Goal: Task Accomplishment & Management: Use online tool/utility

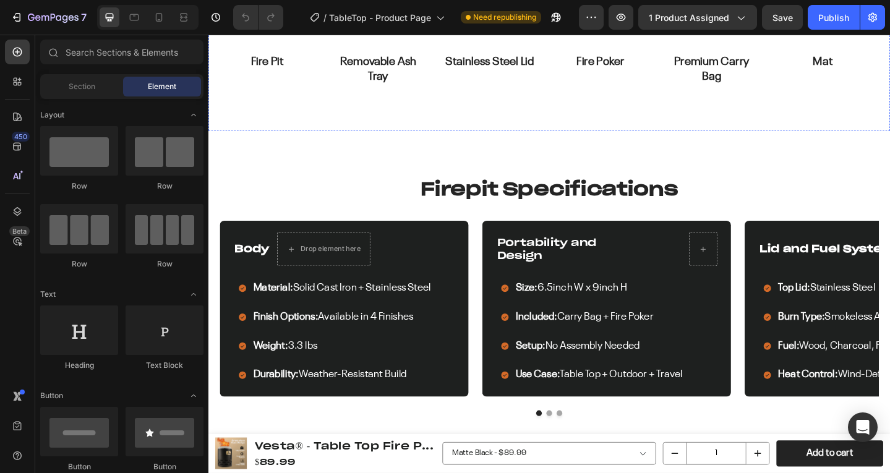
scroll to position [371, 0]
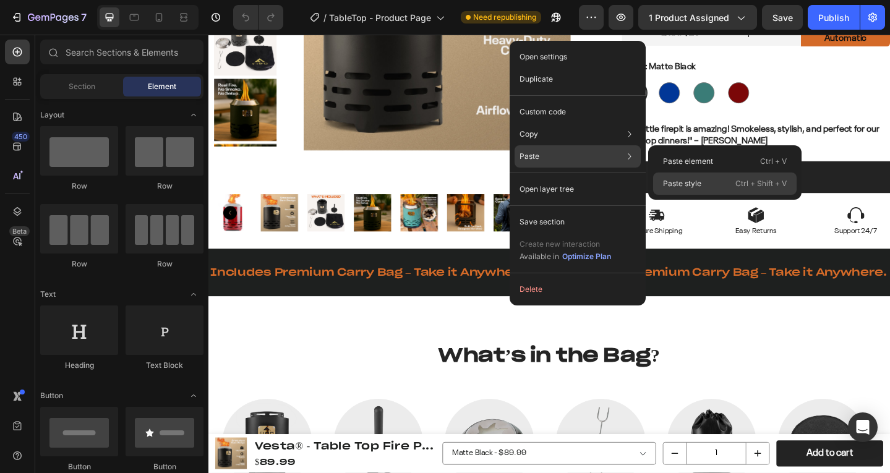
click at [675, 179] on p "Paste style" at bounding box center [682, 183] width 38 height 11
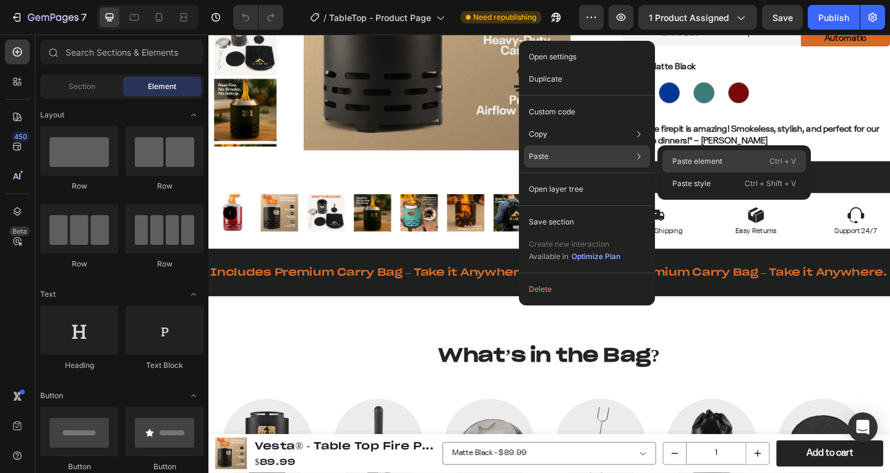
click at [701, 163] on p "Paste element" at bounding box center [697, 161] width 50 height 11
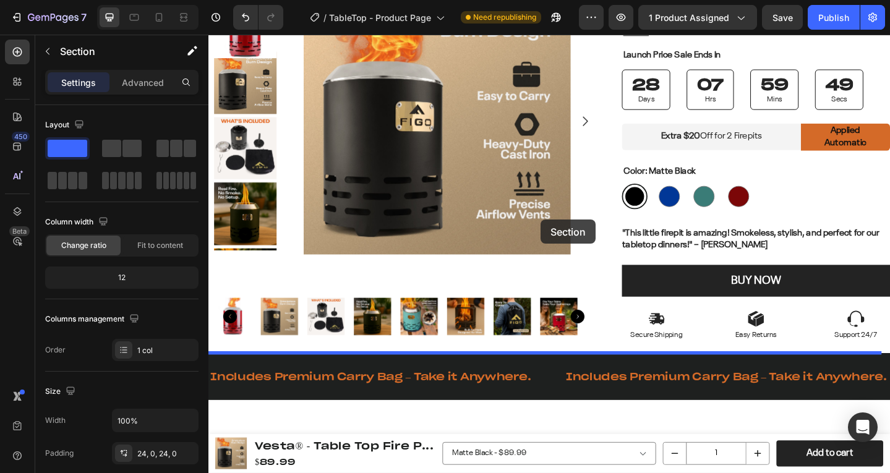
scroll to position [495, 0]
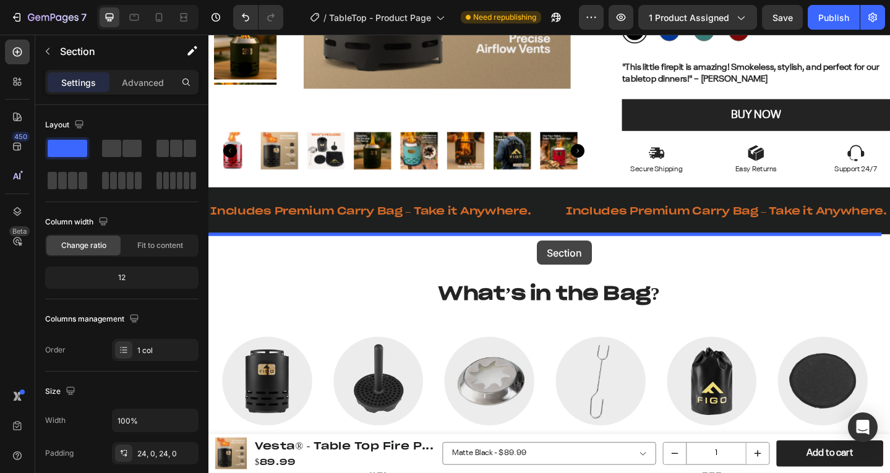
drag, startPoint x: 496, startPoint y: 64, endPoint x: 566, endPoint y: 259, distance: 207.2
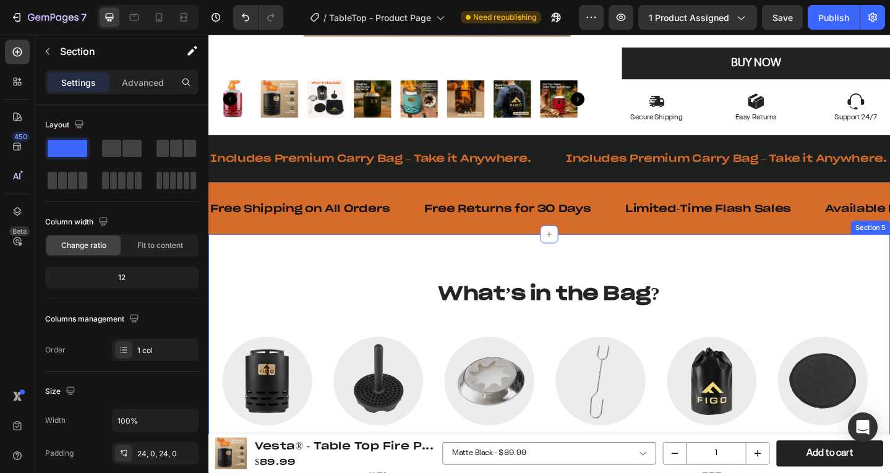
scroll to position [438, 0]
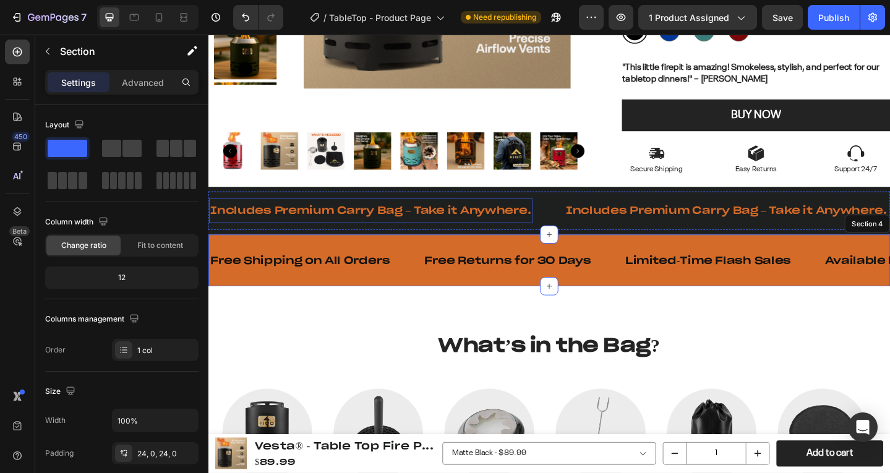
click at [494, 226] on p "Includes Premium Carry Bag – Take it Anywhere." at bounding box center [385, 227] width 350 height 14
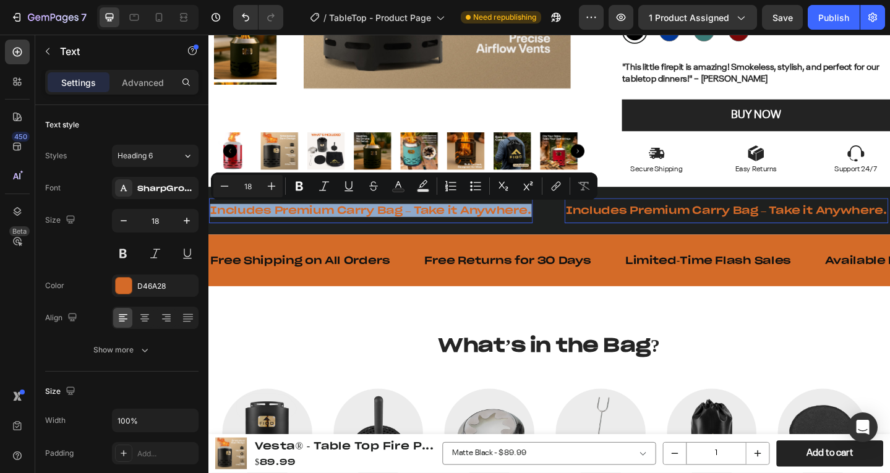
copy p "Includes Premium Carry Bag – Take it Anywhere."
click at [356, 281] on p "Free Shipping on All Orders" at bounding box center [308, 281] width 196 height 14
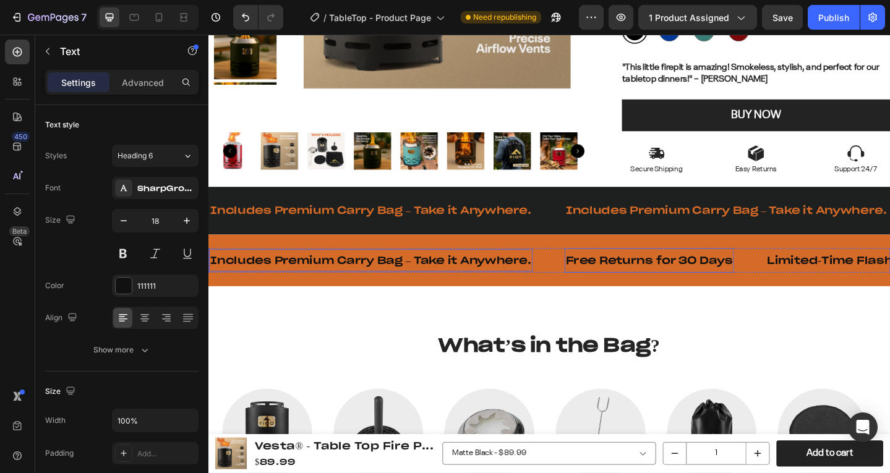
click at [661, 278] on p "Free Returns for 30 Days" at bounding box center [689, 281] width 182 height 14
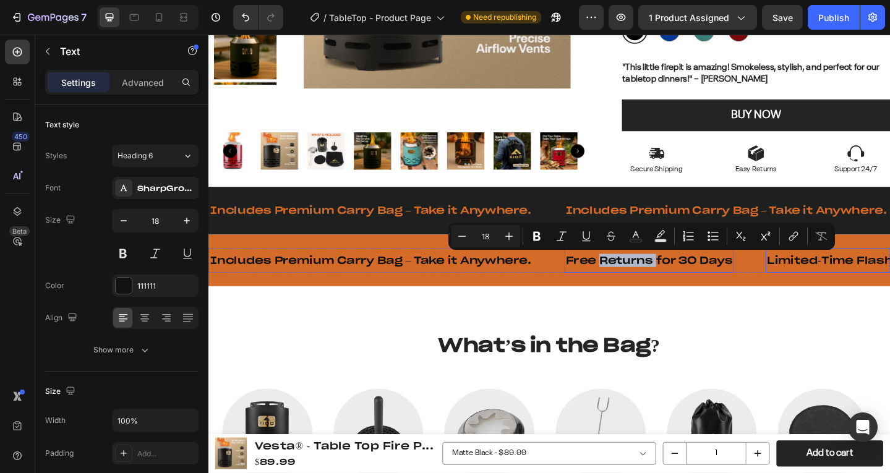
click at [890, 278] on p "Limited-Time Flash Sales" at bounding box center [907, 281] width 181 height 14
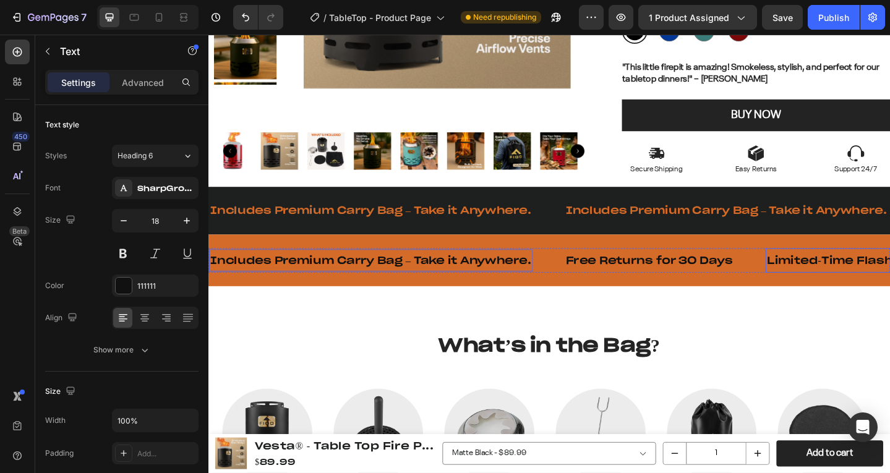
scroll to position [0, 234]
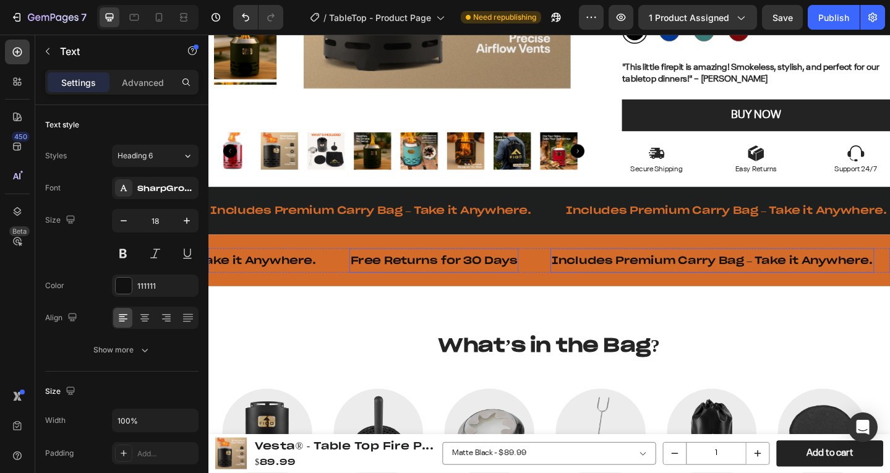
click at [448, 280] on p "Free Returns for 30 Days" at bounding box center [454, 281] width 182 height 14
click at [333, 268] on div "Includes Premium Carry Bag – Take it Anywhere. Text Includes Premium Carry Bag …" at bounding box center [681, 281] width 1413 height 27
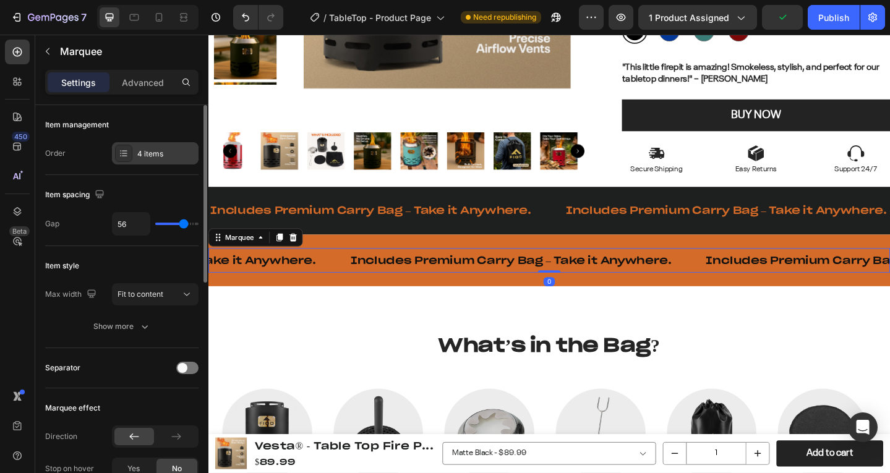
click at [153, 147] on div "4 items" at bounding box center [155, 153] width 87 height 22
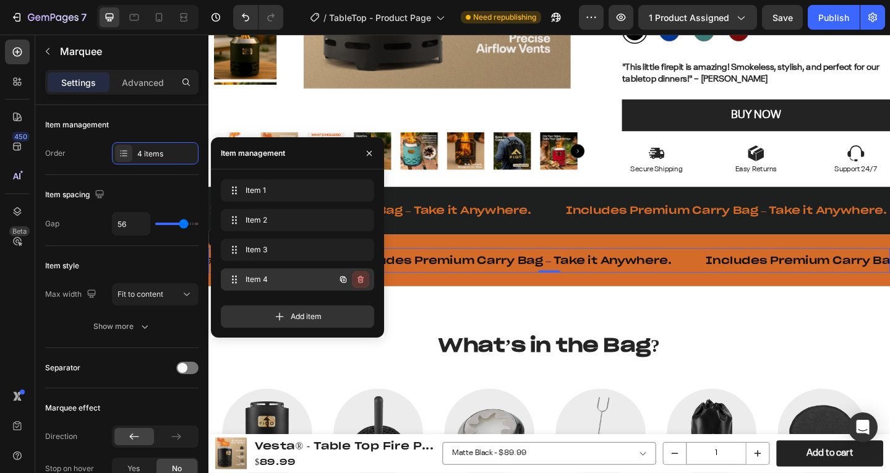
click at [356, 278] on icon "button" at bounding box center [361, 280] width 10 height 10
click at [356, 278] on div "Delete" at bounding box center [352, 279] width 23 height 11
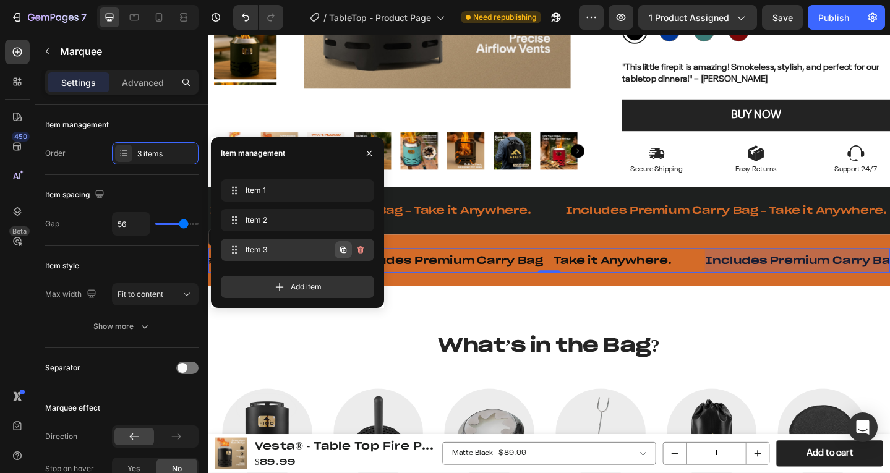
click at [341, 251] on icon "button" at bounding box center [343, 250] width 6 height 6
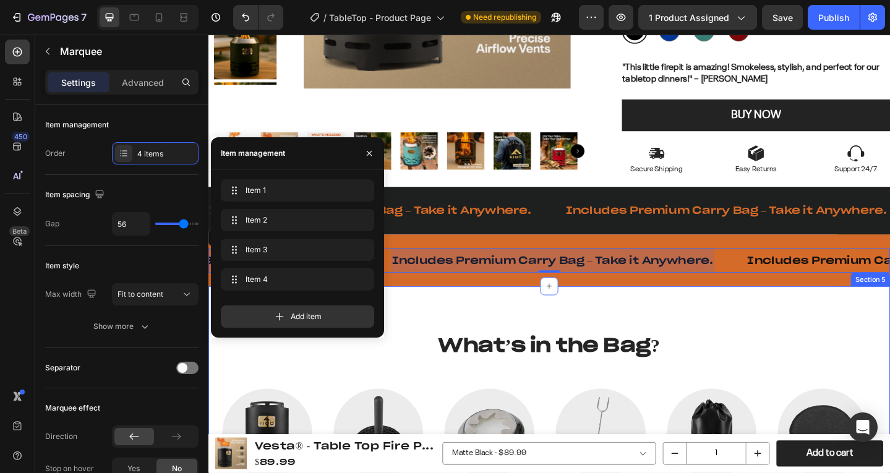
scroll to position [0, 967]
click at [609, 322] on div "What’s in the Bag? Heading Row Image Fire Pit Text Block Image Removable Ash Tr…" at bounding box center [579, 467] width 742 height 316
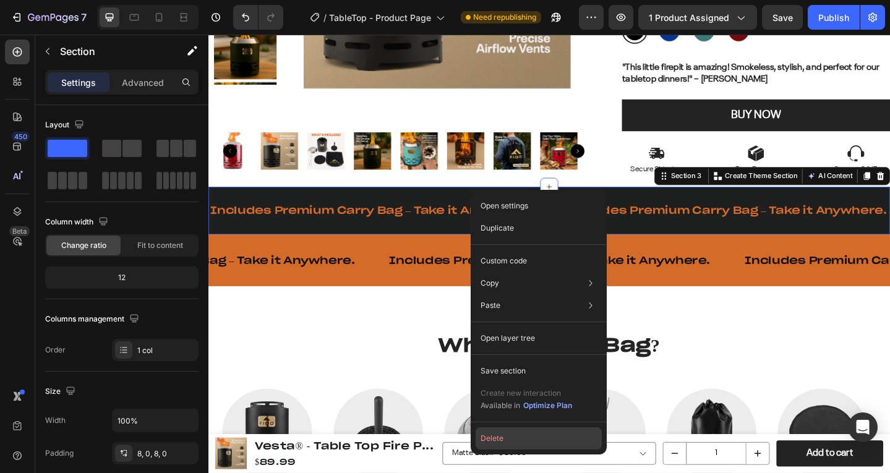
click at [518, 432] on button "Delete" at bounding box center [539, 438] width 126 height 22
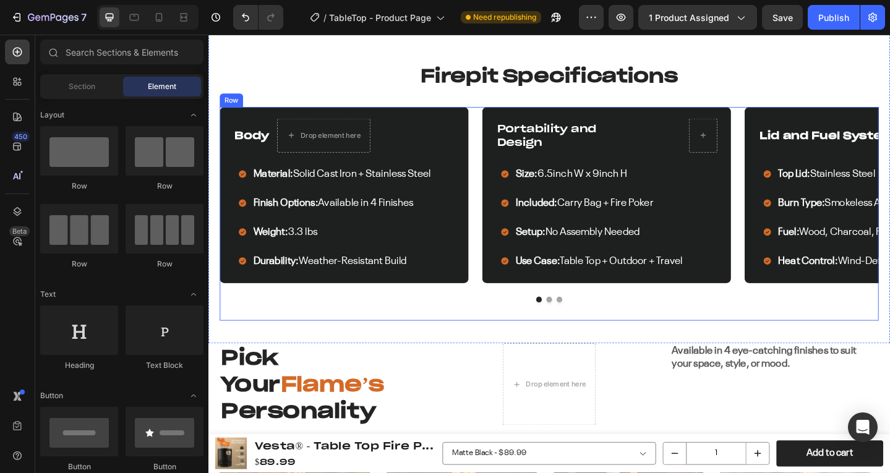
scroll to position [1119, 0]
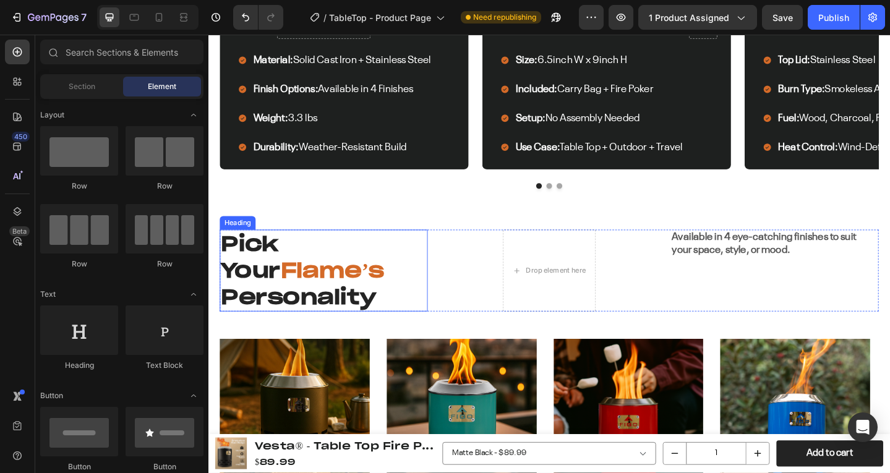
click at [289, 286] on strong "Flame’s" at bounding box center [343, 292] width 113 height 28
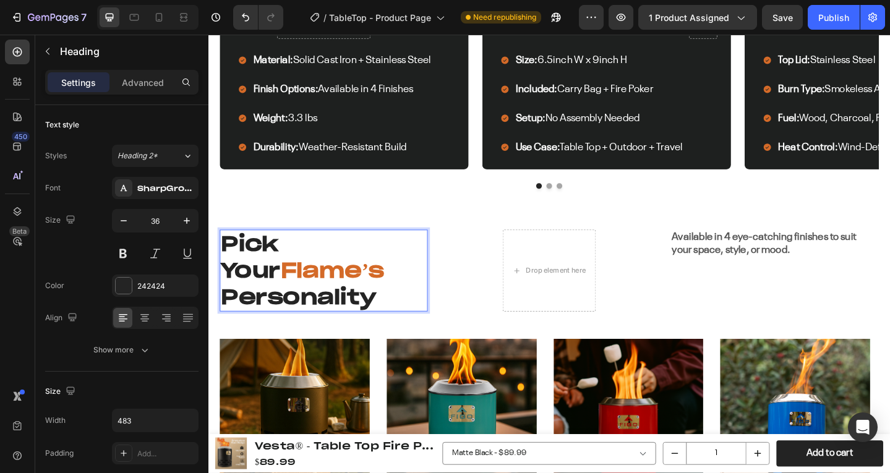
click at [289, 286] on strong "Flame’s" at bounding box center [343, 292] width 113 height 28
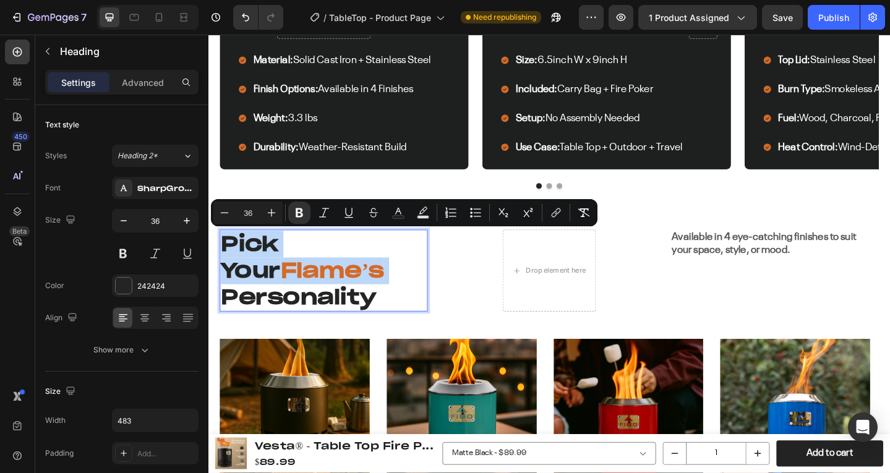
click at [289, 290] on strong "Flame’s" at bounding box center [343, 292] width 113 height 28
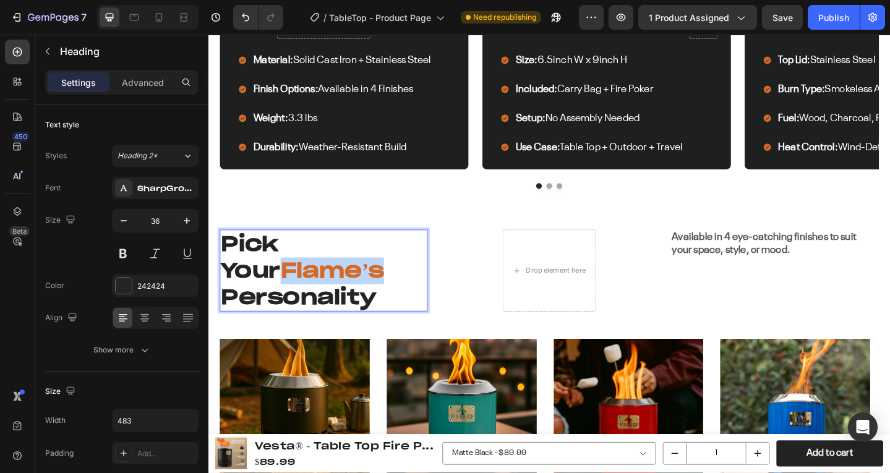
click at [289, 290] on strong "Flame’s" at bounding box center [343, 292] width 113 height 28
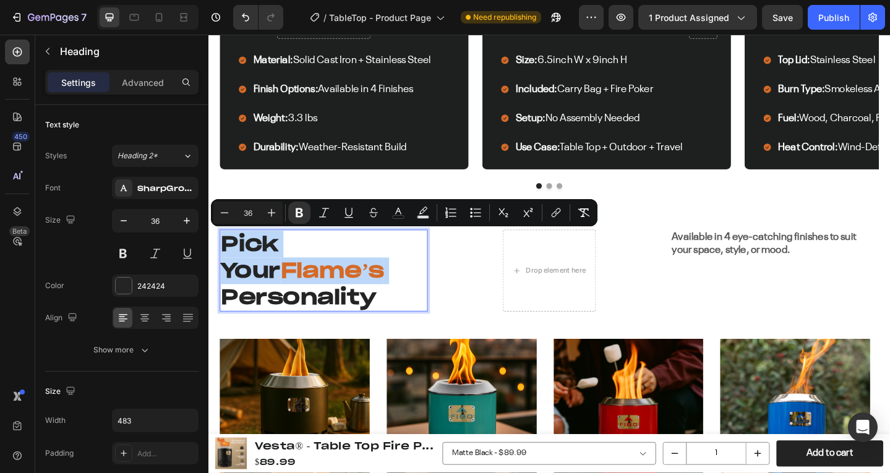
click at [289, 291] on strong "Flame’s" at bounding box center [343, 292] width 113 height 28
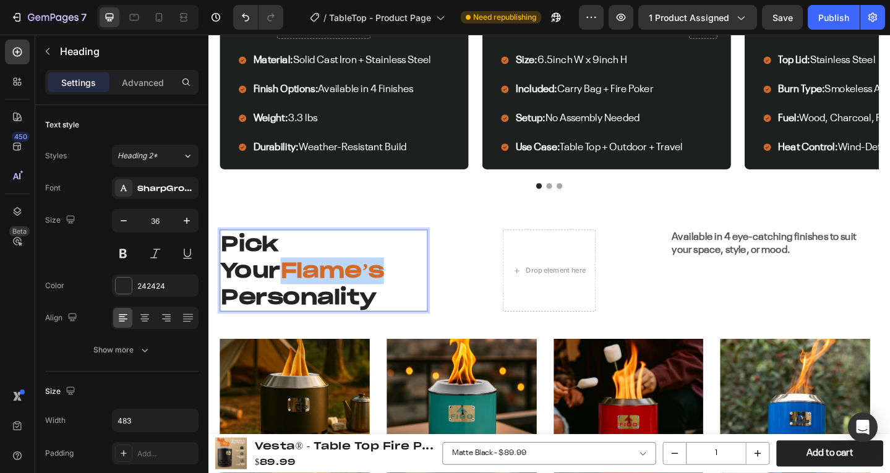
click at [289, 291] on strong "Flame’s" at bounding box center [343, 292] width 113 height 28
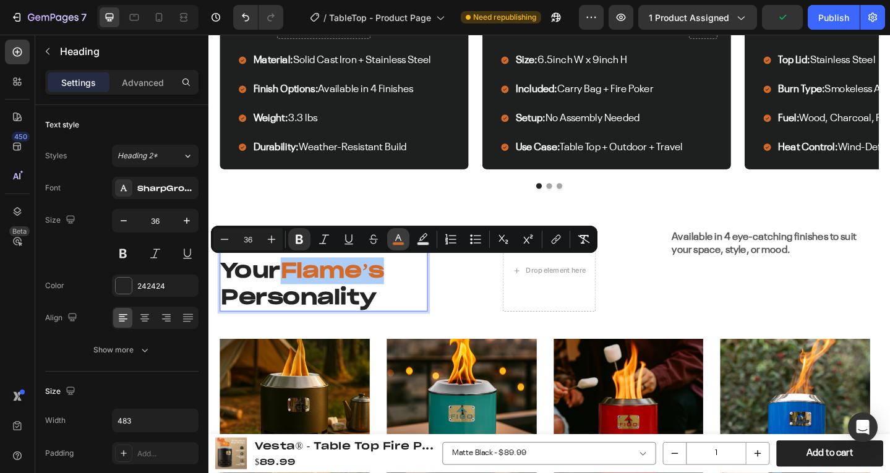
click at [405, 237] on button "color" at bounding box center [398, 239] width 22 height 22
type input "D46A28"
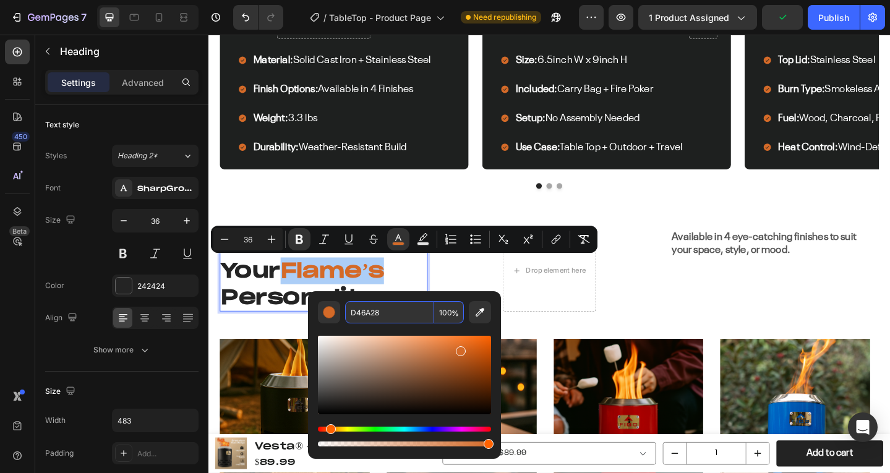
click at [390, 311] on input "D46A28" at bounding box center [389, 312] width 89 height 22
paste input "Includes Premium Carry Bag – Take it Anywhere."
type input "D46A28"
click at [326, 322] on button "Editor contextual toolbar" at bounding box center [329, 312] width 22 height 22
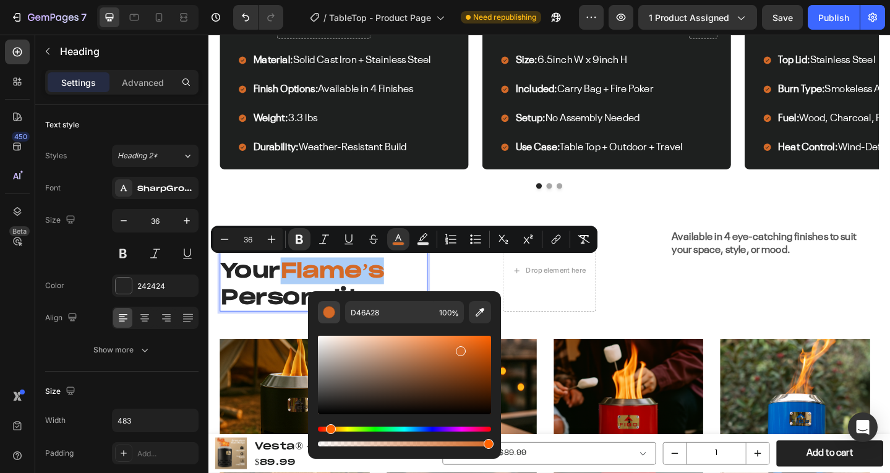
scroll to position [0, 0]
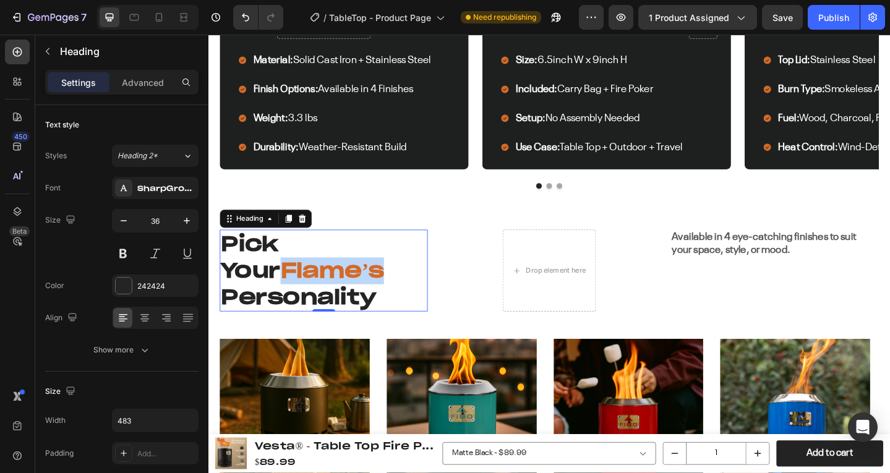
click at [305, 289] on strong "Flame’s" at bounding box center [343, 292] width 113 height 28
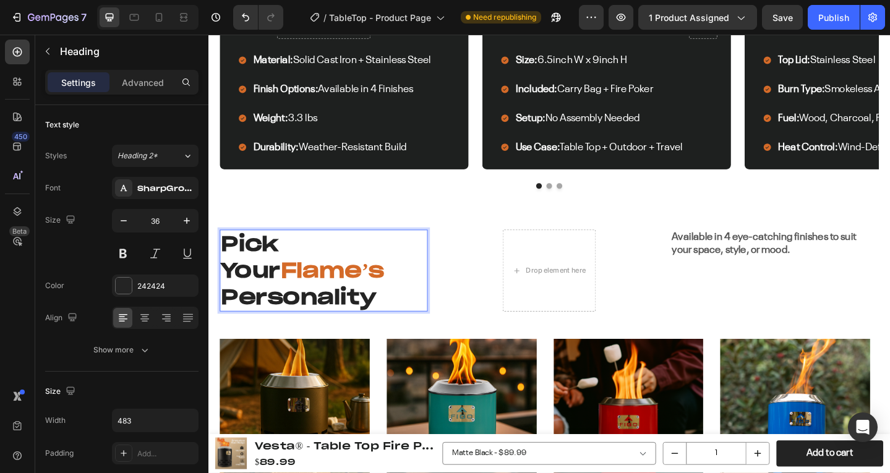
click at [306, 290] on strong "Flame’s" at bounding box center [343, 292] width 113 height 28
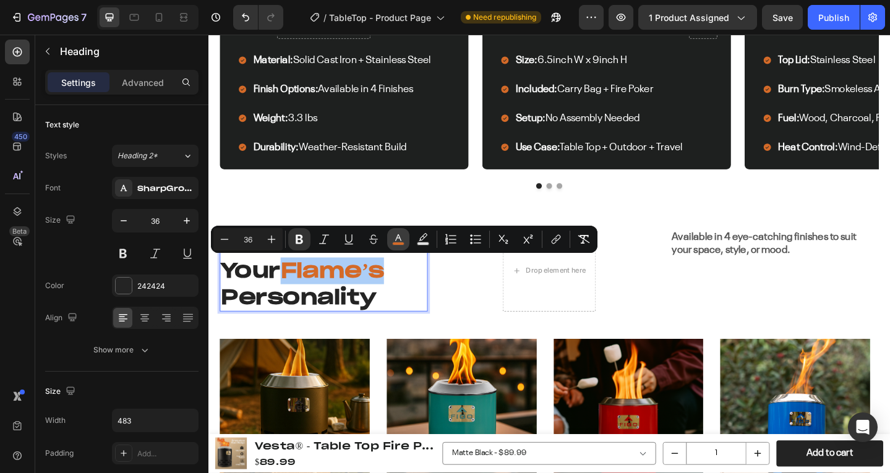
click at [400, 237] on icon "Editor contextual toolbar" at bounding box center [398, 239] width 12 height 12
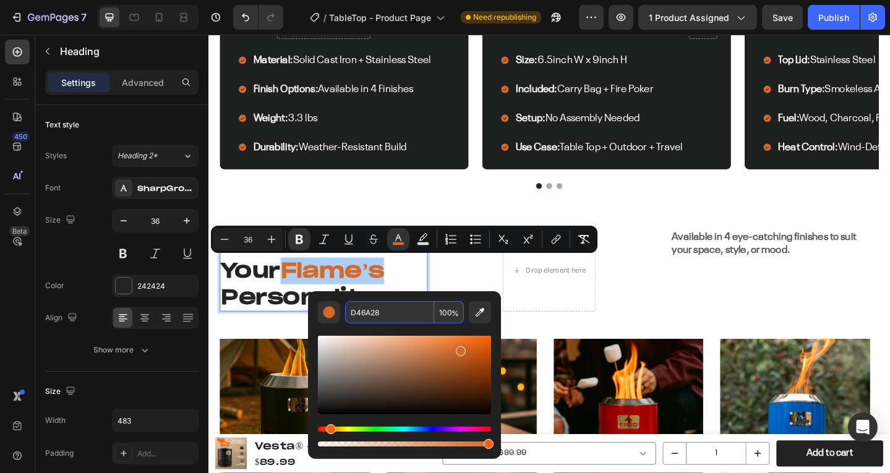
click at [402, 309] on input "D46A28" at bounding box center [389, 312] width 89 height 22
paste input "B"
type input "D46B28"
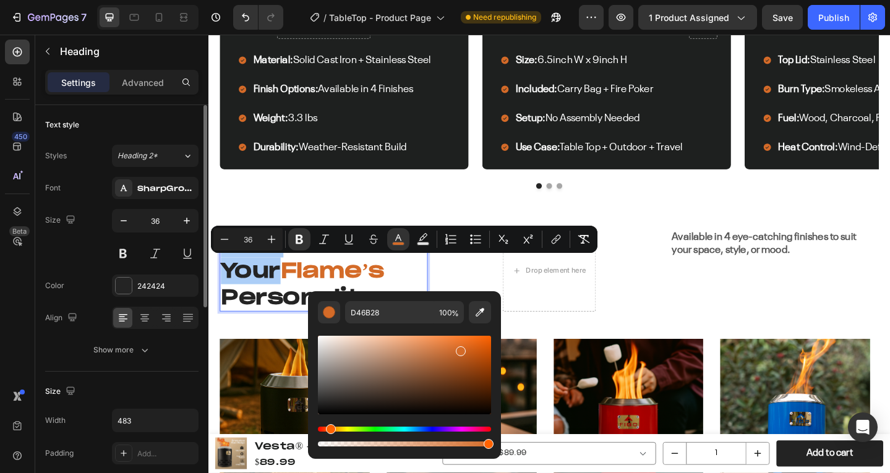
click at [95, 262] on div "Size 36" at bounding box center [121, 237] width 153 height 56
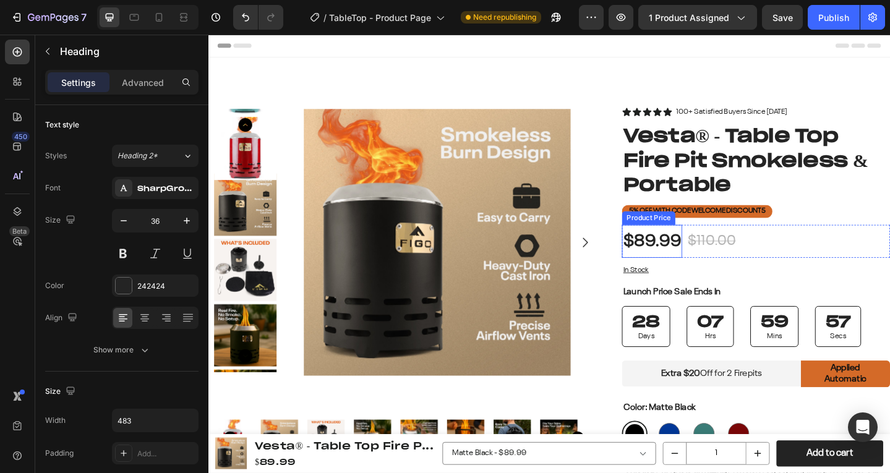
click at [710, 248] on div "$89.99" at bounding box center [692, 260] width 66 height 36
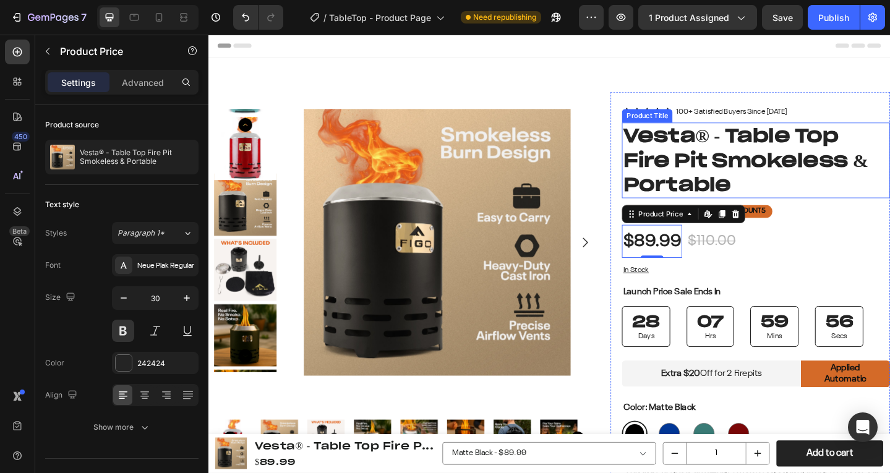
click at [734, 155] on h1 "Vesta® - Table Top Fire Pit Smokeless & Portable" at bounding box center [805, 172] width 292 height 82
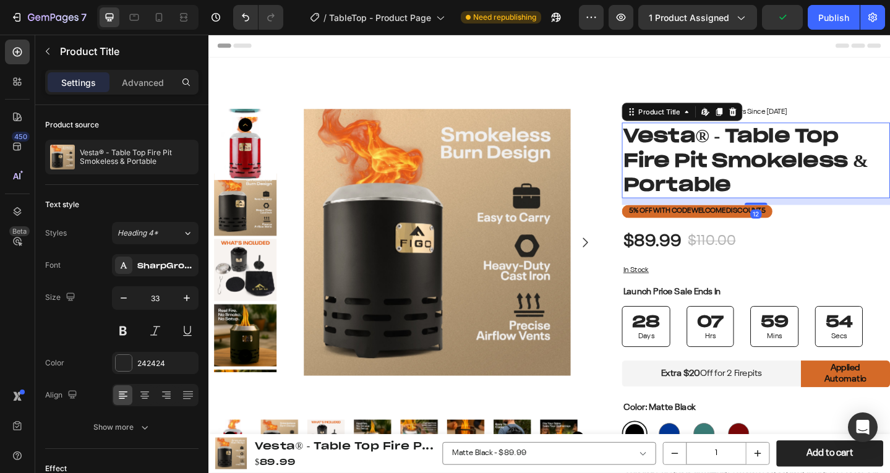
click at [737, 147] on h1 "Vesta® - Table Top Fire Pit Smokeless & Portable" at bounding box center [805, 172] width 292 height 82
click at [737, 144] on h1 "Vesta® - Table Top Fire Pit Smokeless & Portable" at bounding box center [805, 172] width 292 height 82
click at [738, 144] on h1 "Vesta® - Table Top Fire Pit Smokeless & Portable" at bounding box center [805, 172] width 292 height 82
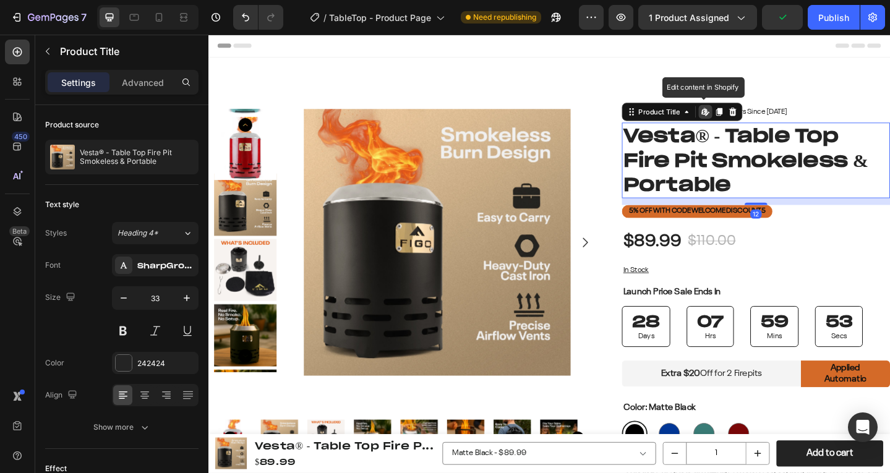
click at [738, 144] on h1 "Vesta® - Table Top Fire Pit Smokeless & Portable" at bounding box center [805, 172] width 292 height 82
click at [700, 181] on h1 "Vesta® - Table Top Fire Pit Smokeless & Portable" at bounding box center [805, 172] width 292 height 82
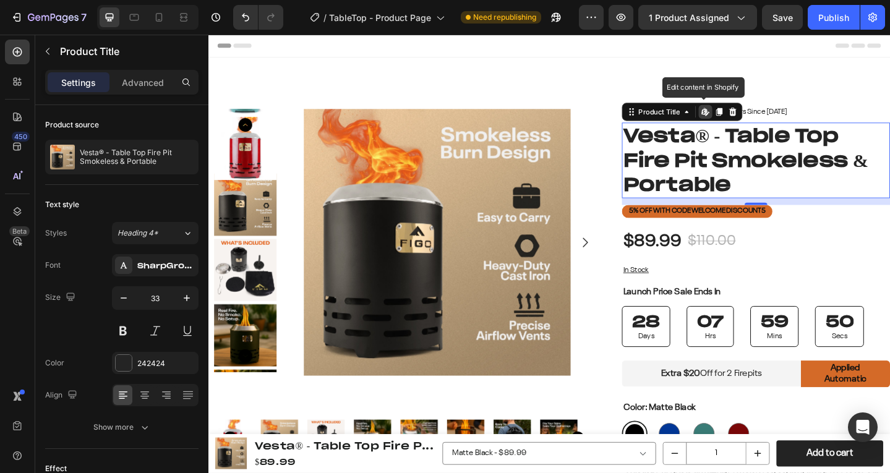
click at [700, 181] on h1 "Vesta® - Table Top Fire Pit Smokeless & Portable" at bounding box center [805, 172] width 292 height 82
click at [731, 141] on h1 "Vesta® - Table Top Fire Pit Smokeless & Portable" at bounding box center [805, 172] width 292 height 82
click at [710, 118] on div "Product Title" at bounding box center [699, 118] width 50 height 11
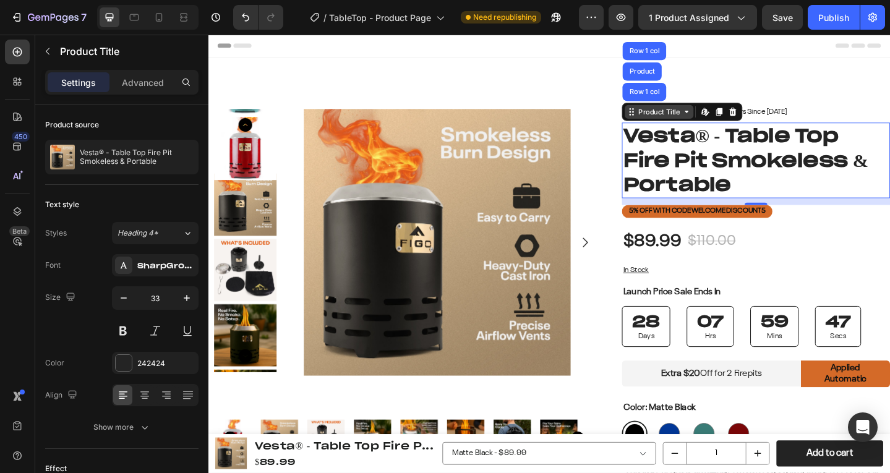
click at [710, 118] on div "Product Title" at bounding box center [699, 118] width 50 height 11
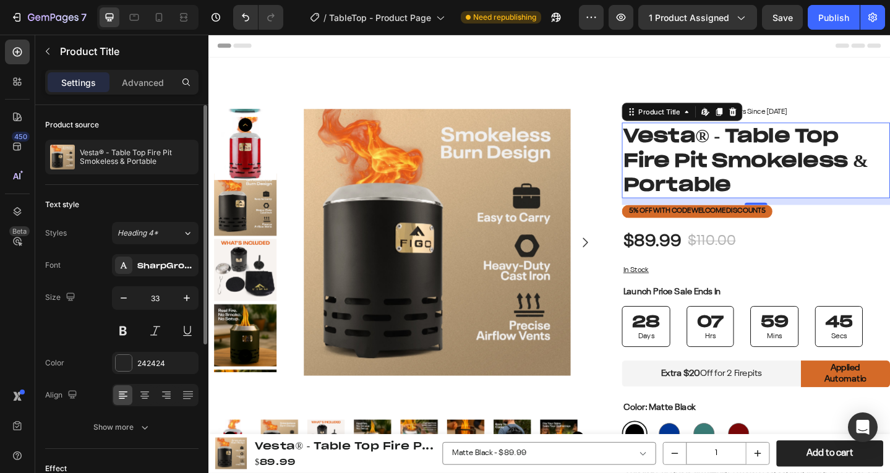
scroll to position [124, 0]
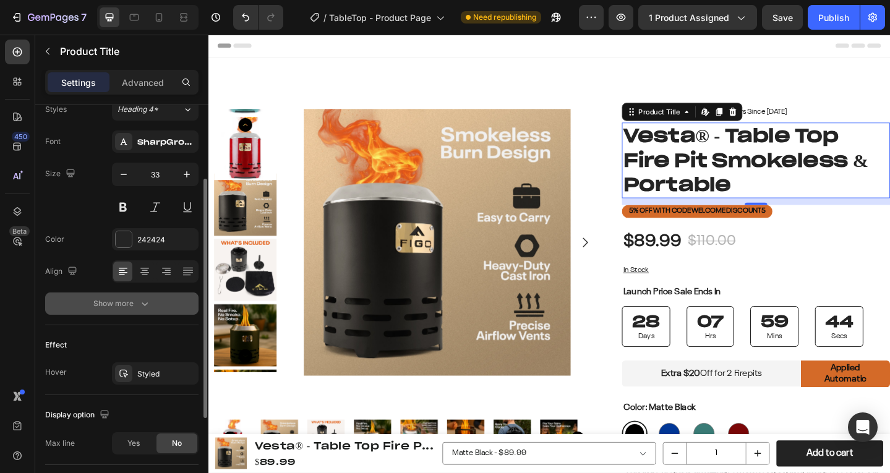
click at [136, 293] on button "Show more" at bounding box center [121, 304] width 153 height 22
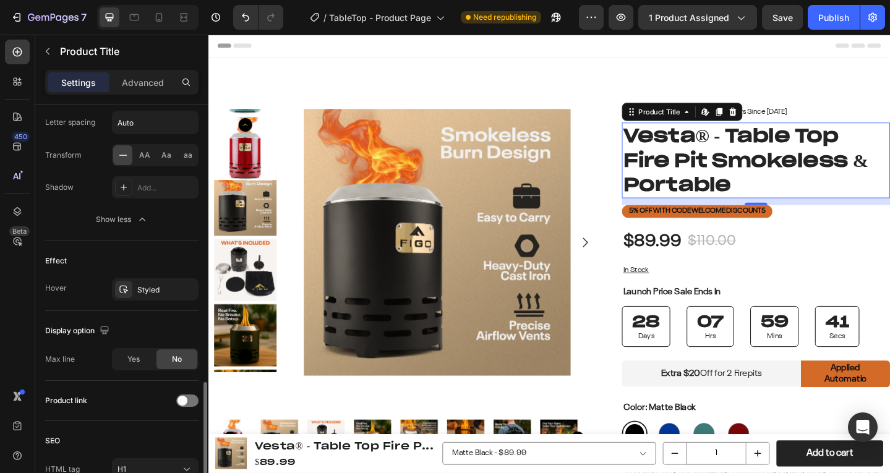
scroll to position [438, 0]
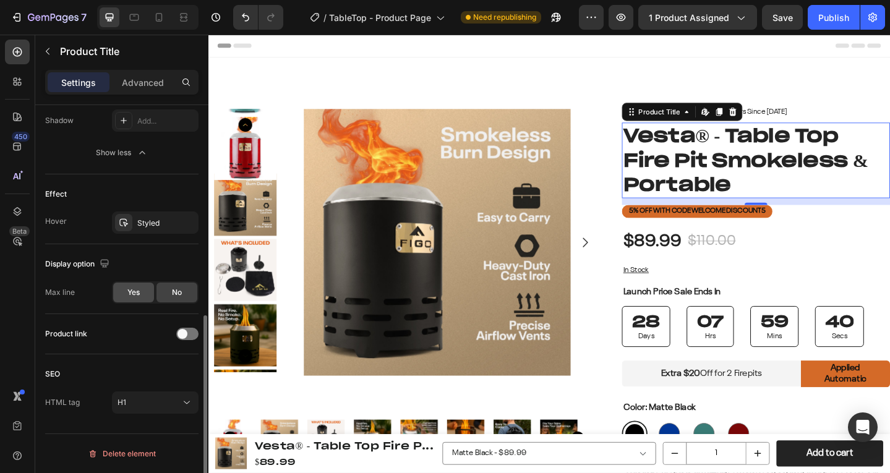
click at [128, 291] on span "Yes" at bounding box center [133, 292] width 12 height 11
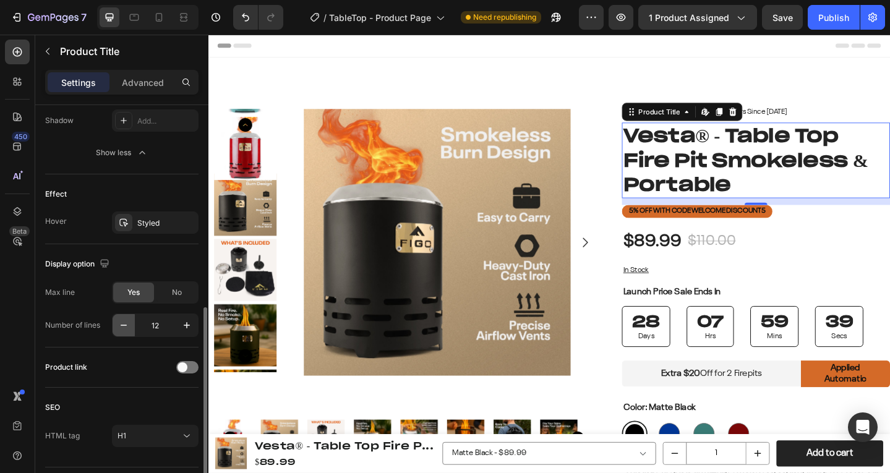
click at [126, 322] on icon "button" at bounding box center [124, 325] width 12 height 12
click at [181, 320] on icon "button" at bounding box center [187, 325] width 12 height 12
type input "12"
click at [181, 290] on span "No" at bounding box center [177, 292] width 10 height 11
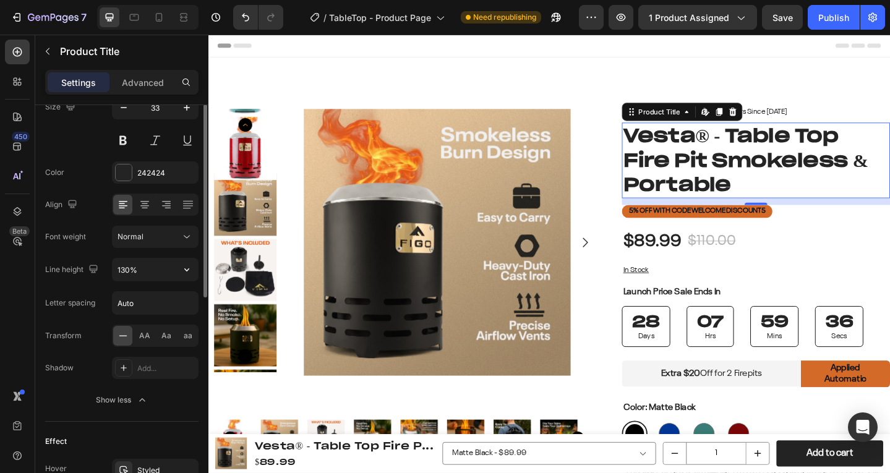
scroll to position [129, 0]
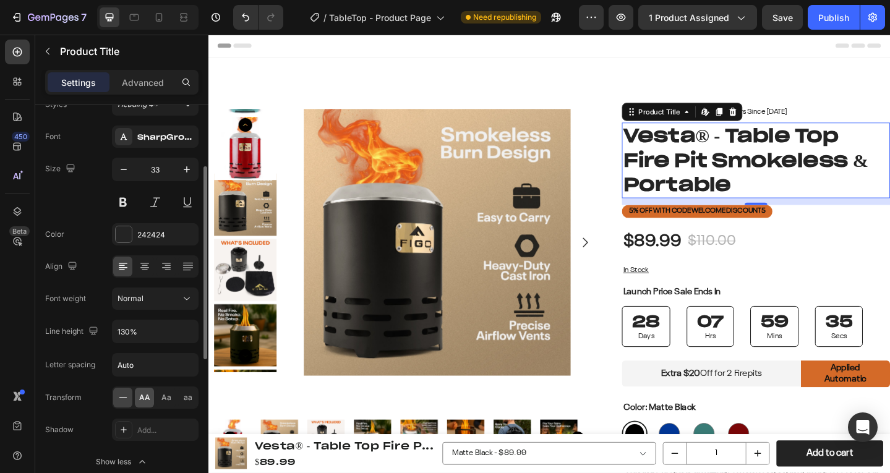
click at [139, 394] on span "AA" at bounding box center [144, 397] width 11 height 11
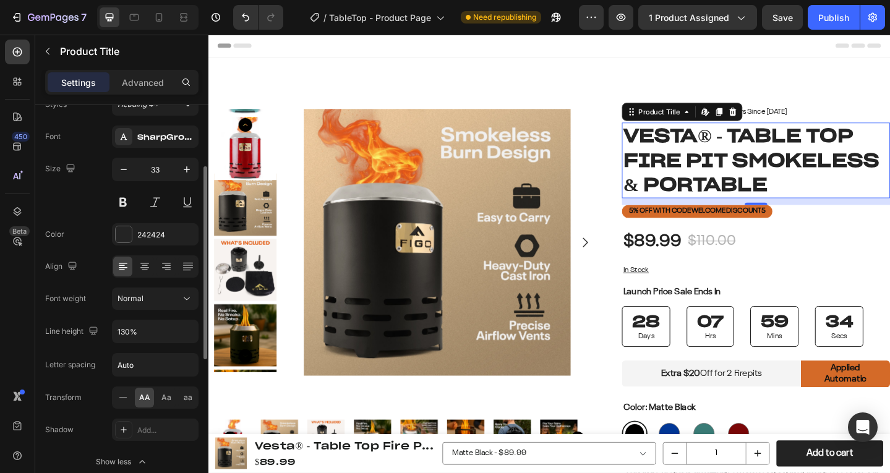
click at [139, 394] on span "AA" at bounding box center [144, 397] width 11 height 11
click at [140, 395] on span "AA" at bounding box center [144, 397] width 11 height 11
click at [123, 395] on icon at bounding box center [123, 398] width 12 height 12
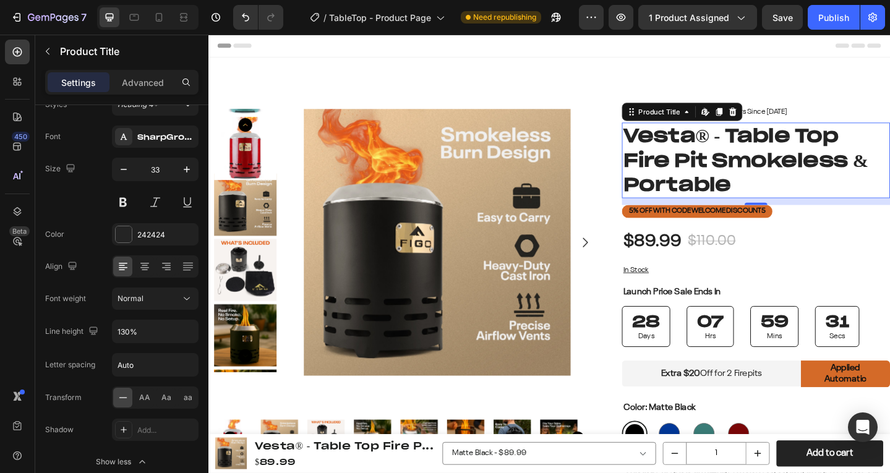
click at [740, 155] on h1 "Vesta® - Table Top Fire Pit Smokeless & Portable" at bounding box center [805, 172] width 292 height 82
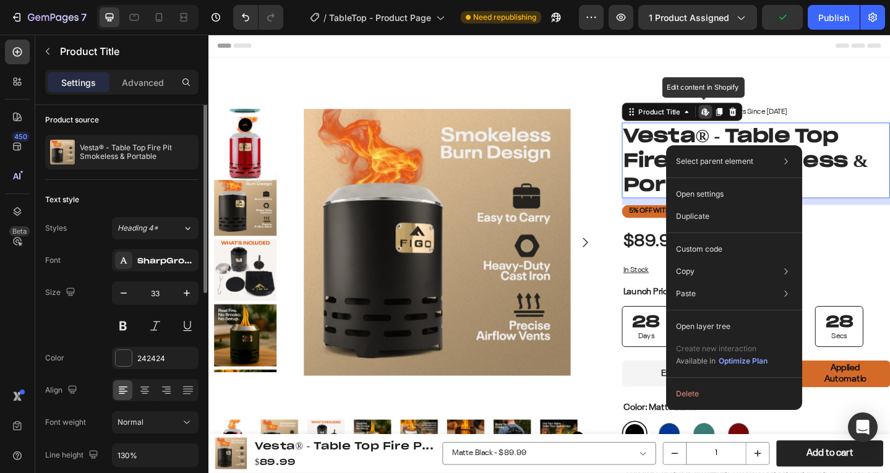
scroll to position [0, 0]
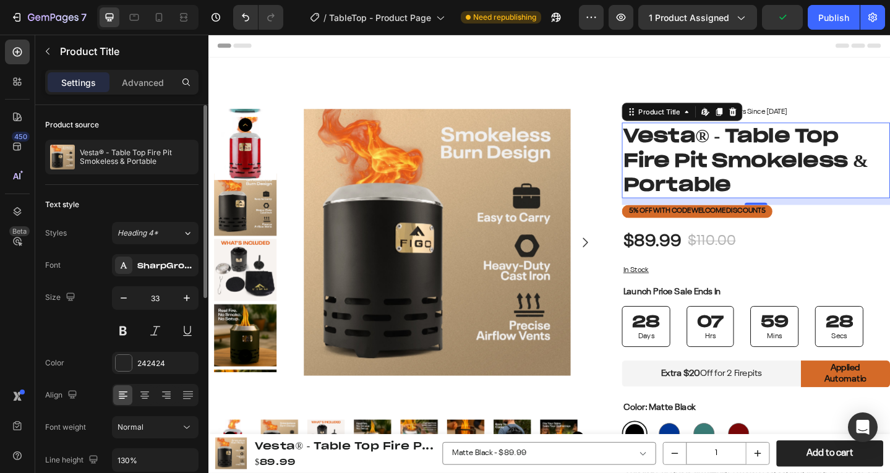
click at [136, 205] on div "Text style" at bounding box center [121, 205] width 153 height 20
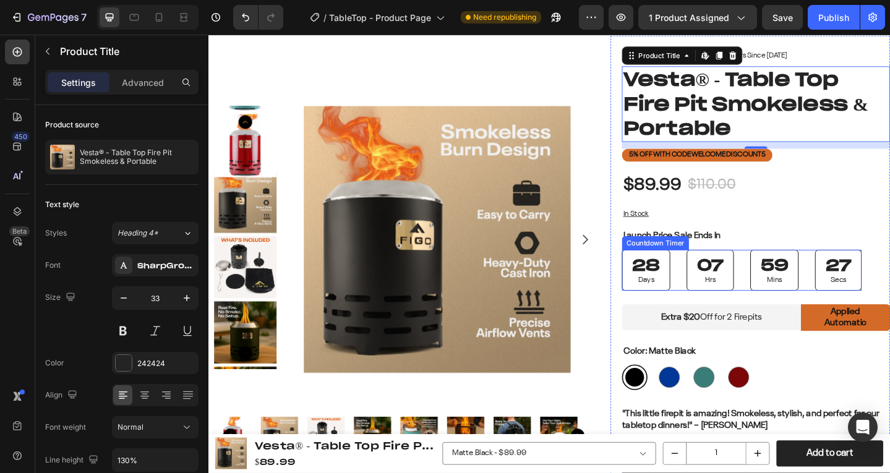
scroll to position [62, 0]
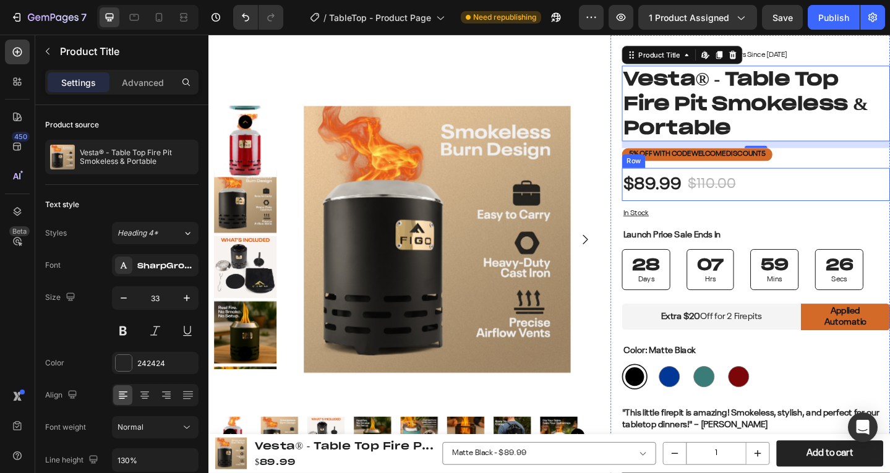
click at [801, 197] on div "$89.99 Product Price Product Price $110.00 Product Price Product Price Row" at bounding box center [805, 198] width 292 height 36
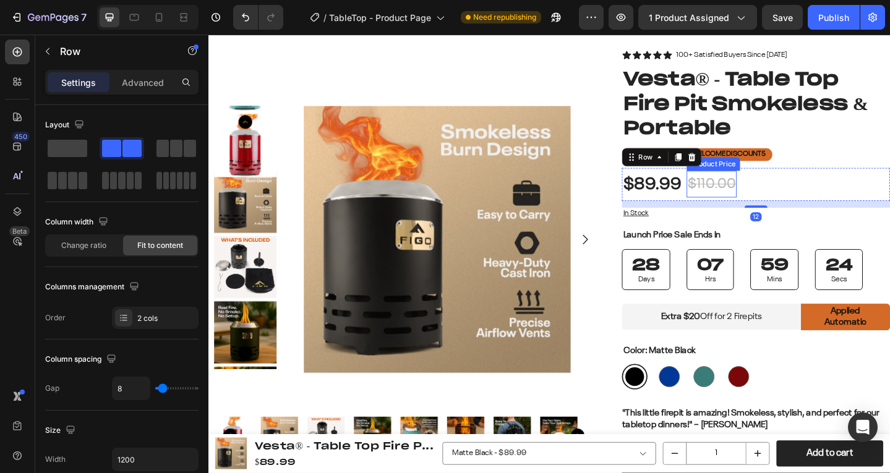
click at [771, 194] on div "$110.00" at bounding box center [756, 197] width 54 height 29
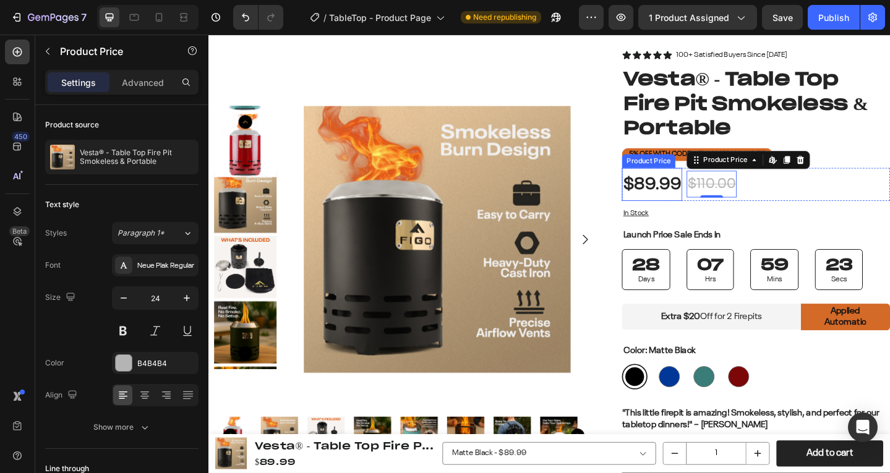
click at [702, 186] on div "$89.99" at bounding box center [692, 198] width 66 height 36
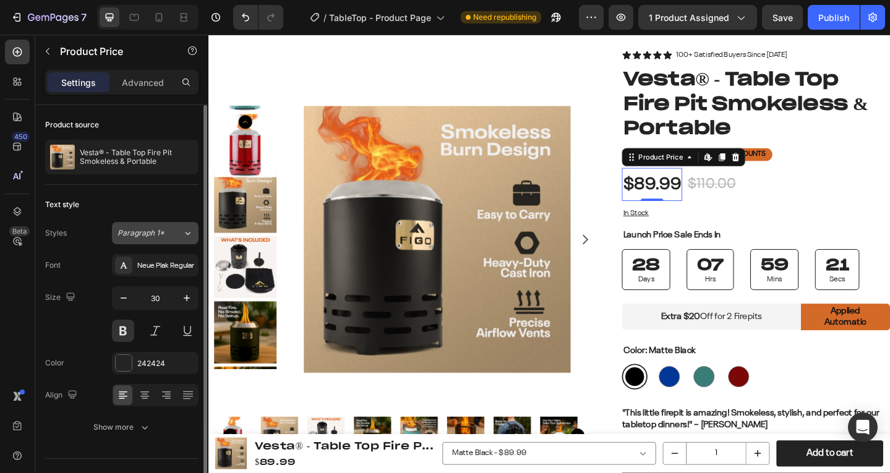
click at [186, 225] on button "Paragraph 1*" at bounding box center [155, 233] width 87 height 22
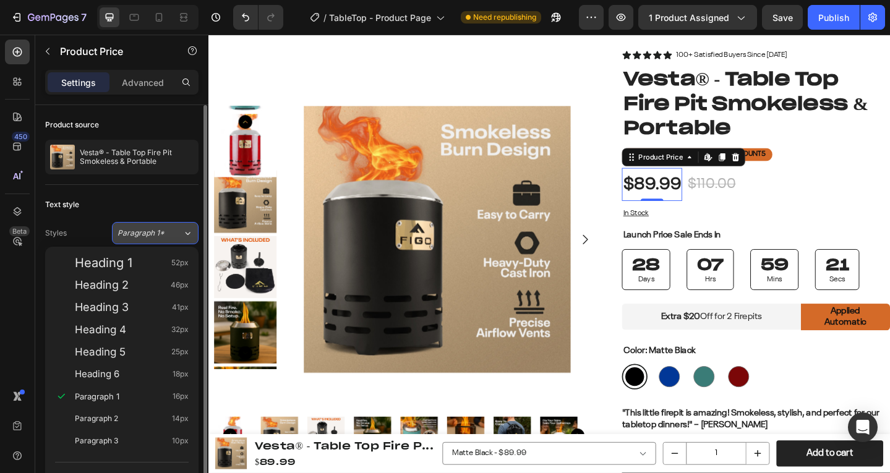
click at [186, 225] on button "Paragraph 1*" at bounding box center [155, 233] width 87 height 22
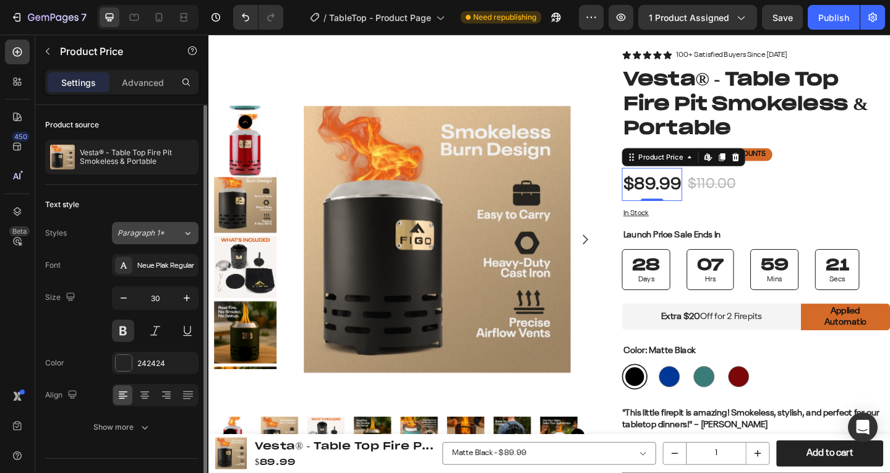
click at [186, 225] on button "Paragraph 1*" at bounding box center [155, 233] width 87 height 22
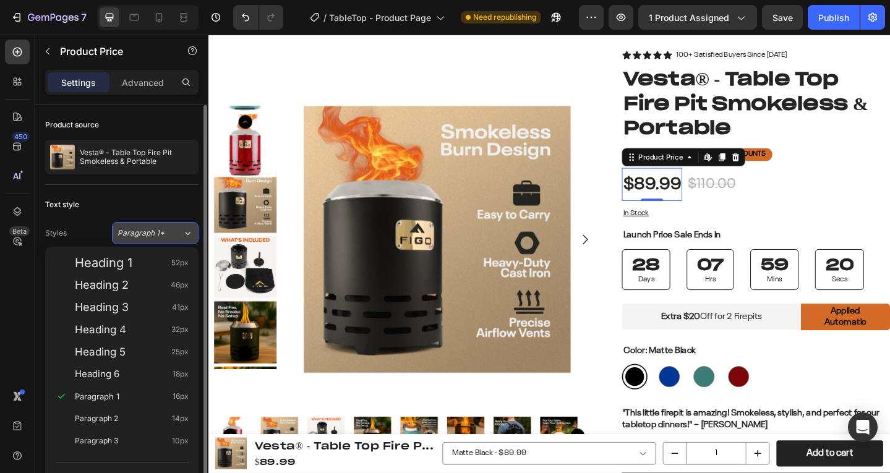
click at [186, 225] on button "Paragraph 1*" at bounding box center [155, 233] width 87 height 22
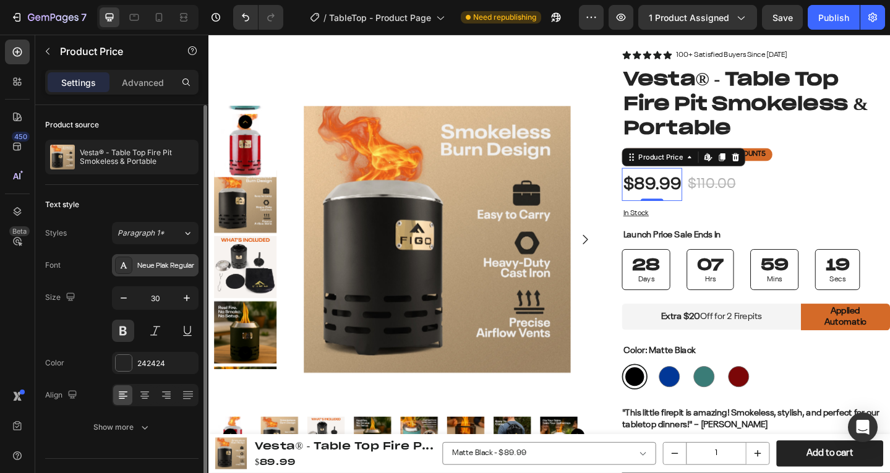
click at [163, 267] on div "Neue Plak Regular" at bounding box center [166, 265] width 58 height 11
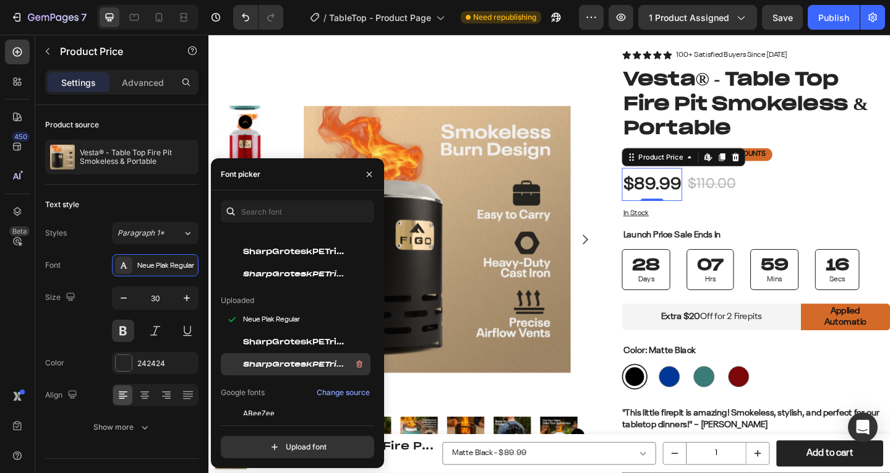
scroll to position [247, 0]
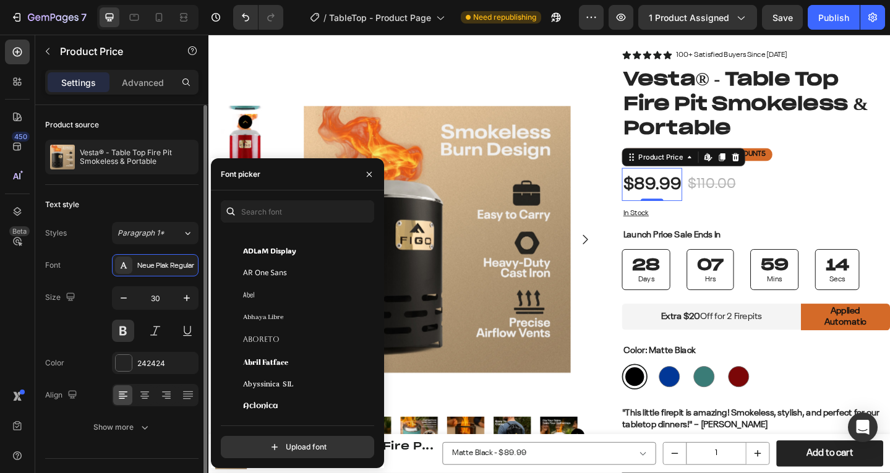
click at [85, 299] on div "Size 30" at bounding box center [121, 314] width 153 height 56
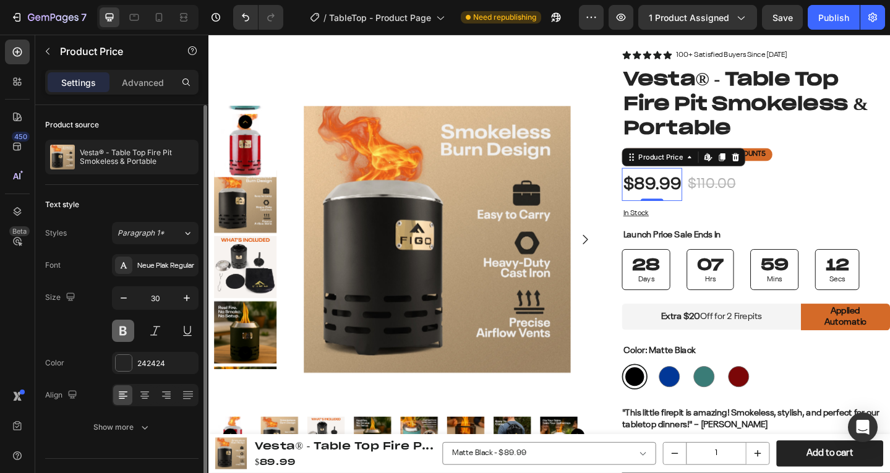
click at [116, 337] on button at bounding box center [123, 331] width 22 height 22
click at [157, 236] on span "Paragraph 1*" at bounding box center [141, 233] width 47 height 11
click at [106, 207] on div "Text style" at bounding box center [121, 205] width 153 height 20
click at [149, 270] on div "Neue Plak Regular" at bounding box center [166, 265] width 58 height 11
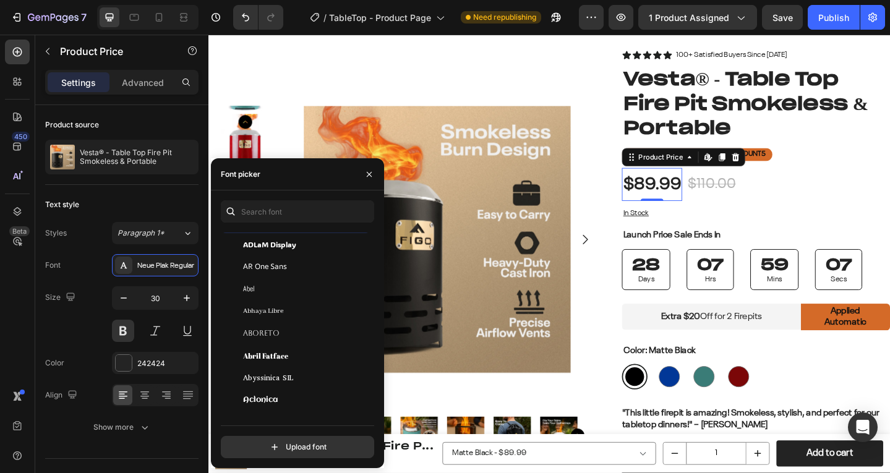
scroll to position [495, 0]
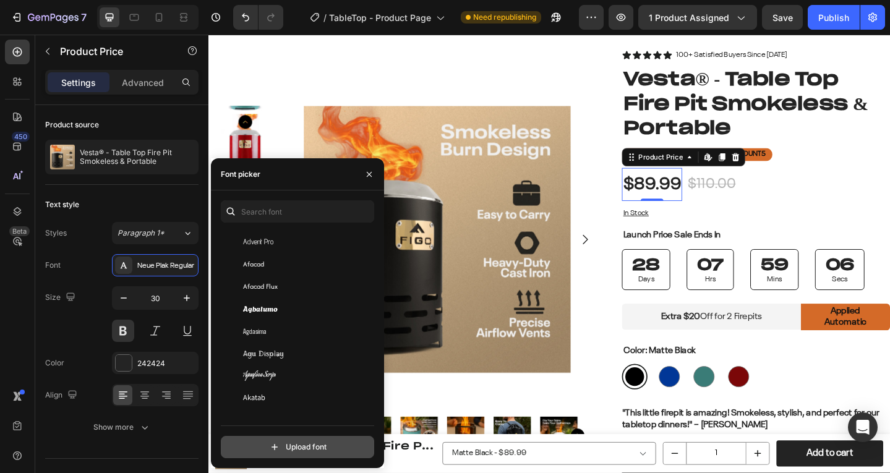
click at [281, 449] on input "file" at bounding box center [324, 447] width 309 height 21
type input "C:\fakepath\Neue Plak Extended SemiBold.ttf"
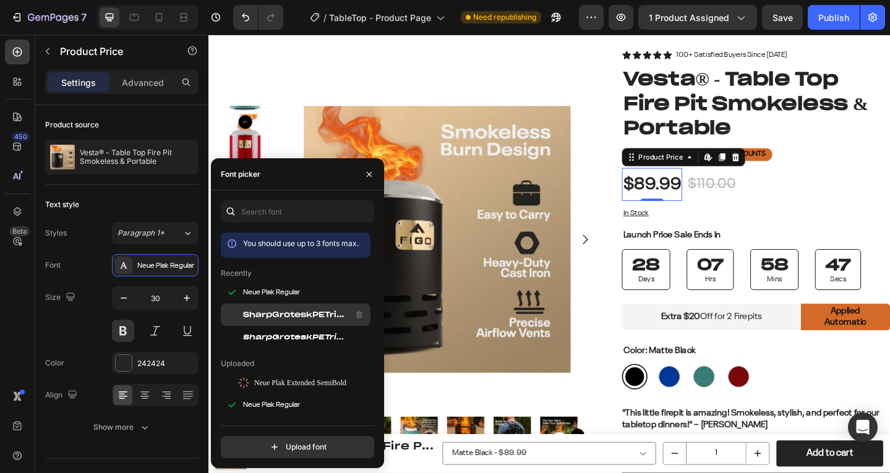
scroll to position [62, 0]
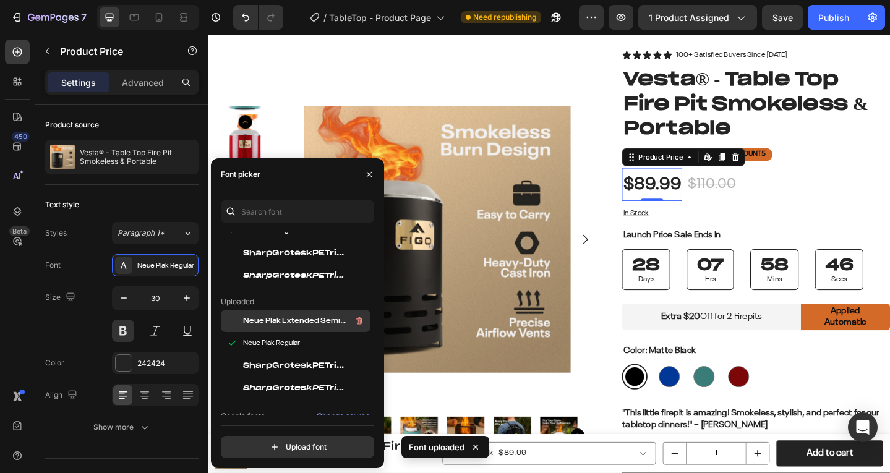
click at [294, 320] on span "Neue Plak Extended SemiBold" at bounding box center [294, 321] width 103 height 11
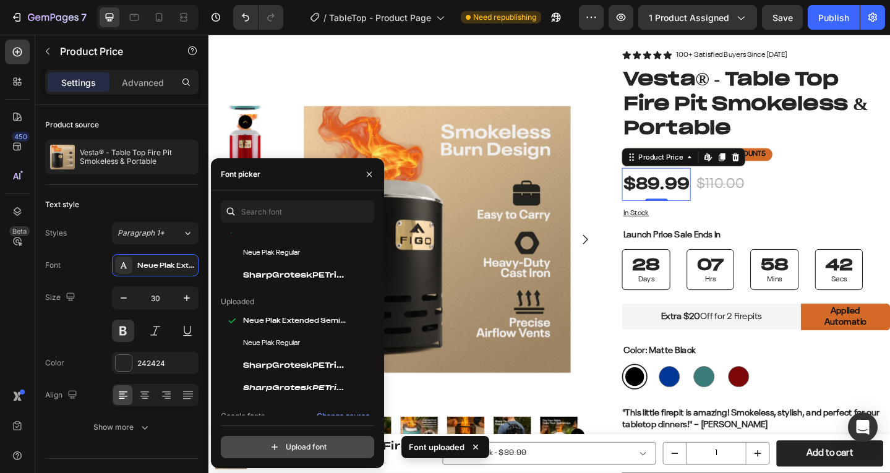
click at [248, 444] on input "file" at bounding box center [324, 447] width 309 height 21
type input "C:\fakepath\Neue Plak Extended Bold.ttf"
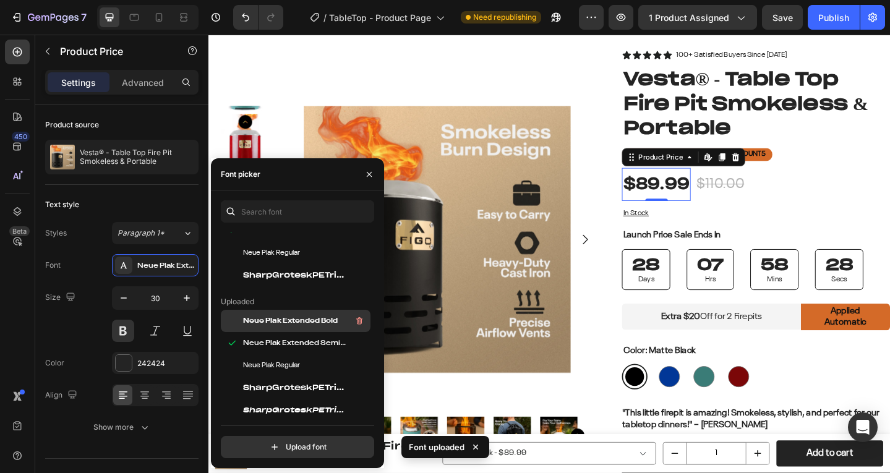
click at [286, 316] on span "Neue Plak Extended Bold" at bounding box center [290, 321] width 95 height 11
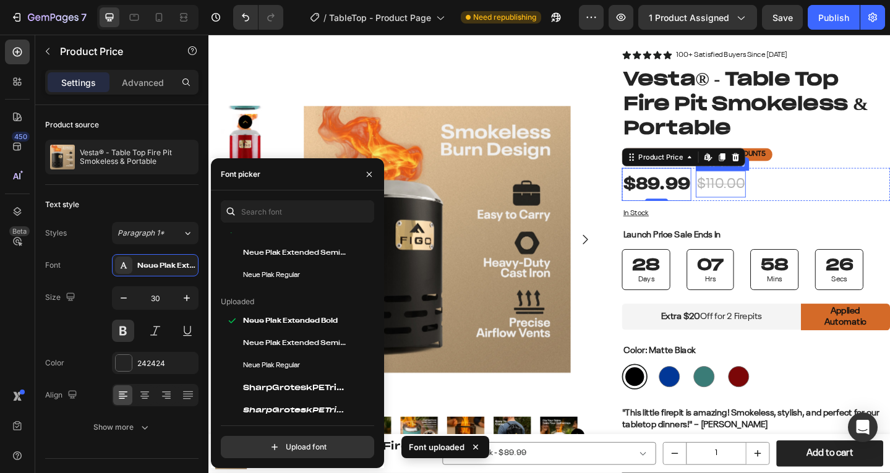
click at [745, 195] on div "$110.00" at bounding box center [766, 197] width 54 height 29
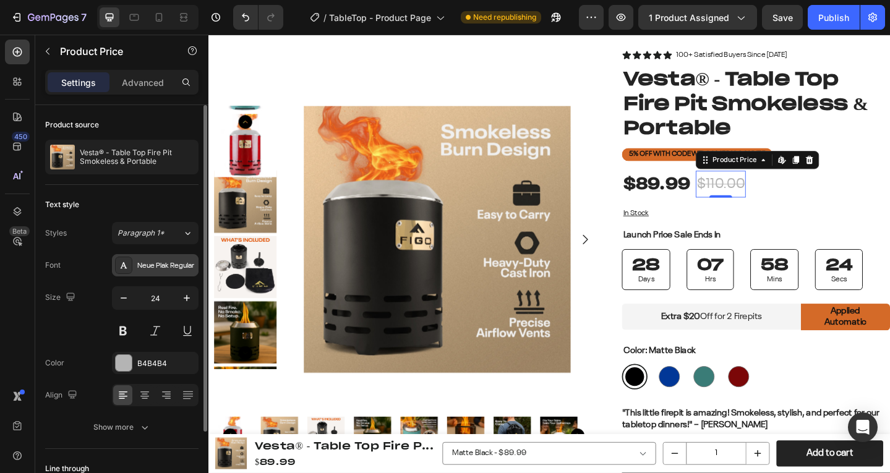
click at [163, 262] on div "Neue Plak Regular" at bounding box center [166, 265] width 58 height 11
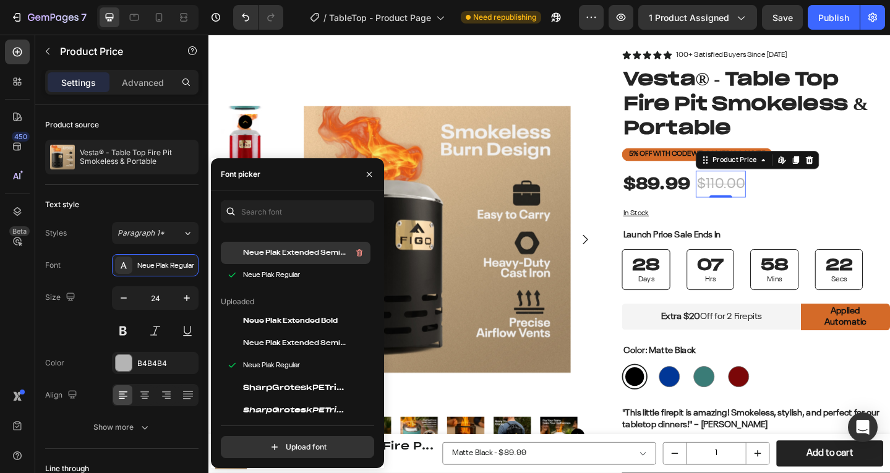
click at [294, 250] on span "Neue Plak Extended SemiBold" at bounding box center [294, 252] width 103 height 11
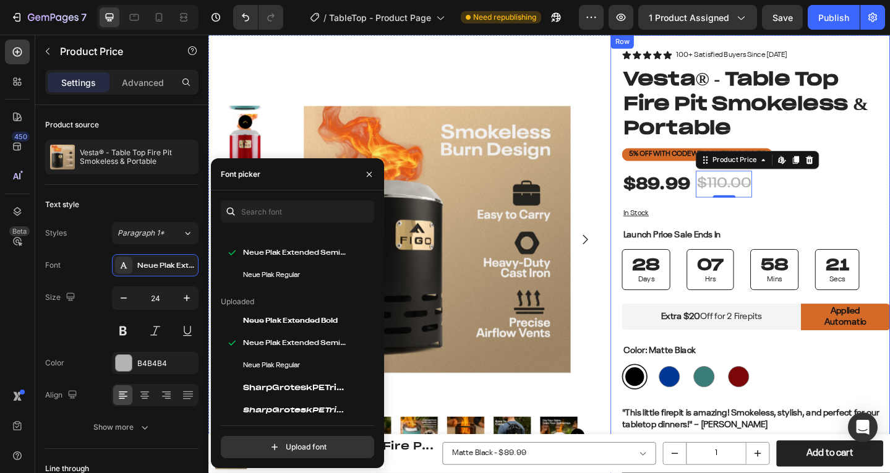
click at [829, 206] on div "$89.99 Product Price Product Price $110.00 Product Price Edit content in Shopif…" at bounding box center [805, 198] width 292 height 36
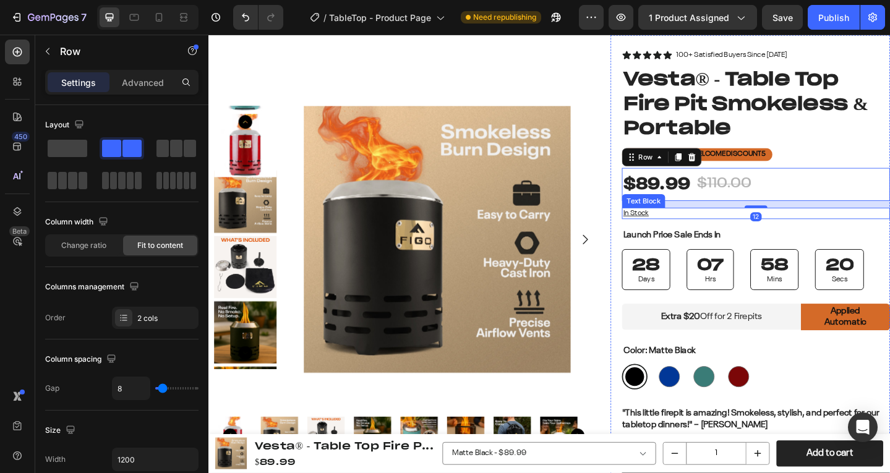
click at [829, 234] on div "In Stock" at bounding box center [805, 229] width 292 height 13
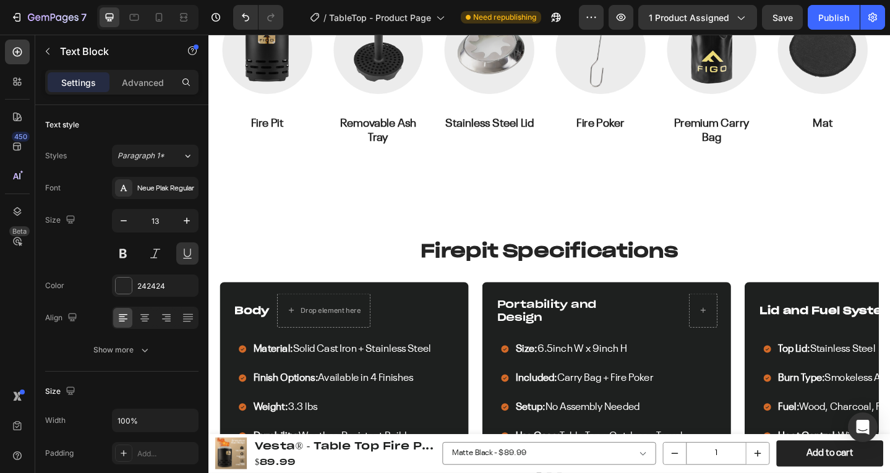
scroll to position [783, 0]
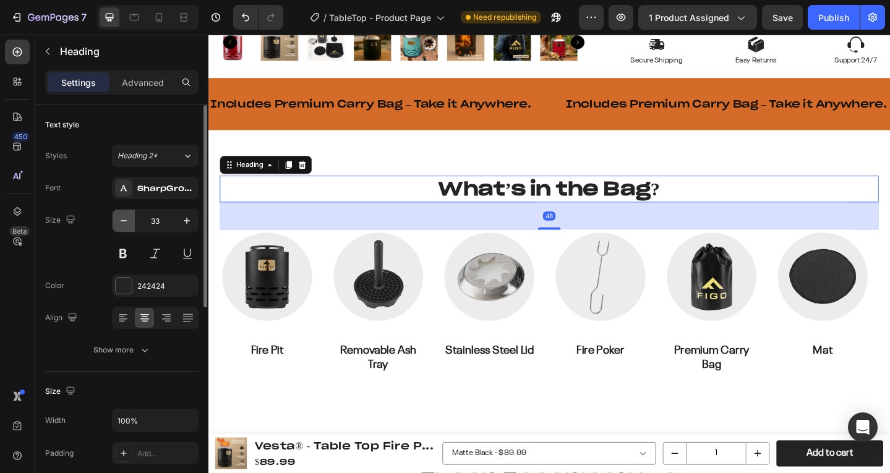
click at [126, 213] on button "button" at bounding box center [124, 221] width 22 height 22
type input "32"
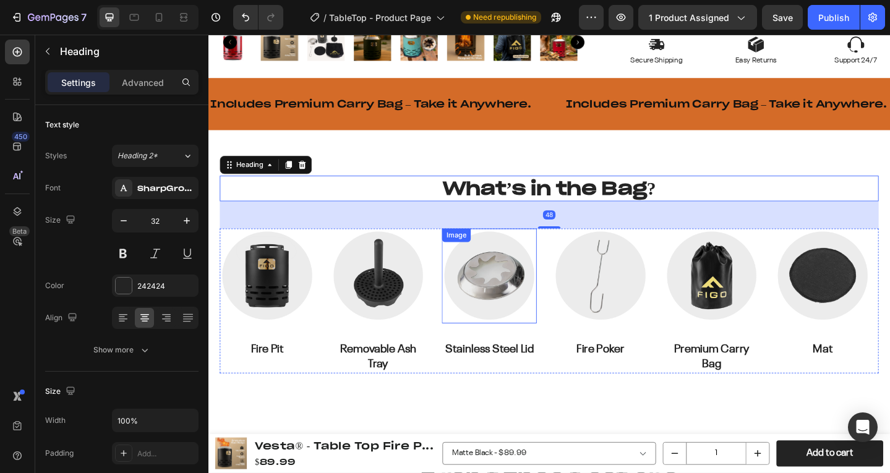
scroll to position [742, 0]
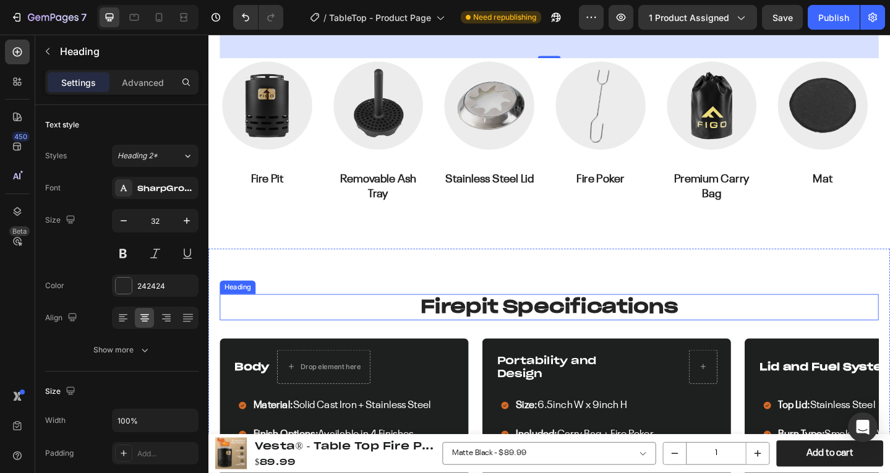
click at [538, 328] on h2 "Firepit Specifications" at bounding box center [580, 331] width 718 height 28
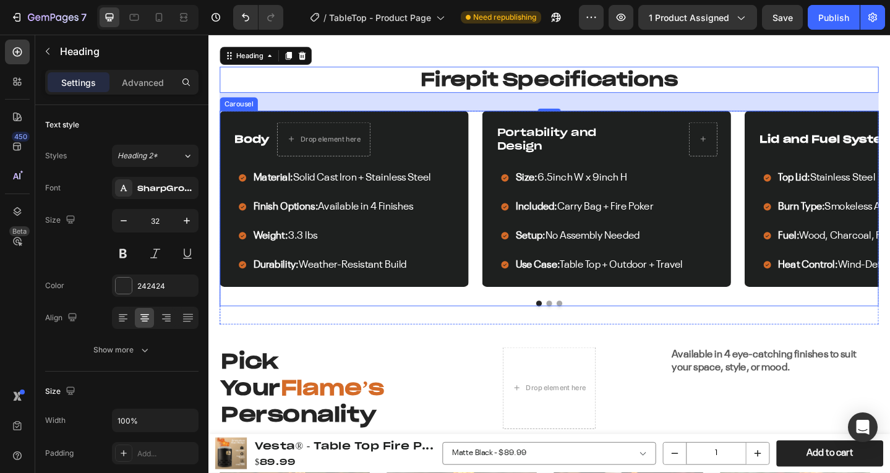
scroll to position [1114, 0]
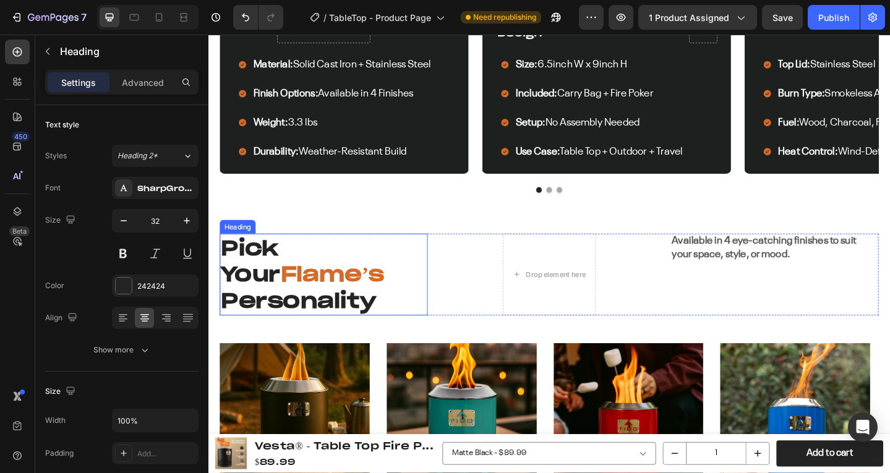
click at [272, 276] on strong "Pick Your" at bounding box center [254, 282] width 65 height 58
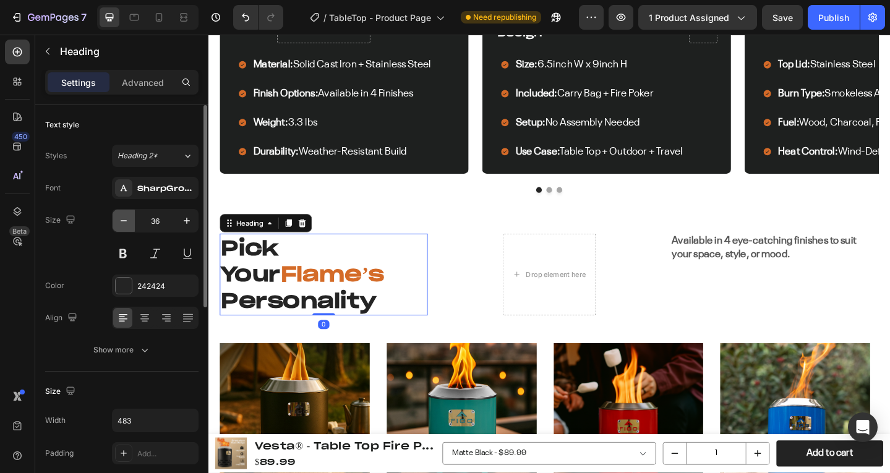
click at [133, 223] on button "button" at bounding box center [124, 221] width 22 height 22
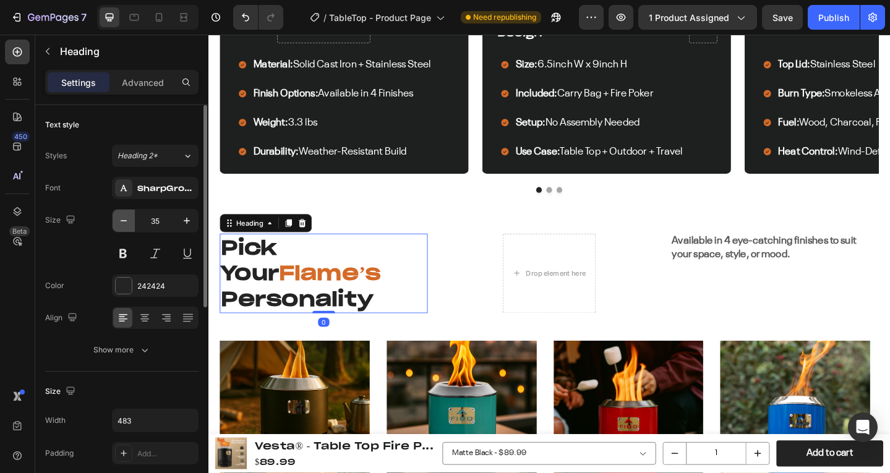
click at [133, 223] on button "button" at bounding box center [124, 221] width 22 height 22
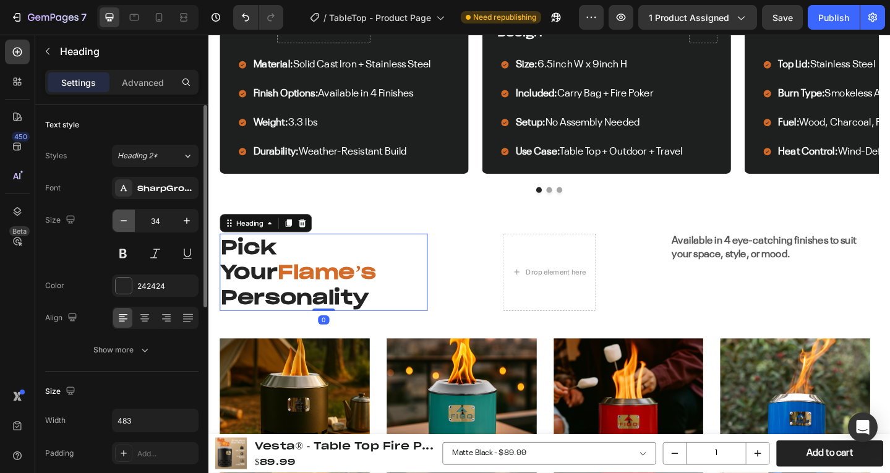
click at [133, 223] on button "button" at bounding box center [124, 221] width 22 height 22
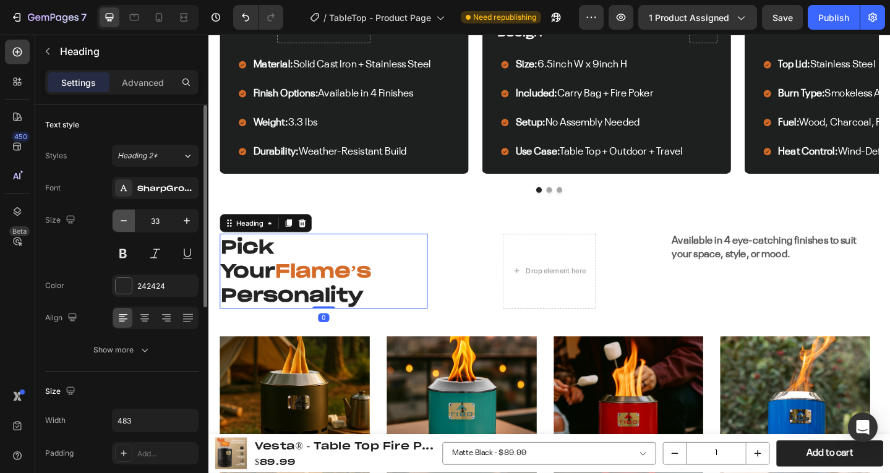
type input "32"
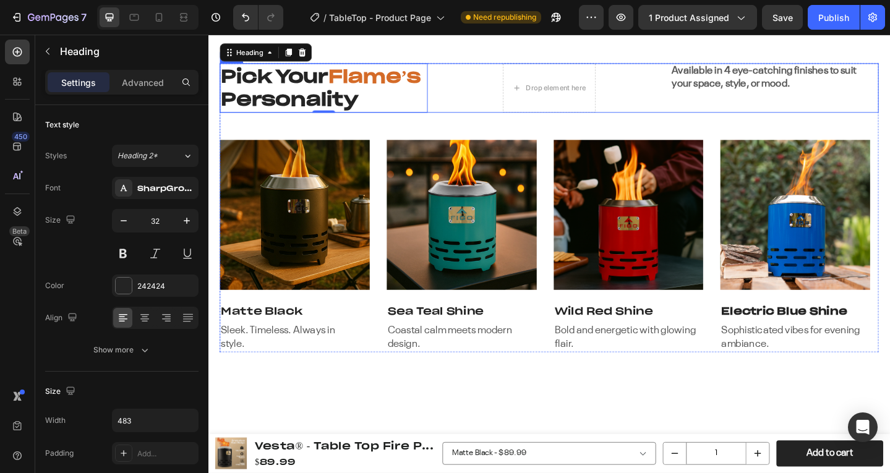
scroll to position [1423, 0]
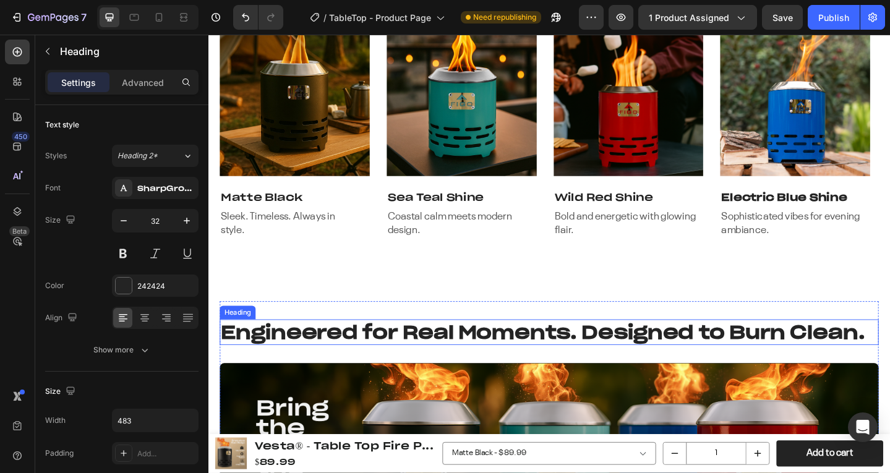
click at [479, 372] on strong "Engineered for Real Moments. Designed to Burn Clean." at bounding box center [573, 358] width 702 height 25
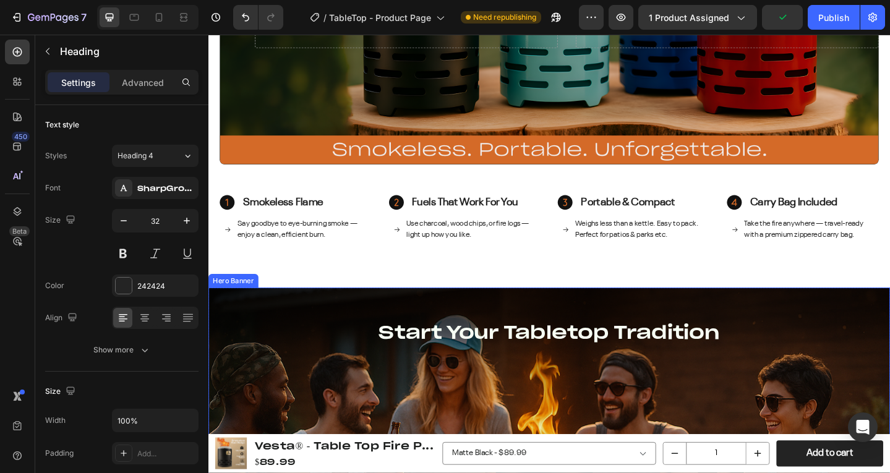
scroll to position [1980, 0]
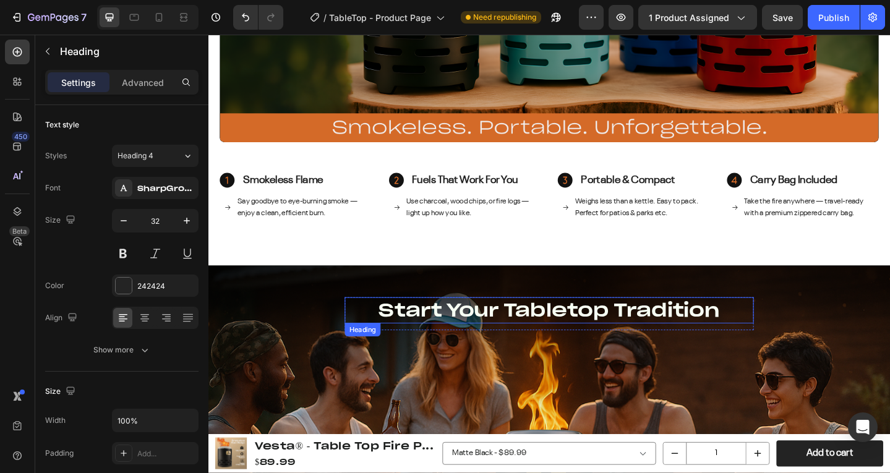
click at [467, 332] on h2 "Start Your Tabletop Tradition" at bounding box center [579, 335] width 445 height 28
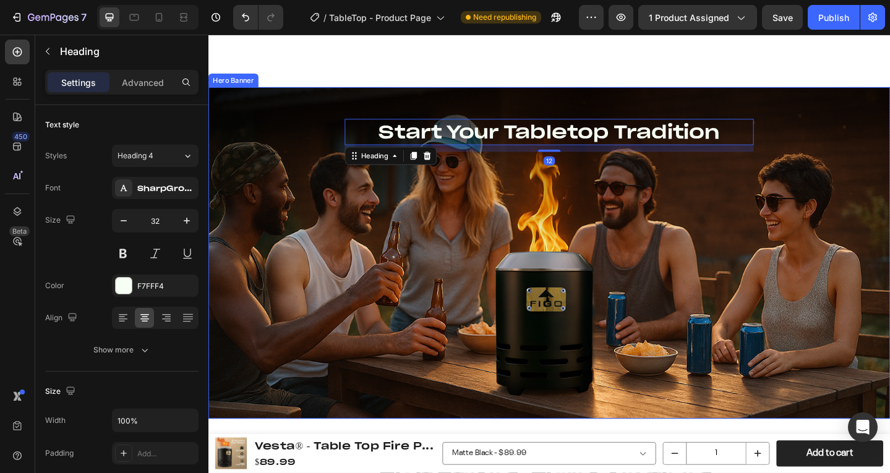
scroll to position [2289, 0]
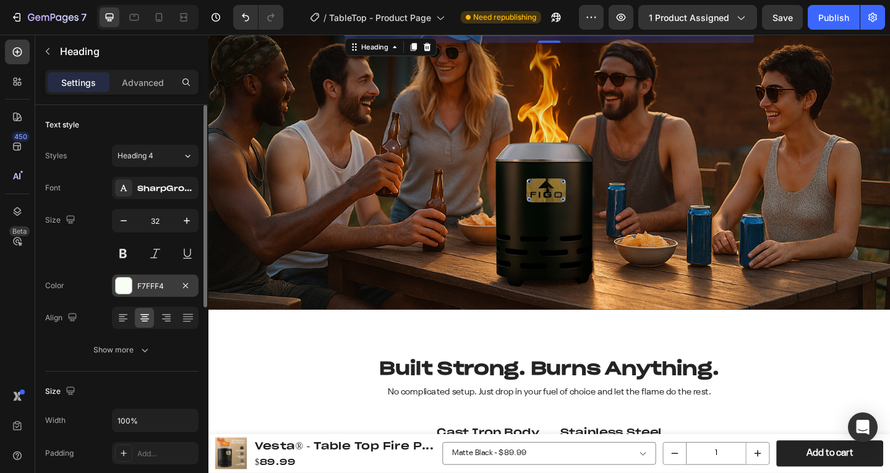
click at [130, 275] on div "F7FFF4" at bounding box center [155, 286] width 87 height 22
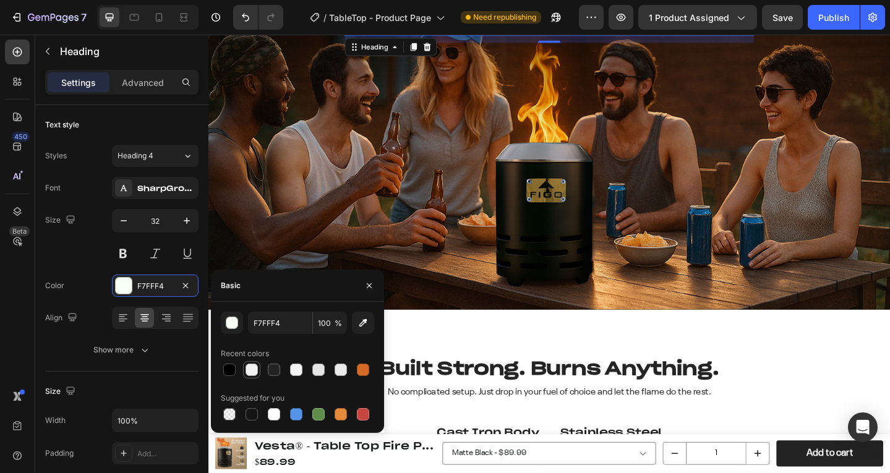
click at [251, 369] on div at bounding box center [252, 370] width 12 height 12
click at [268, 408] on div at bounding box center [274, 414] width 15 height 15
type input "FFFFFF"
click at [498, 394] on strong "Built Strong. Burns Anything." at bounding box center [580, 397] width 370 height 25
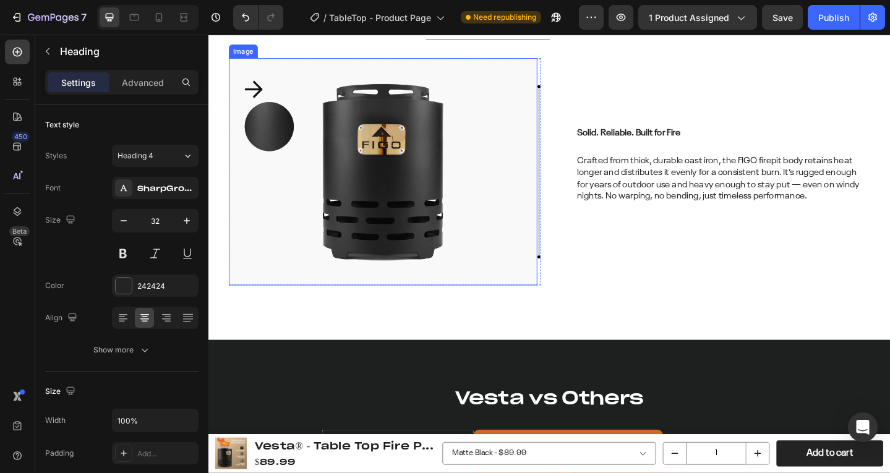
scroll to position [2784, 0]
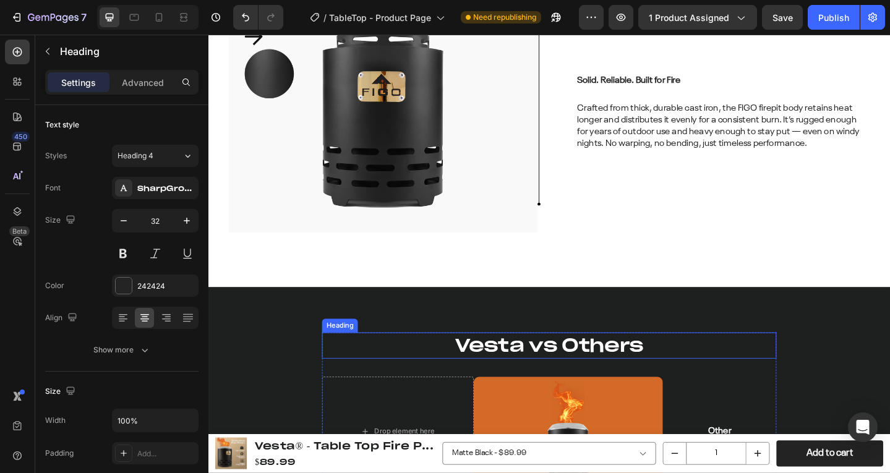
click at [520, 369] on h2 "Vesta vs Others" at bounding box center [579, 373] width 495 height 28
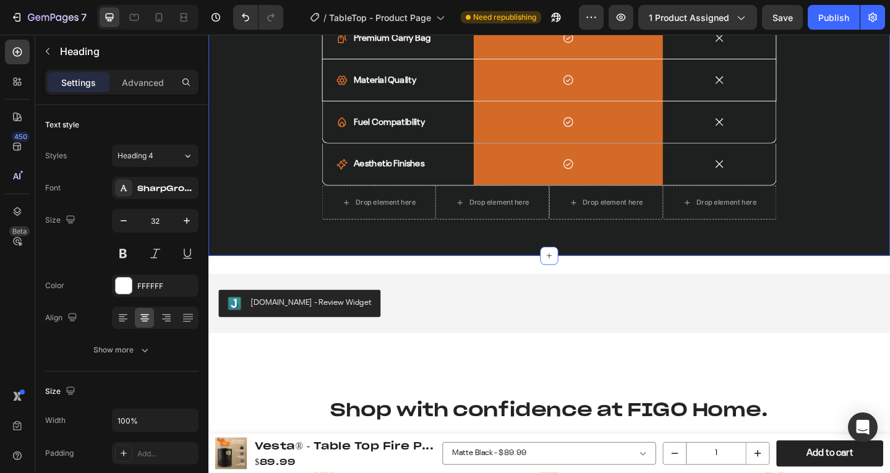
scroll to position [3455, 0]
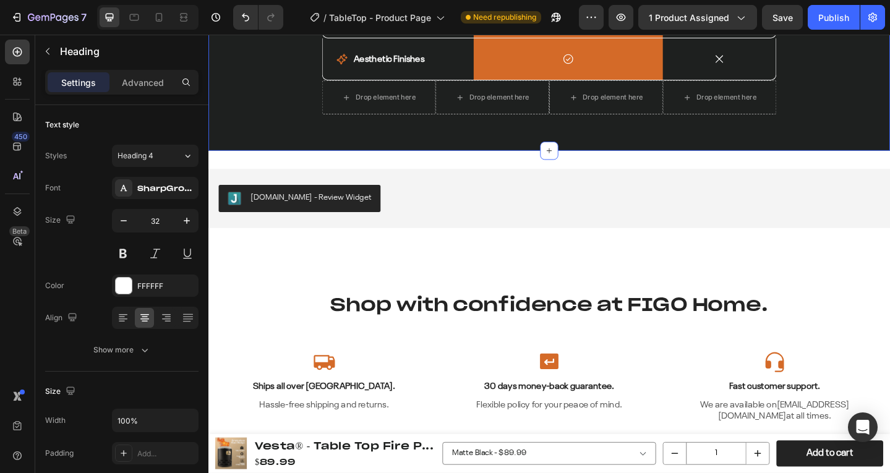
click at [456, 315] on h2 "Shop with confidence at FIGO Home." at bounding box center [580, 329] width 718 height 28
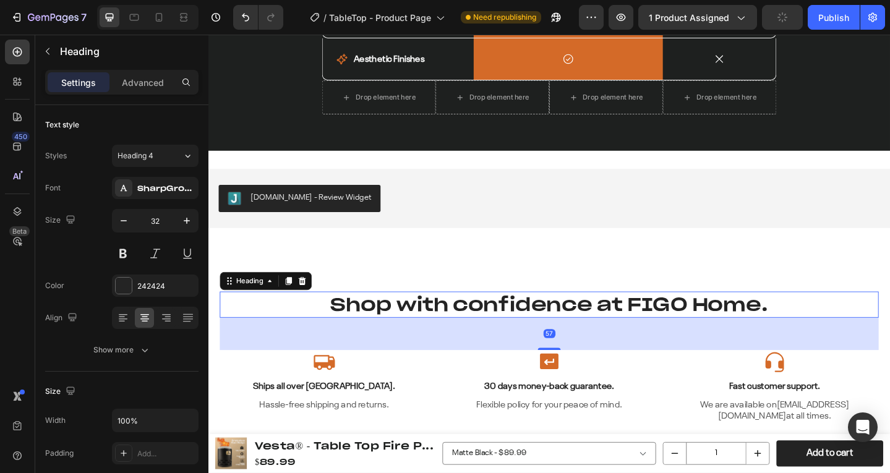
scroll to position [3464, 0]
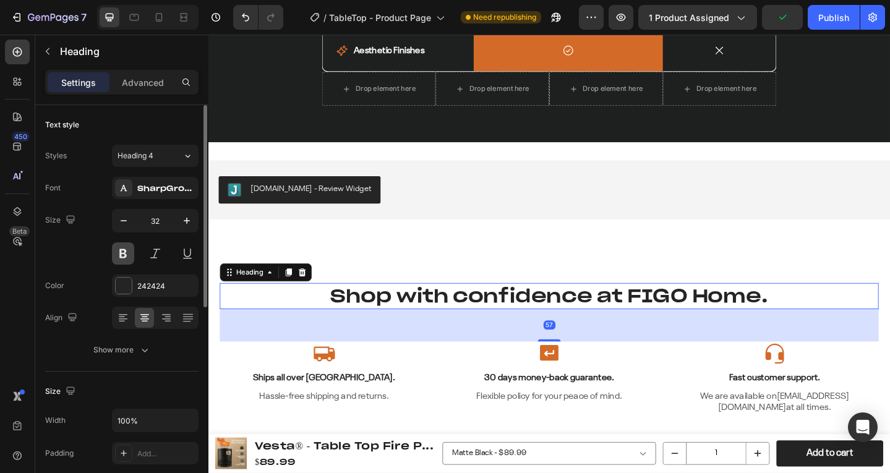
click at [133, 254] on button at bounding box center [123, 254] width 22 height 22
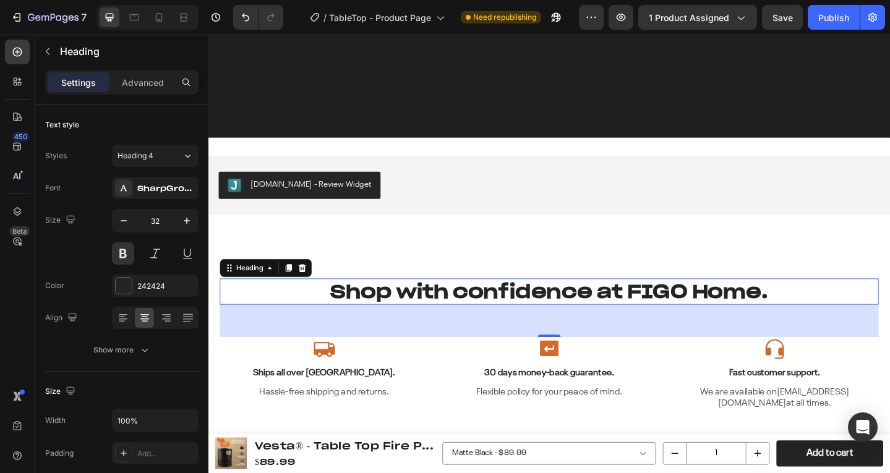
scroll to position [3650, 0]
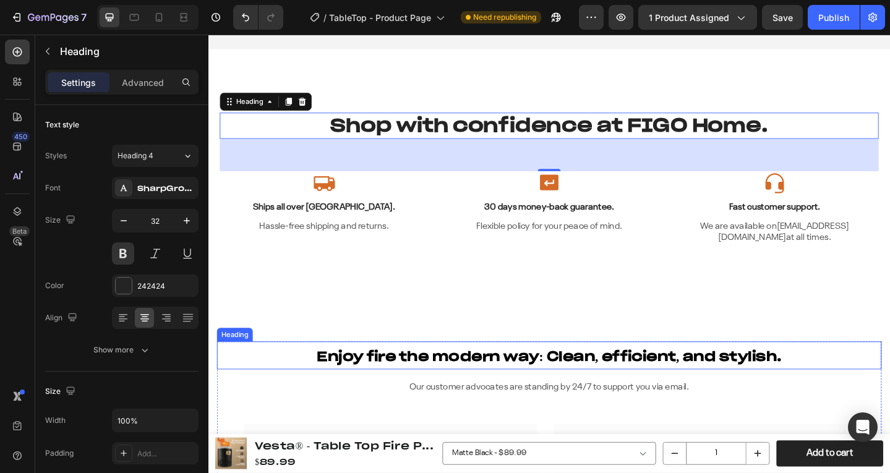
click at [545, 376] on strong "Enjoy fire the modern way: Clean, efficient, and stylish." at bounding box center [580, 385] width 506 height 18
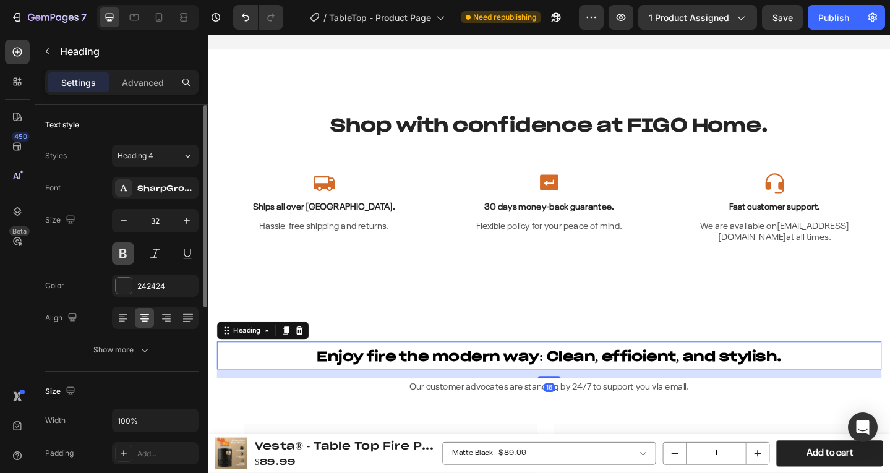
click at [127, 259] on button at bounding box center [123, 254] width 22 height 22
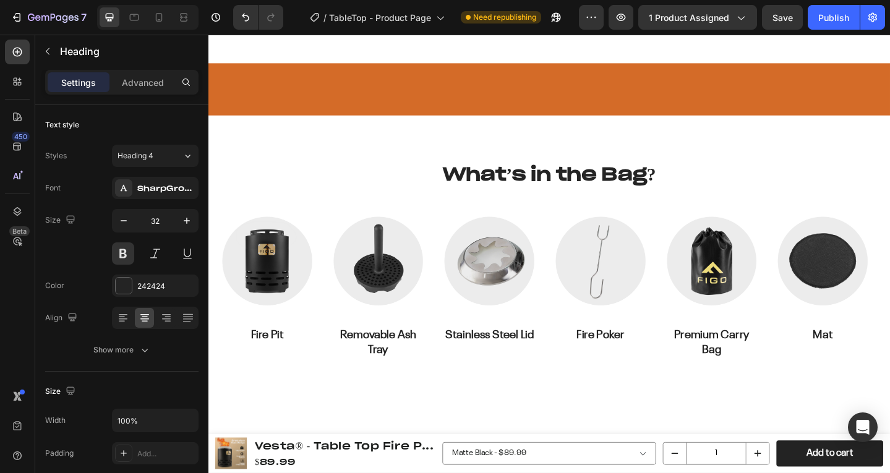
scroll to position [866, 0]
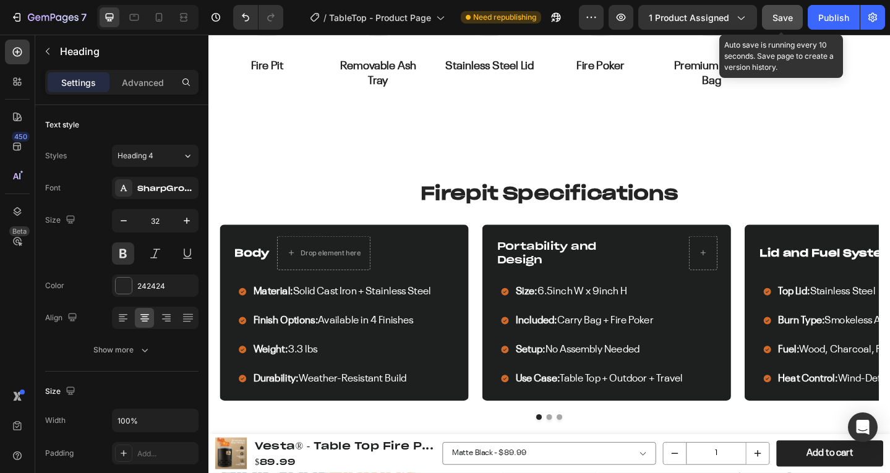
click at [779, 16] on span "Save" at bounding box center [783, 17] width 20 height 11
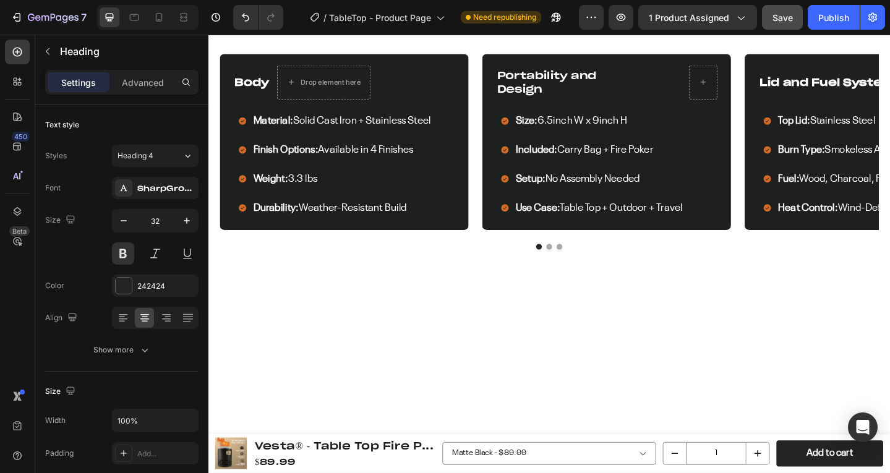
scroll to position [737, 0]
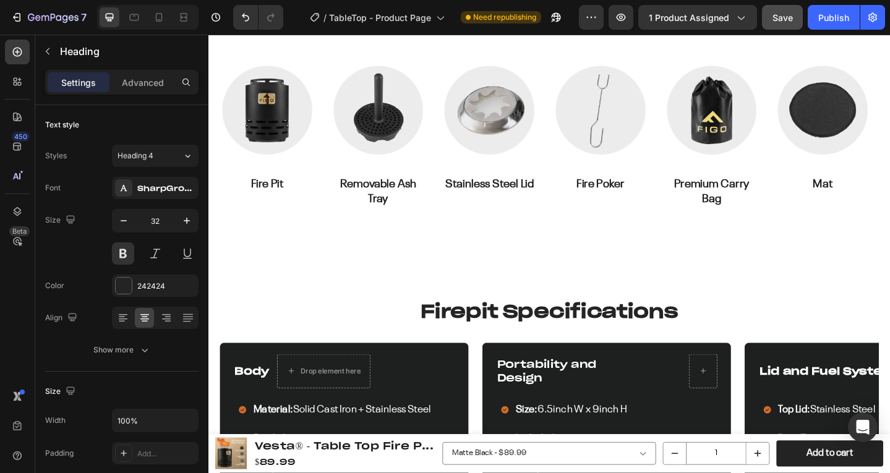
click at [539, 169] on img at bounding box center [514, 117] width 103 height 103
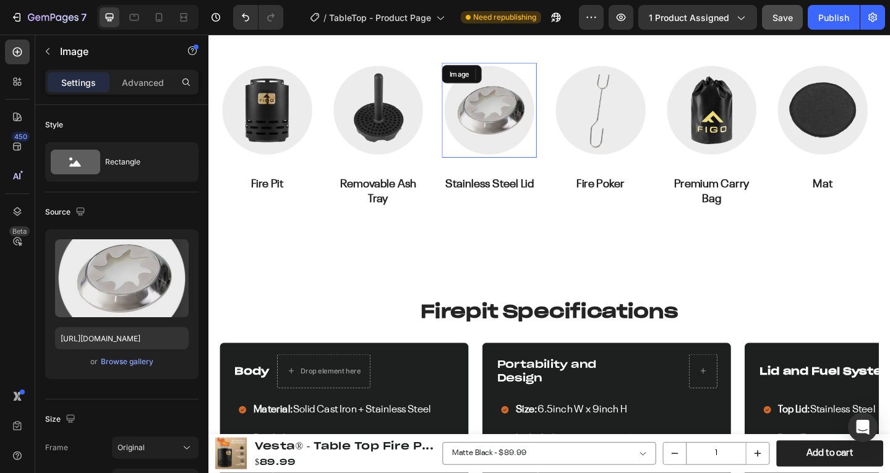
scroll to position [557, 0]
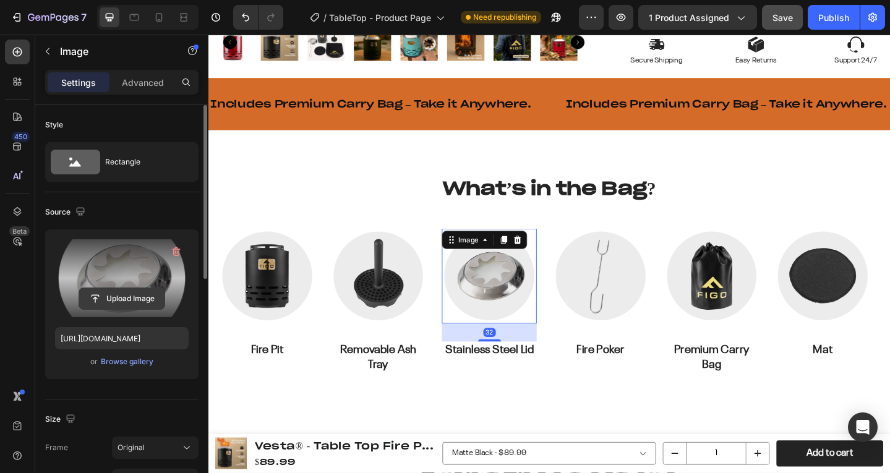
click at [132, 306] on input "file" at bounding box center [121, 298] width 85 height 21
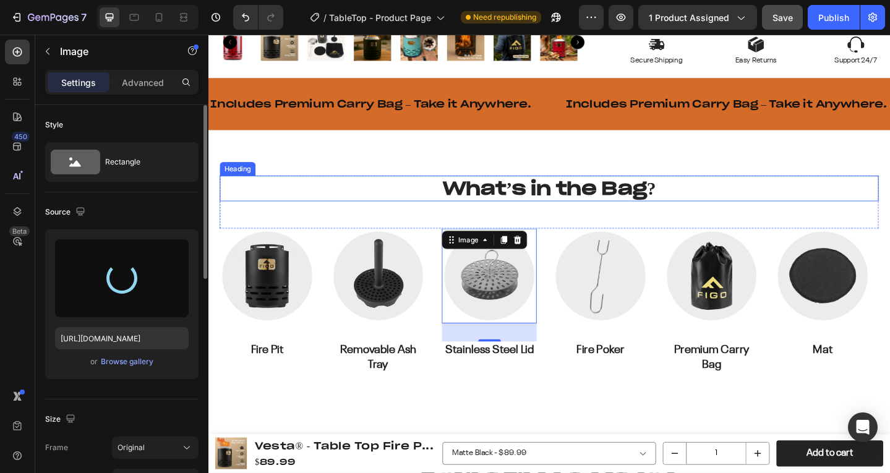
type input "https://cdn.shopify.com/s/files/1/0639/3806/8653/files/gempages_495963164974777…"
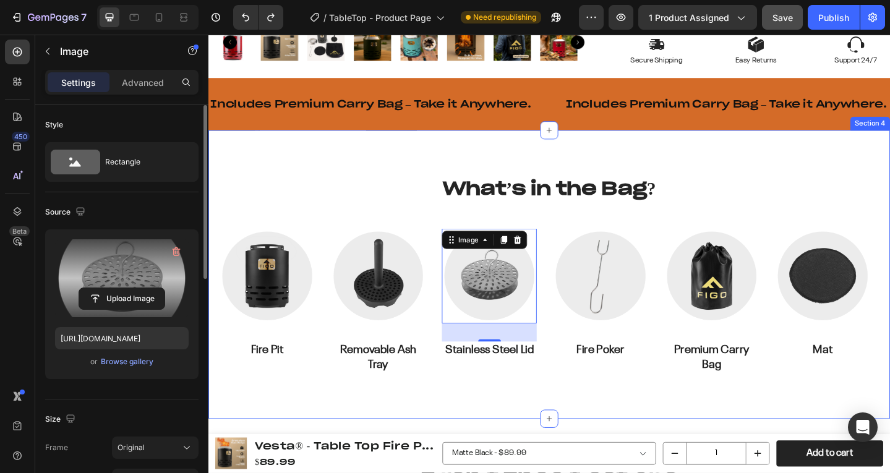
click at [442, 419] on div "What’s in the Bag? Heading Row Image Fire Pit Text Block Image Removable Ash Tr…" at bounding box center [579, 296] width 742 height 314
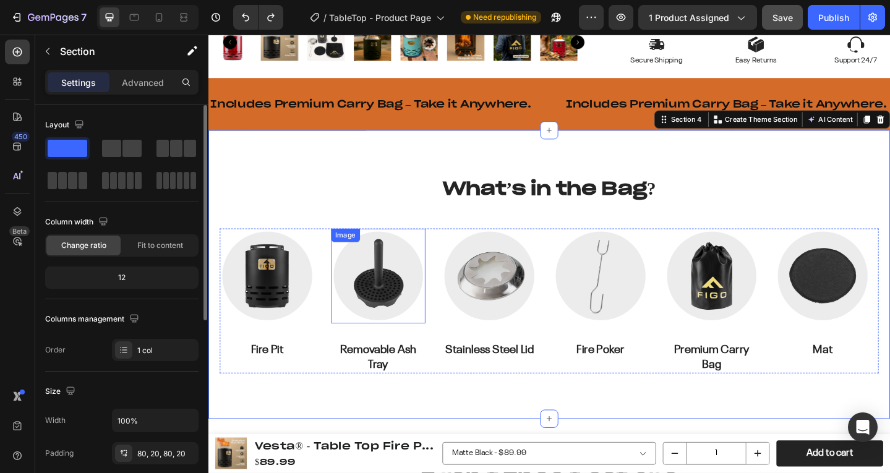
click at [410, 309] on img at bounding box center [393, 297] width 103 height 103
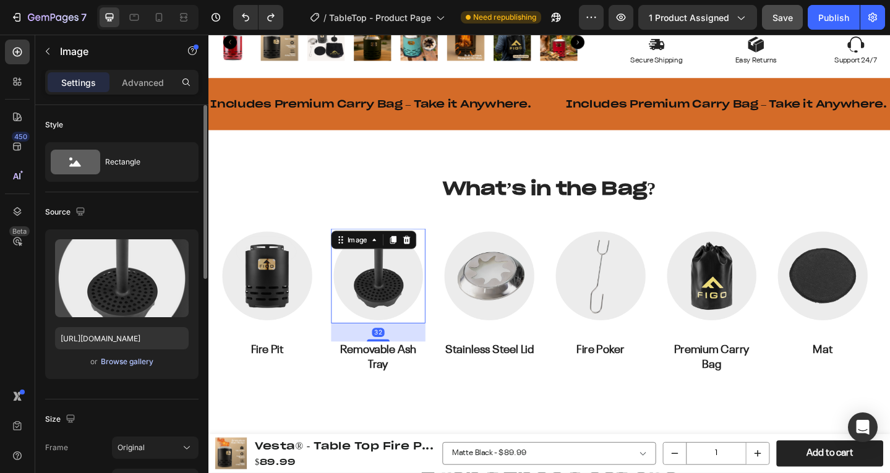
click at [140, 359] on div "Browse gallery" at bounding box center [127, 361] width 53 height 11
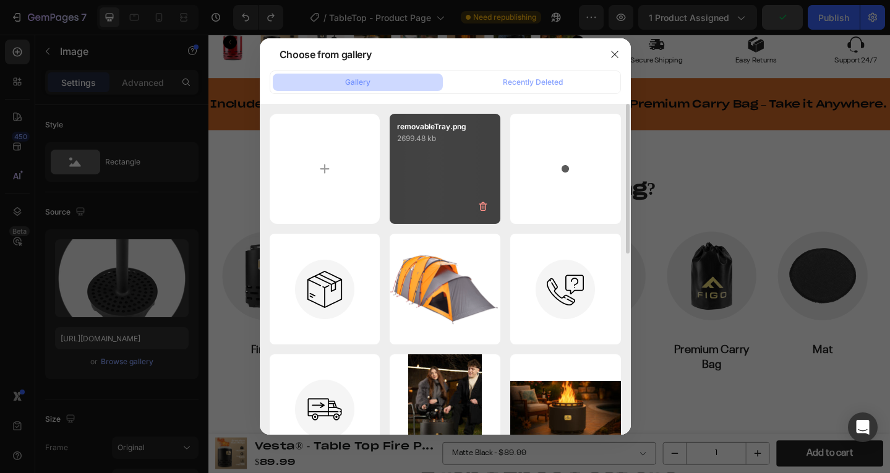
click at [424, 187] on div "removableTray.png 2699.48 kb" at bounding box center [445, 169] width 111 height 111
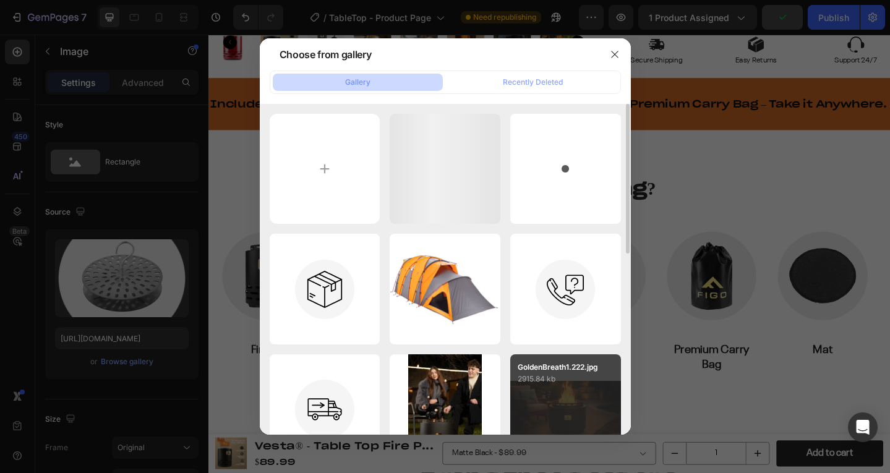
type input "https://cdn.shopify.com/s/files/1/0639/3806/8653/files/gempages_495963164974777…"
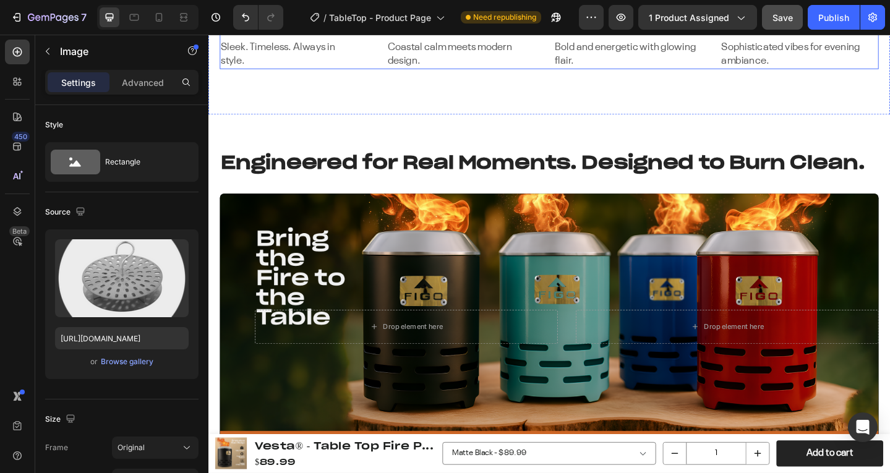
scroll to position [1608, 0]
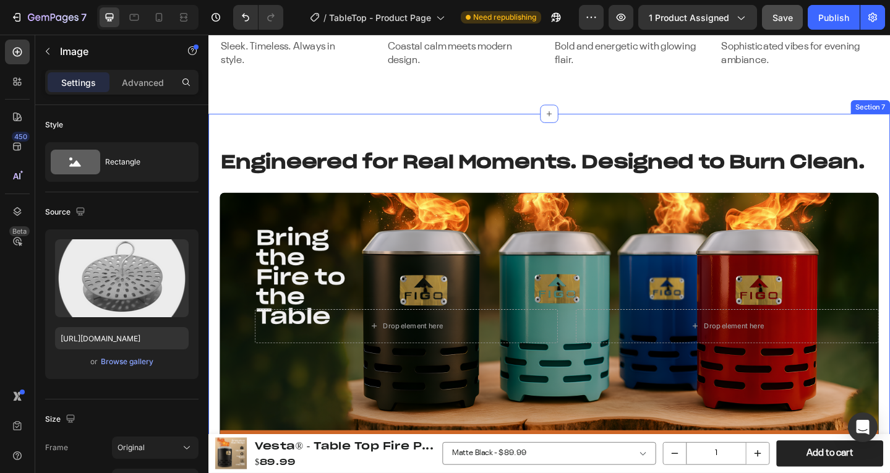
click at [596, 162] on div "Engineered for Real Moments. Designed to Burn Clean. Heading Drop element here …" at bounding box center [579, 376] width 742 height 511
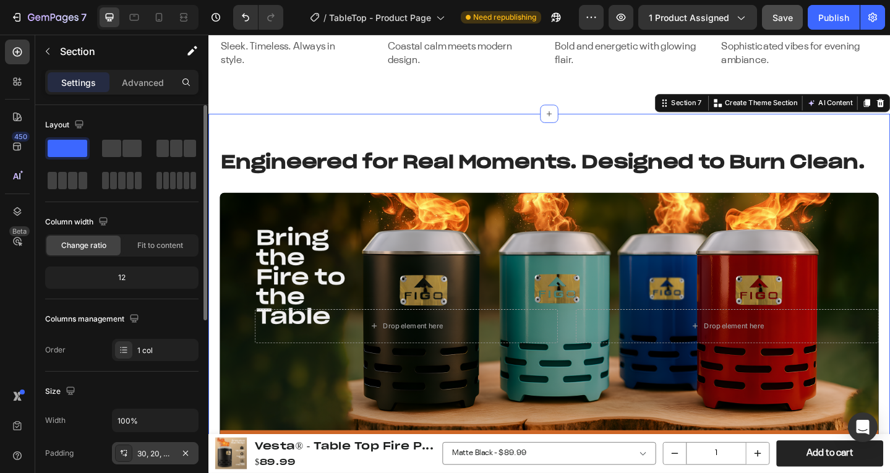
click at [148, 458] on div "30, 20, 80, 20" at bounding box center [155, 454] width 36 height 11
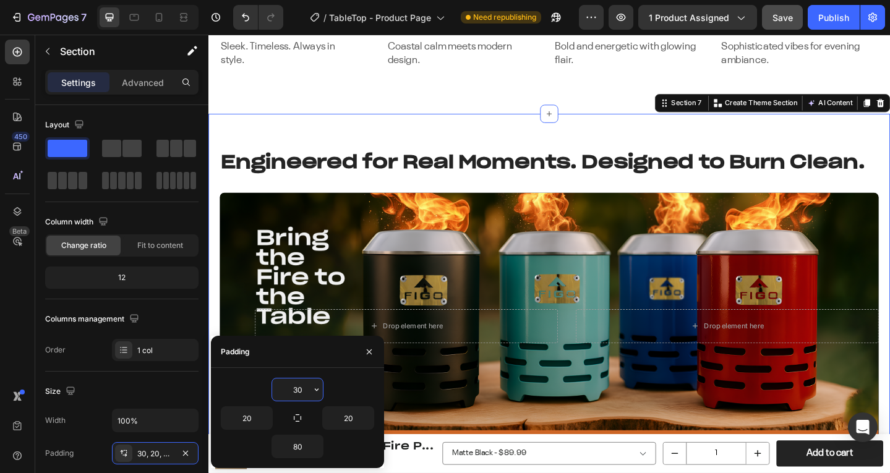
click at [291, 388] on input "30" at bounding box center [297, 390] width 51 height 22
type input "0"
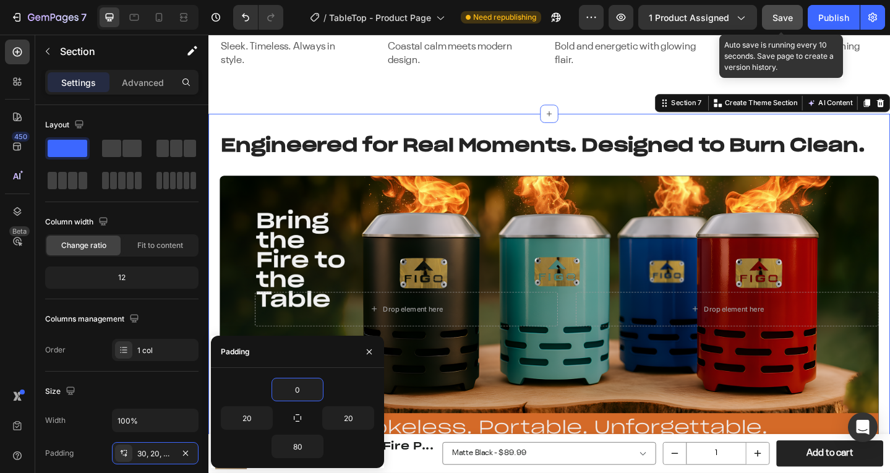
click at [766, 12] on button "Save" at bounding box center [782, 17] width 41 height 25
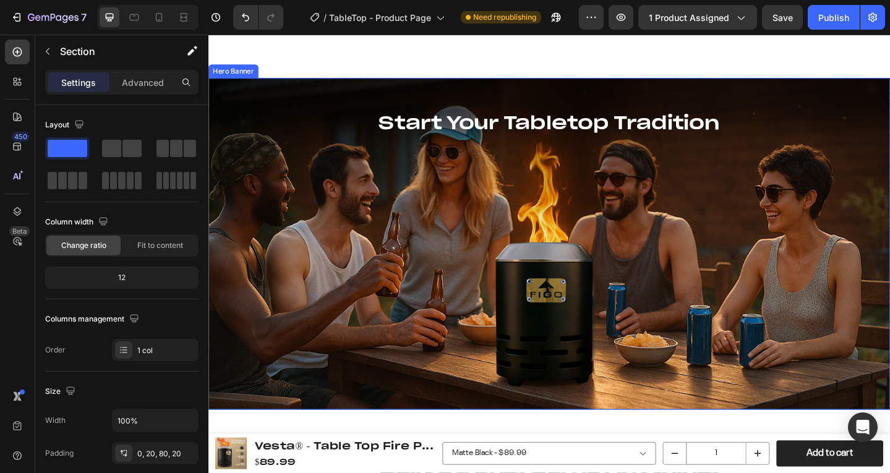
scroll to position [2042, 0]
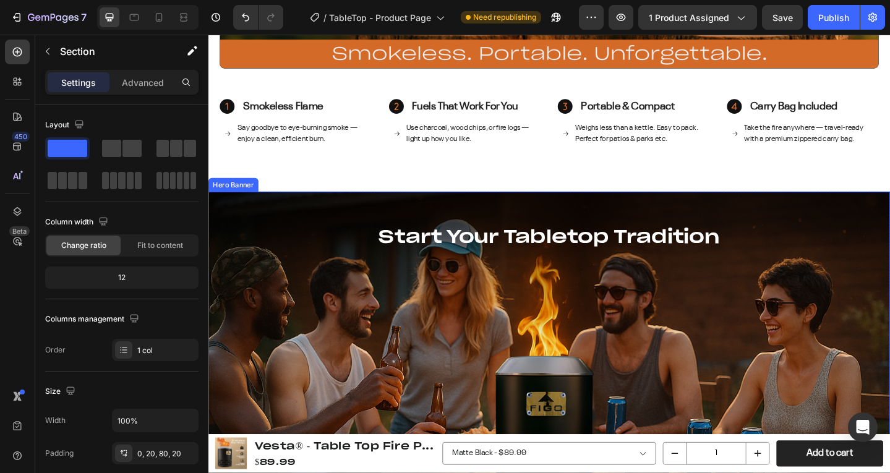
click at [570, 210] on div "Start Your Tabletop Tradition Heading Row" at bounding box center [579, 251] width 742 height 90
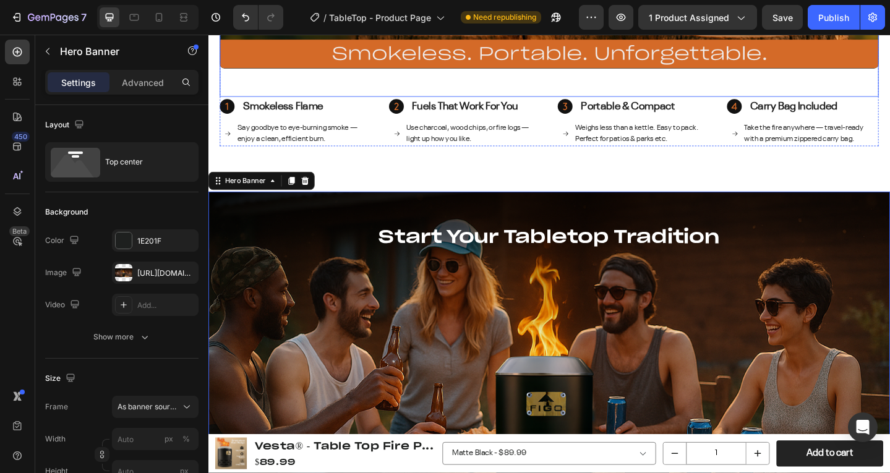
scroll to position [1918, 0]
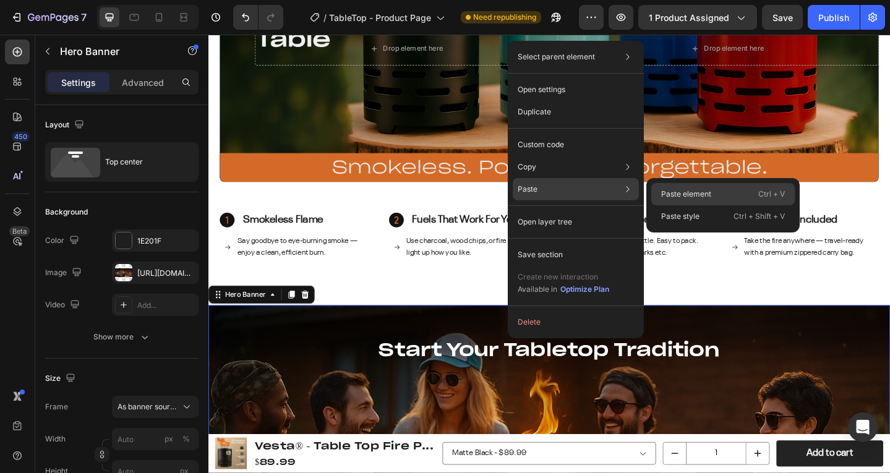
drag, startPoint x: 693, startPoint y: 195, endPoint x: 522, endPoint y: 217, distance: 172.8
click at [693, 195] on p "Paste element" at bounding box center [686, 194] width 50 height 11
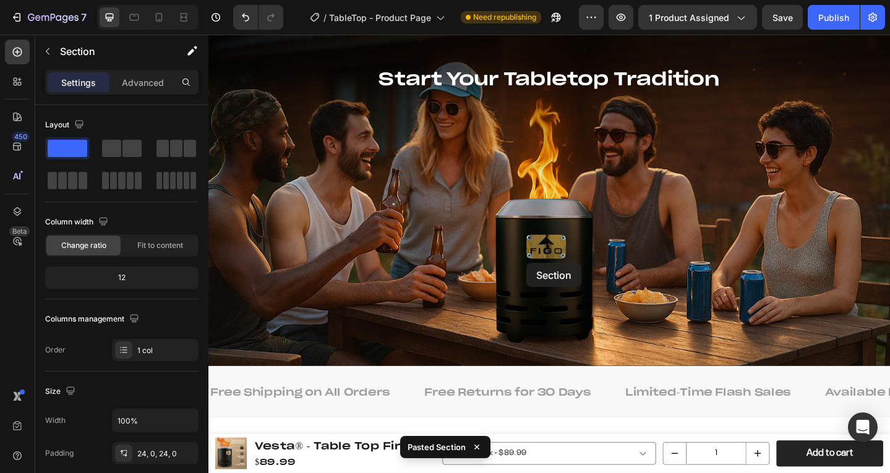
scroll to position [1965, 0]
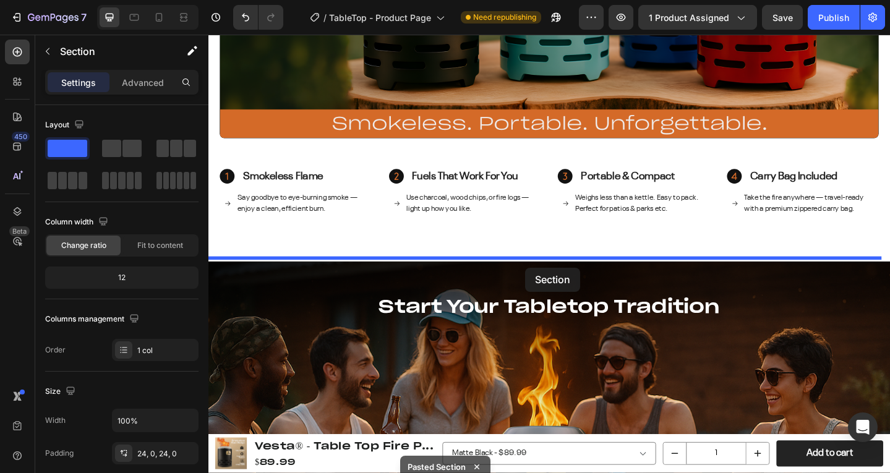
drag, startPoint x: 536, startPoint y: 393, endPoint x: 554, endPoint y: 288, distance: 106.1
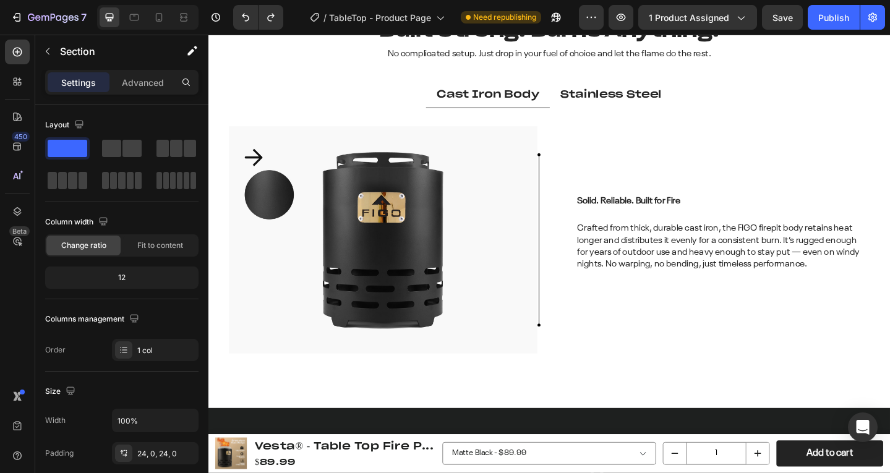
scroll to position [2690, 0]
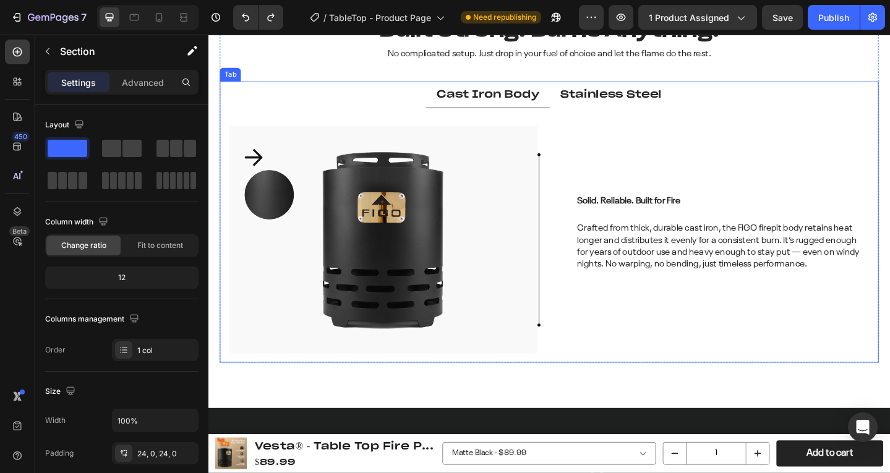
click at [616, 105] on p "Stainless Steel" at bounding box center [647, 100] width 110 height 14
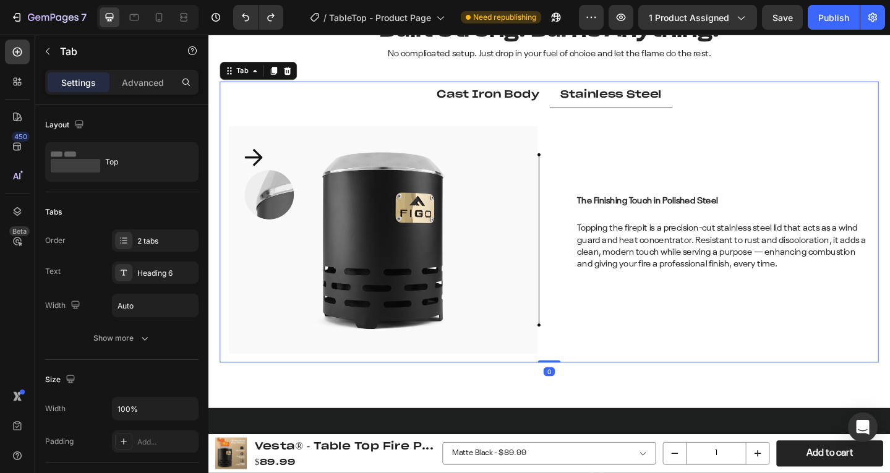
click at [538, 106] on p "Cast Iron Body" at bounding box center [512, 100] width 111 height 14
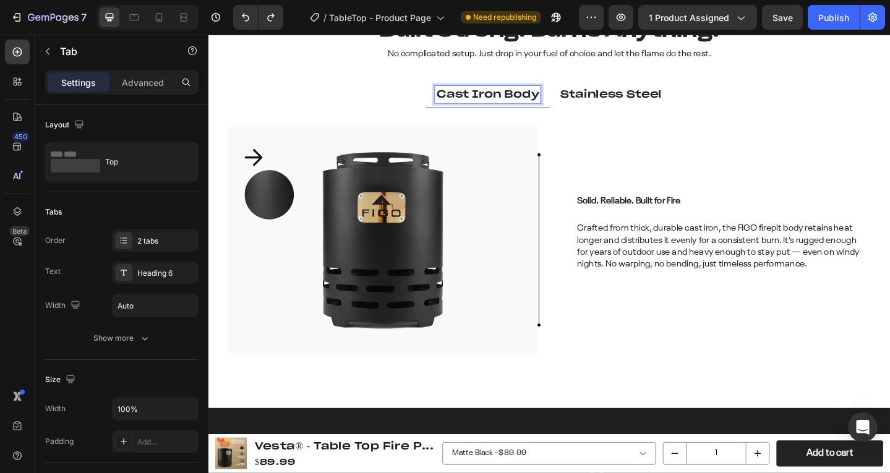
click at [642, 100] on p "Stainless Steel" at bounding box center [647, 100] width 110 height 14
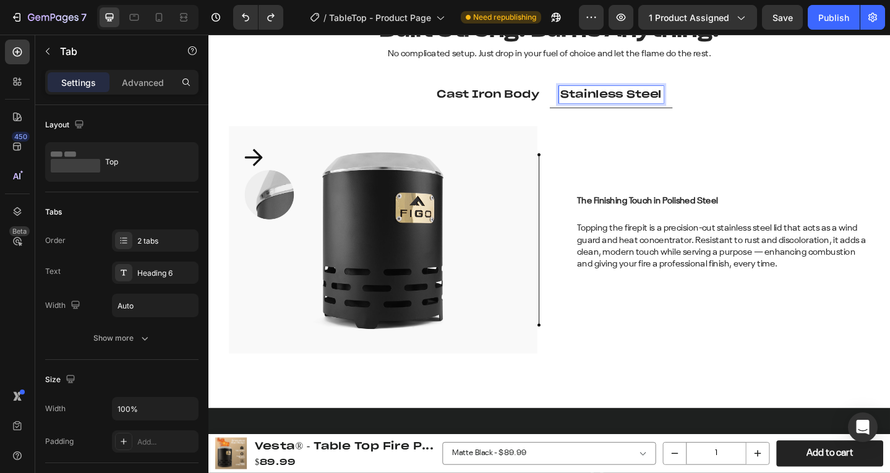
click at [530, 102] on p "Cast Iron Body" at bounding box center [512, 100] width 111 height 14
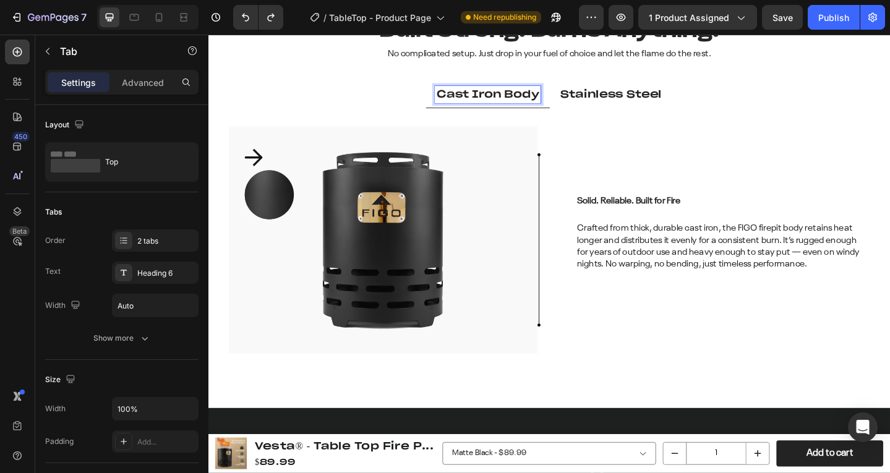
click at [629, 155] on div "Solid. Reliable. Built for Fire Text Block Crafted from thick, durable cast iro…" at bounding box center [759, 258] width 340 height 247
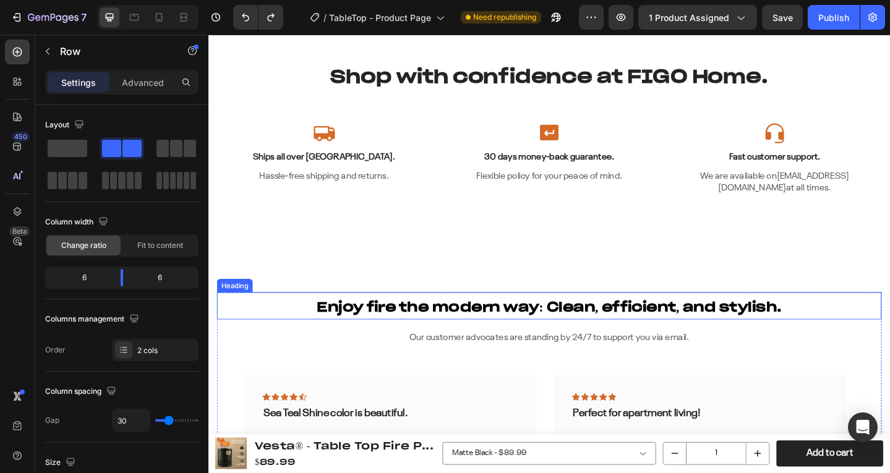
scroll to position [3618, 0]
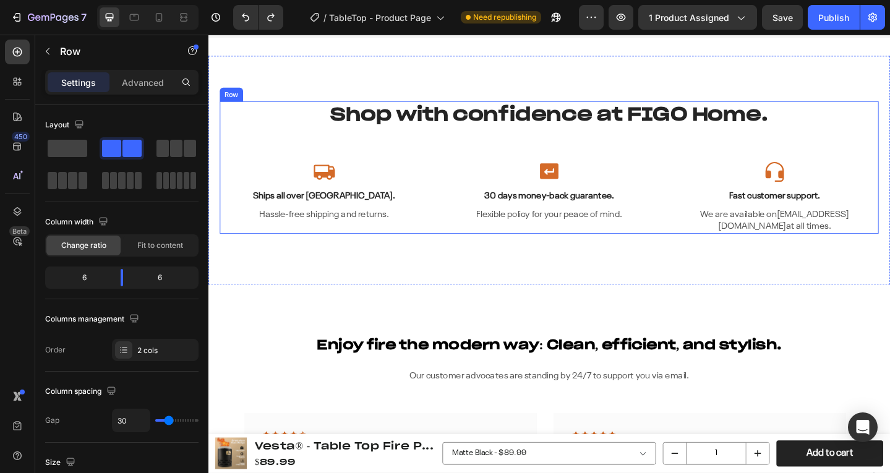
click at [296, 152] on div "Shop with confidence at FIGO Home. Heading Icon Ships all over US. Text Block H…" at bounding box center [580, 180] width 718 height 144
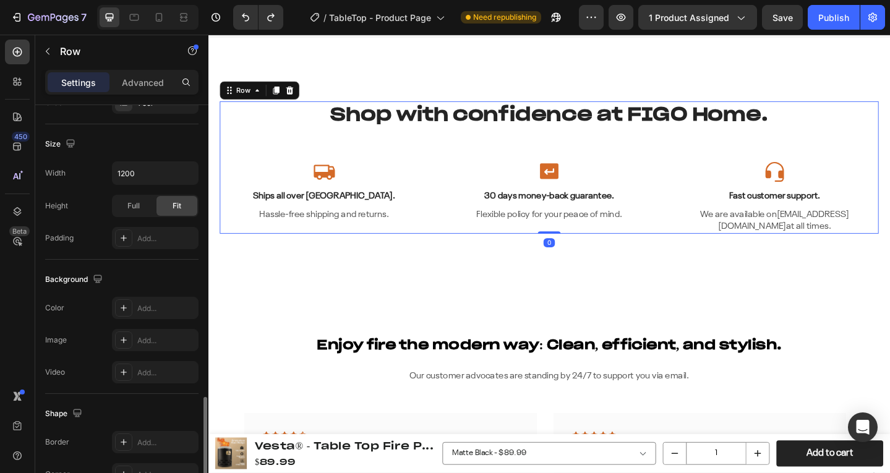
scroll to position [351, 0]
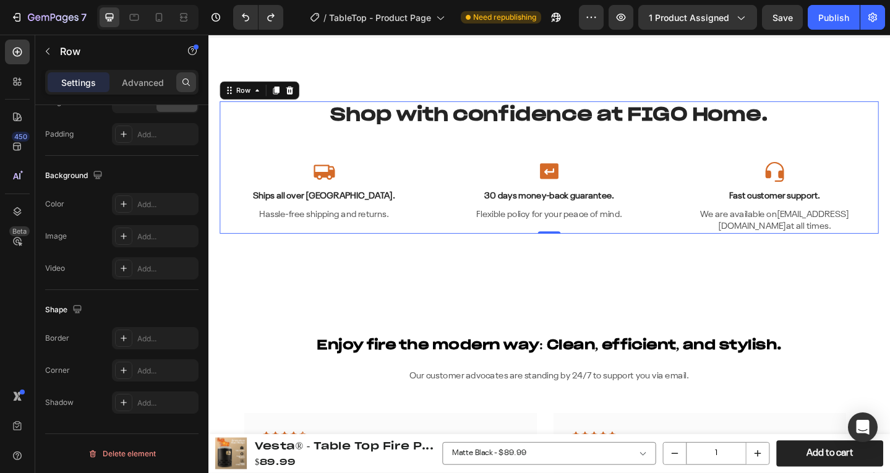
click at [184, 84] on icon at bounding box center [186, 82] width 10 height 10
click at [332, 187] on icon at bounding box center [336, 184] width 24 height 16
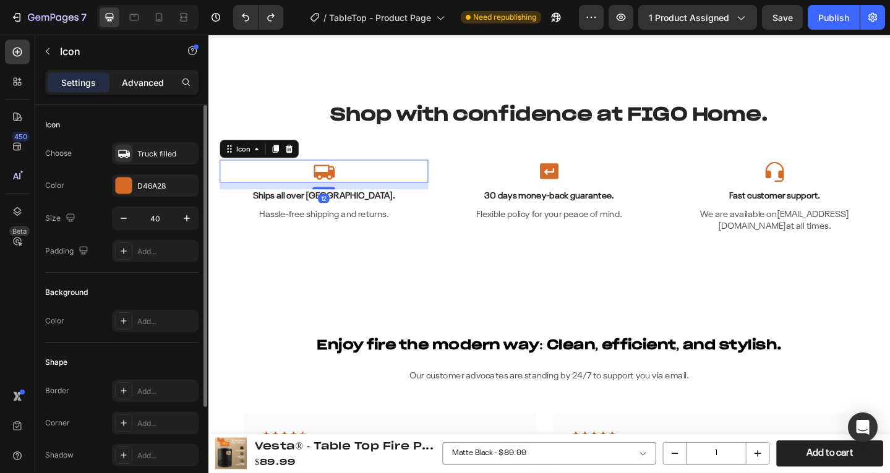
click at [125, 83] on p "Advanced" at bounding box center [143, 82] width 42 height 13
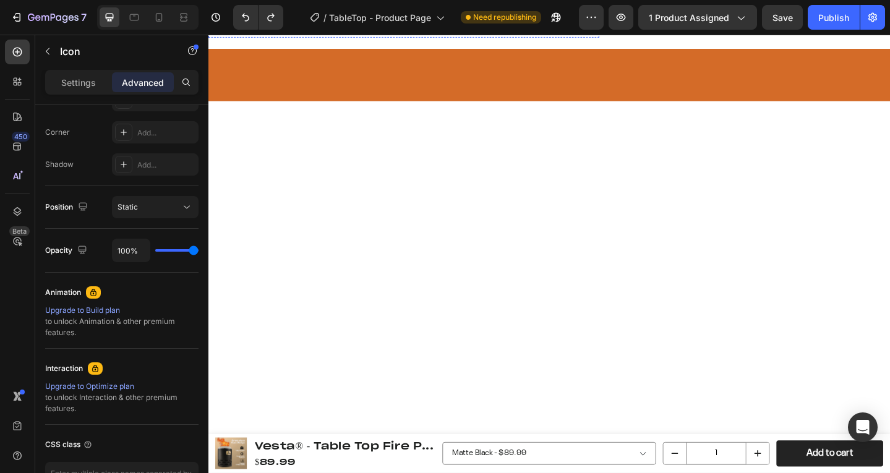
scroll to position [30, 0]
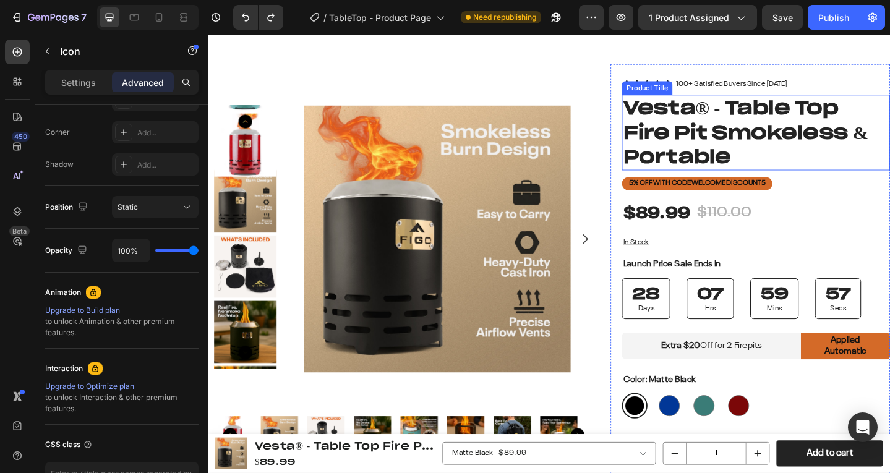
click at [736, 112] on h1 "Vesta® - Table Top Fire Pit Smokeless & Portable" at bounding box center [805, 141] width 292 height 82
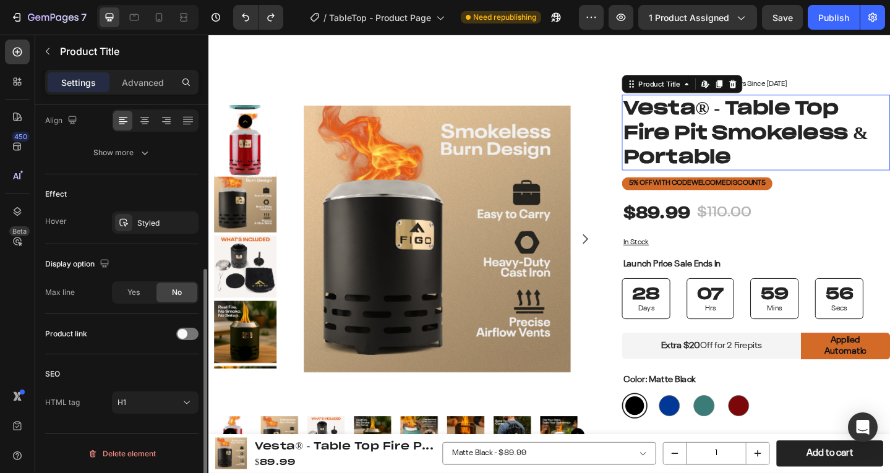
scroll to position [0, 0]
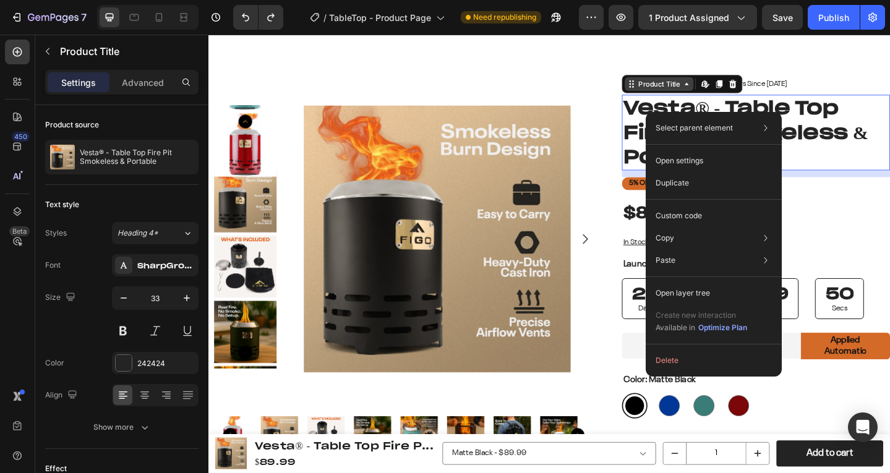
click at [714, 95] on div "Product Title" at bounding box center [699, 88] width 75 height 15
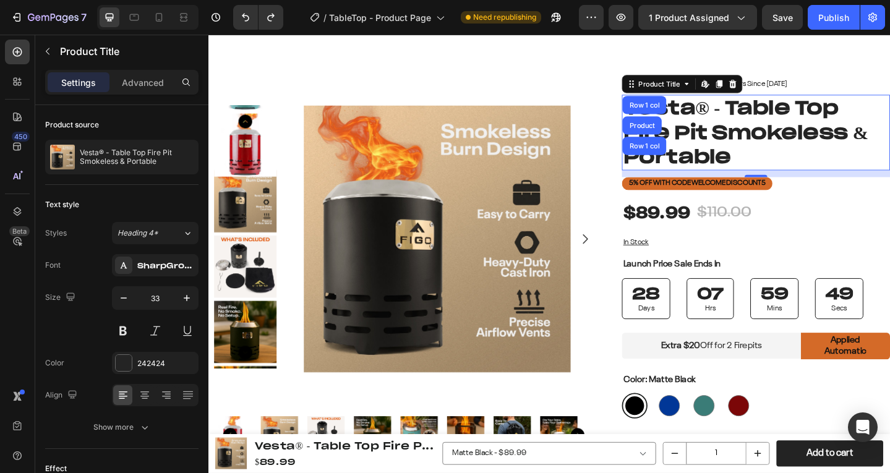
click at [737, 137] on h1 "Vesta® - Table Top Fire Pit Smokeless & Portable" at bounding box center [805, 141] width 292 height 82
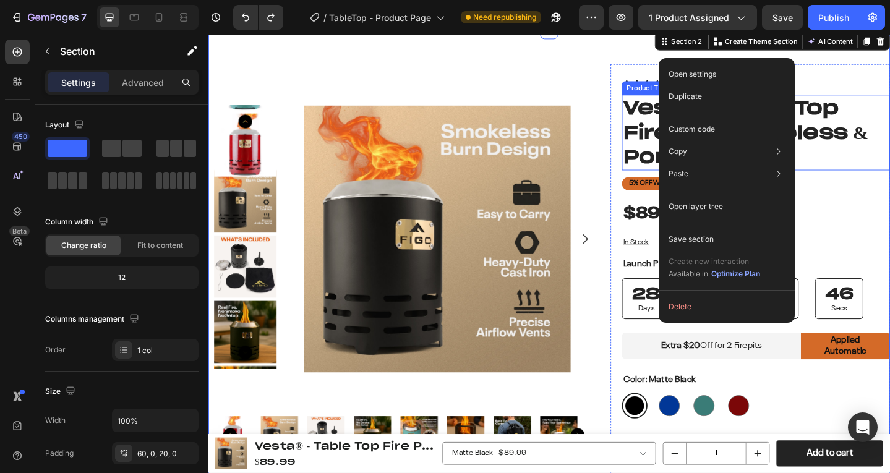
click at [680, 132] on h1 "Vesta® - Table Top Fire Pit Smokeless & Portable" at bounding box center [805, 141] width 292 height 82
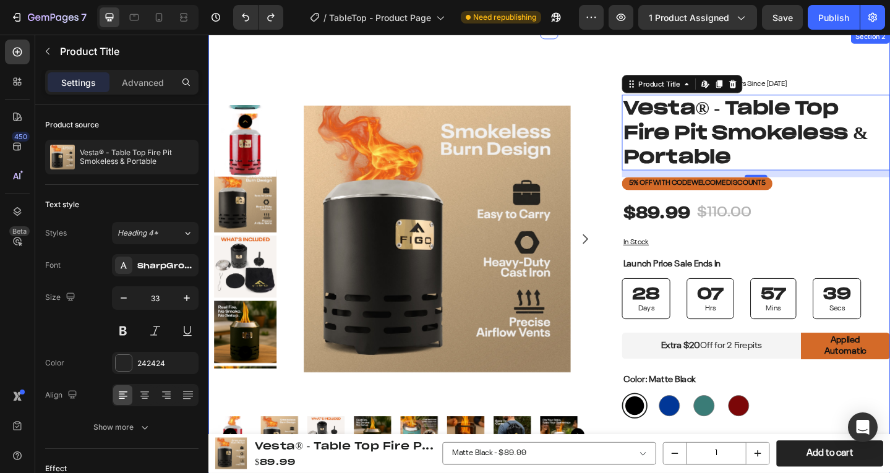
scroll to position [340, 0]
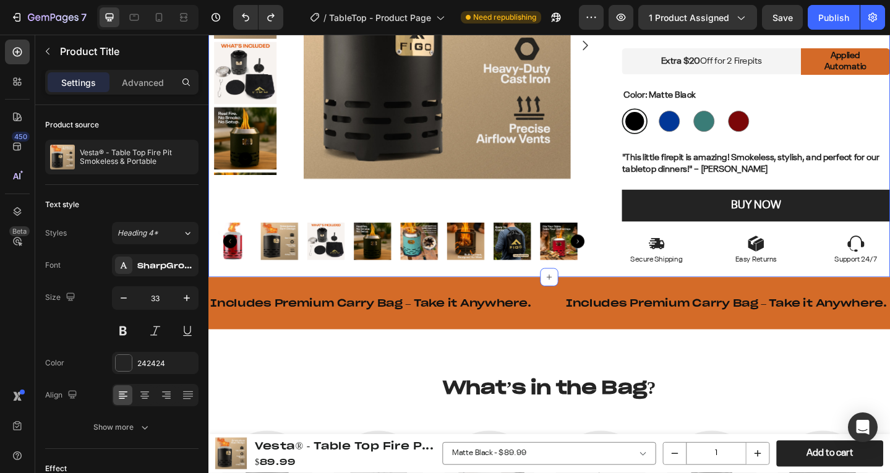
click at [528, 299] on div "Includes Premium Carry Bag – Take it Anywhere. Text Includes Premium Carry Bag …" at bounding box center [579, 327] width 742 height 56
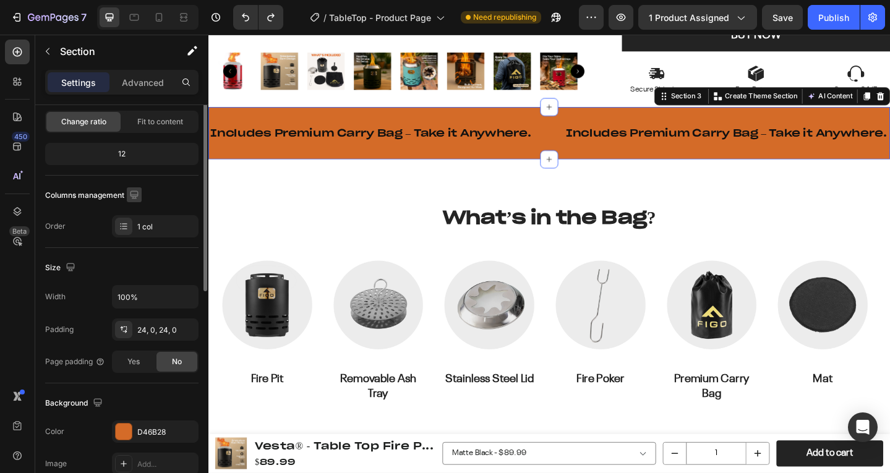
scroll to position [186, 0]
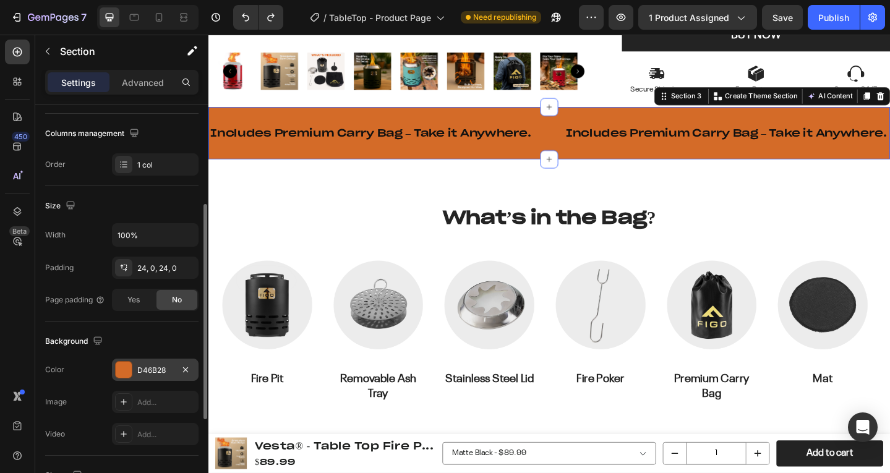
click at [160, 369] on div "D46B28" at bounding box center [155, 370] width 36 height 11
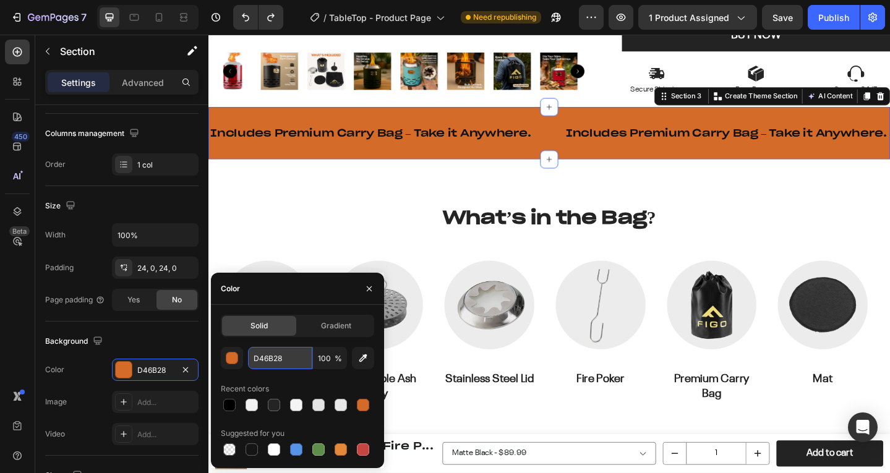
click at [282, 354] on input "D46B28" at bounding box center [280, 358] width 64 height 22
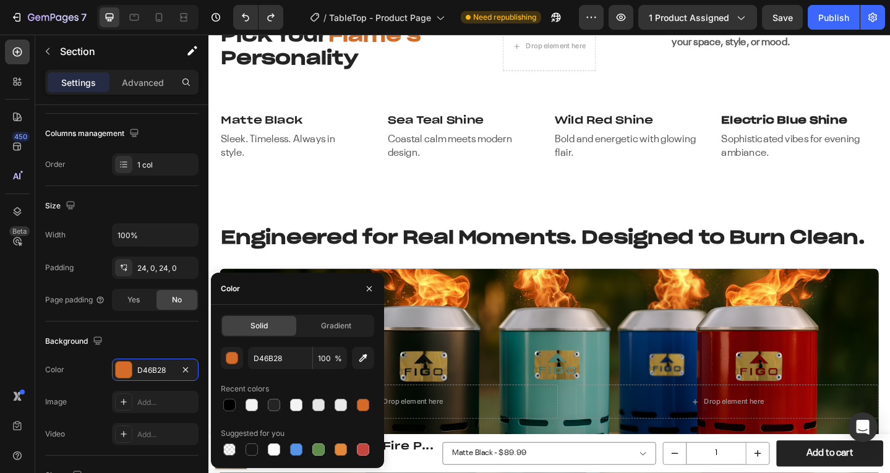
scroll to position [1453, 0]
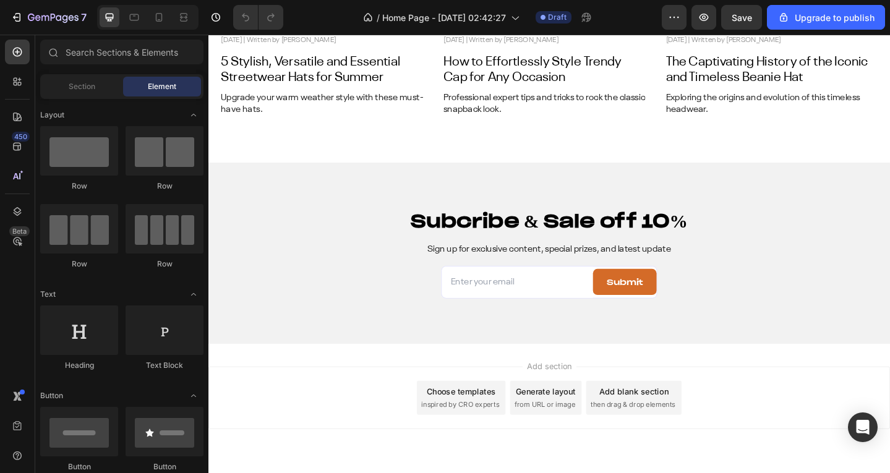
scroll to position [4887, 0]
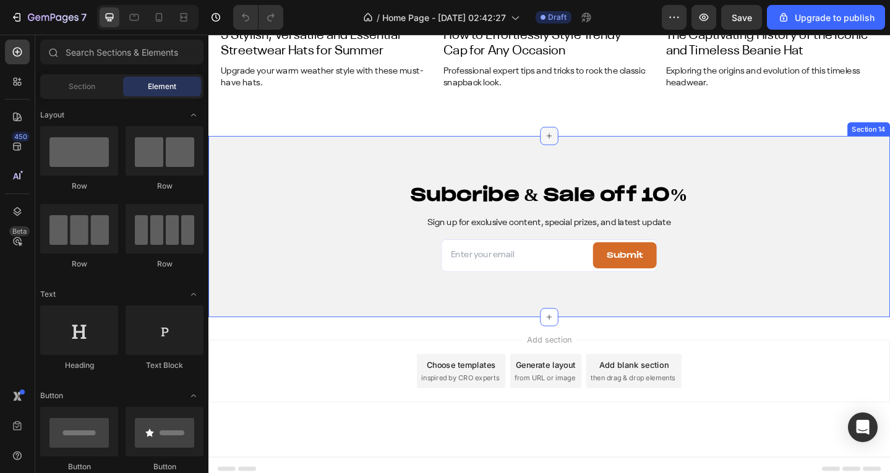
click at [575, 147] on icon at bounding box center [580, 145] width 10 height 10
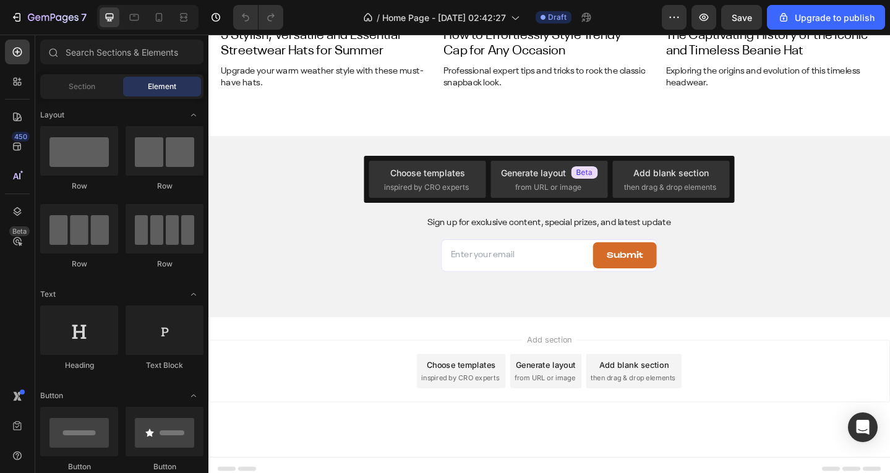
click at [353, 189] on div "Subcribe & Sale off 10% Heading Sign up for exclusive content, special prizes, …" at bounding box center [579, 243] width 742 height 197
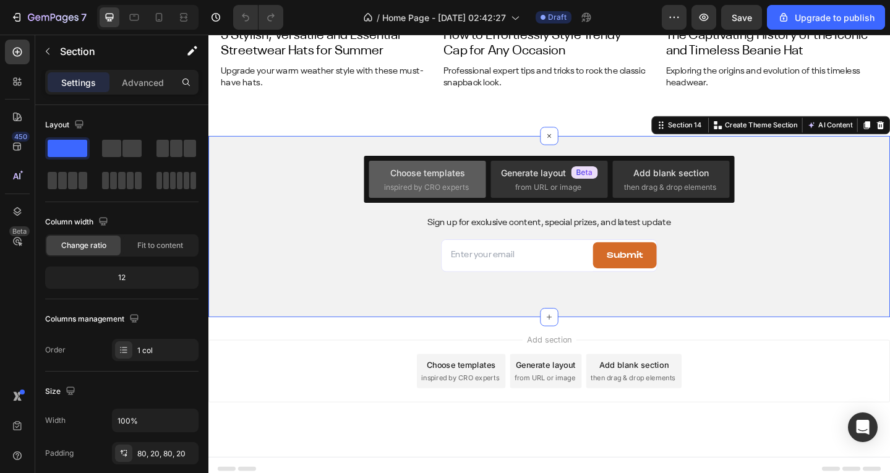
click at [395, 182] on span "inspired by CRO experts" at bounding box center [426, 187] width 85 height 11
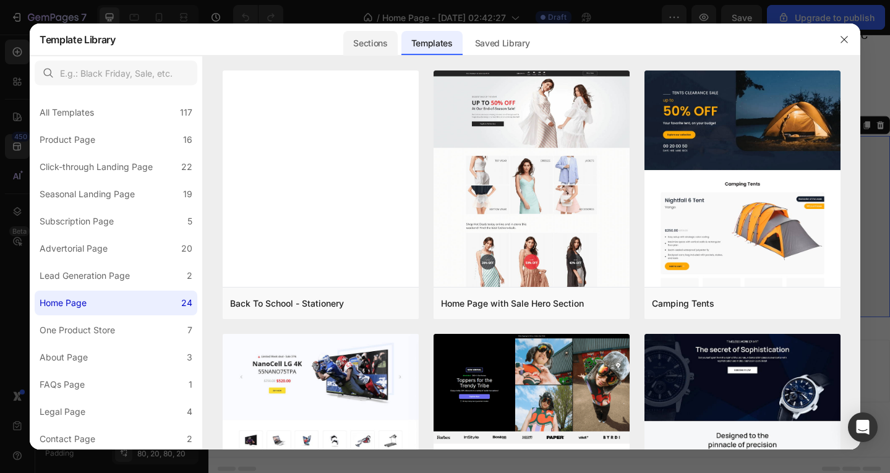
click at [369, 31] on div "Sections" at bounding box center [370, 43] width 54 height 25
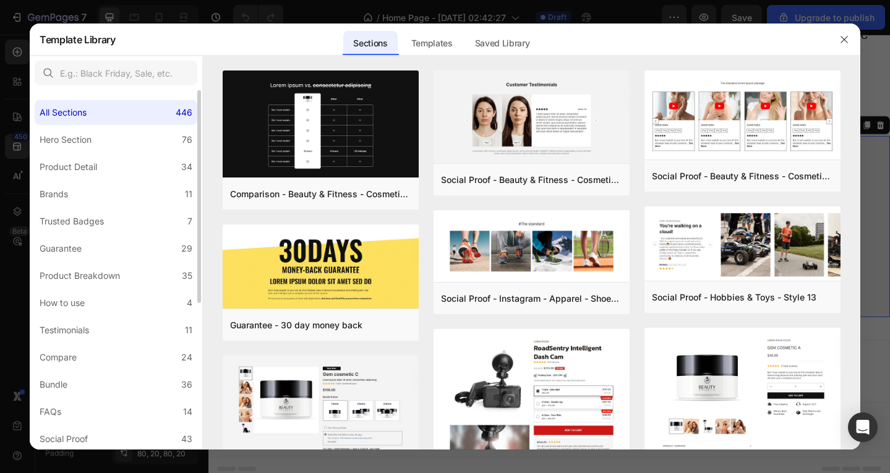
scroll to position [62, 0]
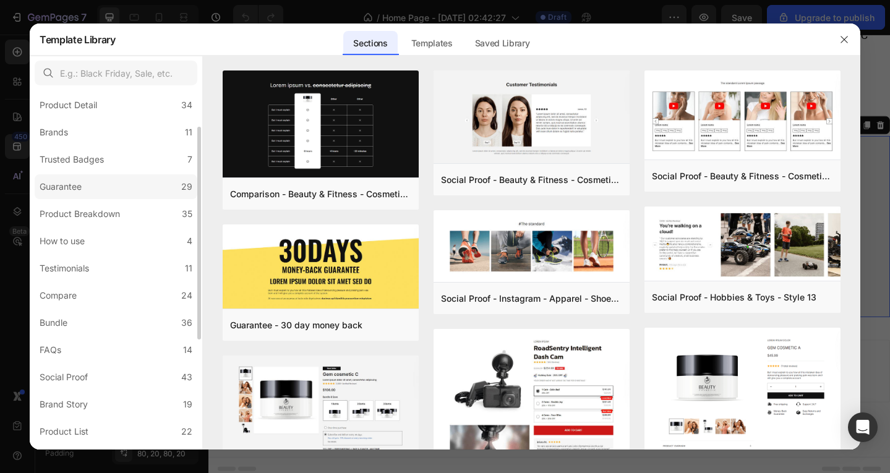
click at [84, 186] on div "Guarantee" at bounding box center [63, 186] width 47 height 15
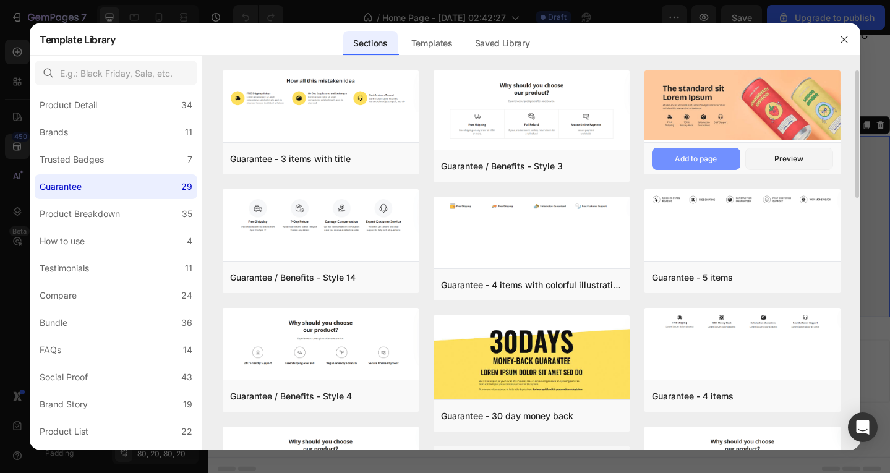
click at [714, 164] on div "Add to page" at bounding box center [696, 158] width 42 height 11
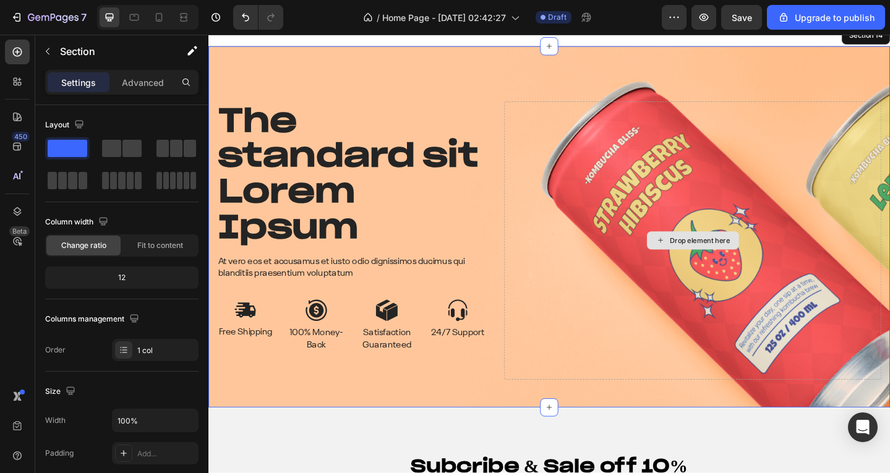
scroll to position [4997, 0]
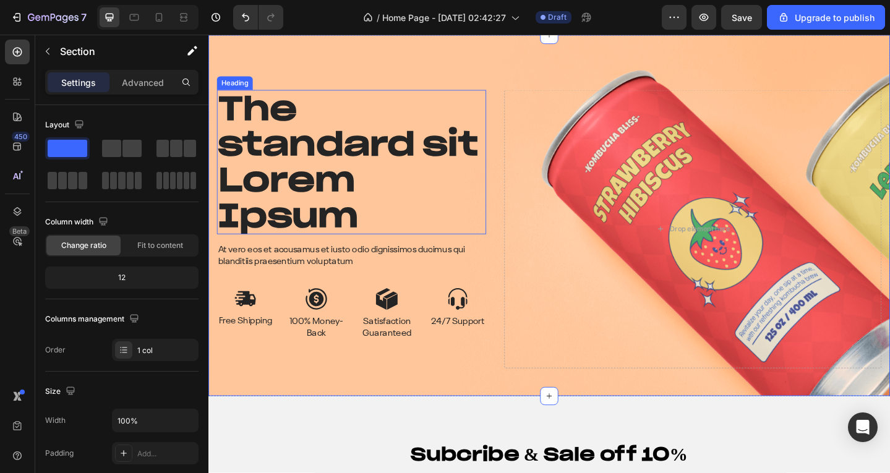
click at [321, 149] on h2 "The standard sit Lorem Ipsum" at bounding box center [364, 174] width 293 height 158
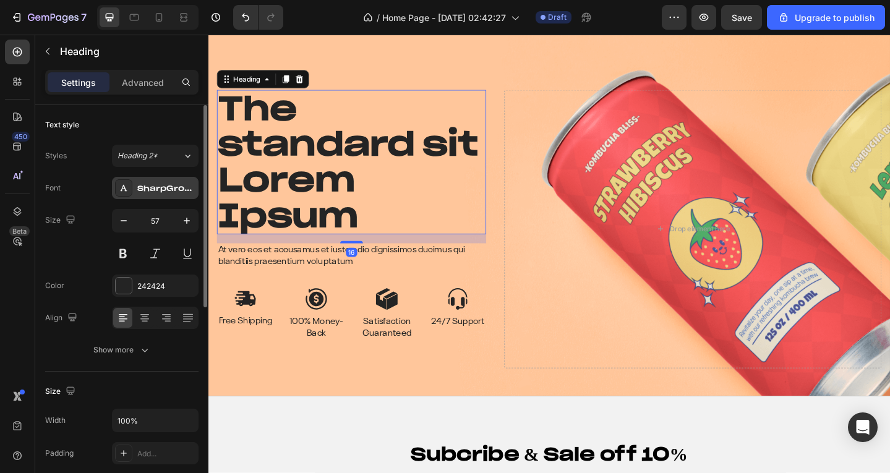
click at [178, 183] on div "SharpGroteskPETrialMedium-25-BF646589e6051e7" at bounding box center [166, 188] width 58 height 11
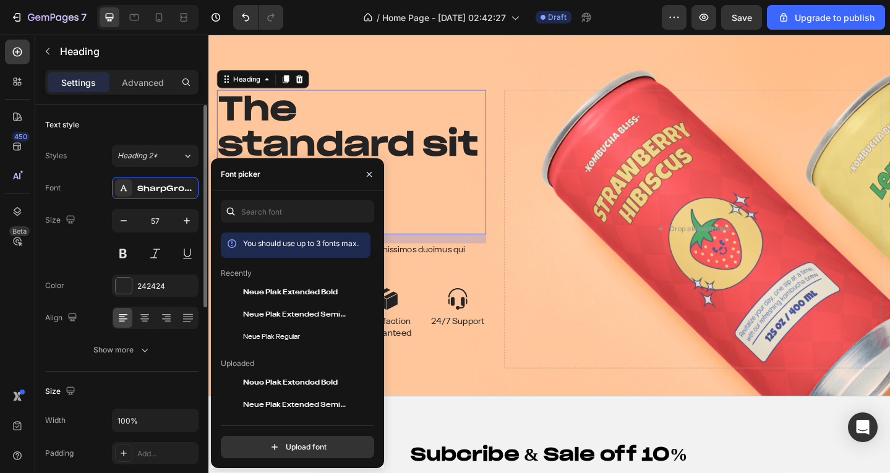
click at [178, 167] on div "Styles Heading 2* Font SharpGroteskPETrialMedium-25-BF646589e6051e7 Size 57 Col…" at bounding box center [121, 253] width 153 height 217
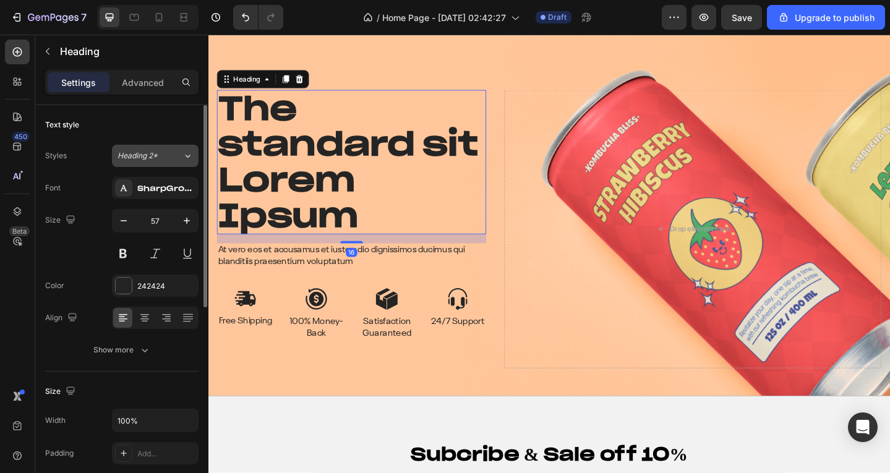
click at [178, 163] on button "Heading 2*" at bounding box center [155, 156] width 87 height 22
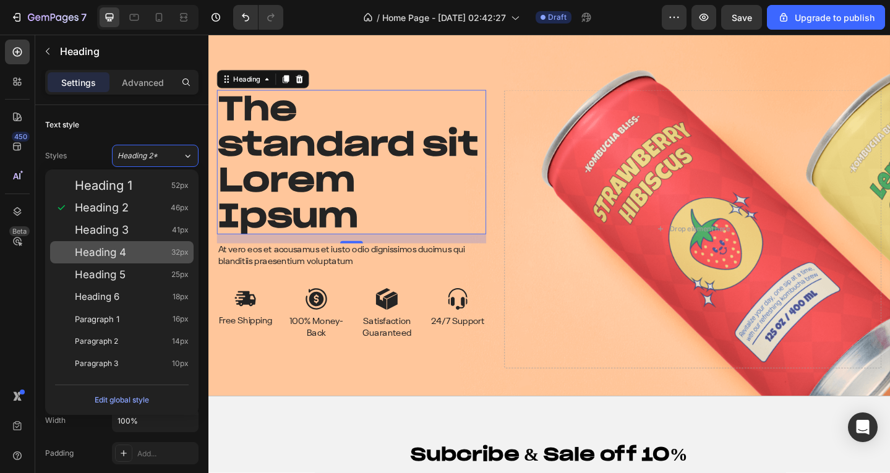
drag, startPoint x: 177, startPoint y: 254, endPoint x: 26, endPoint y: 262, distance: 151.2
click at [177, 254] on span "32px" at bounding box center [179, 252] width 17 height 12
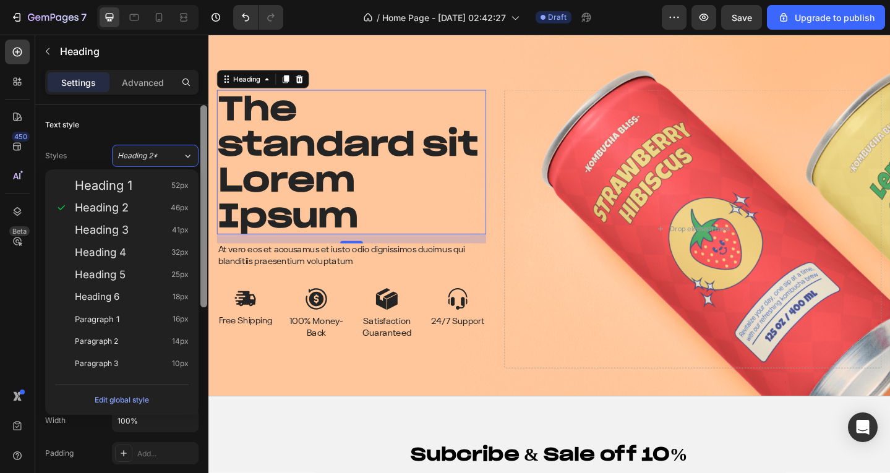
type input "32"
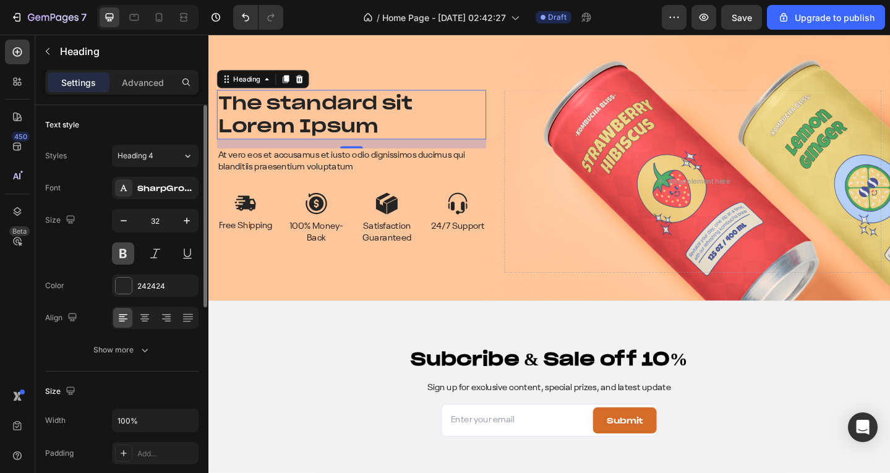
click at [126, 253] on button at bounding box center [123, 254] width 22 height 22
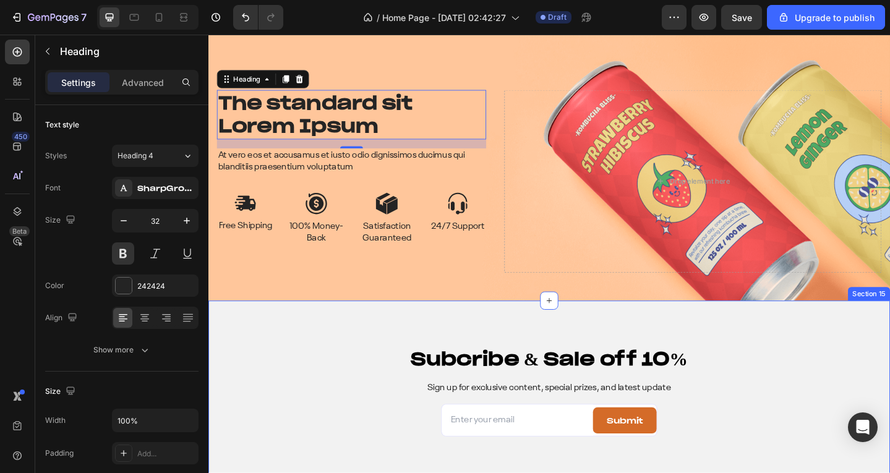
scroll to position [4812, 0]
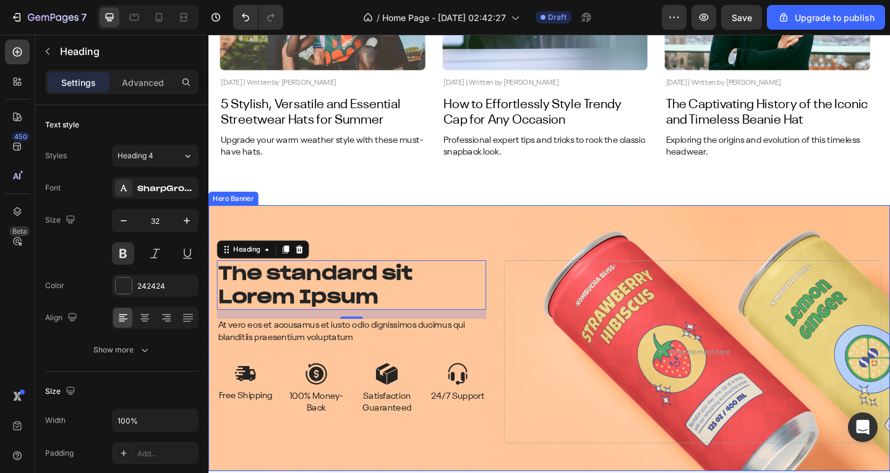
click at [463, 241] on div "The standard sit Lorem Ipsum Heading 16 At vero eos et accusamus et iusto odio …" at bounding box center [579, 366] width 742 height 290
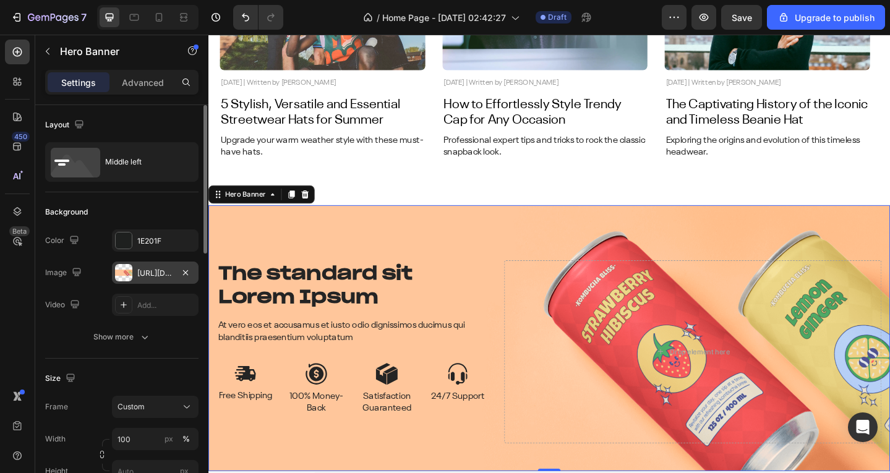
click at [144, 276] on div "https://cdn.shopify.com/s/files/1/2005/9307/files/432750572815254551-7242d4c5-1…" at bounding box center [155, 273] width 36 height 11
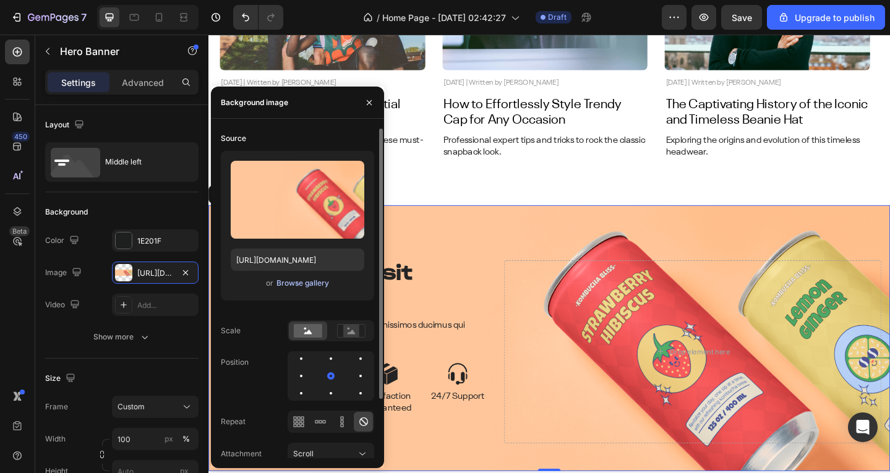
click at [290, 283] on div "Browse gallery" at bounding box center [303, 283] width 53 height 11
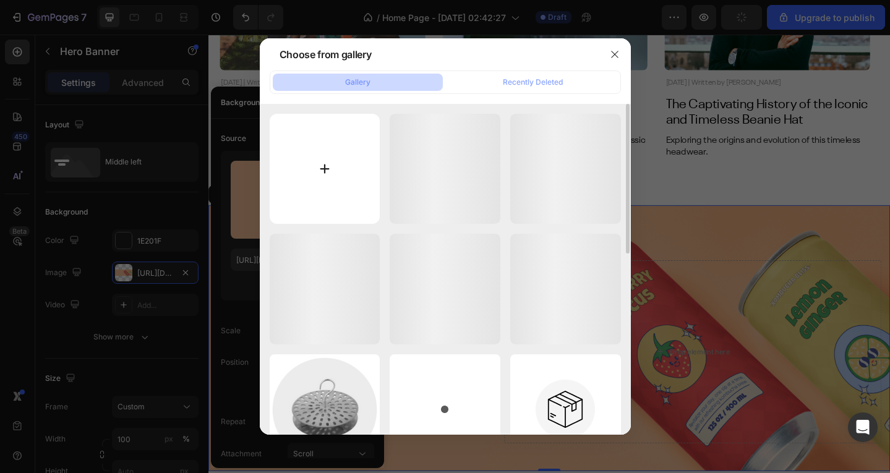
type input "https://cdn.shopify.com/s/files/1/0639/3806/8653/files/gempages_495963164974777…"
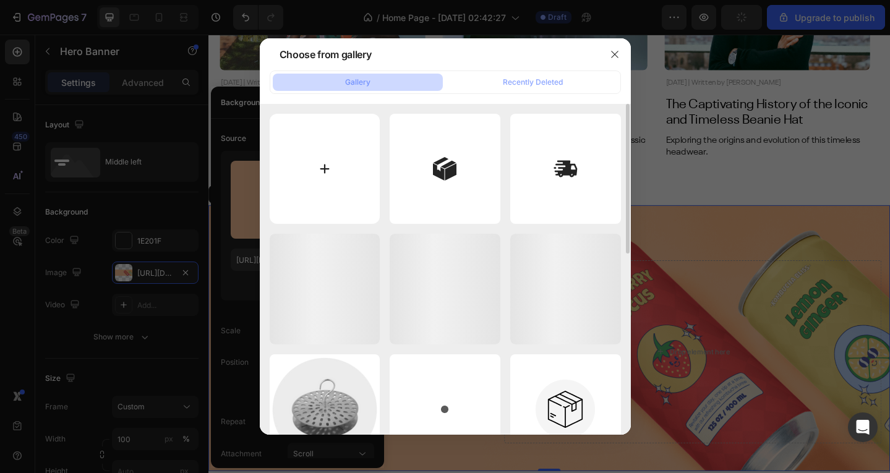
click at [346, 170] on input "file" at bounding box center [325, 169] width 111 height 111
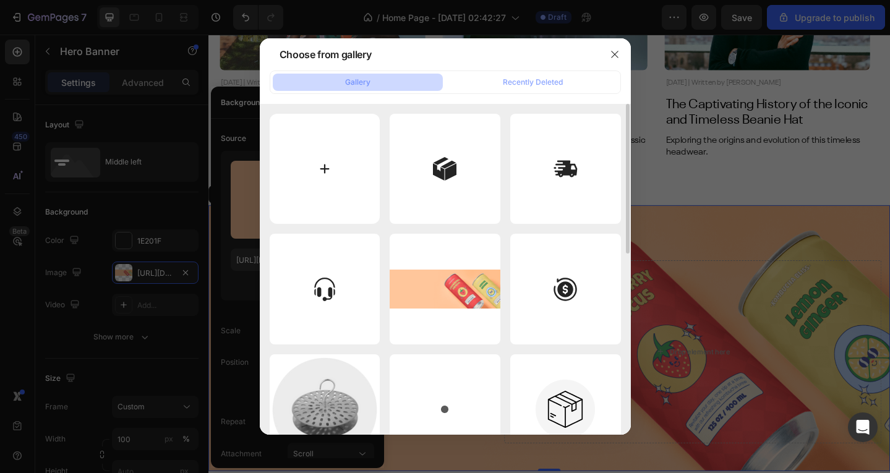
type input "C:\fakepath\CastBanner1.jpg"
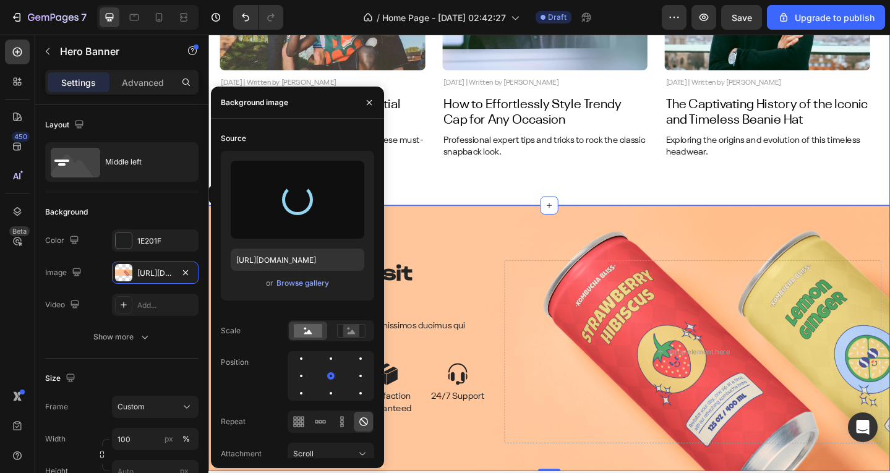
type input "https://cdn.shopify.com/s/files/1/0639/3806/8653/files/gempages_495963164974777…"
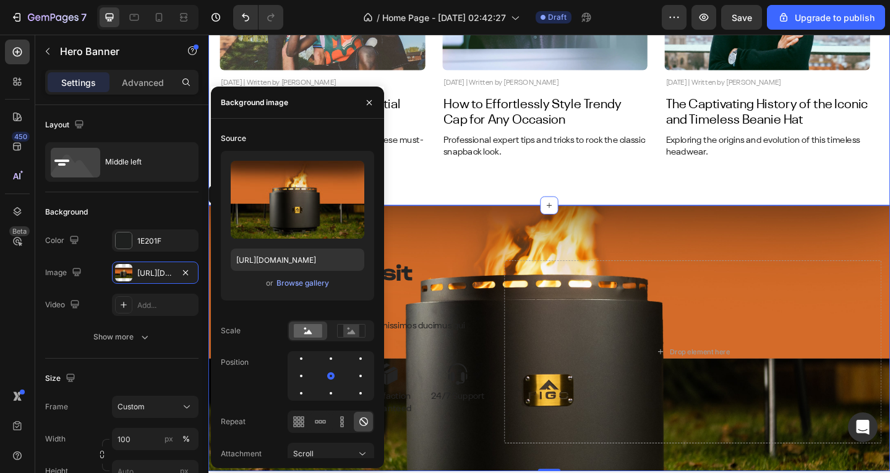
click at [486, 203] on div "Latest from FIGO Heading Image November 3, 2024 | Written by Stella Hendriks Te…" at bounding box center [579, 4] width 742 height 433
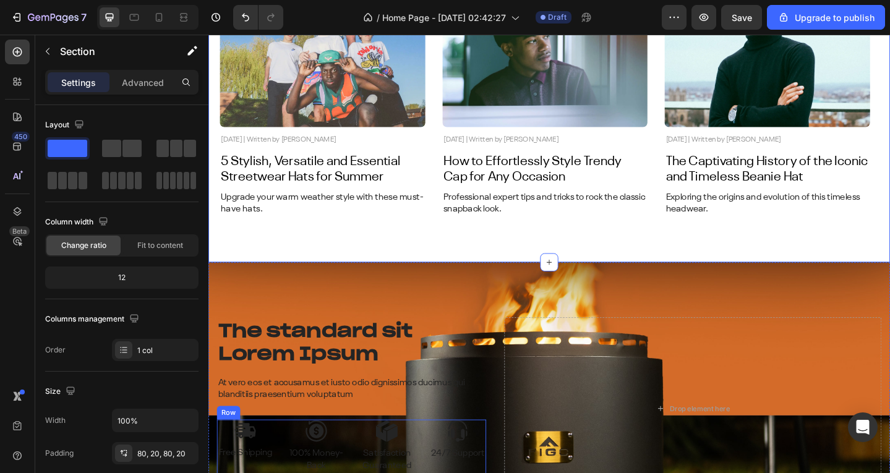
scroll to position [4874, 0]
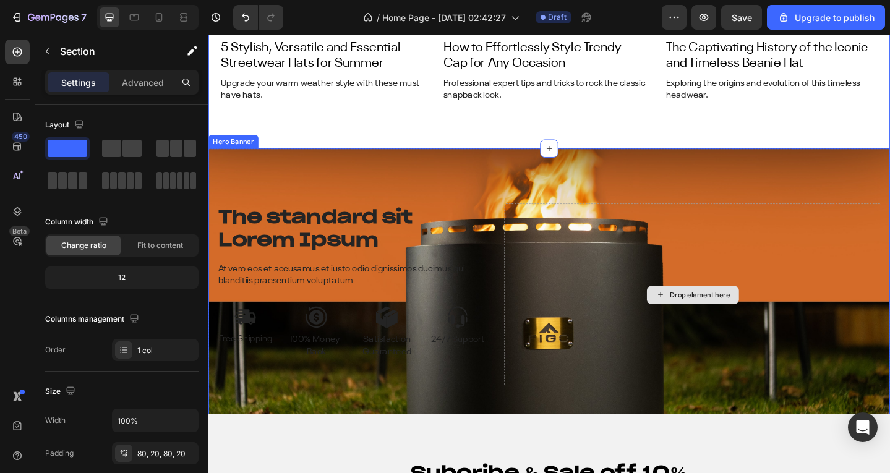
click at [543, 293] on div "Drop element here" at bounding box center [736, 318] width 411 height 199
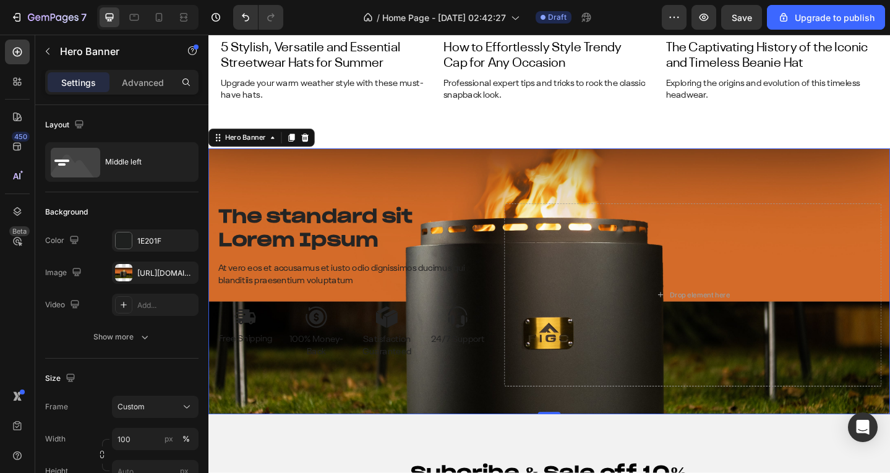
click at [340, 182] on div "The standard sit Lorem Ipsum Heading At vero eos et accusamus et iusto odio dig…" at bounding box center [579, 304] width 742 height 290
click at [145, 272] on div "https://cdn.shopify.com/s/files/1/0639/3806/8653/files/gempages_495963164974777…" at bounding box center [155, 273] width 36 height 11
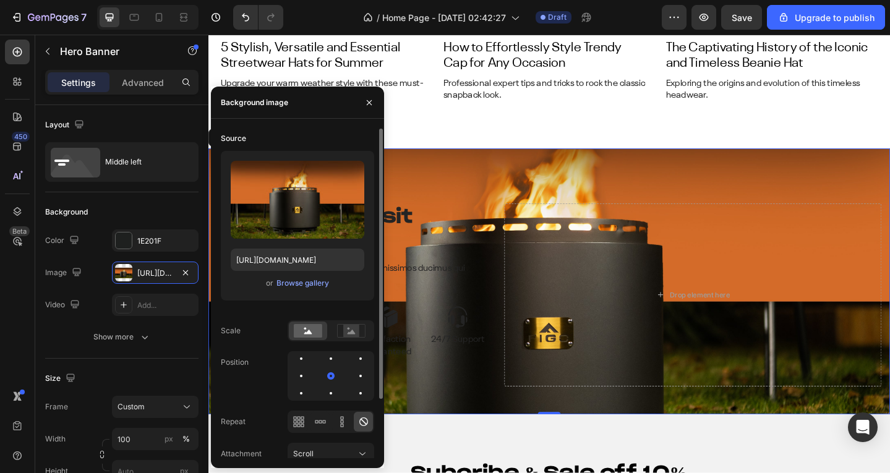
click at [325, 385] on div at bounding box center [331, 375] width 87 height 49
click at [325, 386] on div at bounding box center [331, 375] width 87 height 49
click at [353, 390] on div at bounding box center [360, 393] width 15 height 15
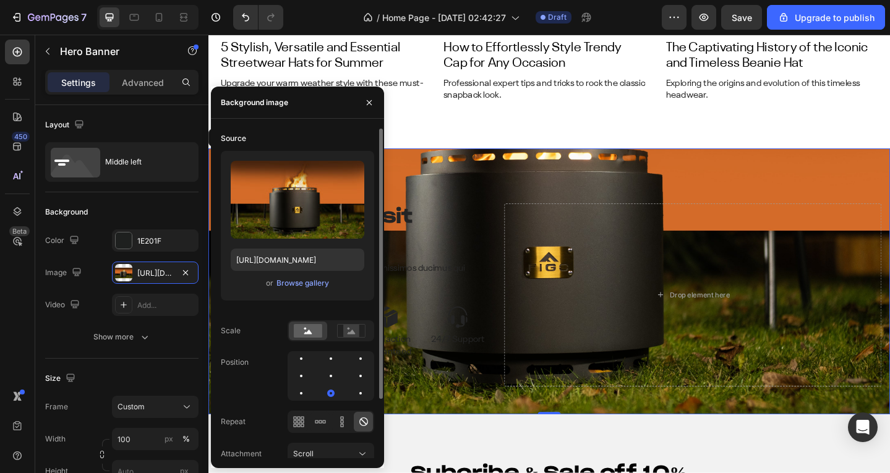
click at [320, 355] on div at bounding box center [331, 375] width 87 height 49
click at [353, 357] on div at bounding box center [360, 358] width 15 height 15
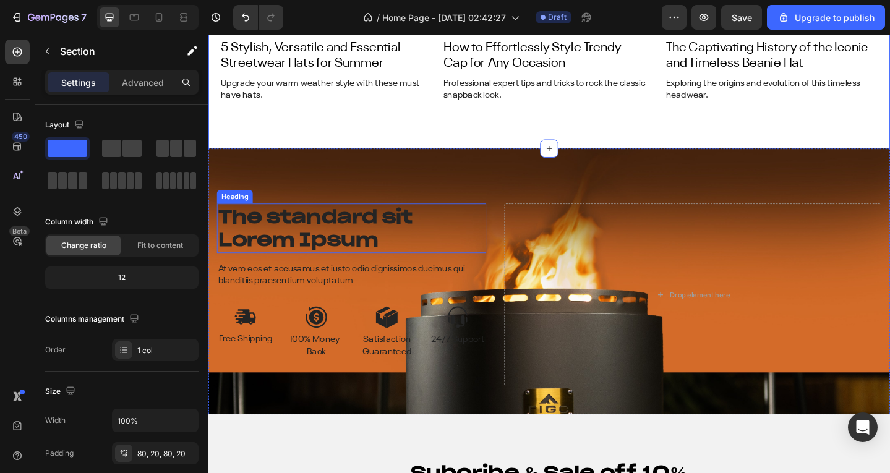
click at [285, 270] on h2 "The standard sit Lorem Ipsum" at bounding box center [364, 246] width 293 height 54
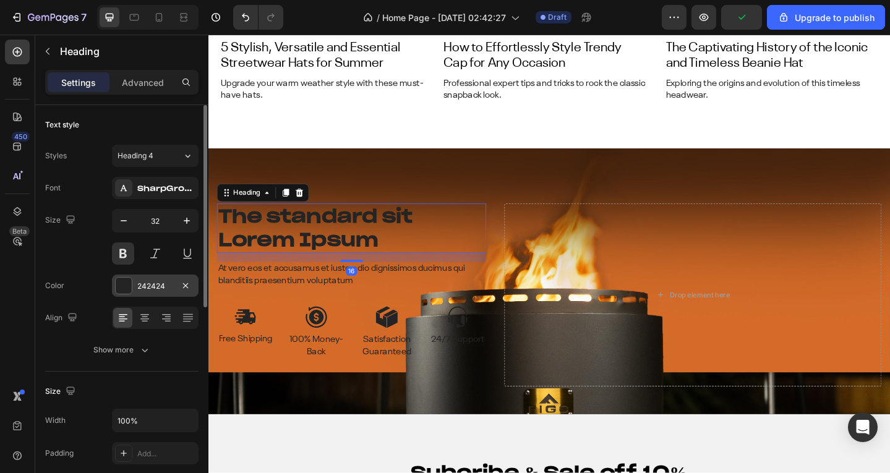
click at [137, 280] on div "242424" at bounding box center [155, 286] width 87 height 22
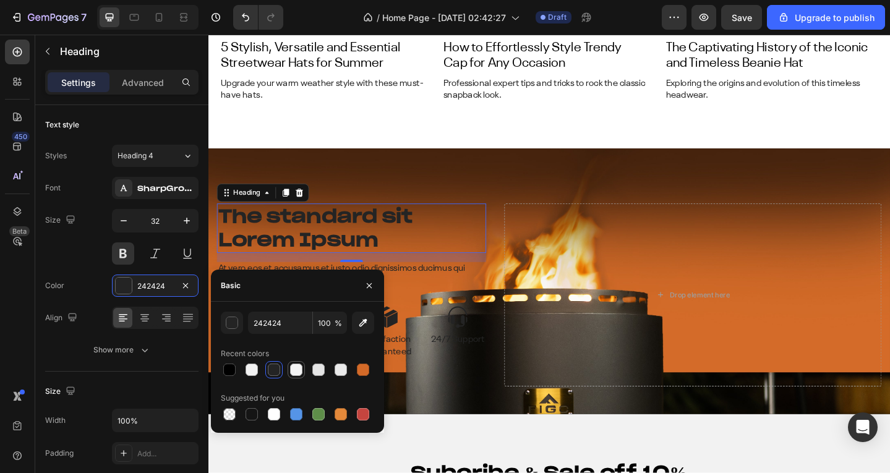
click at [296, 370] on div at bounding box center [296, 370] width 12 height 12
type input "F4F4F4"
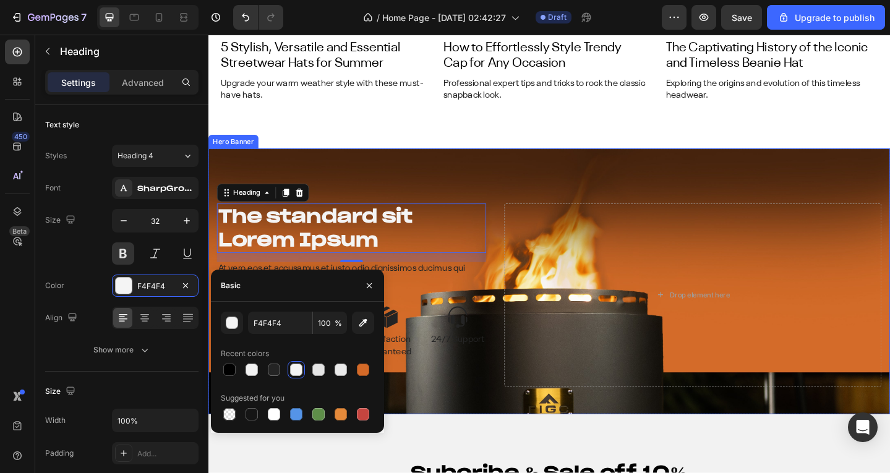
click at [389, 166] on div "The standard sit Lorem Ipsum Heading 16 At vero eos et accusamus et iusto odio …" at bounding box center [579, 304] width 742 height 290
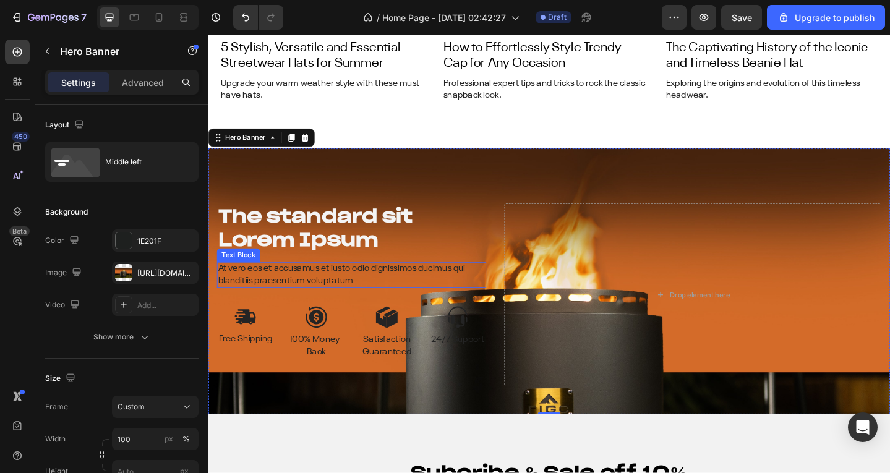
click at [408, 295] on p "At vero eos et accusamus et iusto odio dignissimos ducimus qui blanditiis praes…" at bounding box center [364, 297] width 291 height 26
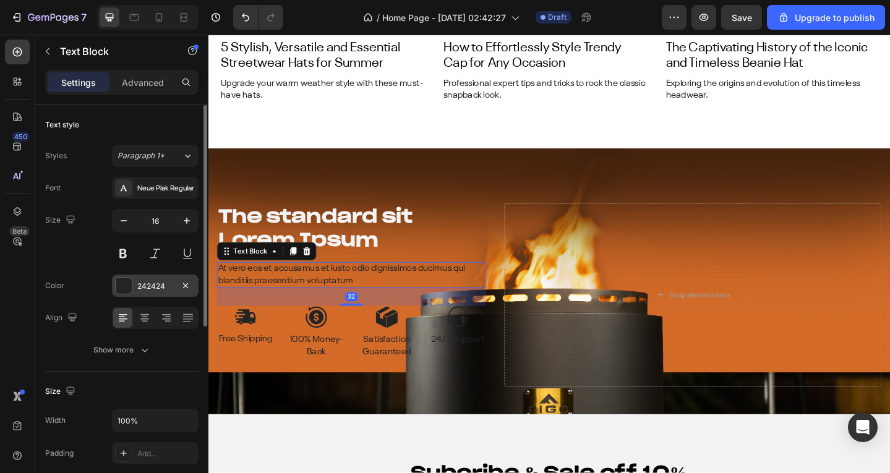
click at [134, 285] on div "242424" at bounding box center [155, 286] width 87 height 22
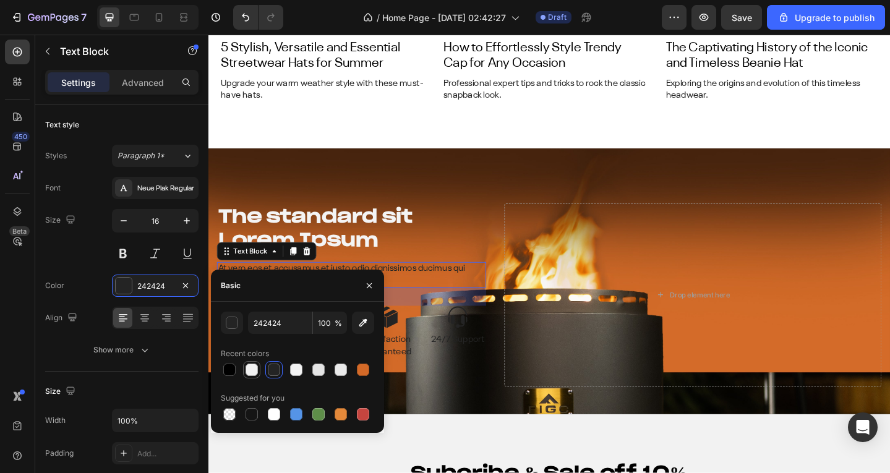
click at [260, 367] on div at bounding box center [251, 369] width 17 height 17
type input "F2F2F2"
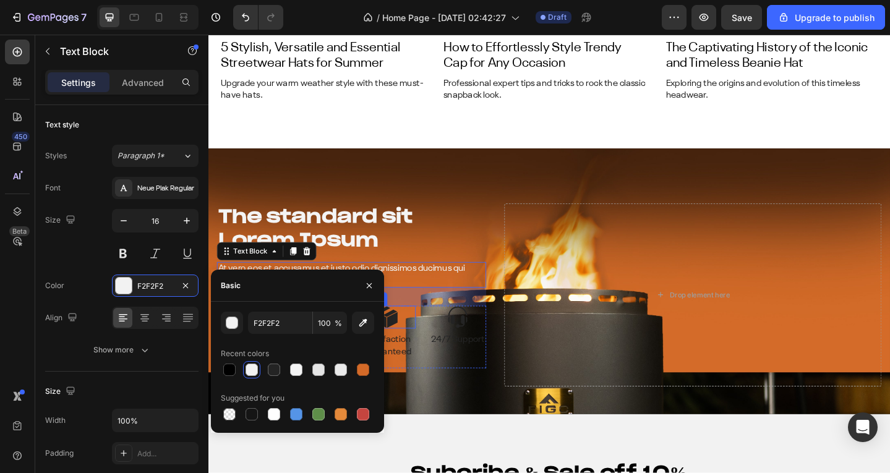
click at [423, 352] on div at bounding box center [403, 342] width 62 height 25
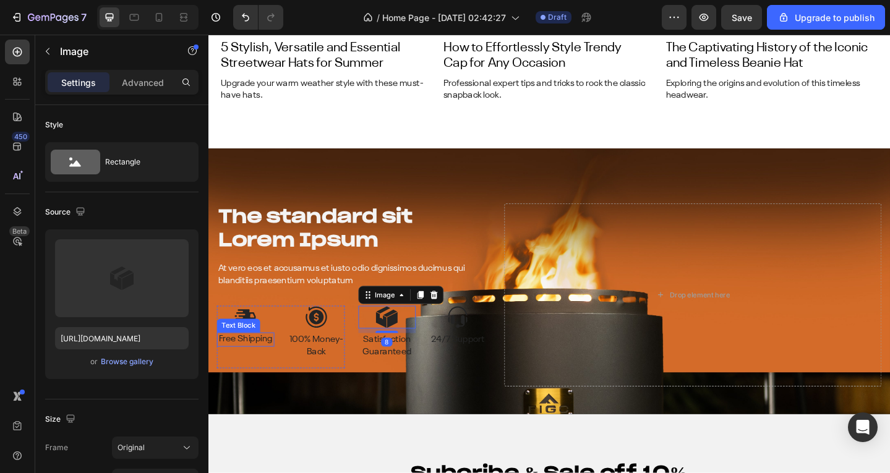
click at [245, 372] on p "Free Shipping" at bounding box center [249, 367] width 60 height 13
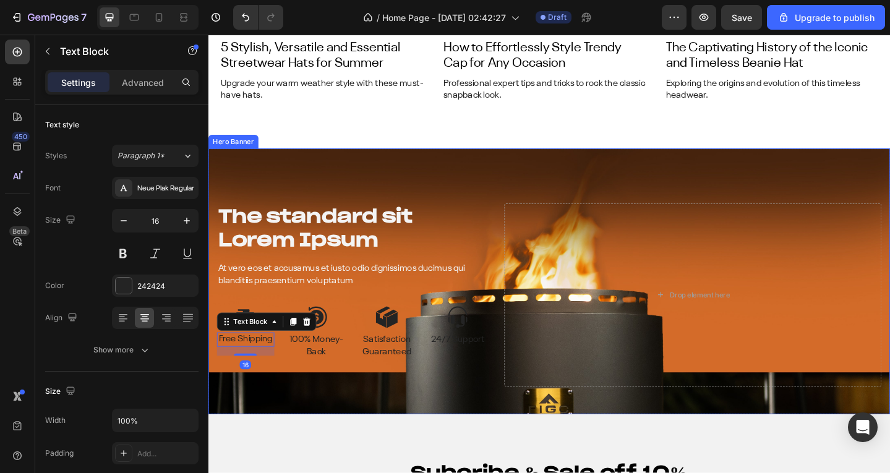
click at [483, 199] on div "The standard sit Lorem Ipsum Heading At vero eos et accusamus et iusto odio dig…" at bounding box center [579, 304] width 742 height 290
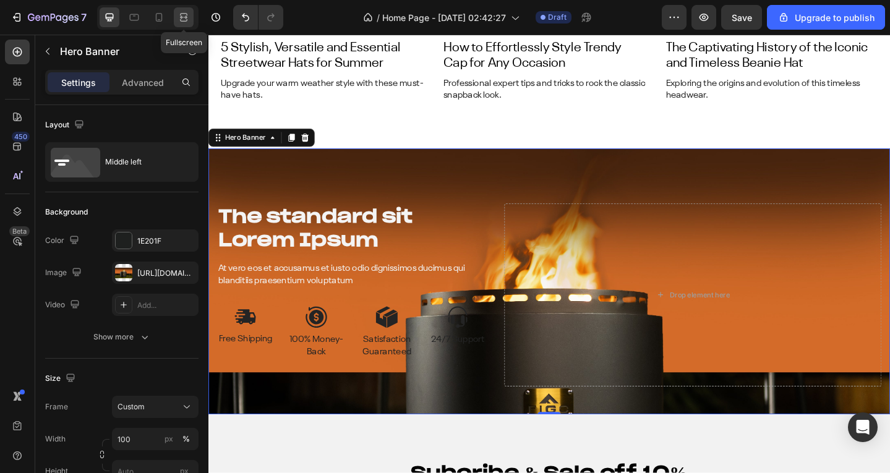
click at [187, 17] on icon at bounding box center [184, 17] width 12 height 12
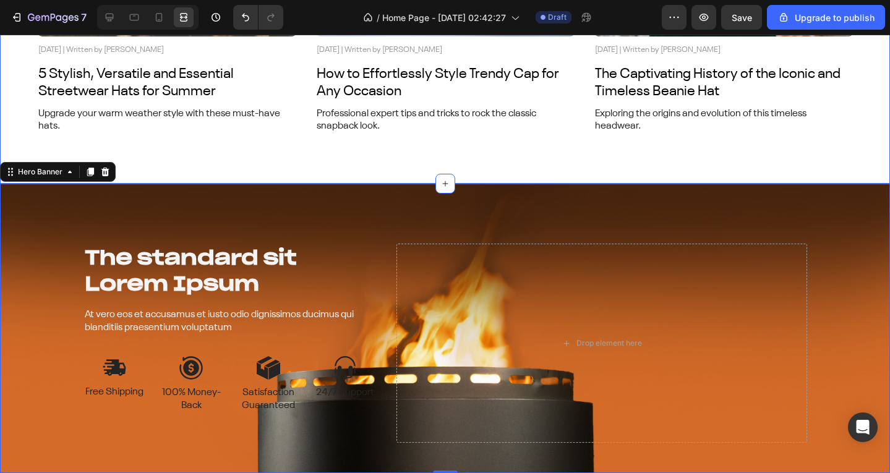
scroll to position [4874, 0]
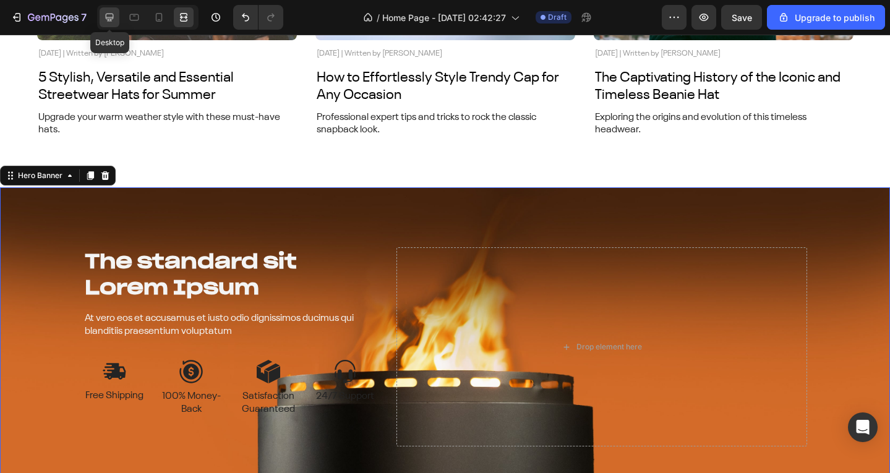
click at [110, 16] on icon at bounding box center [109, 17] width 12 height 12
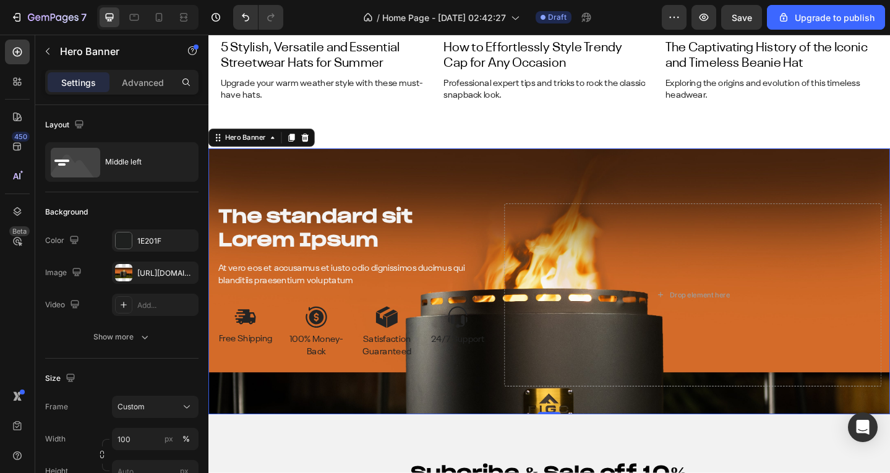
click at [442, 189] on div "The standard sit Lorem Ipsum Heading At vero eos et accusamus et iusto odio dig…" at bounding box center [579, 304] width 742 height 290
click at [147, 283] on div "https://cdn.shopify.com/s/files/1/0639/3806/8653/files/gempages_495963164974777…" at bounding box center [155, 273] width 87 height 22
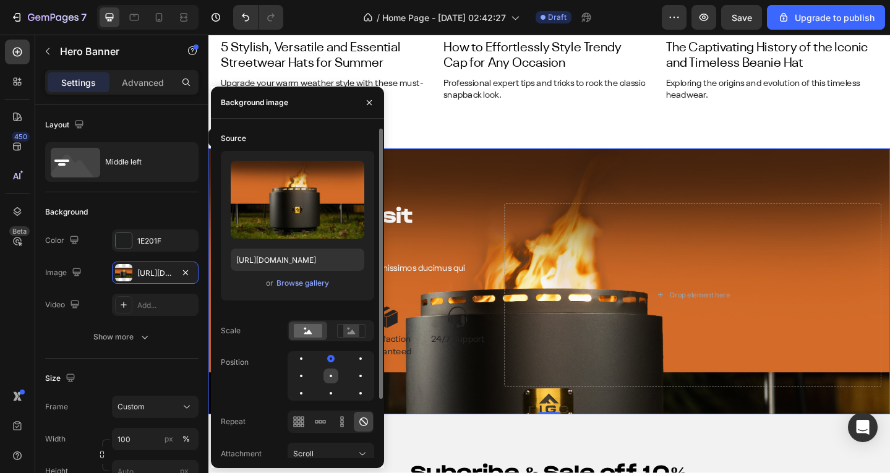
click at [353, 376] on div at bounding box center [360, 376] width 15 height 15
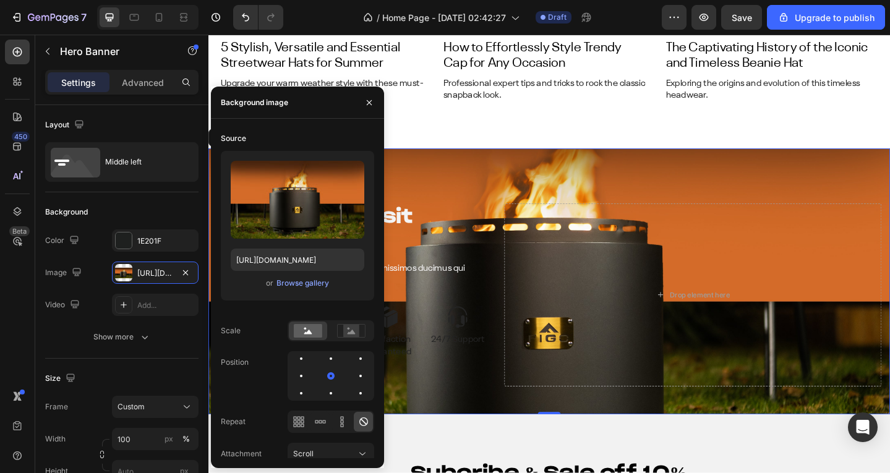
click at [492, 192] on div "The standard sit Lorem Ipsum Heading At vero eos et accusamus et iusto odio dig…" at bounding box center [579, 304] width 742 height 290
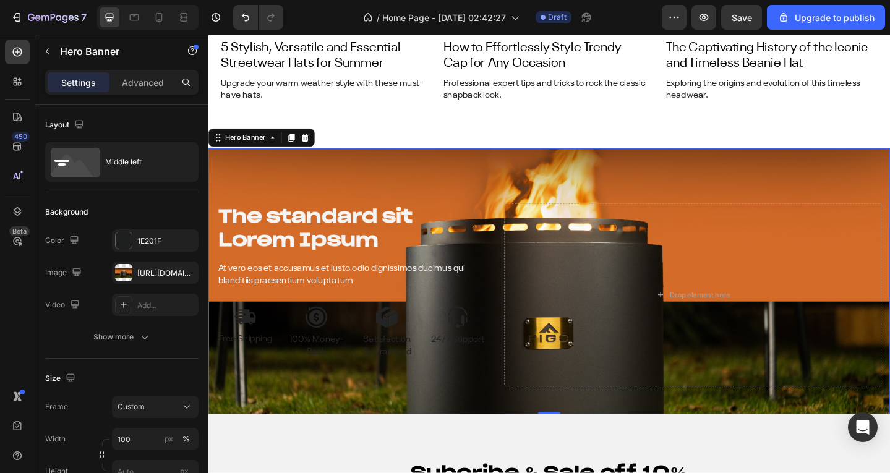
click at [171, 13] on div at bounding box center [147, 17] width 101 height 25
click at [179, 12] on icon at bounding box center [184, 17] width 12 height 12
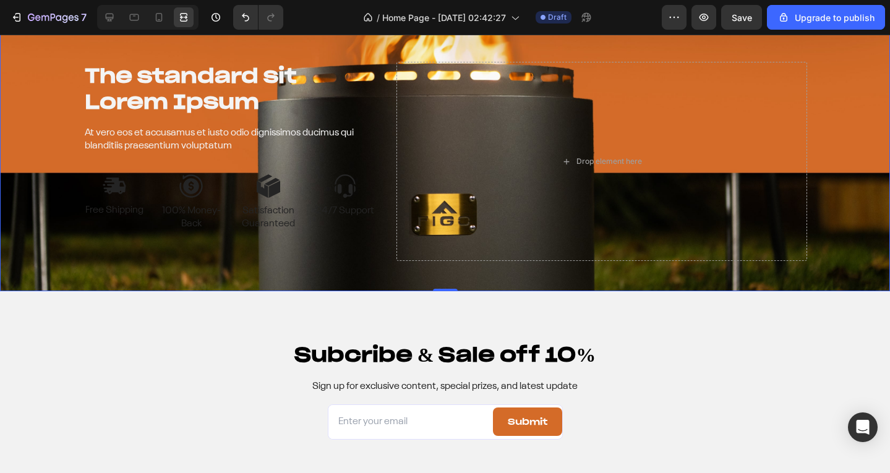
scroll to position [4936, 0]
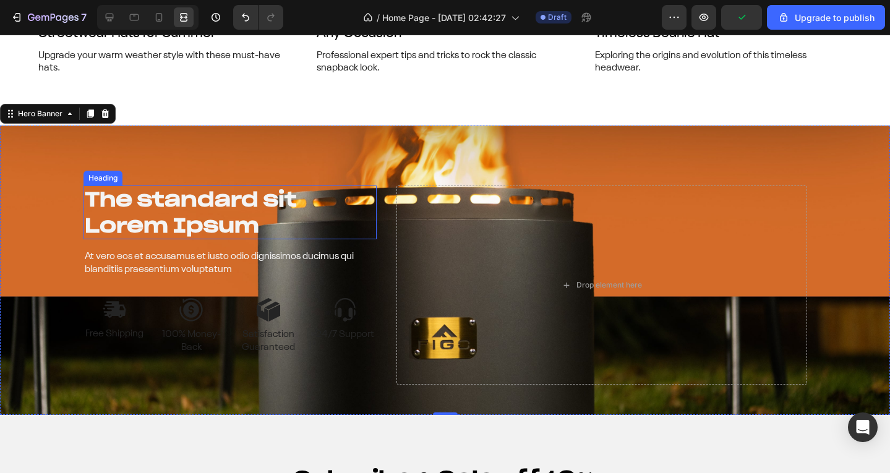
click at [221, 200] on h2 "The standard sit Lorem Ipsum" at bounding box center [230, 213] width 293 height 54
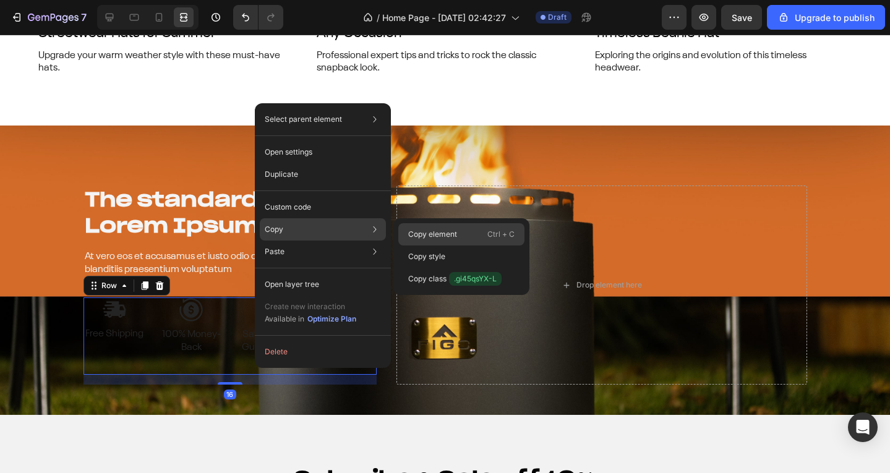
drag, startPoint x: 418, startPoint y: 228, endPoint x: 423, endPoint y: 193, distance: 35.1
click at [418, 246] on div "Copy element Ctrl + C" at bounding box center [461, 257] width 126 height 22
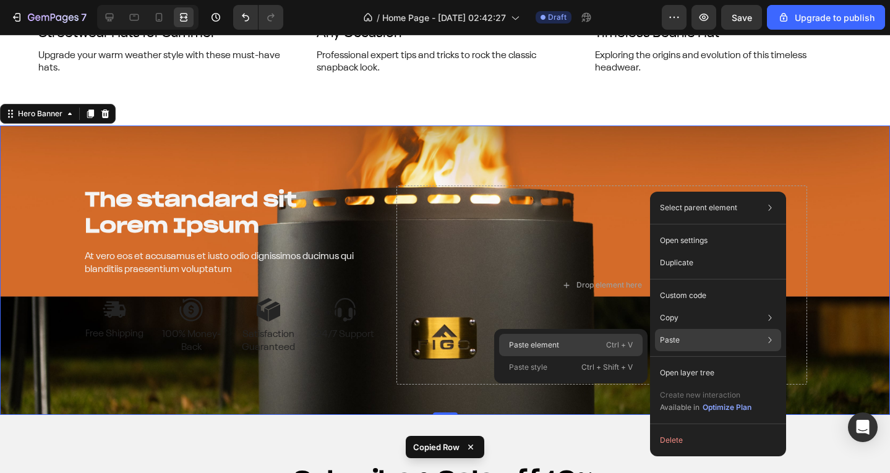
click at [580, 356] on div "Paste element Ctrl + V" at bounding box center [571, 367] width 144 height 22
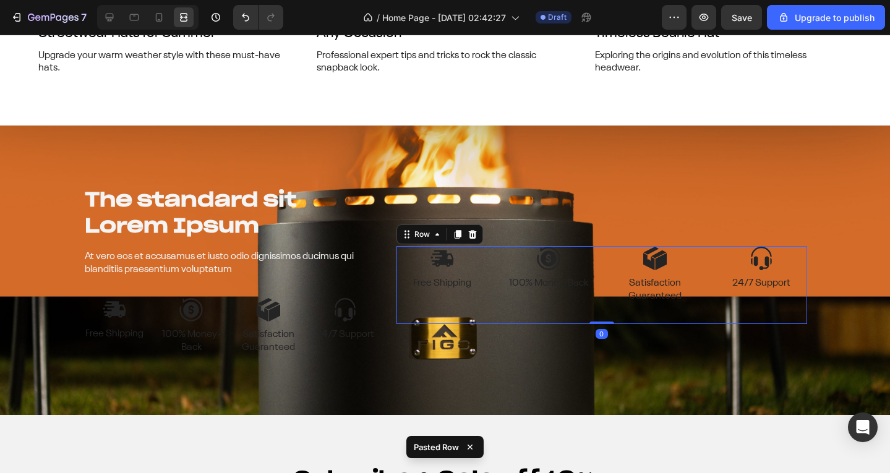
click at [453, 312] on div "Image Free Shipping Text Block Image 100% Money-Back Text Block Row" at bounding box center [496, 285] width 198 height 78
click at [108, 22] on icon at bounding box center [109, 17] width 12 height 12
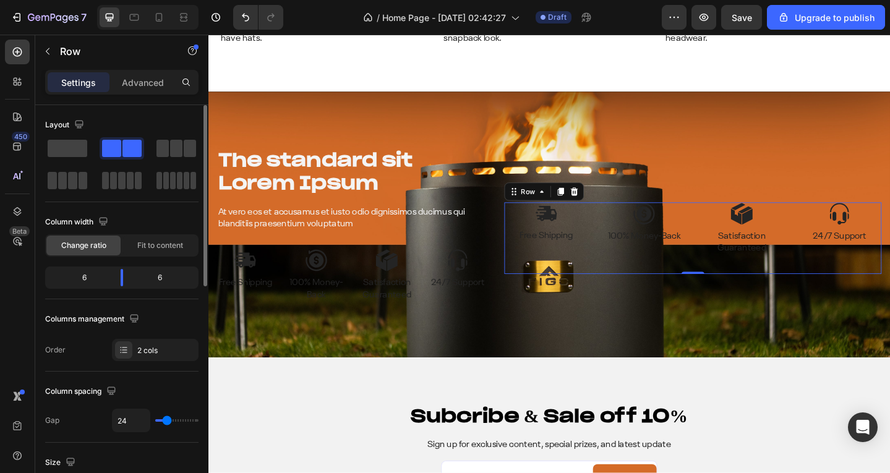
type input "11"
type input "9"
type input "7"
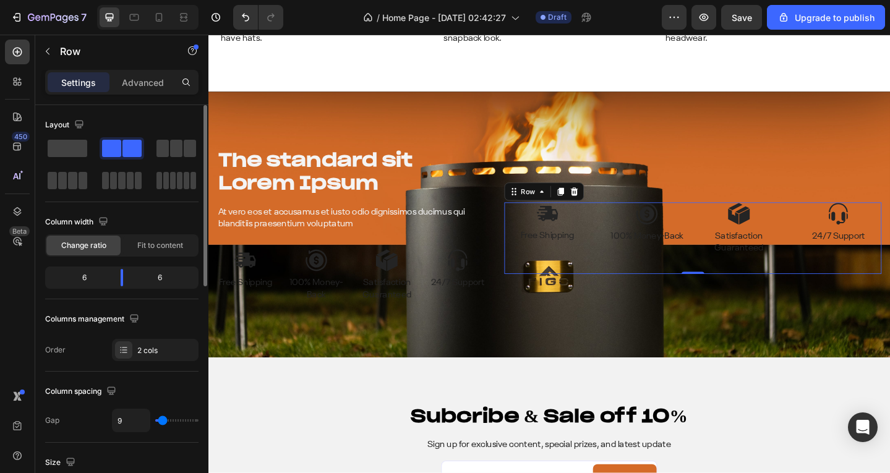
type input "7"
type input "4"
type input "3"
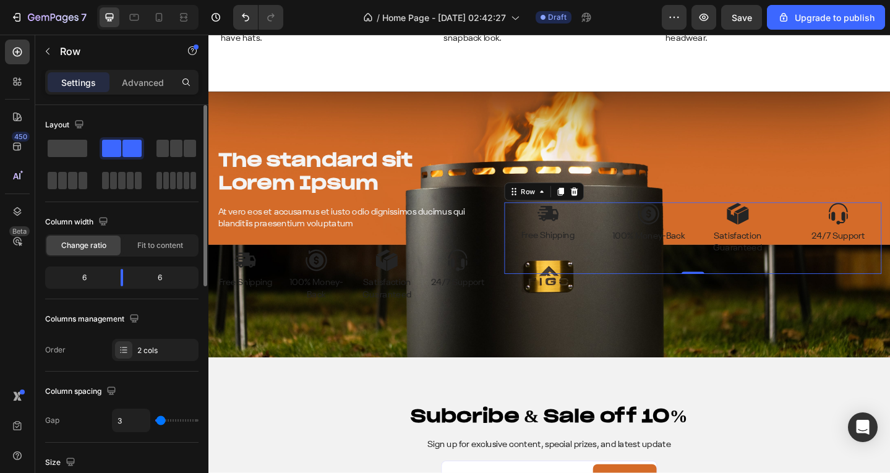
type input "0"
drag, startPoint x: 165, startPoint y: 417, endPoint x: 159, endPoint y: 421, distance: 7.1
type input "0"
click at [159, 421] on input "range" at bounding box center [176, 420] width 43 height 2
type input "24"
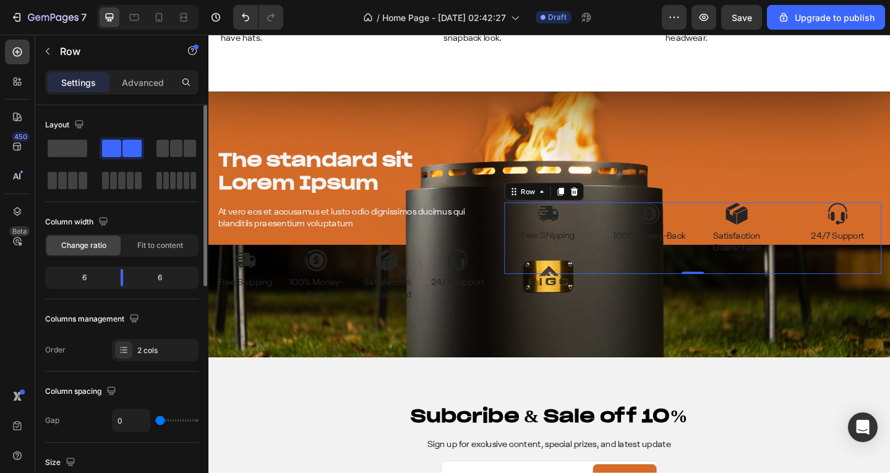
type input "24"
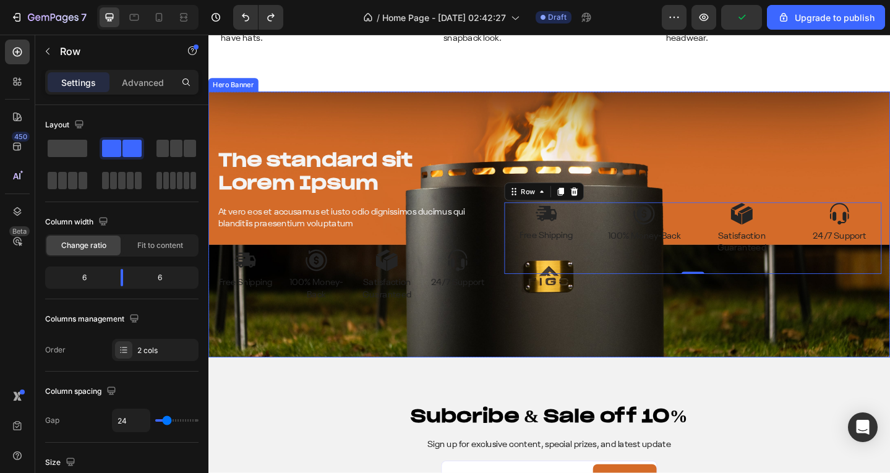
click at [356, 149] on div "The standard sit Lorem Ipsum Heading At vero eos et accusamus et iusto odio dig…" at bounding box center [579, 242] width 742 height 290
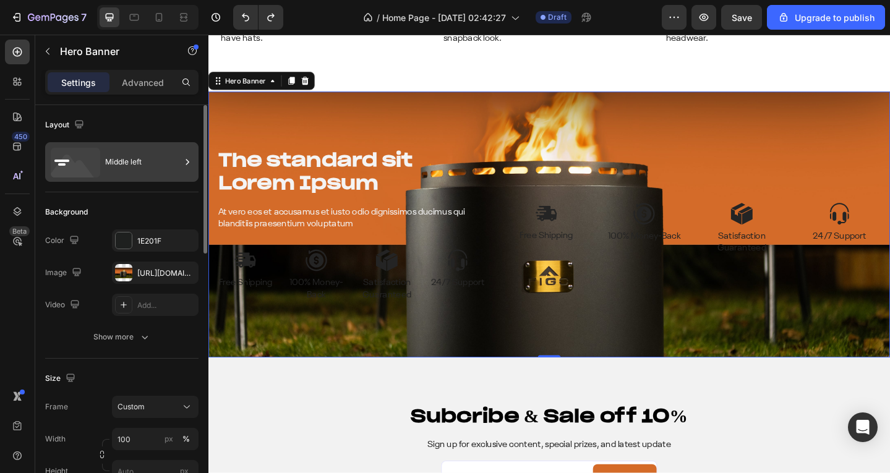
click at [111, 158] on div "Middle left" at bounding box center [142, 162] width 75 height 28
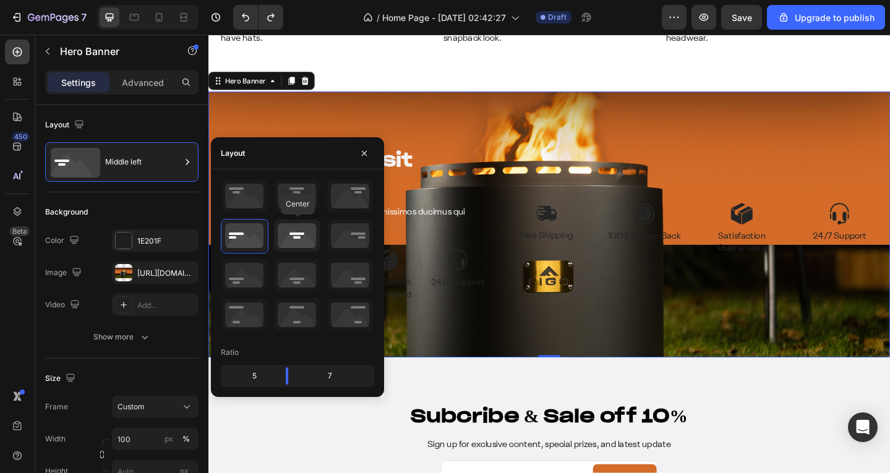
click at [283, 233] on icon at bounding box center [297, 236] width 46 height 32
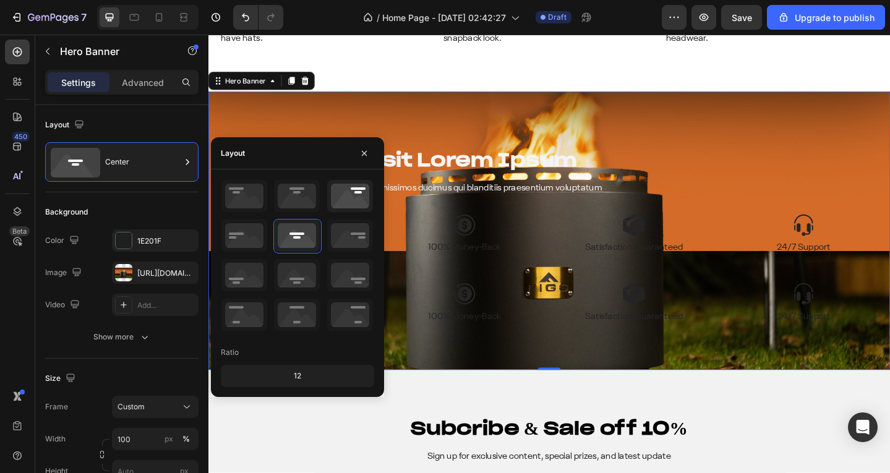
click at [342, 193] on icon at bounding box center [350, 196] width 46 height 32
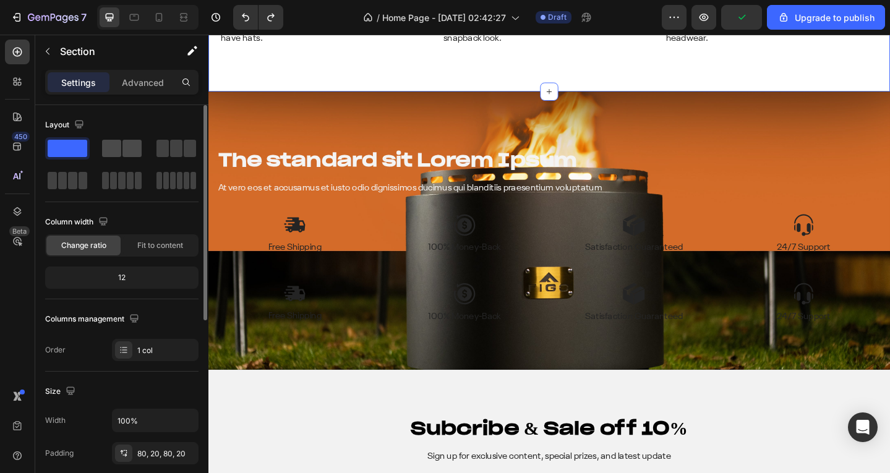
click at [154, 139] on div at bounding box center [176, 148] width 45 height 22
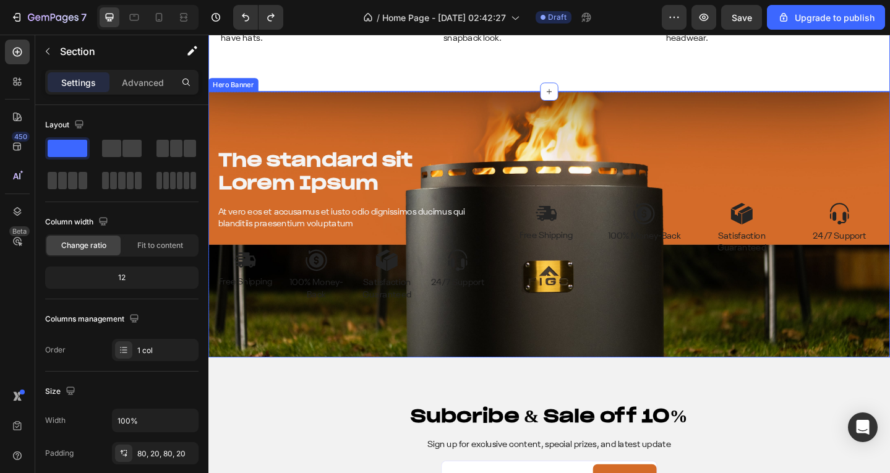
click at [520, 209] on div "The standard sit Lorem Ipsum Heading At vero eos et accusamus et iusto odio dig…" at bounding box center [579, 242] width 742 height 290
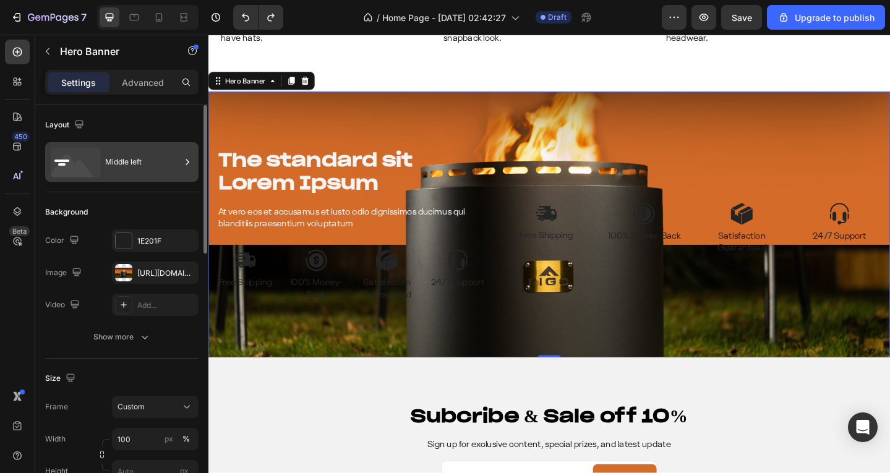
click at [120, 153] on div "Middle left" at bounding box center [142, 162] width 75 height 28
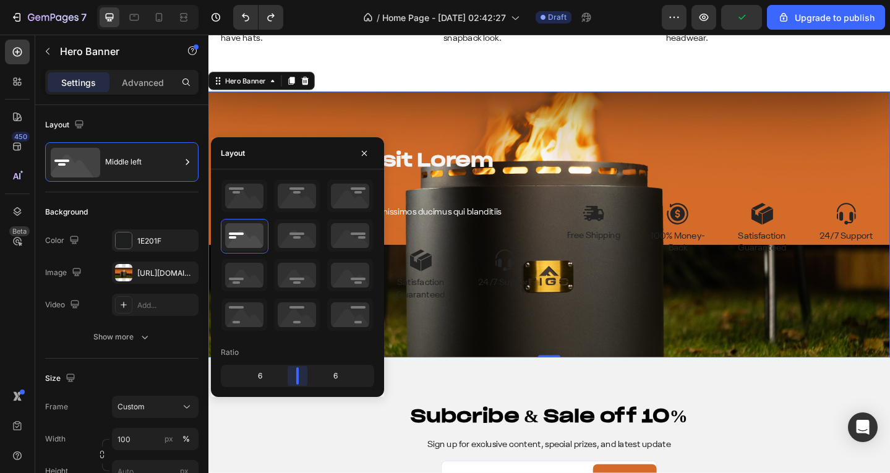
drag, startPoint x: 277, startPoint y: 380, endPoint x: 302, endPoint y: 387, distance: 25.5
click at [302, 0] on body "7 / Home Page - Aug 22, 02:42:27 Draft Preview Upgrade to publish 450 Beta Sect…" at bounding box center [445, 0] width 890 height 0
click at [253, 195] on icon at bounding box center [244, 196] width 46 height 32
click at [241, 266] on icon at bounding box center [244, 275] width 46 height 32
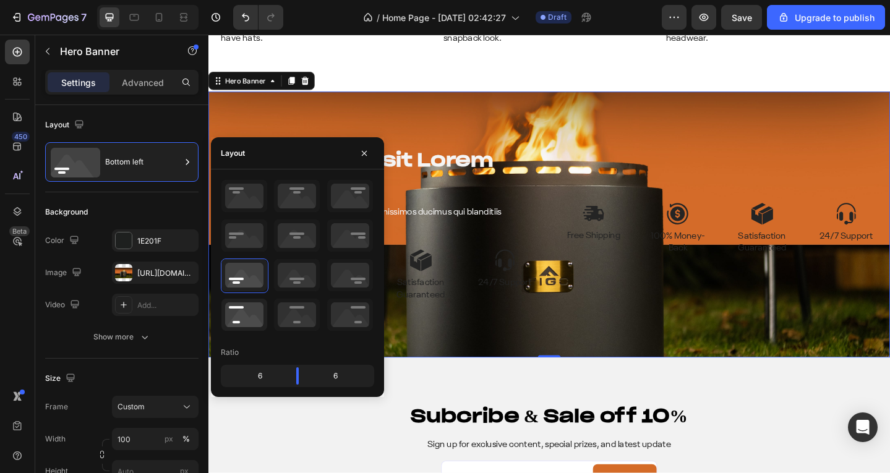
click at [236, 314] on icon at bounding box center [244, 315] width 46 height 32
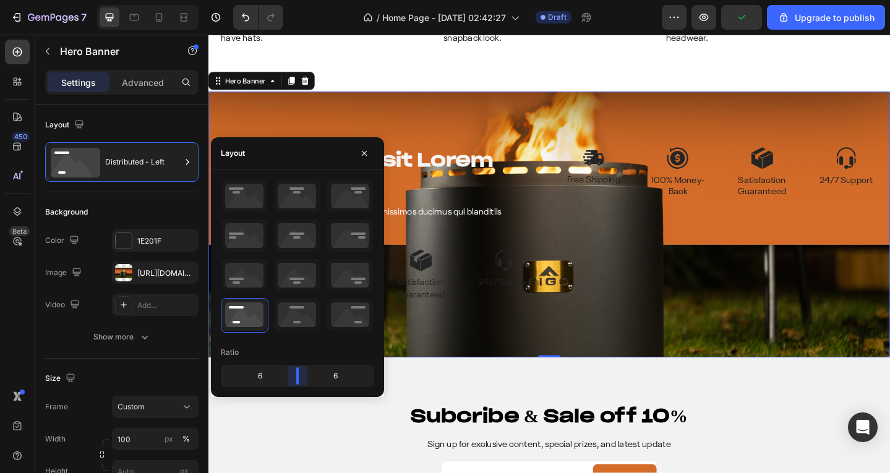
drag, startPoint x: 302, startPoint y: 375, endPoint x: 207, endPoint y: 92, distance: 298.3
click at [304, 0] on body "7 / Home Page - Aug 22, 02:42:27 Draft Preview Upgrade to publish 450 Beta Sect…" at bounding box center [445, 0] width 890 height 0
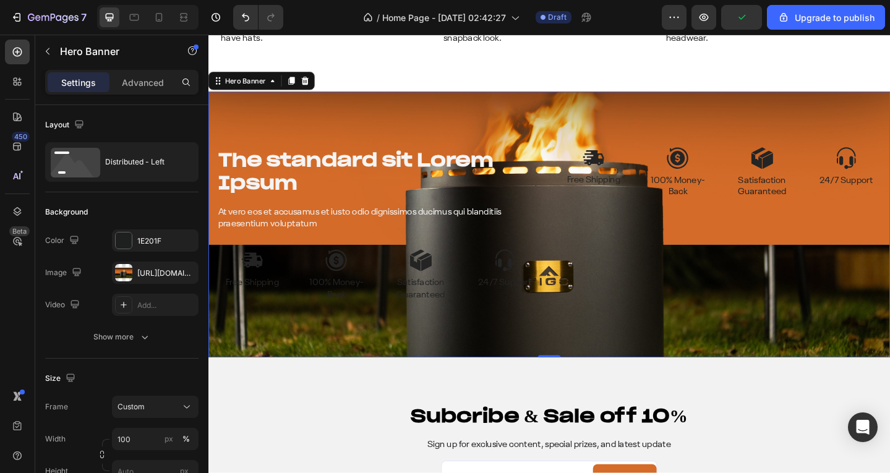
click at [416, 126] on div "The standard sit Lorem Ipsum Heading At vero eos et accusamus et iusto odio dig…" at bounding box center [579, 242] width 742 height 290
click at [188, 20] on icon at bounding box center [184, 17] width 12 height 12
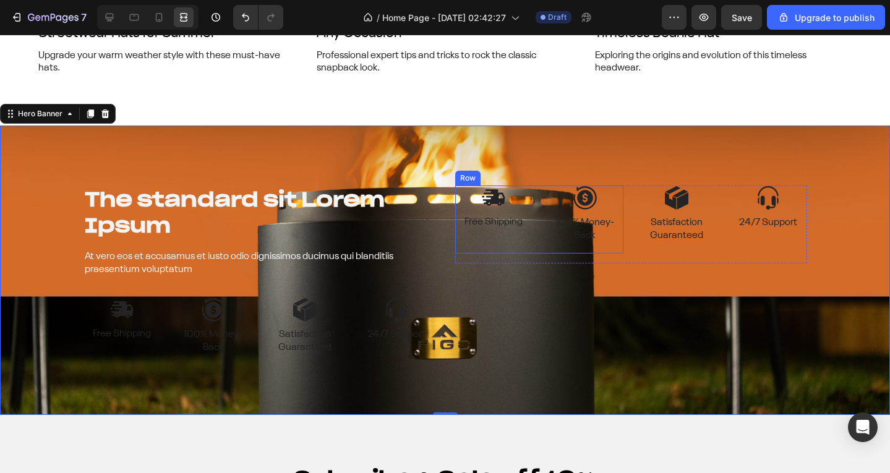
click at [502, 229] on div "Free Shipping" at bounding box center [493, 222] width 77 height 15
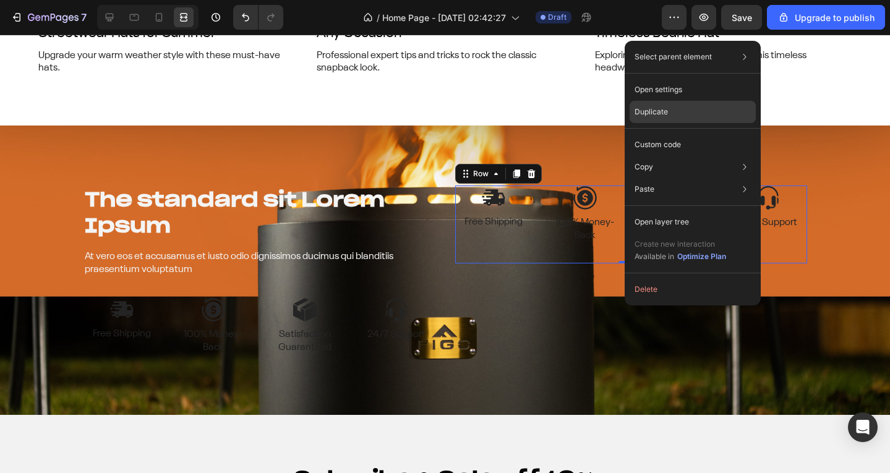
click at [653, 134] on div "Duplicate" at bounding box center [693, 145] width 126 height 22
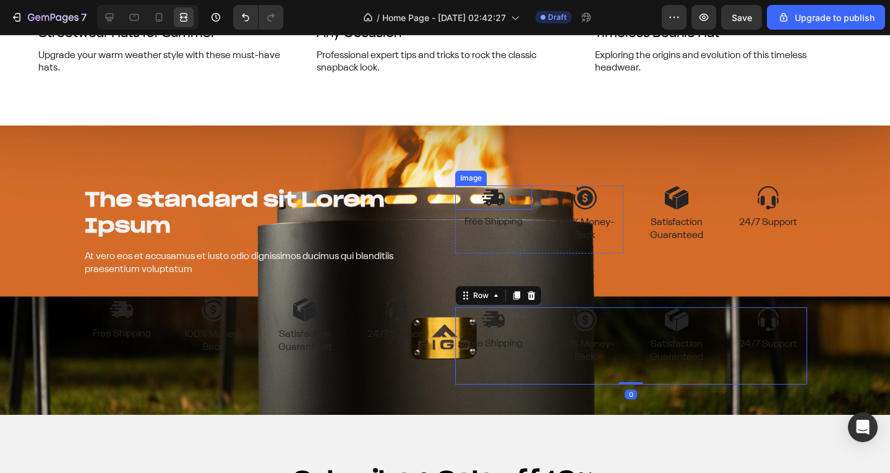
click at [504, 194] on div at bounding box center [493, 198] width 77 height 24
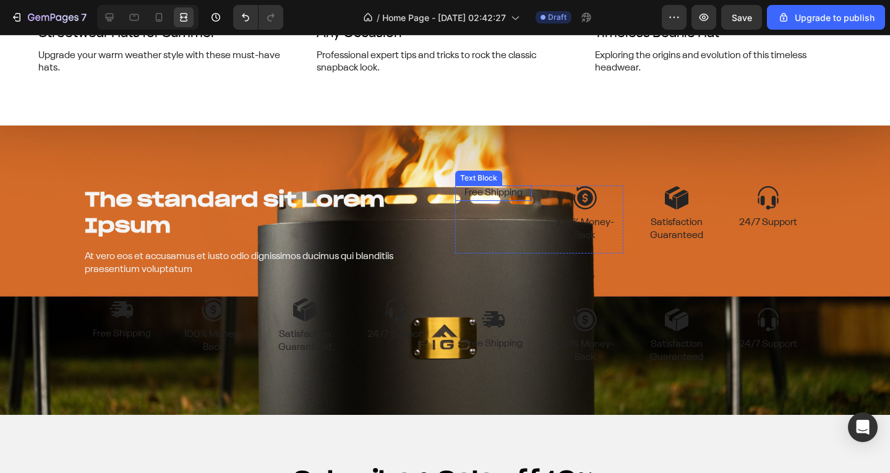
click at [512, 193] on p "Free Shipping" at bounding box center [494, 193] width 74 height 13
click at [538, 212] on div "Image 100% Money-Back Text Block Row" at bounding box center [539, 220] width 169 height 68
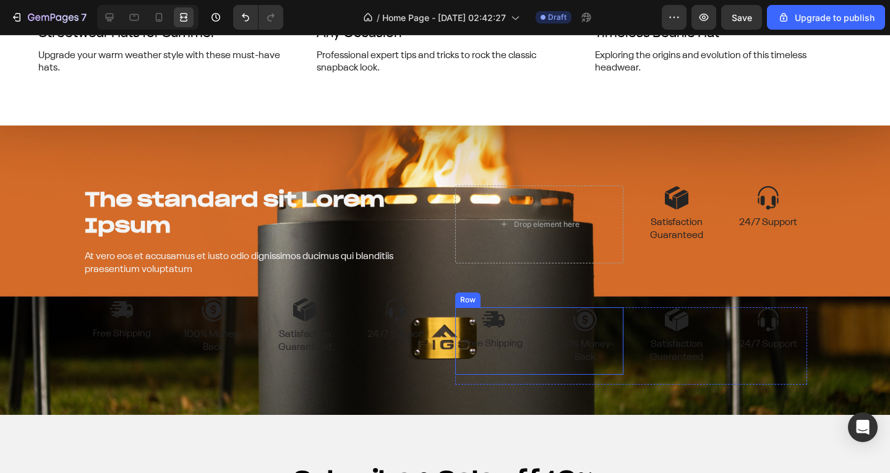
click at [533, 354] on div "Image Free Shipping Text Block Image 100% Money-Back Text Block Row" at bounding box center [539, 341] width 169 height 68
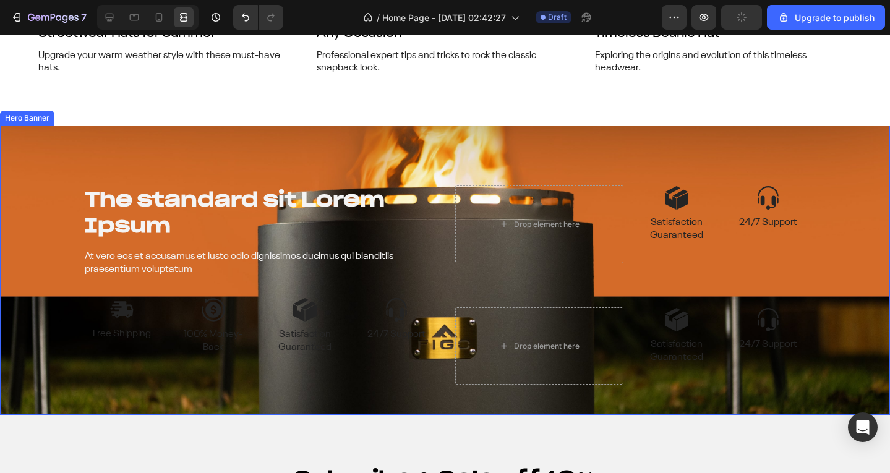
click at [864, 225] on div "Background Image" at bounding box center [445, 271] width 890 height 290
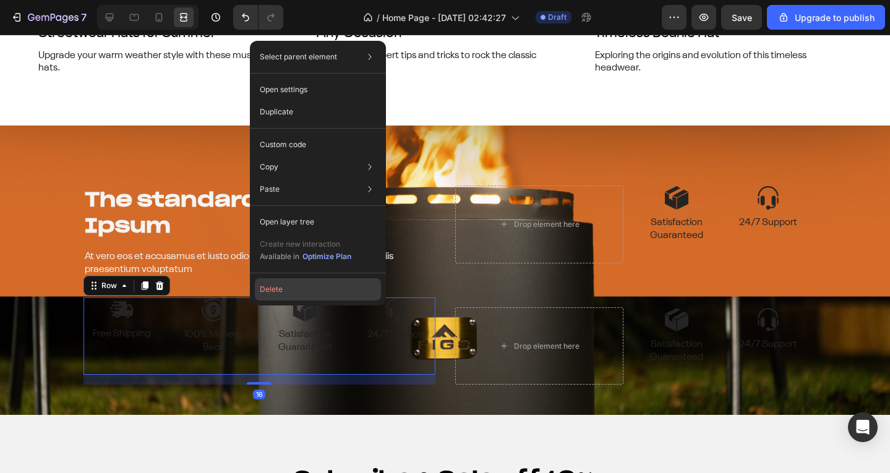
click at [299, 291] on button "Delete" at bounding box center [318, 289] width 126 height 22
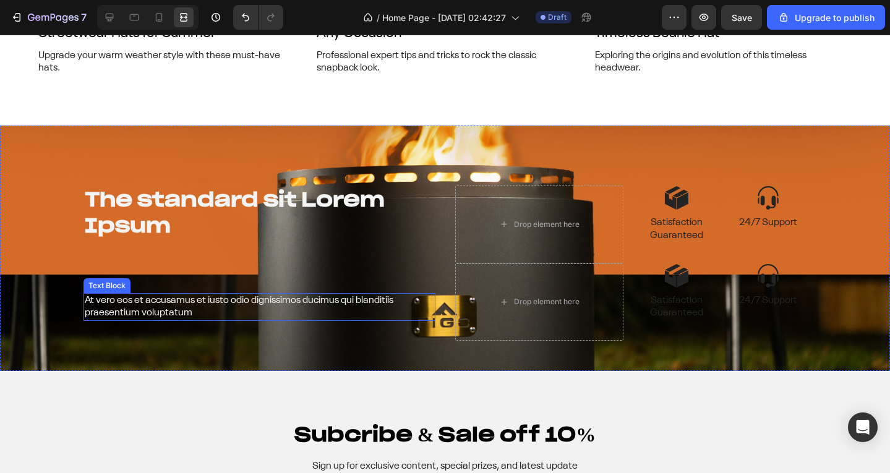
click at [237, 300] on p "At vero eos et accusamus et iusto odio dignissimos ducimus qui blanditiis praes…" at bounding box center [260, 307] width 350 height 26
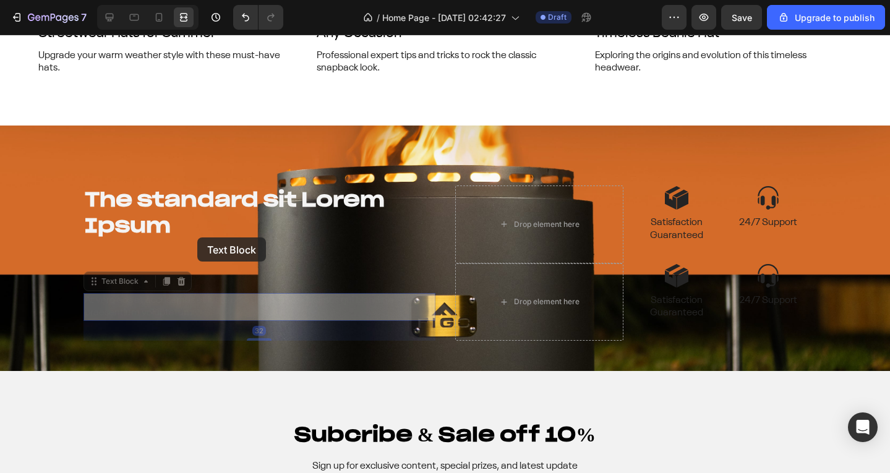
scroll to position [4892, 0]
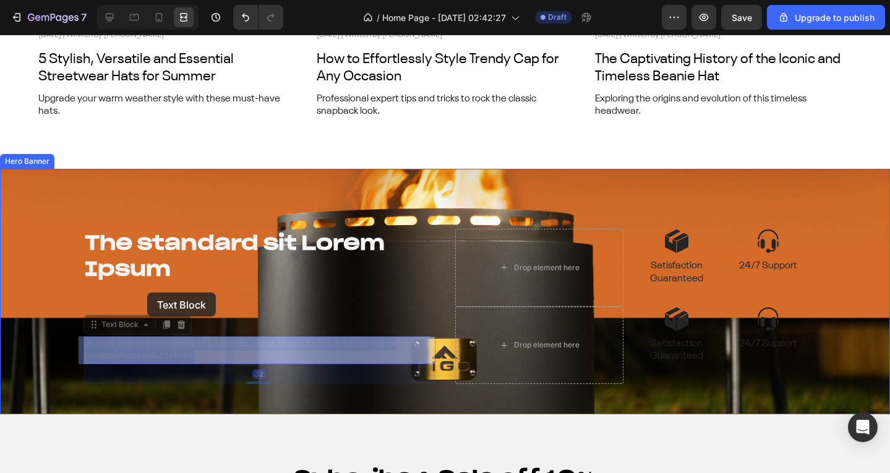
drag, startPoint x: 199, startPoint y: 303, endPoint x: 147, endPoint y: 293, distance: 52.3
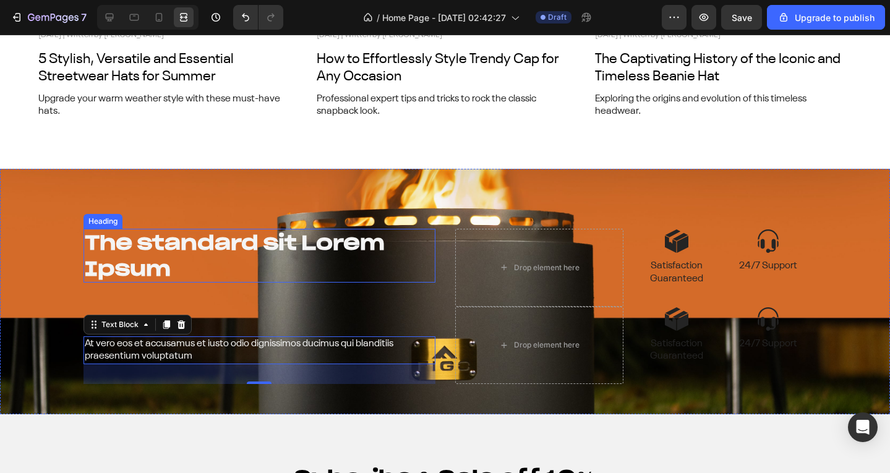
click at [147, 268] on h2 "The standard sit Lorem Ipsum" at bounding box center [260, 256] width 352 height 54
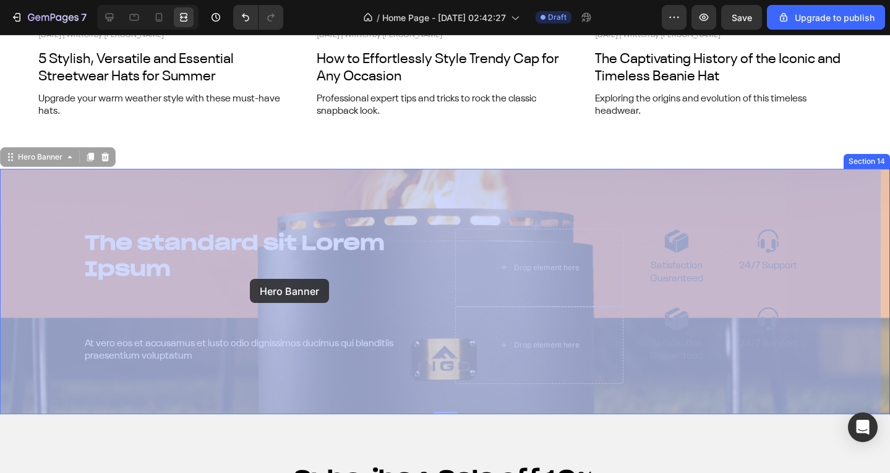
drag, startPoint x: 249, startPoint y: 294, endPoint x: 249, endPoint y: 286, distance: 7.4
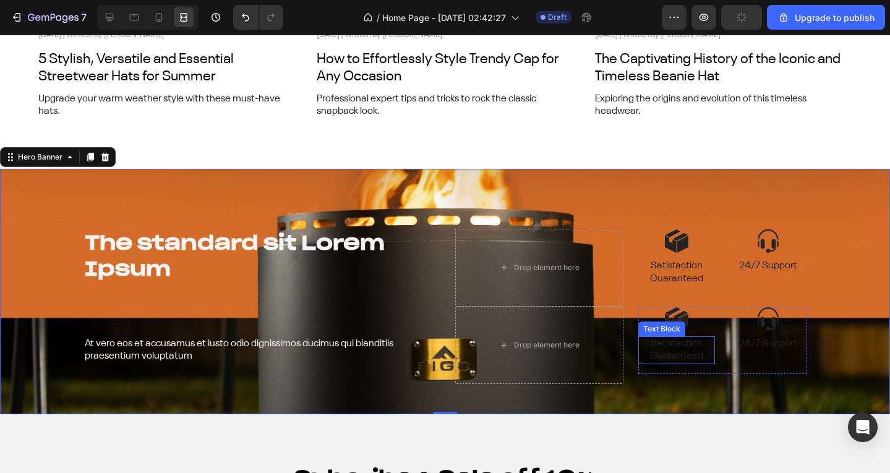
click at [668, 350] on p "Satisfaction Guaranteed" at bounding box center [677, 351] width 74 height 26
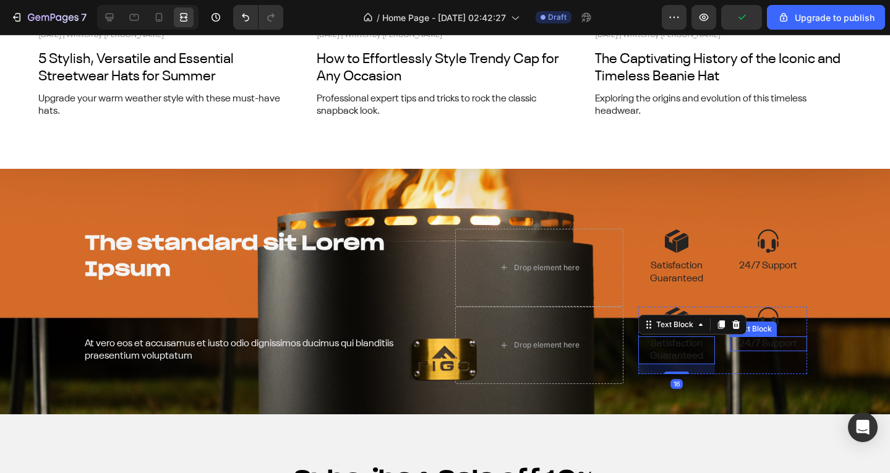
click at [771, 350] on p "24/7 Support" at bounding box center [768, 344] width 74 height 13
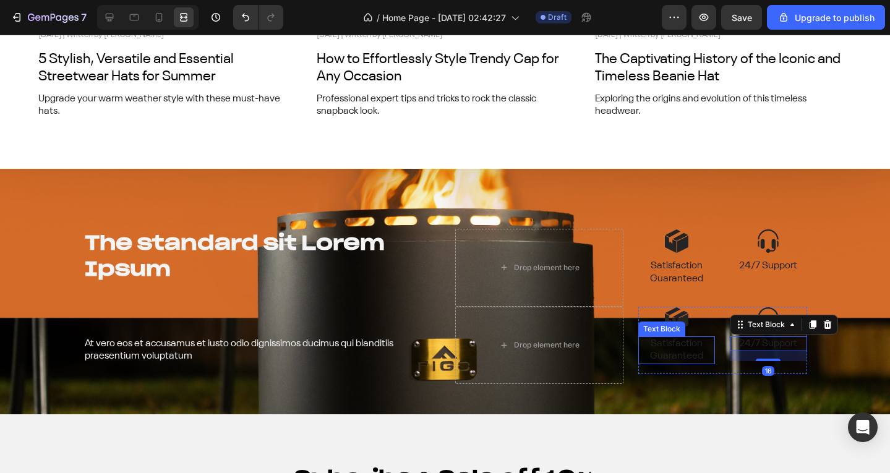
click at [685, 357] on p "Satisfaction Guaranteed" at bounding box center [677, 351] width 74 height 26
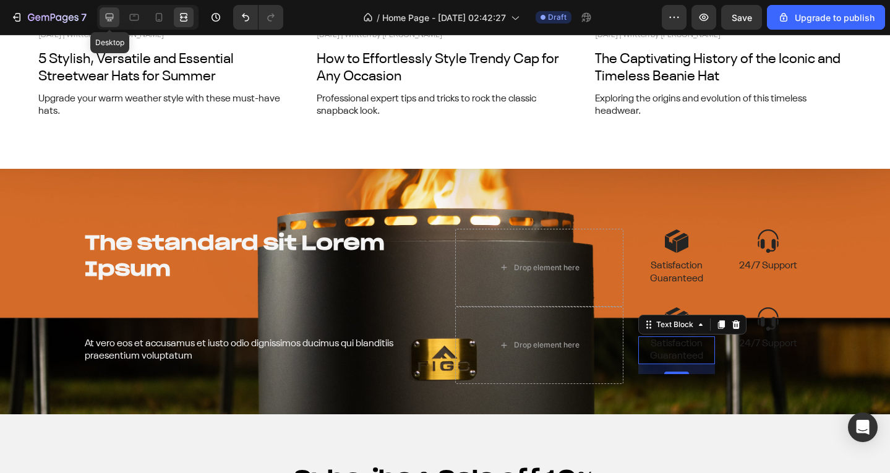
click at [106, 15] on icon at bounding box center [110, 18] width 8 height 8
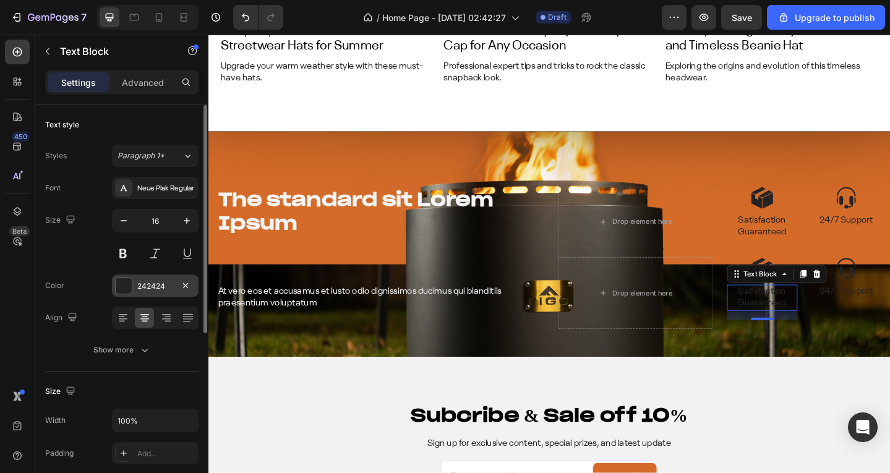
click at [143, 293] on div "242424" at bounding box center [155, 286] width 87 height 22
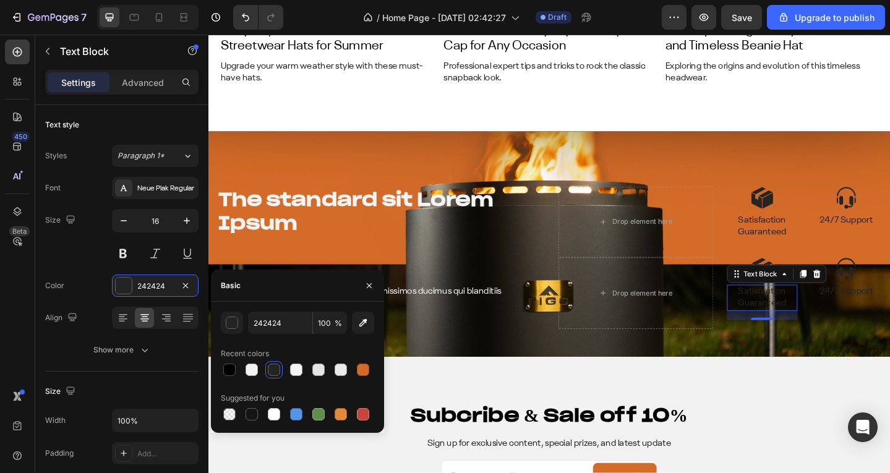
click at [305, 369] on div at bounding box center [297, 369] width 153 height 17
drag, startPoint x: 273, startPoint y: 414, endPoint x: 384, endPoint y: 312, distance: 150.2
click at [273, 414] on div at bounding box center [274, 414] width 12 height 12
type input "FFFFFF"
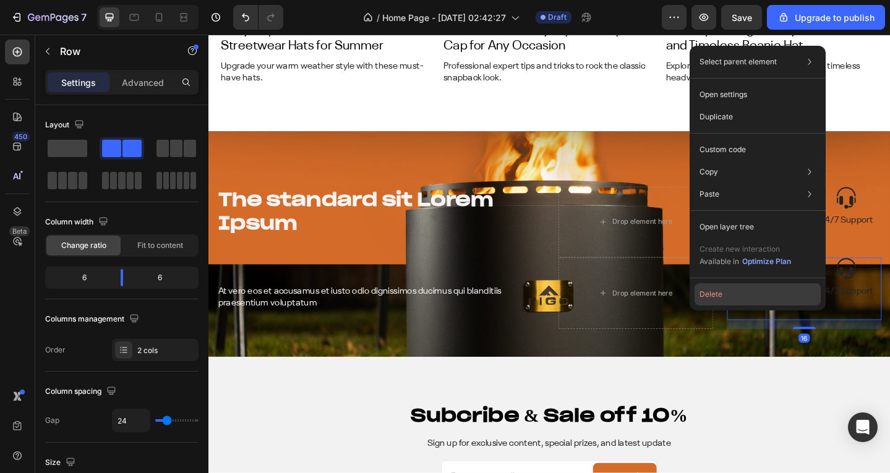
click at [755, 293] on button "Delete" at bounding box center [758, 294] width 126 height 22
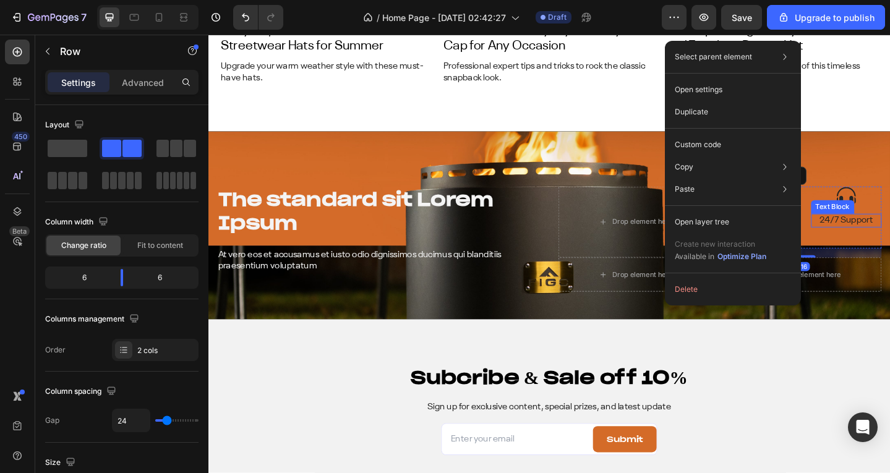
click at [865, 244] on div "24/7 Support" at bounding box center [903, 237] width 77 height 15
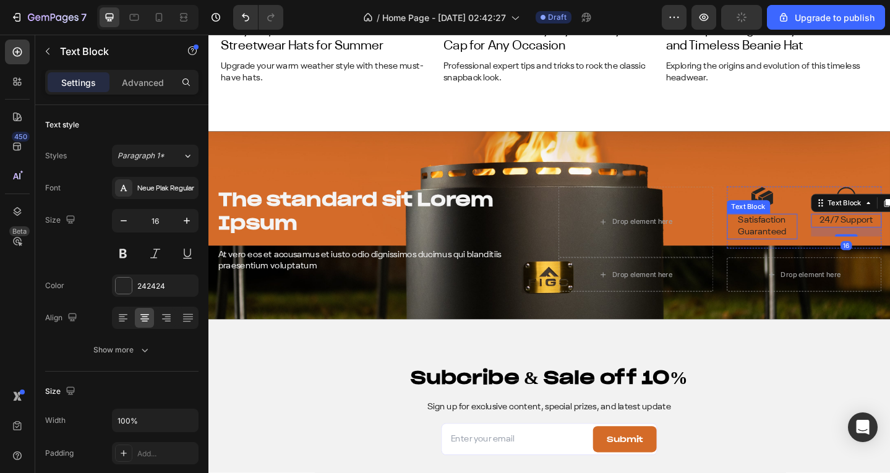
click at [795, 239] on p "Satisfaction Guaranteed" at bounding box center [812, 244] width 74 height 26
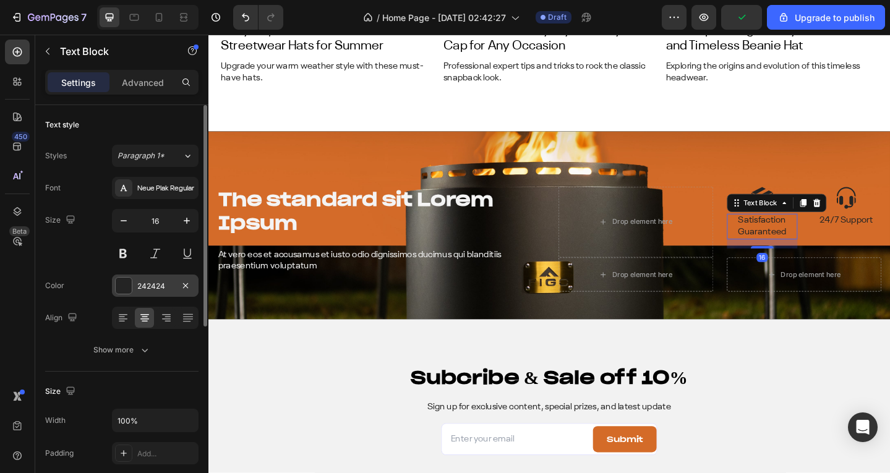
click at [163, 288] on div "242424" at bounding box center [155, 286] width 36 height 11
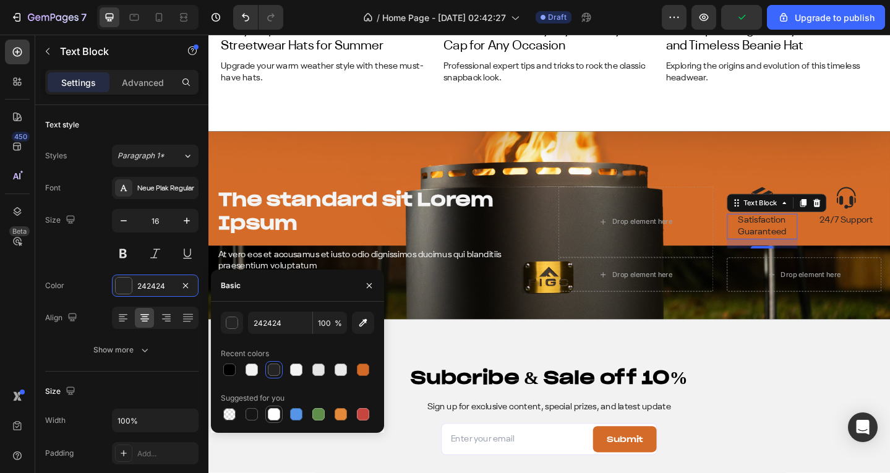
click at [273, 416] on div at bounding box center [274, 414] width 12 height 12
type input "FFFFFF"
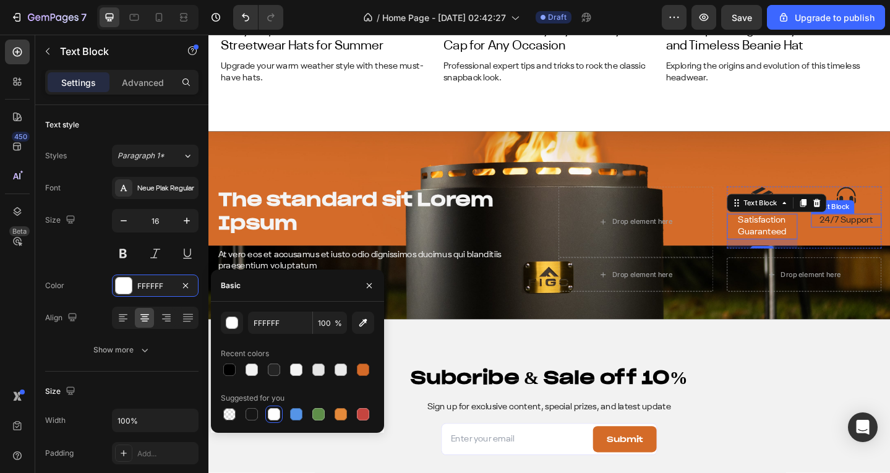
click at [890, 234] on p "24/7 Support" at bounding box center [903, 237] width 74 height 13
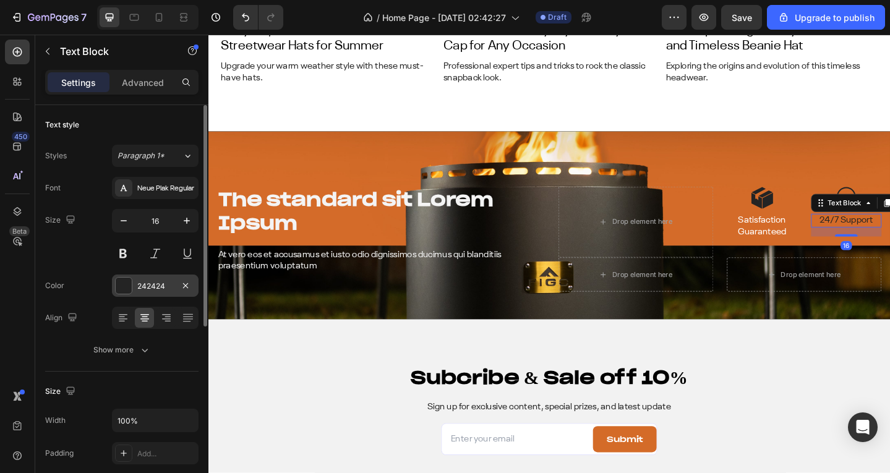
click at [146, 285] on div "242424" at bounding box center [155, 286] width 36 height 11
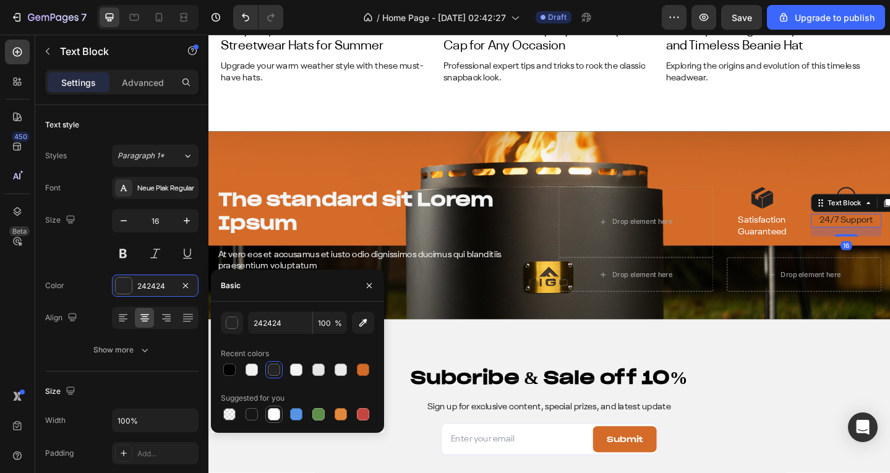
drag, startPoint x: 275, startPoint y: 411, endPoint x: 301, endPoint y: 336, distance: 80.0
click at [275, 411] on div at bounding box center [274, 414] width 12 height 12
type input "FFFFFF"
click at [811, 202] on img at bounding box center [811, 212] width 25 height 25
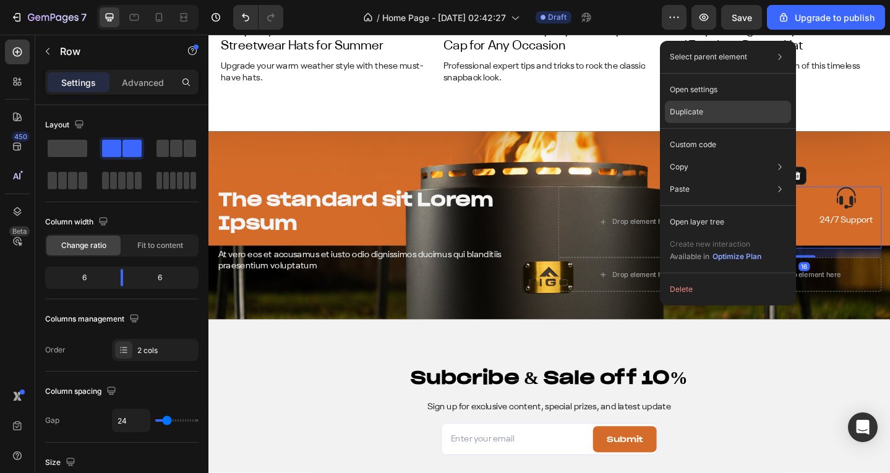
click at [696, 134] on div "Duplicate" at bounding box center [728, 145] width 126 height 22
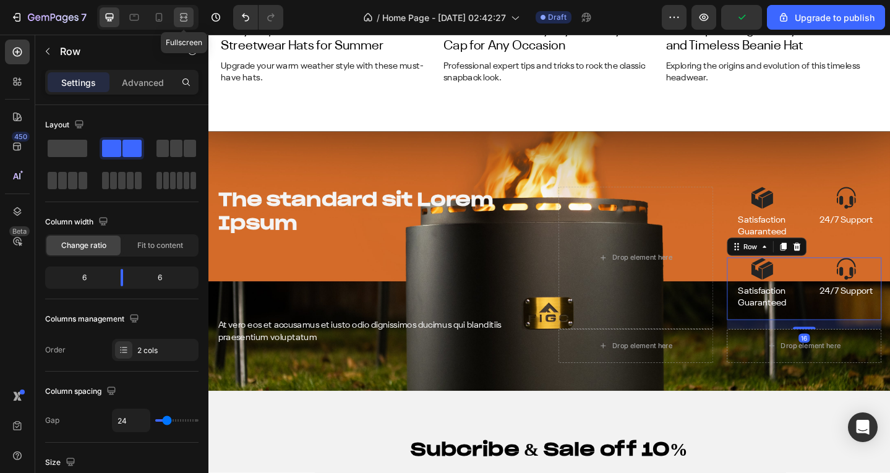
click at [187, 19] on icon at bounding box center [184, 17] width 12 height 12
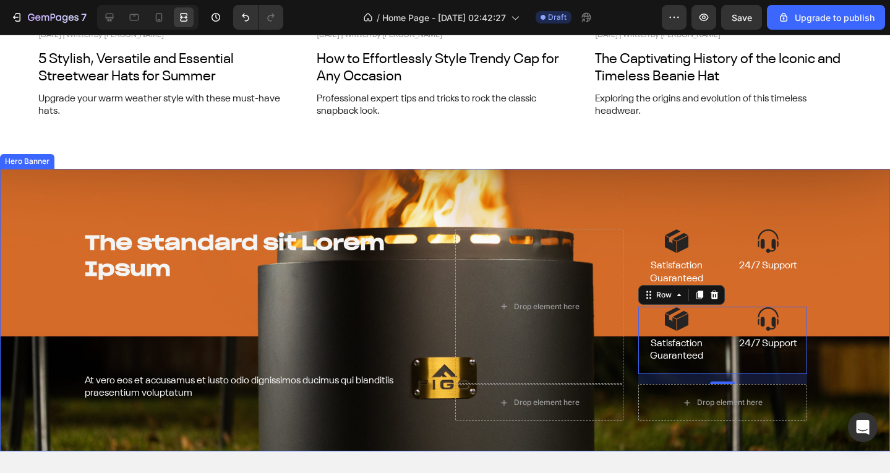
click at [582, 173] on div "The standard sit Lorem Ipsum Heading At vero eos et accusamus et iusto odio dig…" at bounding box center [445, 310] width 742 height 283
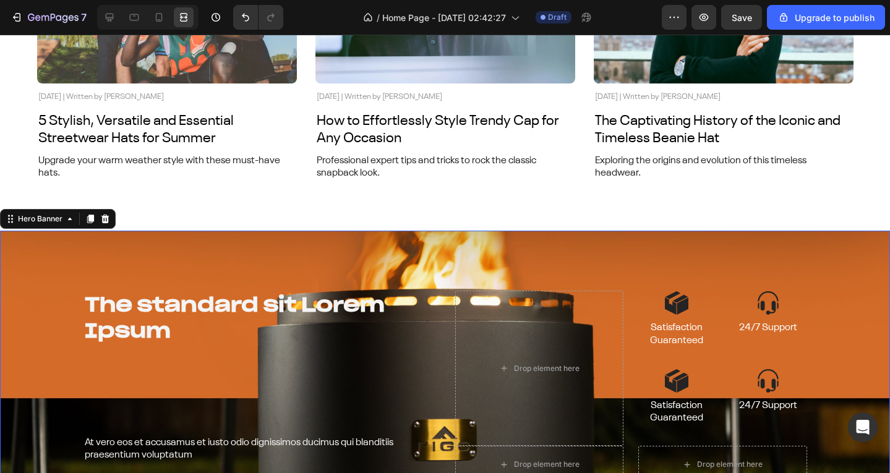
scroll to position [4954, 0]
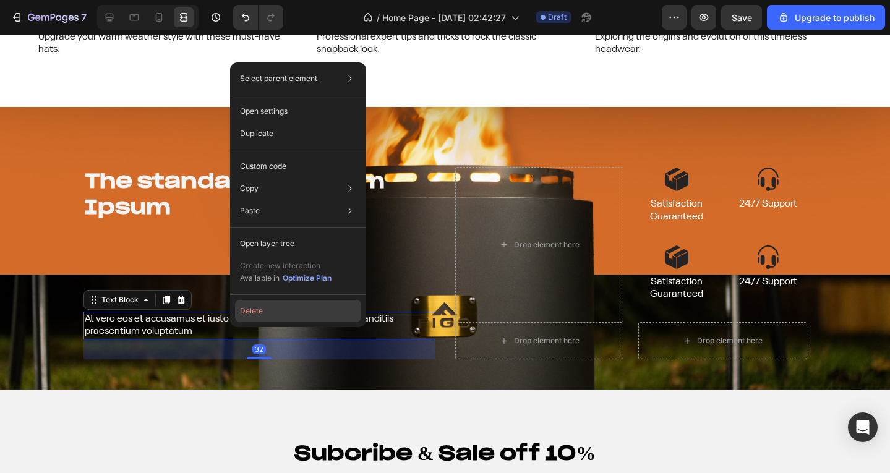
drag, startPoint x: 270, startPoint y: 311, endPoint x: 261, endPoint y: 205, distance: 106.8
click at [270, 311] on button "Delete" at bounding box center [298, 311] width 126 height 22
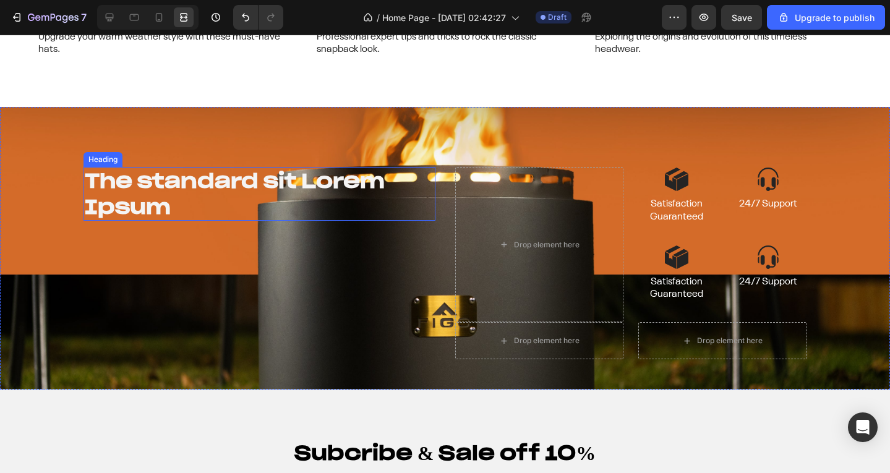
click at [173, 194] on h2 "The standard sit Lorem Ipsum" at bounding box center [260, 194] width 352 height 54
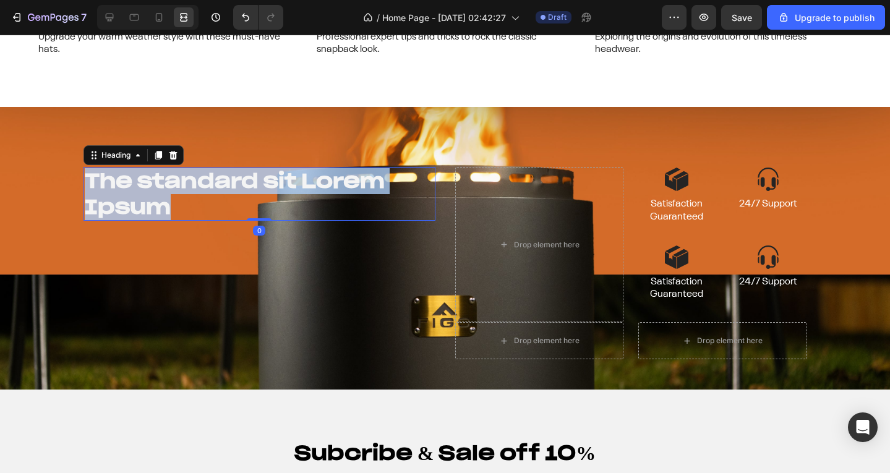
click at [173, 194] on p "The standard sit Lorem Ipsum" at bounding box center [260, 193] width 350 height 51
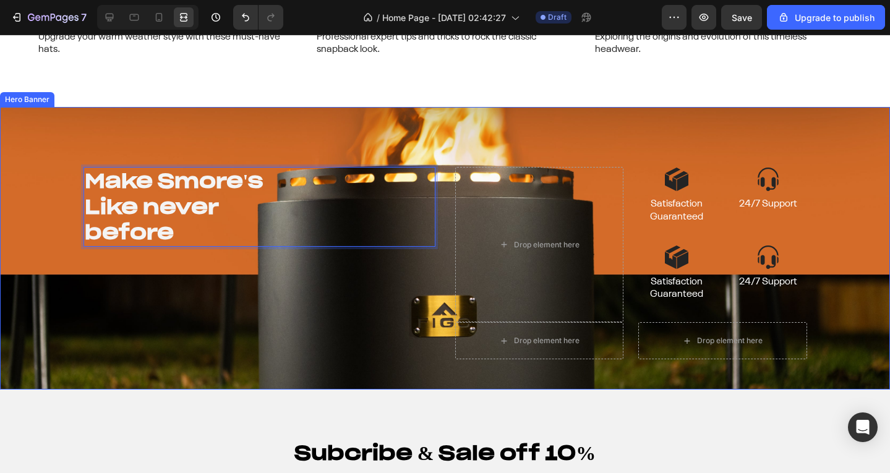
click at [140, 132] on div "Make Smore's Like never before Heading 0 Drop element here Image Satisfaction G…" at bounding box center [445, 248] width 742 height 283
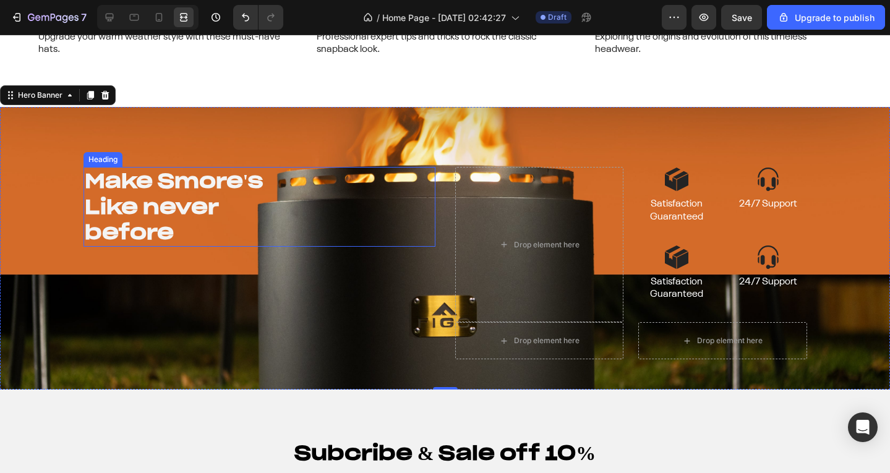
click at [165, 197] on p "Make Smore's Like never before" at bounding box center [260, 206] width 350 height 77
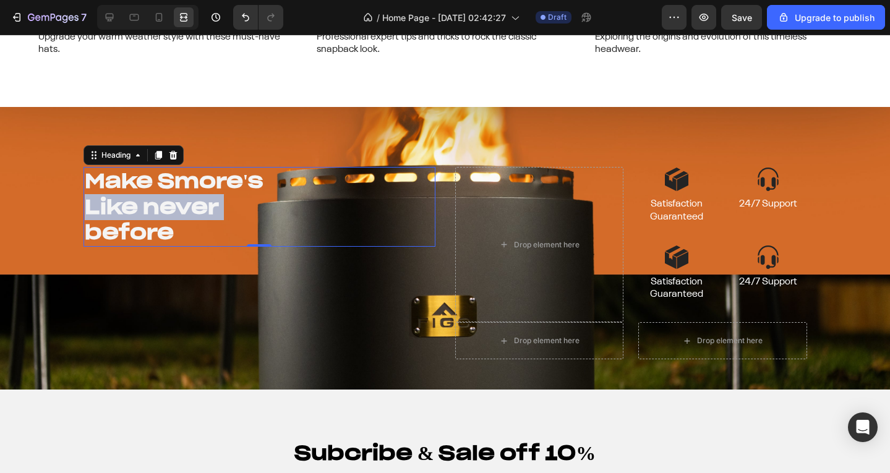
click at [165, 197] on p "Make Smore's Like never before" at bounding box center [260, 206] width 350 height 77
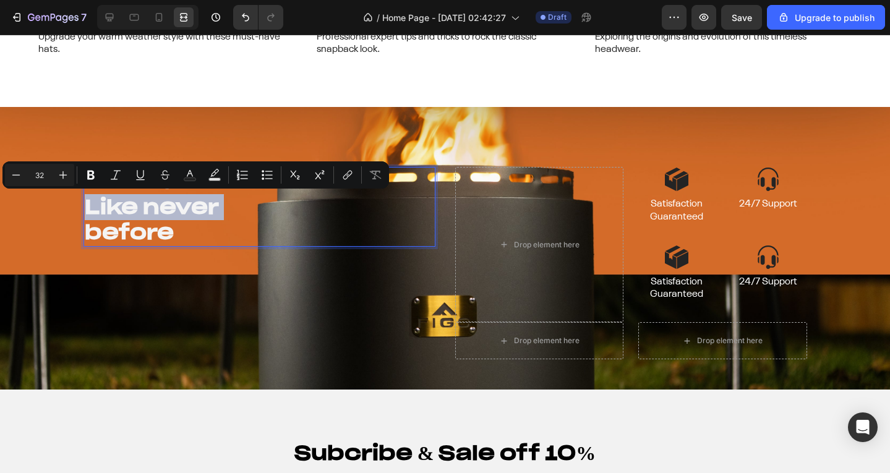
click at [185, 230] on p "Make Smore's Like never before" at bounding box center [260, 206] width 350 height 77
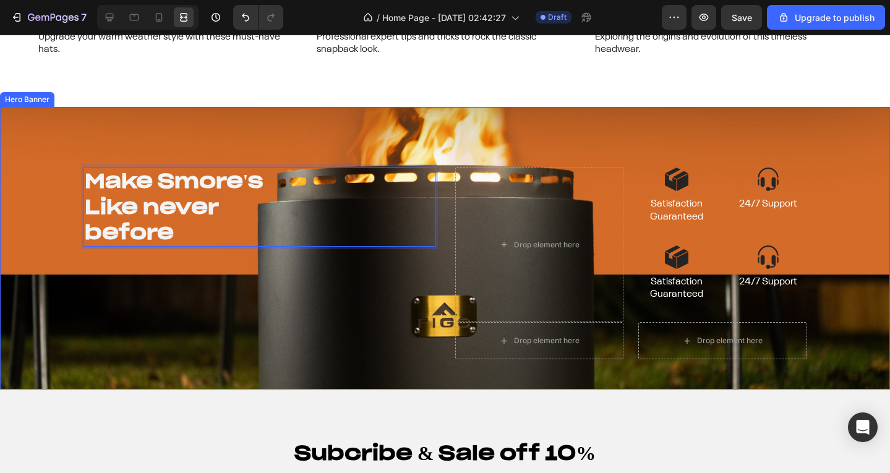
click at [187, 286] on div "Make Smore's Like never before Heading 0" at bounding box center [260, 263] width 352 height 192
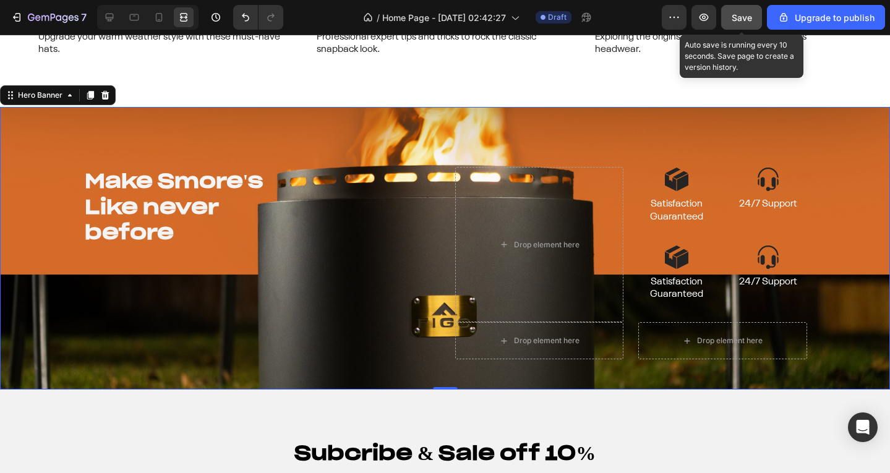
click at [733, 14] on span "Save" at bounding box center [742, 17] width 20 height 11
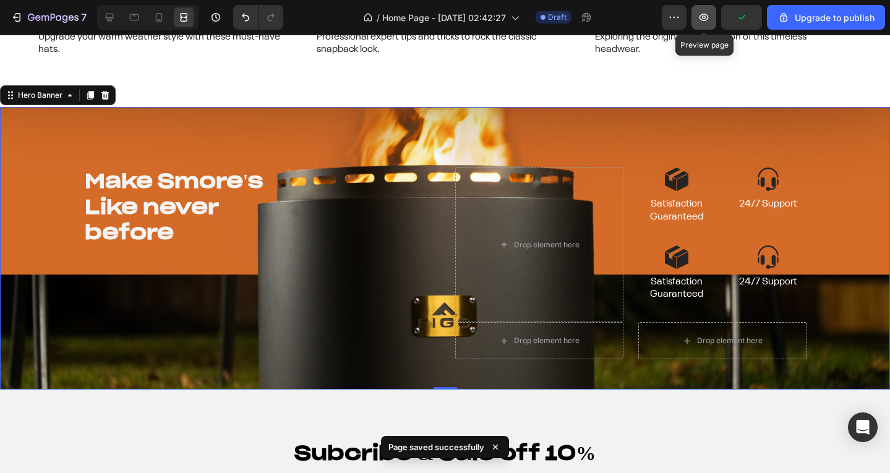
click at [702, 17] on icon "button" at bounding box center [704, 17] width 12 height 12
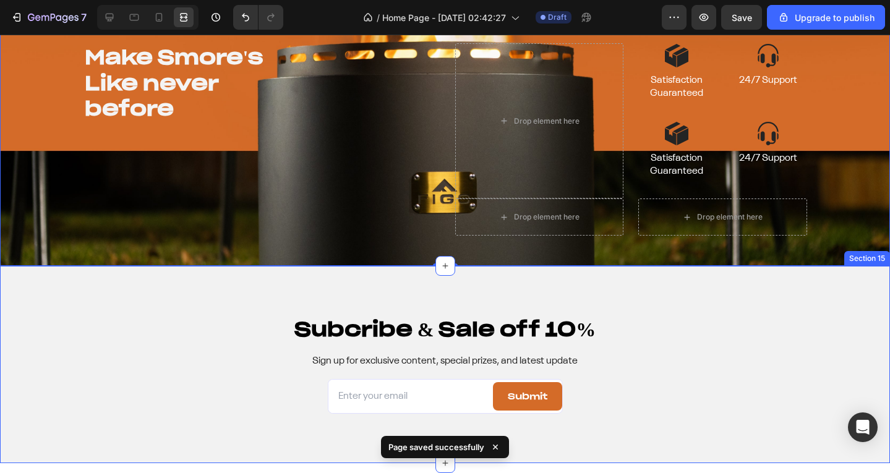
click at [783, 299] on div "Subcribe & Sale off 10% Heading Sign up for exclusive content, special prizes, …" at bounding box center [445, 364] width 890 height 197
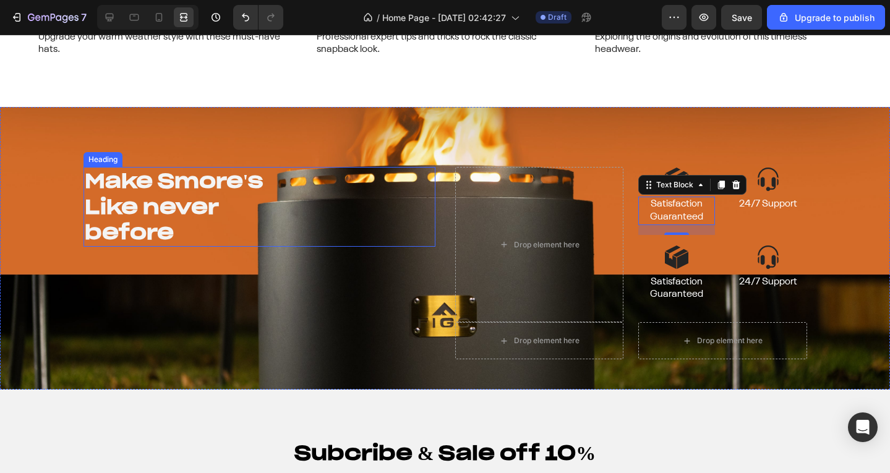
click at [191, 186] on p "Make Smore's Like never before" at bounding box center [260, 206] width 350 height 77
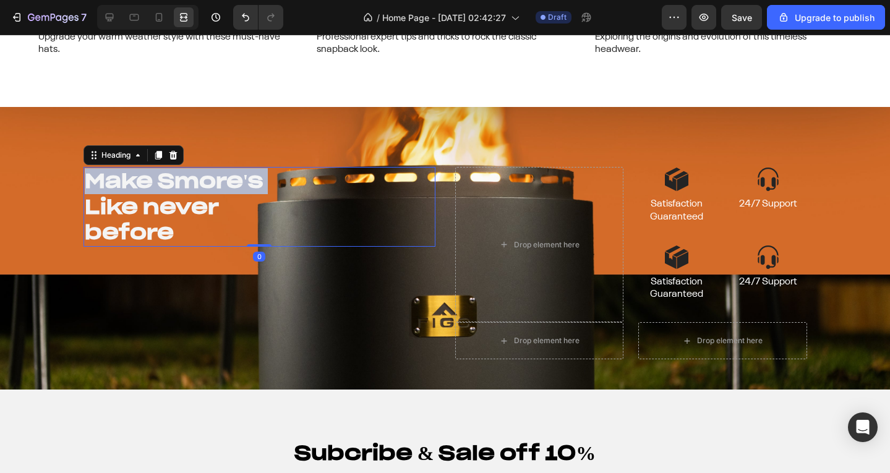
click at [191, 186] on p "Make Smore's Like never before" at bounding box center [260, 206] width 350 height 77
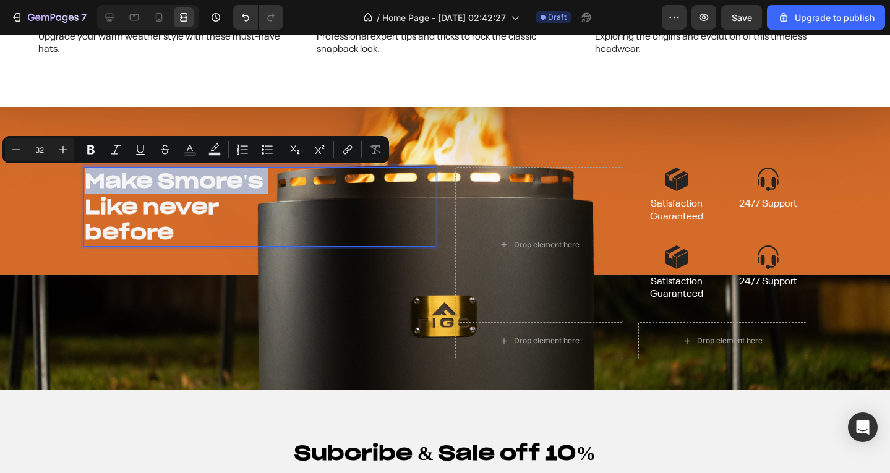
click at [189, 199] on p "Make Smore's Like never before" at bounding box center [260, 206] width 350 height 77
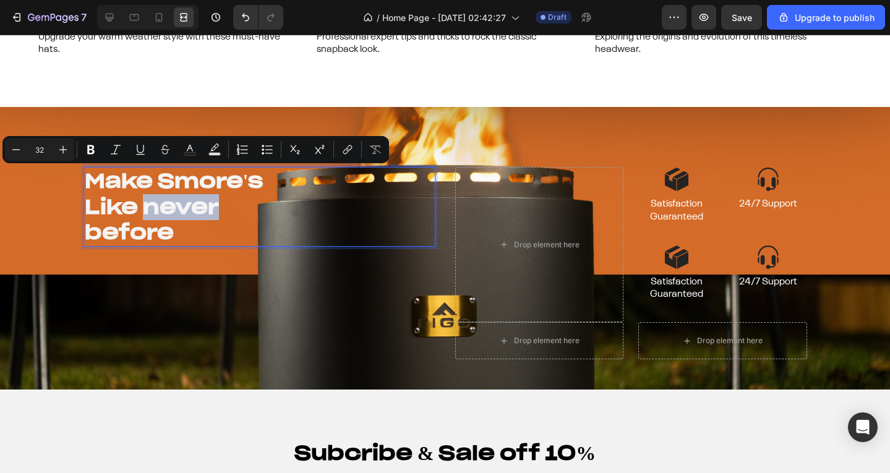
click at [189, 199] on p "Make Smore's Like never before" at bounding box center [260, 206] width 350 height 77
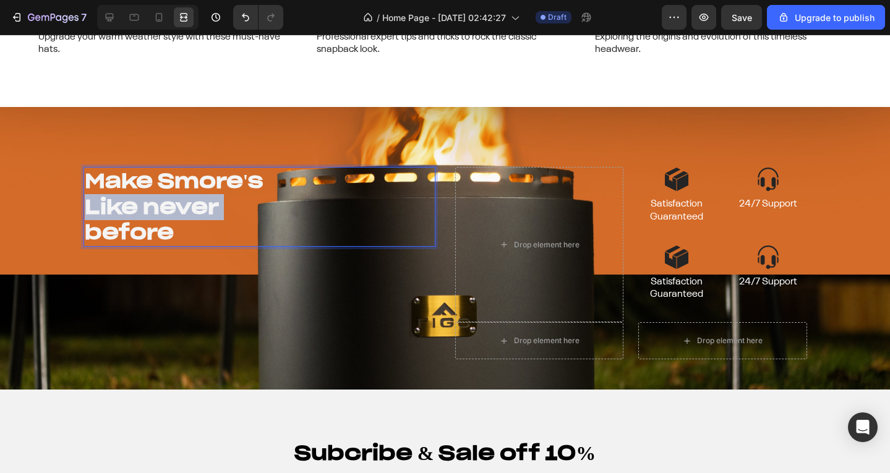
click at [189, 199] on p "Make Smore's Like never before" at bounding box center [260, 206] width 350 height 77
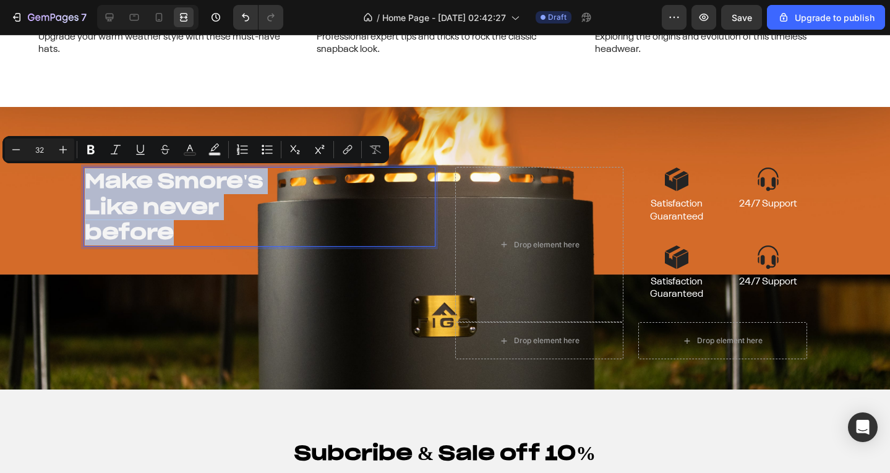
type input "13"
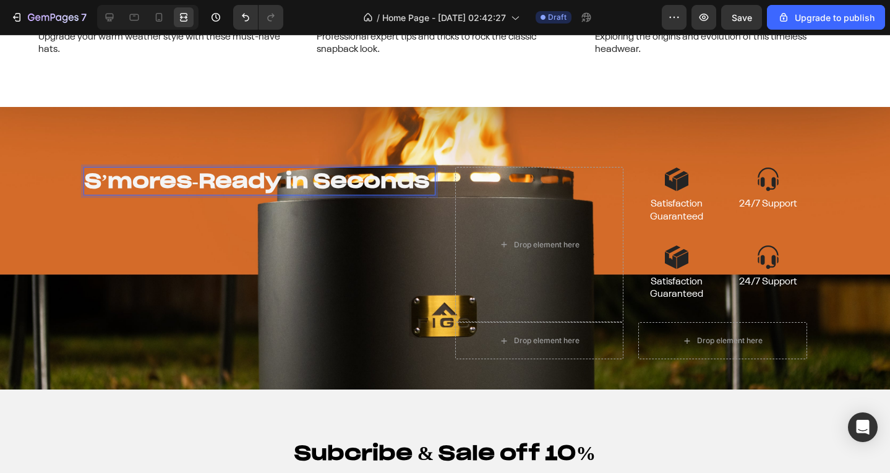
click at [192, 179] on p "S’mores-Ready in Seconds" at bounding box center [260, 181] width 350 height 26
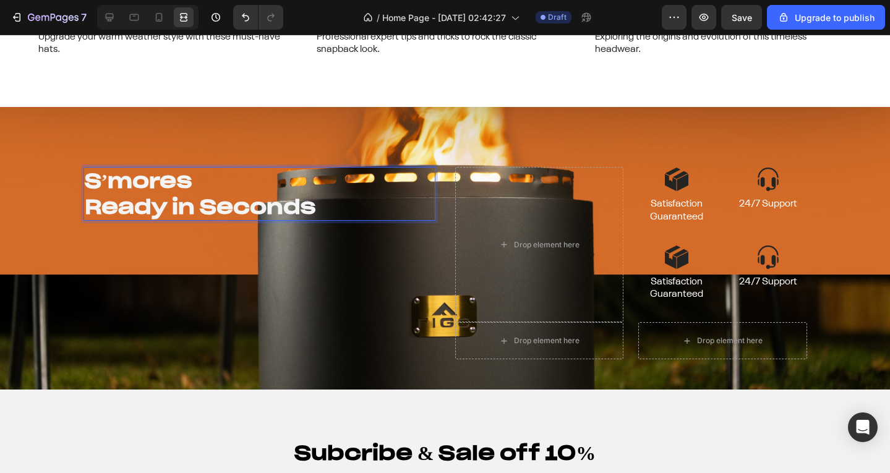
click at [201, 199] on p "S’mores Ready in Seconds" at bounding box center [260, 193] width 350 height 51
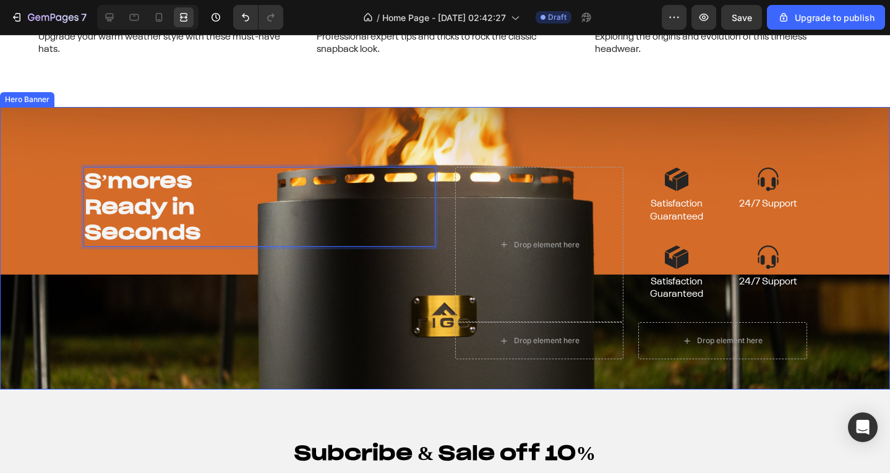
click at [205, 258] on div "S’mores Ready in Seconds Heading 0" at bounding box center [260, 263] width 352 height 192
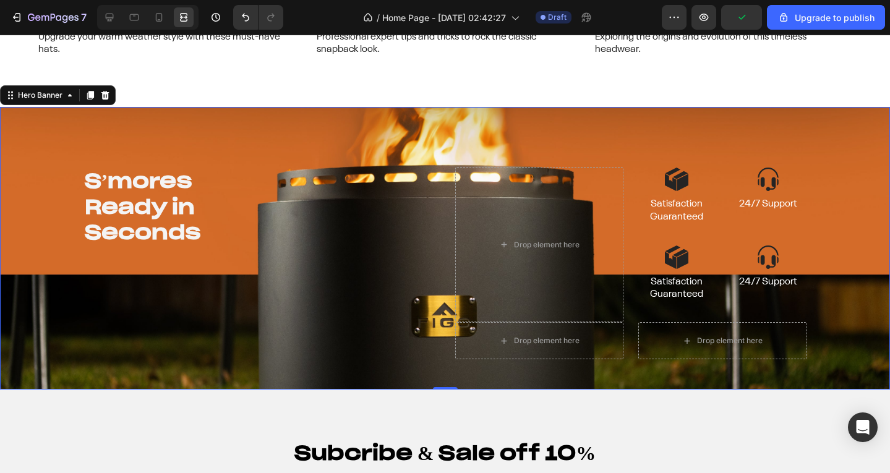
click at [274, 129] on div "S’mores Ready in Seconds Heading Drop element here Image Satisfaction Guarantee…" at bounding box center [445, 248] width 742 height 283
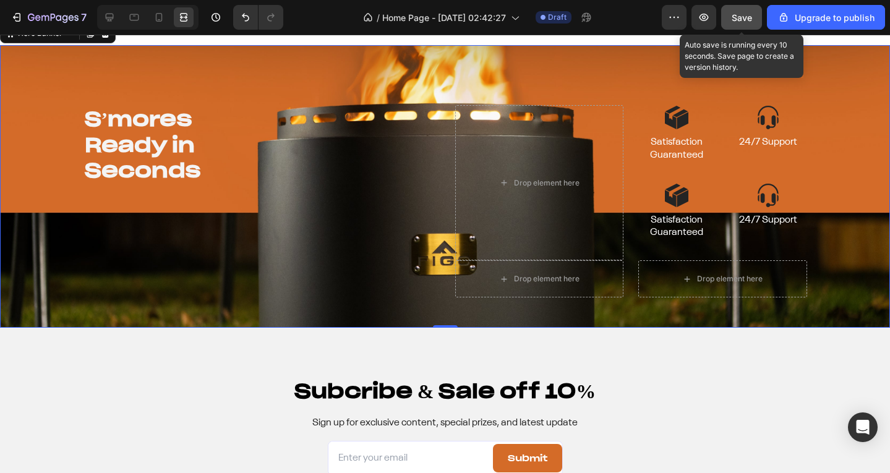
click at [723, 11] on button "Save" at bounding box center [741, 17] width 41 height 25
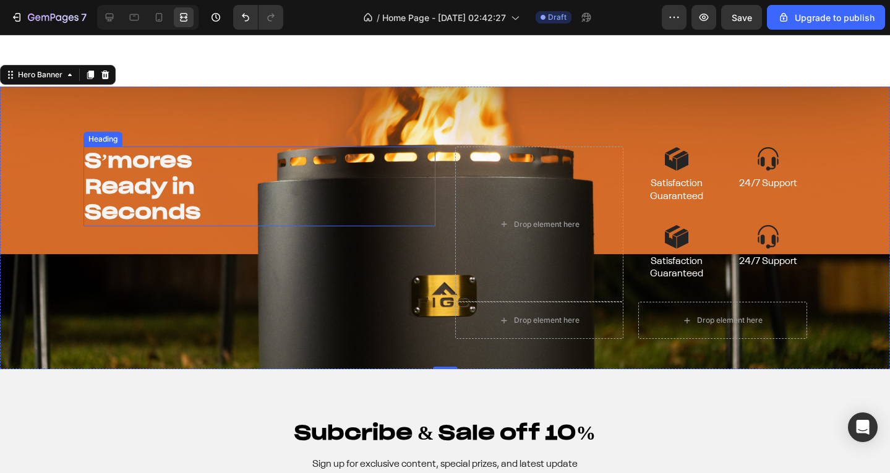
scroll to position [4892, 0]
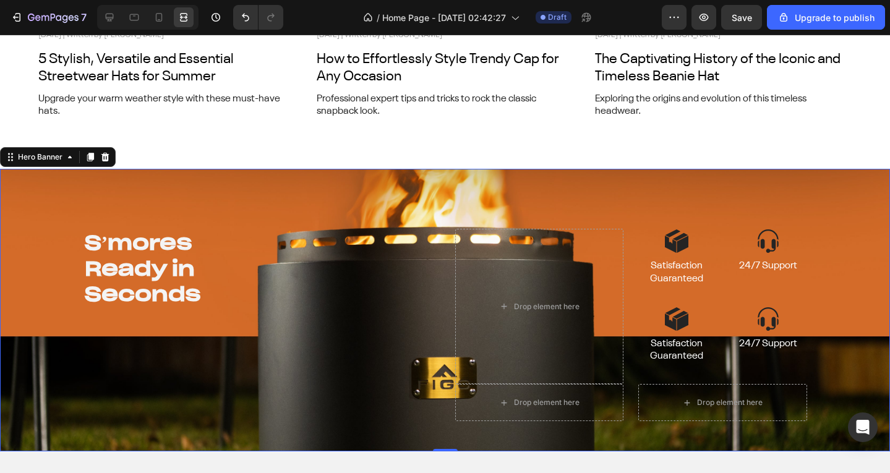
click at [192, 172] on div "S’mores Ready in Seconds Heading Drop element here Image Satisfaction Guarantee…" at bounding box center [445, 310] width 742 height 283
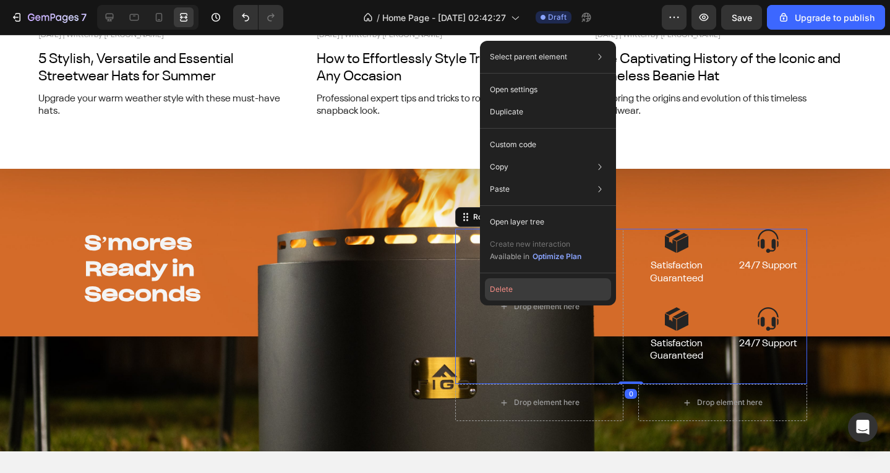
click at [517, 293] on button "Delete" at bounding box center [548, 289] width 126 height 22
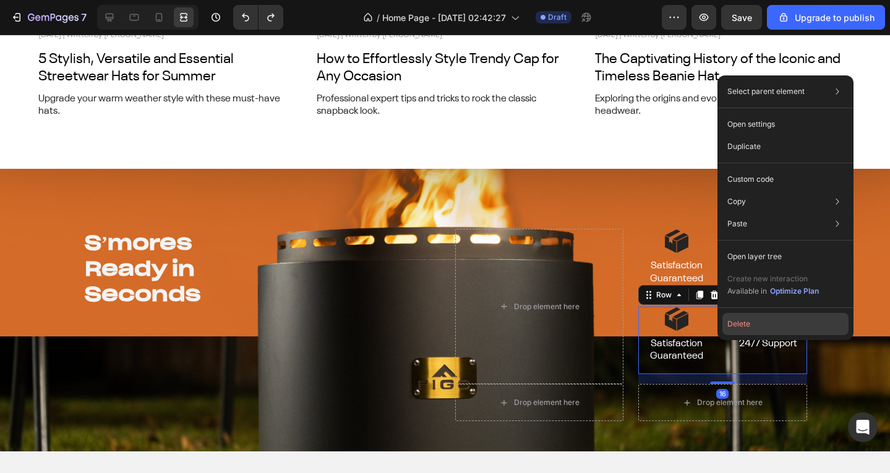
click at [757, 330] on button "Delete" at bounding box center [786, 324] width 126 height 22
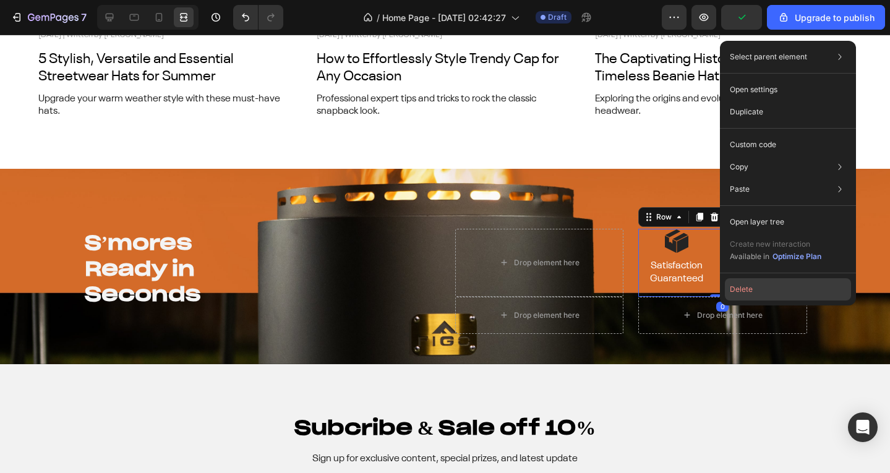
click at [737, 284] on button "Delete" at bounding box center [788, 289] width 126 height 22
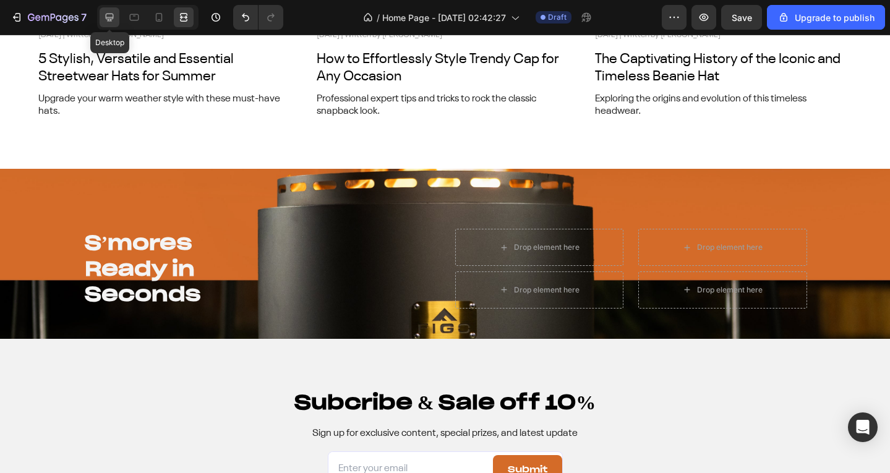
click at [113, 11] on icon at bounding box center [109, 17] width 12 height 12
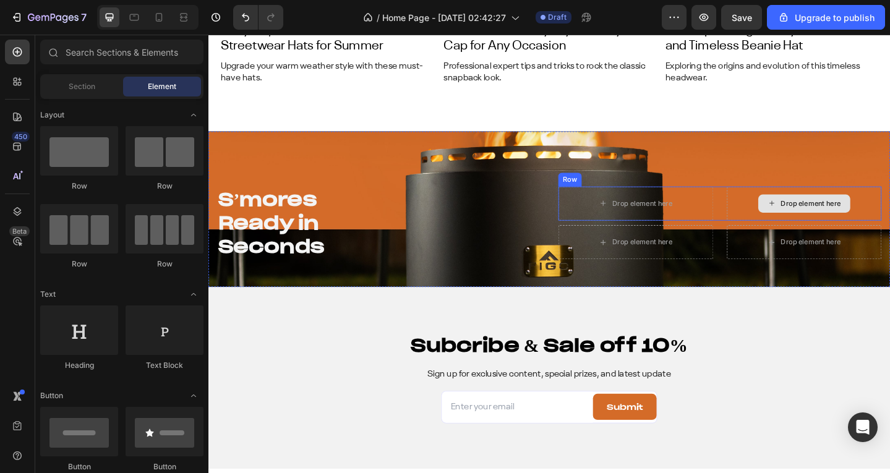
click at [773, 228] on div "Drop element here" at bounding box center [857, 218] width 169 height 37
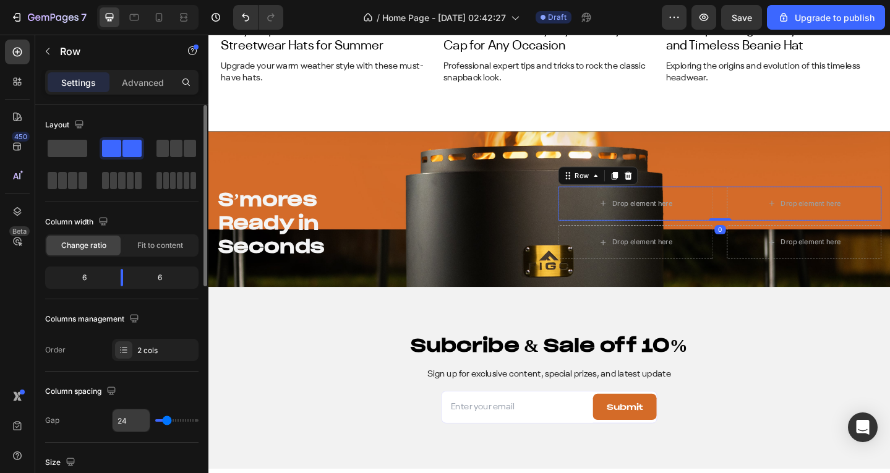
scroll to position [124, 0]
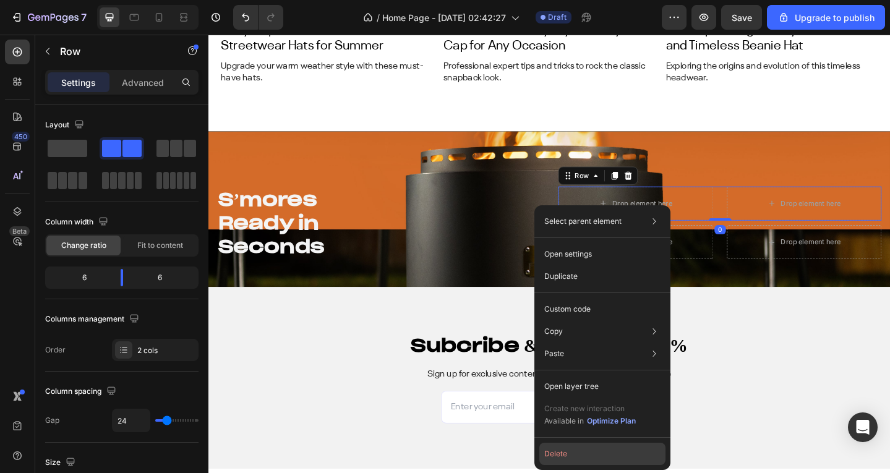
click at [583, 458] on button "Delete" at bounding box center [602, 454] width 126 height 22
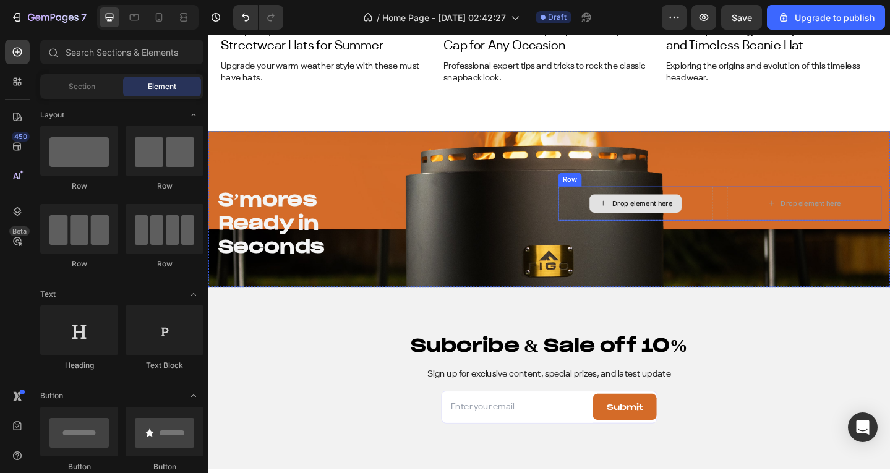
click at [751, 229] on div "Drop element here Drop element here Row" at bounding box center [766, 218] width 352 height 37
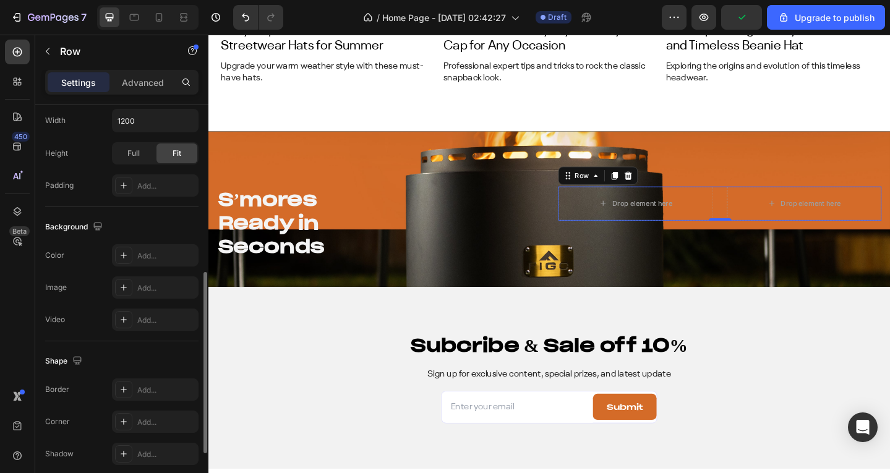
scroll to position [492, 0]
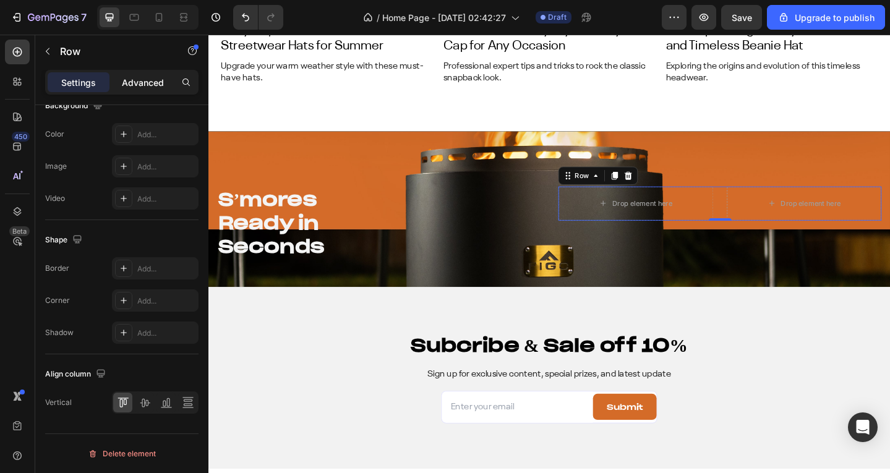
click at [137, 83] on p "Advanced" at bounding box center [143, 82] width 42 height 13
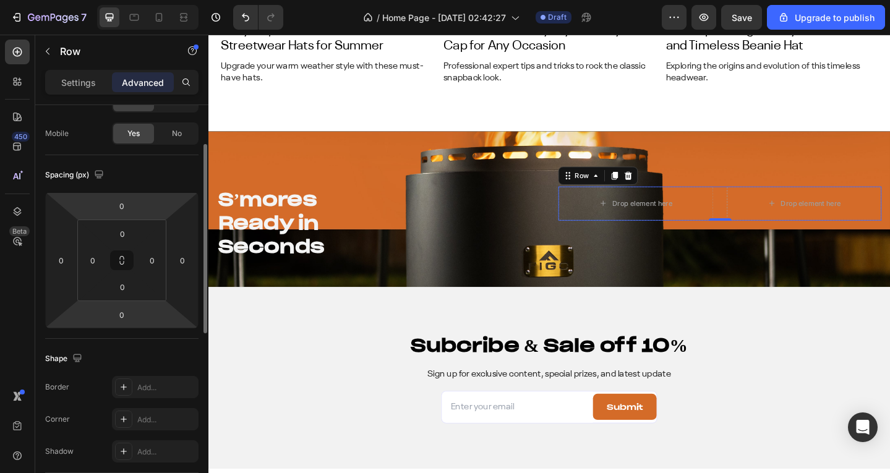
scroll to position [22, 0]
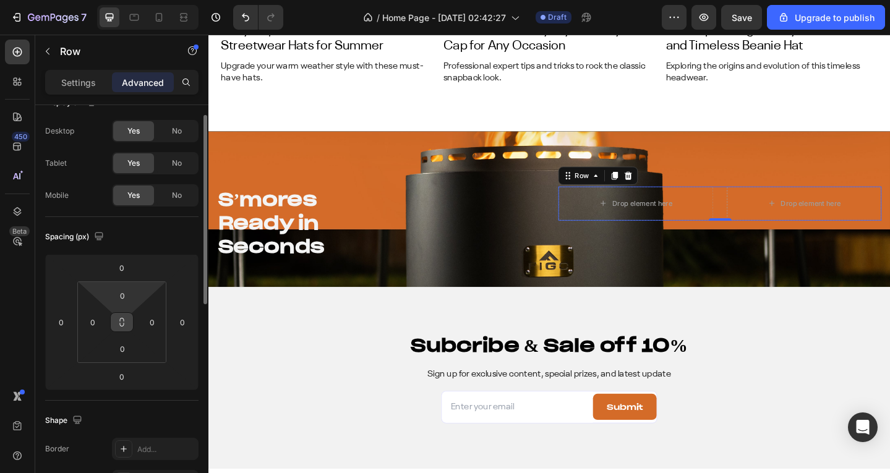
click at [120, 319] on icon at bounding box center [122, 322] width 10 height 10
click at [122, 296] on input "0" at bounding box center [122, 295] width 25 height 19
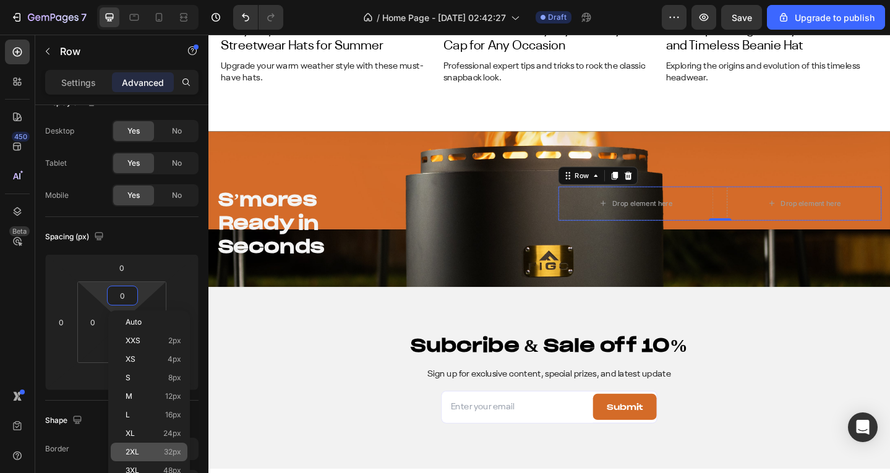
click at [154, 457] on div "2XL 32px" at bounding box center [149, 452] width 77 height 19
type input "32"
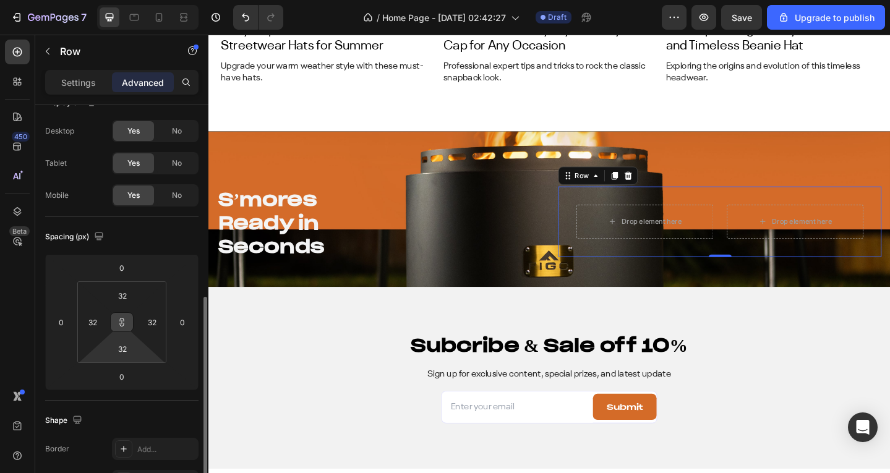
scroll to position [146, 0]
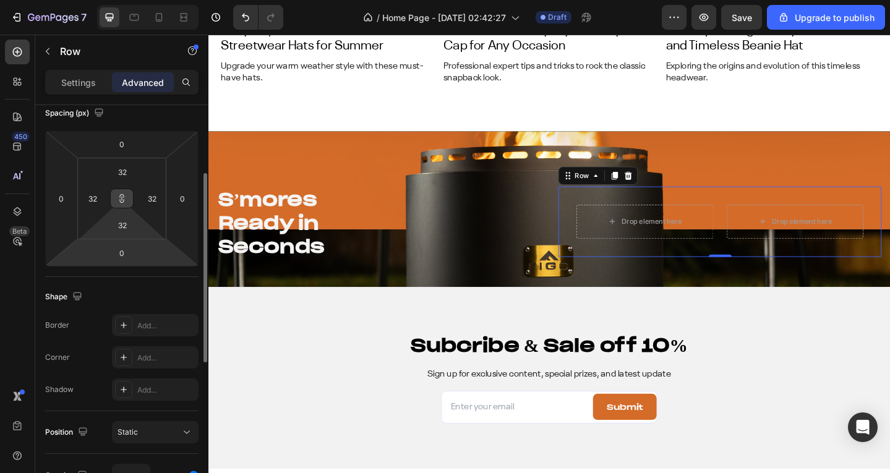
click at [126, 0] on html "7 / Home Page - Aug 22, 02:42:27 Draft Preview Save Upgrade to publish 450 Beta…" at bounding box center [445, 0] width 890 height 0
type input "2"
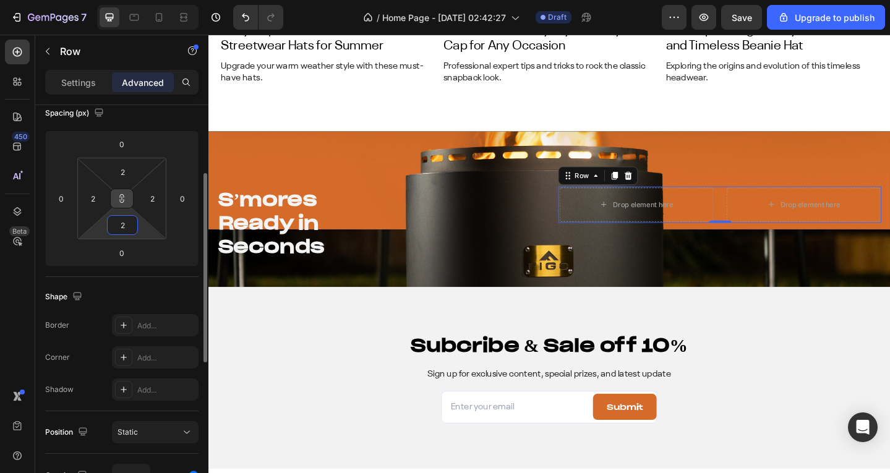
click at [124, 221] on input "2" at bounding box center [122, 225] width 25 height 19
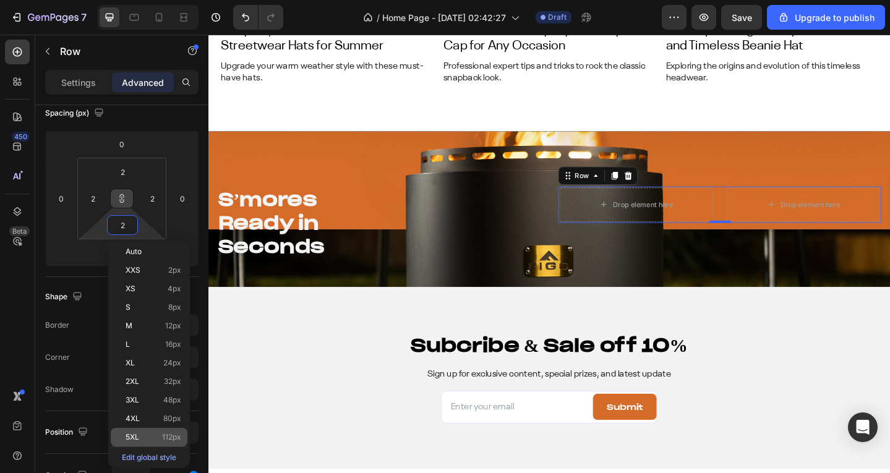
click at [144, 438] on p "5XL 112px" at bounding box center [154, 437] width 56 height 9
type input "112"
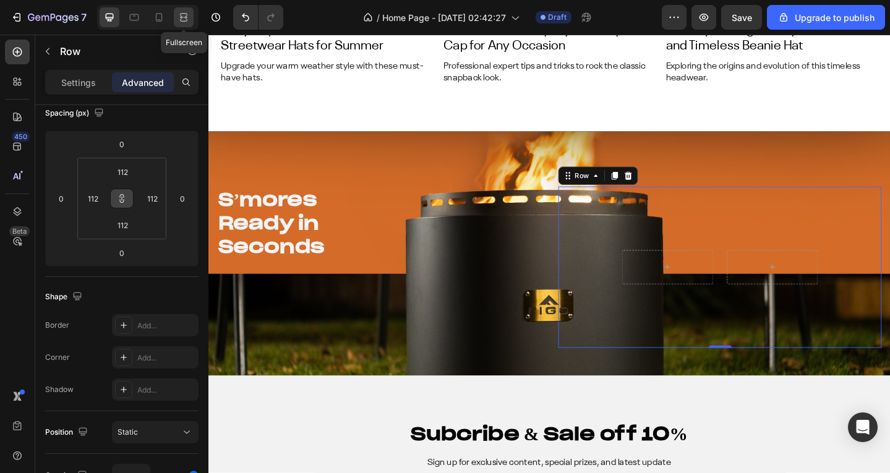
click at [179, 9] on div at bounding box center [184, 17] width 20 height 20
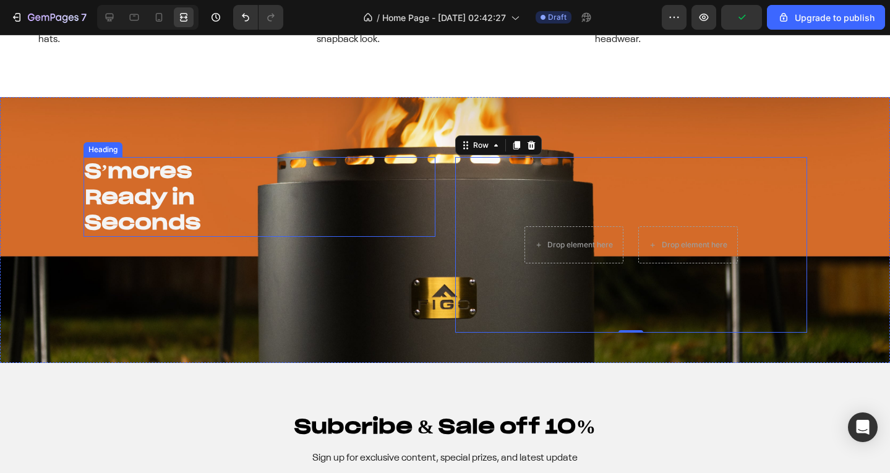
scroll to position [5016, 0]
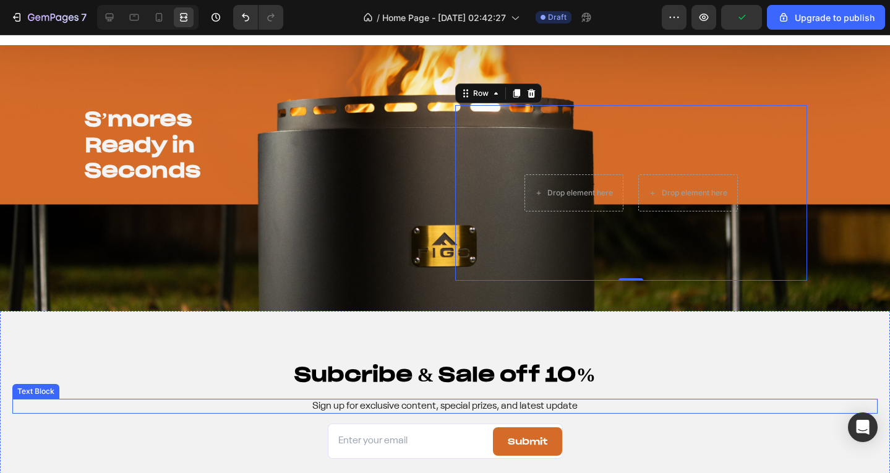
click at [857, 411] on p "Sign up for exclusive content, special prizes, and latest update" at bounding box center [445, 406] width 863 height 13
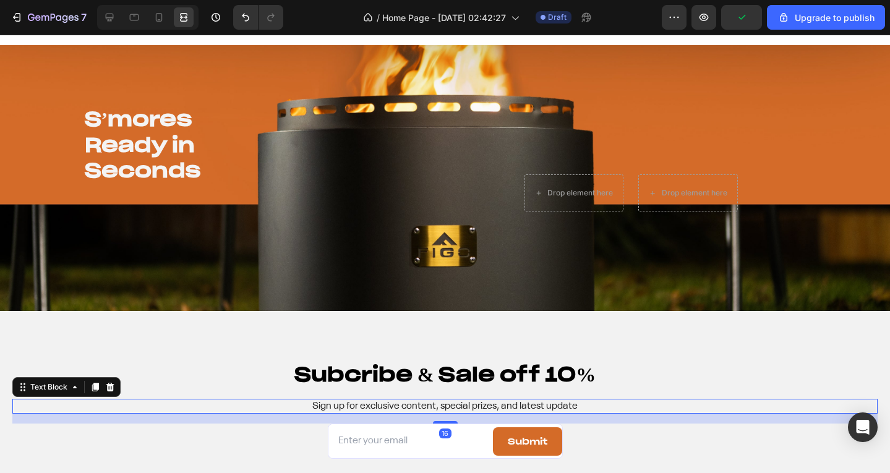
scroll to position [0, 0]
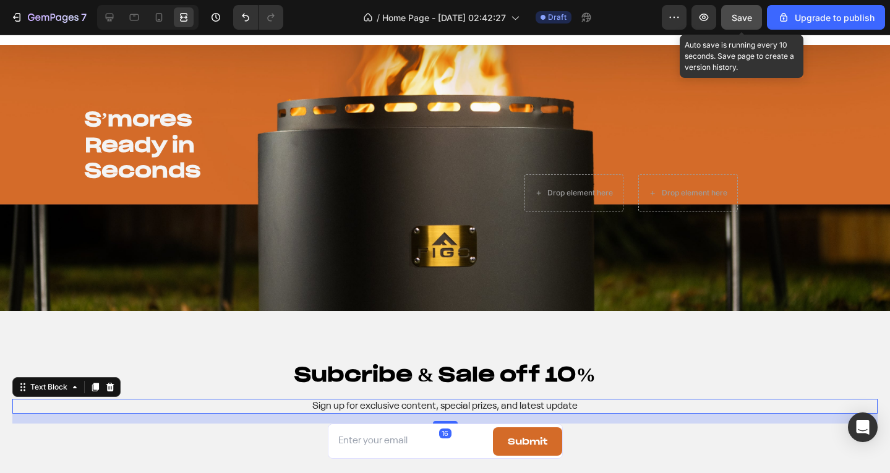
click at [745, 16] on span "Save" at bounding box center [742, 17] width 20 height 11
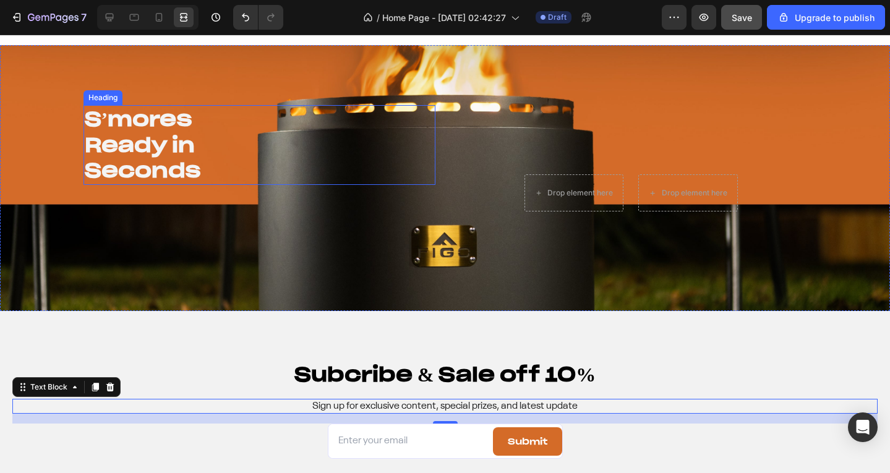
click at [155, 150] on p "S’mores Ready in Seconds" at bounding box center [260, 144] width 350 height 77
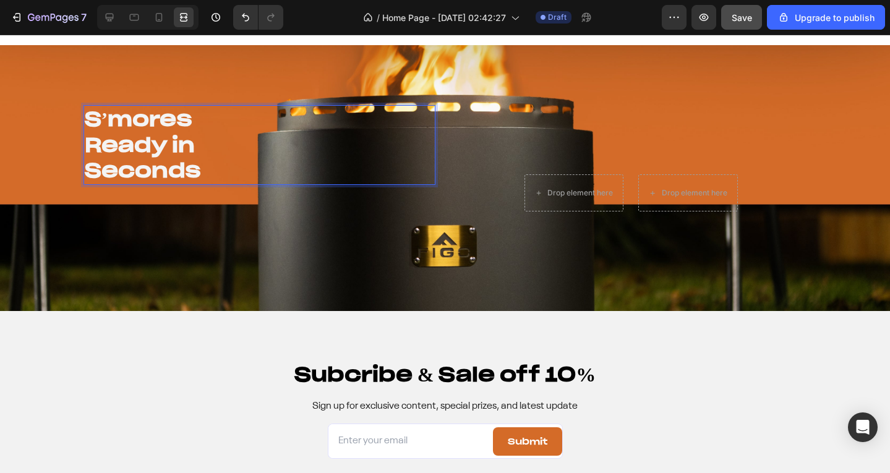
click at [155, 150] on p "S’mores Ready in Seconds" at bounding box center [260, 144] width 350 height 77
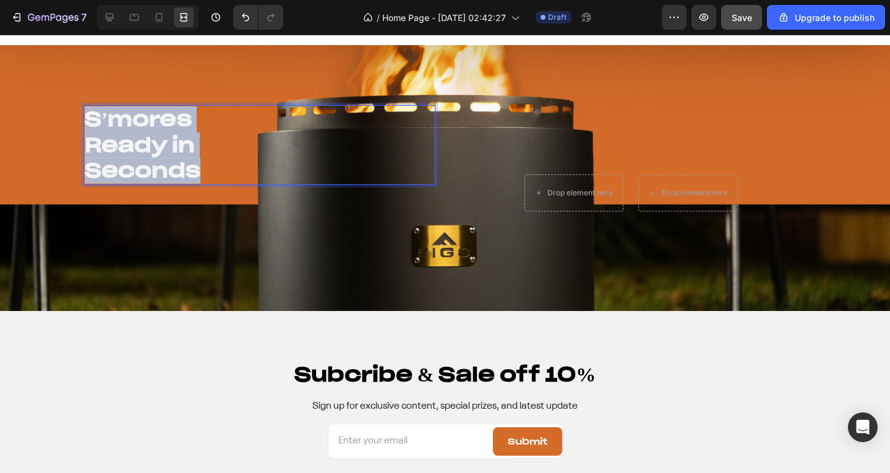
copy p "S’mores Ready in Seconds"
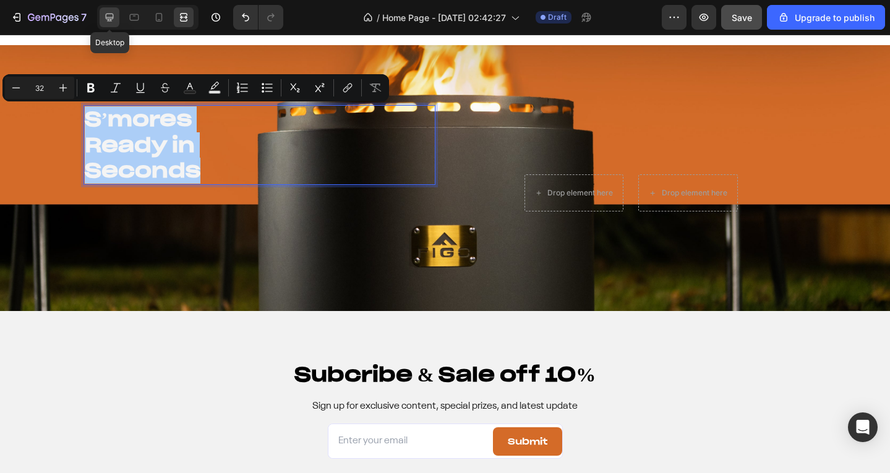
click at [103, 25] on div at bounding box center [110, 17] width 20 height 20
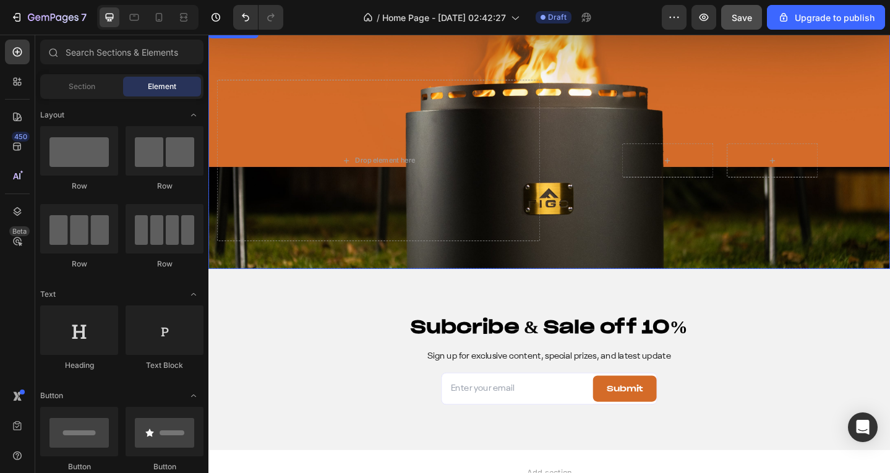
click at [327, 56] on div "Drop element here Row" at bounding box center [579, 157] width 742 height 266
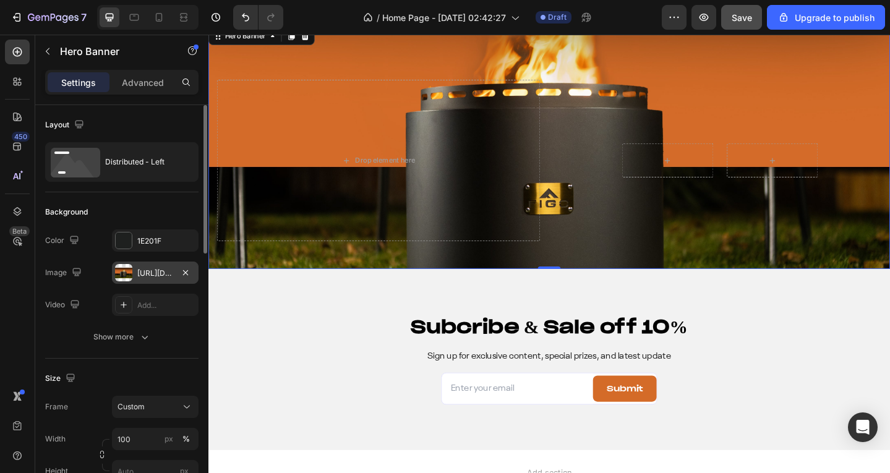
click at [130, 274] on div at bounding box center [123, 272] width 17 height 17
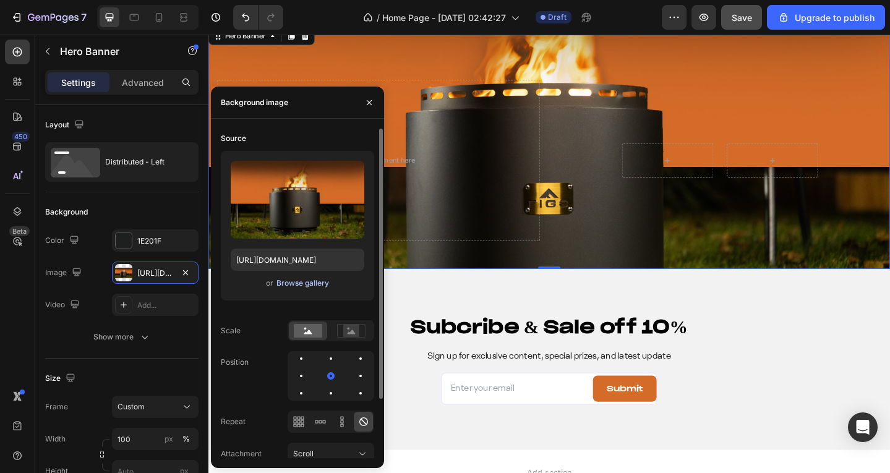
click at [293, 283] on div "Browse gallery" at bounding box center [303, 283] width 53 height 11
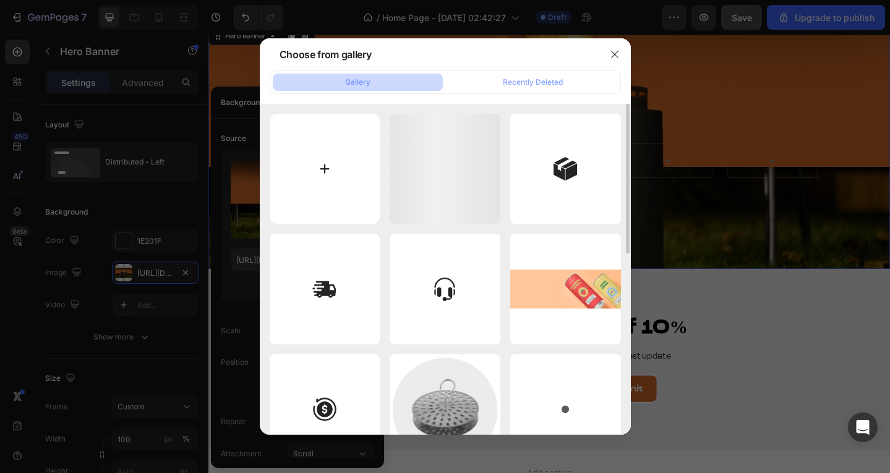
click at [308, 160] on input "file" at bounding box center [325, 169] width 111 height 111
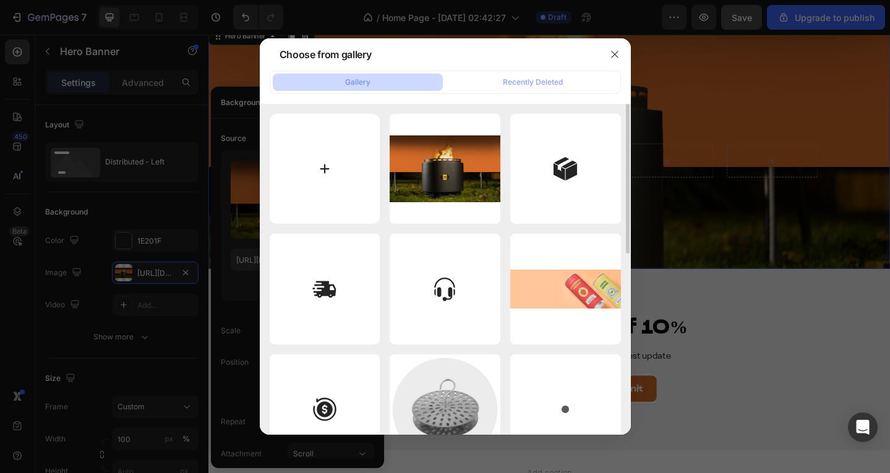
type input "C:\fakepath\CastBanner1.1.jpg"
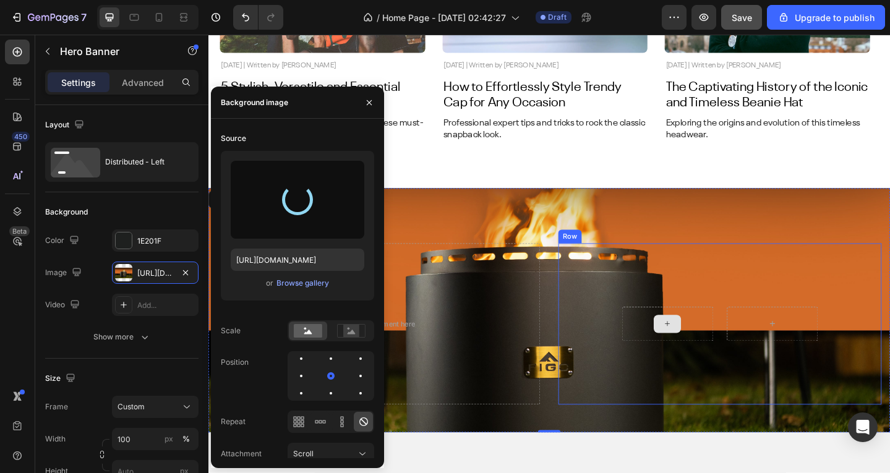
scroll to position [4892, 0]
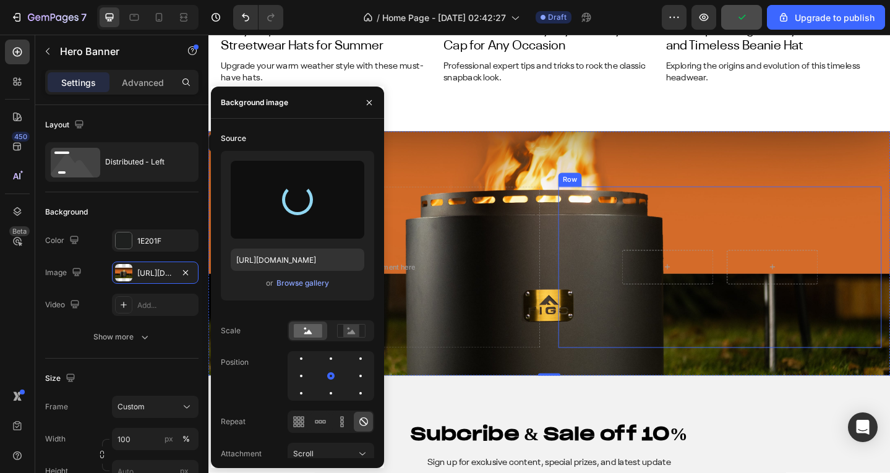
type input "https://cdn.shopify.com/s/files/1/0639/3806/8653/files/gempages_495963164974777…"
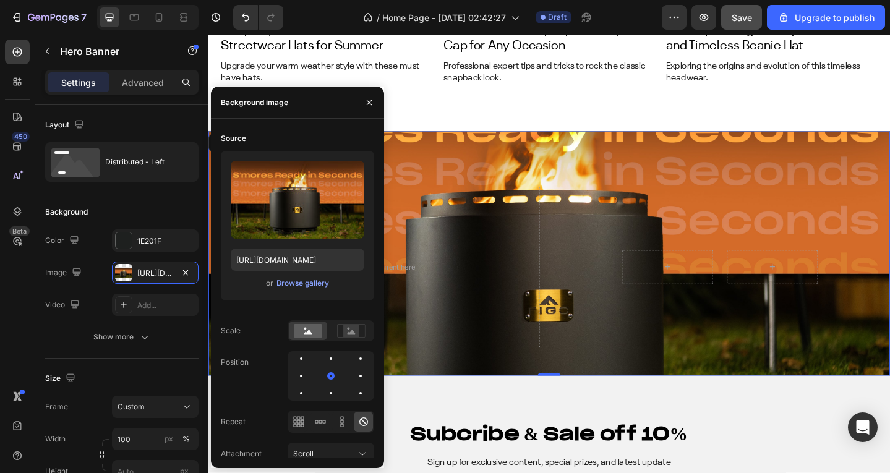
click at [643, 160] on div "Drop element here Row" at bounding box center [579, 273] width 742 height 266
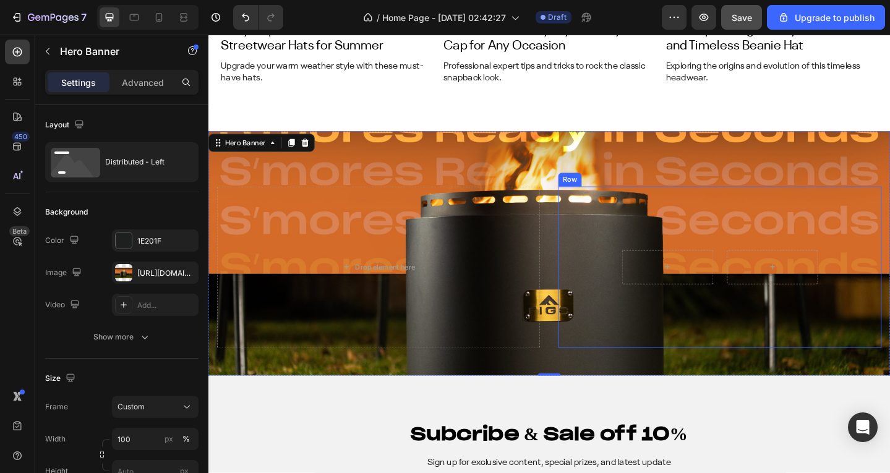
click at [619, 253] on div "Row" at bounding box center [766, 288] width 352 height 176
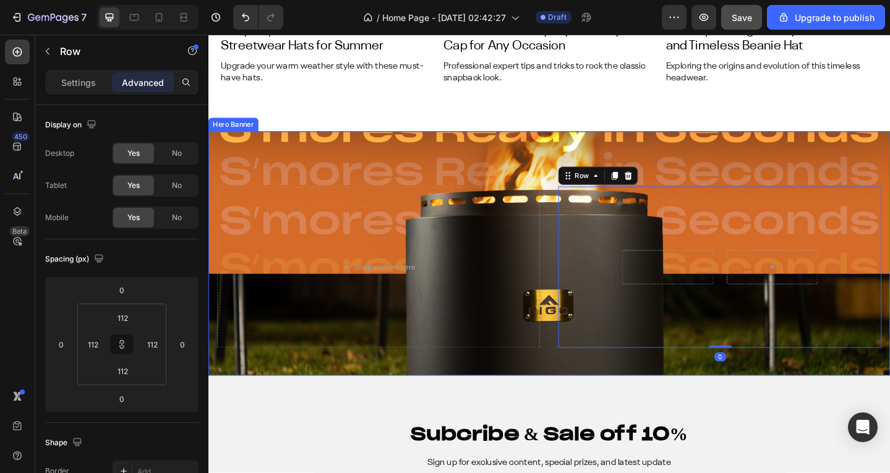
click at [452, 146] on div "Drop element here Row 0" at bounding box center [579, 273] width 742 height 266
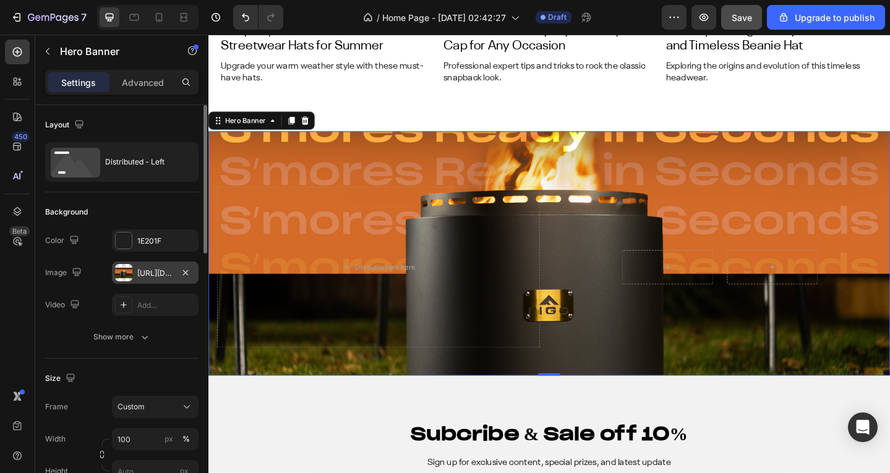
click at [145, 275] on div "https://cdn.shopify.com/s/files/1/0639/3806/8653/files/gempages_495963164974777…" at bounding box center [155, 273] width 36 height 11
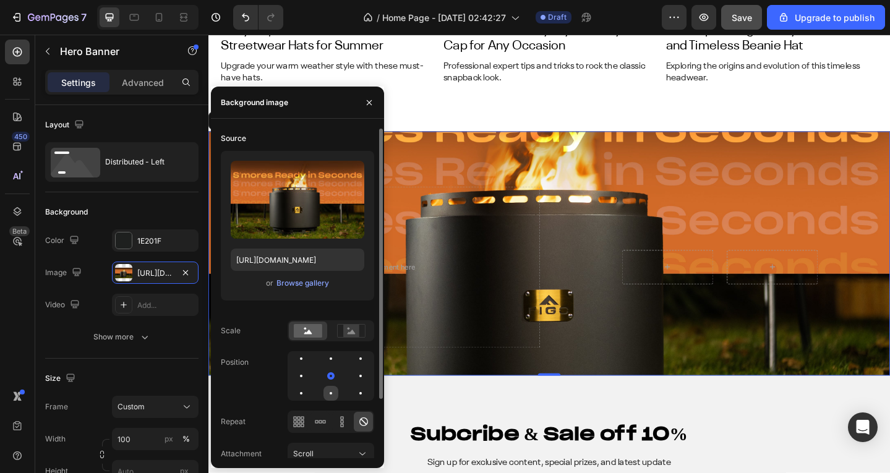
click at [353, 393] on div at bounding box center [360, 393] width 15 height 15
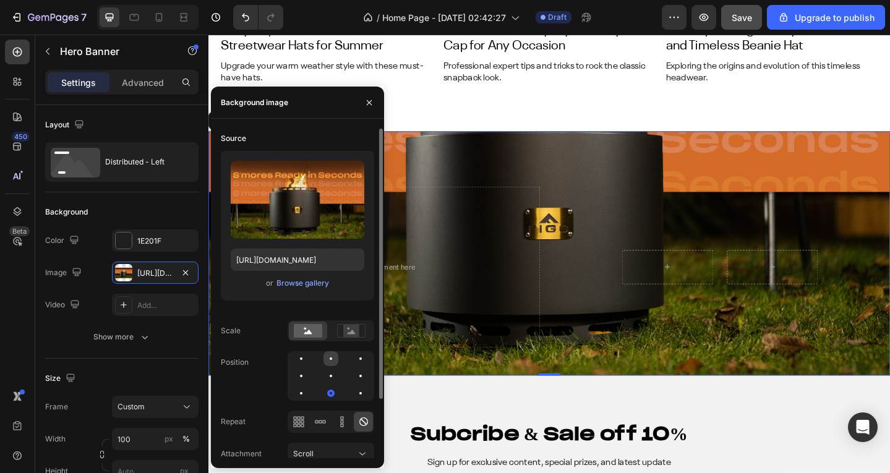
click at [353, 361] on div at bounding box center [360, 358] width 15 height 15
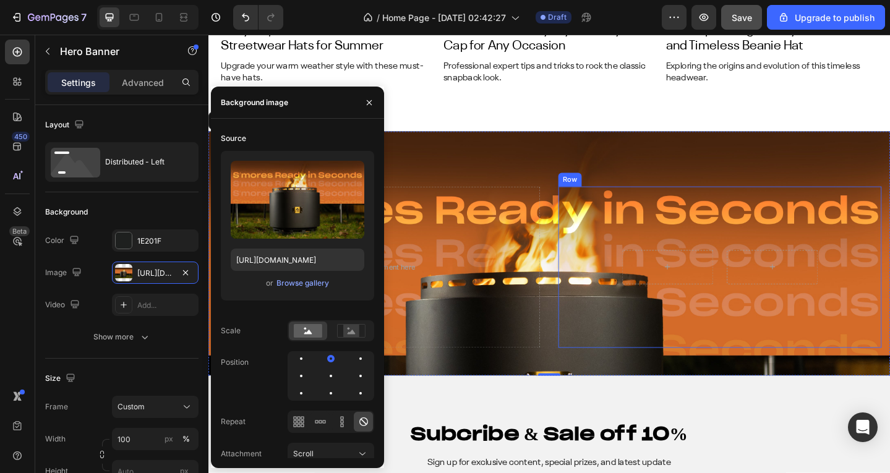
click at [731, 346] on div "Row" at bounding box center [766, 288] width 352 height 176
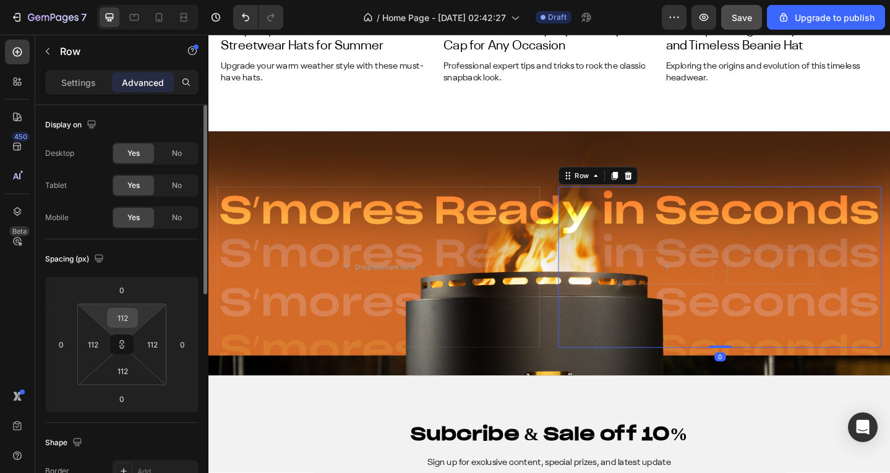
click at [133, 319] on input "112" at bounding box center [122, 318] width 25 height 19
click at [151, 0] on html "7 / Home Page - Aug 22, 02:42:27 Draft Preview Save Upgrade to publish 450 Beta…" at bounding box center [445, 0] width 890 height 0
type input "5"
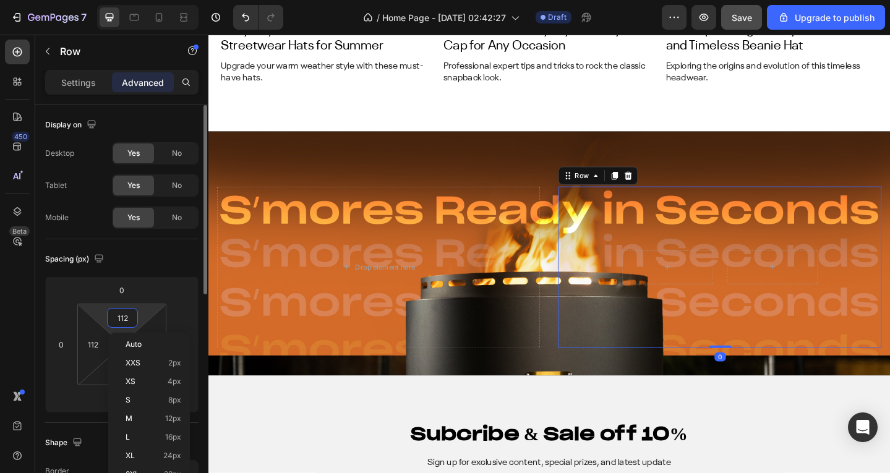
type input "5"
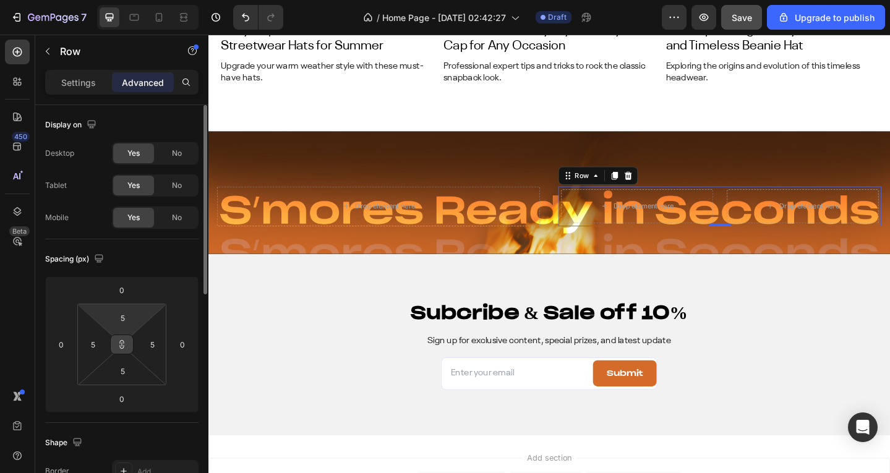
click at [127, 345] on button at bounding box center [122, 345] width 24 height 20
click at [130, 314] on input "5" at bounding box center [122, 318] width 25 height 19
click at [106, 0] on html "7 / Home Page - Aug 22, 02:42:27 Draft Preview Save Upgrade to publish 450 Beta…" at bounding box center [445, 0] width 890 height 0
click at [122, 346] on icon at bounding box center [122, 345] width 10 height 10
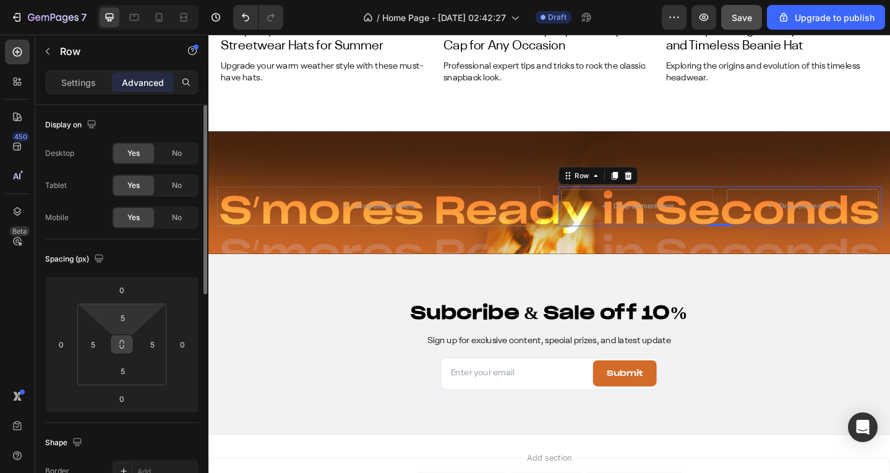
click at [124, 346] on icon at bounding box center [122, 347] width 4 height 4
click at [126, 364] on input "5" at bounding box center [122, 371] width 25 height 19
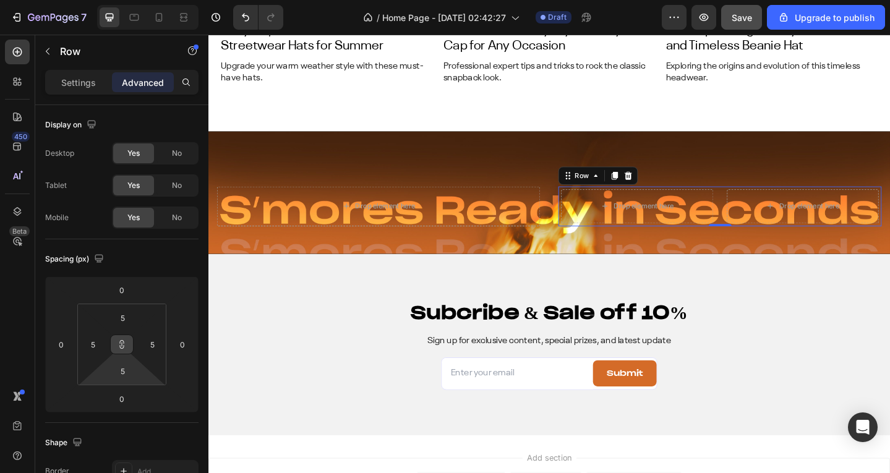
click at [118, 338] on button at bounding box center [122, 345] width 24 height 20
click at [127, 316] on input "5" at bounding box center [122, 318] width 25 height 19
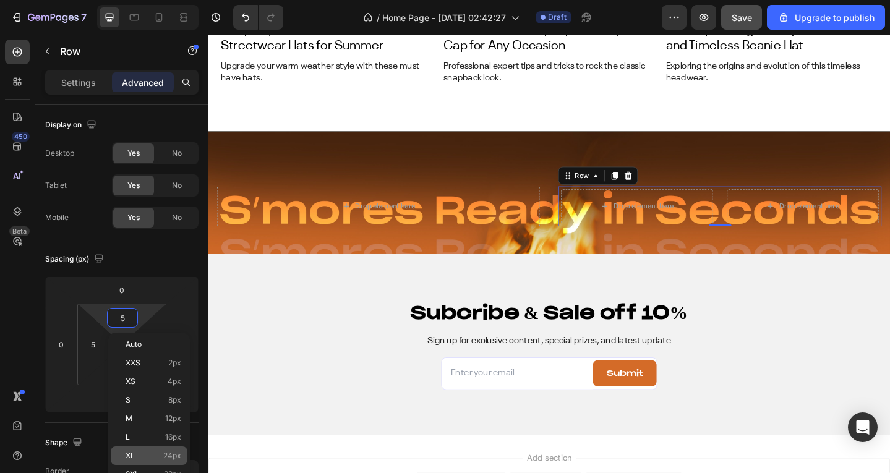
click at [142, 453] on p "XL 24px" at bounding box center [154, 456] width 56 height 9
type input "24"
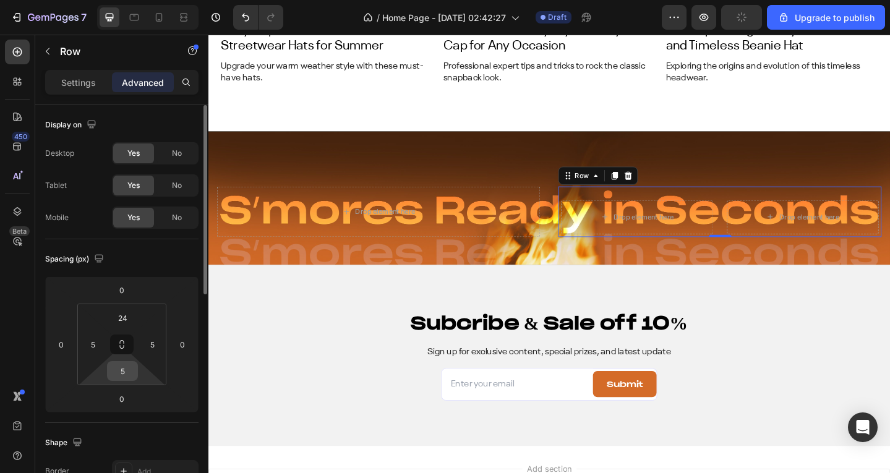
click at [125, 376] on input "5" at bounding box center [122, 371] width 25 height 19
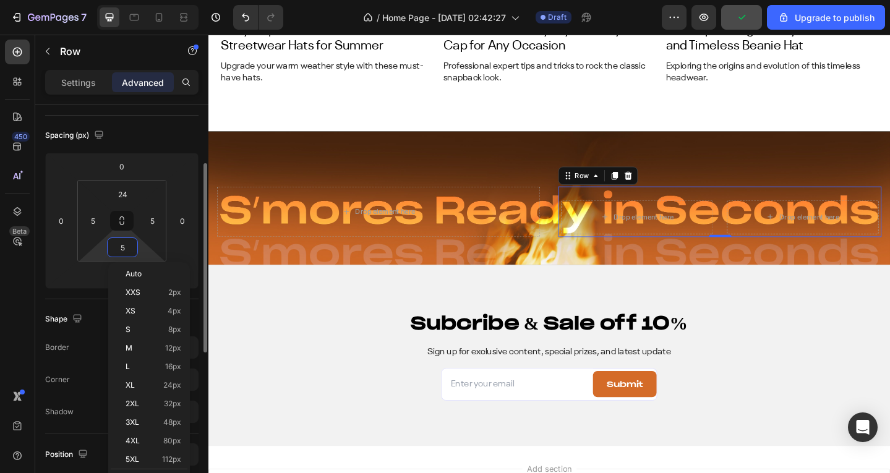
scroll to position [309, 0]
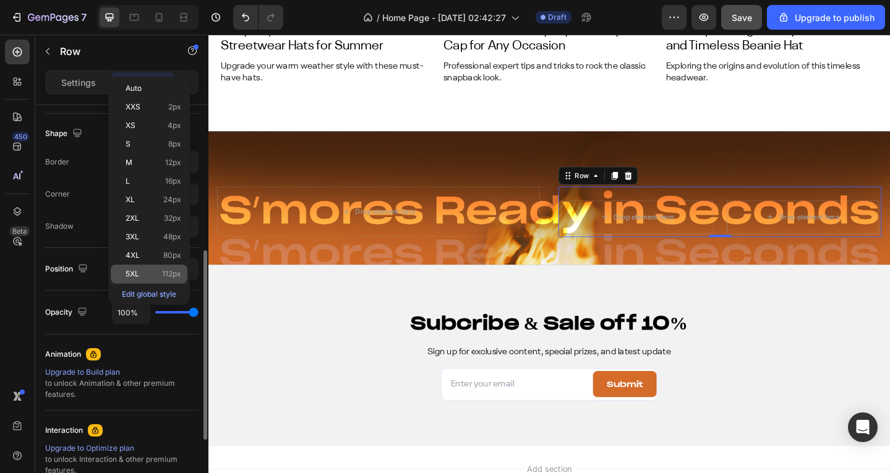
click at [156, 273] on p "5XL 112px" at bounding box center [154, 274] width 56 height 9
type input "112"
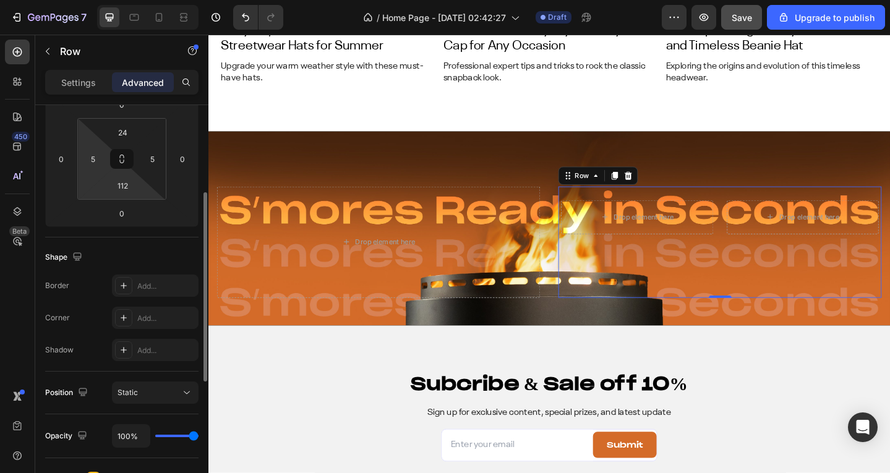
scroll to position [124, 0]
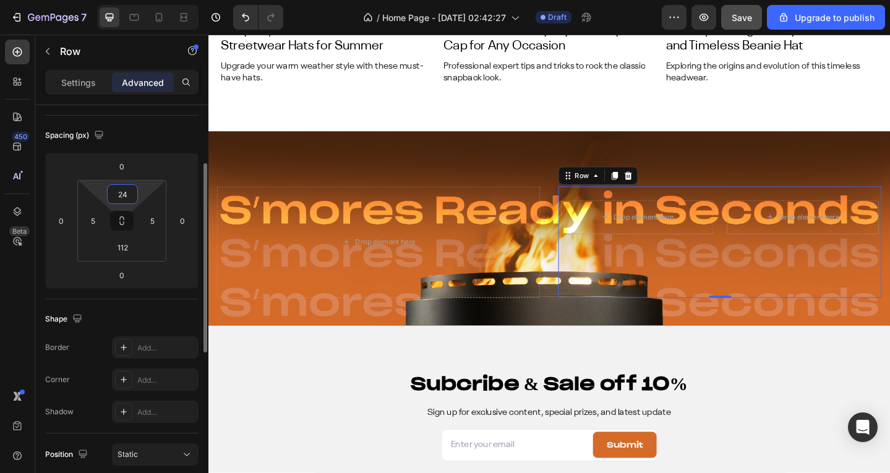
click at [130, 196] on input "24" at bounding box center [122, 194] width 25 height 19
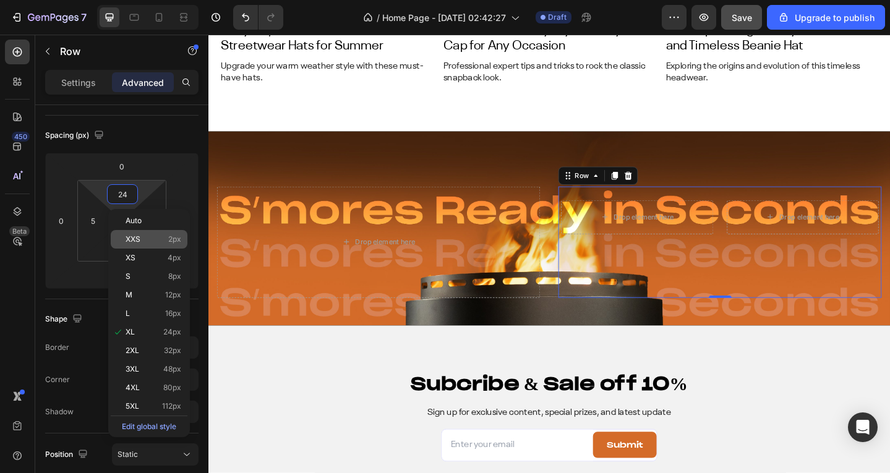
click at [161, 236] on p "XXS 2px" at bounding box center [154, 239] width 56 height 9
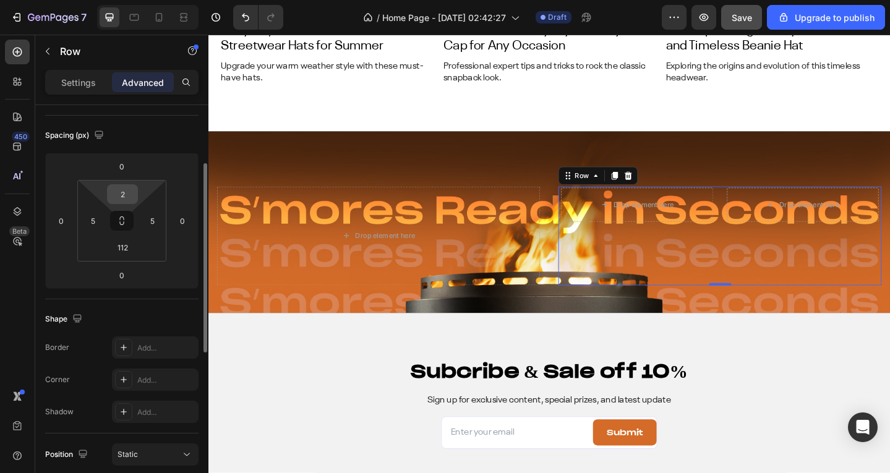
click at [120, 194] on input "2" at bounding box center [122, 194] width 25 height 19
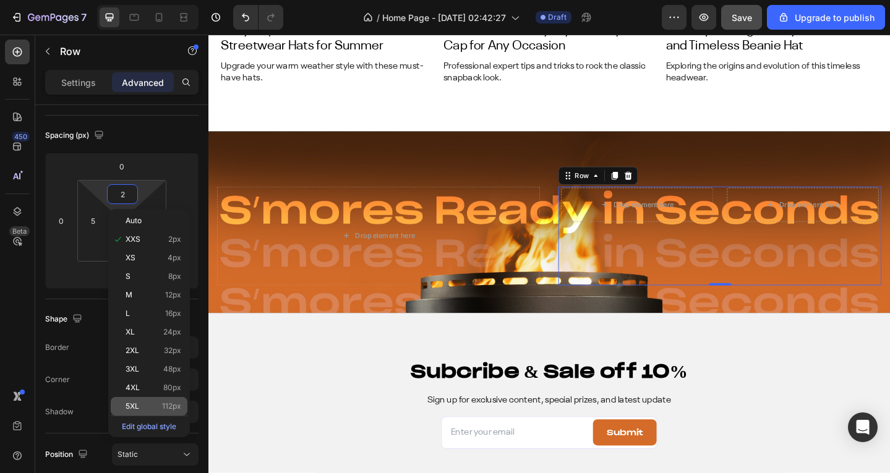
click at [157, 400] on div "5XL 112px" at bounding box center [149, 406] width 77 height 19
type input "112"
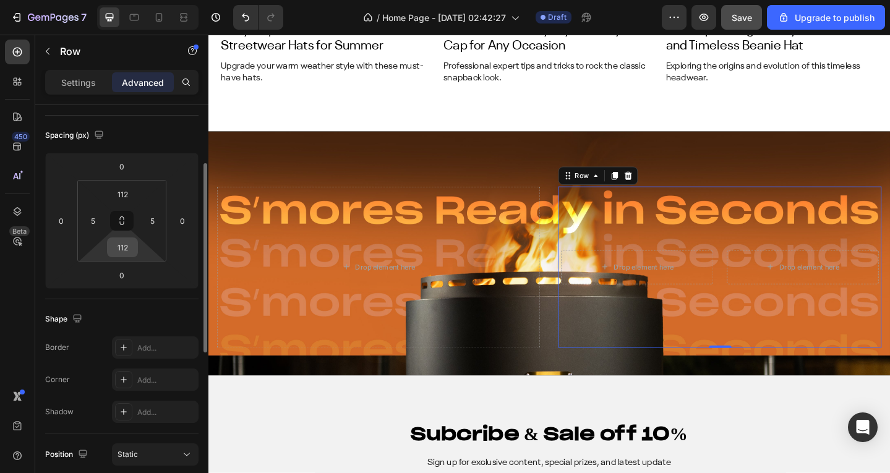
click at [116, 254] on input "112" at bounding box center [122, 247] width 25 height 19
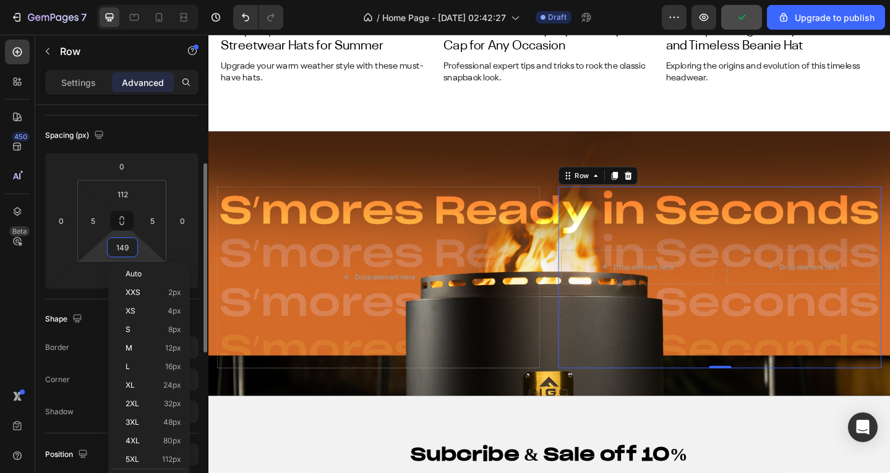
type input "150"
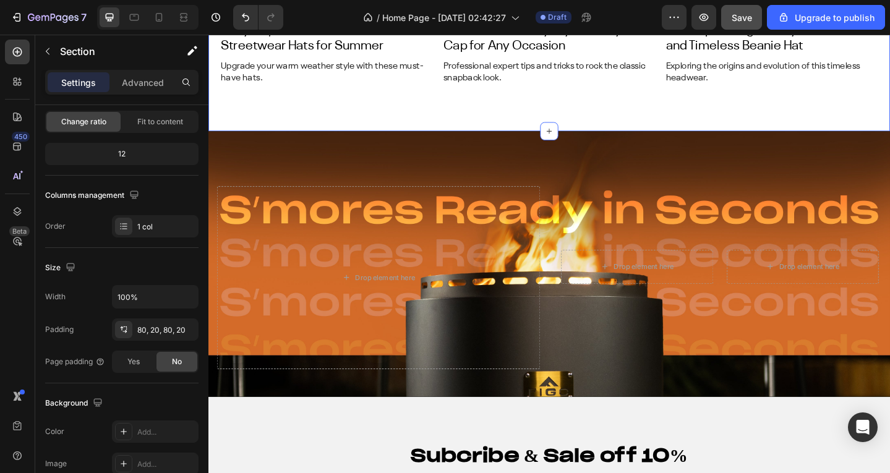
scroll to position [0, 0]
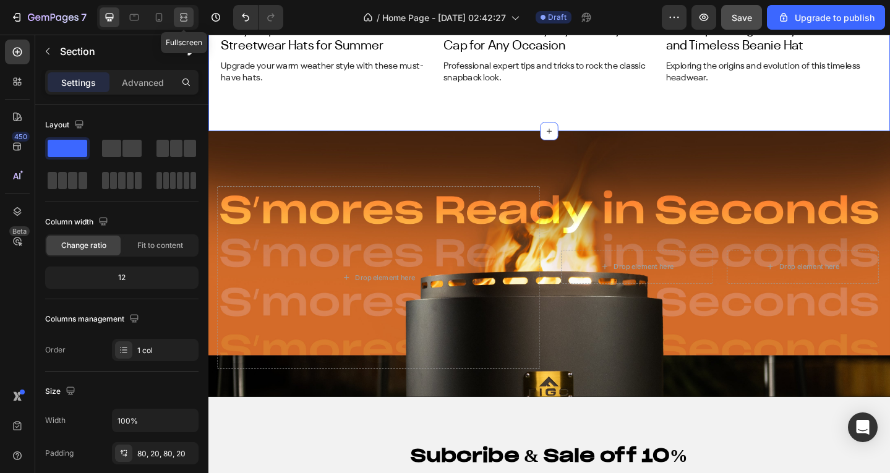
click at [182, 14] on icon at bounding box center [184, 17] width 12 height 12
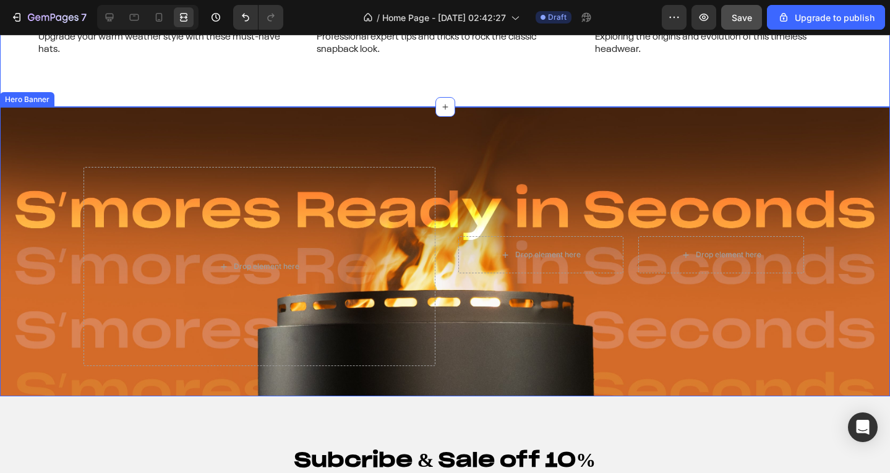
scroll to position [5016, 0]
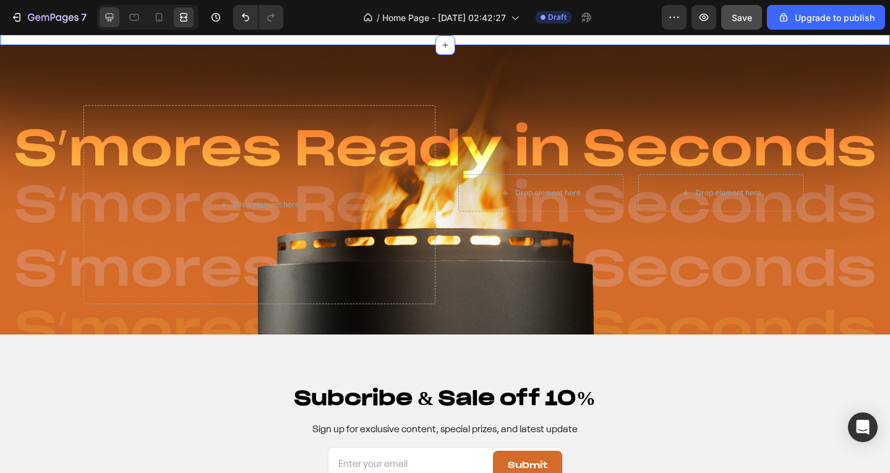
click at [108, 19] on icon at bounding box center [110, 18] width 8 height 8
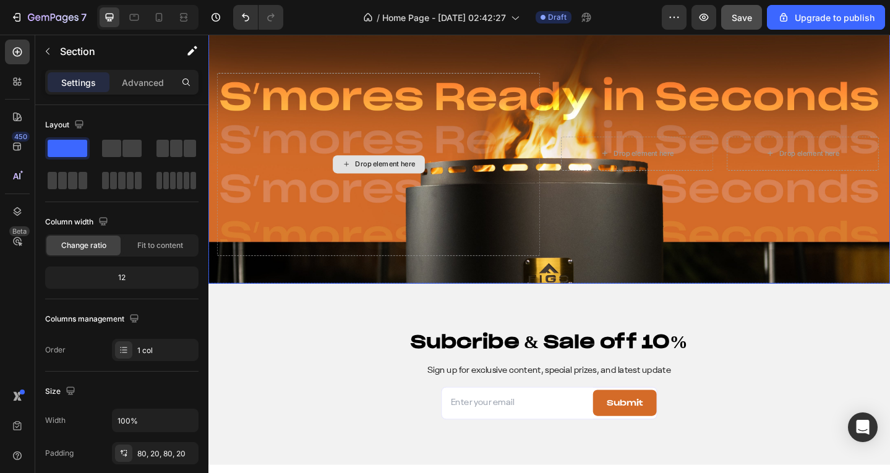
scroll to position [4892, 0]
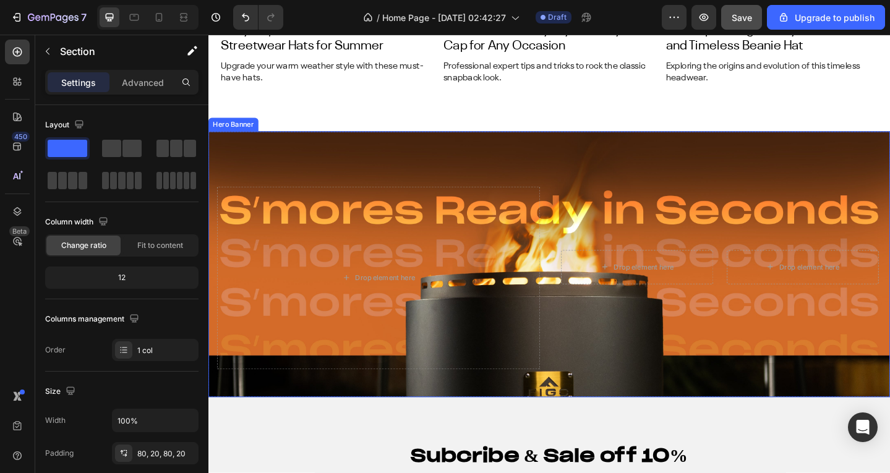
click at [255, 166] on div "Drop element here Drop element here Drop element here Row" at bounding box center [579, 285] width 742 height 290
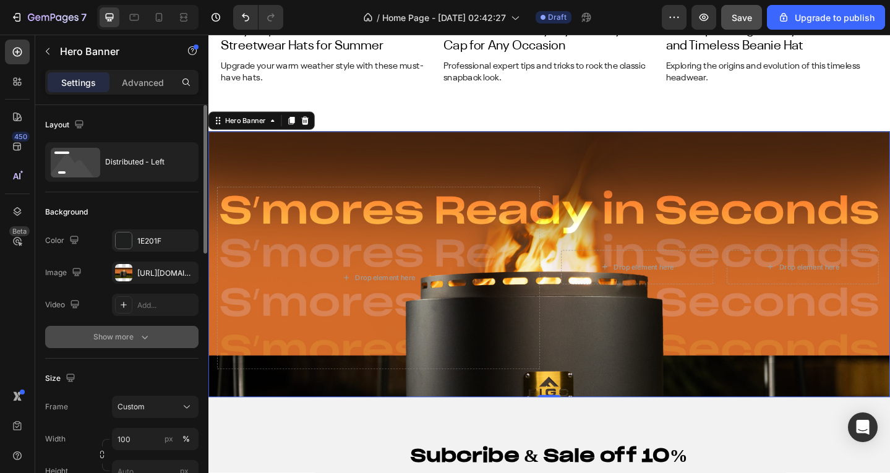
click at [140, 335] on icon "button" at bounding box center [145, 337] width 12 height 12
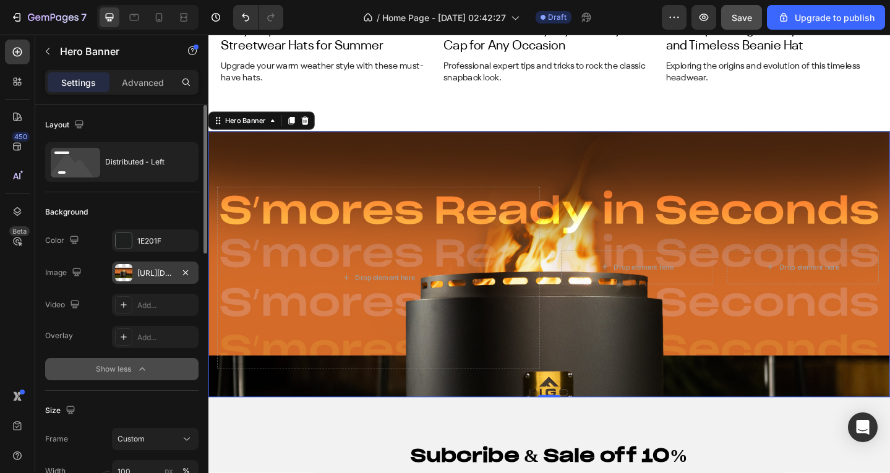
click at [140, 271] on div "https://cdn.shopify.com/s/files/1/0639/3806/8653/files/gempages_495963164974777…" at bounding box center [155, 273] width 36 height 11
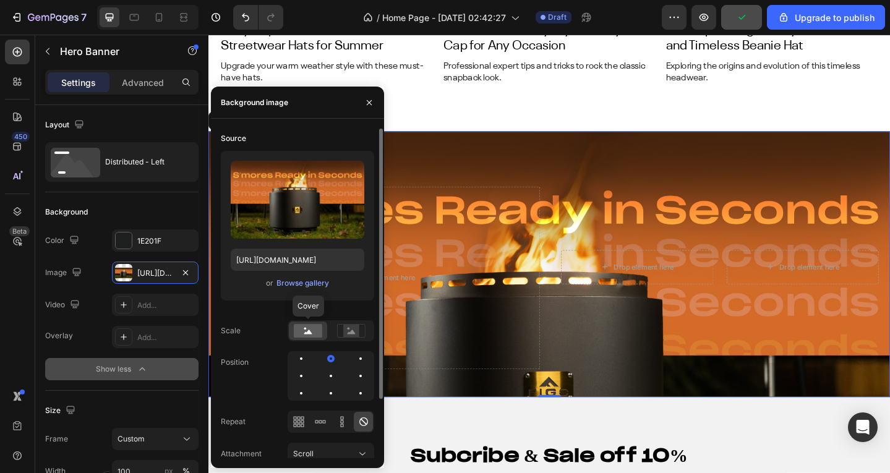
scroll to position [72, 0]
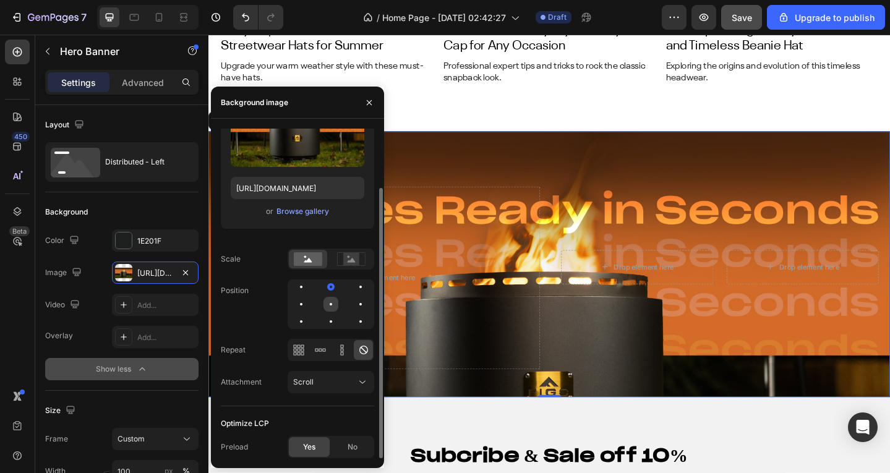
click at [353, 308] on div at bounding box center [360, 304] width 15 height 15
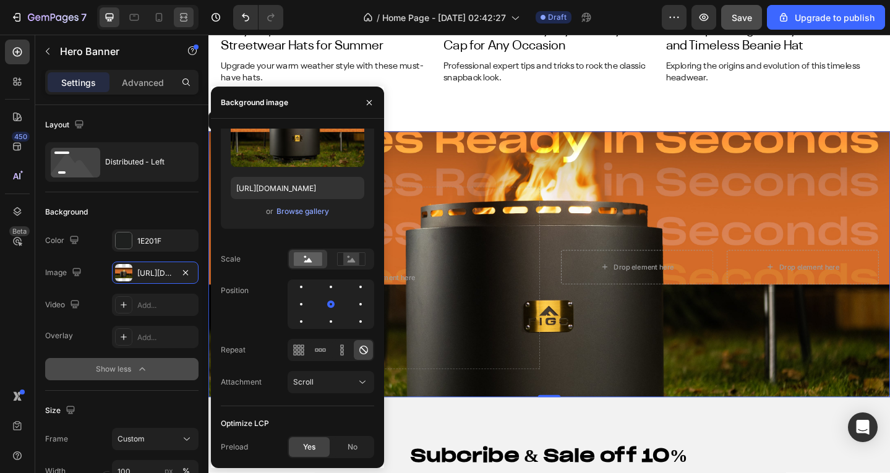
click at [178, 12] on icon at bounding box center [184, 17] width 12 height 12
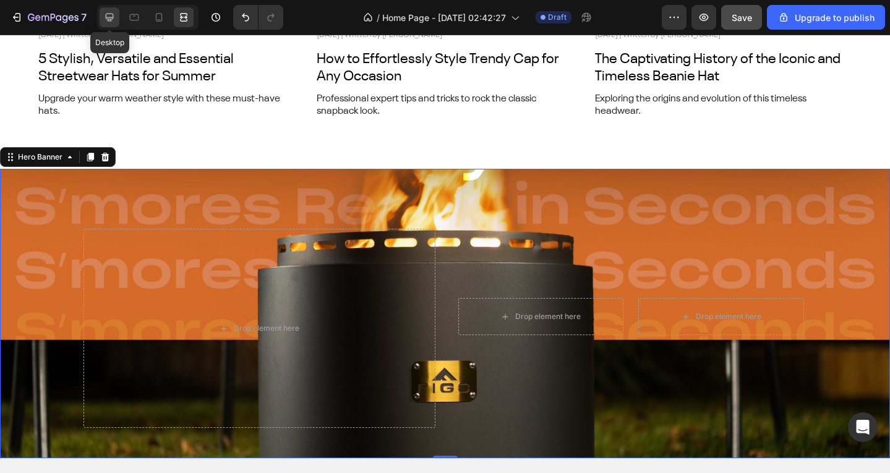
click at [116, 18] on div at bounding box center [110, 17] width 20 height 20
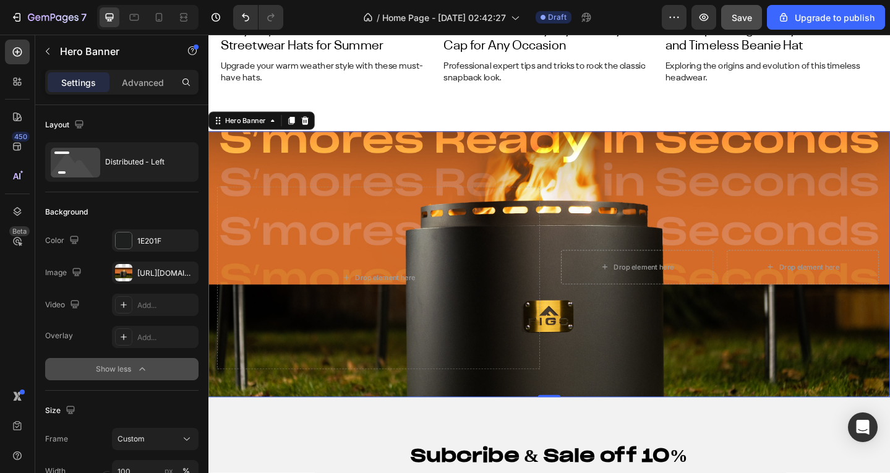
click at [450, 162] on div "Drop element here Drop element here Drop element here Row" at bounding box center [579, 285] width 742 height 290
click at [124, 86] on p "Advanced" at bounding box center [143, 82] width 42 height 13
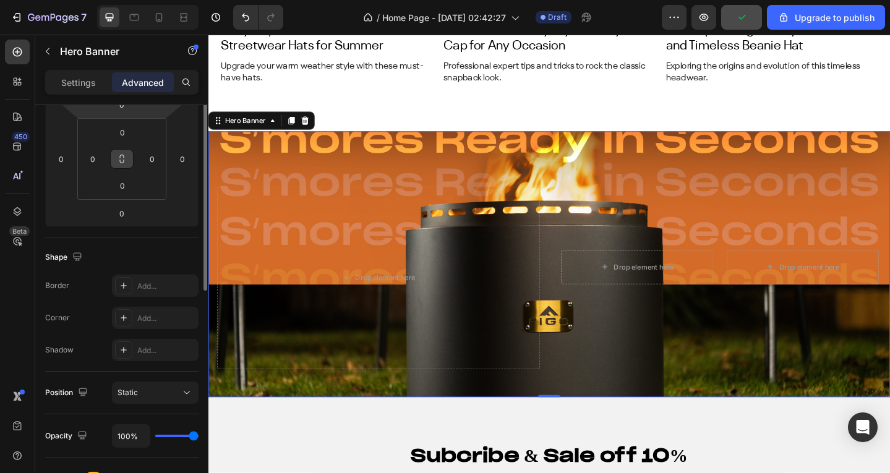
scroll to position [124, 0]
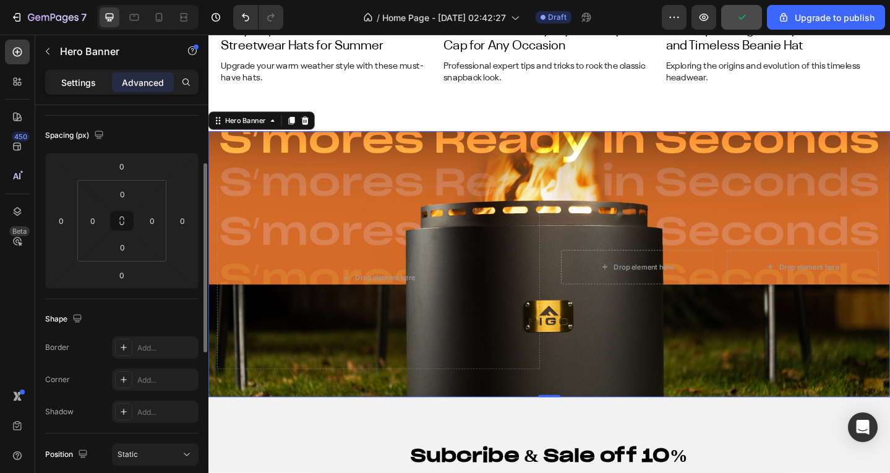
click at [87, 81] on p "Settings" at bounding box center [78, 82] width 35 height 13
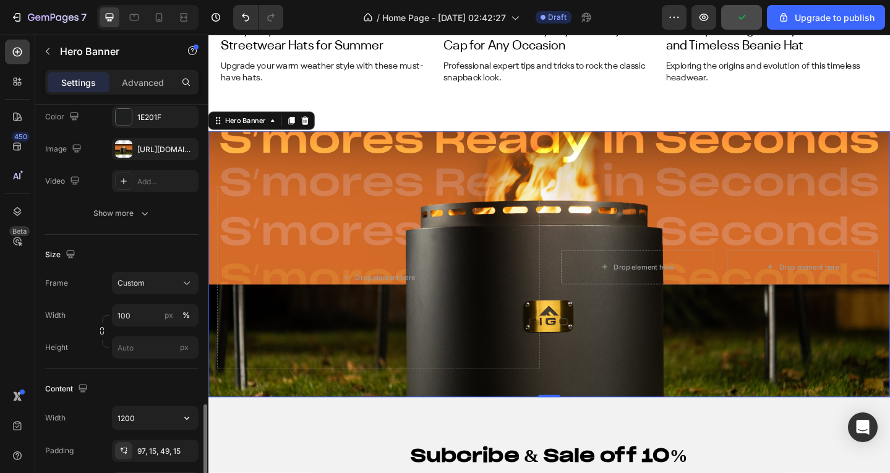
scroll to position [309, 0]
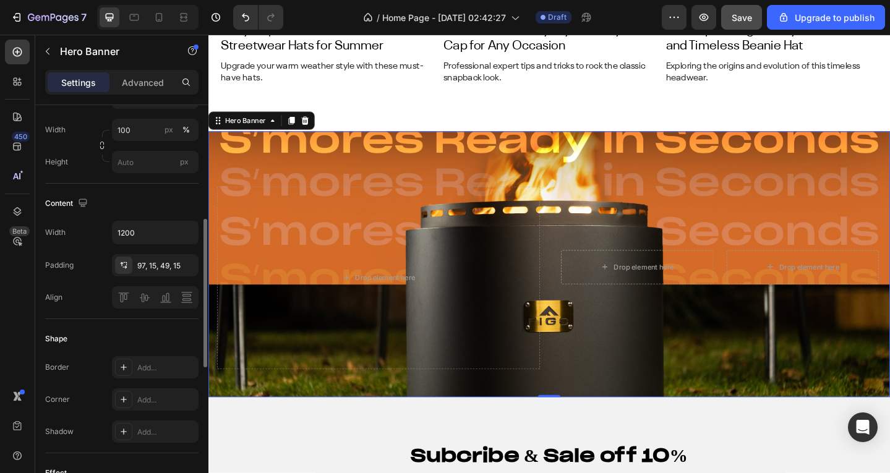
click at [154, 249] on div "Width 1200 Padding 97, 15, 49, 15 Align" at bounding box center [121, 265] width 153 height 88
click at [147, 260] on div "97, 15, 49, 15" at bounding box center [155, 265] width 36 height 11
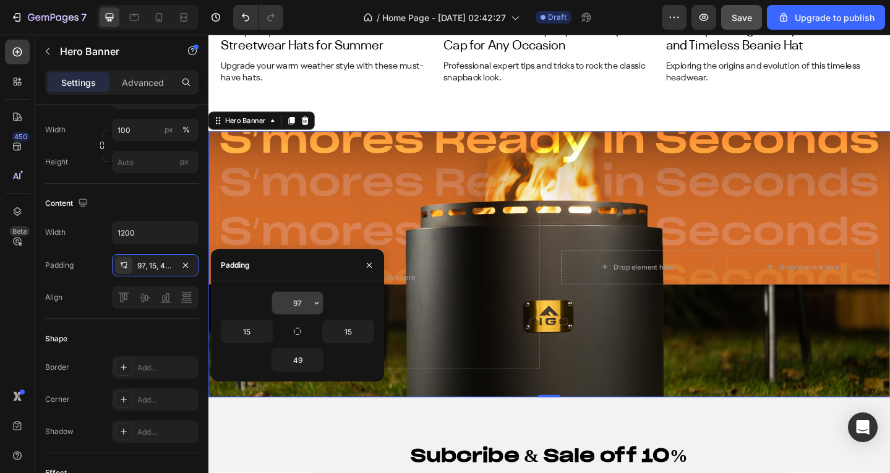
click at [301, 305] on input "97" at bounding box center [297, 303] width 51 height 22
click at [316, 301] on icon "button" at bounding box center [317, 303] width 10 height 10
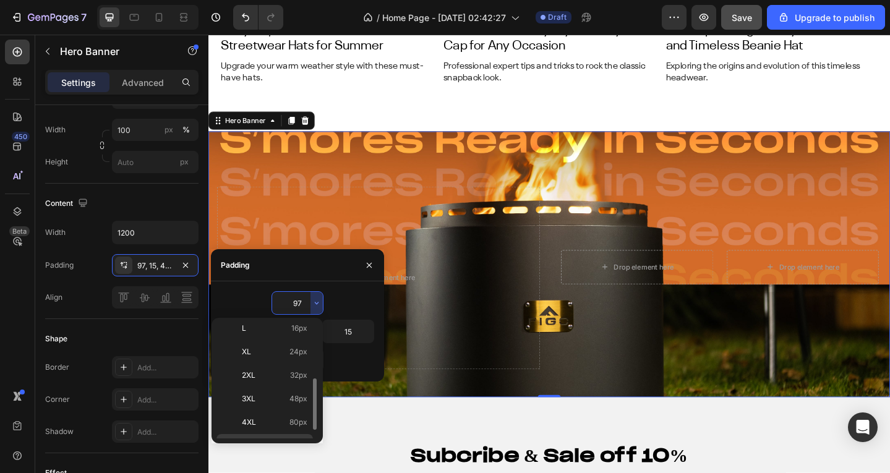
scroll to position [143, 0]
click at [281, 423] on p "5XL 112px" at bounding box center [275, 426] width 66 height 11
type input "112"
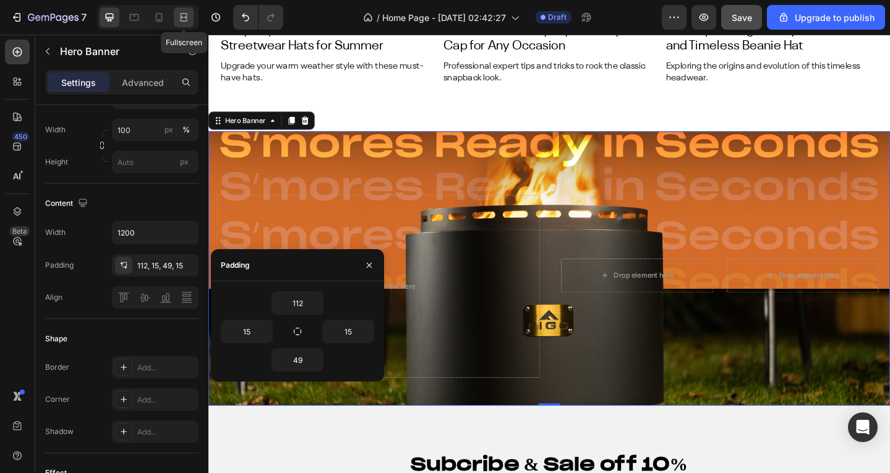
click at [176, 11] on div at bounding box center [184, 17] width 20 height 20
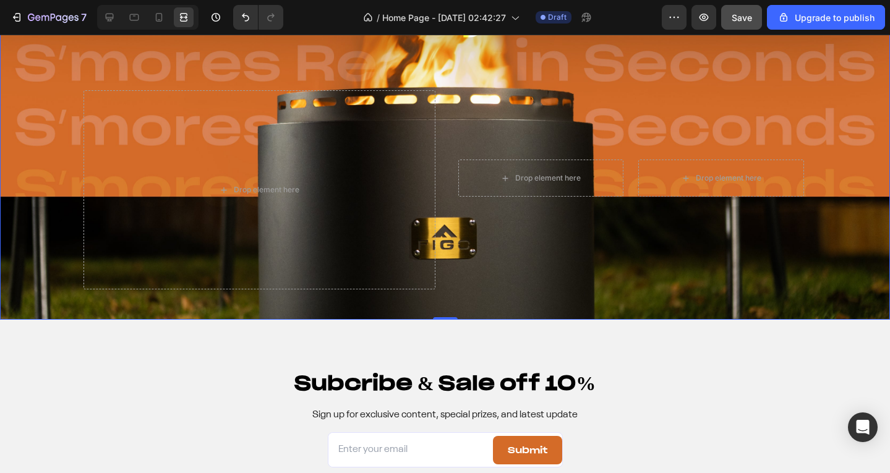
scroll to position [5016, 0]
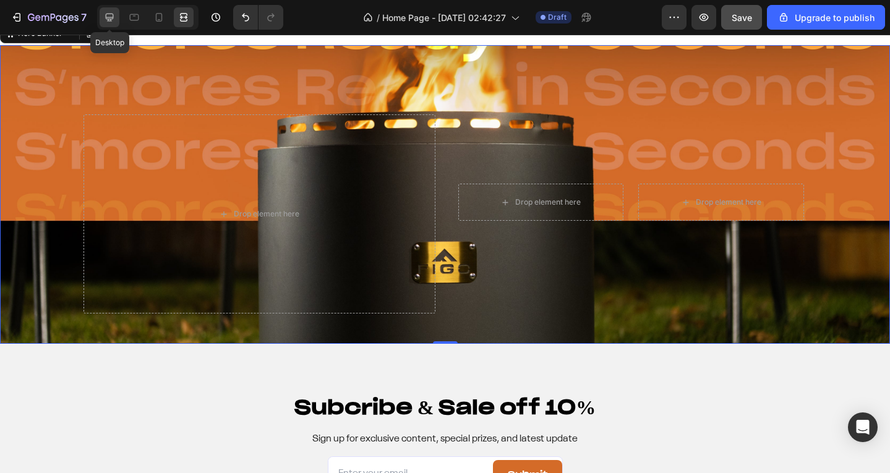
click at [110, 17] on icon at bounding box center [110, 18] width 8 height 8
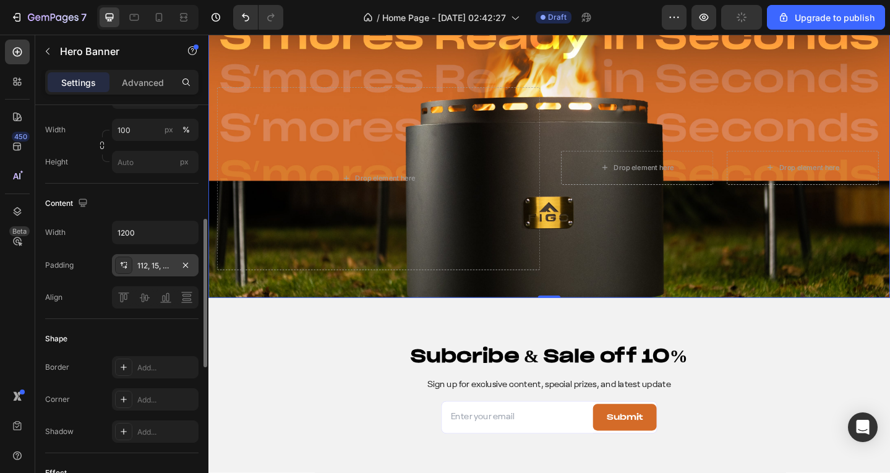
click at [165, 263] on div "112, 15, 49, 15" at bounding box center [155, 265] width 36 height 11
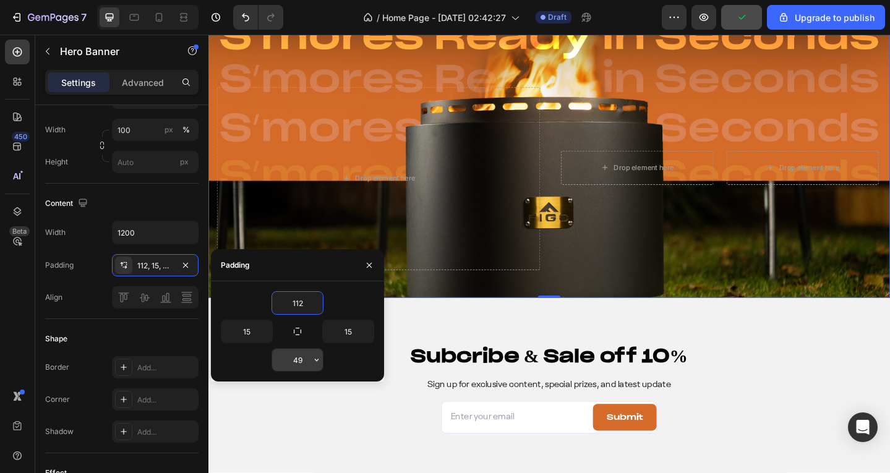
click at [297, 359] on input "49" at bounding box center [297, 360] width 51 height 22
paste input "112"
type input "112"
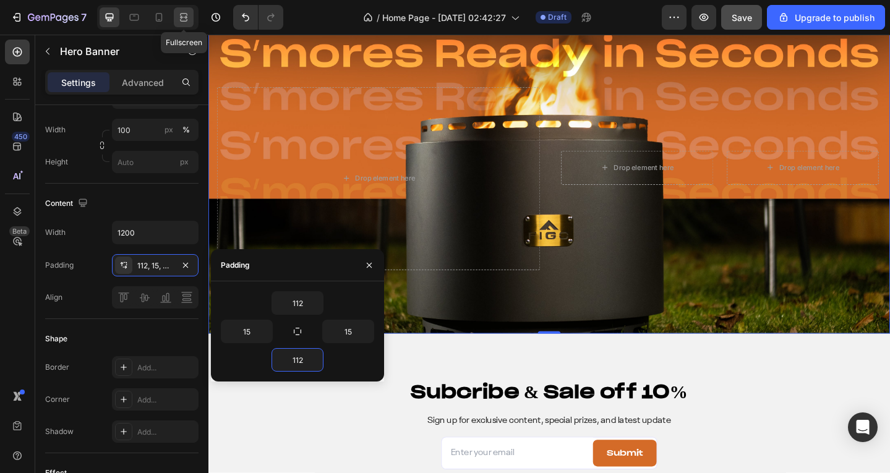
click at [174, 21] on div at bounding box center [184, 17] width 20 height 20
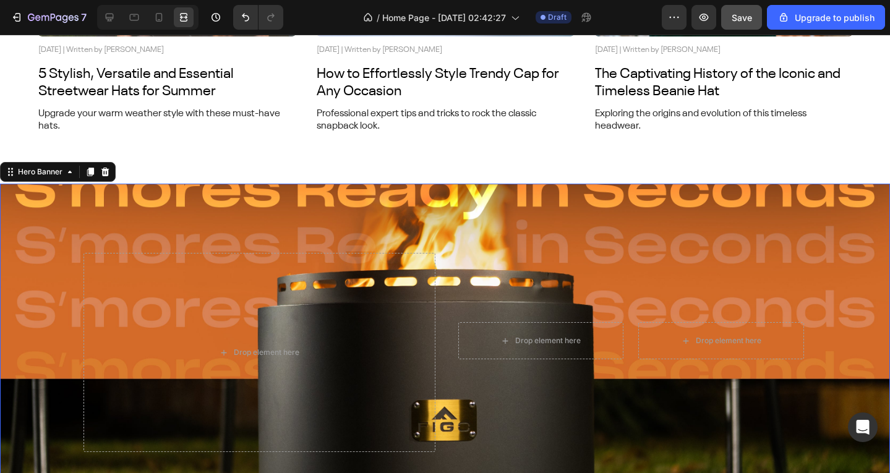
scroll to position [4892, 0]
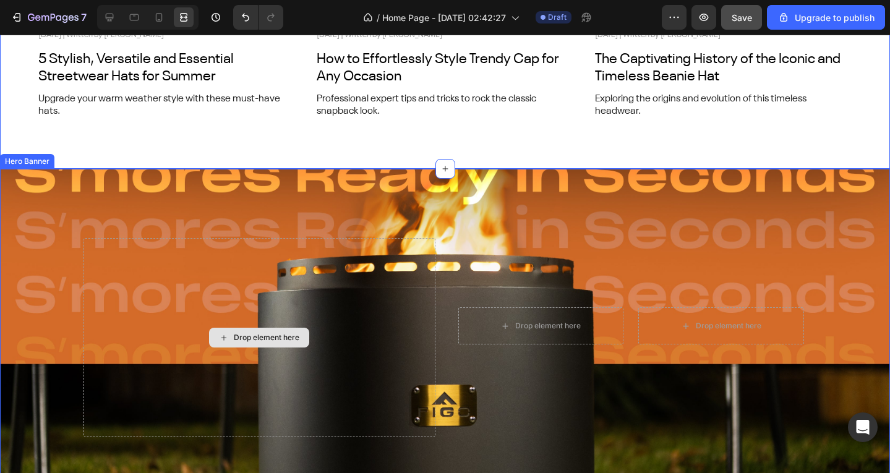
scroll to position [4954, 0]
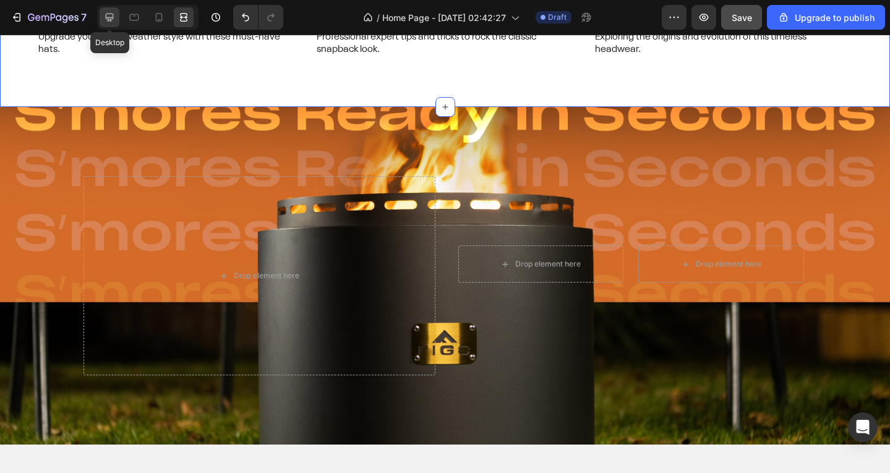
click at [108, 20] on icon at bounding box center [109, 17] width 12 height 12
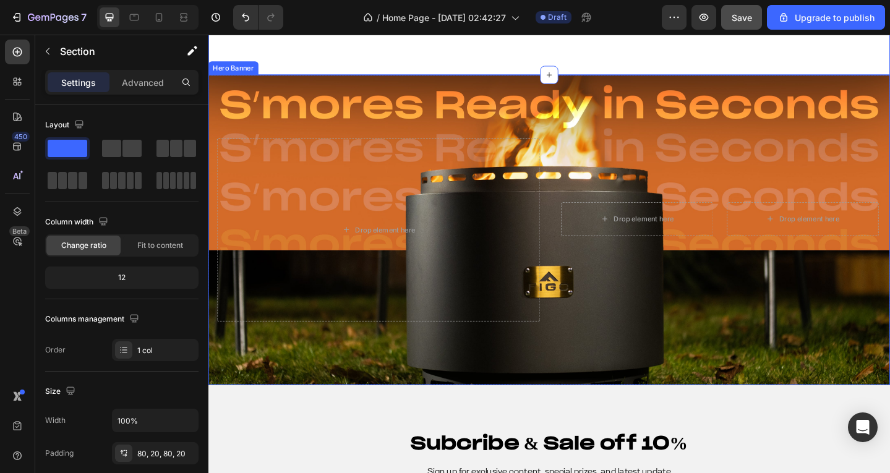
click at [485, 105] on div "Drop element here Drop element here Drop element here Row" at bounding box center [579, 248] width 742 height 338
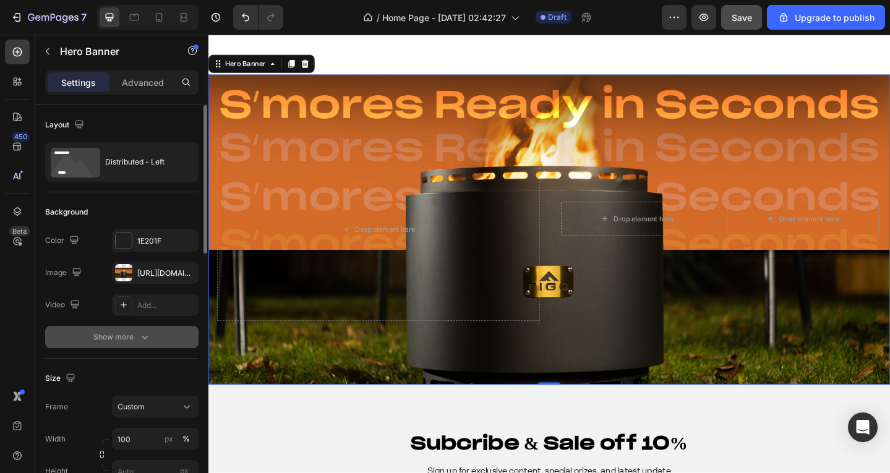
click at [126, 340] on div "Show more" at bounding box center [122, 337] width 58 height 12
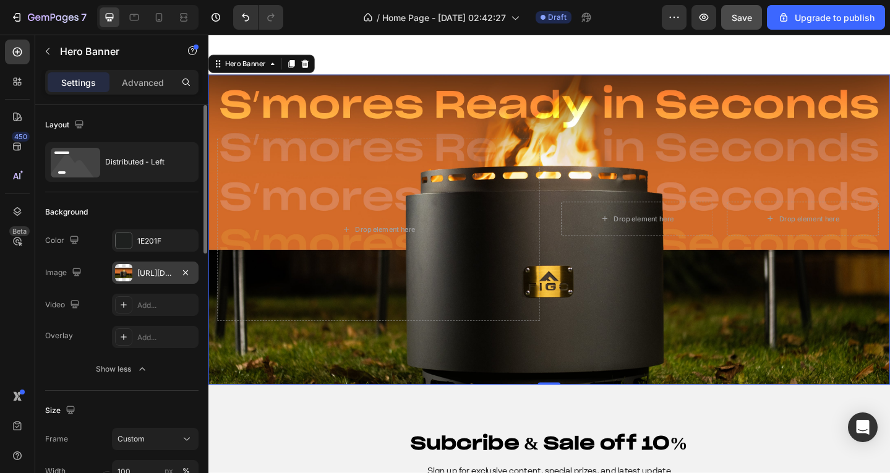
click at [145, 272] on div "https://cdn.shopify.com/s/files/1/0639/3806/8653/files/gempages_495963164974777…" at bounding box center [155, 273] width 36 height 11
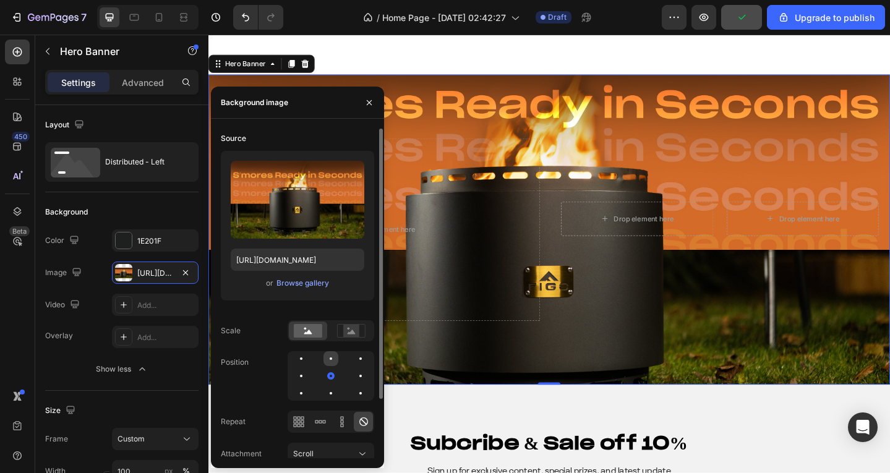
click at [353, 363] on div at bounding box center [360, 358] width 15 height 15
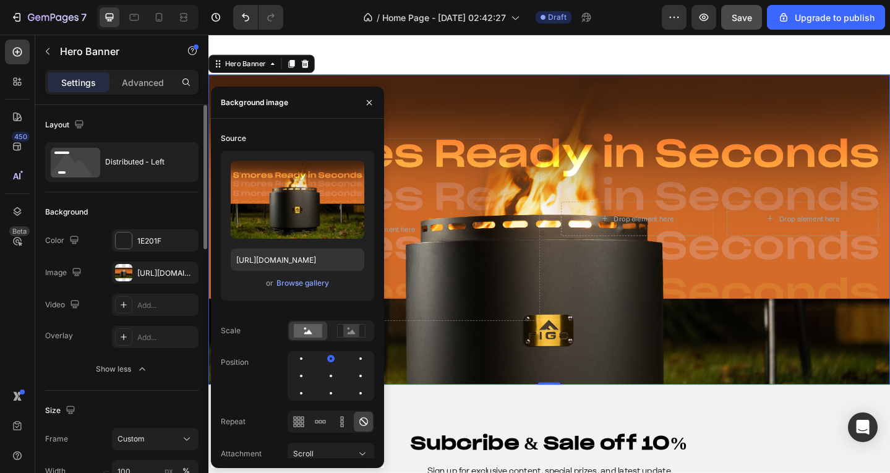
click at [137, 208] on div "Background" at bounding box center [121, 212] width 153 height 20
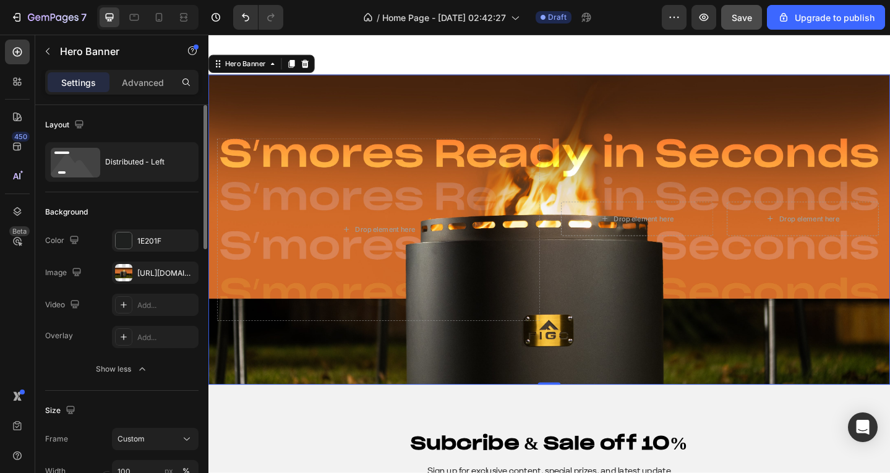
scroll to position [186, 0]
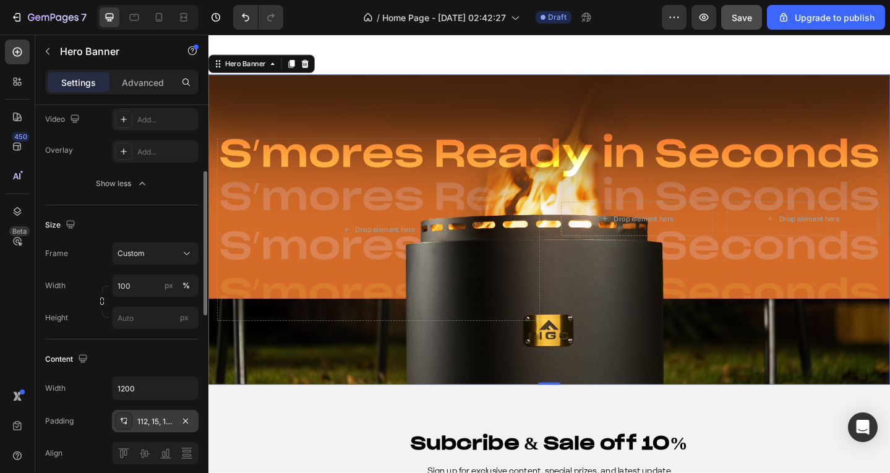
click at [144, 421] on div "112, 15, 112, 15" at bounding box center [155, 421] width 36 height 11
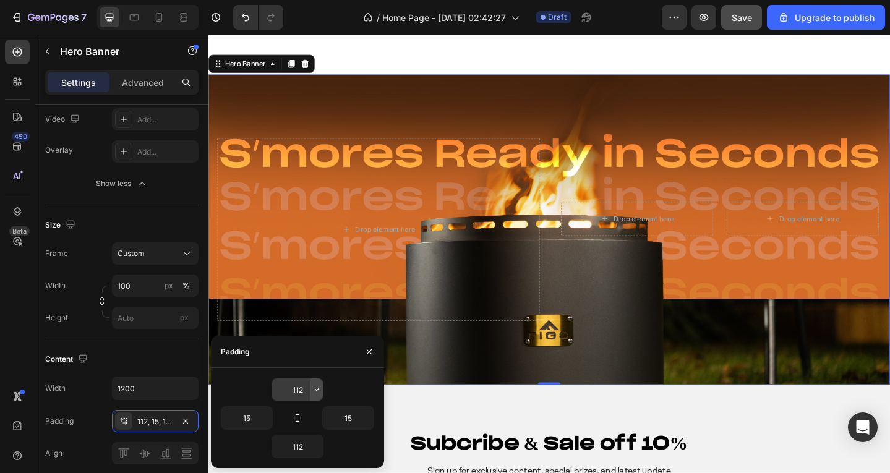
click at [313, 389] on icon "button" at bounding box center [317, 390] width 10 height 10
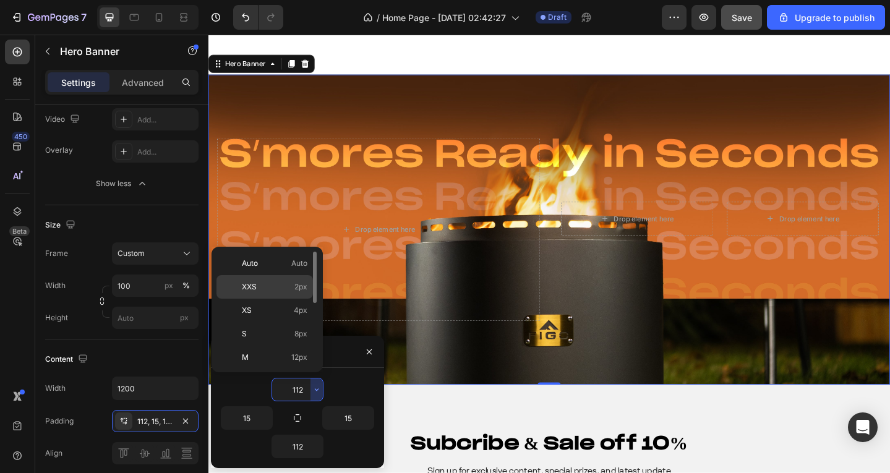
click at [286, 299] on div "XXS 2px" at bounding box center [265, 311] width 97 height 24
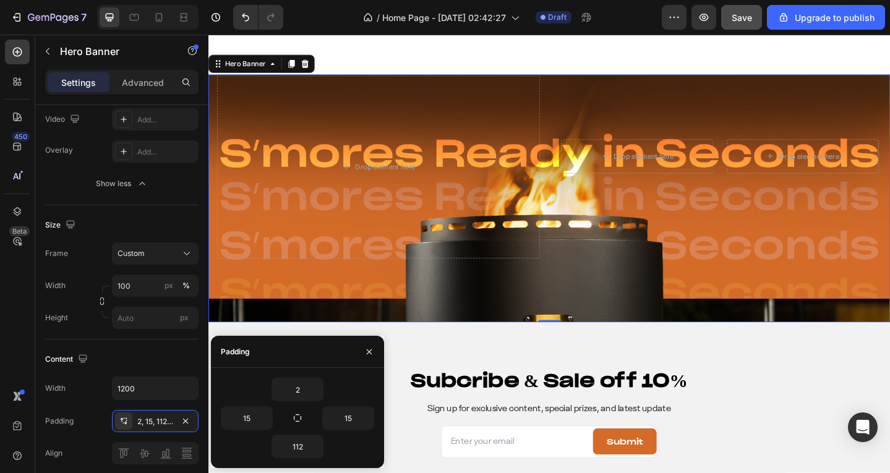
type input "112"
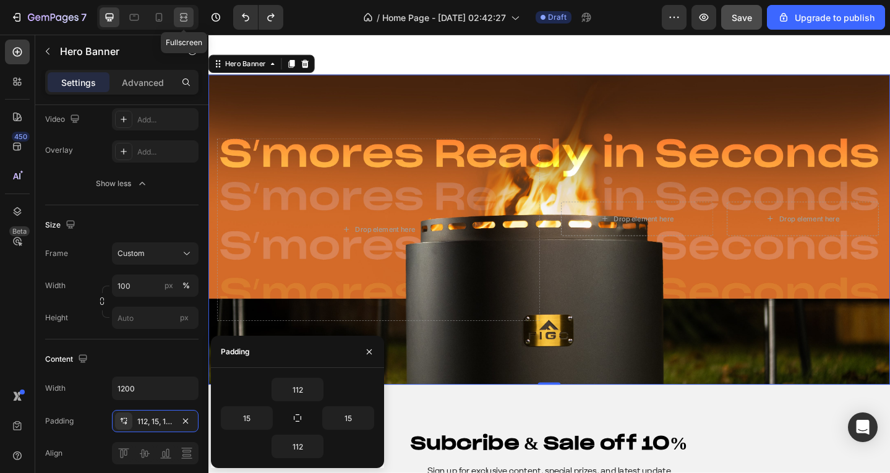
click at [186, 19] on icon at bounding box center [184, 17] width 12 height 12
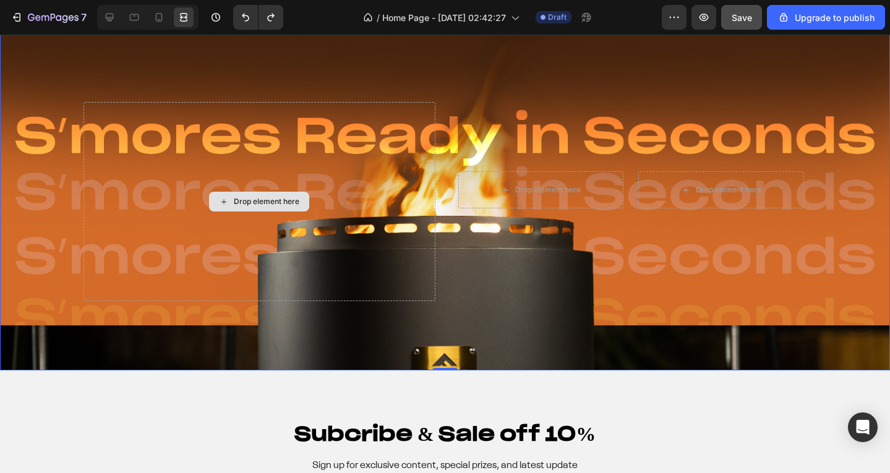
scroll to position [5016, 0]
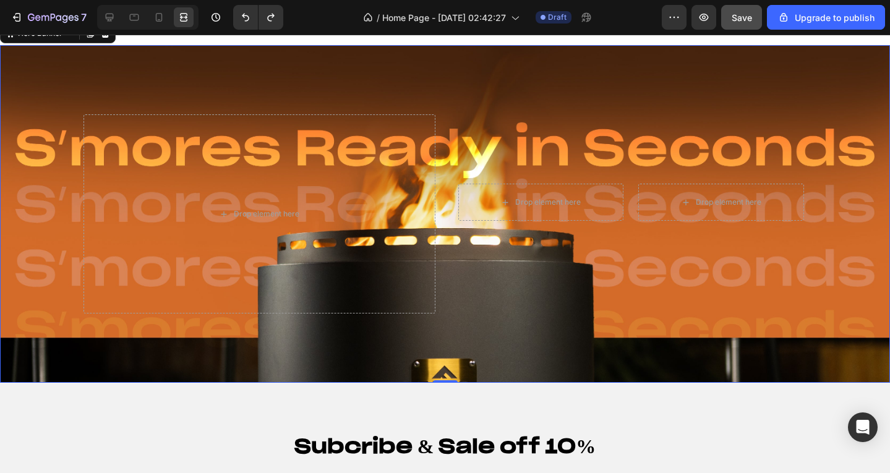
click at [445, 58] on div "Drop element here Drop element here Drop element here Row" at bounding box center [445, 214] width 742 height 338
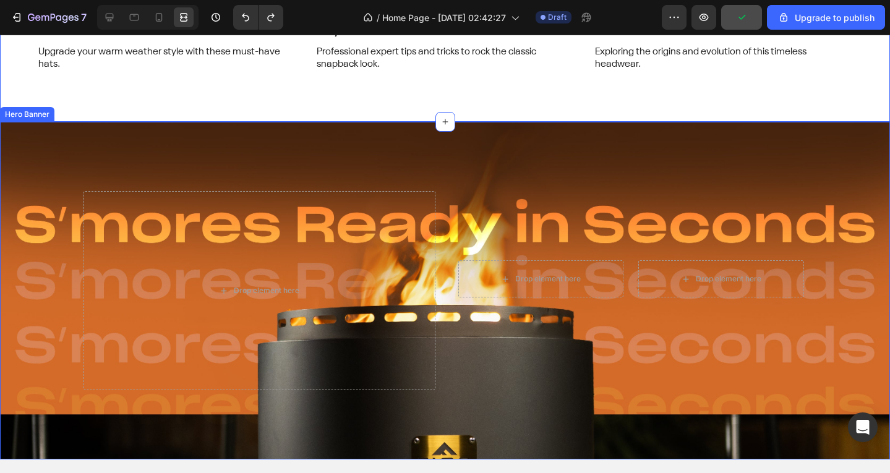
scroll to position [4954, 0]
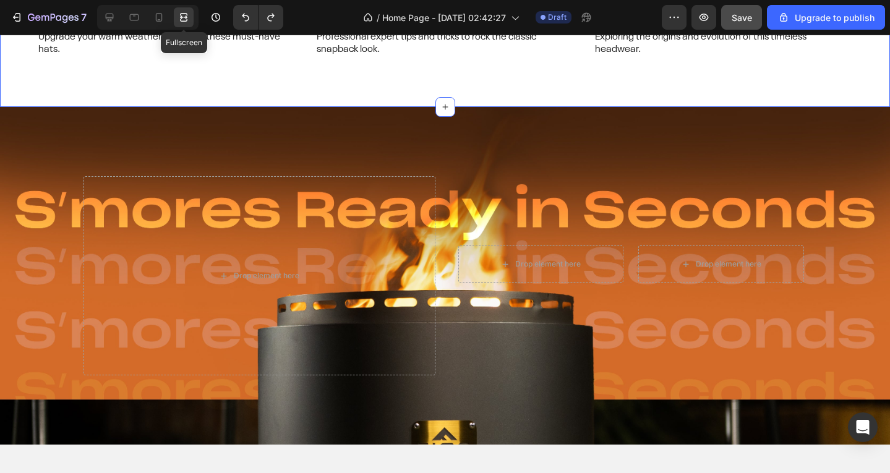
click at [184, 15] on icon at bounding box center [184, 17] width 12 height 12
click at [111, 17] on icon at bounding box center [109, 17] width 12 height 12
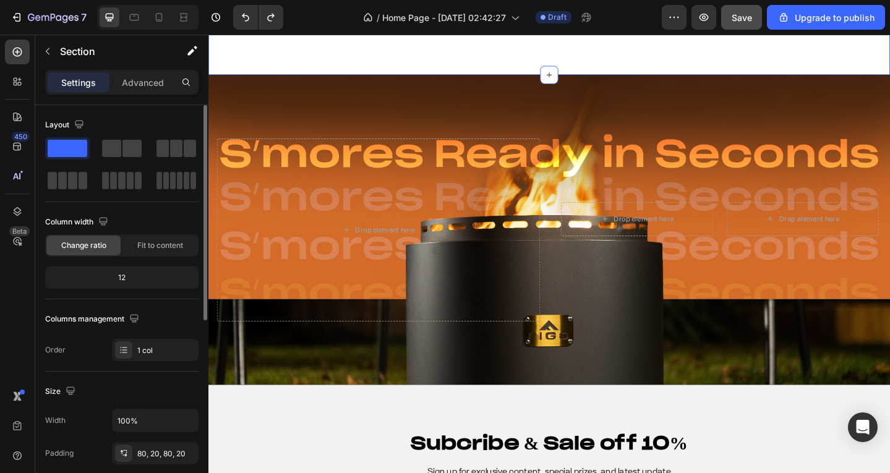
scroll to position [124, 0]
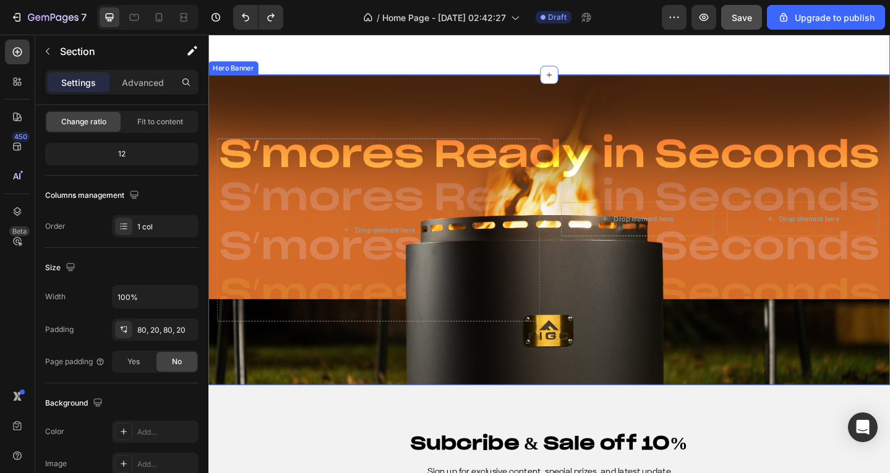
click at [261, 101] on div "Drop element here Drop element here Drop element here Row" at bounding box center [579, 248] width 742 height 338
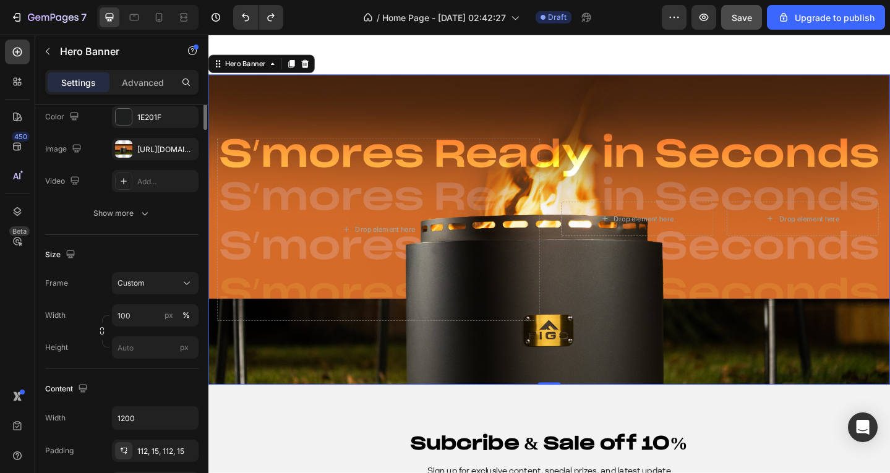
scroll to position [0, 0]
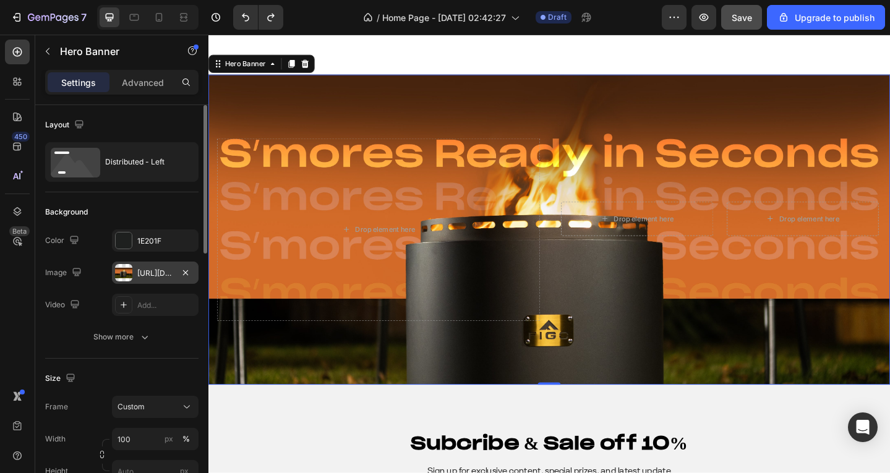
click at [140, 283] on div "https://cdn.shopify.com/s/files/1/0639/3806/8653/files/gempages_495963164974777…" at bounding box center [155, 273] width 87 height 22
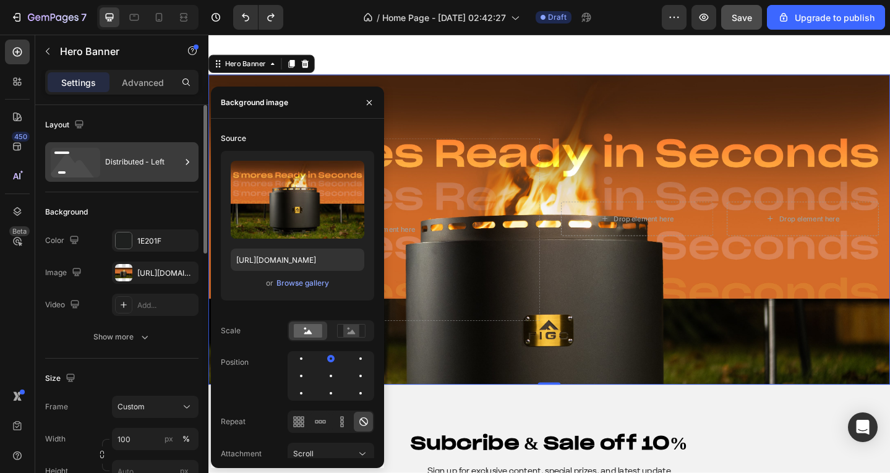
click at [138, 163] on div "Distributed - Left" at bounding box center [142, 162] width 75 height 28
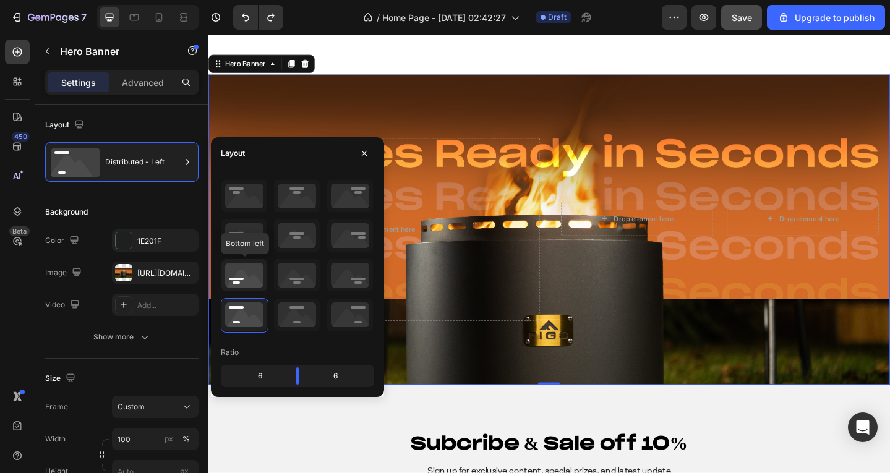
click at [249, 283] on icon at bounding box center [244, 275] width 46 height 32
click at [251, 251] on icon at bounding box center [244, 236] width 46 height 32
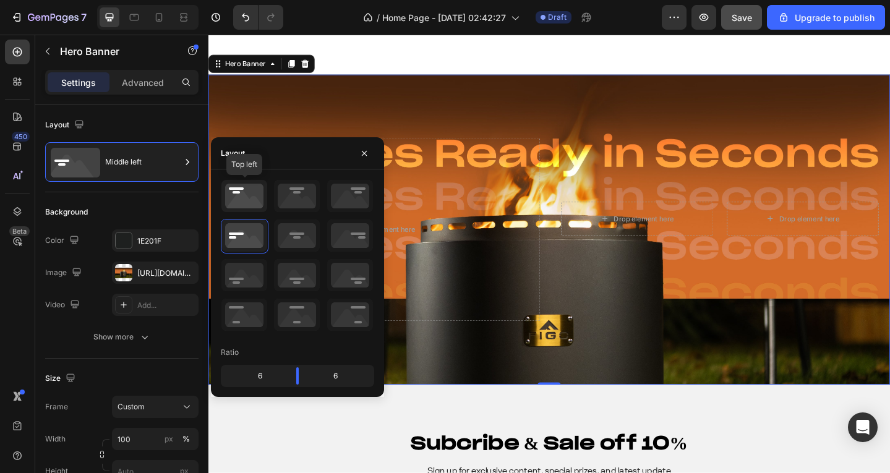
click at [252, 207] on icon at bounding box center [244, 196] width 46 height 32
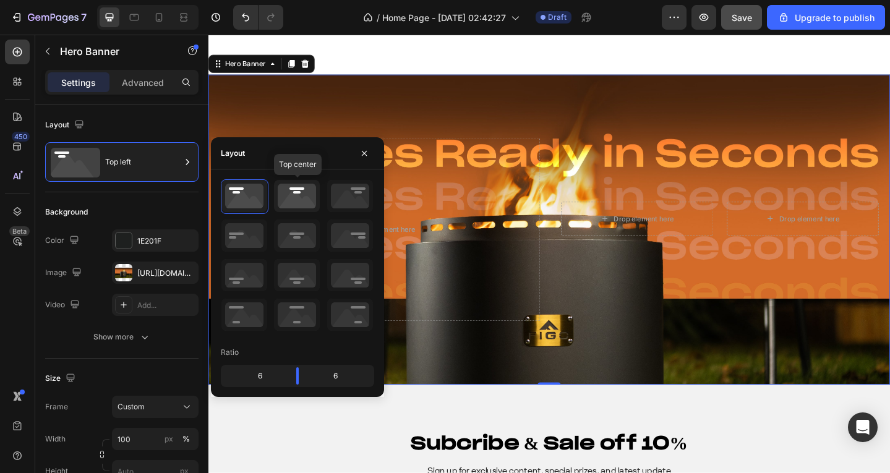
click at [291, 198] on icon at bounding box center [297, 196] width 46 height 32
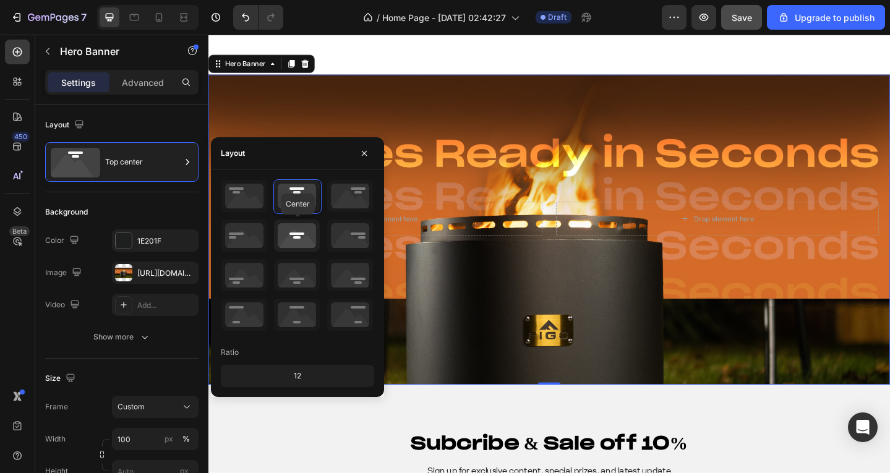
click at [293, 230] on icon at bounding box center [297, 236] width 46 height 32
click at [293, 275] on icon at bounding box center [297, 275] width 46 height 32
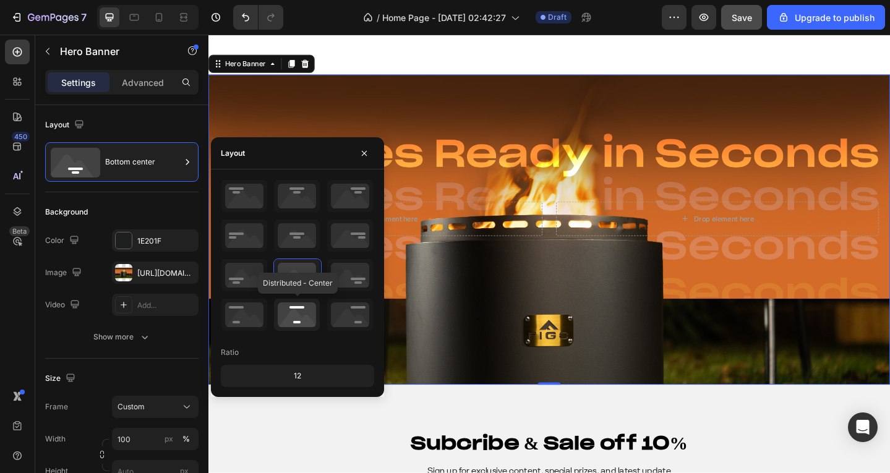
click at [288, 309] on icon at bounding box center [297, 315] width 46 height 32
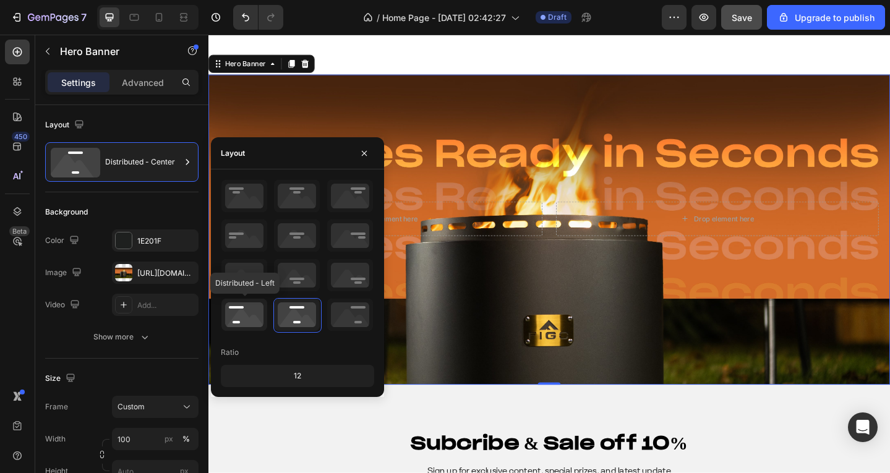
click at [249, 312] on icon at bounding box center [244, 315] width 46 height 32
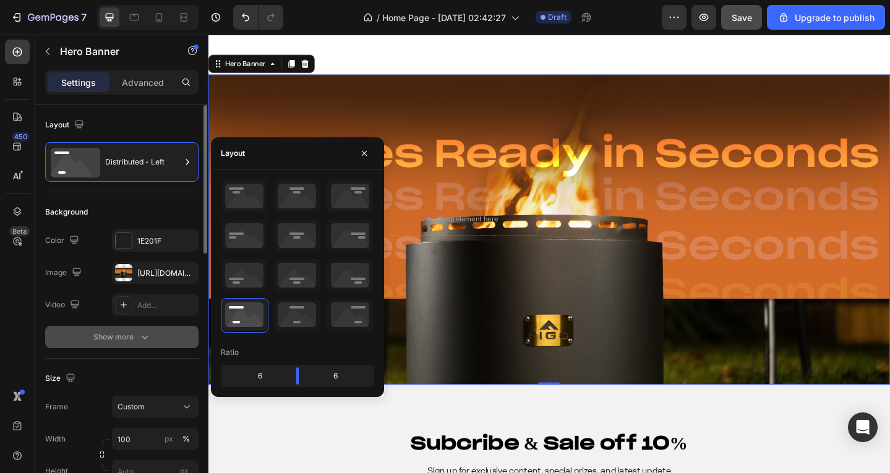
scroll to position [62, 0]
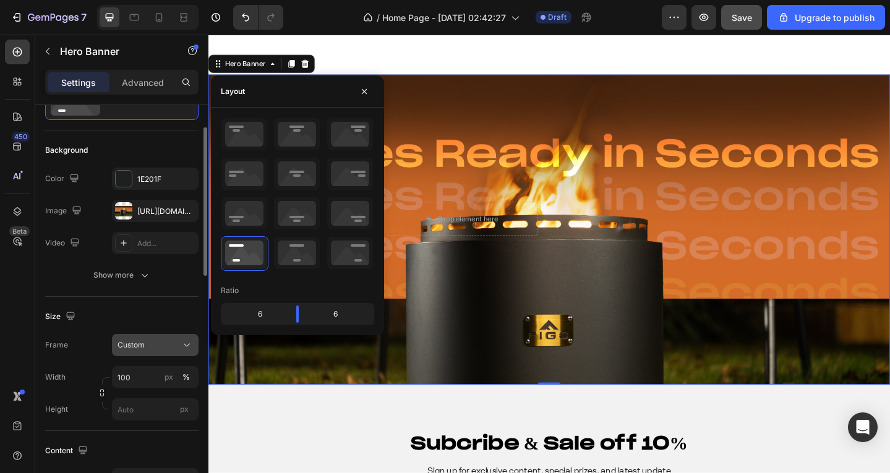
click at [145, 335] on button "Custom" at bounding box center [155, 345] width 87 height 22
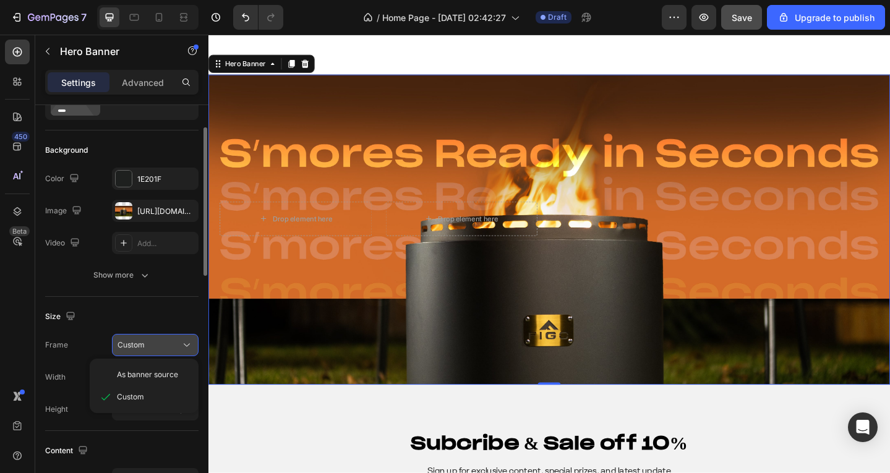
click at [171, 340] on div "Custom" at bounding box center [148, 345] width 61 height 11
click at [164, 369] on div "As banner source" at bounding box center [144, 375] width 99 height 22
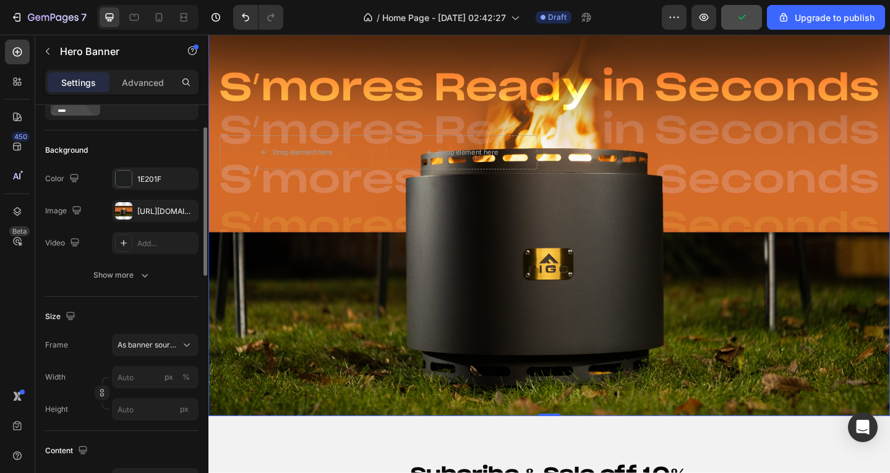
scroll to position [4954, 0]
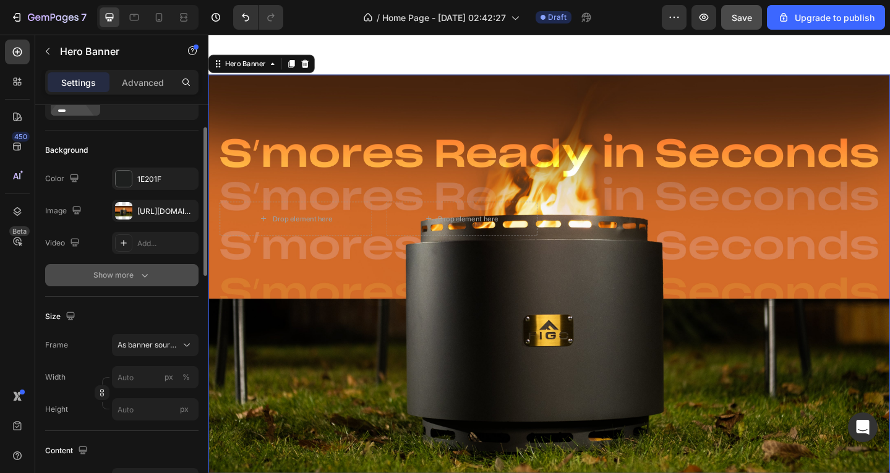
click at [146, 284] on button "Show more" at bounding box center [121, 275] width 153 height 22
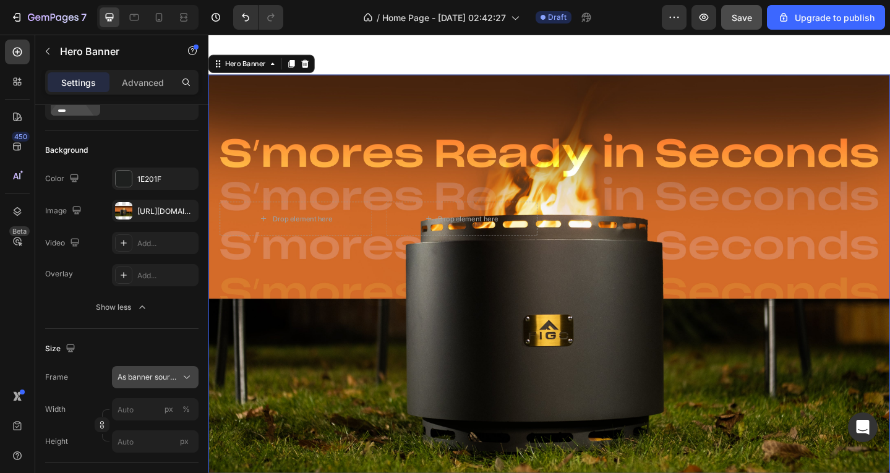
click at [160, 377] on span "As banner source" at bounding box center [148, 377] width 61 height 11
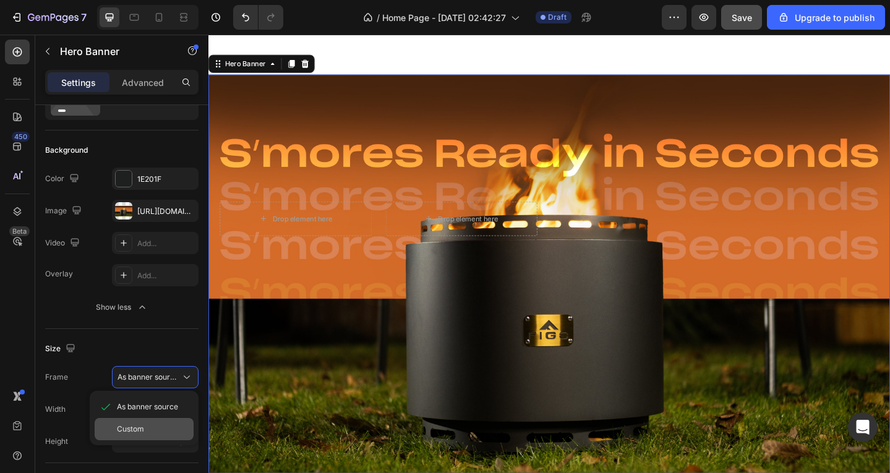
click at [157, 432] on div "Custom" at bounding box center [153, 429] width 72 height 11
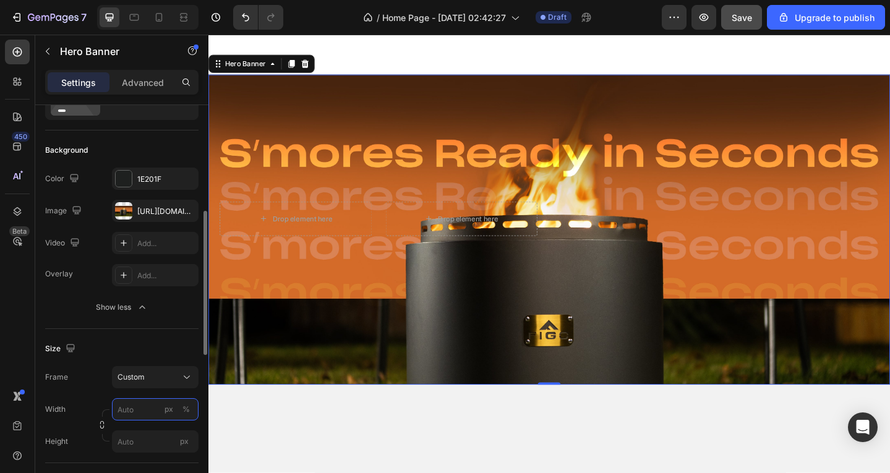
scroll to position [124, 0]
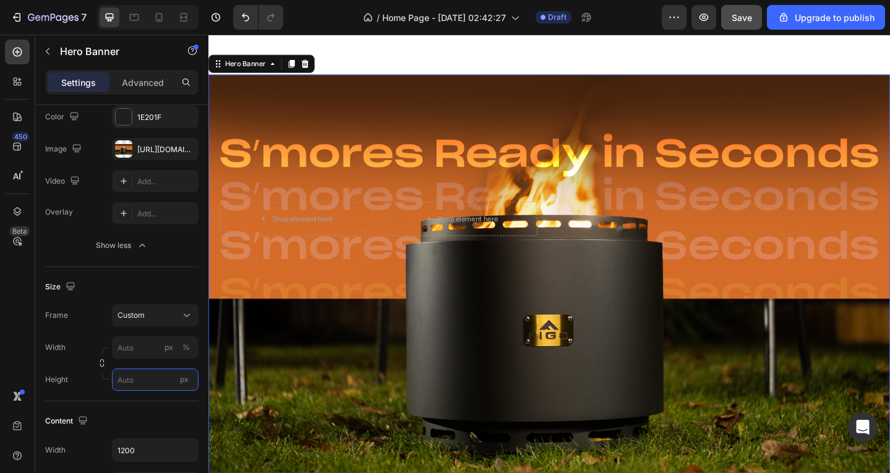
click at [143, 380] on input "px" at bounding box center [155, 380] width 87 height 22
type input "1"
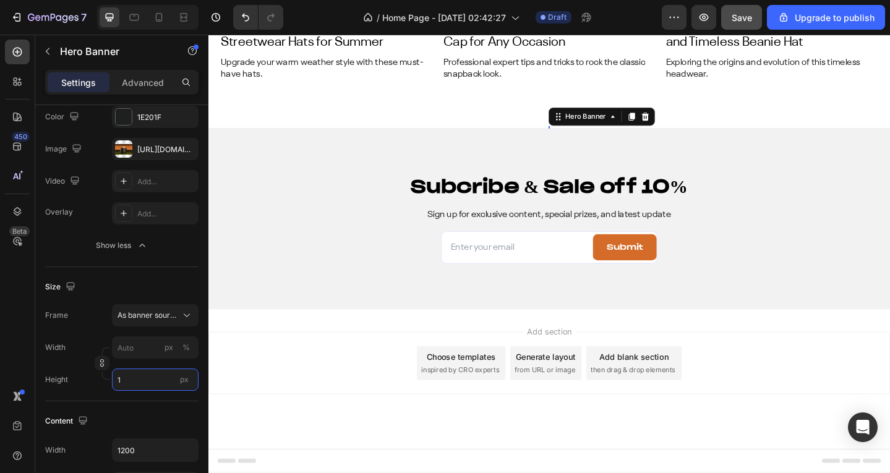
scroll to position [4897, 0]
click at [141, 379] on input "1" at bounding box center [155, 380] width 87 height 22
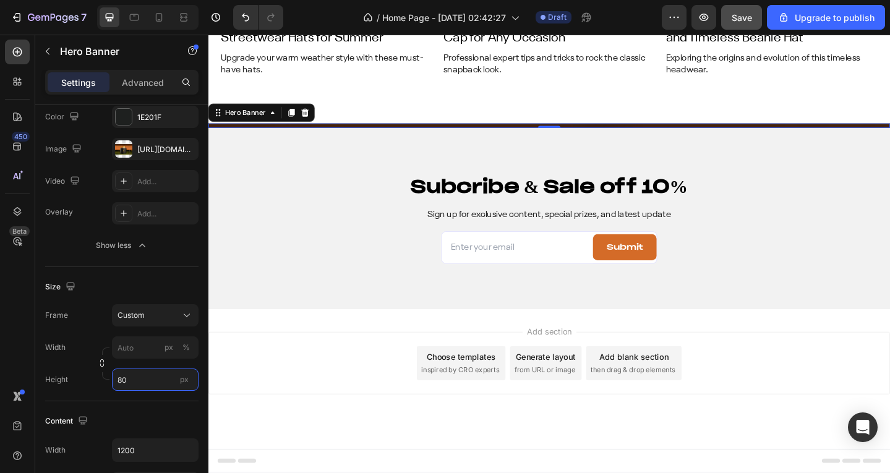
scroll to position [4945, 0]
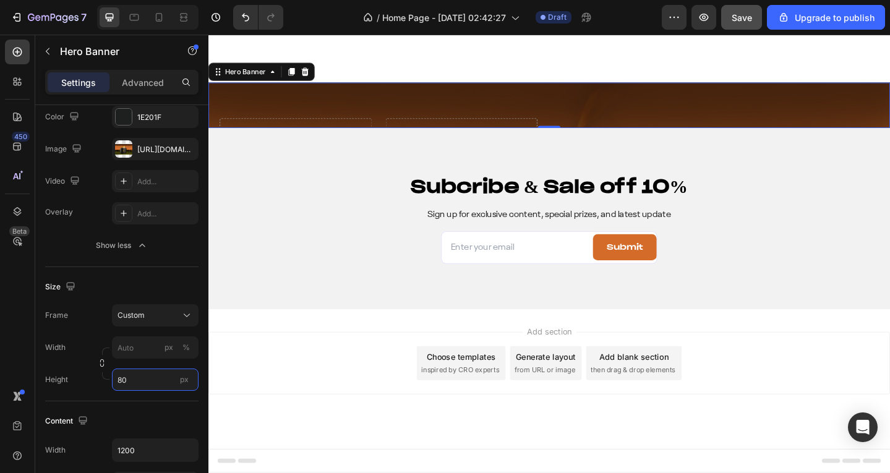
type input "80"
click at [183, 380] on span "px" at bounding box center [184, 379] width 9 height 9
click at [183, 380] on input "80" at bounding box center [155, 380] width 87 height 22
click at [142, 379] on input "80" at bounding box center [155, 380] width 87 height 22
click at [150, 438] on div "Fit screen 100vh" at bounding box center [142, 432] width 101 height 22
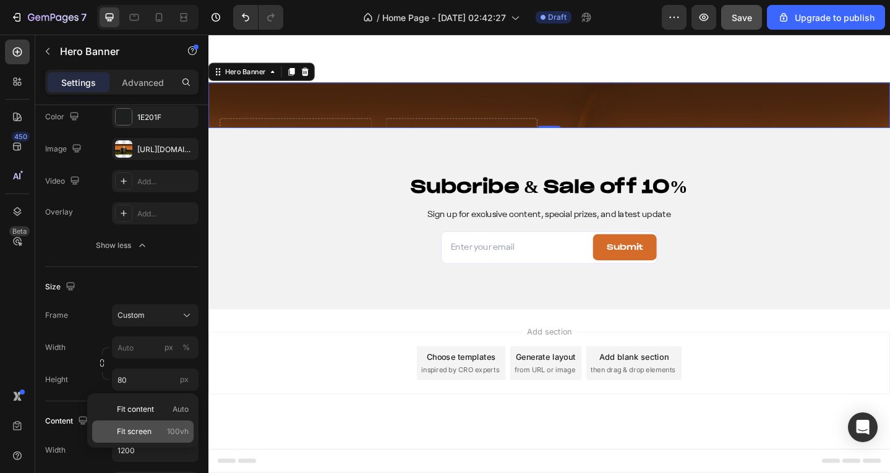
type input "100"
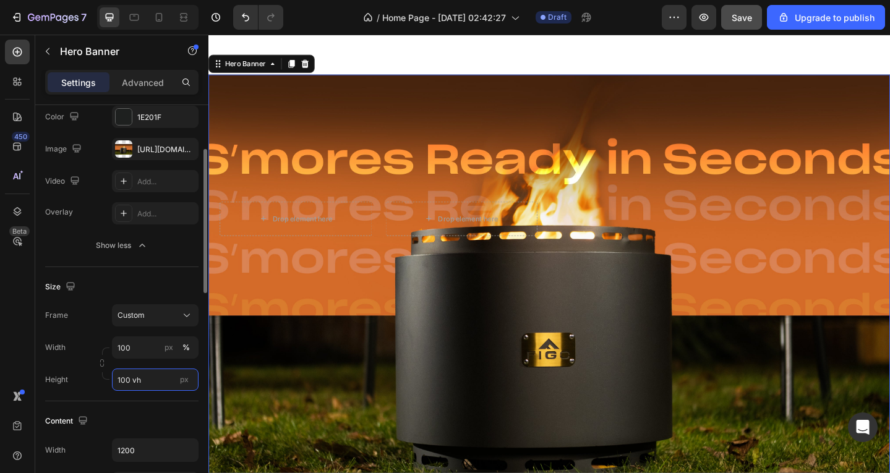
click at [161, 381] on input "100 vh" at bounding box center [155, 380] width 87 height 22
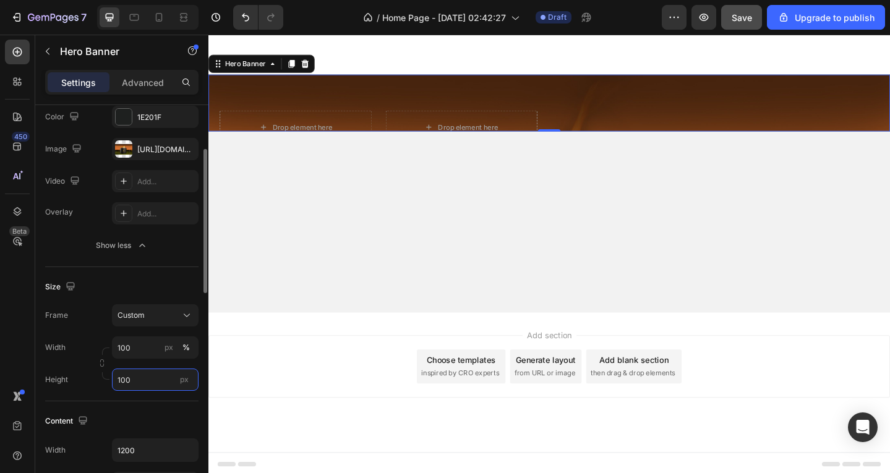
type input "80"
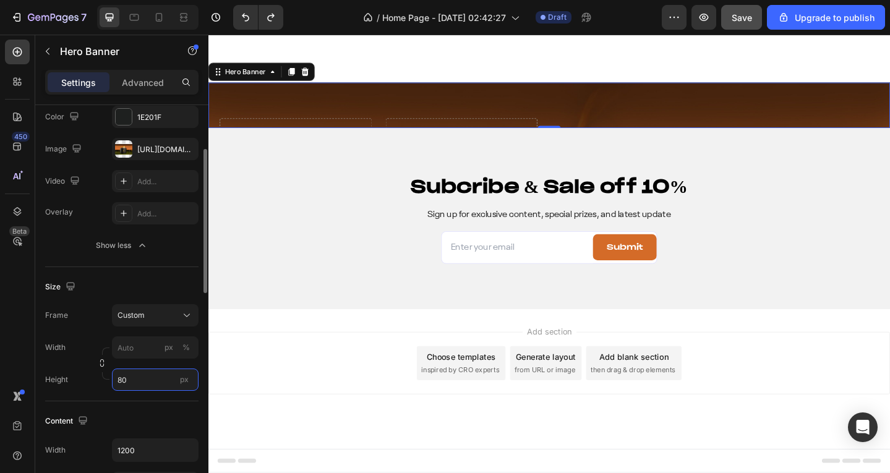
scroll to position [4945, 0]
type input "8"
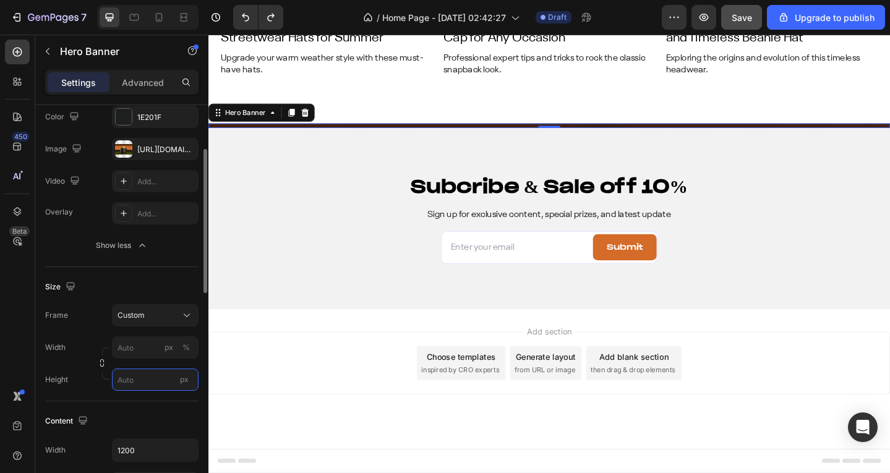
scroll to position [4954, 0]
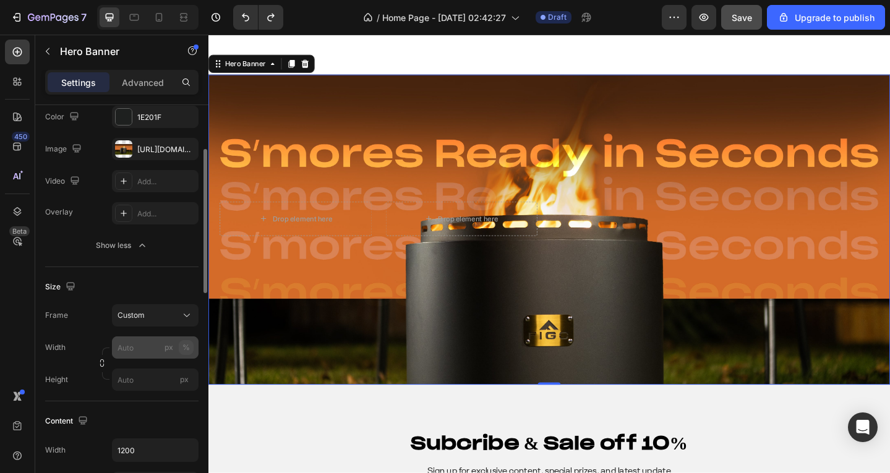
click at [186, 348] on div "%" at bounding box center [185, 347] width 7 height 11
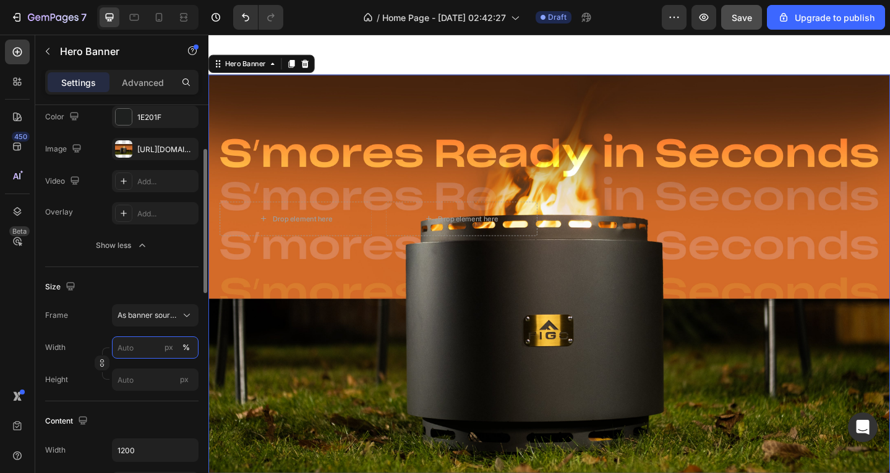
click at [142, 346] on input "px %" at bounding box center [155, 348] width 87 height 22
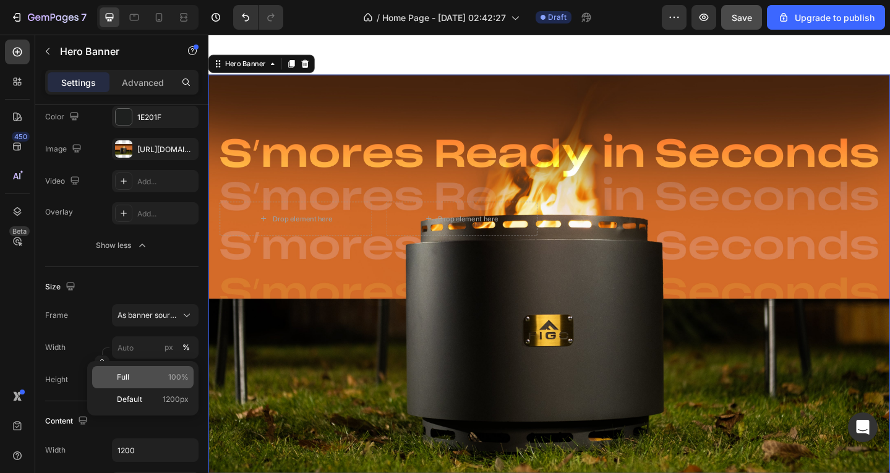
click at [157, 372] on p "Full 100%" at bounding box center [153, 377] width 72 height 11
type input "100"
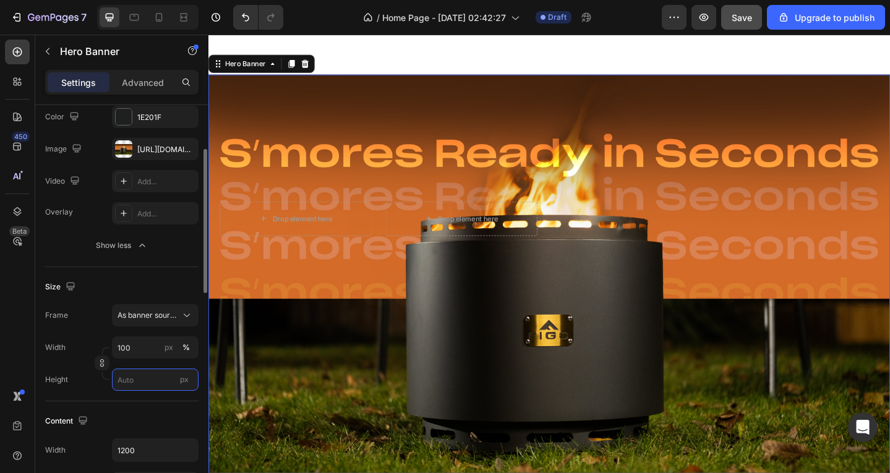
click at [155, 384] on input "px" at bounding box center [155, 380] width 87 height 22
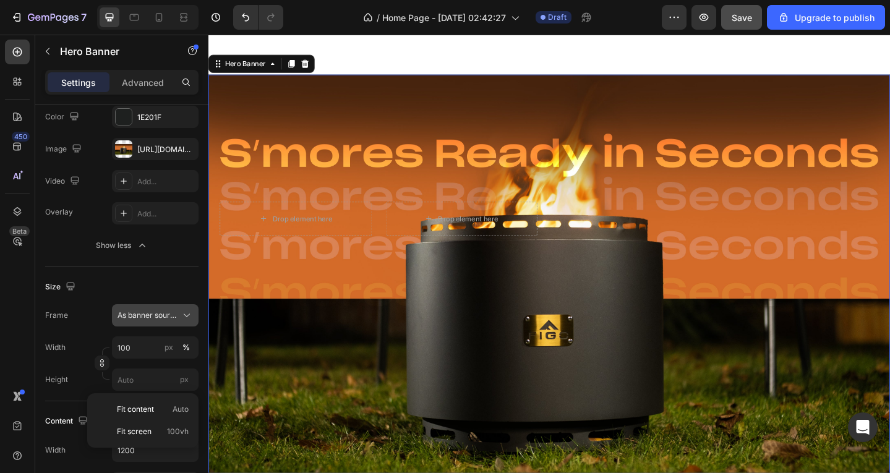
click at [157, 317] on span "As banner source" at bounding box center [148, 315] width 61 height 11
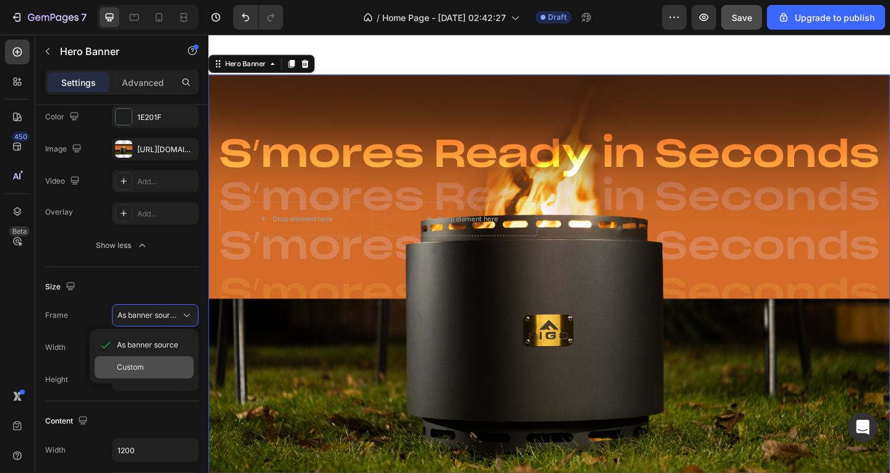
click at [146, 361] on div "Custom" at bounding box center [144, 367] width 99 height 22
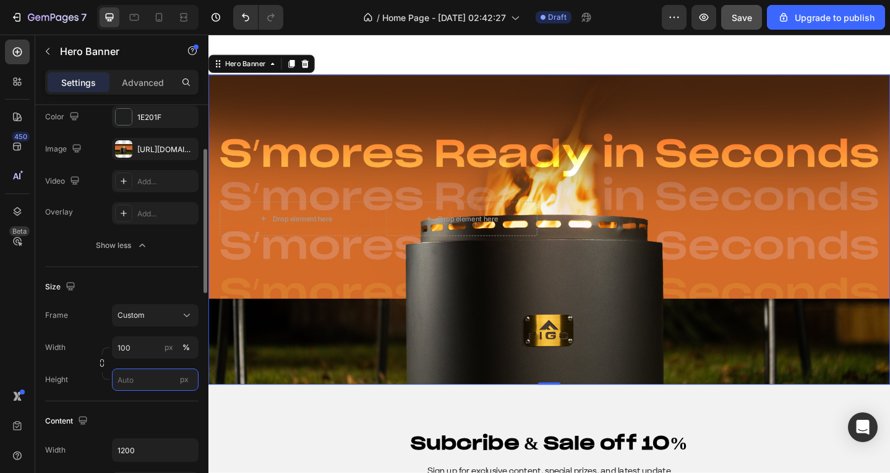
click at [123, 384] on input "px" at bounding box center [155, 380] width 87 height 22
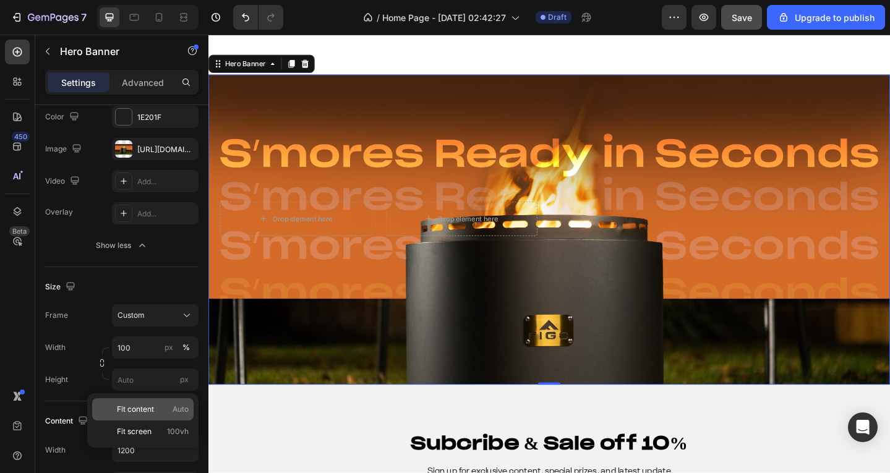
click at [144, 410] on span "Fit content" at bounding box center [135, 409] width 37 height 11
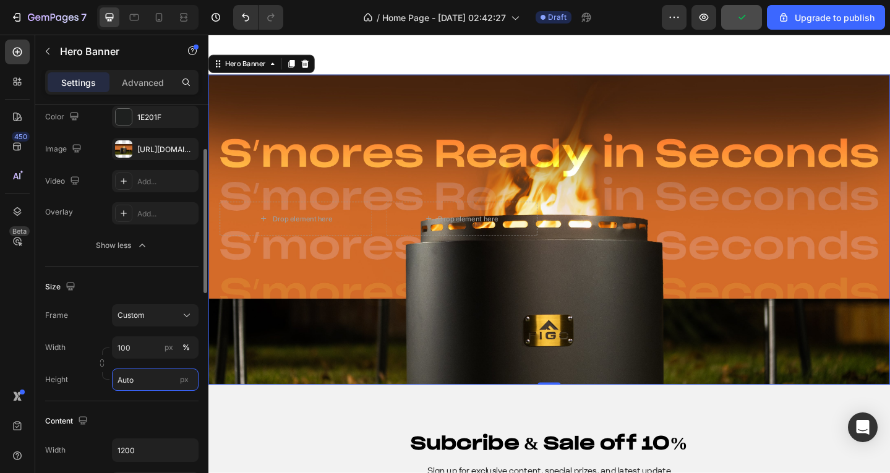
click at [142, 377] on input "Auto" at bounding box center [155, 380] width 87 height 22
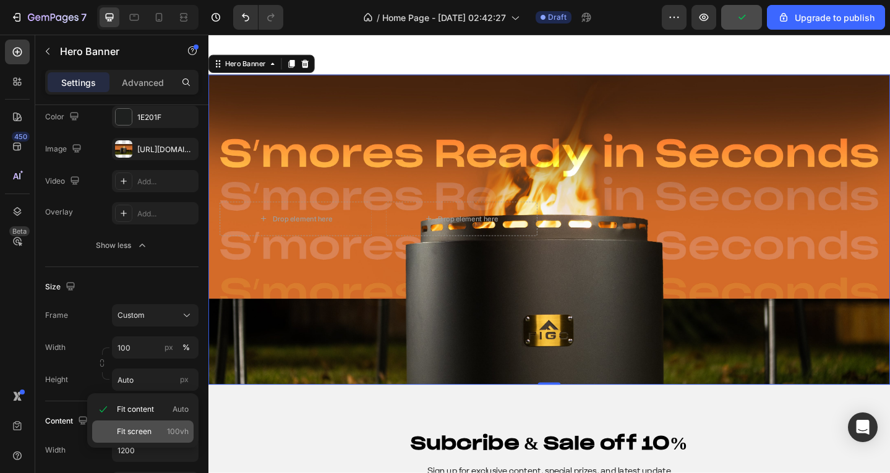
click at [139, 427] on span "Fit screen" at bounding box center [134, 431] width 35 height 11
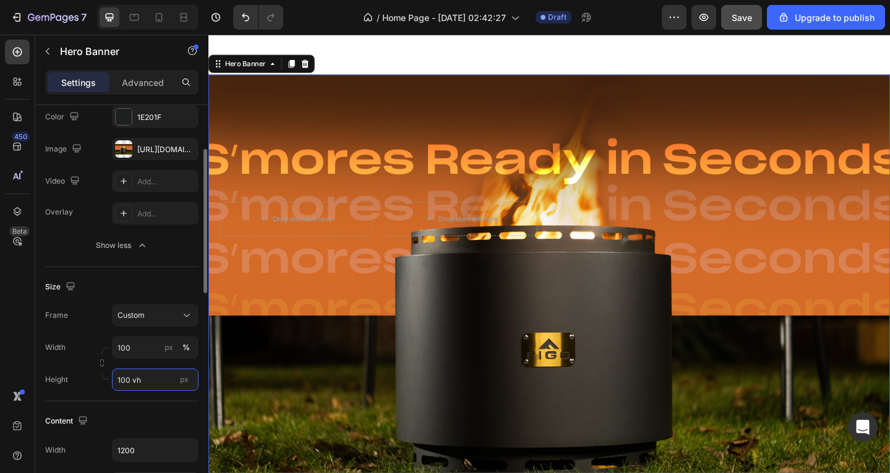
click at [147, 377] on input "100 vh" at bounding box center [155, 380] width 87 height 22
click at [132, 384] on input "100 vh" at bounding box center [155, 380] width 87 height 22
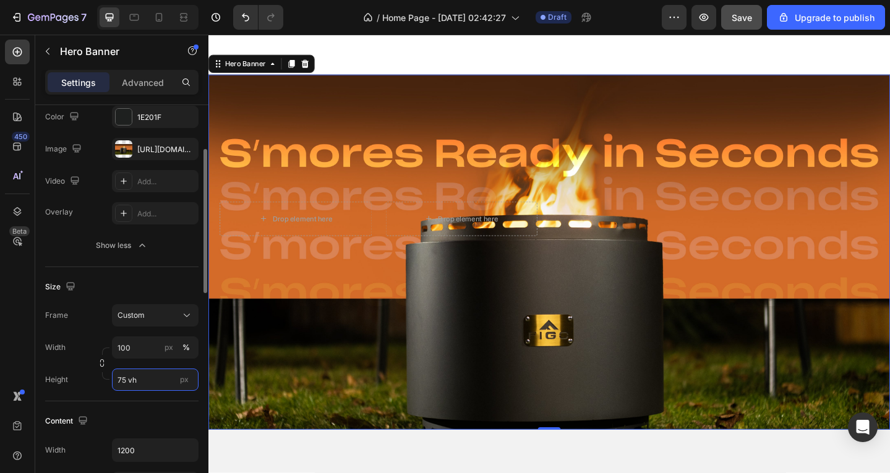
type input "74 vh"
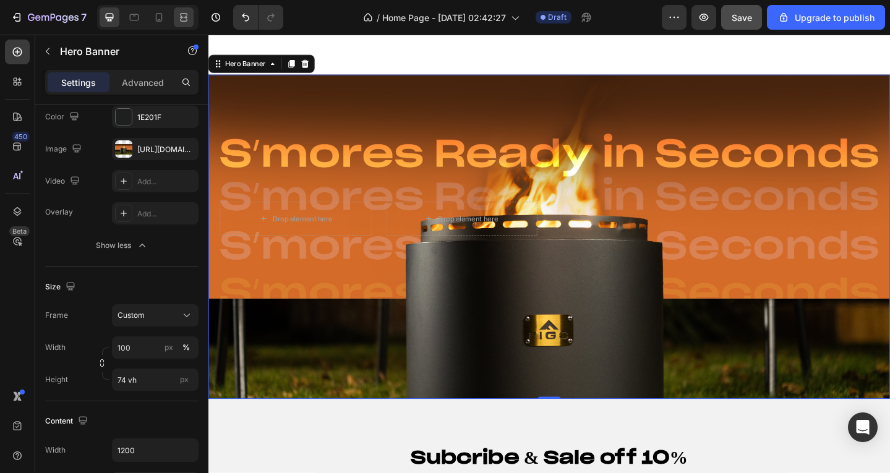
click at [183, 18] on icon at bounding box center [184, 17] width 12 height 12
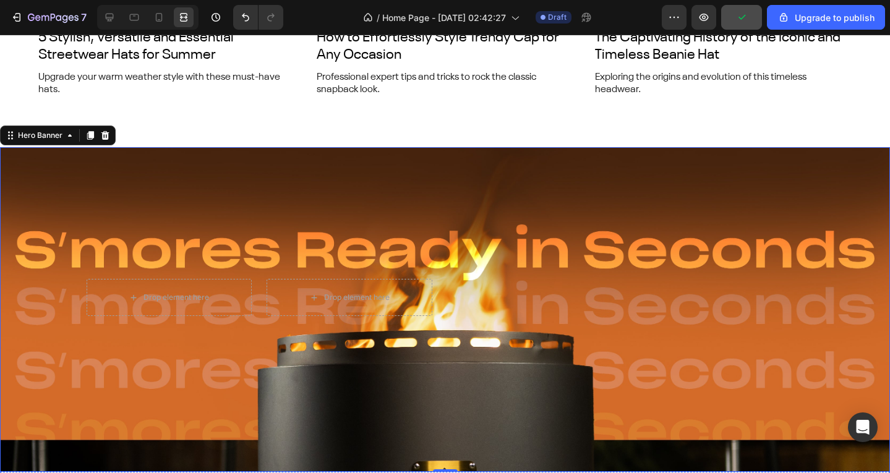
scroll to position [4892, 0]
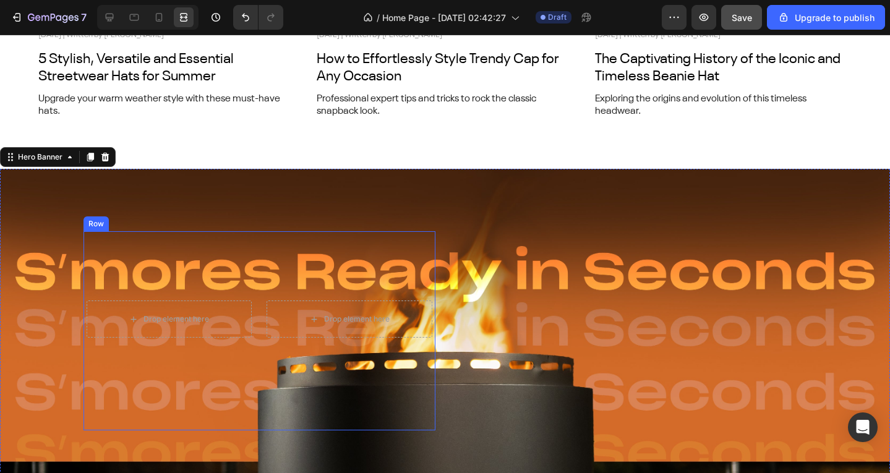
click at [239, 207] on div "Drop element here Drop element here Row" at bounding box center [445, 331] width 742 height 325
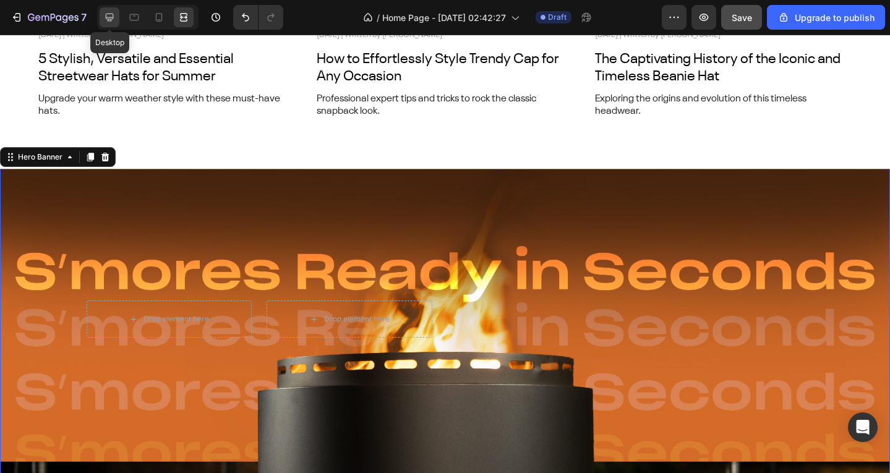
click at [107, 17] on icon at bounding box center [109, 17] width 12 height 12
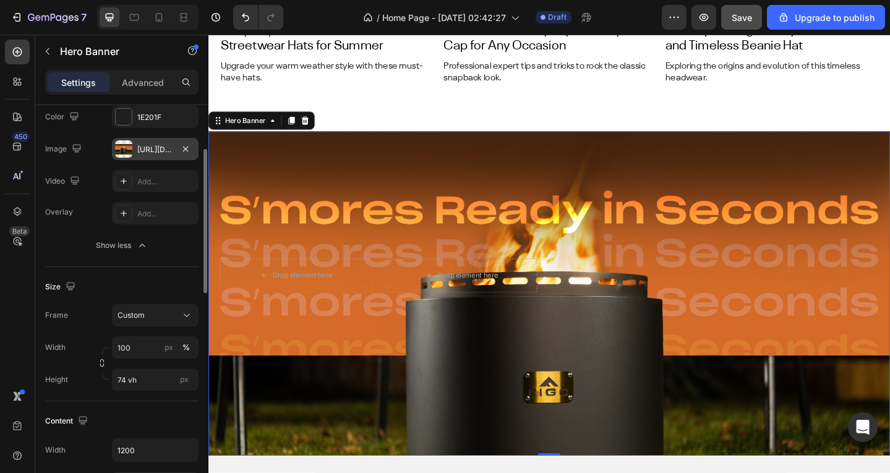
click at [142, 153] on div "https://cdn.shopify.com/s/files/1/0639/3806/8653/files/gempages_495963164974777…" at bounding box center [155, 149] width 36 height 11
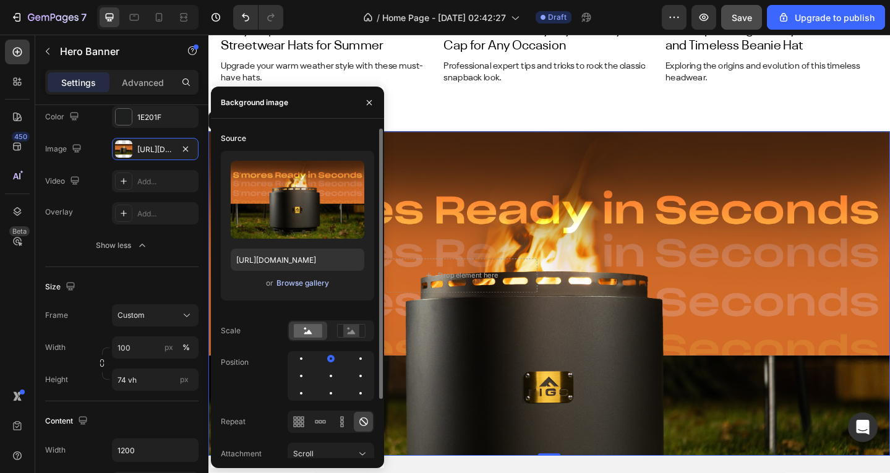
click at [301, 282] on div "Browse gallery" at bounding box center [303, 283] width 53 height 11
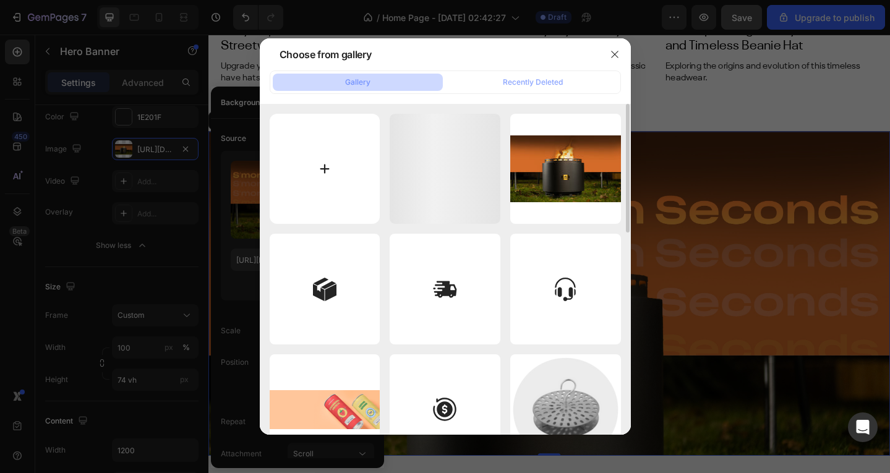
click at [344, 157] on input "file" at bounding box center [325, 169] width 111 height 111
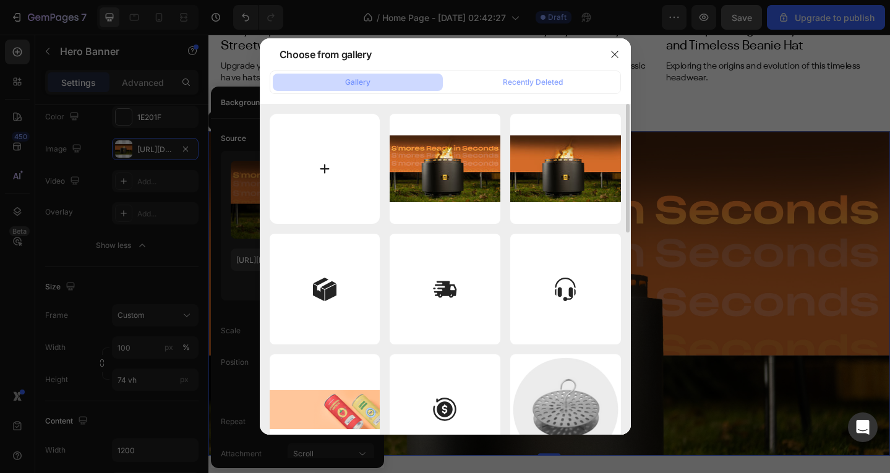
type input "C:\fakepath\CastBanner1.2.jpg"
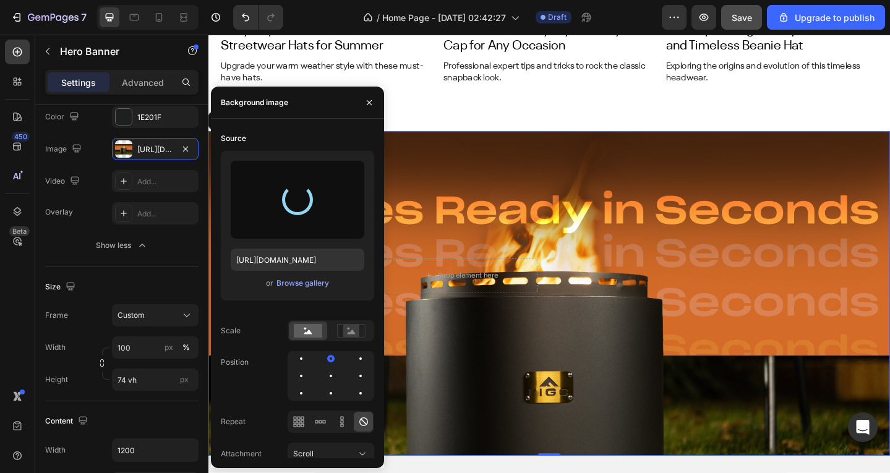
type input "https://cdn.shopify.com/s/files/1/0639/3806/8653/files/gempages_495963164974777…"
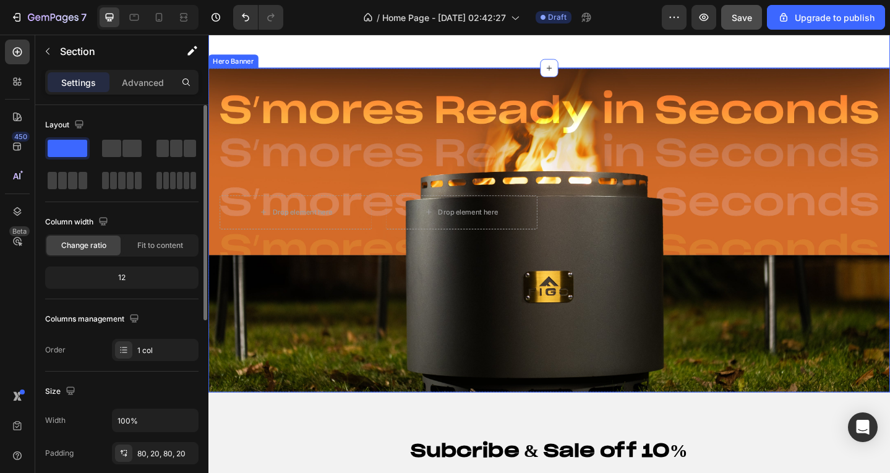
scroll to position [5016, 0]
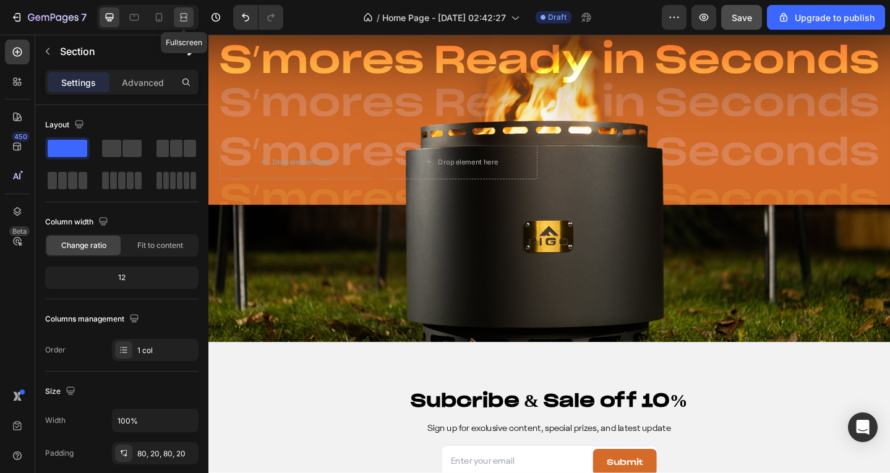
click at [181, 22] on icon at bounding box center [184, 17] width 12 height 12
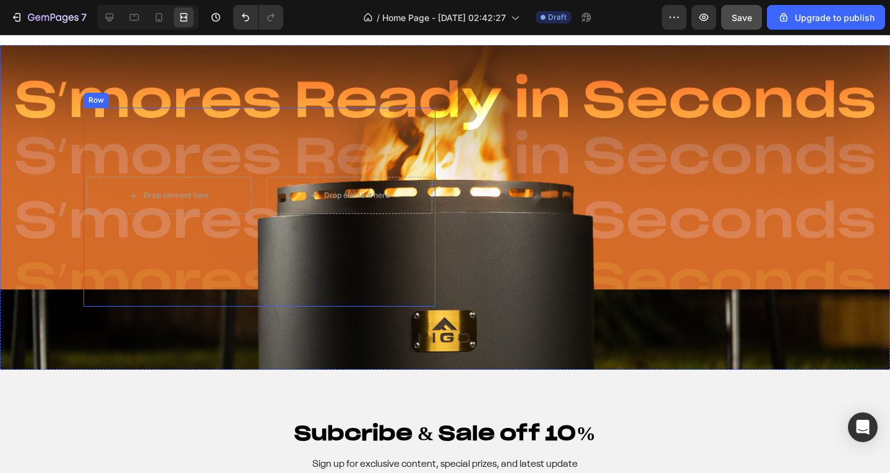
scroll to position [4892, 0]
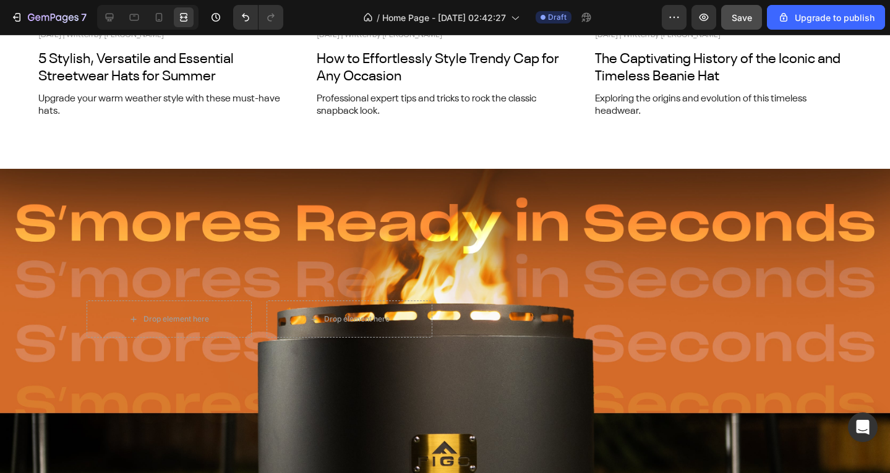
click at [95, 16] on div at bounding box center [145, 17] width 106 height 25
click at [98, 15] on div at bounding box center [145, 17] width 106 height 25
click at [100, 13] on div at bounding box center [110, 17] width 20 height 20
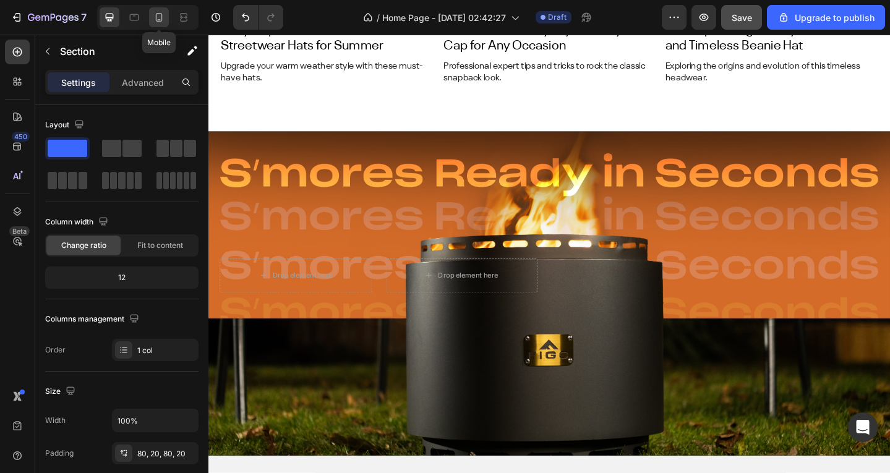
click at [156, 17] on icon at bounding box center [159, 17] width 7 height 9
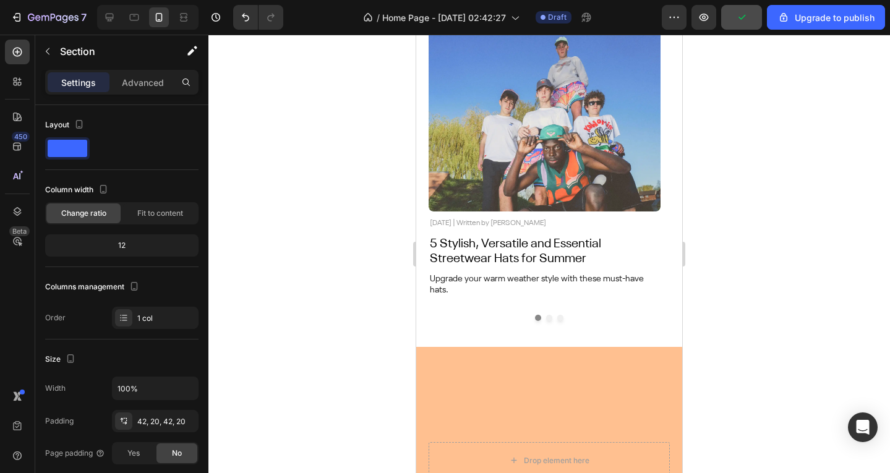
scroll to position [4640, 0]
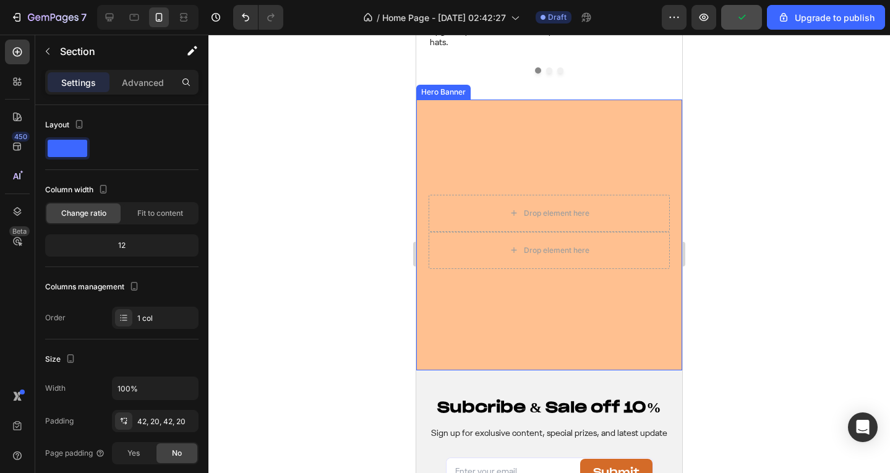
click at [556, 112] on div "Drop element here Drop element here Row" at bounding box center [549, 235] width 266 height 271
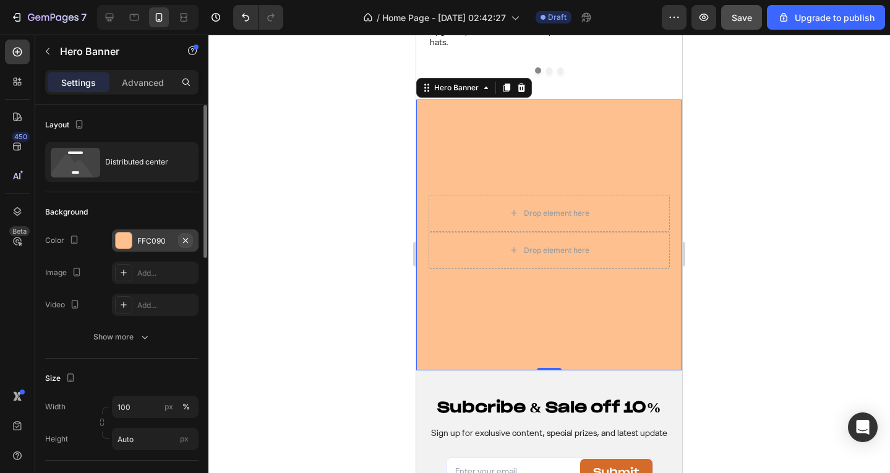
click at [185, 239] on icon "button" at bounding box center [186, 241] width 10 height 10
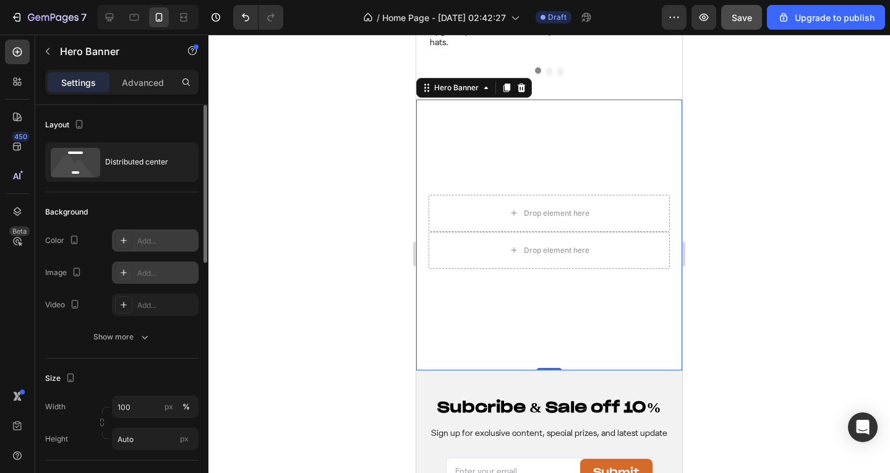
click at [148, 276] on div "Add..." at bounding box center [166, 273] width 58 height 11
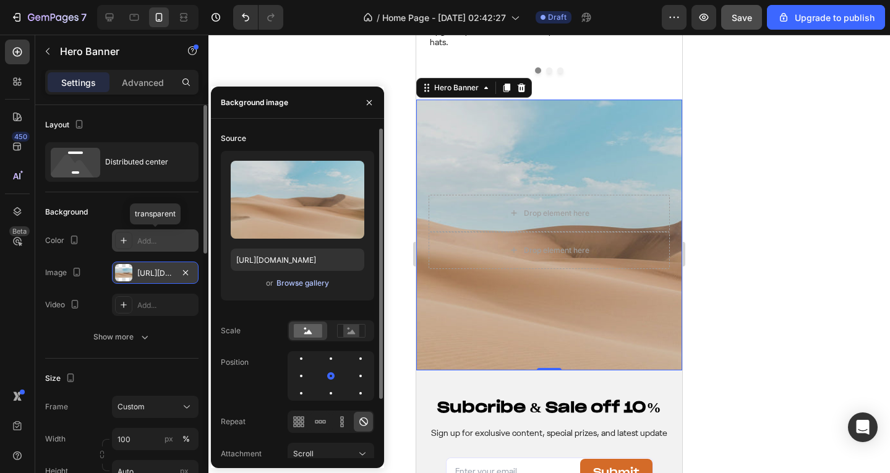
click at [289, 279] on div "Browse gallery" at bounding box center [303, 283] width 53 height 11
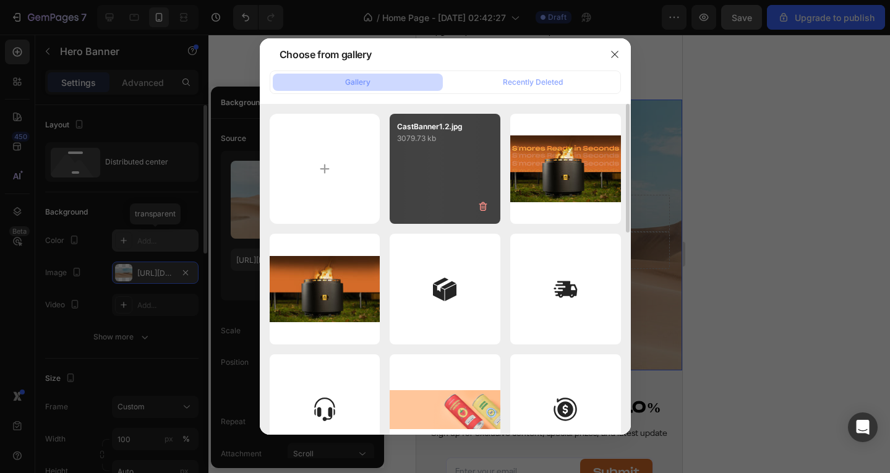
click at [486, 184] on div "CastBanner1.2.jpg 3079.73 kb" at bounding box center [445, 169] width 111 height 111
type input "https://cdn.shopify.com/s/files/1/0639/3806/8653/files/gempages_495963164974777…"
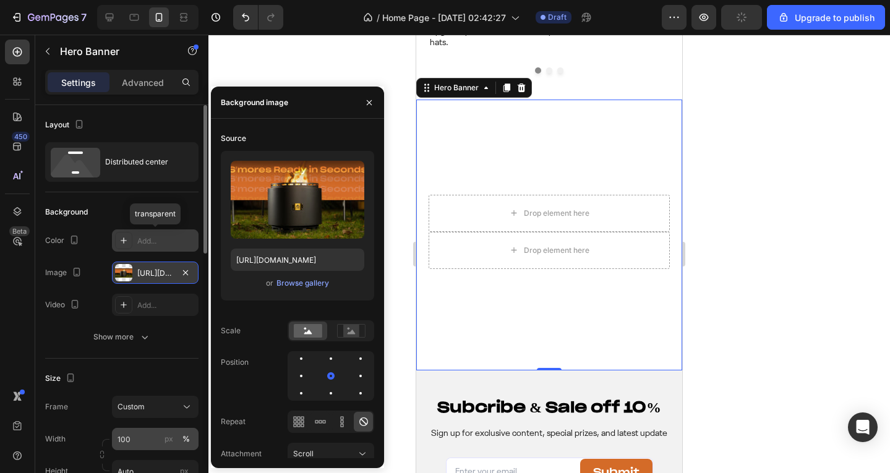
scroll to position [62, 0]
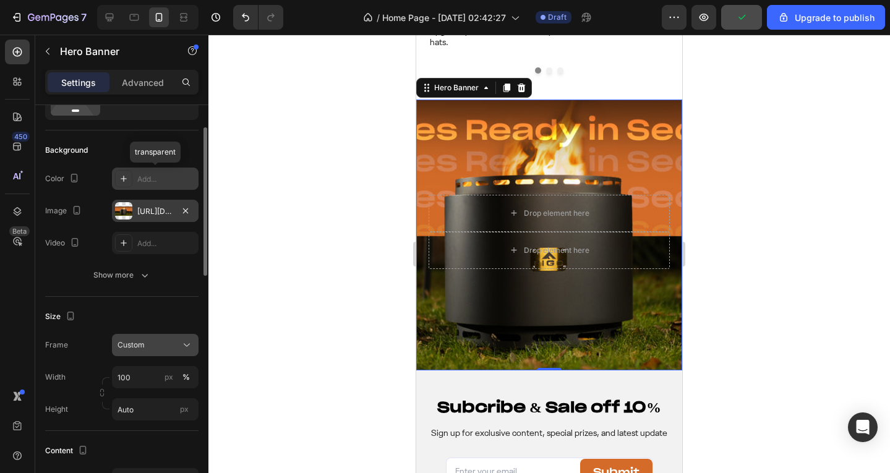
click at [142, 355] on button "Custom" at bounding box center [155, 345] width 87 height 22
click at [147, 370] on span "As banner source" at bounding box center [147, 374] width 61 height 11
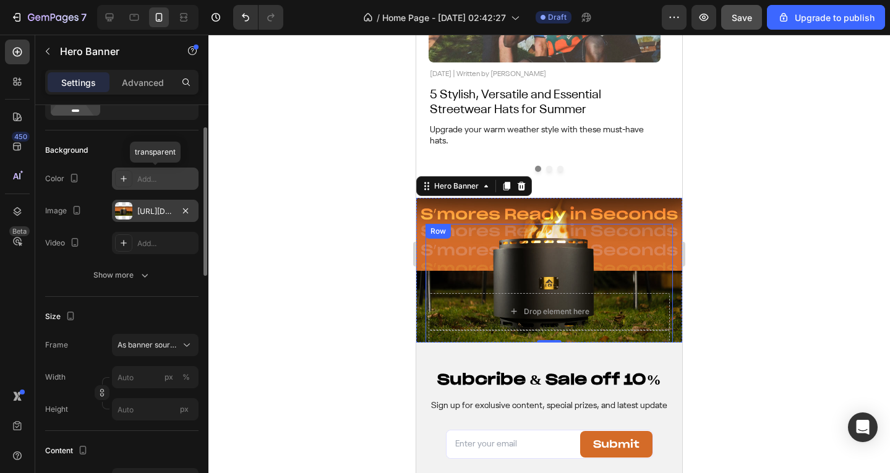
scroll to position [4517, 0]
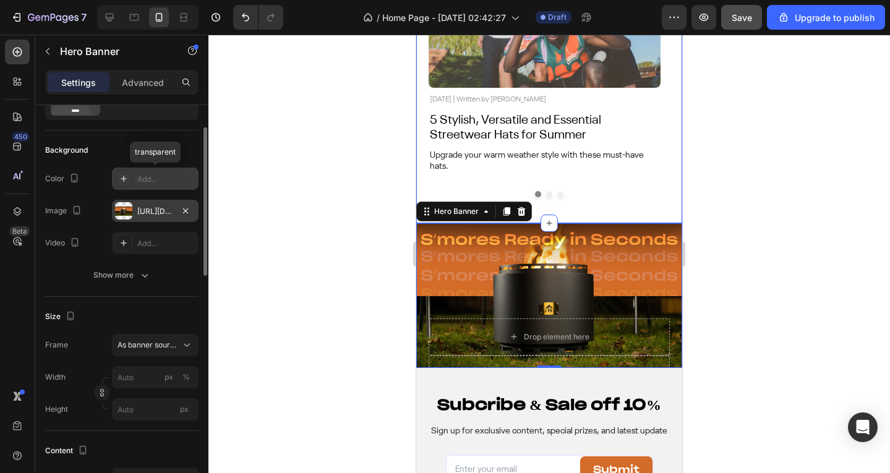
click at [604, 201] on div "Latest from FIGO Heading Image November 3, 2024 | Written by Stella Hendriks Te…" at bounding box center [549, 30] width 266 height 385
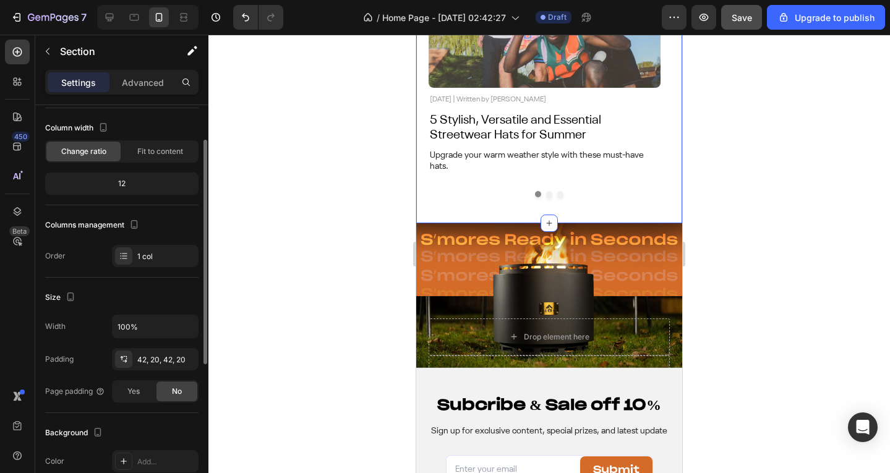
scroll to position [0, 0]
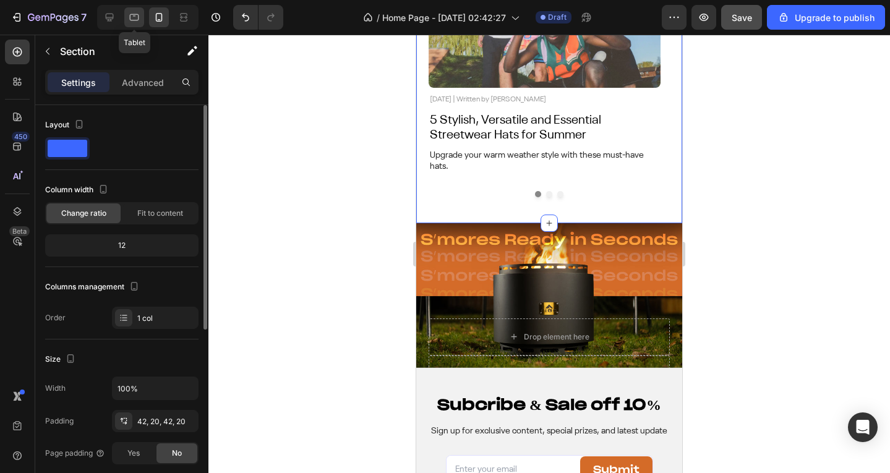
click at [138, 15] on icon at bounding box center [134, 17] width 12 height 12
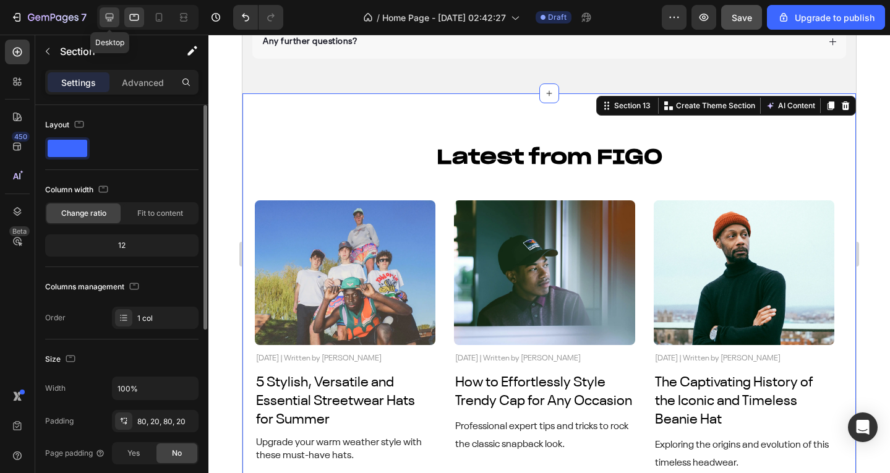
click at [110, 15] on icon at bounding box center [109, 17] width 12 height 12
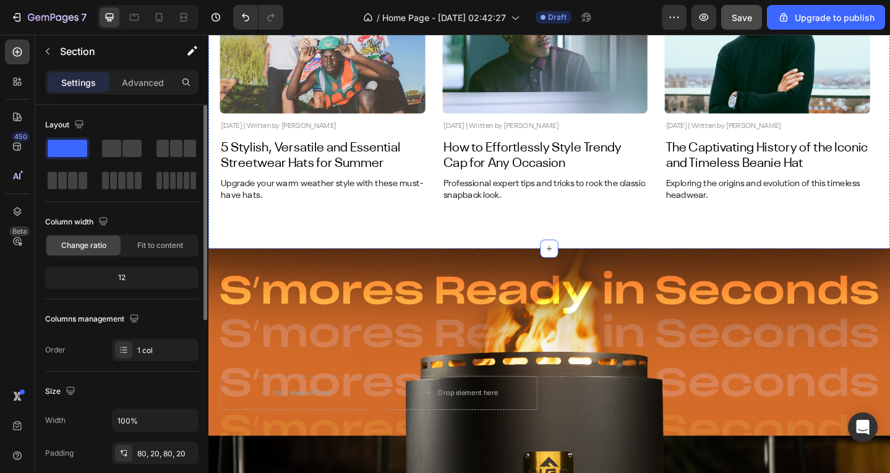
scroll to position [4950, 0]
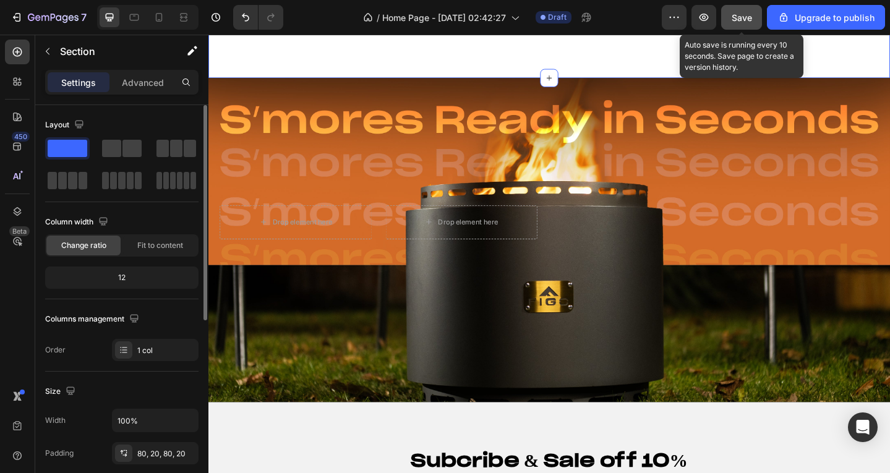
click at [731, 9] on button "Save" at bounding box center [741, 17] width 41 height 25
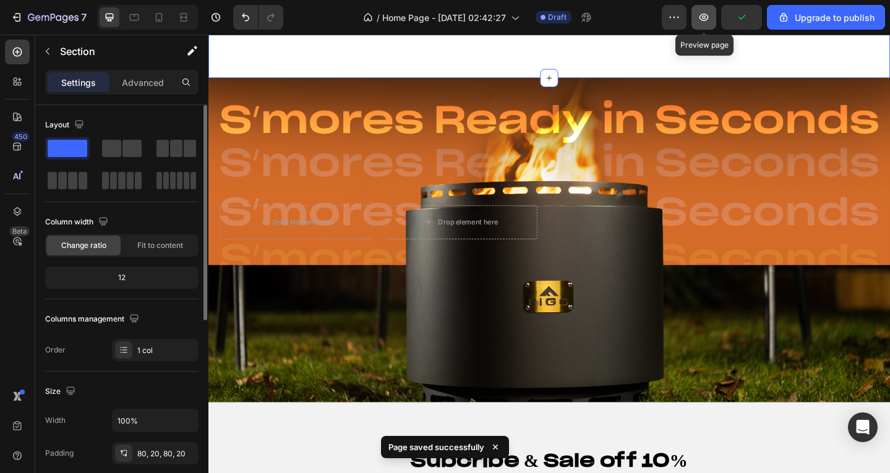
click at [704, 18] on icon "button" at bounding box center [704, 17] width 9 height 7
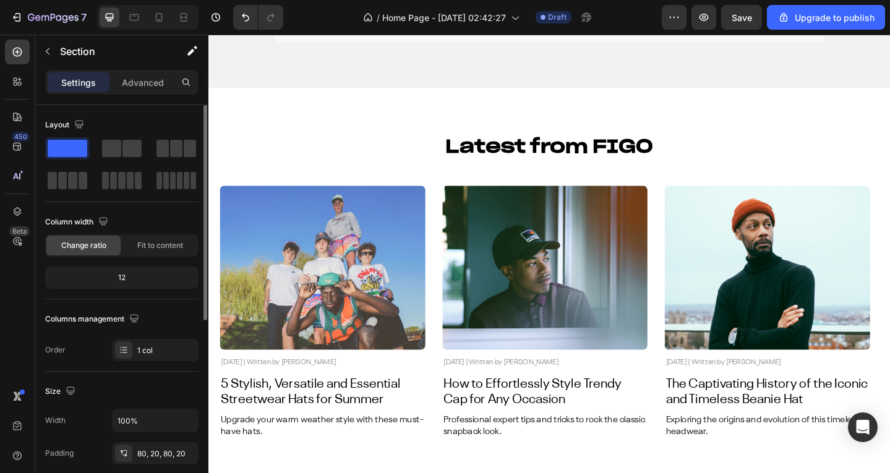
scroll to position [4569, 0]
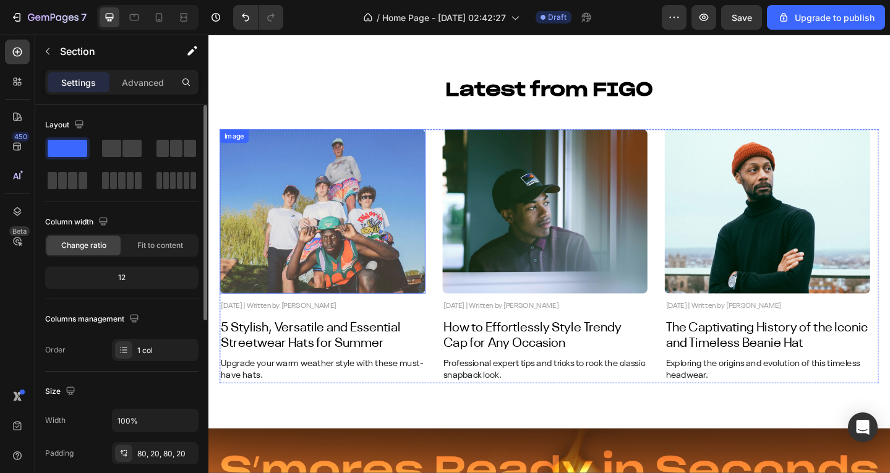
click at [340, 199] on img at bounding box center [333, 227] width 224 height 178
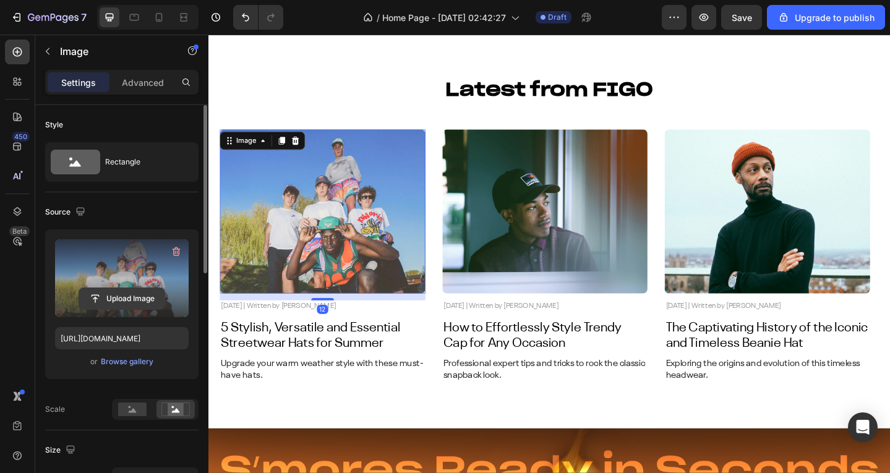
click at [101, 291] on input "file" at bounding box center [121, 298] width 85 height 21
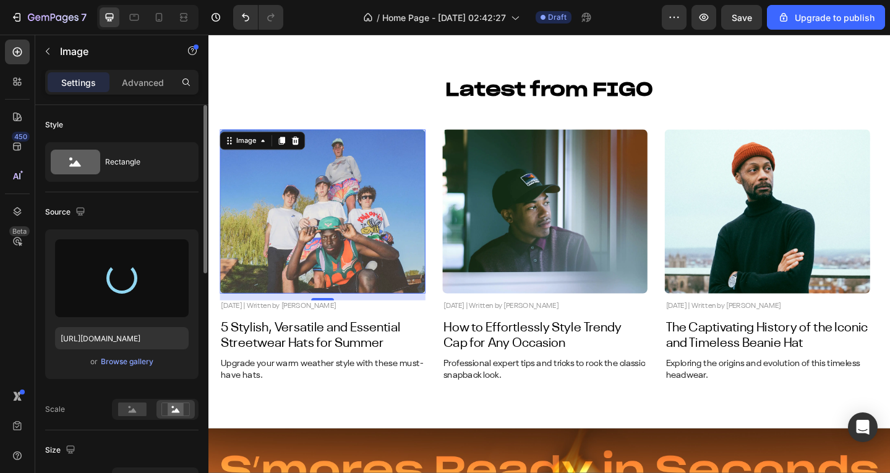
type input "https://cdn.shopify.com/s/files/1/0639/3806/8653/files/gempages_495963164974777…"
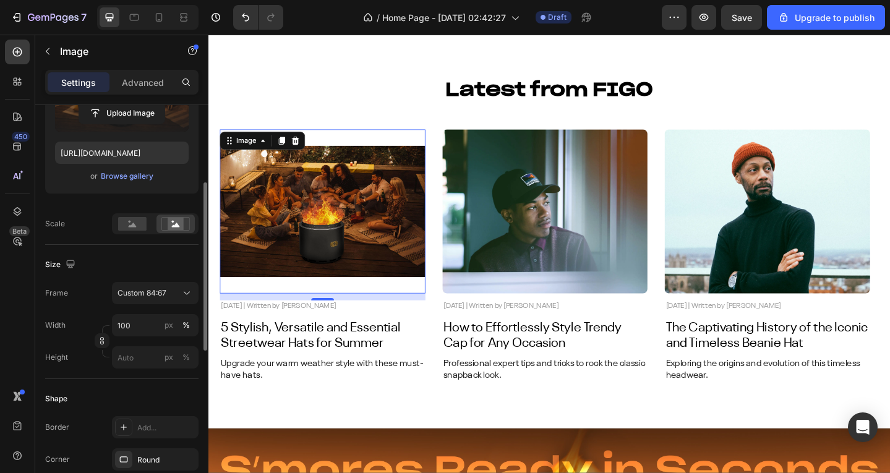
scroll to position [247, 0]
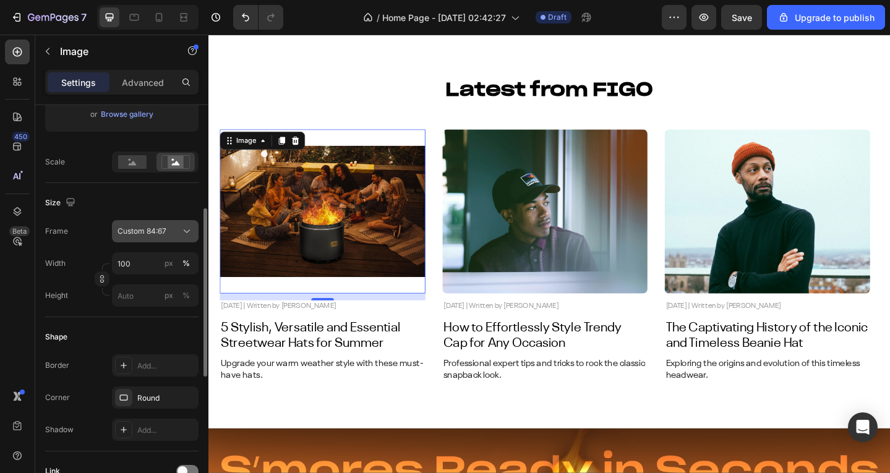
click at [152, 232] on span "Custom 84:67" at bounding box center [142, 231] width 49 height 11
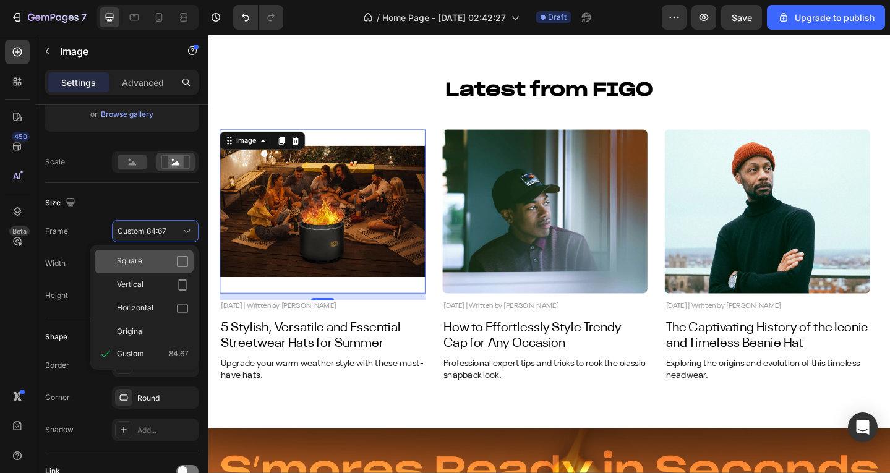
click at [165, 260] on div "Square" at bounding box center [153, 261] width 72 height 12
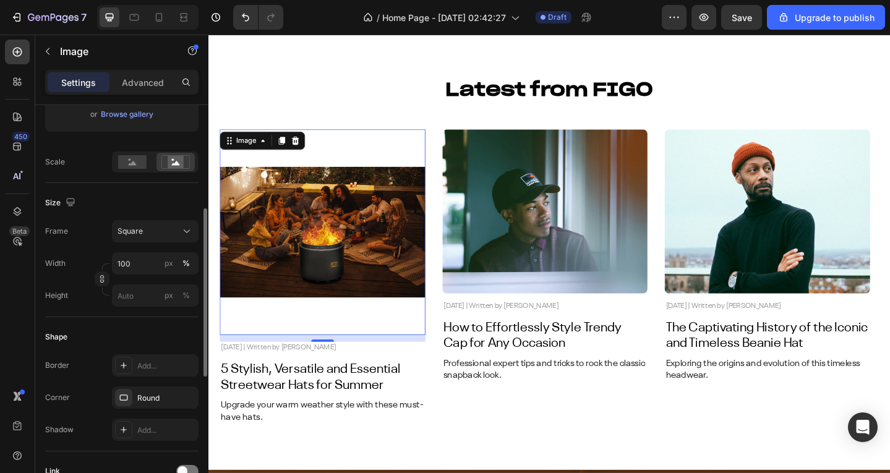
scroll to position [124, 0]
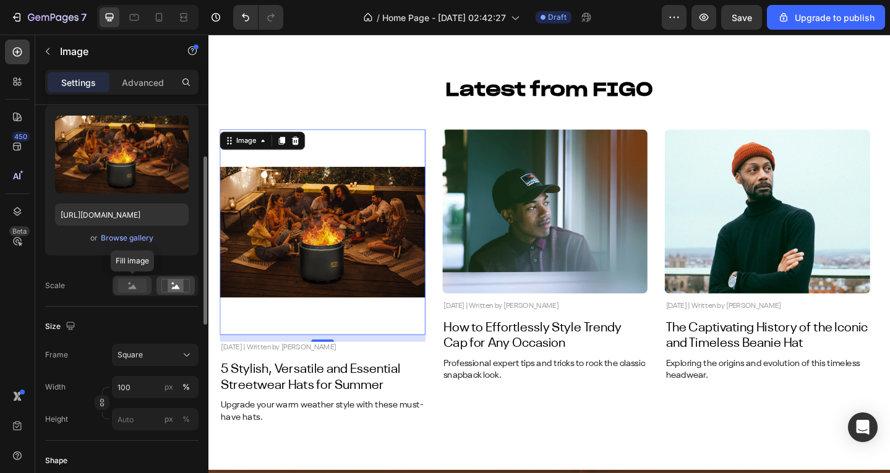
click at [121, 288] on rect at bounding box center [132, 286] width 28 height 14
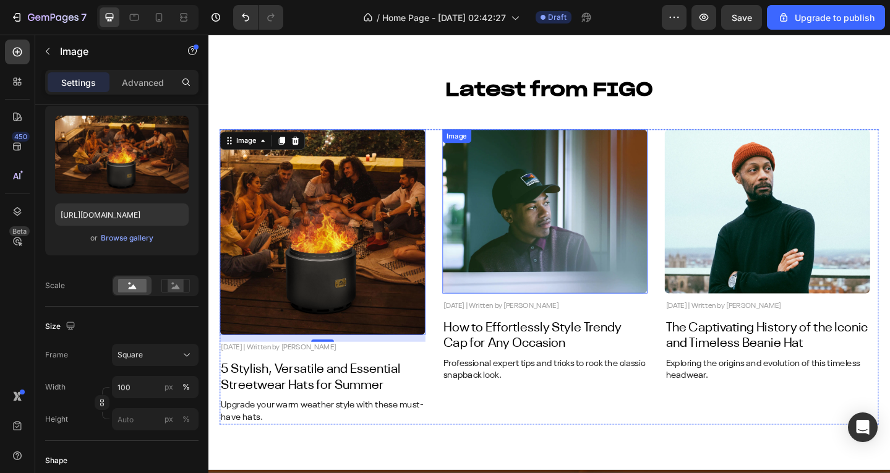
click at [549, 228] on img at bounding box center [575, 227] width 224 height 178
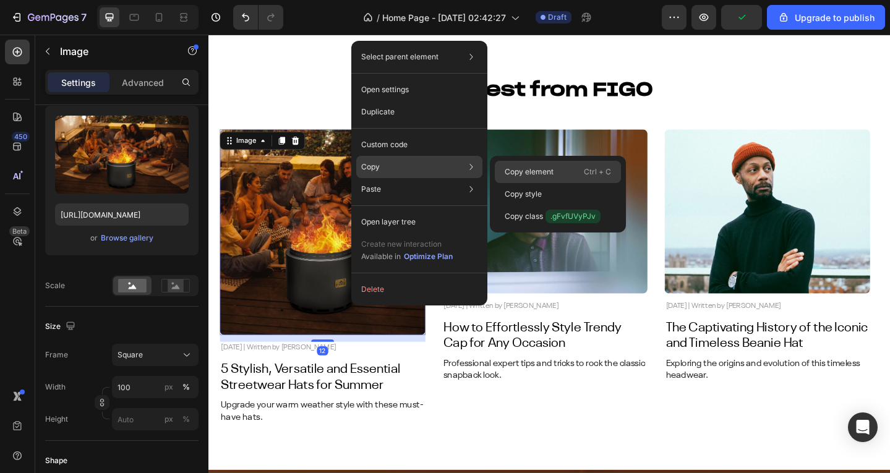
click at [539, 173] on p "Copy element" at bounding box center [529, 171] width 49 height 11
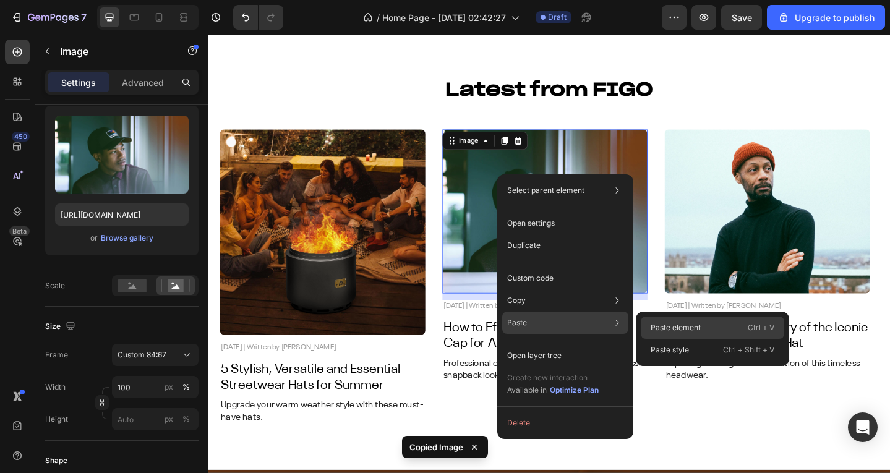
click at [668, 328] on p "Paste element" at bounding box center [676, 327] width 50 height 11
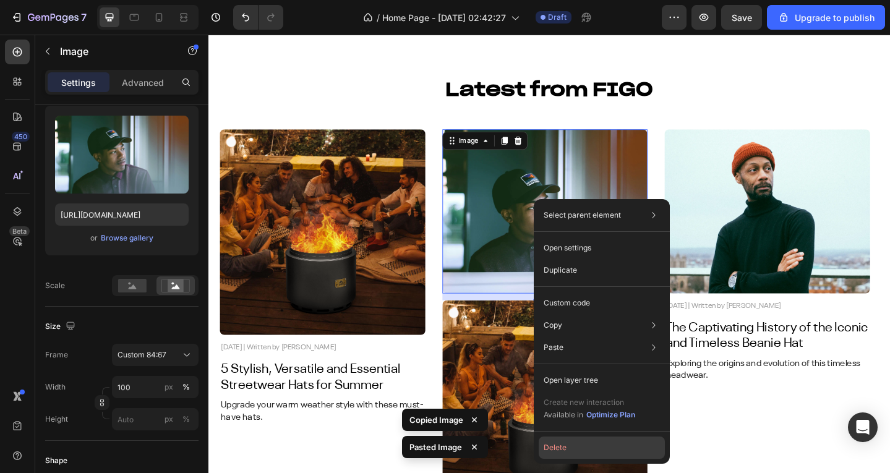
drag, startPoint x: 601, startPoint y: 450, endPoint x: 531, endPoint y: 298, distance: 167.2
click at [601, 450] on button "Delete" at bounding box center [602, 448] width 126 height 22
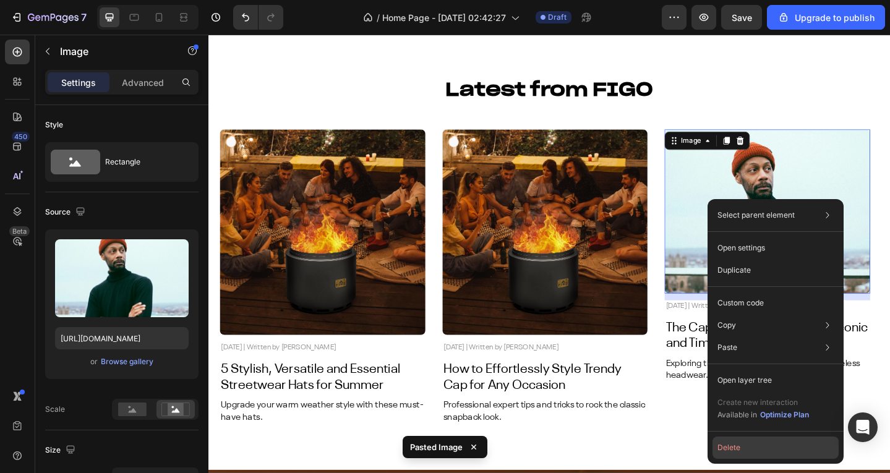
click at [755, 441] on button "Delete" at bounding box center [776, 448] width 126 height 22
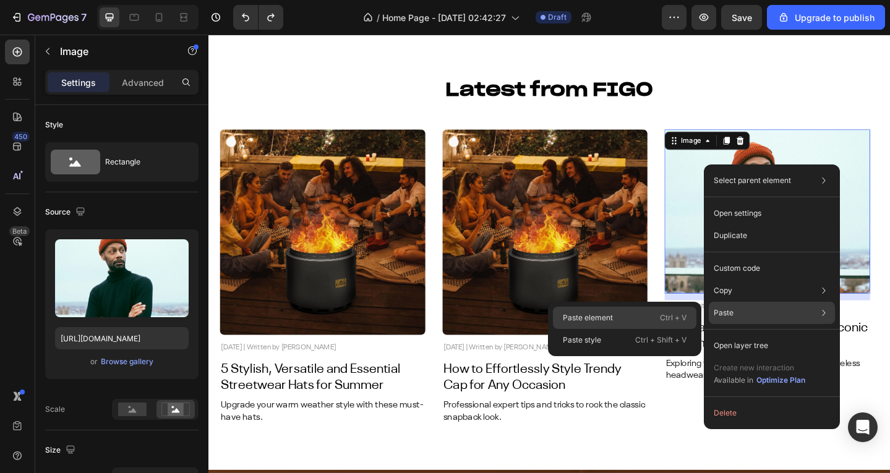
click at [628, 329] on div "Paste element Ctrl + V" at bounding box center [625, 340] width 144 height 22
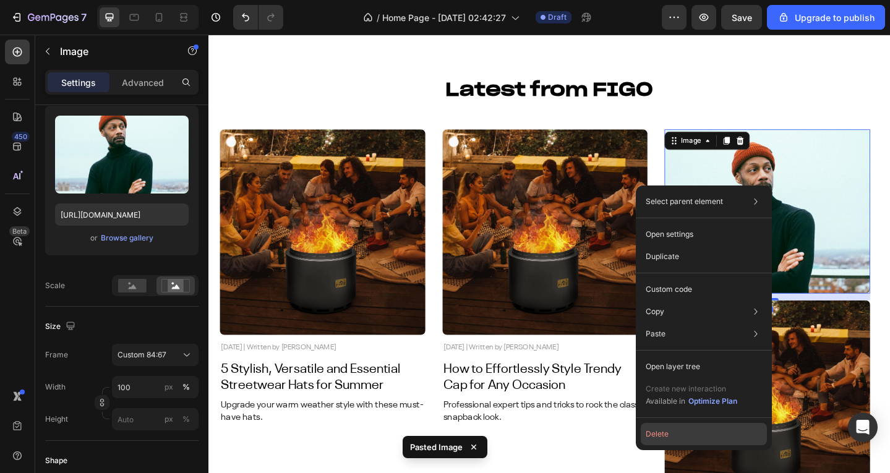
click at [687, 445] on button "Delete" at bounding box center [704, 434] width 126 height 22
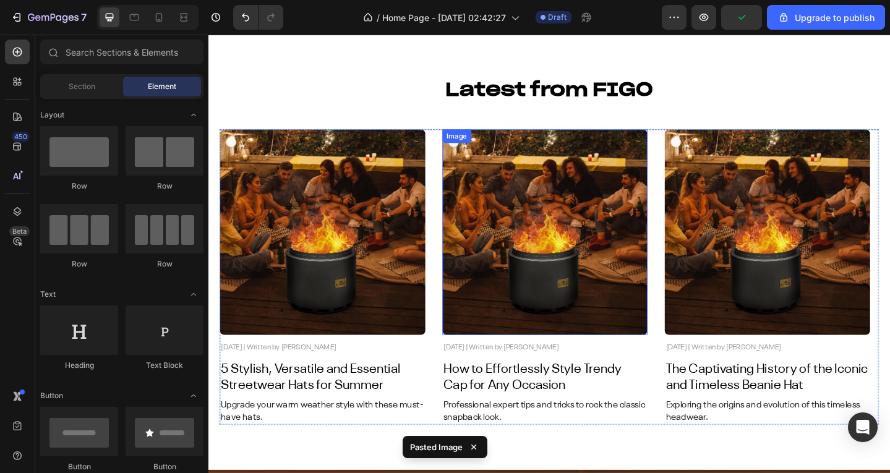
click at [608, 204] on img at bounding box center [575, 250] width 224 height 224
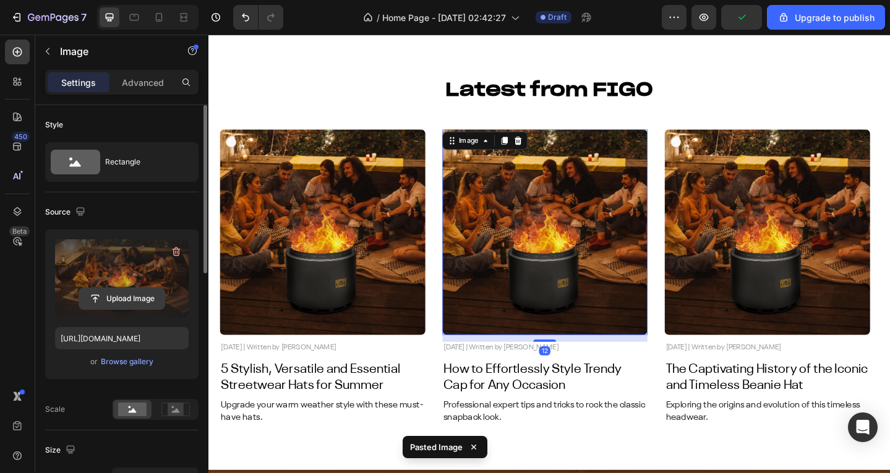
click at [116, 303] on input "file" at bounding box center [121, 298] width 85 height 21
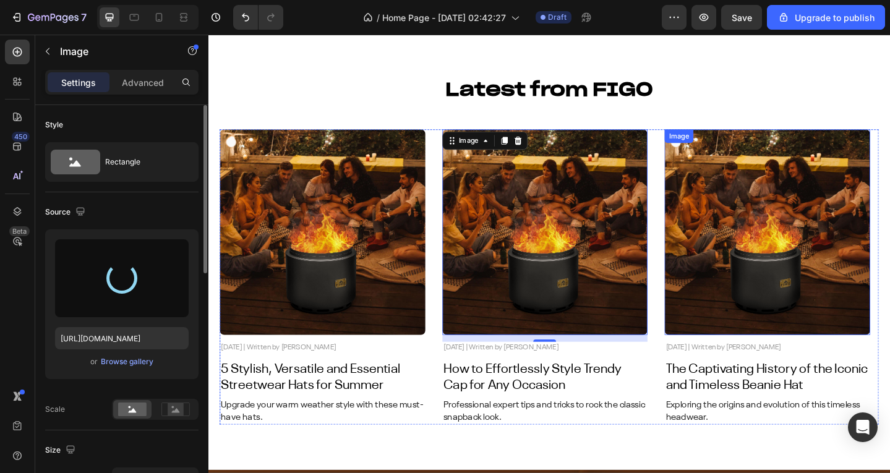
type input "https://cdn.shopify.com/s/files/1/0639/3806/8653/files/gempages_495963164974777…"
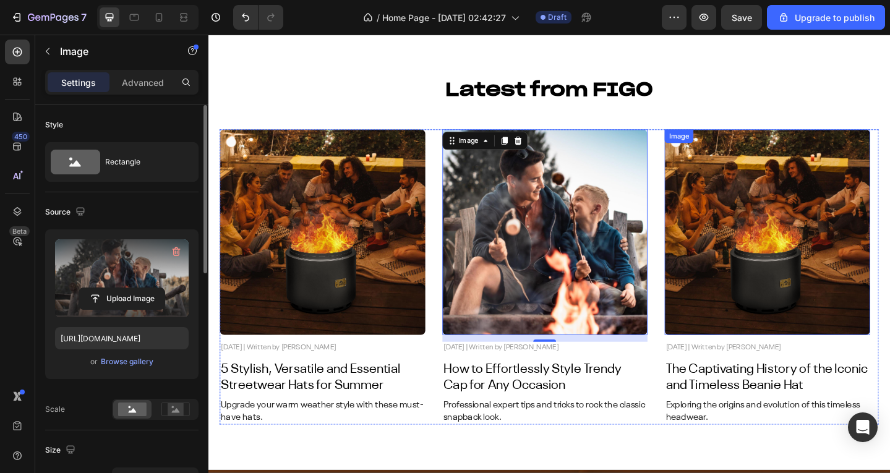
click at [758, 199] on img at bounding box center [817, 250] width 224 height 224
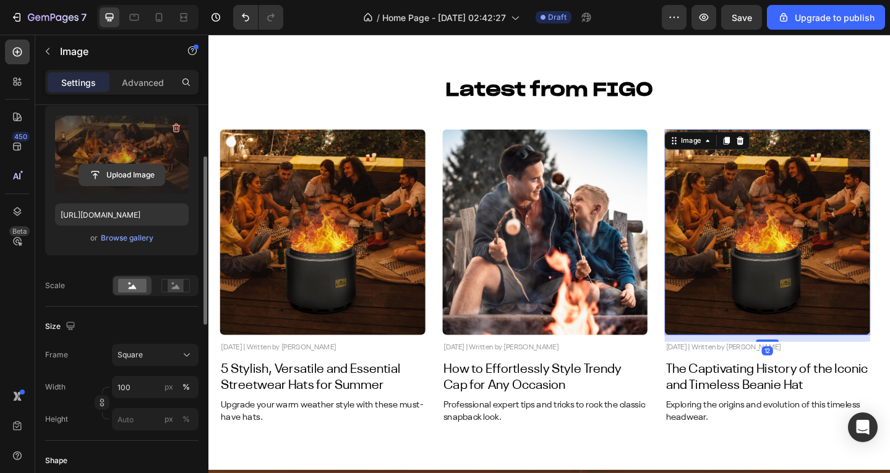
click at [130, 180] on input "file" at bounding box center [121, 175] width 85 height 21
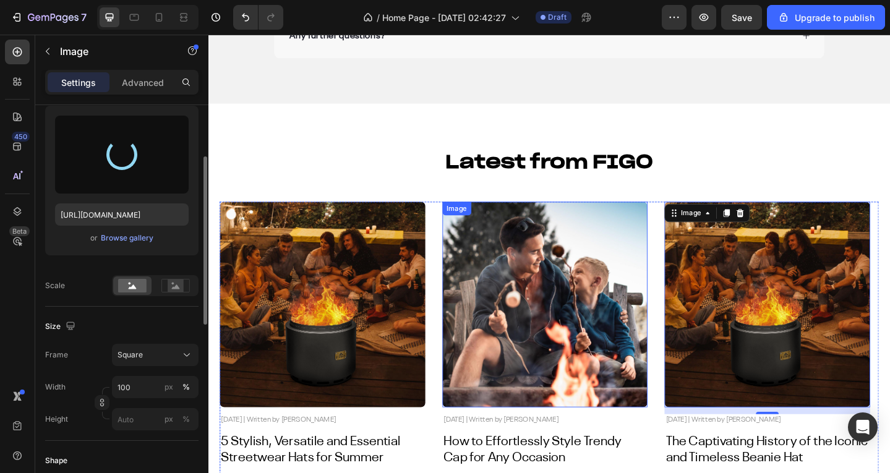
scroll to position [4492, 0]
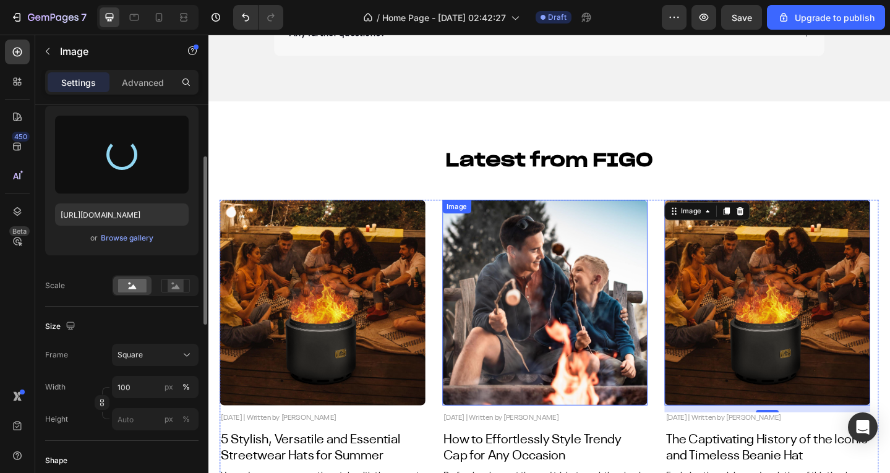
type input "https://cdn.shopify.com/s/files/1/0639/3806/8653/files/gempages_495963164974777…"
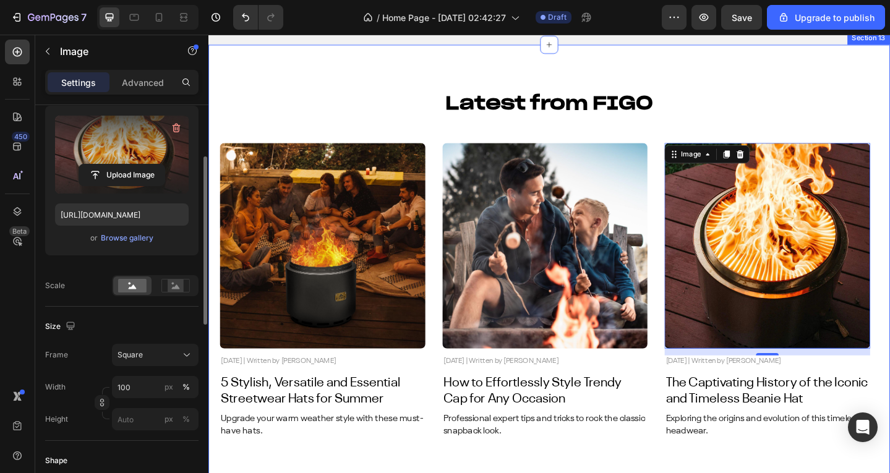
scroll to position [4430, 0]
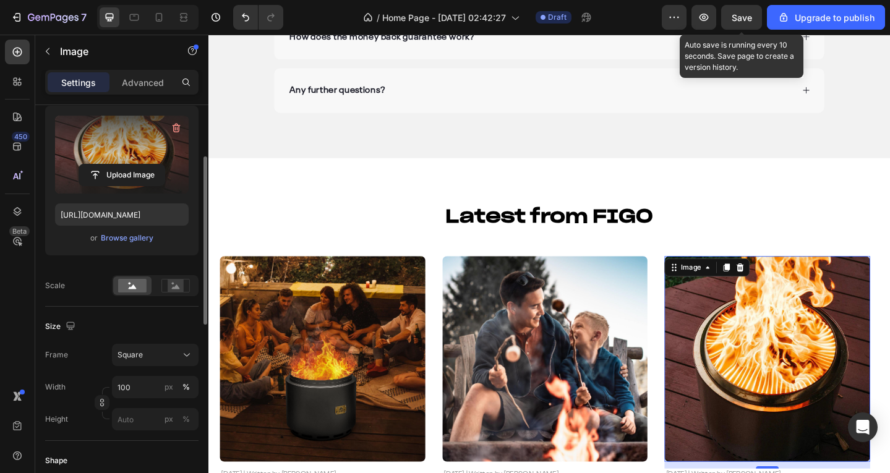
click at [746, 14] on span "Save" at bounding box center [742, 17] width 20 height 11
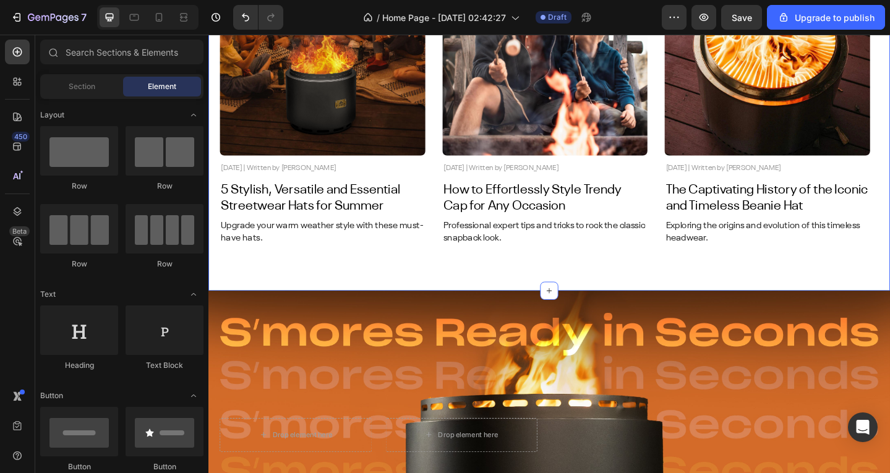
scroll to position [4949, 0]
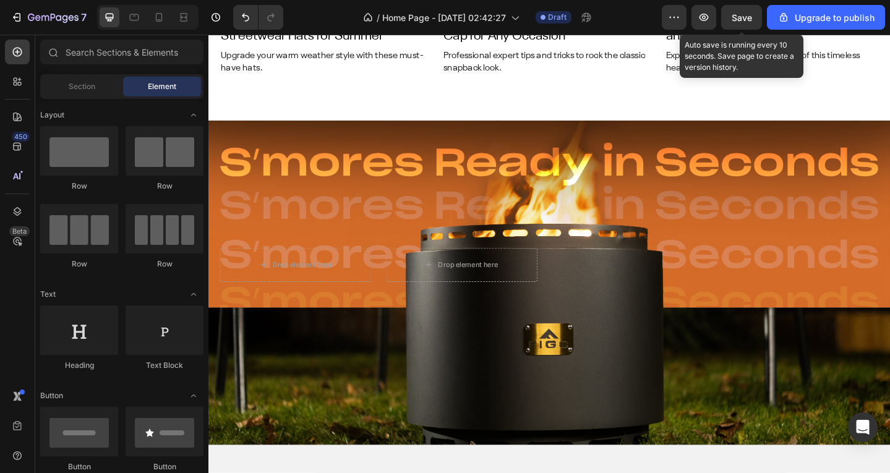
click at [745, 17] on span "Save" at bounding box center [742, 17] width 20 height 11
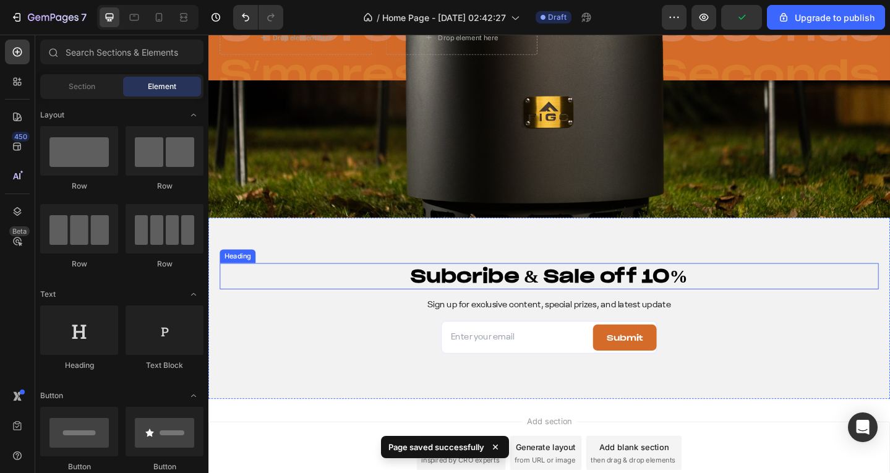
scroll to position [5294, 0]
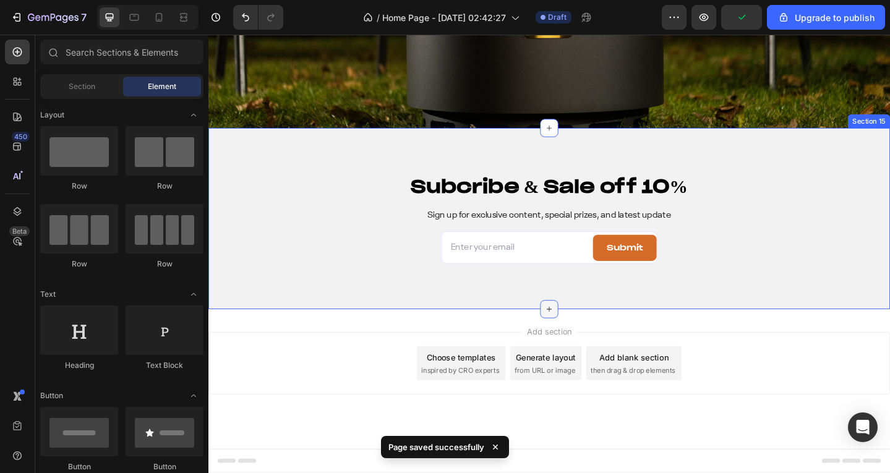
click at [575, 332] on icon at bounding box center [580, 334] width 10 height 10
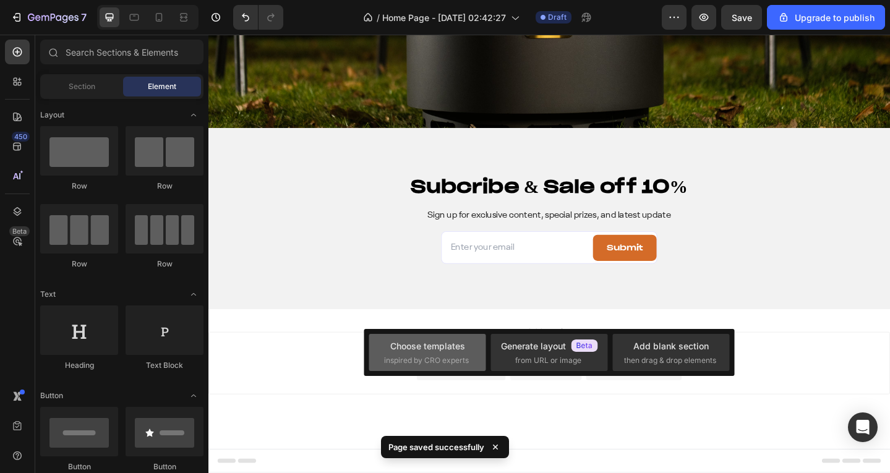
click at [428, 356] on span "inspired by CRO experts" at bounding box center [426, 360] width 85 height 11
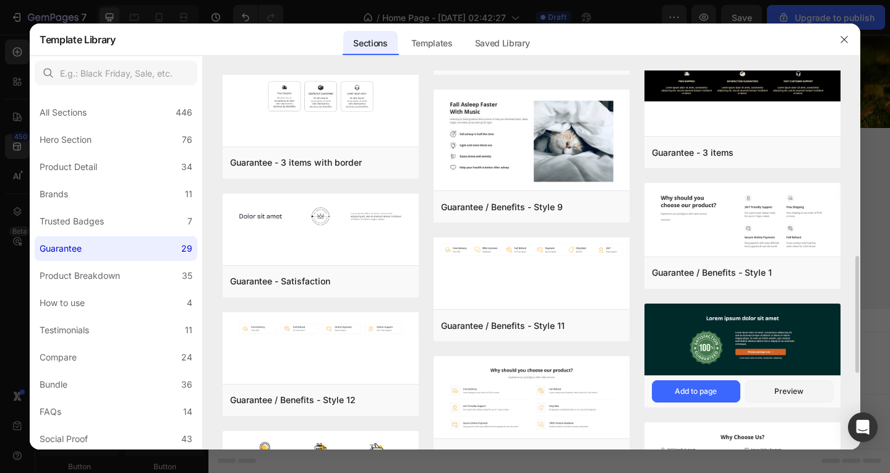
scroll to position [476, 0]
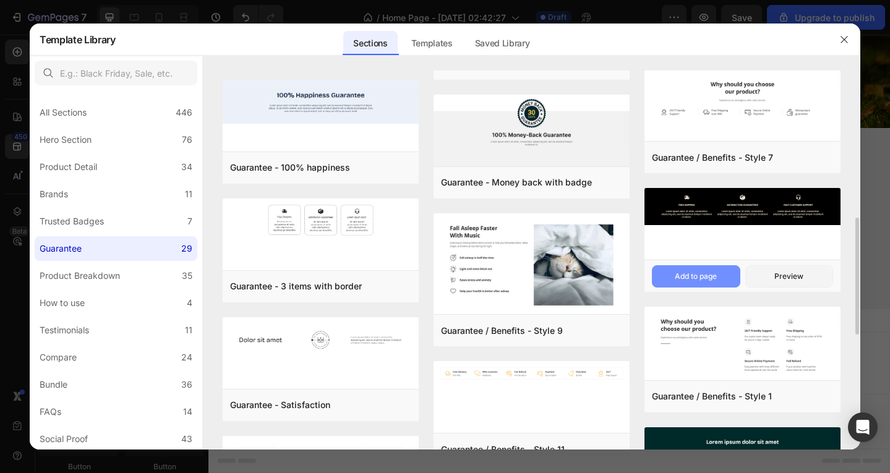
click at [696, 276] on div "Add to page" at bounding box center [696, 276] width 42 height 11
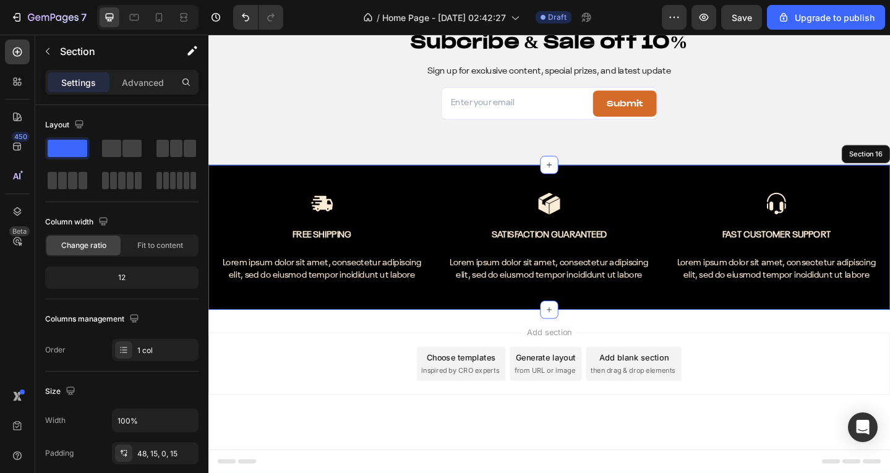
scroll to position [5328, 0]
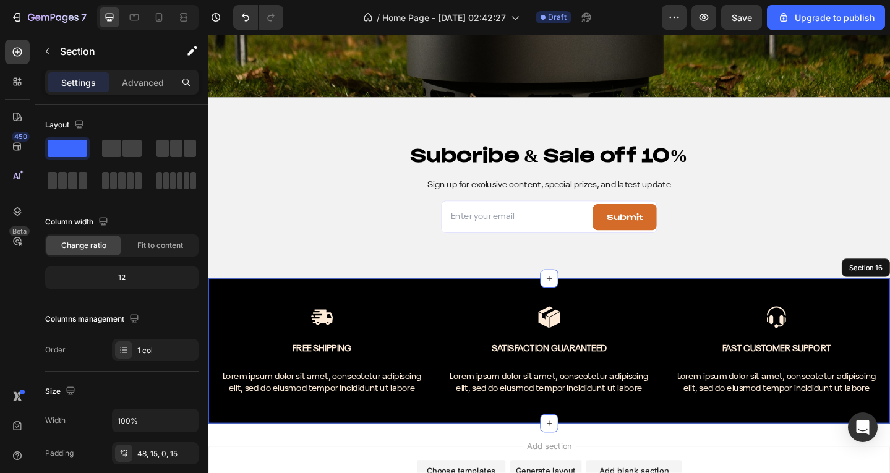
click at [786, 317] on div "Image Free Shipping Text Block Lorem ipsum dolor sit amet, consectetur adipisci…" at bounding box center [579, 379] width 742 height 157
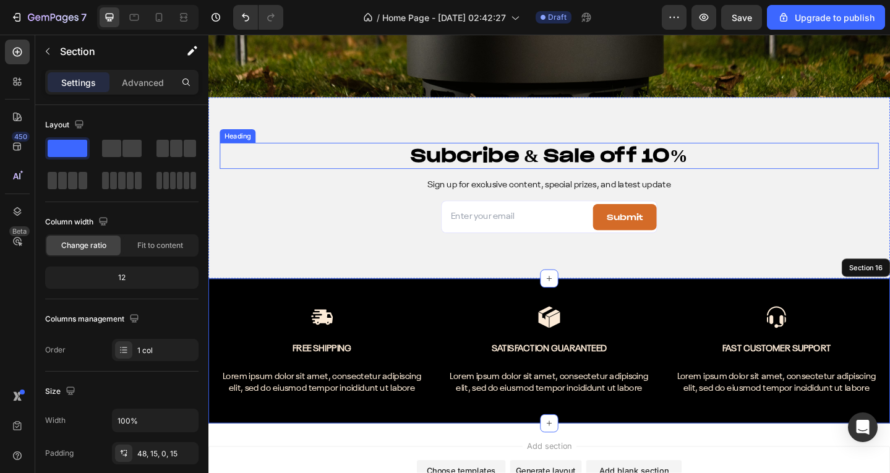
click at [574, 173] on h2 "Subcribe & Sale off 10%" at bounding box center [580, 167] width 718 height 28
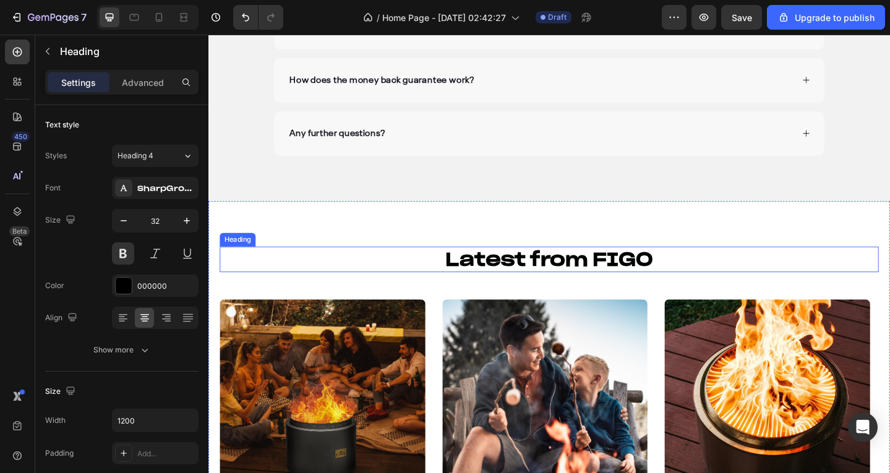
scroll to position [4385, 0]
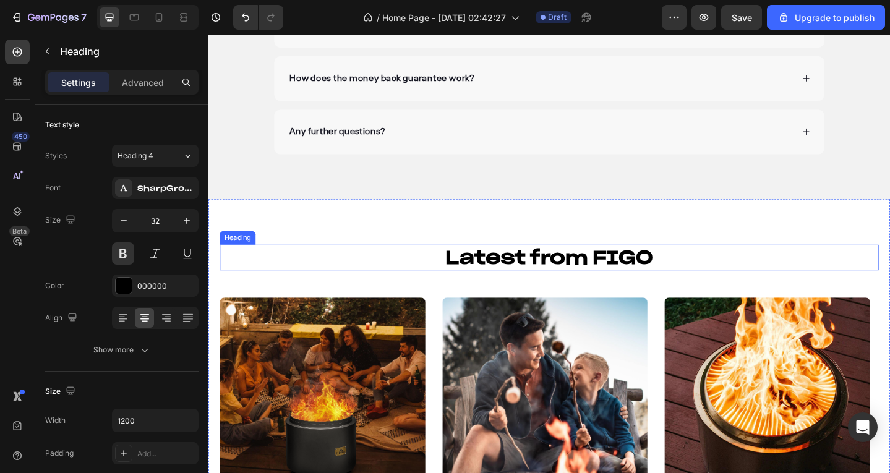
click at [489, 286] on h2 "Latest from FIGO" at bounding box center [580, 278] width 718 height 28
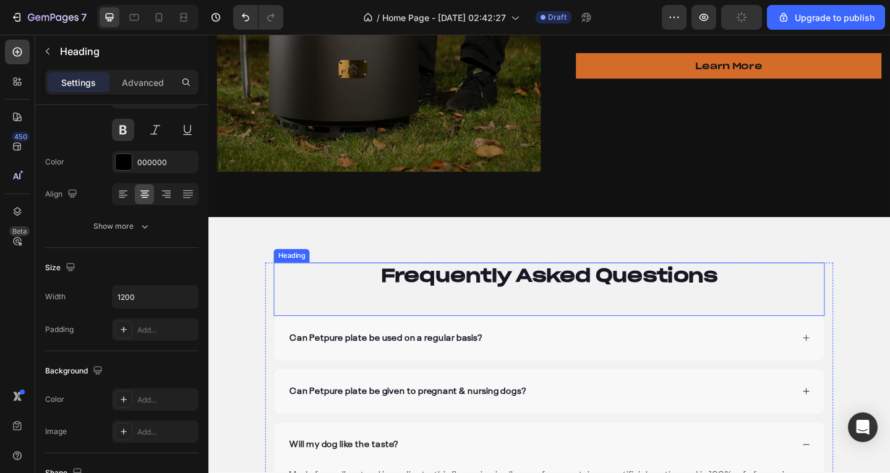
scroll to position [3828, 0]
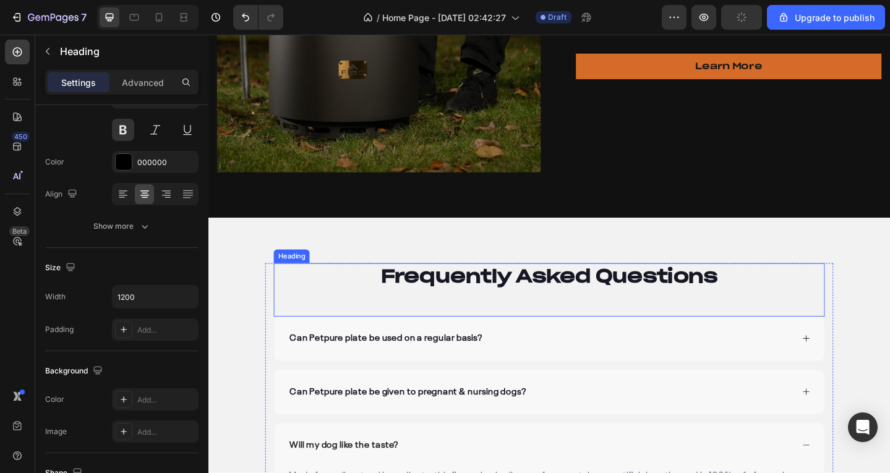
click at [495, 287] on p "Frequently Asked Questions" at bounding box center [580, 298] width 598 height 26
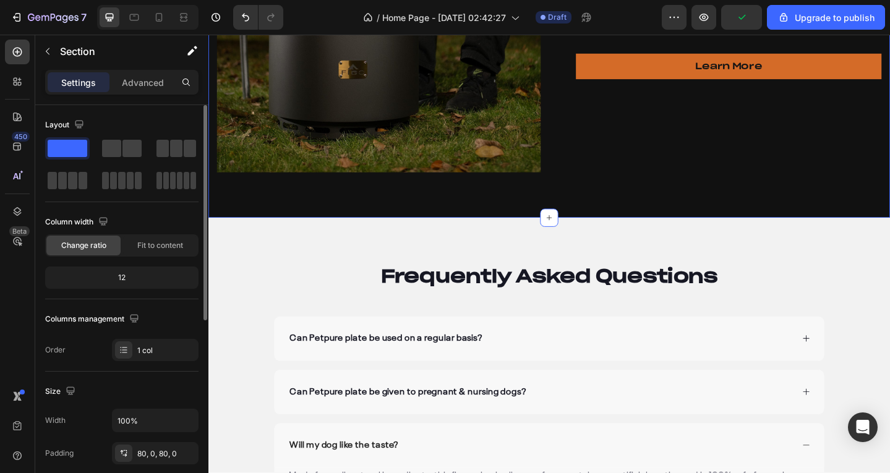
scroll to position [124, 0]
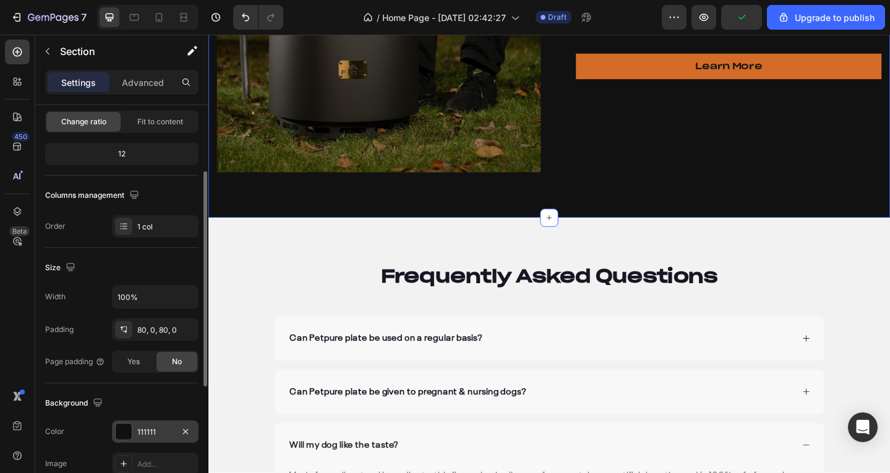
click at [145, 426] on div "111111" at bounding box center [155, 432] width 87 height 22
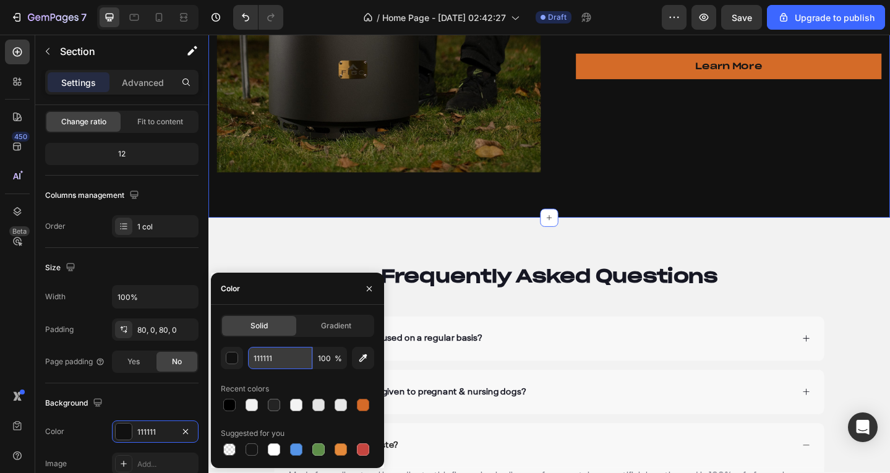
click at [287, 361] on input "111111" at bounding box center [280, 358] width 64 height 22
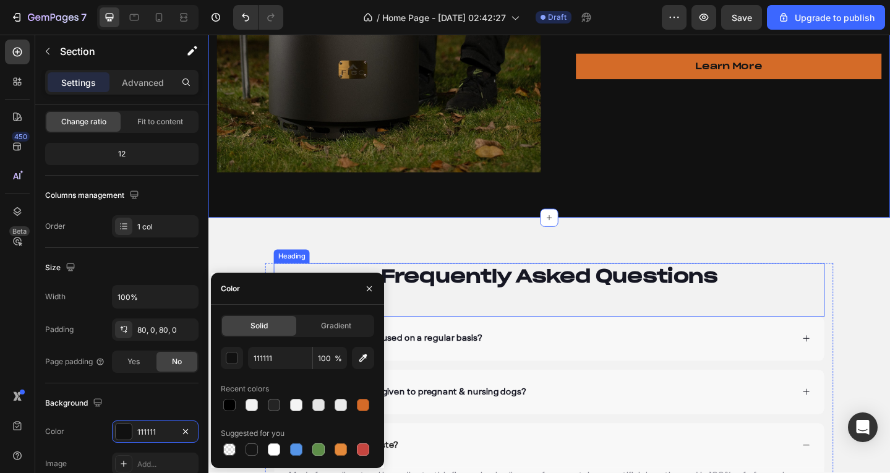
click at [574, 295] on p "Frequently Asked Questions" at bounding box center [580, 298] width 598 height 26
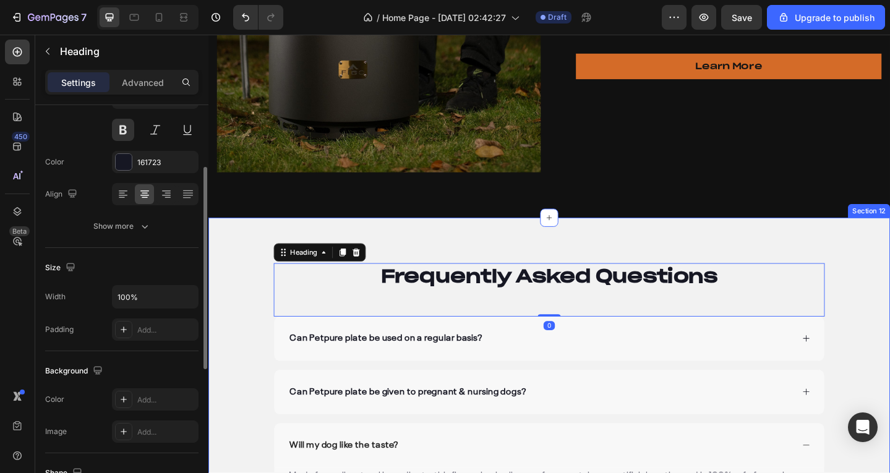
scroll to position [0, 0]
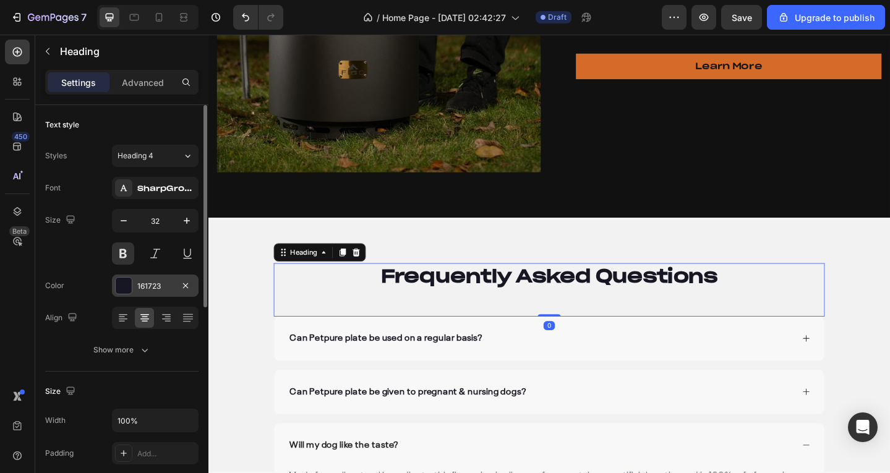
click at [144, 287] on div "161723" at bounding box center [155, 286] width 36 height 11
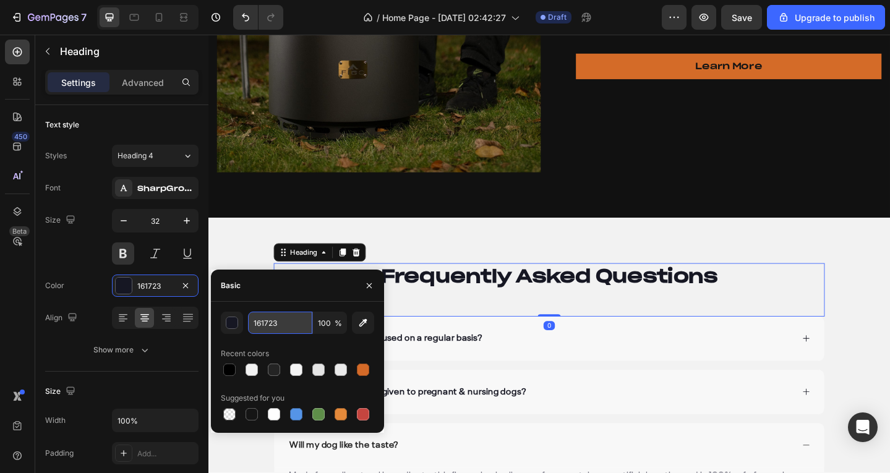
click at [296, 320] on input "161723" at bounding box center [280, 323] width 64 height 22
paste input "11111"
type input "111111"
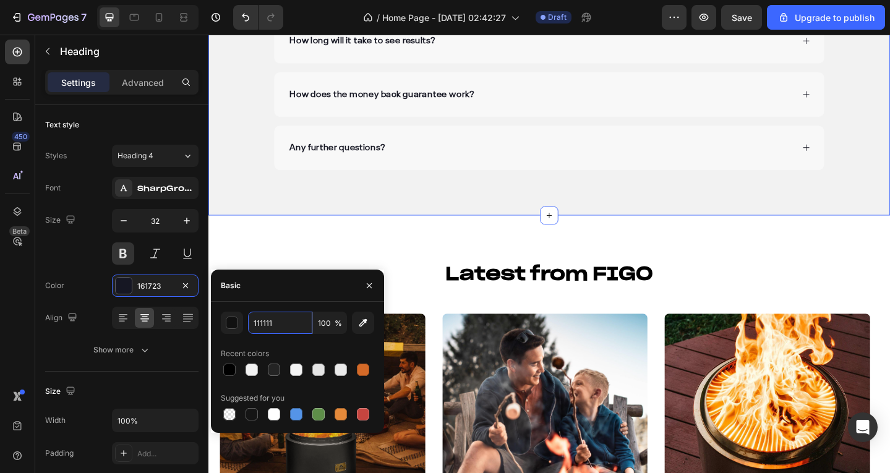
scroll to position [4385, 0]
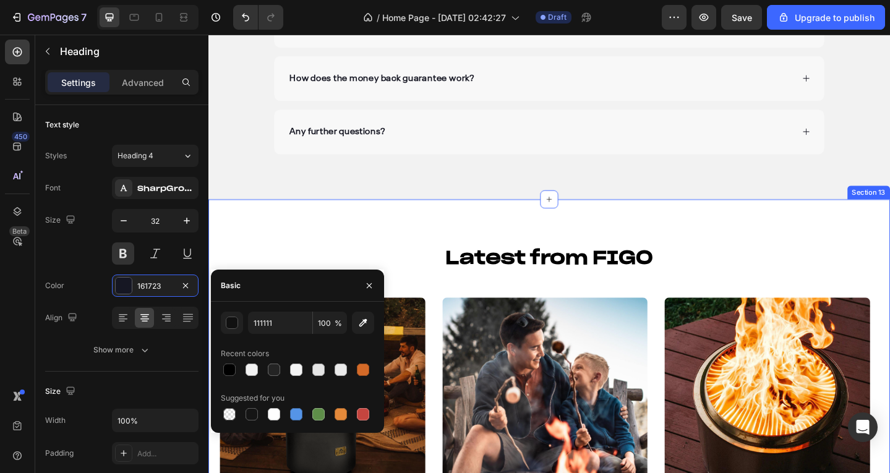
click at [572, 285] on h2 "Latest from FIGO" at bounding box center [580, 278] width 718 height 28
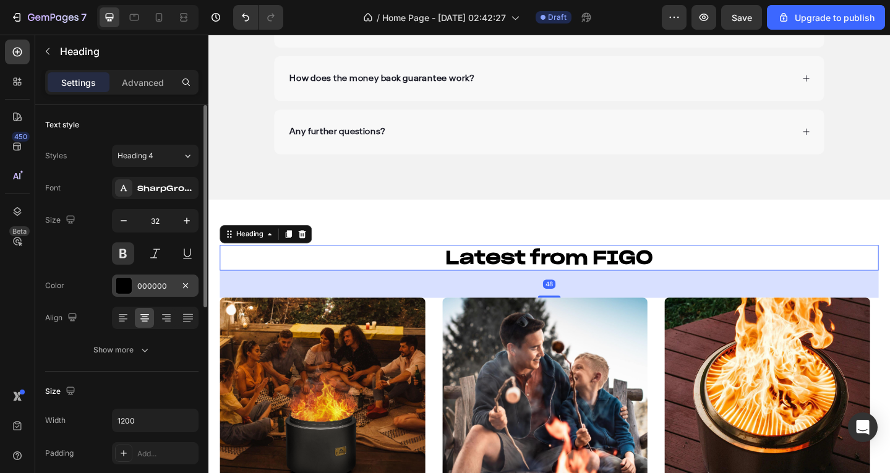
click at [153, 285] on div "000000" at bounding box center [155, 286] width 36 height 11
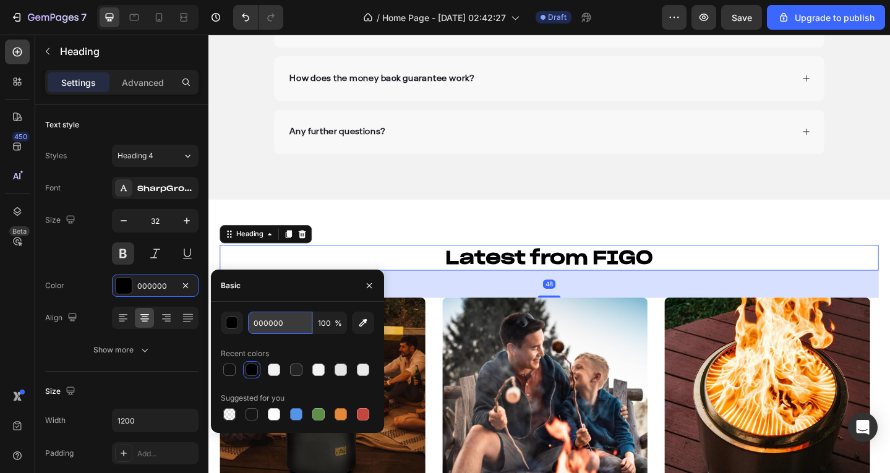
click at [270, 312] on input "000000" at bounding box center [280, 323] width 64 height 22
paste input "111111"
type input "111111"
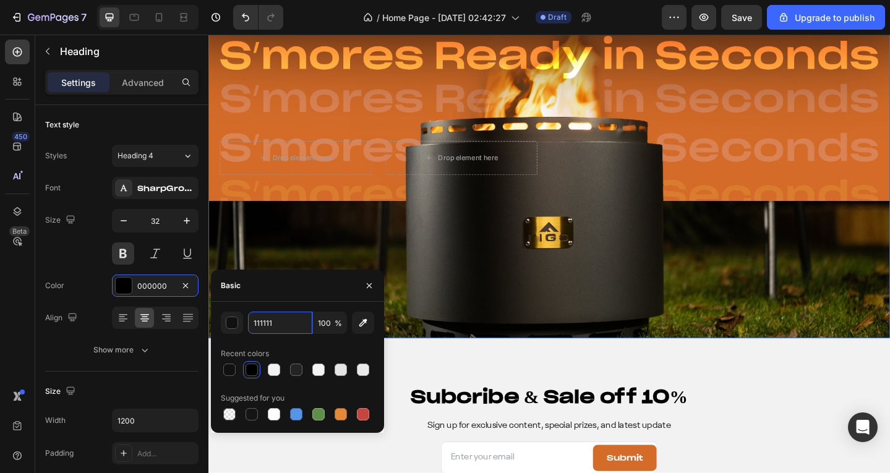
scroll to position [5189, 0]
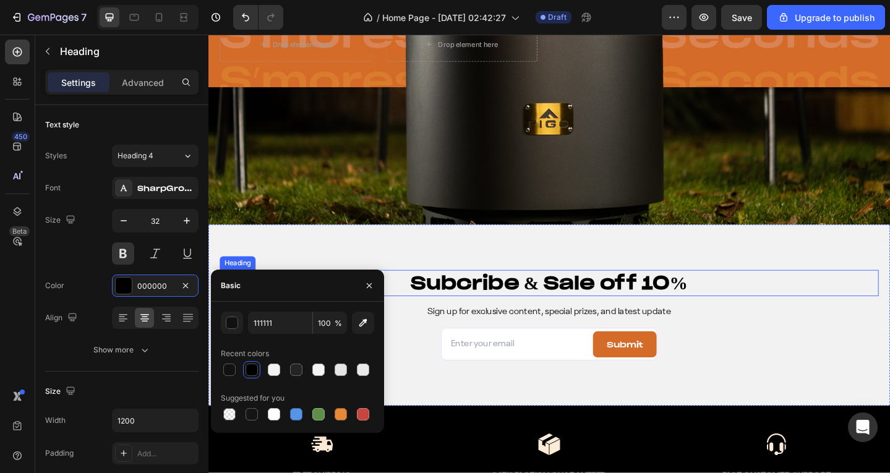
click at [598, 306] on h2 "Subcribe & Sale off 10%" at bounding box center [580, 305] width 718 height 28
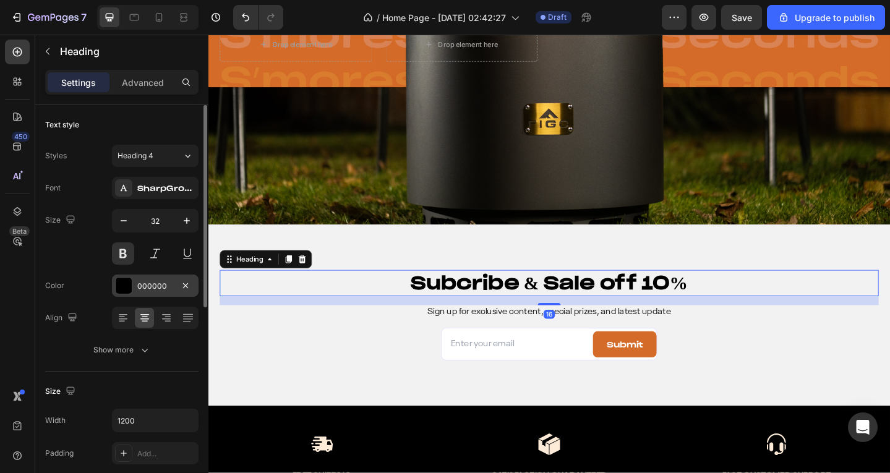
click at [147, 292] on div "000000" at bounding box center [155, 286] width 87 height 22
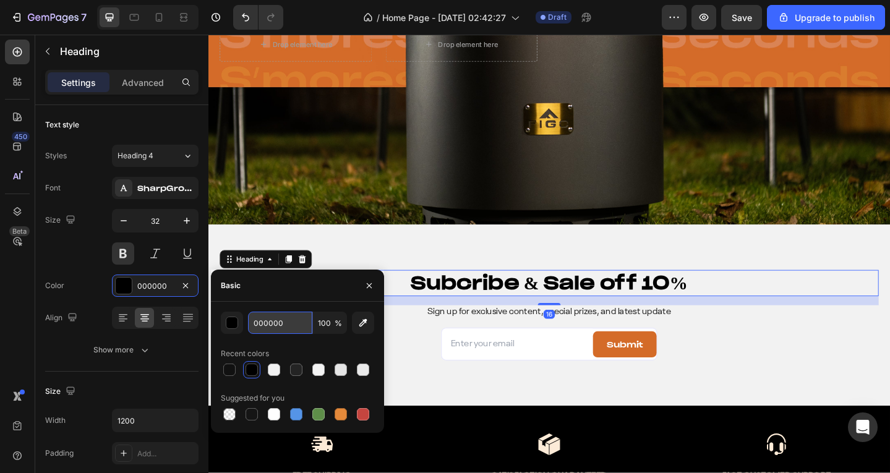
click at [290, 319] on input "000000" at bounding box center [280, 323] width 64 height 22
paste input "111111"
type input "111111"
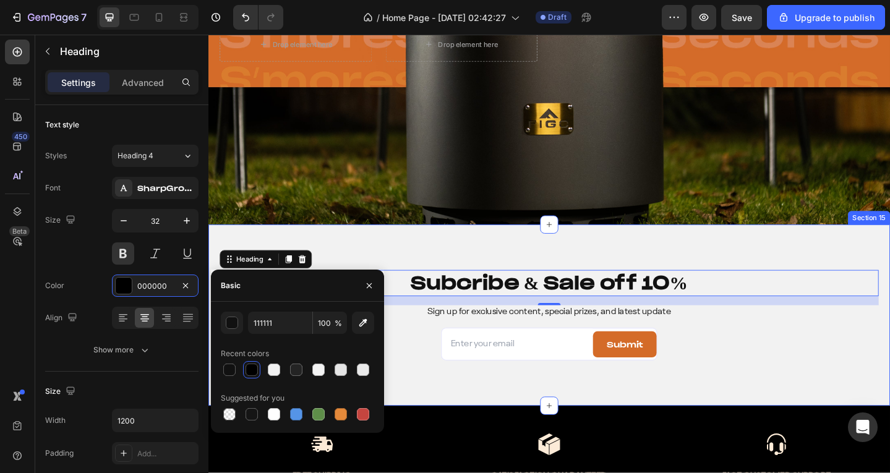
click at [783, 288] on div "Subcribe & Sale off 10% Heading 16 Sign up for exclusive content, special prize…" at bounding box center [579, 340] width 742 height 197
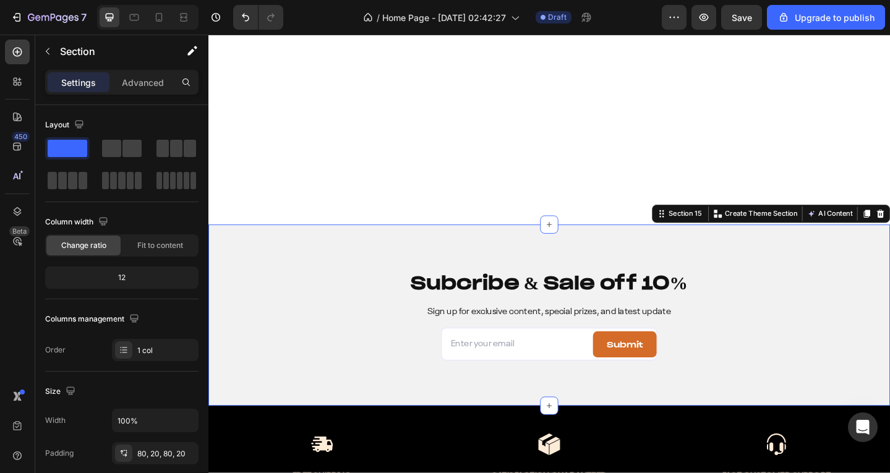
scroll to position [5437, 0]
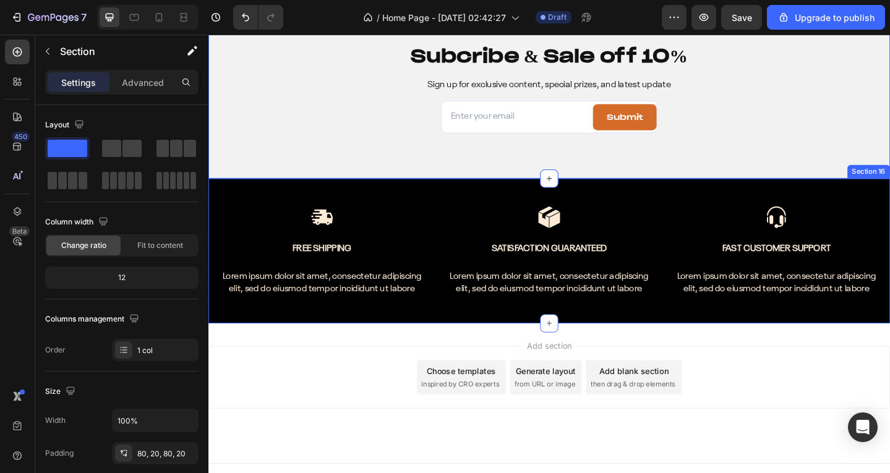
click at [425, 344] on div "Image Free Shipping Text Block Lorem ipsum dolor sit amet, consectetur adipisci…" at bounding box center [580, 284] width 724 height 127
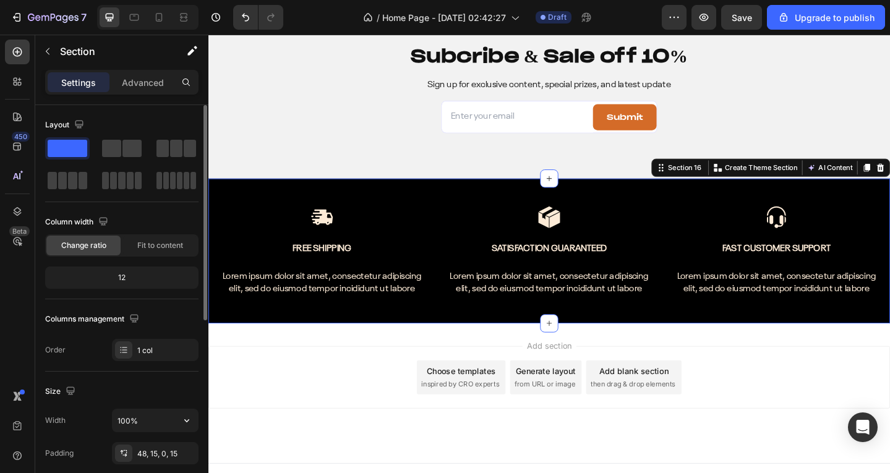
scroll to position [186, 0]
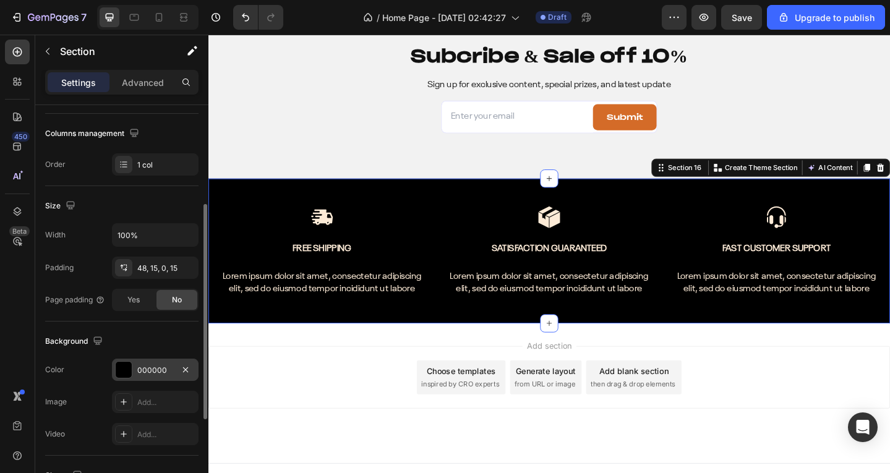
click at [150, 365] on div "000000" at bounding box center [155, 370] width 36 height 11
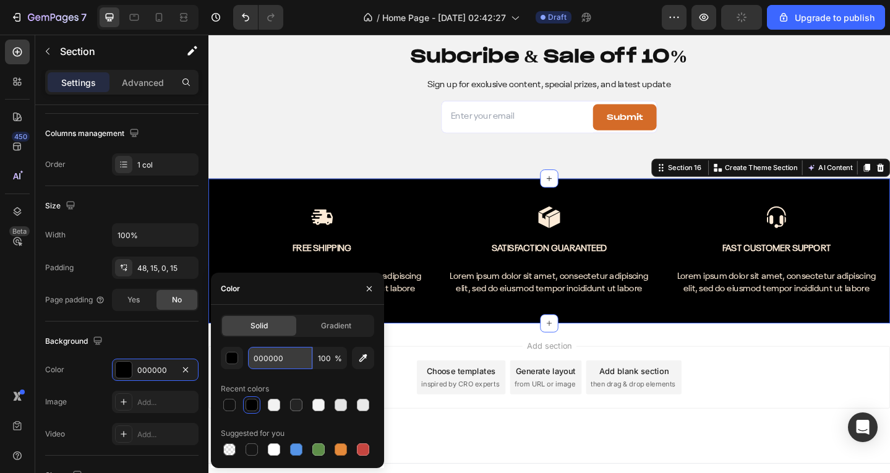
click at [290, 363] on input "000000" at bounding box center [280, 358] width 64 height 22
paste input "111111"
type input "111111"
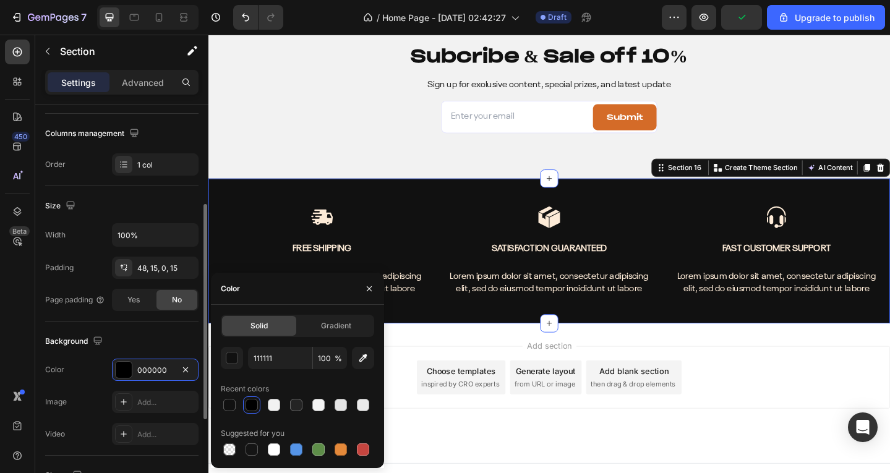
click at [131, 319] on div "Size Width 100% Padding 48, 15, 0, 15 Page padding Yes No" at bounding box center [121, 253] width 153 height 135
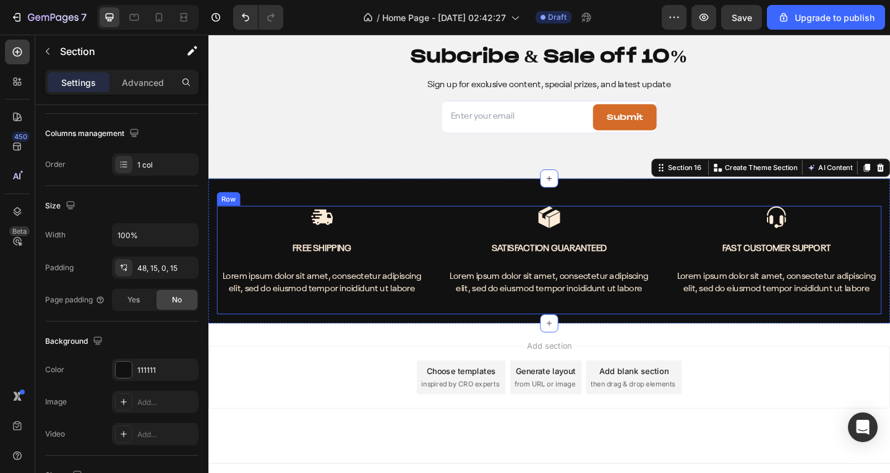
click at [692, 255] on div "Image Free Shipping Text Block Lorem ipsum dolor sit amet, consectetur adipisci…" at bounding box center [580, 280] width 724 height 118
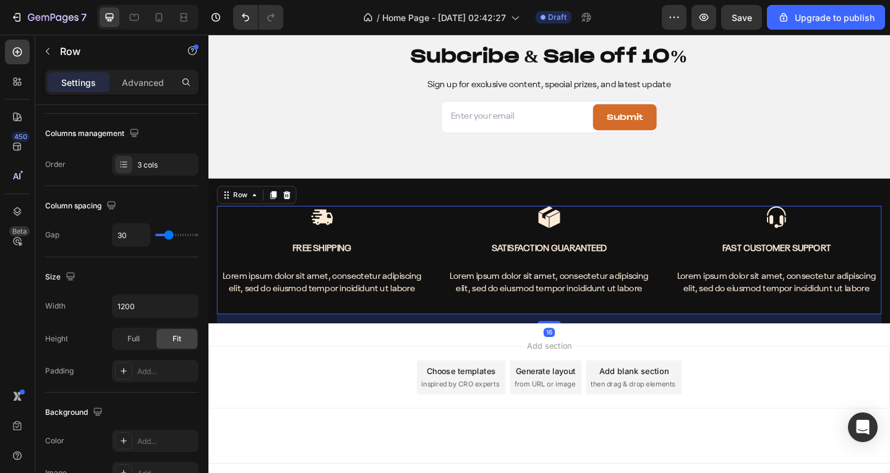
scroll to position [0, 0]
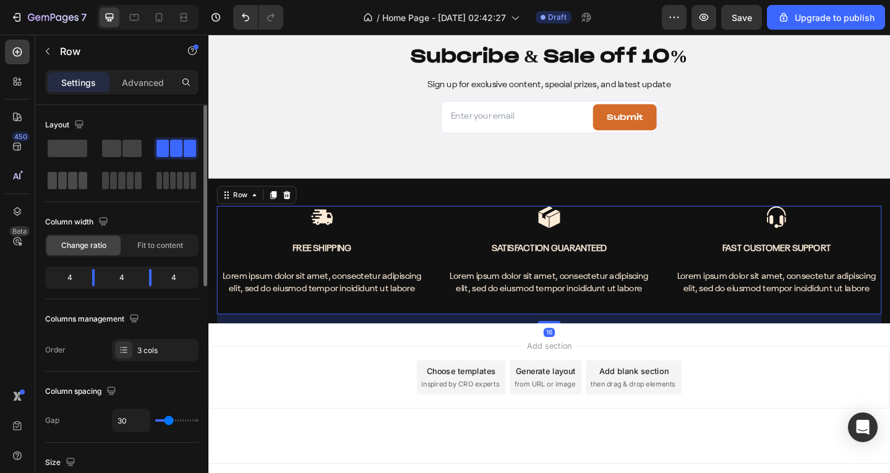
click at [69, 189] on span at bounding box center [72, 180] width 9 height 17
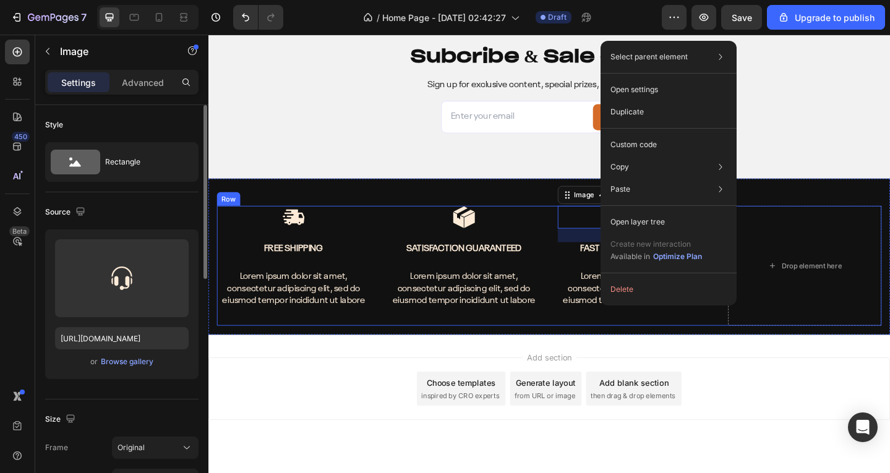
click at [569, 244] on div "Image Free Shipping Text Block Lorem ipsum dolor sit amet, consectetur adipisci…" at bounding box center [580, 286] width 724 height 131
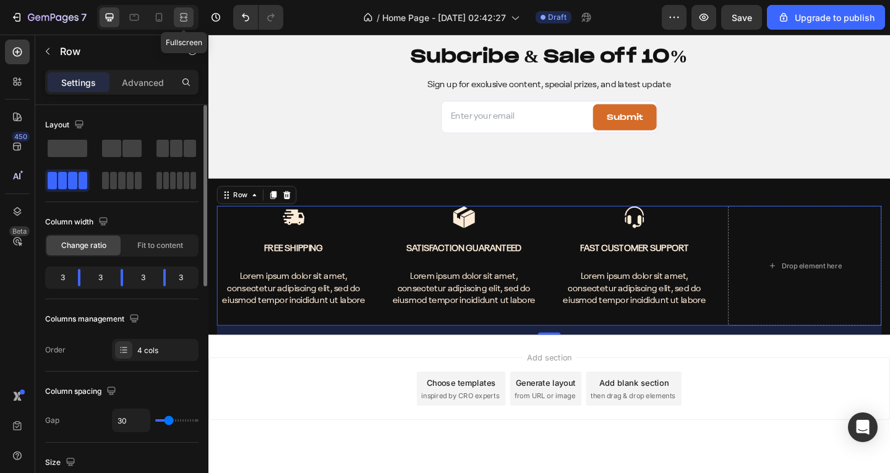
click at [181, 11] on icon at bounding box center [184, 17] width 12 height 12
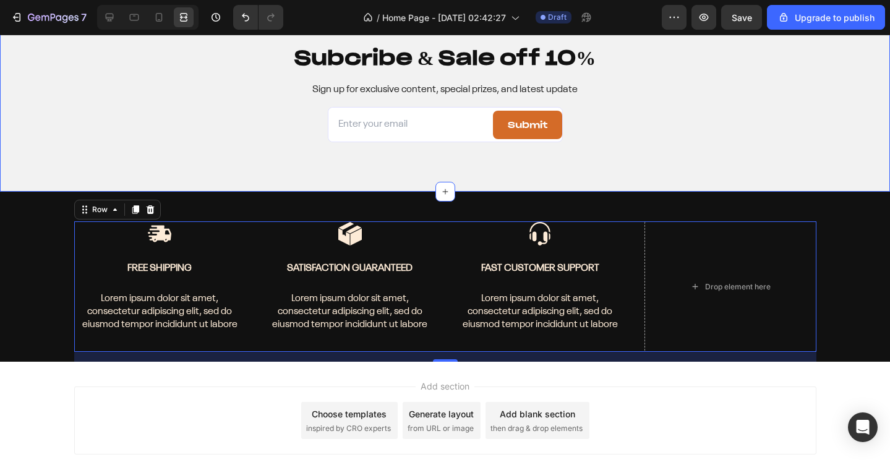
click at [380, 164] on div "Subcribe & Sale off 10% Heading Sign up for exclusive content, special prizes, …" at bounding box center [445, 92] width 890 height 197
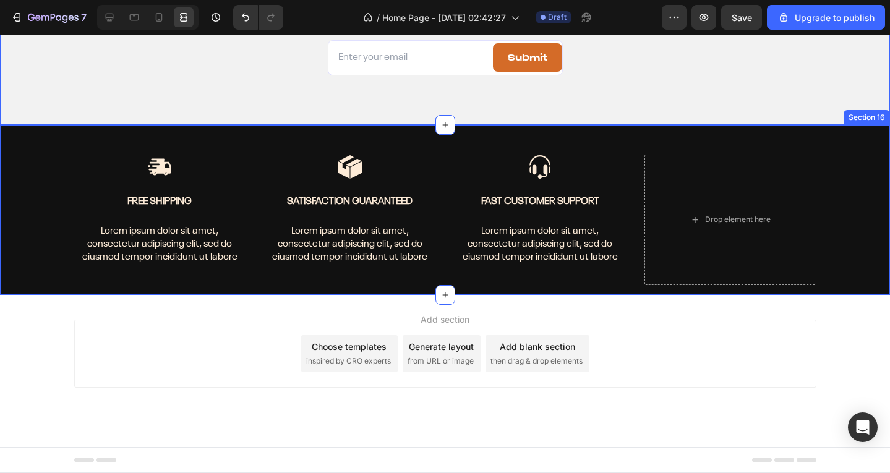
scroll to position [5289, 0]
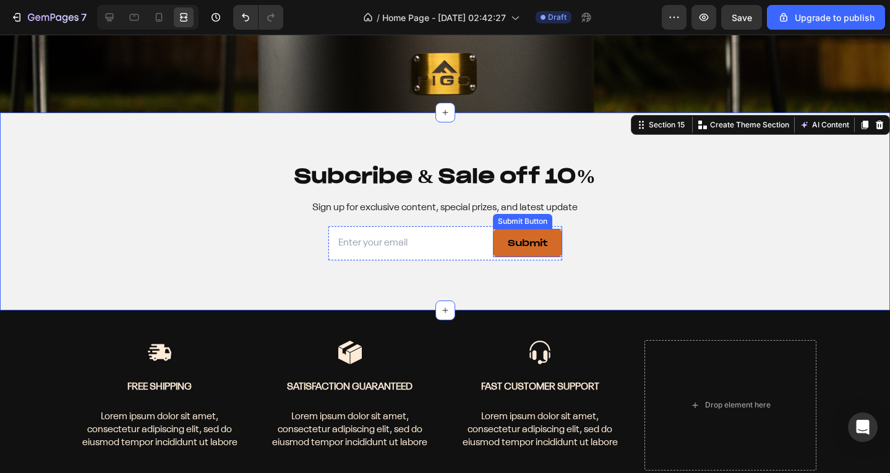
click at [536, 234] on button "Submit" at bounding box center [527, 243] width 69 height 28
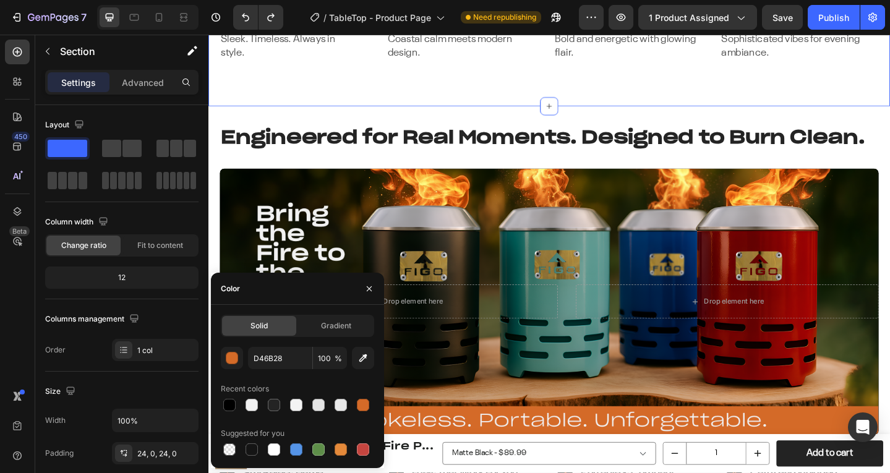
scroll to position [186, 0]
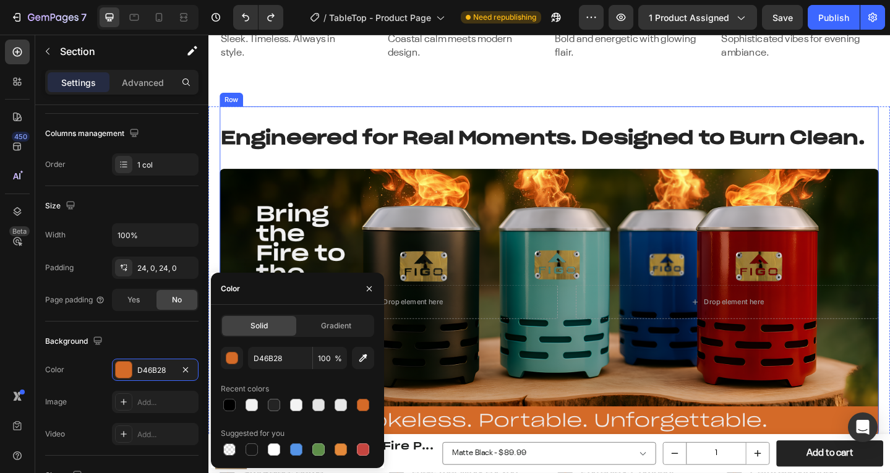
click at [497, 319] on div "Engineered for Real Moments. Designed to Burn Clean. Heading Drop element here …" at bounding box center [580, 334] width 718 height 443
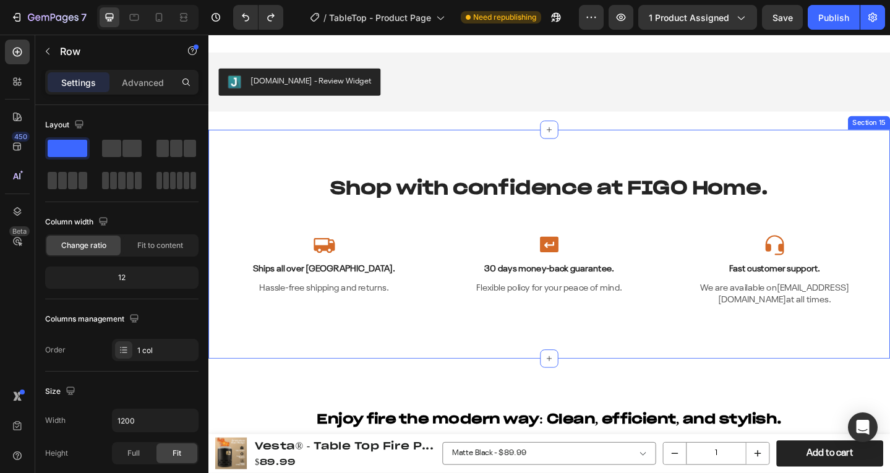
scroll to position [3868, 0]
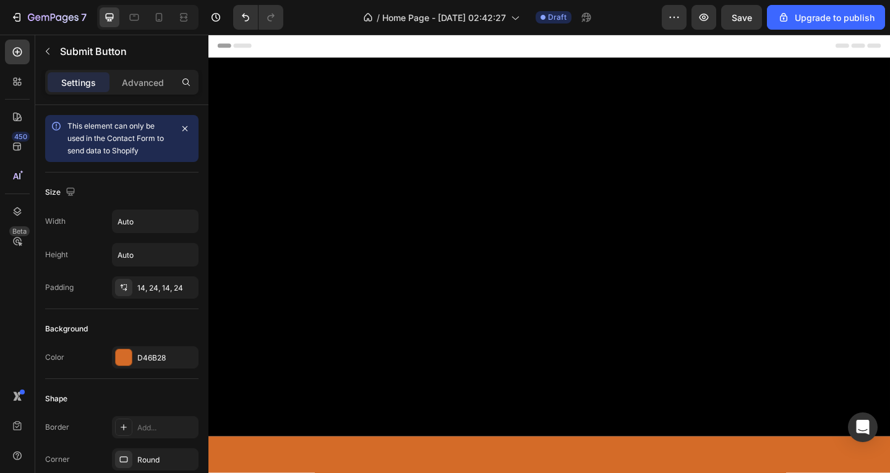
scroll to position [5289, 0]
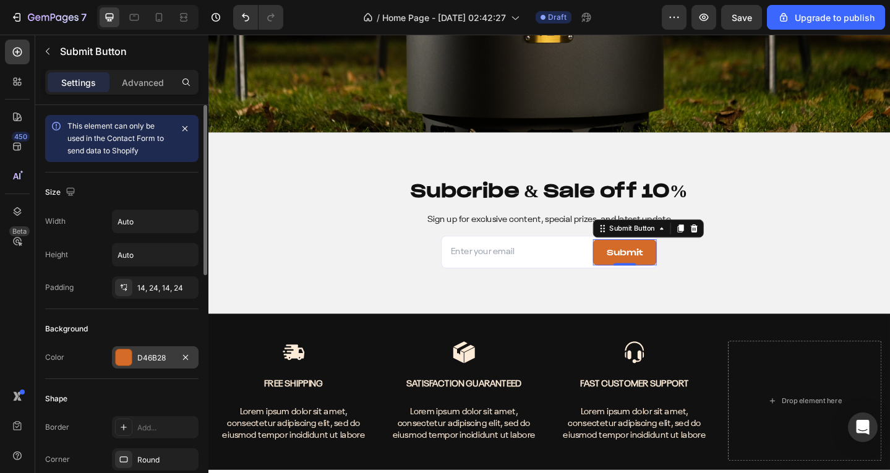
click at [154, 363] on div "D46B28" at bounding box center [155, 358] width 36 height 11
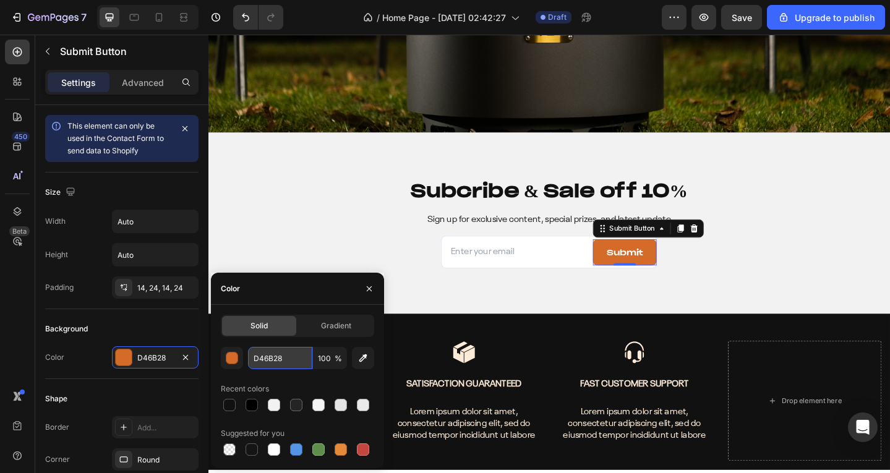
click at [272, 354] on input "D46B28" at bounding box center [280, 358] width 64 height 22
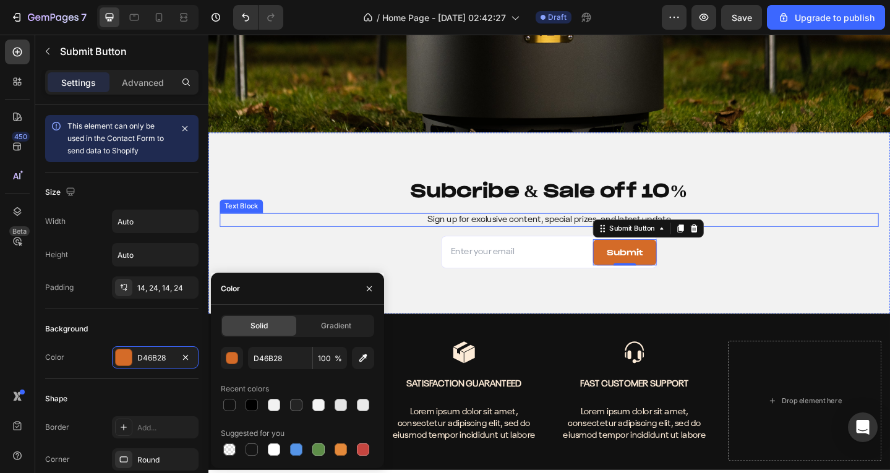
click at [337, 220] on div "Subcribe & Sale off 10% Heading Sign up for exclusive content, special prizes, …" at bounding box center [580, 240] width 718 height 98
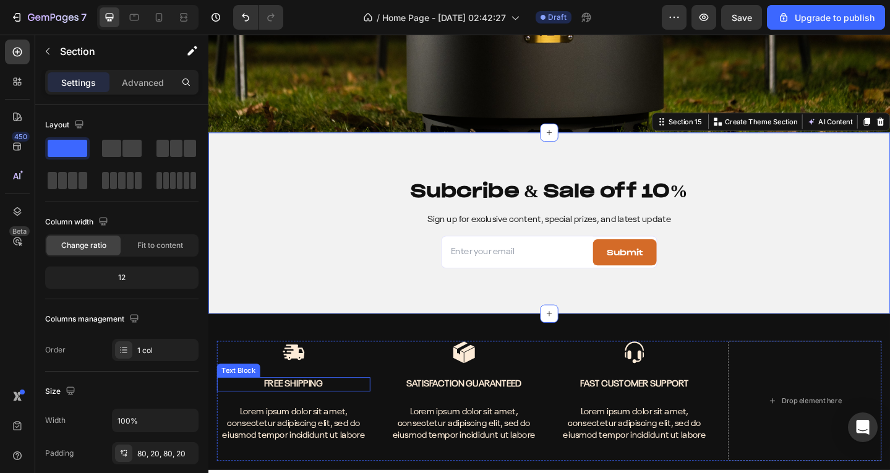
click at [305, 414] on p "Free Shipping" at bounding box center [301, 416] width 165 height 13
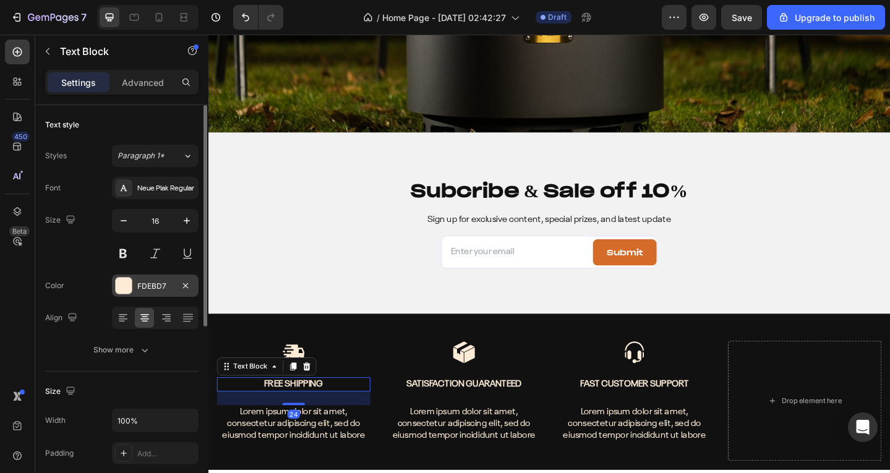
click at [142, 286] on div "FDEBD7" at bounding box center [155, 286] width 36 height 11
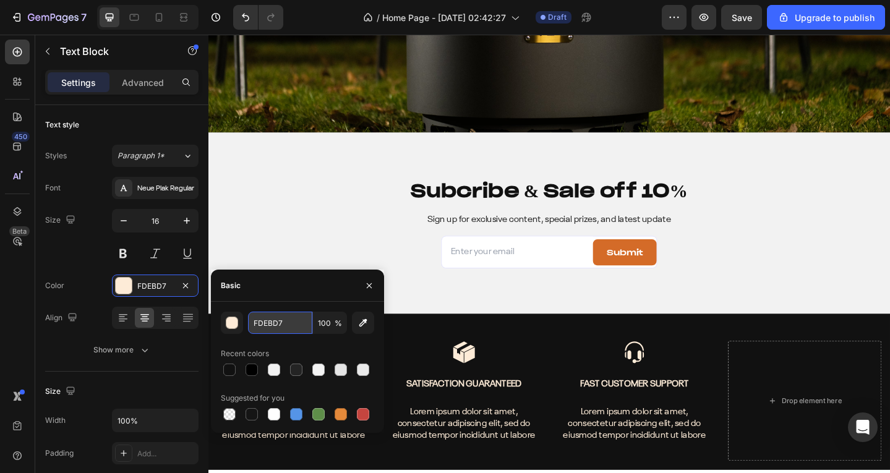
click at [291, 327] on input "FDEBD7" at bounding box center [280, 323] width 64 height 22
paste input "D46B28"
type input "D46B28"
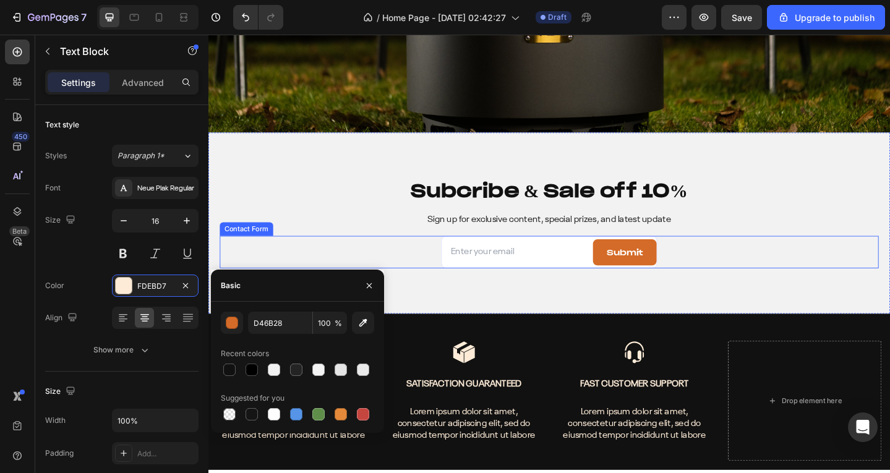
click at [344, 254] on div "Subcribe & Sale off 10% Heading Sign up for exclusive content, special prizes, …" at bounding box center [580, 240] width 718 height 98
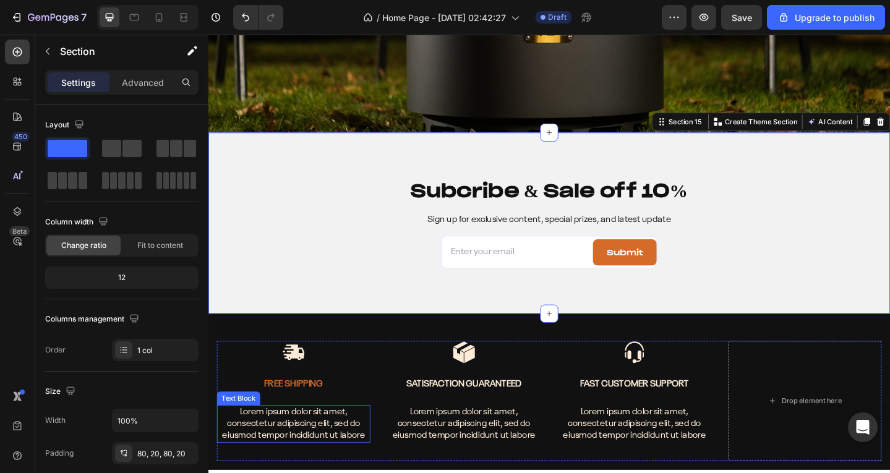
click at [322, 468] on p "Lorem ipsum dolor sit amet, consectetur adipiscing elit, sed do eiusmod tempor …" at bounding box center [301, 459] width 165 height 38
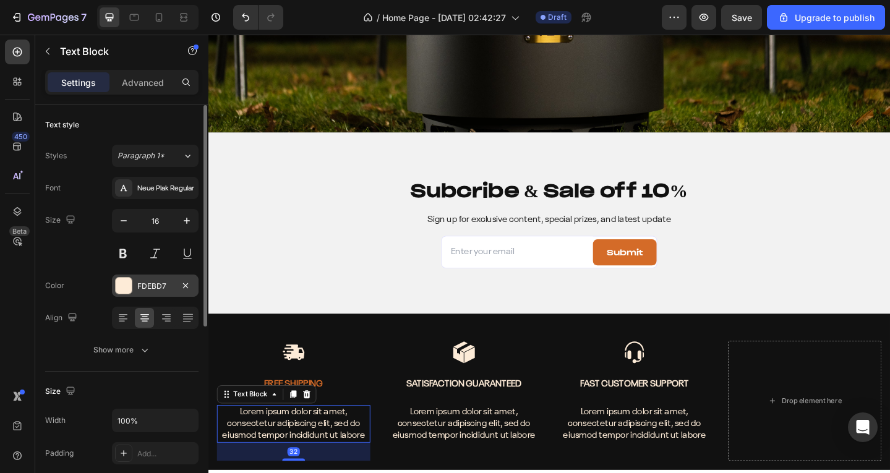
click at [154, 288] on div "FDEBD7" at bounding box center [155, 286] width 36 height 11
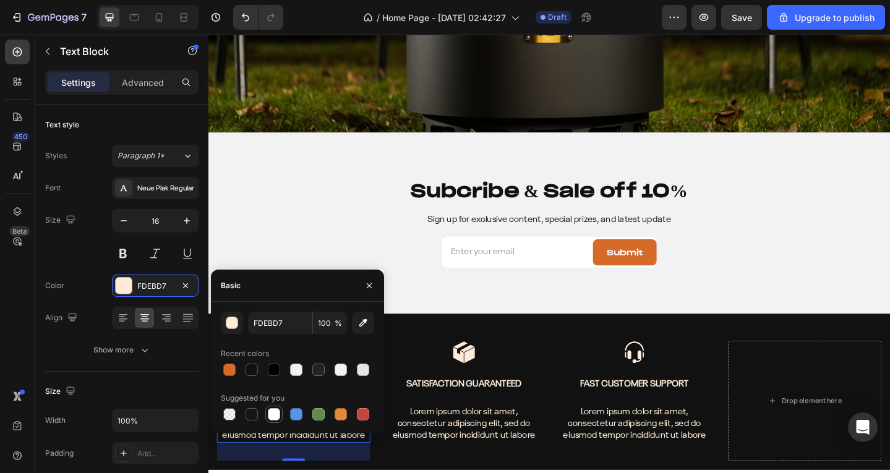
click at [278, 413] on div at bounding box center [274, 414] width 12 height 12
type input "FFFFFF"
click at [504, 460] on p "Lorem ipsum dolor sit amet, consectetur adipiscing elit, sed do eiusmod tempor …" at bounding box center [487, 459] width 165 height 38
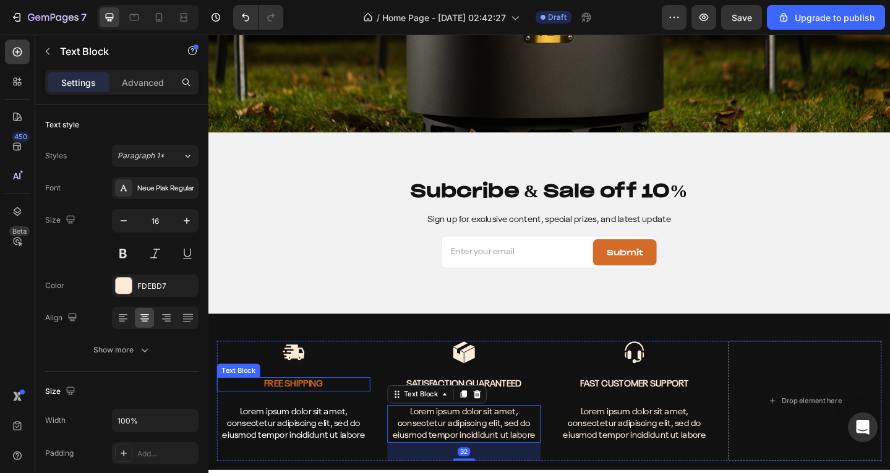
click at [293, 418] on p "Free Shipping" at bounding box center [301, 416] width 165 height 13
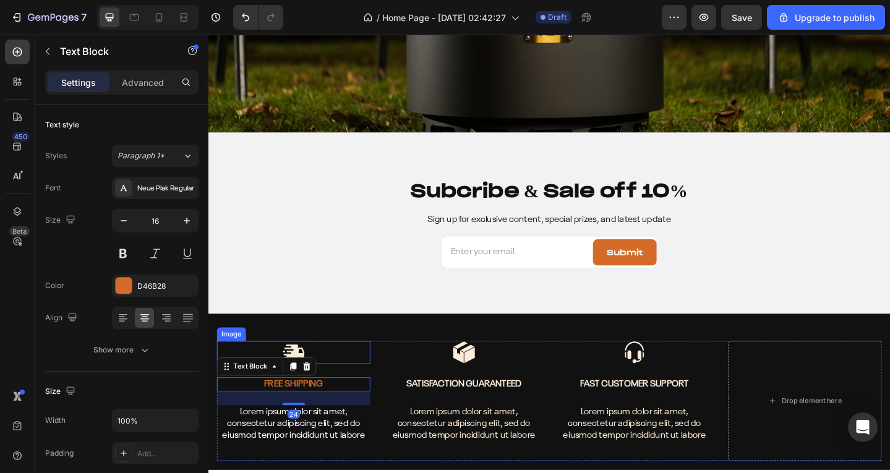
click at [293, 374] on img at bounding box center [301, 381] width 25 height 25
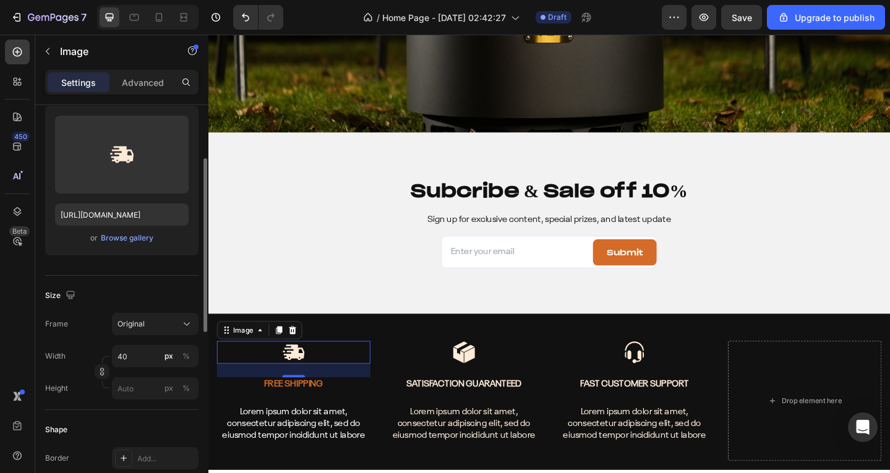
scroll to position [0, 0]
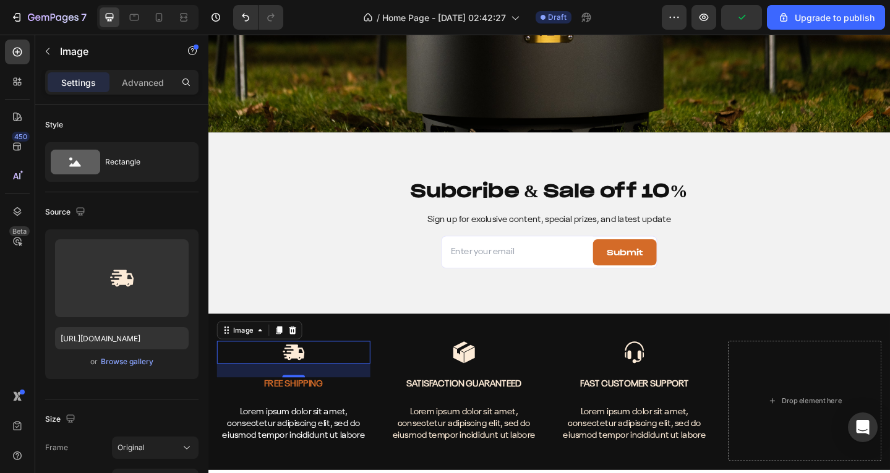
click at [299, 379] on img at bounding box center [301, 381] width 25 height 25
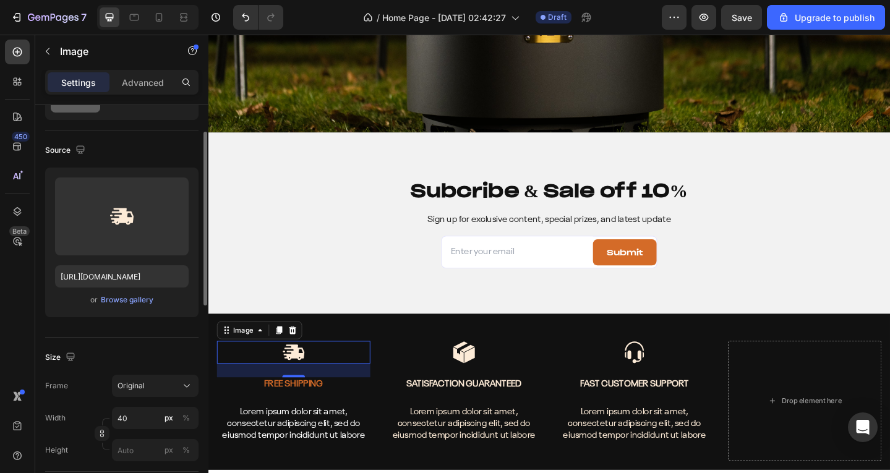
scroll to position [186, 0]
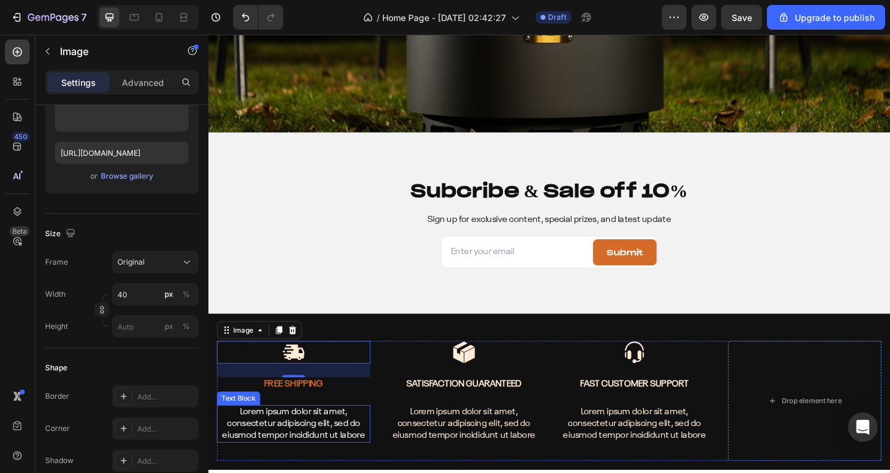
click at [317, 461] on p "Lorem ipsum dolor sit amet, consectetur adipiscing elit, sed do eiusmod tempor …" at bounding box center [301, 459] width 165 height 38
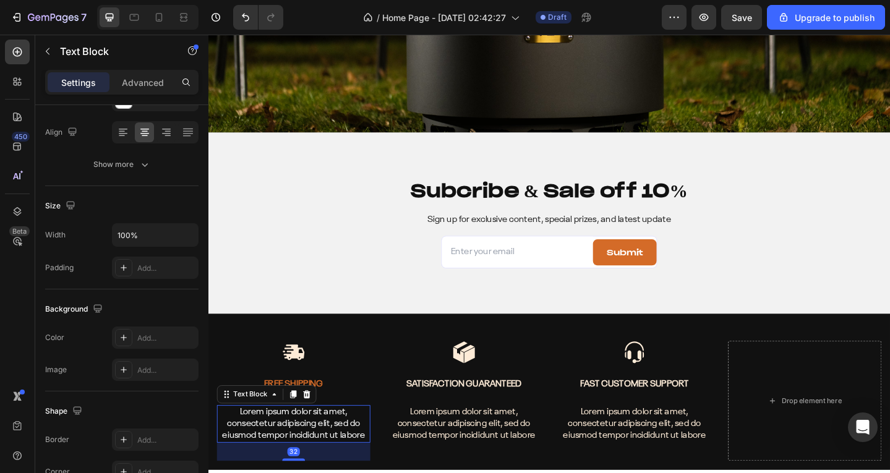
scroll to position [0, 0]
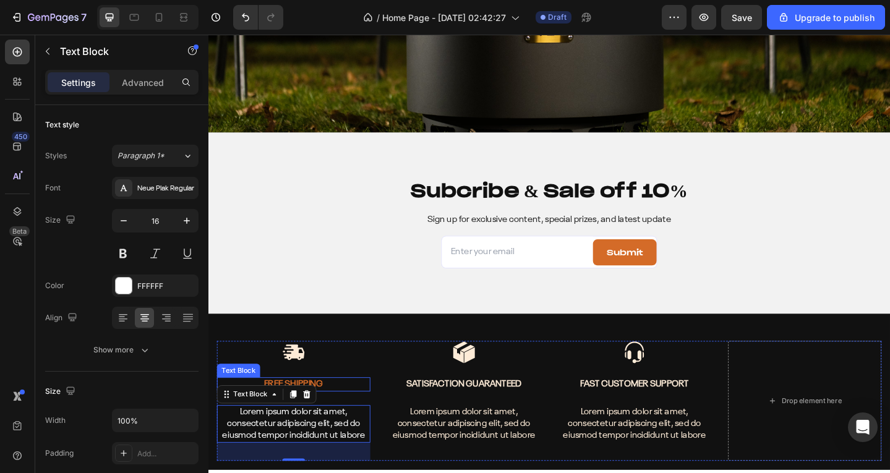
click at [326, 413] on p "Free Shipping" at bounding box center [301, 416] width 165 height 13
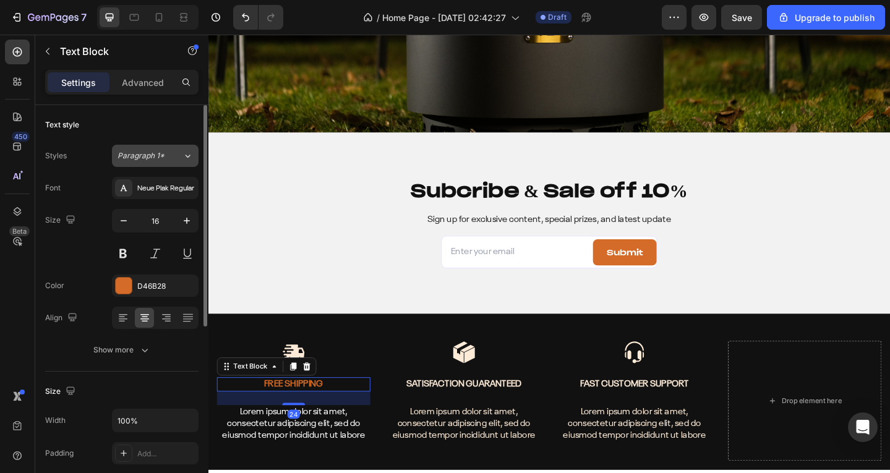
click at [159, 161] on span "Paragraph 1*" at bounding box center [141, 155] width 47 height 11
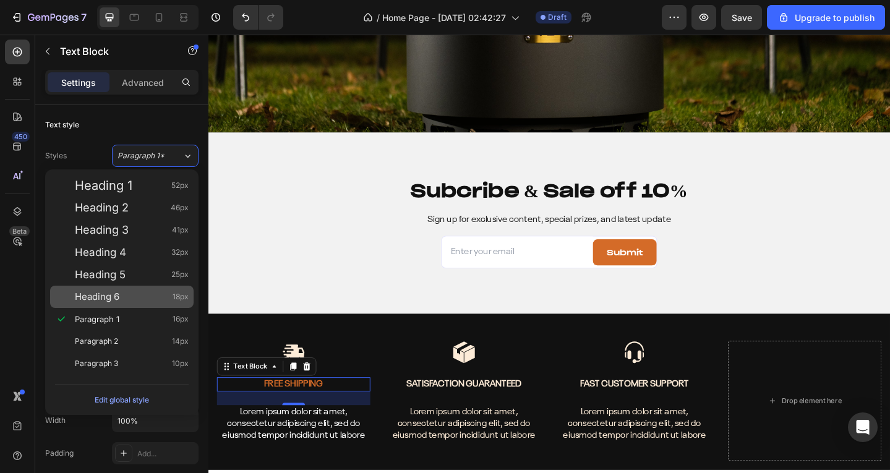
click at [155, 296] on div "Heading 6 18px" at bounding box center [132, 297] width 114 height 12
type input "18"
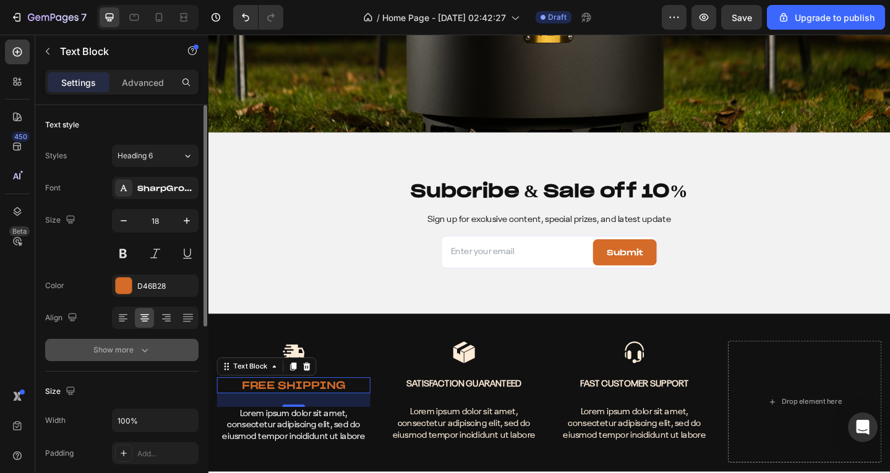
click at [121, 351] on div "Show more" at bounding box center [122, 350] width 58 height 12
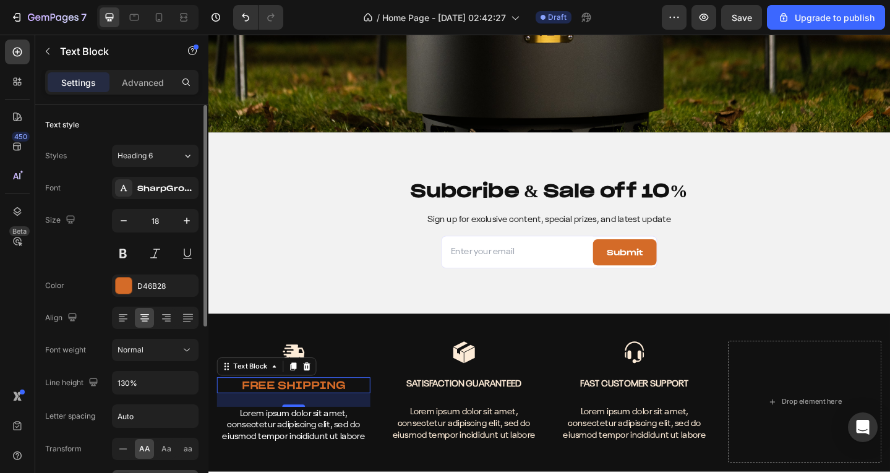
scroll to position [124, 0]
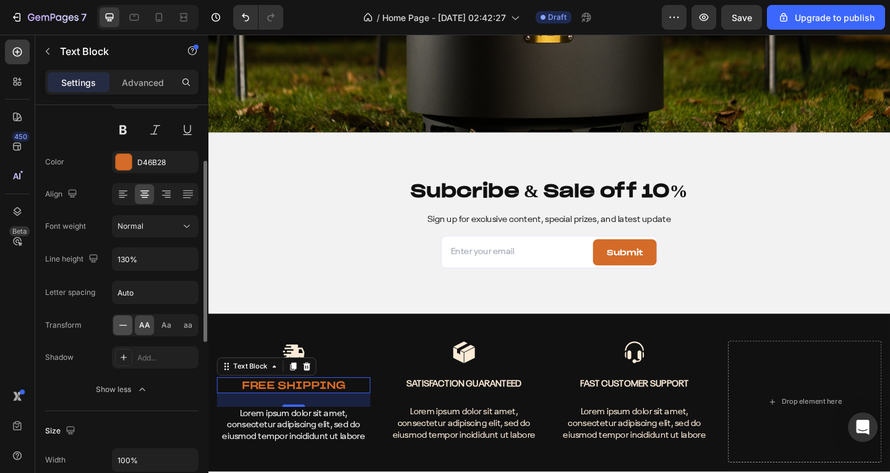
click at [131, 317] on div at bounding box center [122, 326] width 19 height 20
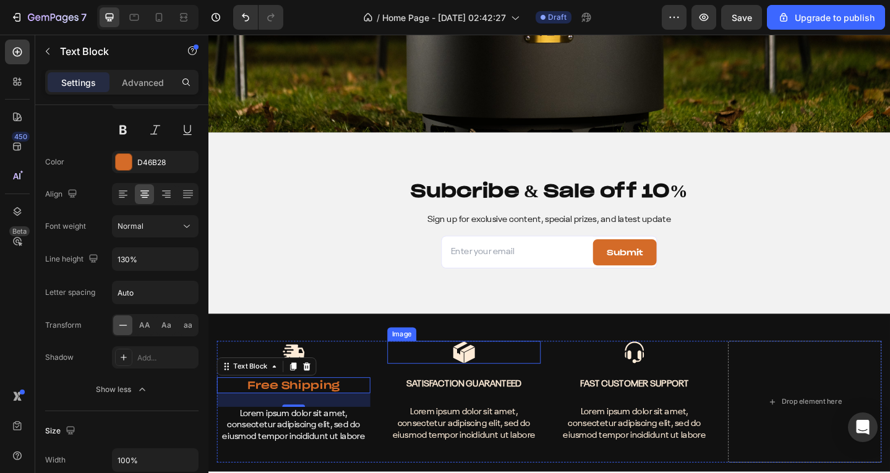
click at [403, 372] on div at bounding box center [486, 381] width 167 height 25
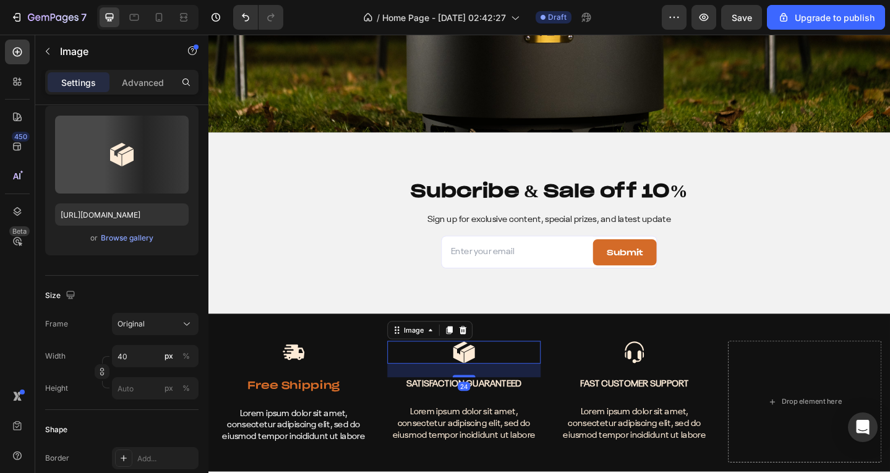
scroll to position [0, 0]
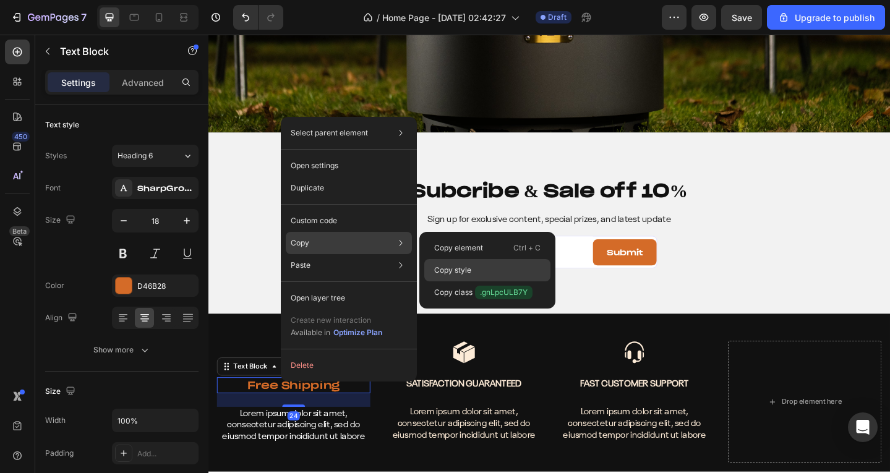
drag, startPoint x: 448, startPoint y: 269, endPoint x: 290, endPoint y: 397, distance: 202.8
click at [448, 269] on p "Copy style" at bounding box center [452, 270] width 37 height 11
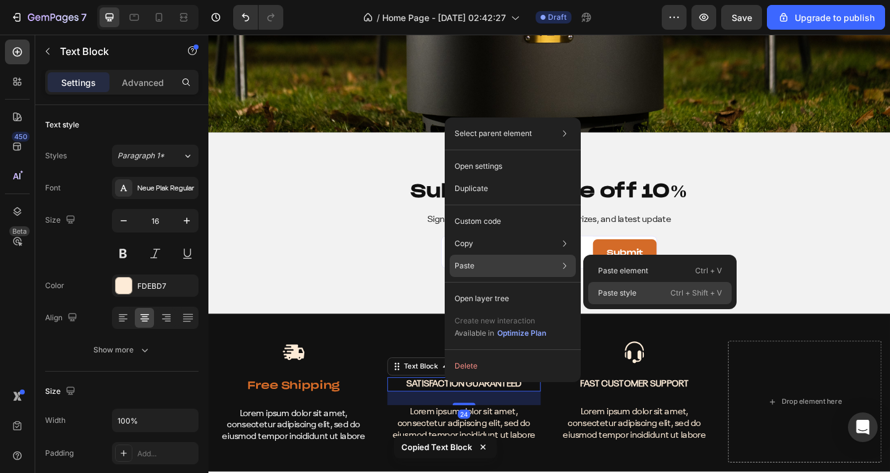
click at [644, 298] on div "Paste style Ctrl + Shift + V" at bounding box center [660, 293] width 144 height 22
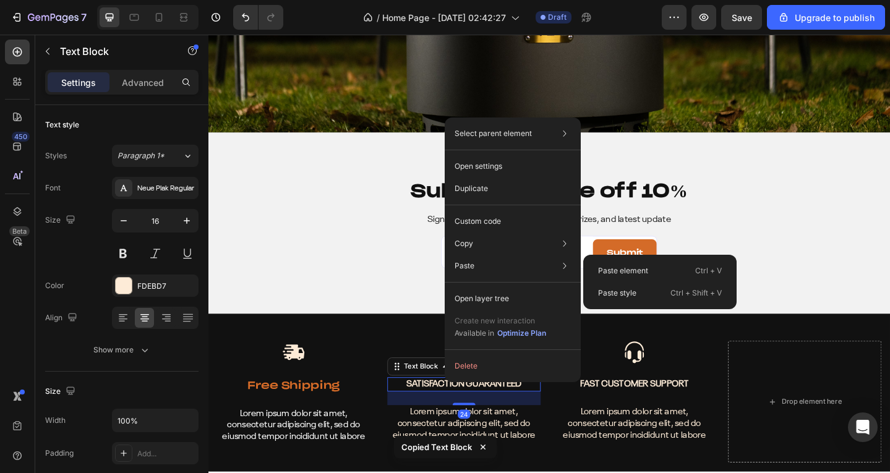
type input "18"
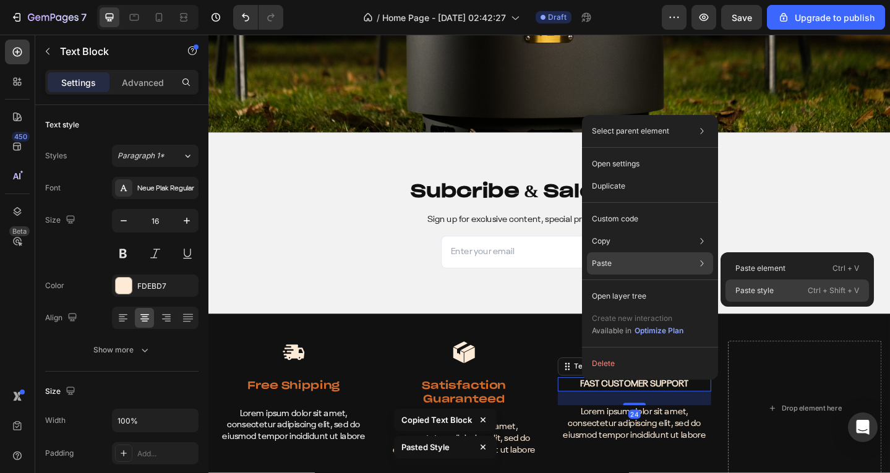
click at [770, 294] on p "Paste style" at bounding box center [755, 290] width 38 height 11
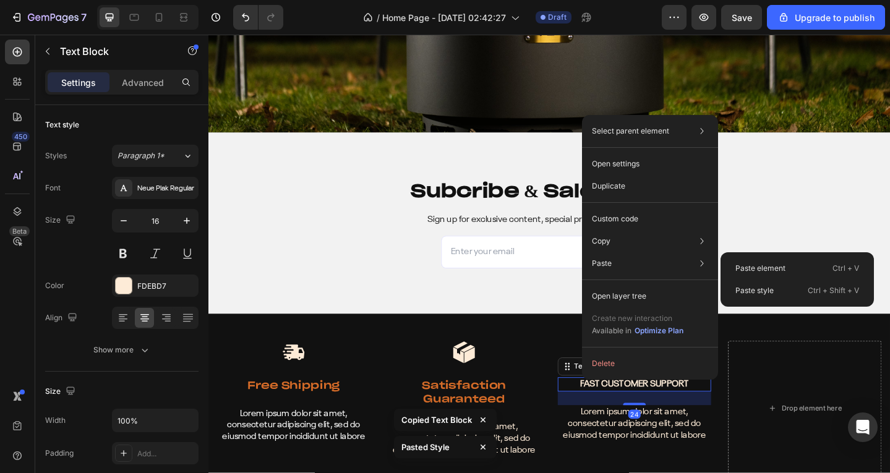
type input "18"
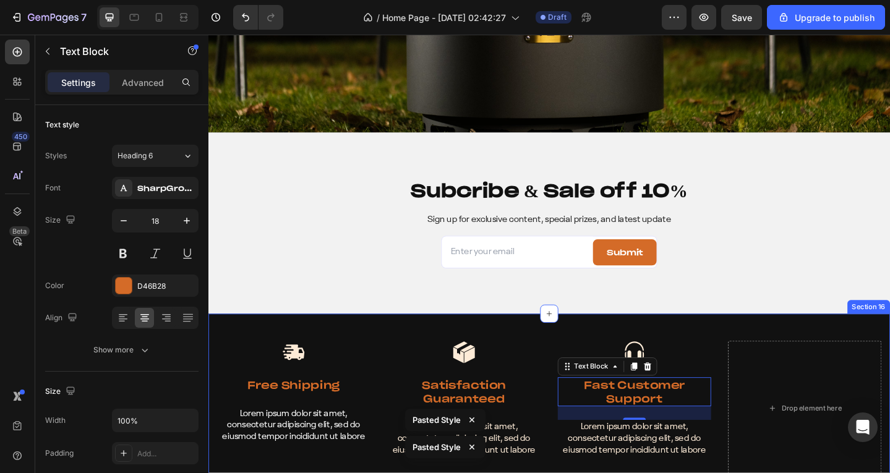
scroll to position [5413, 0]
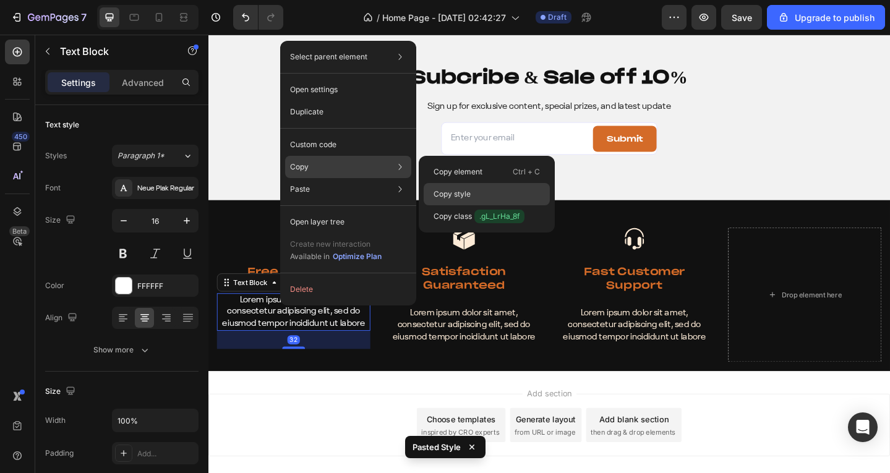
click at [450, 205] on div "Copy style" at bounding box center [487, 216] width 126 height 22
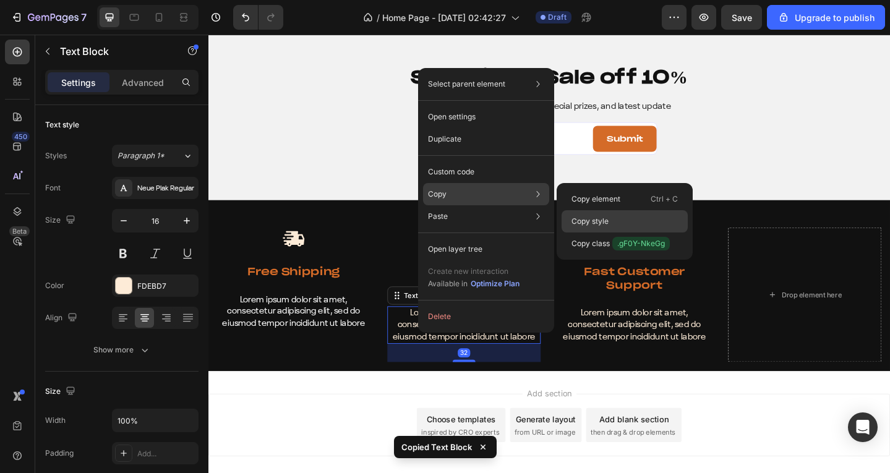
drag, startPoint x: 595, startPoint y: 225, endPoint x: 421, endPoint y: 211, distance: 174.4
click at [595, 225] on p "Copy style" at bounding box center [590, 221] width 37 height 11
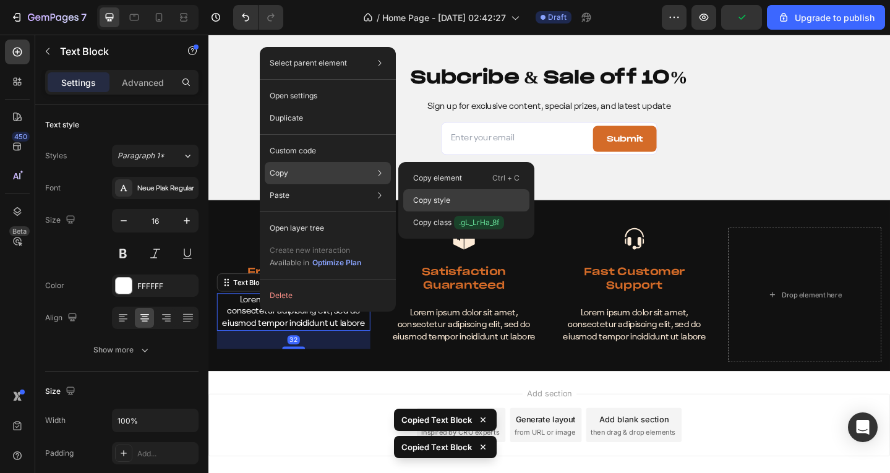
click at [435, 197] on p "Copy style" at bounding box center [431, 200] width 37 height 11
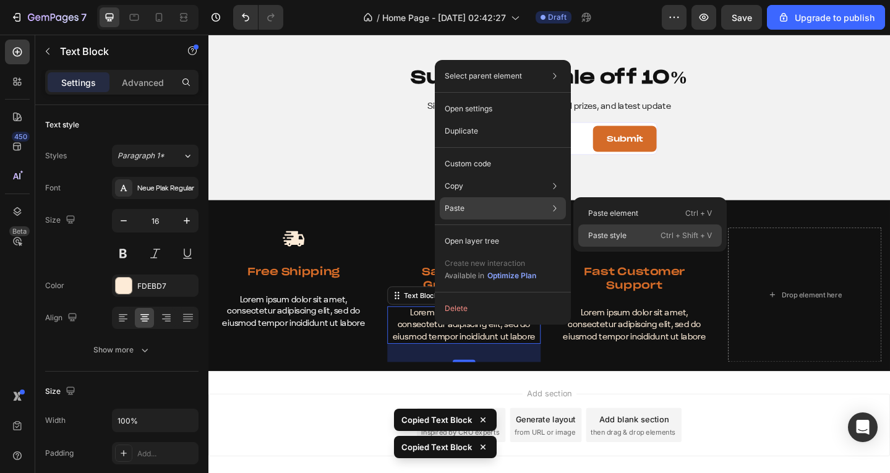
click at [596, 233] on p "Paste style" at bounding box center [607, 235] width 38 height 11
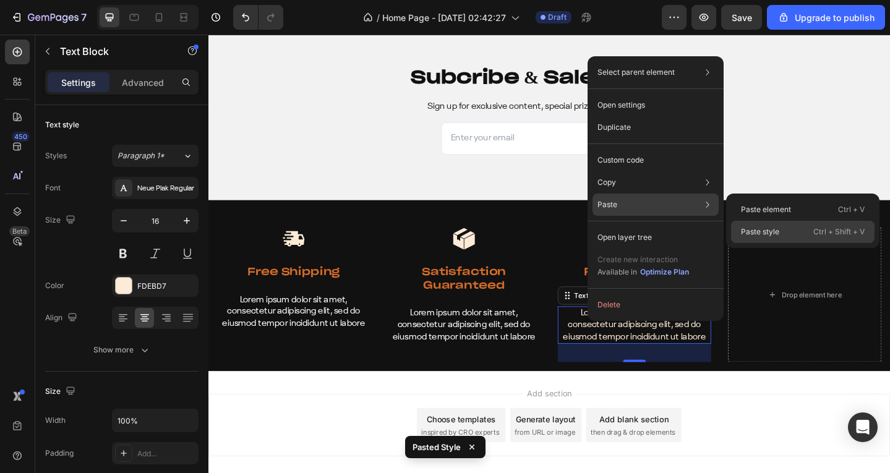
click at [768, 233] on p "Paste style" at bounding box center [760, 231] width 38 height 11
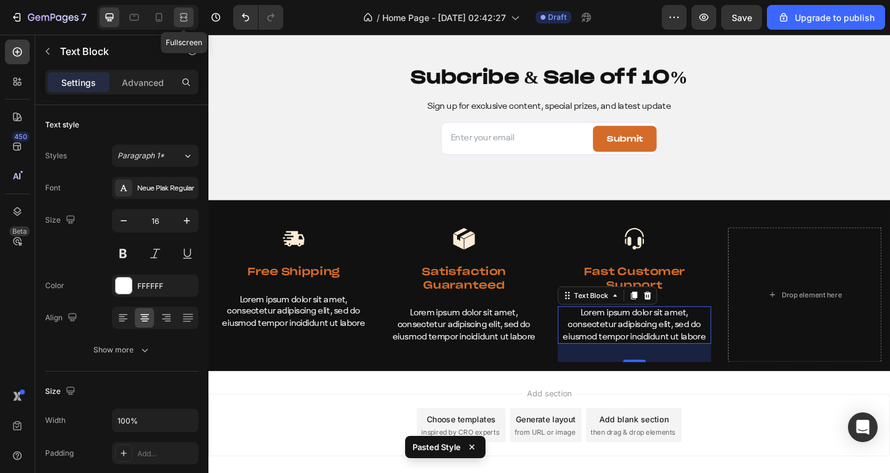
click at [179, 12] on icon at bounding box center [184, 17] width 12 height 12
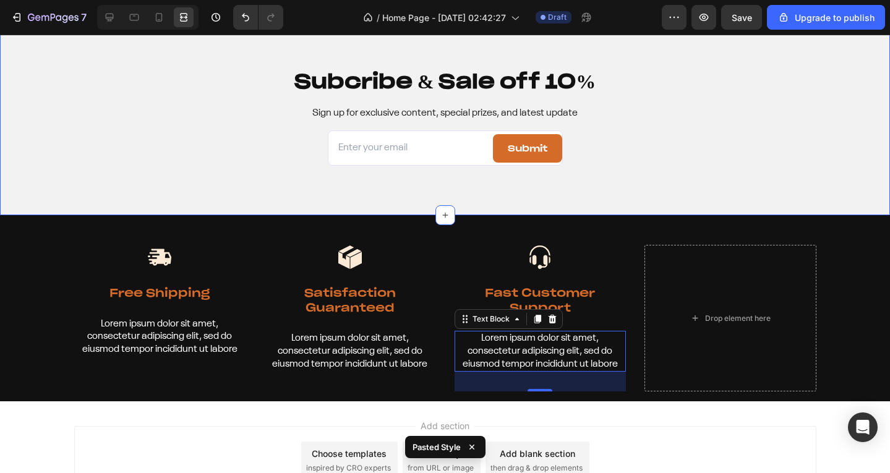
click at [283, 188] on div "Subcribe & Sale off 10% Heading Sign up for exclusive content, special prizes, …" at bounding box center [445, 116] width 890 height 197
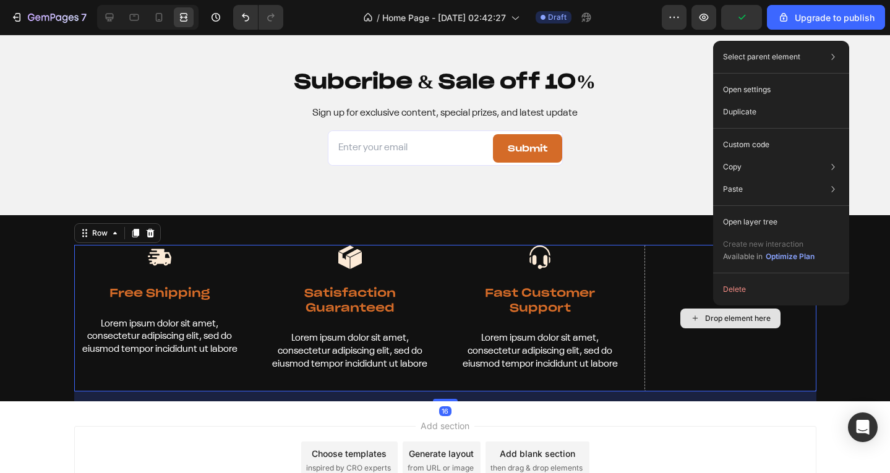
click at [671, 262] on div "Drop element here" at bounding box center [731, 318] width 172 height 147
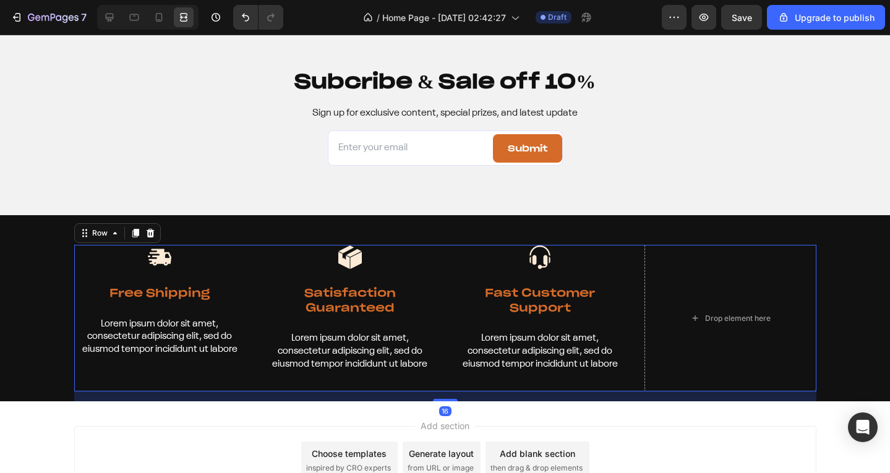
click at [111, 30] on div "7 / Home Page - [DATE] 02:42:27 Draft Preview Save Upgrade to publish" at bounding box center [445, 17] width 890 height 35
click at [117, 13] on div at bounding box center [110, 17] width 20 height 20
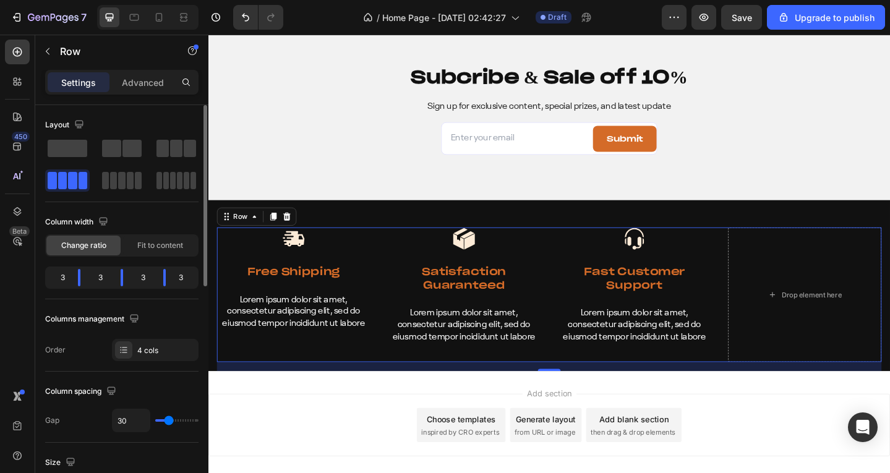
click at [152, 147] on div at bounding box center [121, 164] width 153 height 54
click at [161, 147] on span at bounding box center [163, 148] width 12 height 17
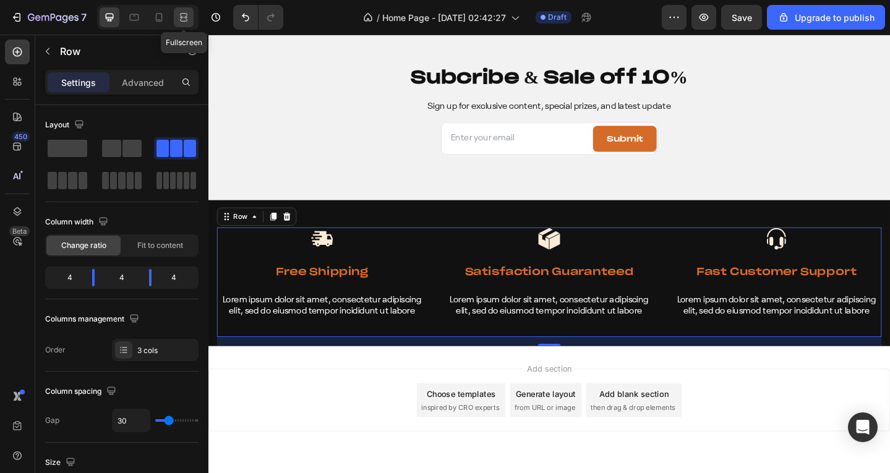
click at [188, 10] on div at bounding box center [184, 17] width 20 height 20
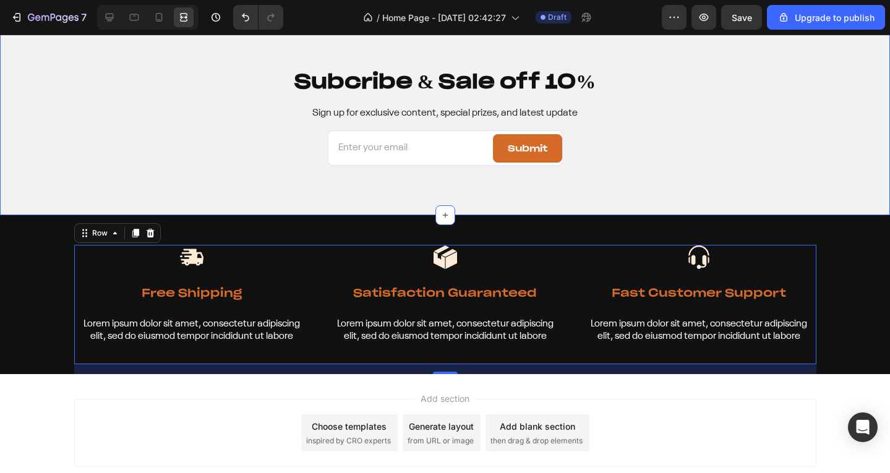
click at [228, 124] on div "Subcribe & Sale off 10% Heading Sign up for exclusive content, special prizes, …" at bounding box center [444, 116] width 865 height 98
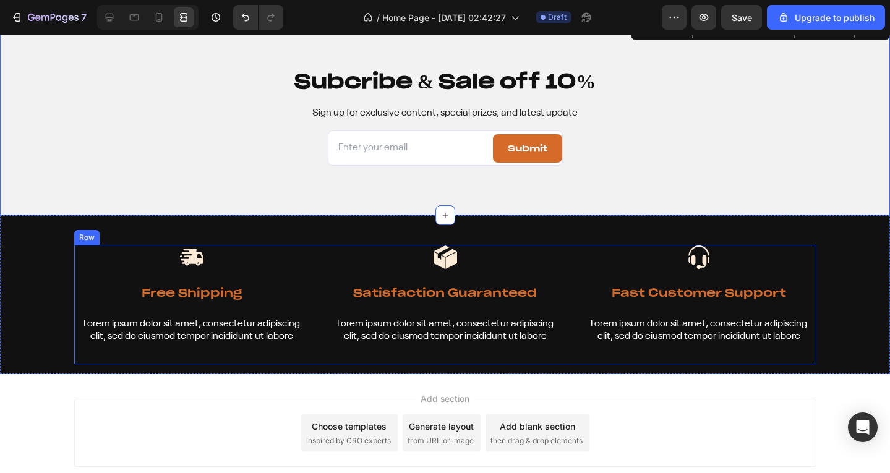
click at [376, 273] on div "Image Satisfaction Guaranteed Text Block Lorem ipsum dolor sit amet, consectetu…" at bounding box center [445, 304] width 235 height 119
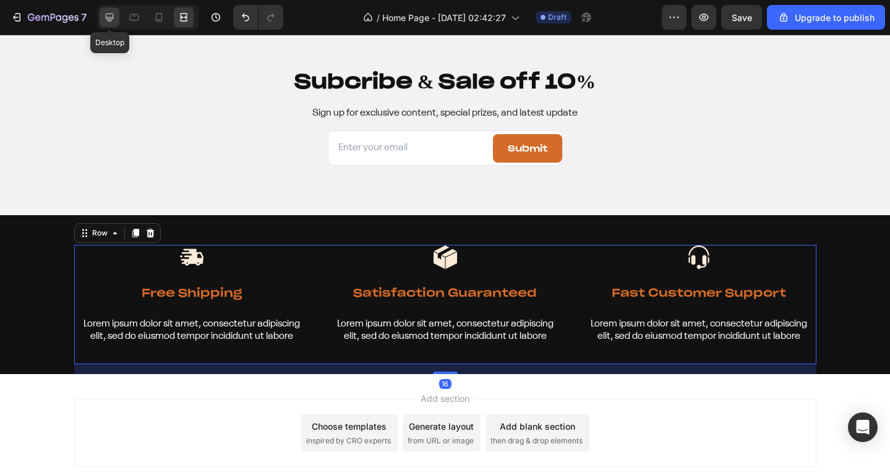
click at [105, 11] on icon at bounding box center [109, 17] width 12 height 12
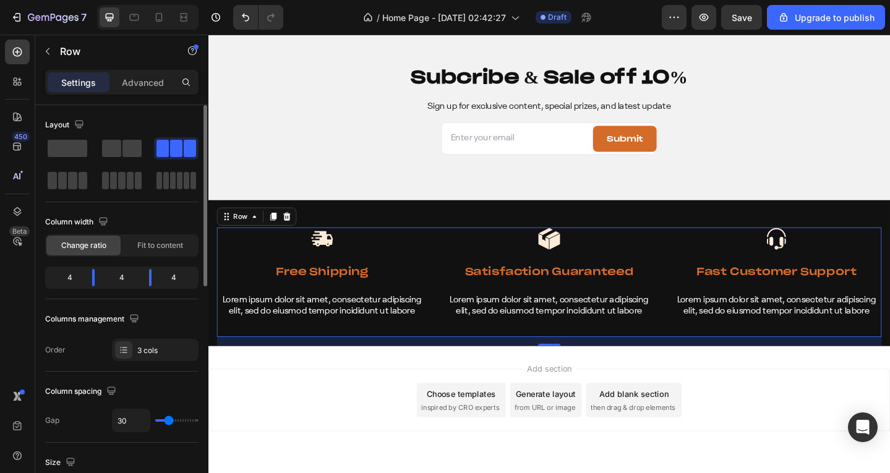
type input "42"
type input "63"
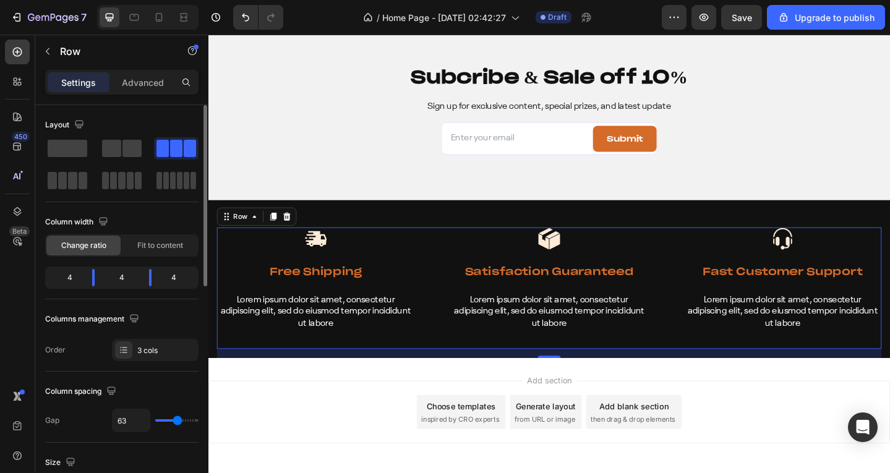
type input "66"
type input "70"
type input "73"
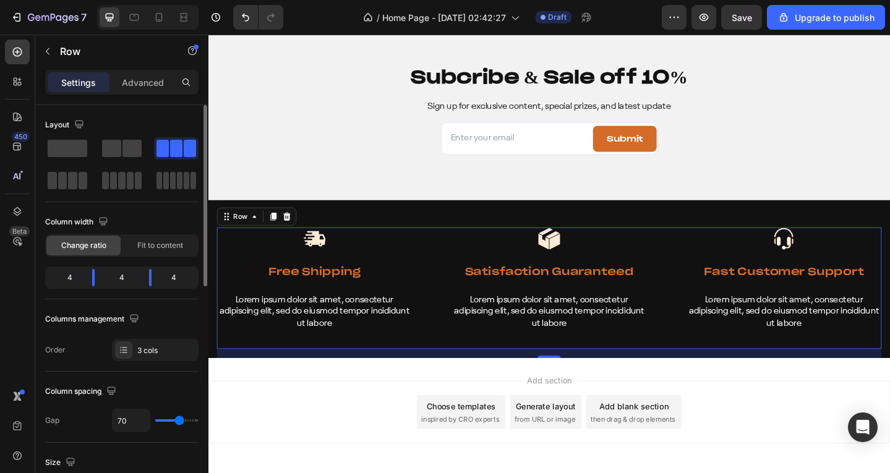
type input "73"
type input "74"
drag, startPoint x: 171, startPoint y: 423, endPoint x: 181, endPoint y: 423, distance: 9.3
type input "74"
click at [181, 422] on input "range" at bounding box center [176, 420] width 43 height 2
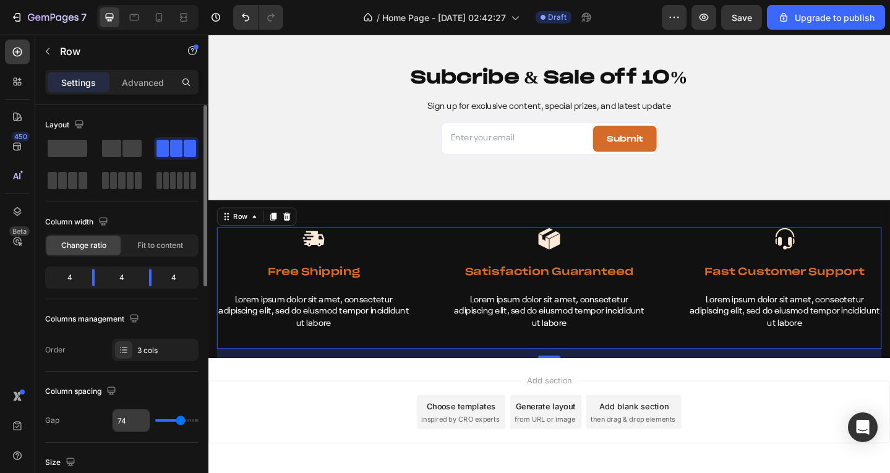
click at [134, 425] on input "74" at bounding box center [131, 421] width 37 height 22
type input "73"
type input "72"
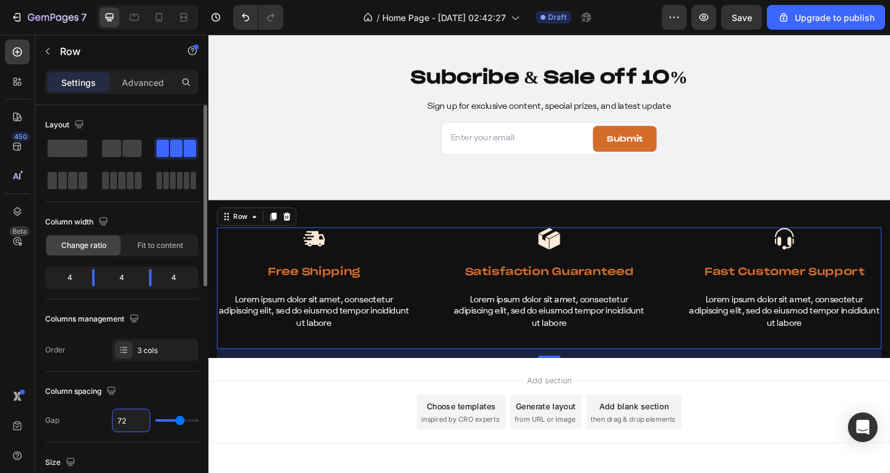
type input "73"
type input "72"
type input "73"
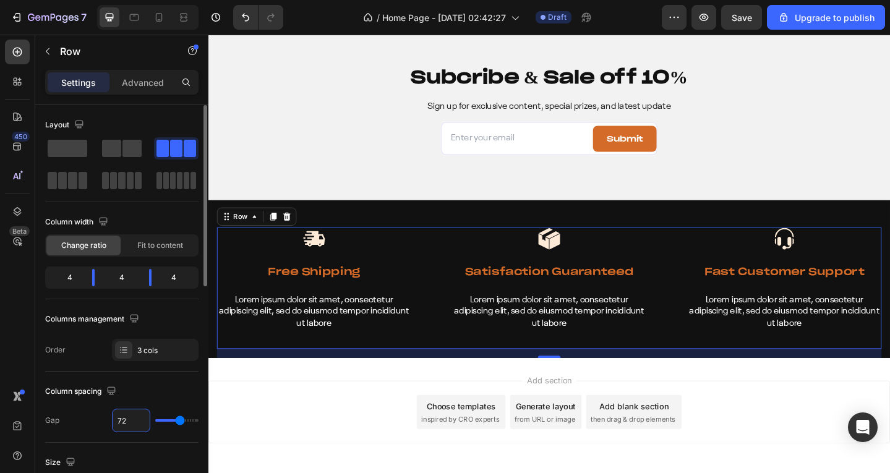
type input "73"
type input "72"
click at [176, 19] on div at bounding box center [184, 17] width 20 height 20
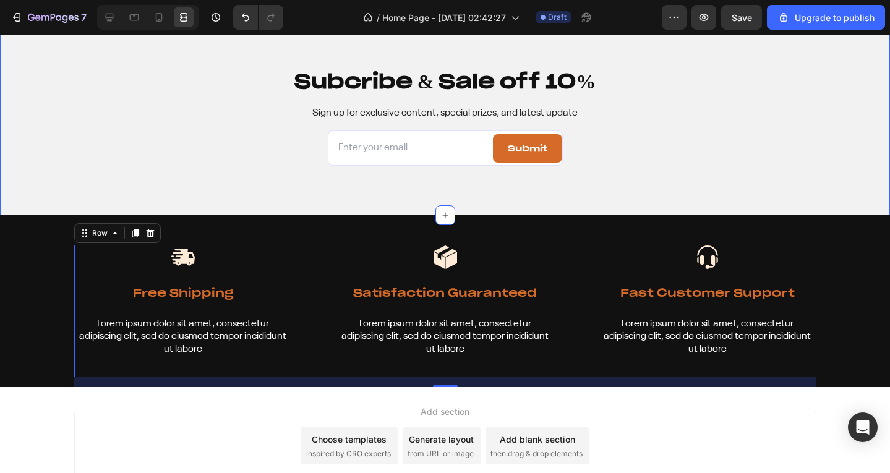
click at [241, 191] on div "Subcribe & Sale off 10% Heading Sign up for exclusive content, special prizes, …" at bounding box center [445, 116] width 890 height 197
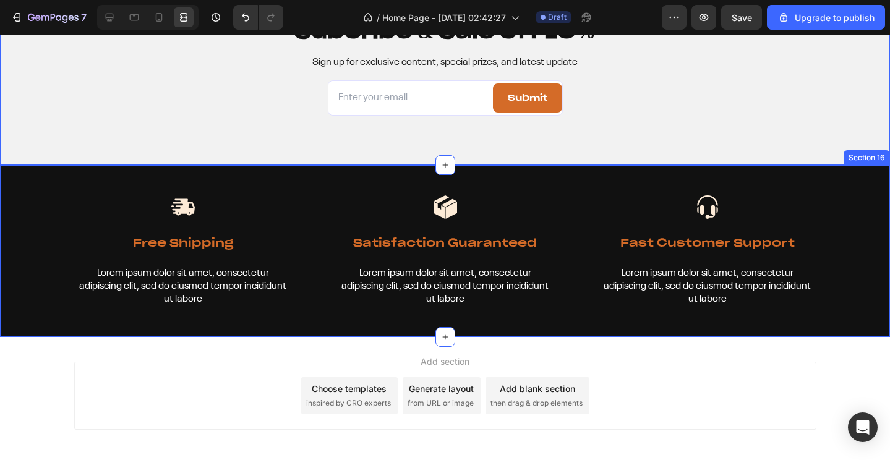
scroll to position [5475, 0]
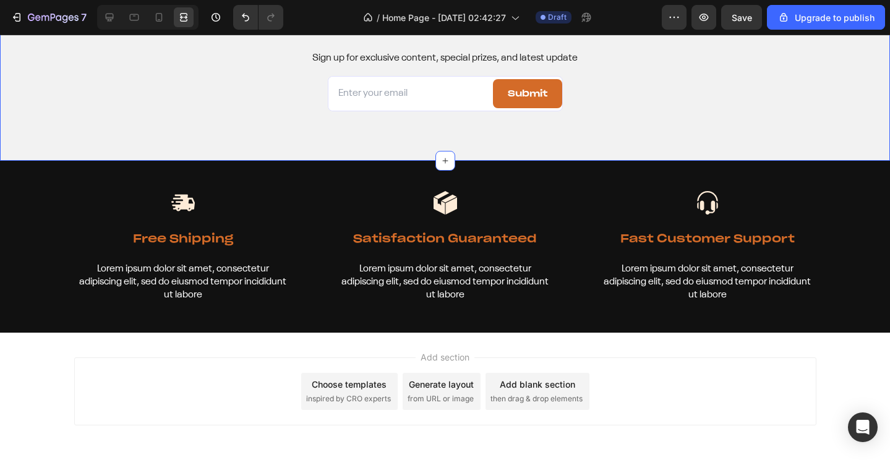
drag, startPoint x: 445, startPoint y: 88, endPoint x: 430, endPoint y: 320, distance: 232.5
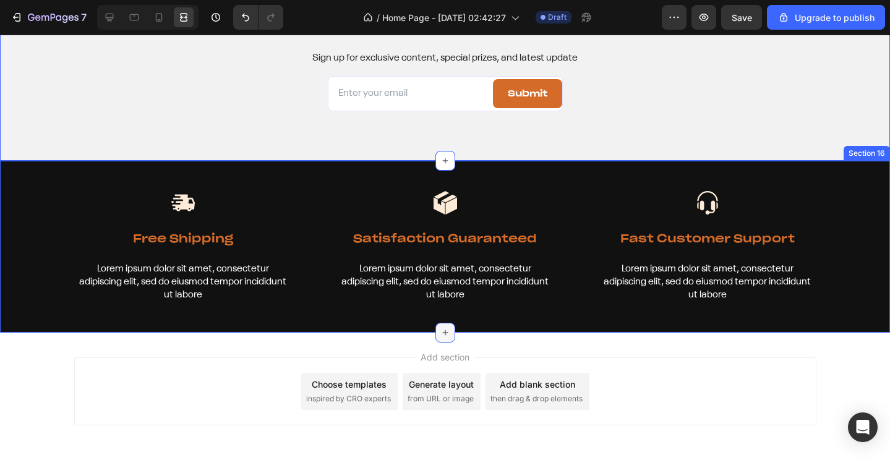
drag, startPoint x: 439, startPoint y: 161, endPoint x: 444, endPoint y: 311, distance: 149.2
click at [444, 311] on div "Image Free Shipping Text Block Lorem ipsum dolor sit amet, consectetur adipisci…" at bounding box center [445, 247] width 890 height 172
drag, startPoint x: 443, startPoint y: 160, endPoint x: 491, endPoint y: 179, distance: 51.1
click at [493, 182] on div "Image Free Shipping Text Block Lorem ipsum dolor sit amet, consectetur adipisci…" at bounding box center [445, 247] width 890 height 172
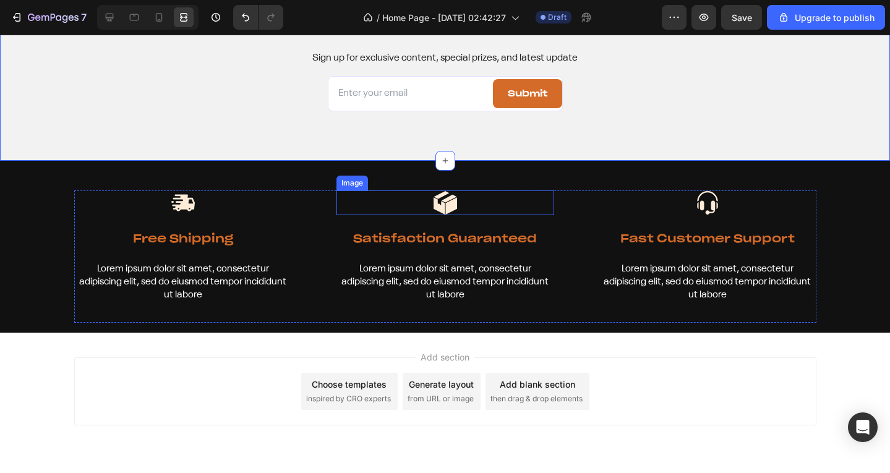
scroll to position [5289, 0]
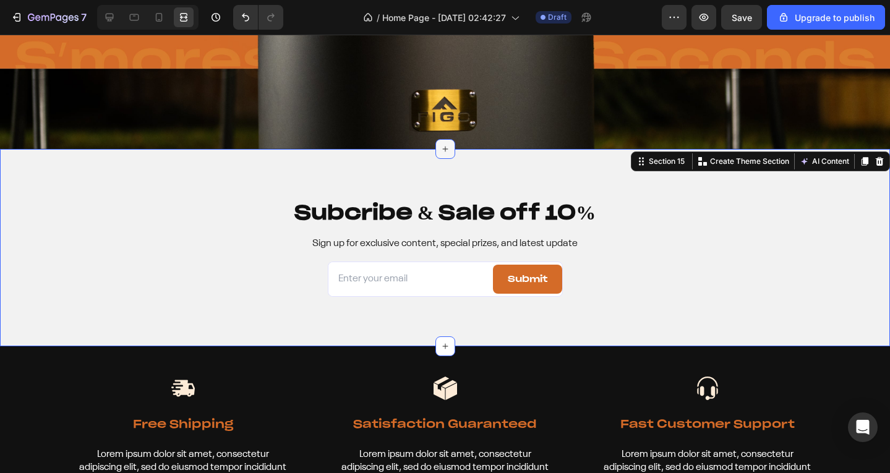
drag, startPoint x: 434, startPoint y: 346, endPoint x: 449, endPoint y: 144, distance: 202.2
click at [449, 149] on div "Subcribe & Sale off 10% Heading Sign up for exclusive content, special prizes, …" at bounding box center [445, 247] width 890 height 197
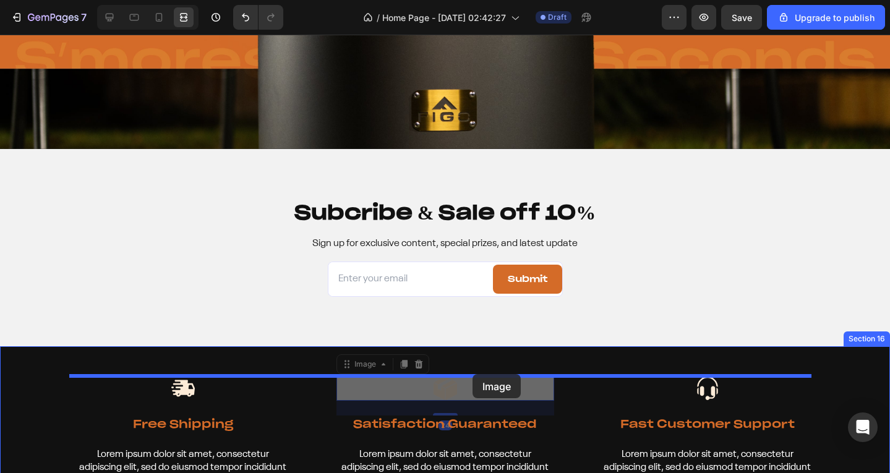
drag, startPoint x: 496, startPoint y: 390, endPoint x: 473, endPoint y: 374, distance: 27.6
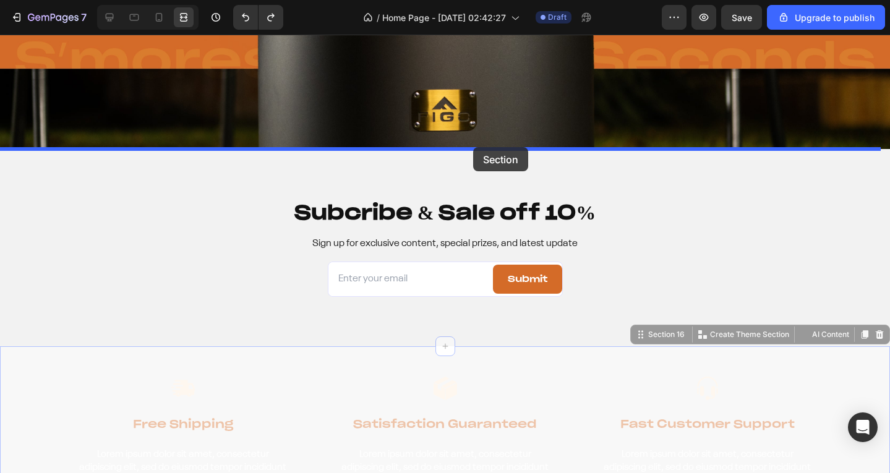
drag, startPoint x: 546, startPoint y: 359, endPoint x: 473, endPoint y: 147, distance: 223.6
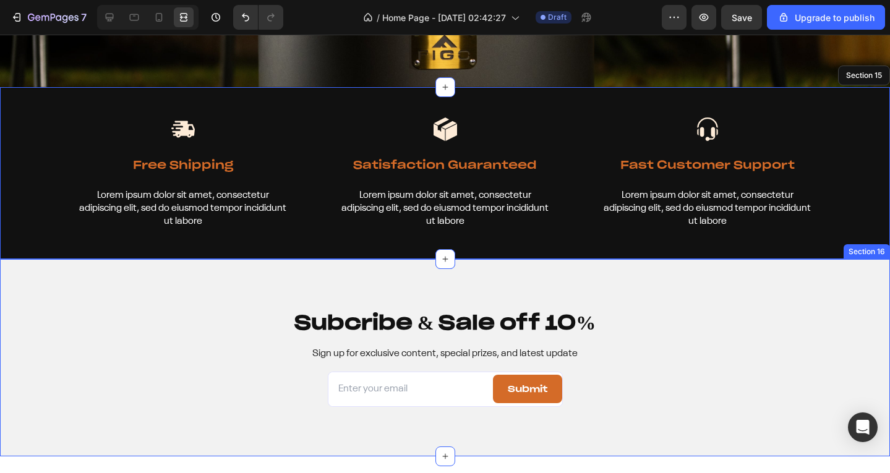
click at [704, 279] on div "Subcribe & Sale off 10% Heading Sign up for exclusive content, special prizes, …" at bounding box center [445, 357] width 890 height 197
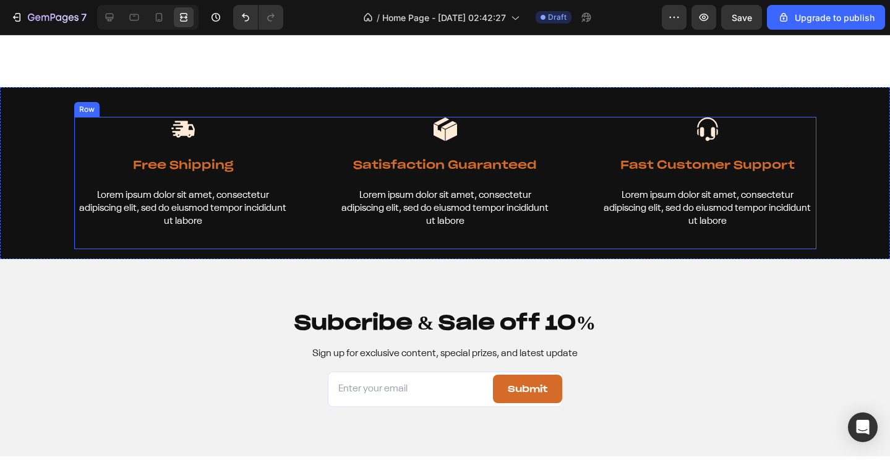
scroll to position [5475, 0]
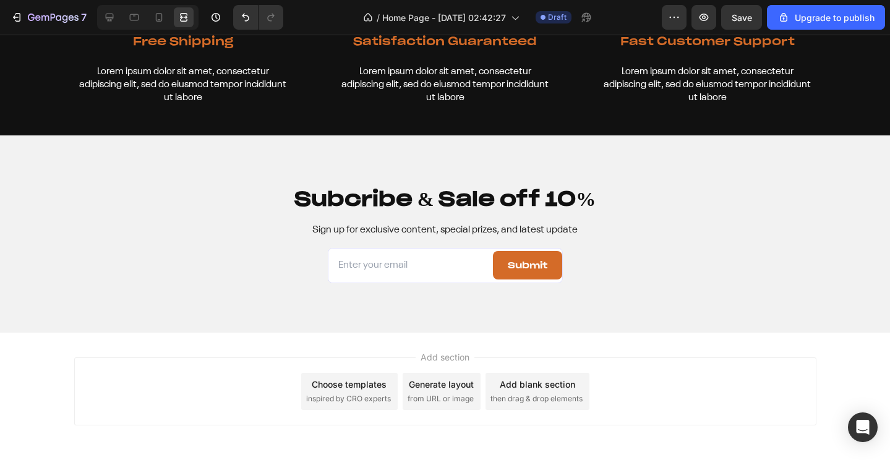
click at [458, 313] on div "Subcribe & Sale off 10% Heading Sign up for exclusive content, special prizes, …" at bounding box center [445, 233] width 890 height 197
click at [320, 393] on span "inspired by CRO experts" at bounding box center [348, 398] width 85 height 11
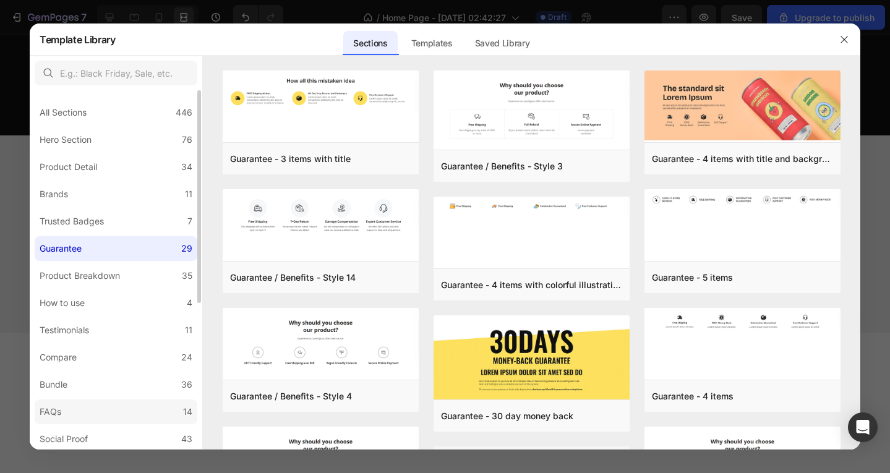
scroll to position [247, 0]
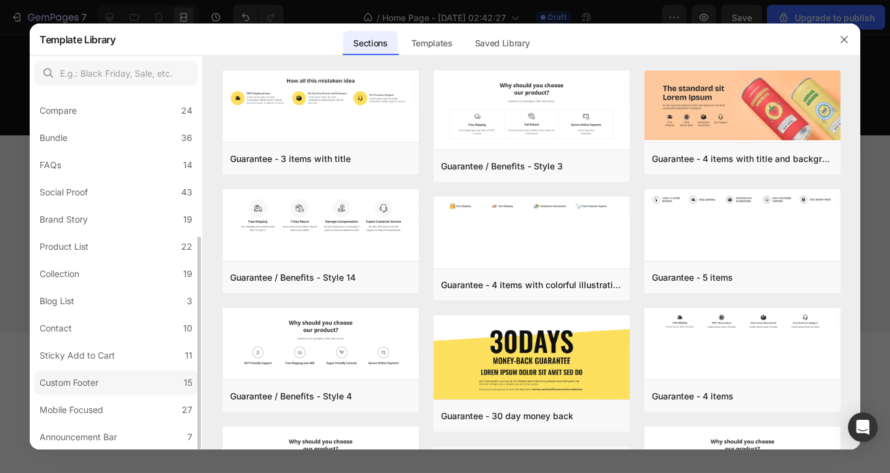
click at [97, 387] on div "Custom Footer" at bounding box center [69, 383] width 59 height 15
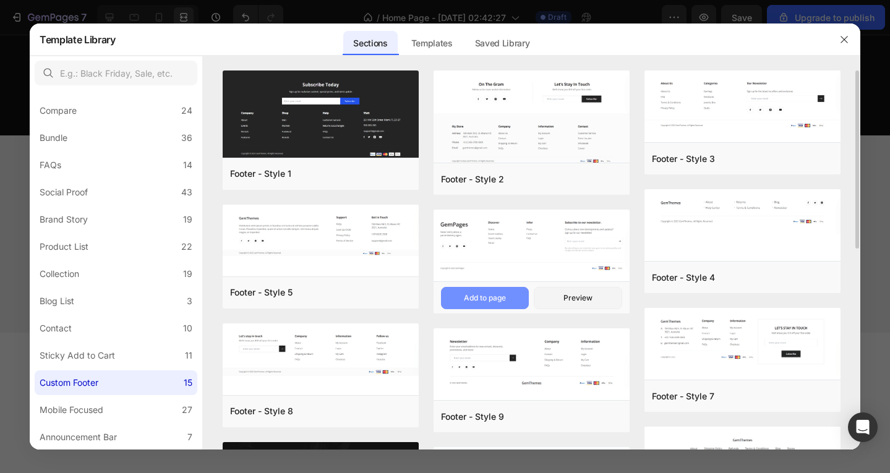
click at [483, 299] on div "Add to page" at bounding box center [485, 298] width 42 height 11
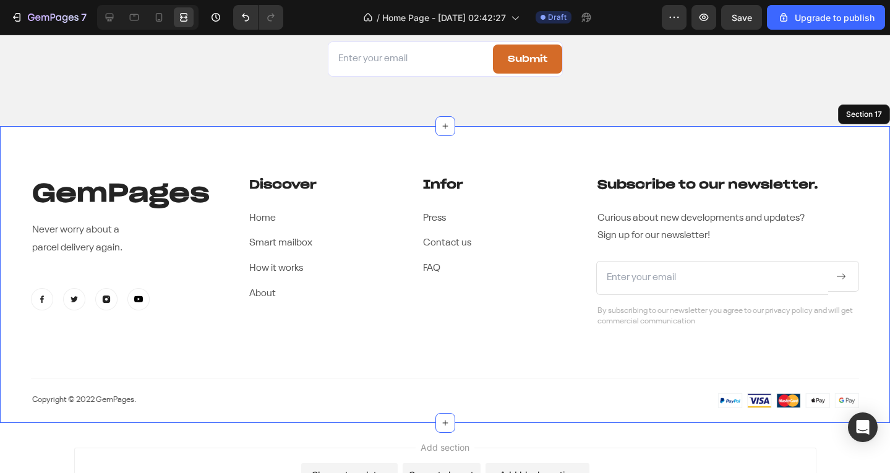
scroll to position [5636, 0]
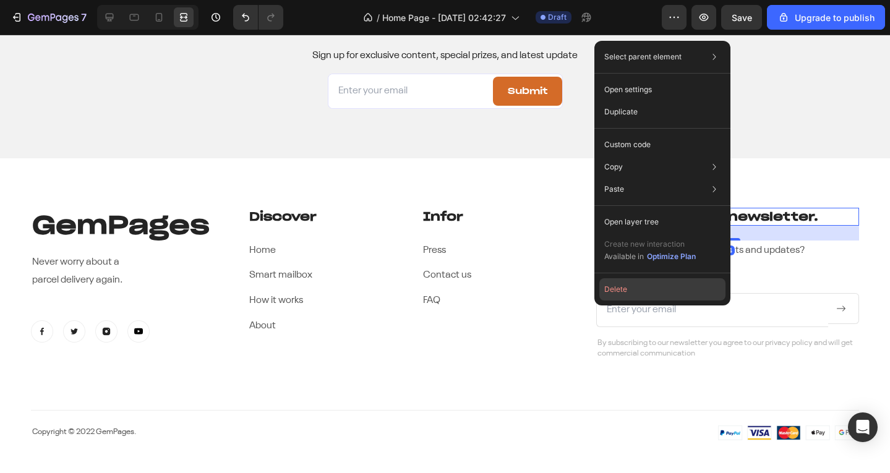
click at [632, 286] on button "Delete" at bounding box center [662, 289] width 126 height 22
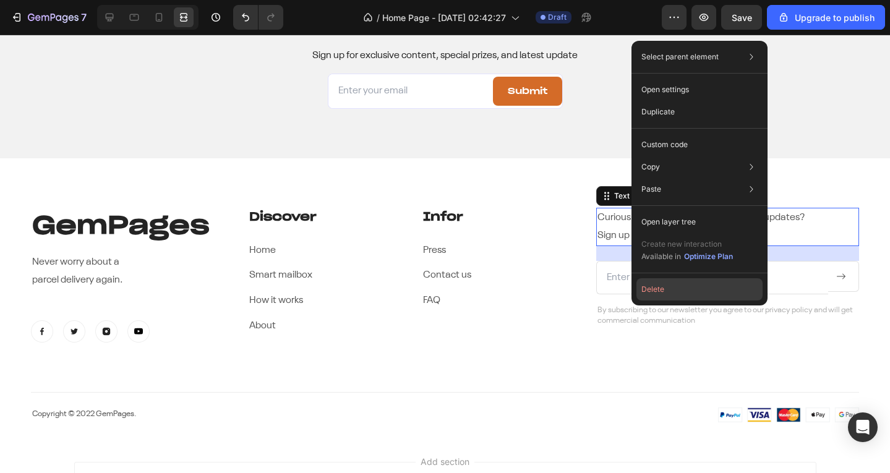
click at [659, 296] on button "Delete" at bounding box center [700, 289] width 126 height 22
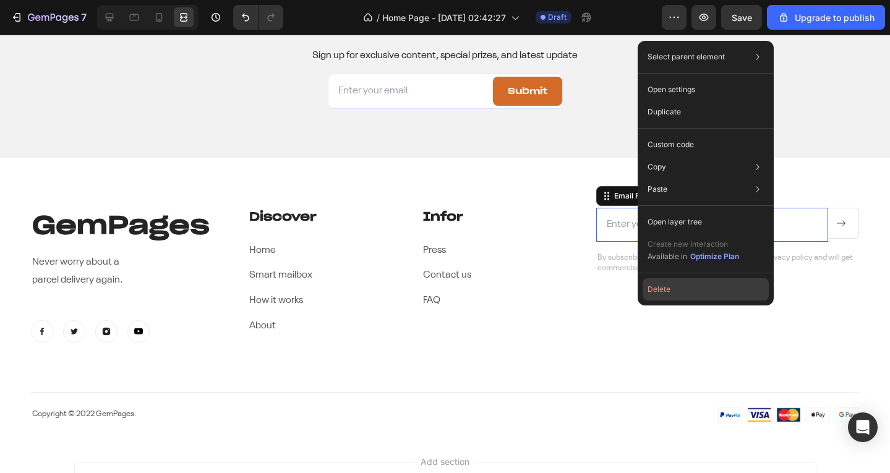
click at [669, 296] on button "Delete" at bounding box center [706, 289] width 126 height 22
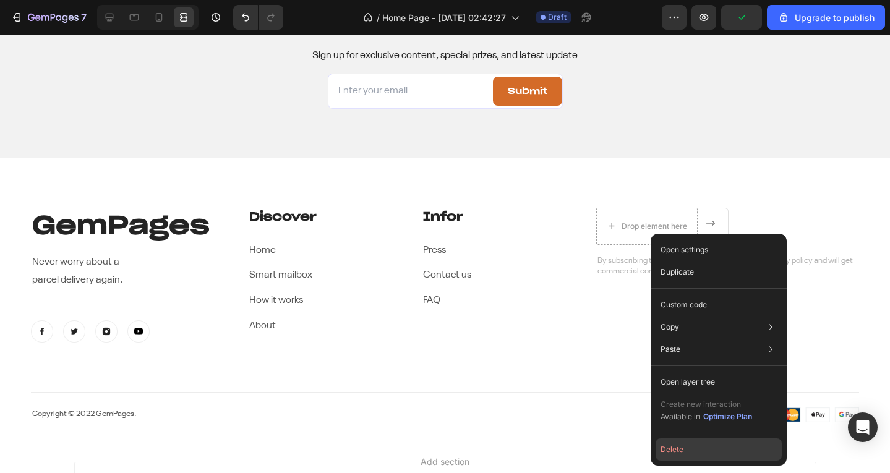
drag, startPoint x: 676, startPoint y: 449, endPoint x: 651, endPoint y: 229, distance: 221.7
click at [676, 449] on button "Delete" at bounding box center [719, 450] width 126 height 22
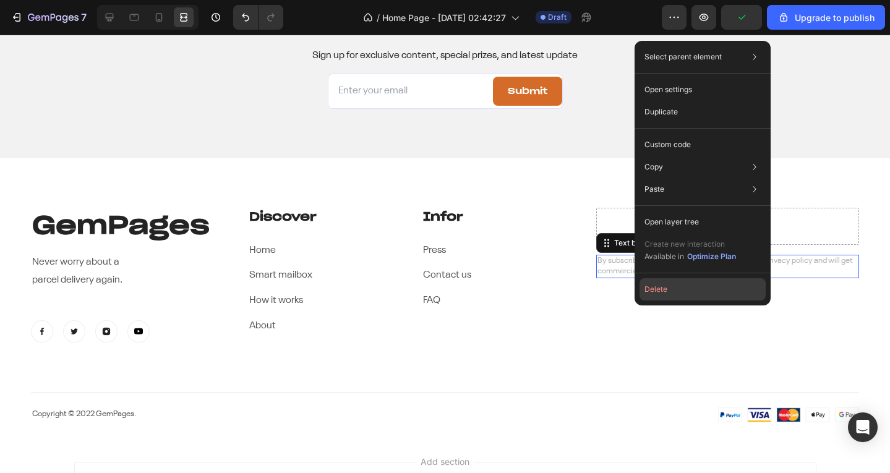
click at [669, 291] on button "Delete" at bounding box center [703, 289] width 126 height 22
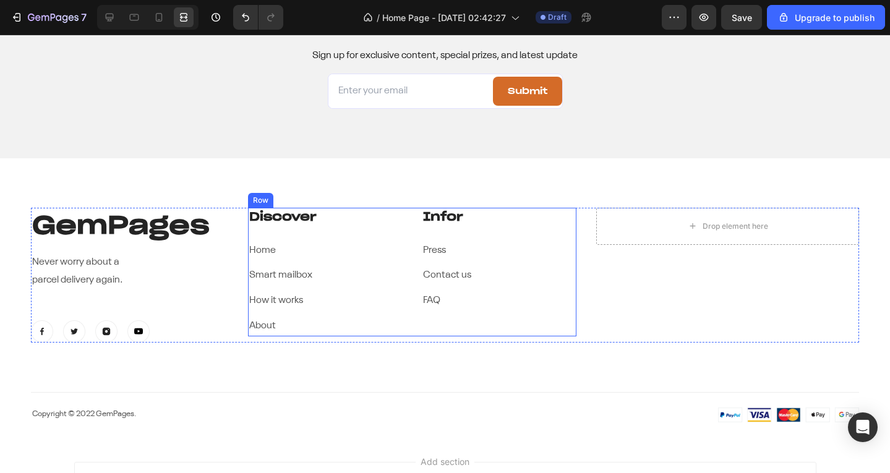
click at [350, 228] on div "Discover Heading Home Text block Smart mailbox Text block How it works Text blo…" at bounding box center [325, 272] width 155 height 129
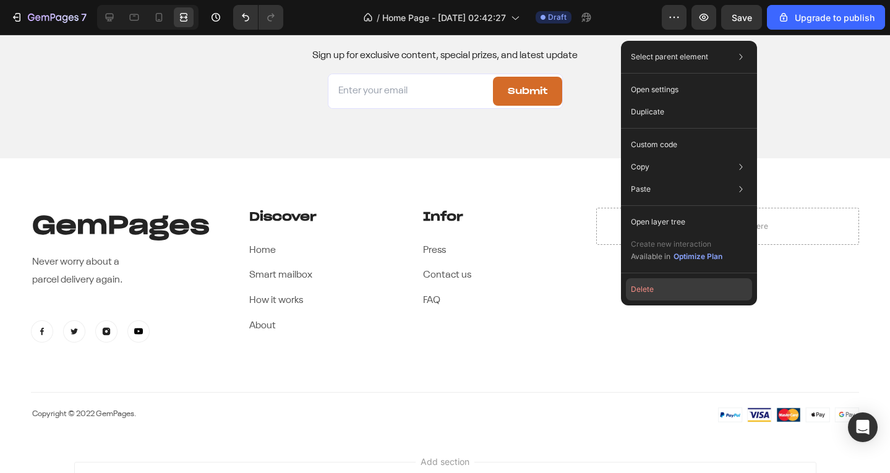
click at [652, 295] on button "Delete" at bounding box center [689, 289] width 126 height 22
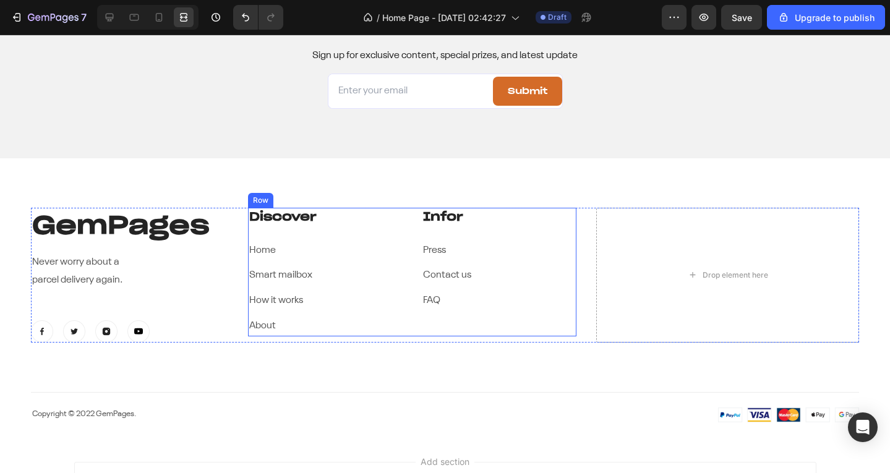
click at [547, 231] on div "Infor Heading Press Text block Contact us Text block FAQ Text block" at bounding box center [499, 272] width 155 height 129
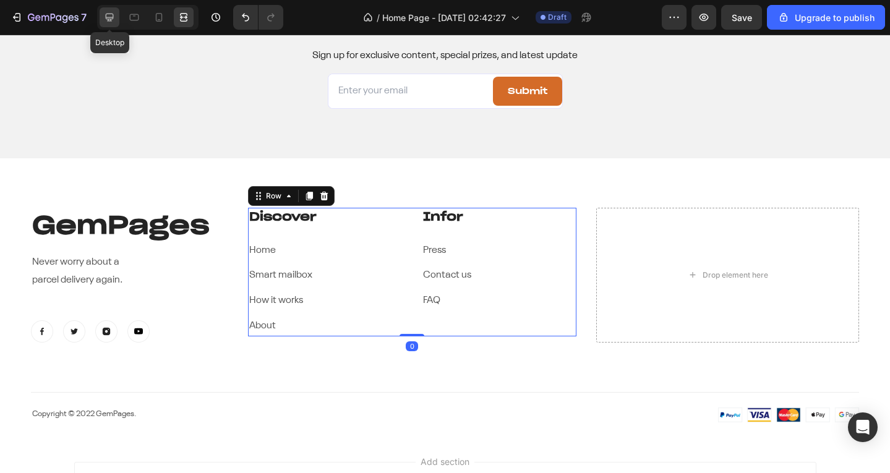
click at [111, 12] on icon at bounding box center [109, 17] width 12 height 12
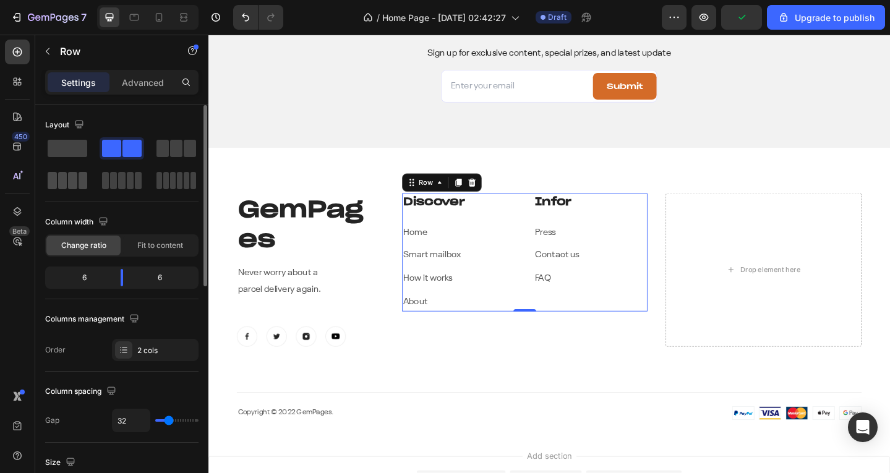
click at [82, 181] on span at bounding box center [83, 180] width 9 height 17
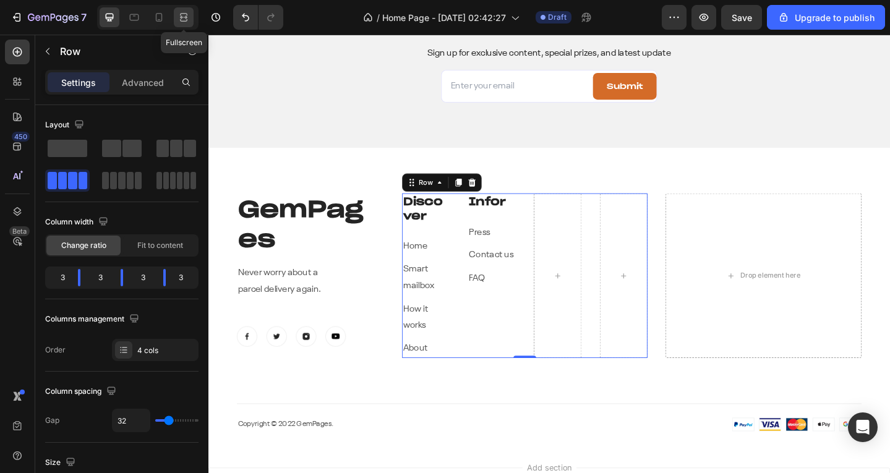
click at [182, 15] on icon at bounding box center [184, 17] width 12 height 12
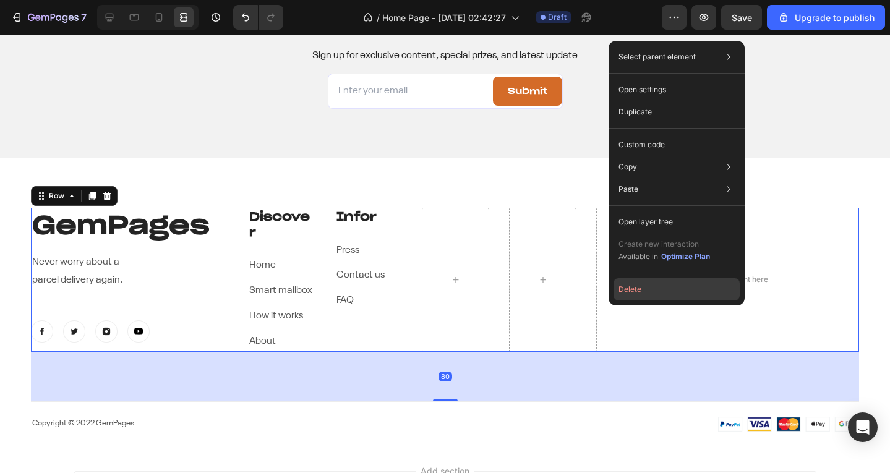
click at [635, 298] on button "Delete" at bounding box center [677, 289] width 126 height 22
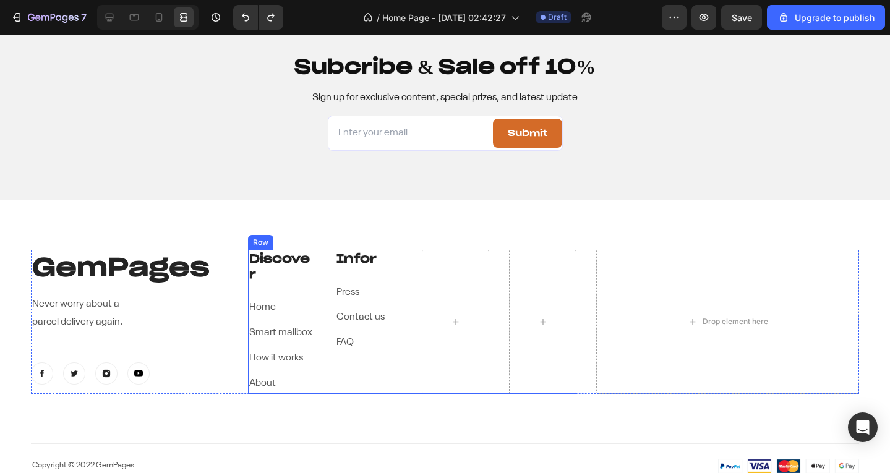
scroll to position [5636, 0]
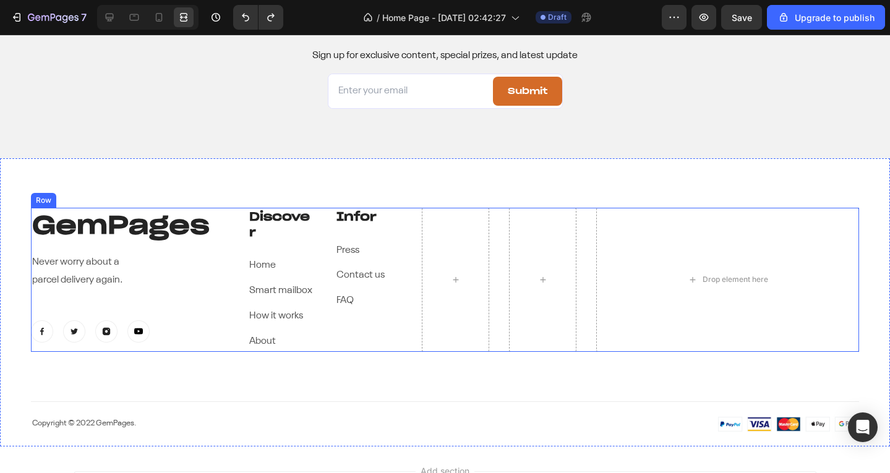
click at [223, 247] on div "GemPages Heading Never worry about a parcel delivery again. Text block Image Im…" at bounding box center [129, 280] width 197 height 144
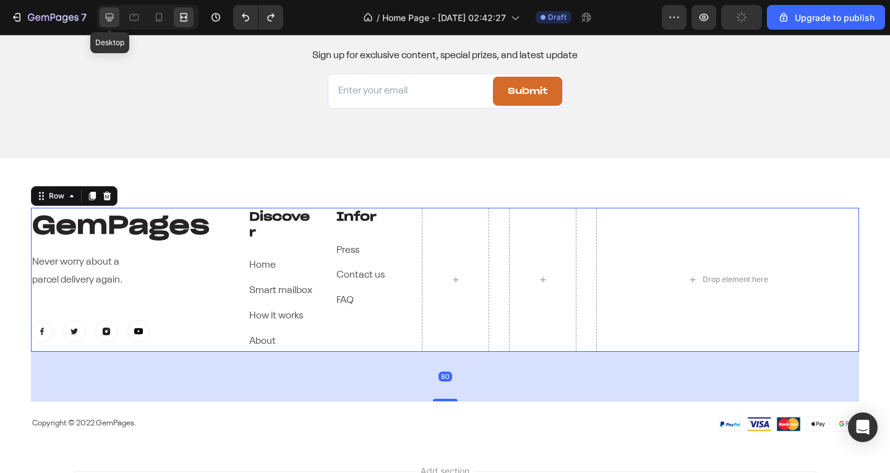
click at [117, 19] on div at bounding box center [110, 17] width 20 height 20
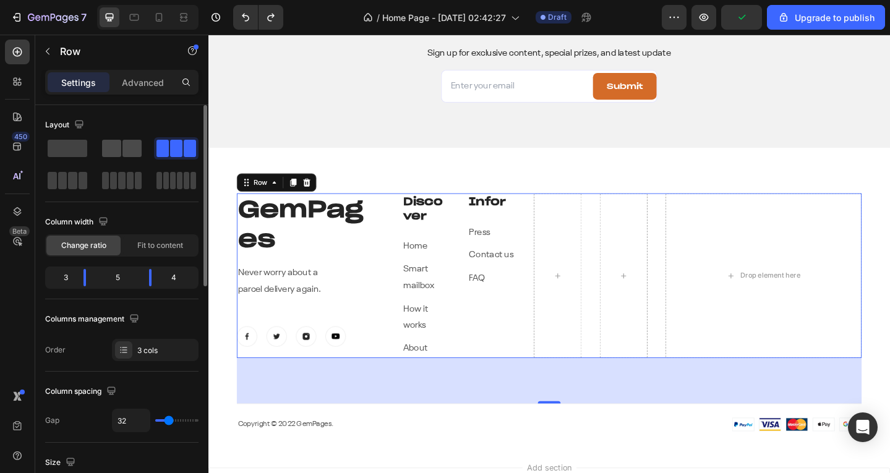
click at [132, 143] on span at bounding box center [131, 148] width 19 height 17
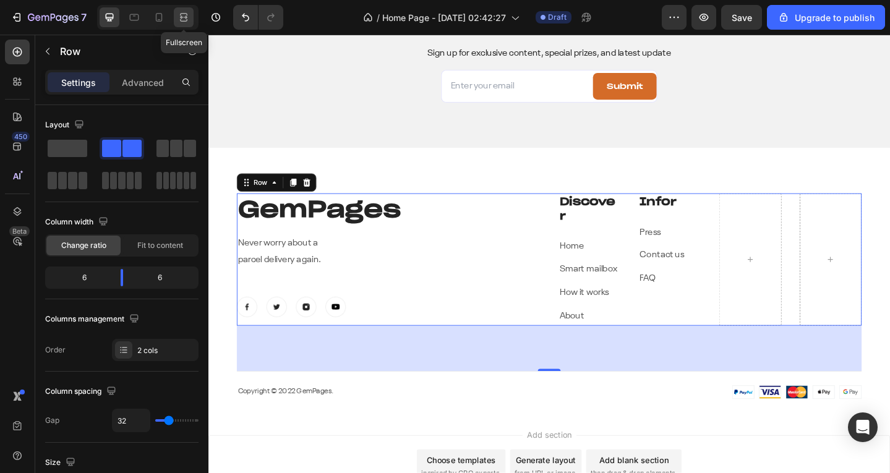
click at [187, 10] on div at bounding box center [184, 17] width 20 height 20
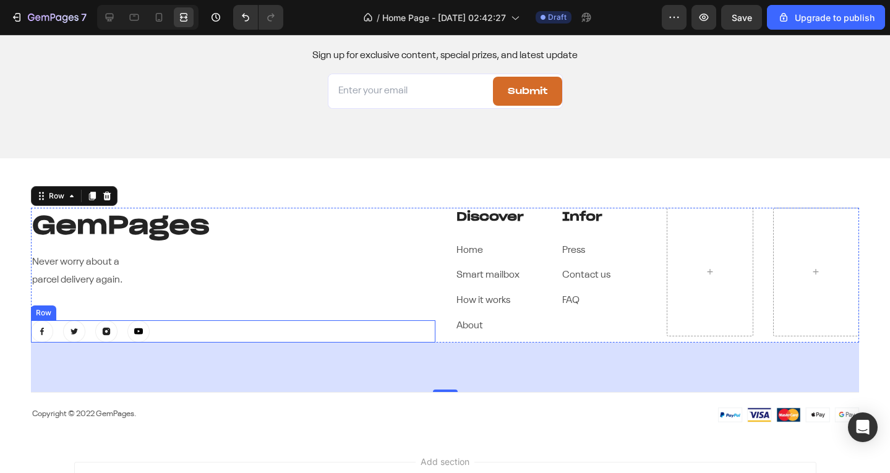
click at [416, 329] on div "Image Image Image Image Row" at bounding box center [233, 331] width 405 height 22
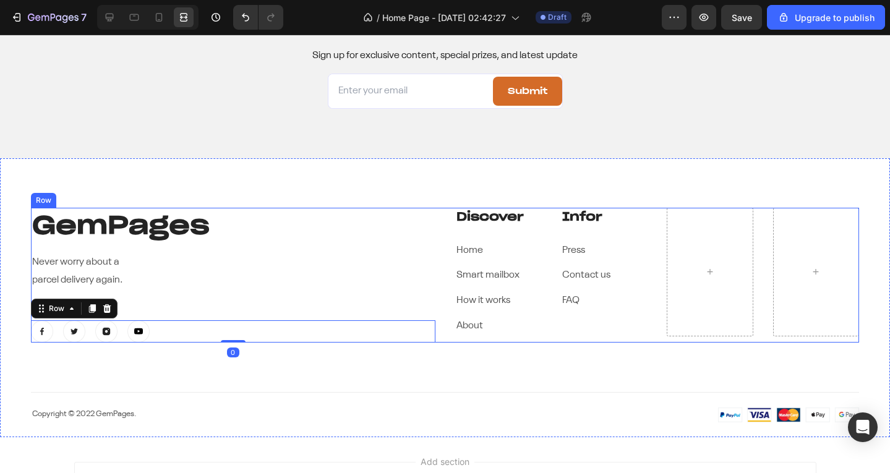
click at [425, 246] on div "GemPages Heading Never worry about a parcel delivery again. Text block Image Im…" at bounding box center [233, 275] width 405 height 135
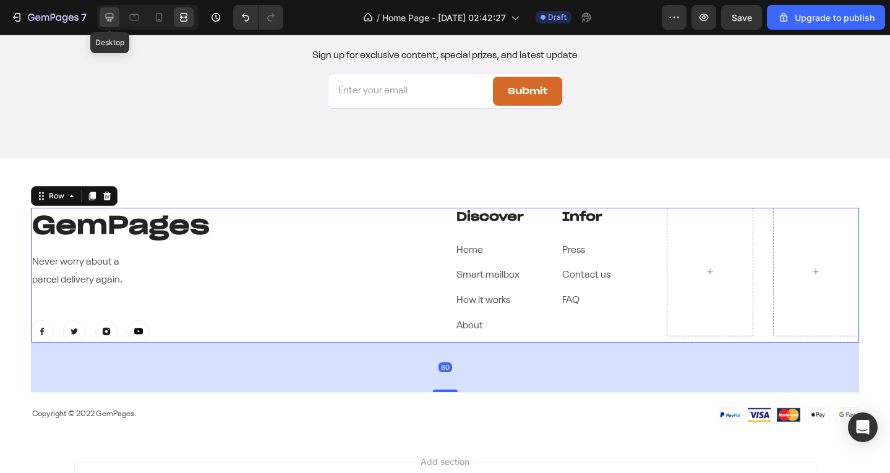
click at [100, 9] on div at bounding box center [110, 17] width 20 height 20
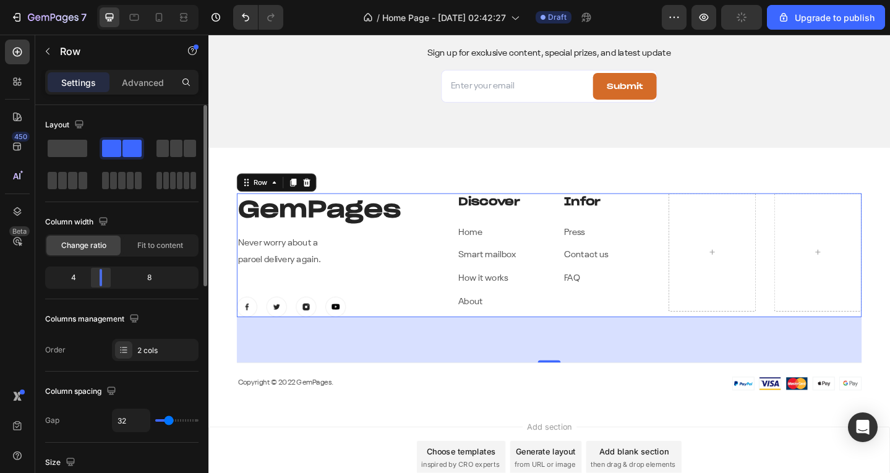
drag, startPoint x: 116, startPoint y: 282, endPoint x: 93, endPoint y: 277, distance: 24.0
click at [93, 277] on div at bounding box center [101, 277] width 22 height 17
click at [176, 11] on div at bounding box center [184, 17] width 20 height 20
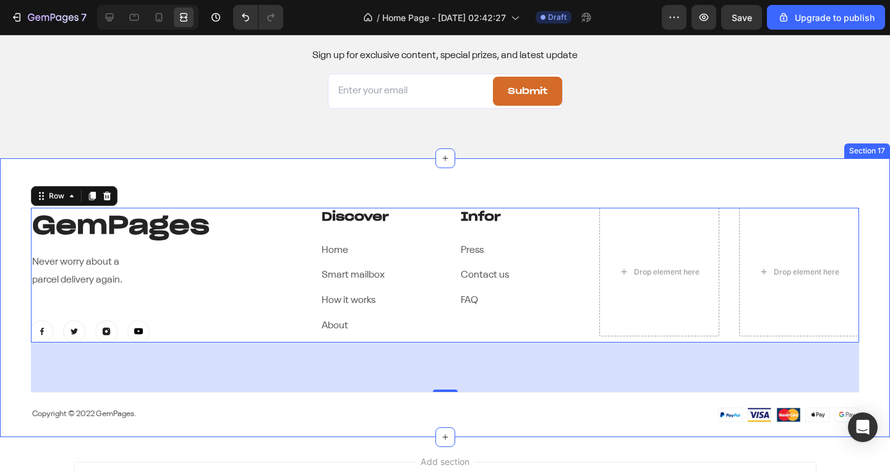
click at [215, 166] on div "GemPages Heading Never worry about a parcel delivery again. Text block Image Im…" at bounding box center [445, 297] width 890 height 279
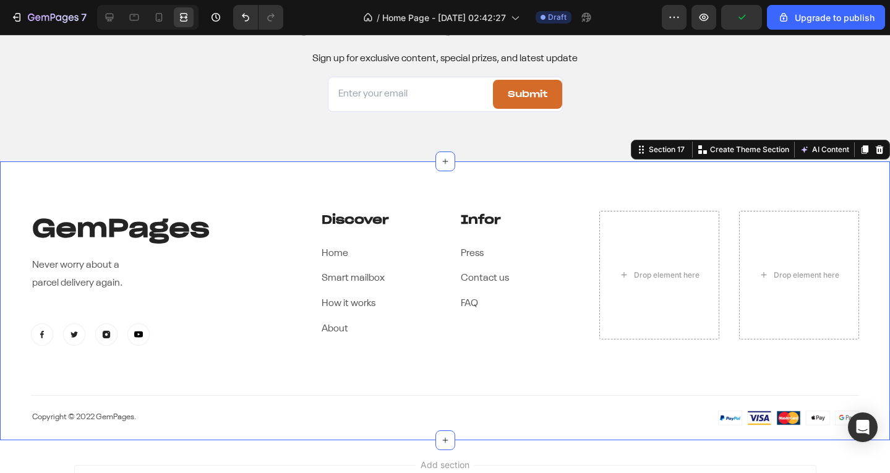
scroll to position [5451, 0]
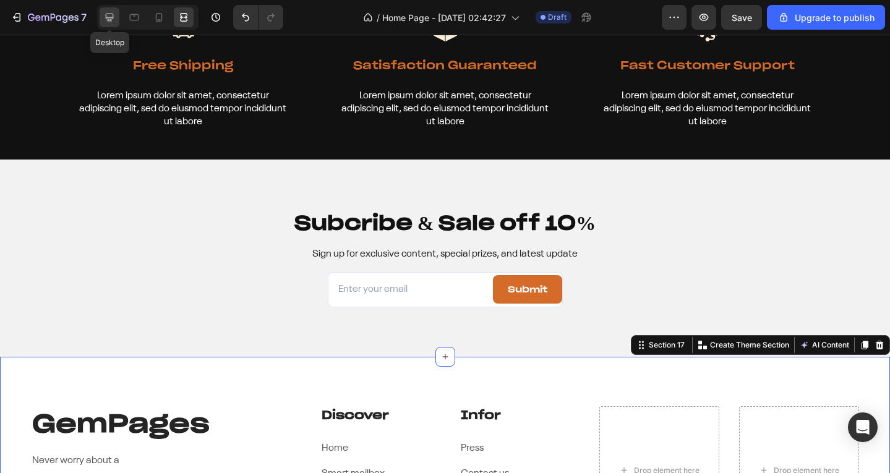
click at [110, 25] on div at bounding box center [110, 17] width 20 height 20
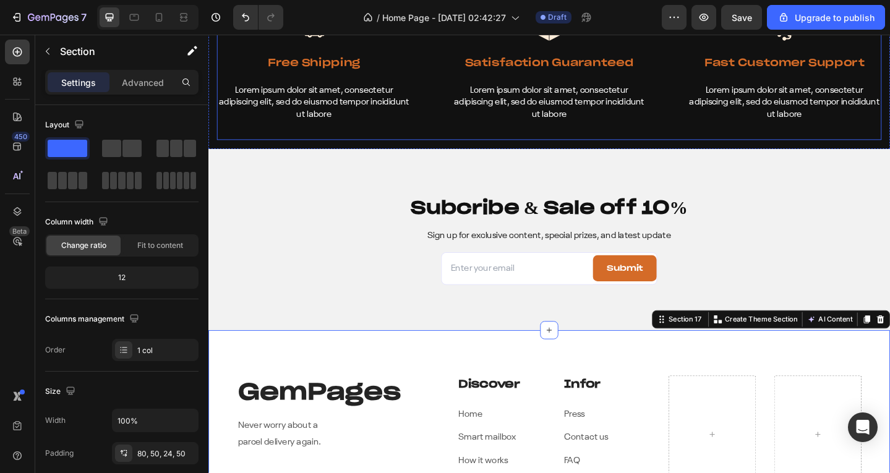
click at [384, 148] on div "Image Free Shipping Text Block Lorem ipsum dolor sit amet, consectetur adipisci…" at bounding box center [324, 83] width 212 height 132
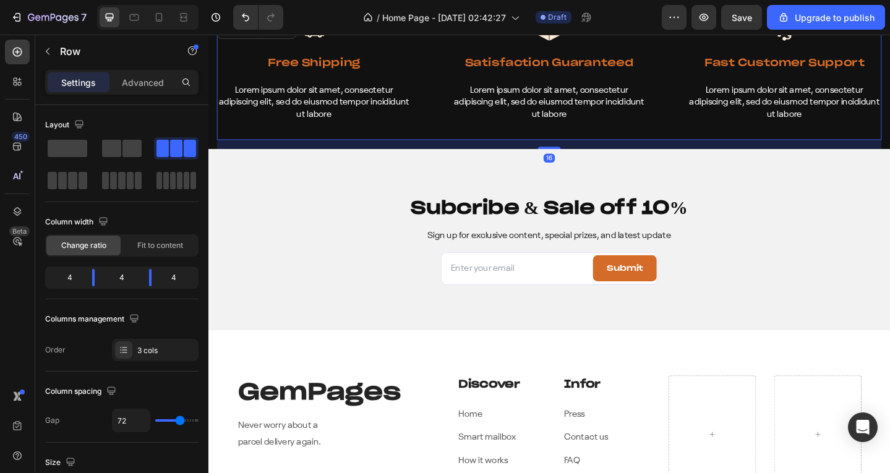
click at [404, 157] on div "16" at bounding box center [580, 155] width 724 height 10
click at [449, 151] on div "16" at bounding box center [580, 155] width 724 height 10
click at [456, 195] on div "Subcribe & Sale off 10% Heading Sign up for exclusive content, special prizes, …" at bounding box center [579, 258] width 742 height 197
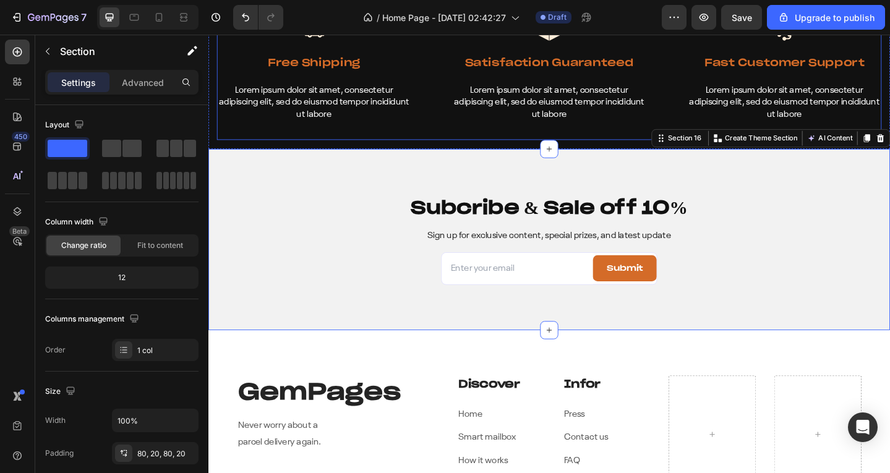
click at [440, 96] on div "Image Free Shipping Text Block Lorem ipsum dolor sit amet, consectetur adipisci…" at bounding box center [580, 83] width 724 height 132
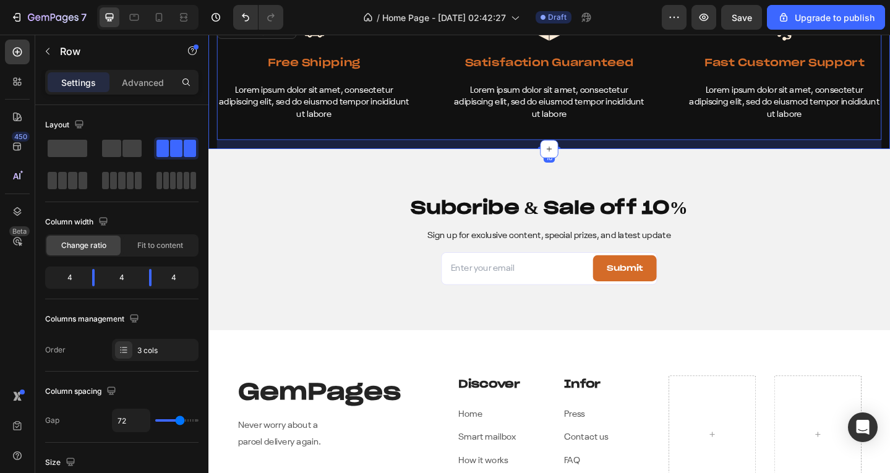
click at [215, 150] on div "Image Free Shipping Text Block Lorem ipsum dolor sit amet, consectetur adipisci…" at bounding box center [579, 74] width 742 height 172
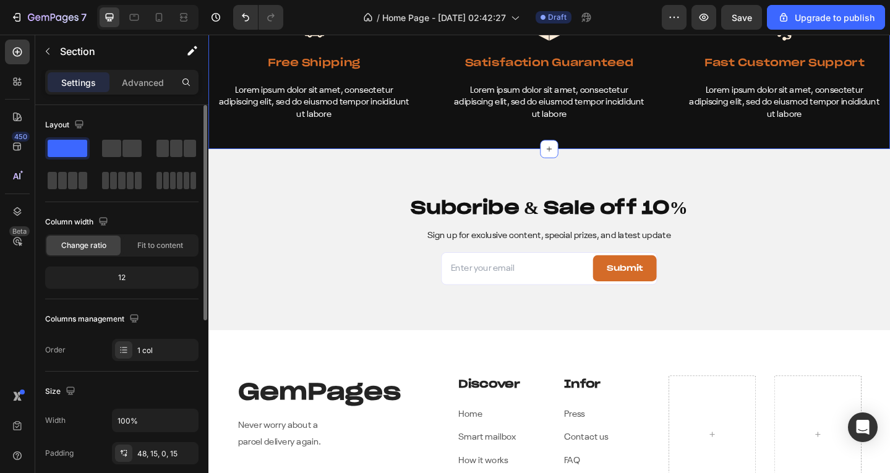
scroll to position [124, 0]
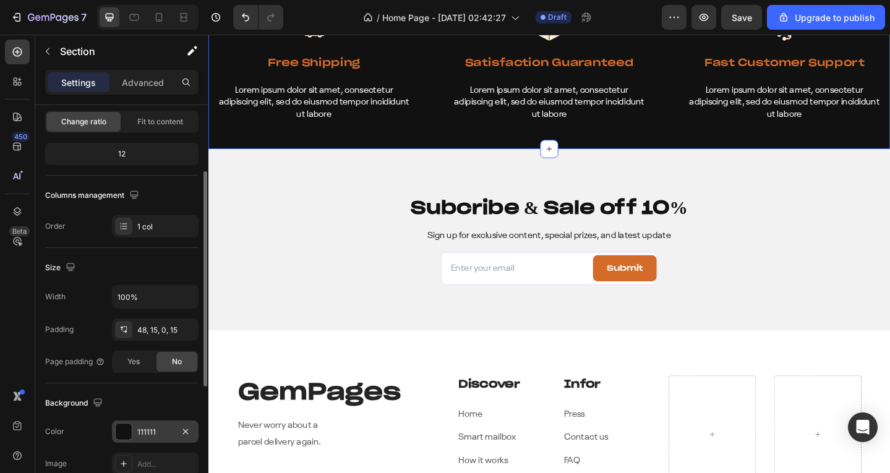
click at [137, 431] on div "111111" at bounding box center [155, 432] width 87 height 22
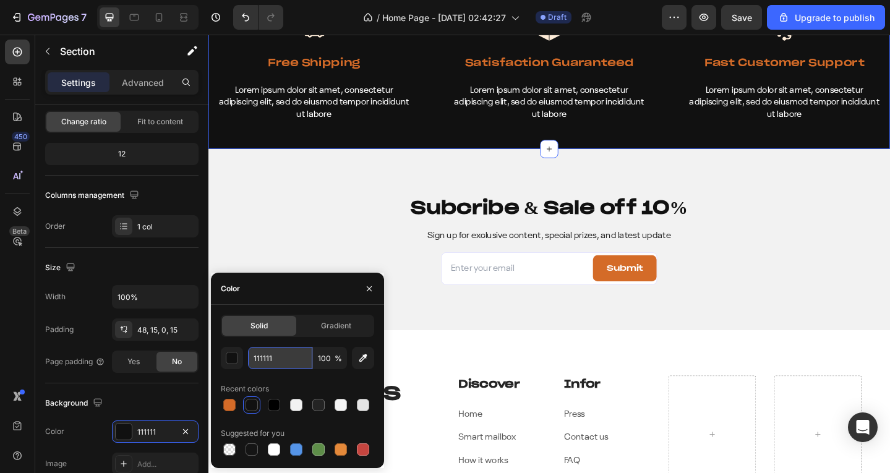
click at [284, 355] on input "111111" at bounding box center [280, 358] width 64 height 22
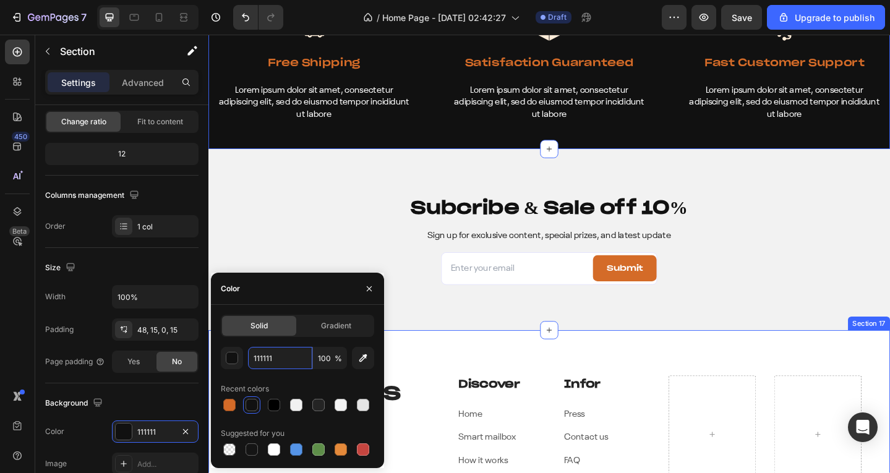
scroll to position [5636, 0]
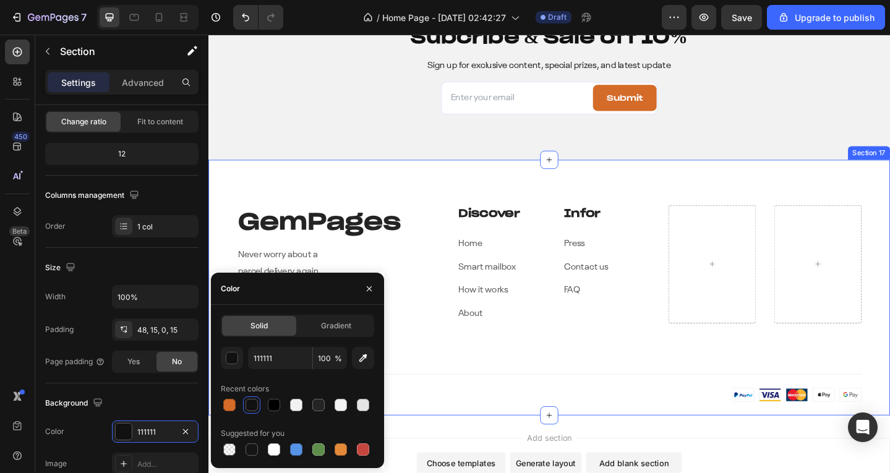
click at [431, 209] on div "GemPages Heading Never worry about a parcel delivery again. Text block Image Im…" at bounding box center [579, 310] width 742 height 279
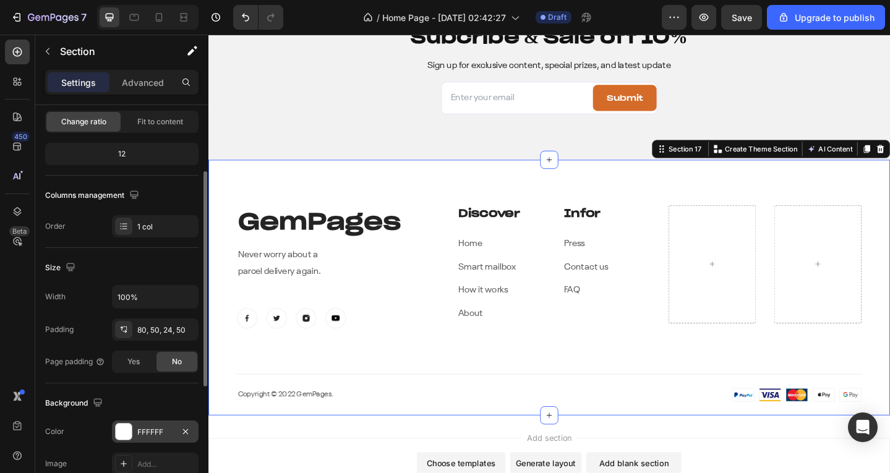
click at [147, 429] on div "FFFFFF" at bounding box center [155, 432] width 36 height 11
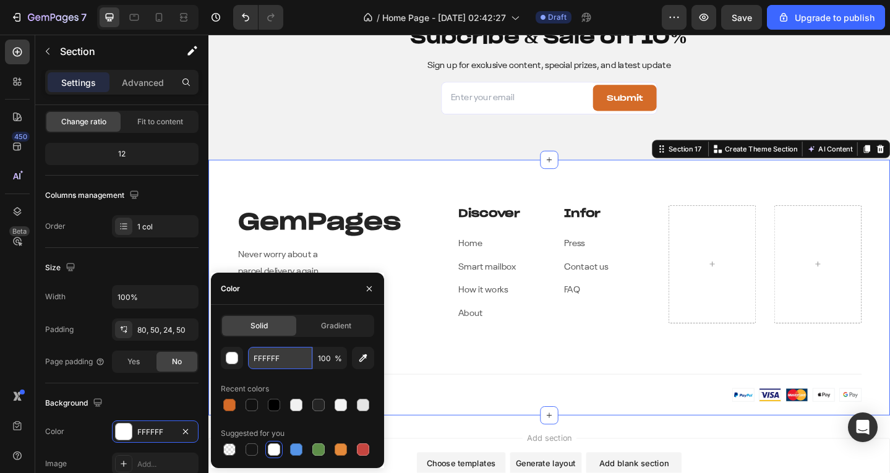
click at [280, 351] on input "FFFFFF" at bounding box center [280, 358] width 64 height 22
paste input "111111"
type input "111111"
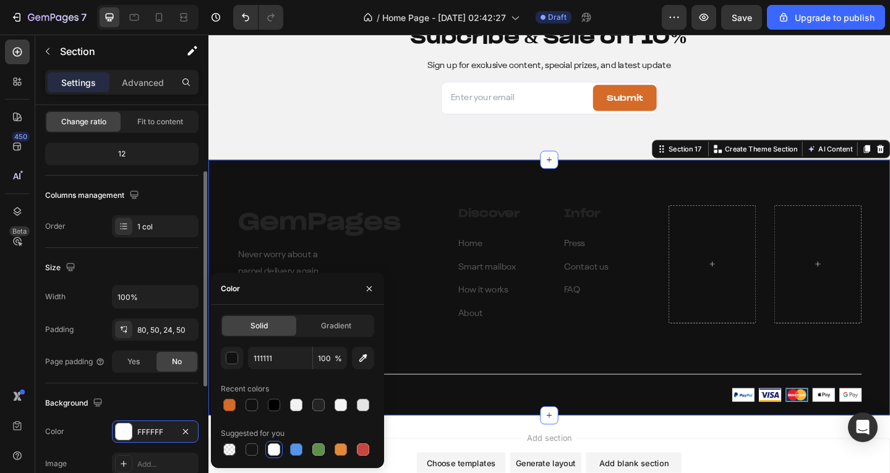
click at [157, 397] on div "Background" at bounding box center [121, 403] width 153 height 20
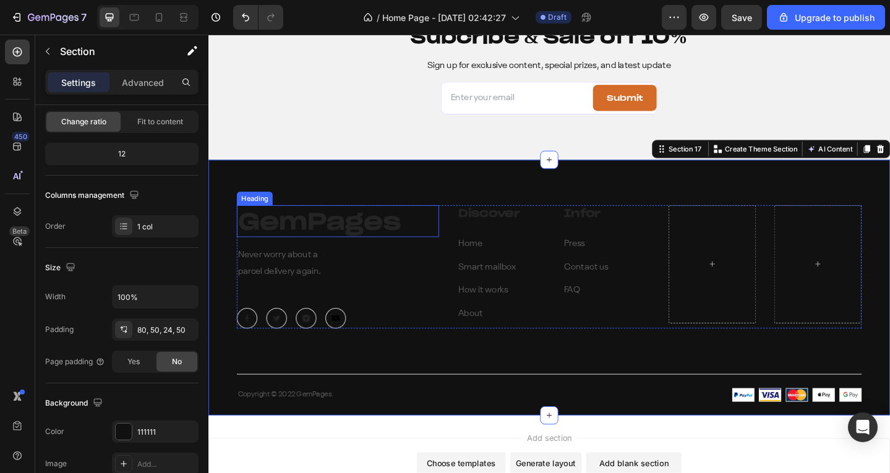
click at [341, 247] on p "GemPages" at bounding box center [350, 238] width 218 height 32
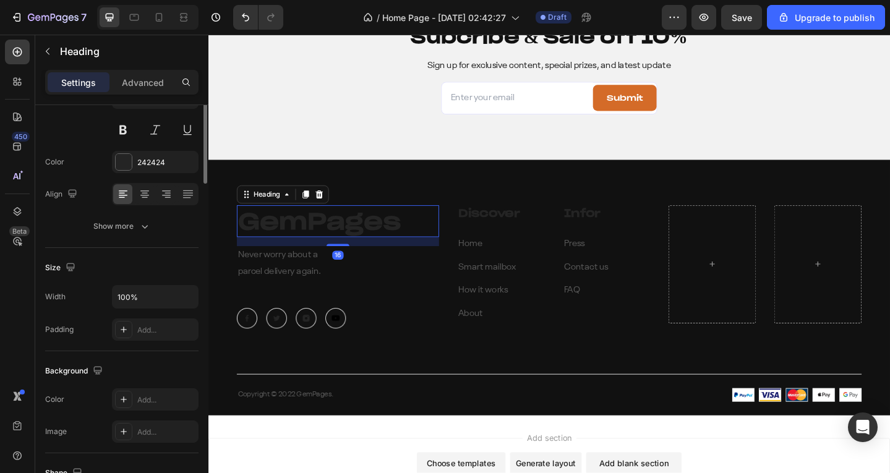
scroll to position [0, 0]
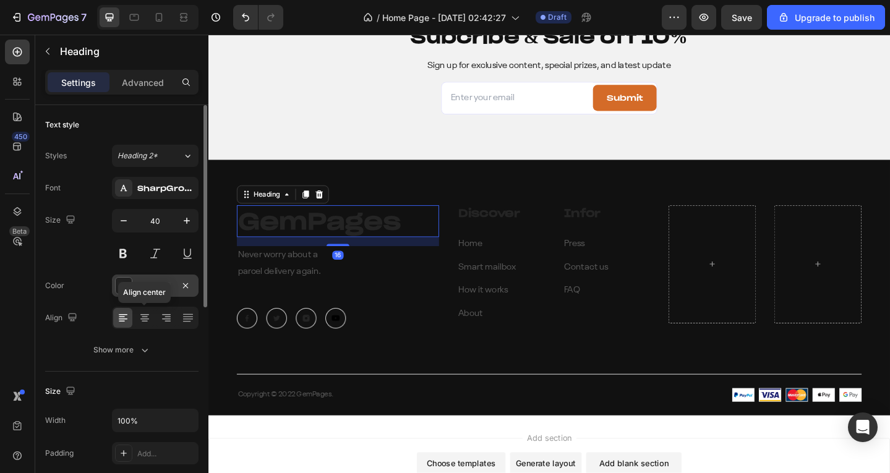
click at [150, 289] on div "242424" at bounding box center [155, 286] width 36 height 11
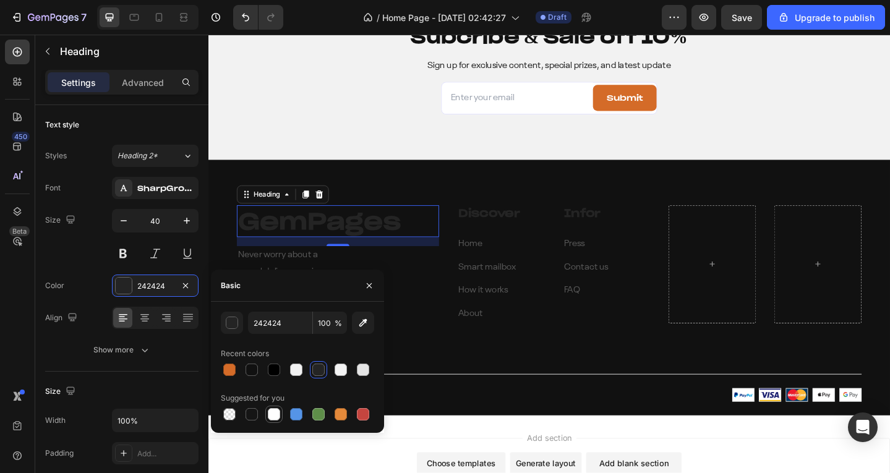
click at [277, 417] on div at bounding box center [274, 414] width 12 height 12
type input "FFFFFF"
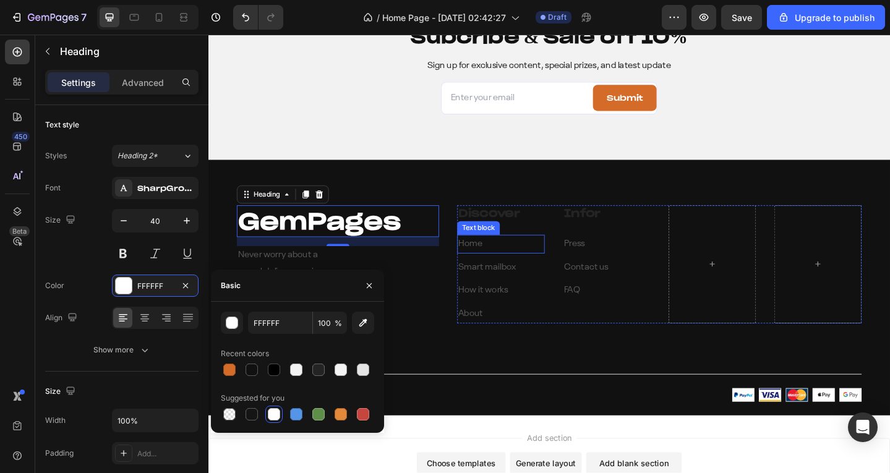
click at [497, 241] on div "Text block" at bounding box center [502, 245] width 41 height 11
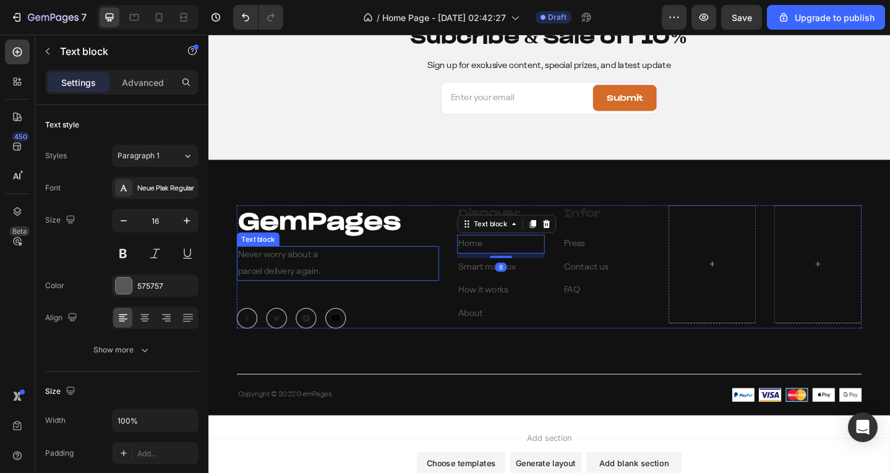
click at [298, 272] on p "Never worry about a" at bounding box center [350, 276] width 218 height 18
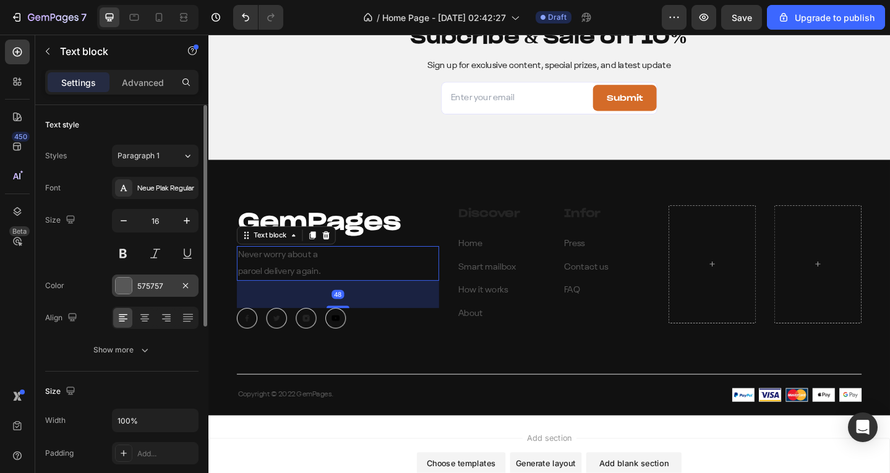
click at [150, 283] on div "575757" at bounding box center [155, 286] width 36 height 11
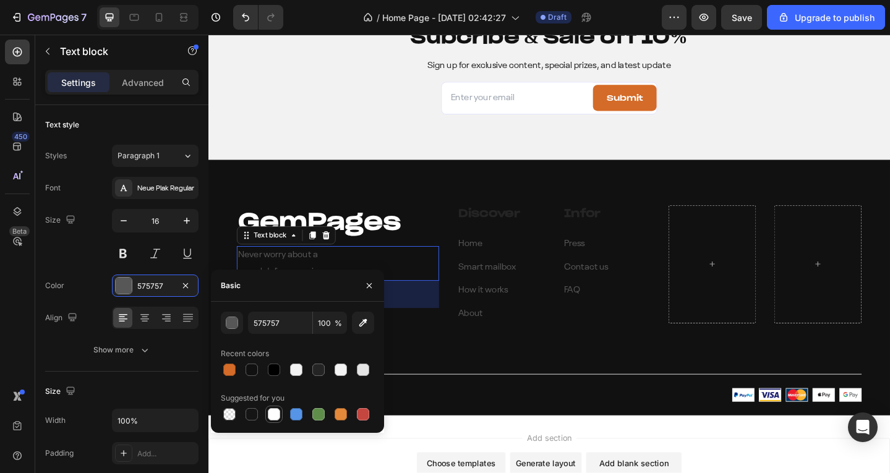
click at [272, 409] on div at bounding box center [274, 414] width 12 height 12
type input "FFFFFF"
click at [544, 230] on p "Discover" at bounding box center [527, 229] width 93 height 15
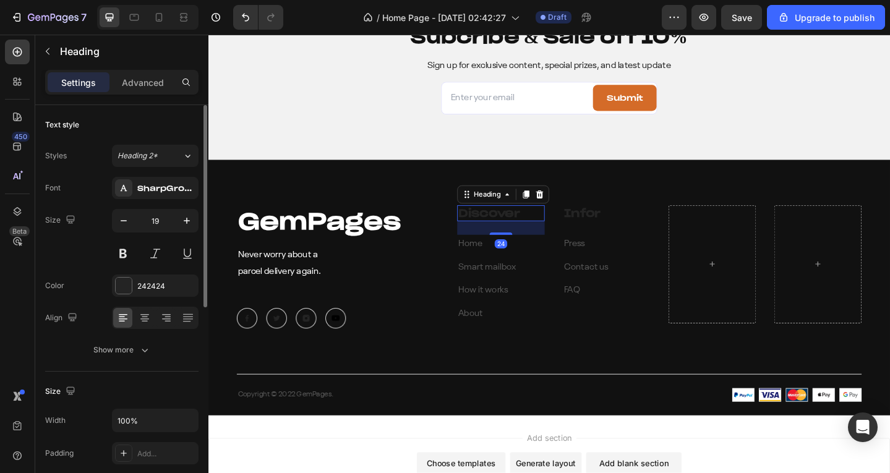
click at [156, 290] on div "242424" at bounding box center [166, 286] width 58 height 11
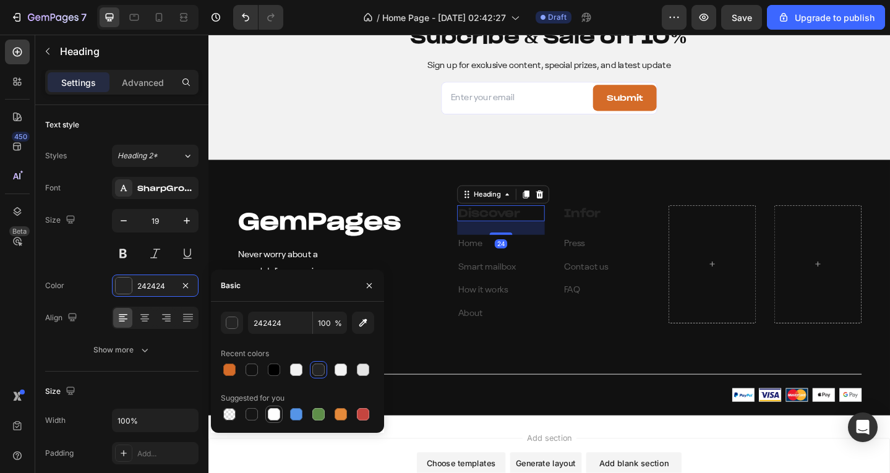
click at [272, 408] on div at bounding box center [274, 414] width 12 height 12
type input "FFFFFF"
click at [507, 265] on p "Home" at bounding box center [527, 263] width 93 height 18
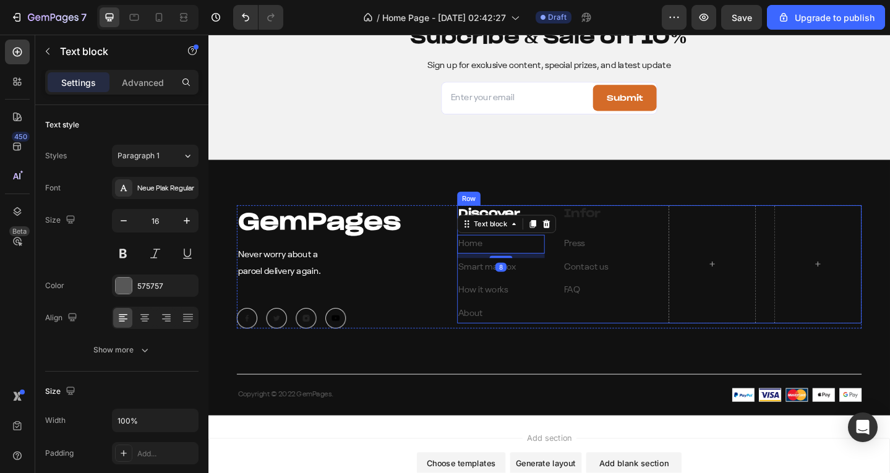
click at [572, 280] on div "Discover Heading Home Text block 8 Smart mailbox Text block How it works Text b…" at bounding box center [699, 285] width 440 height 129
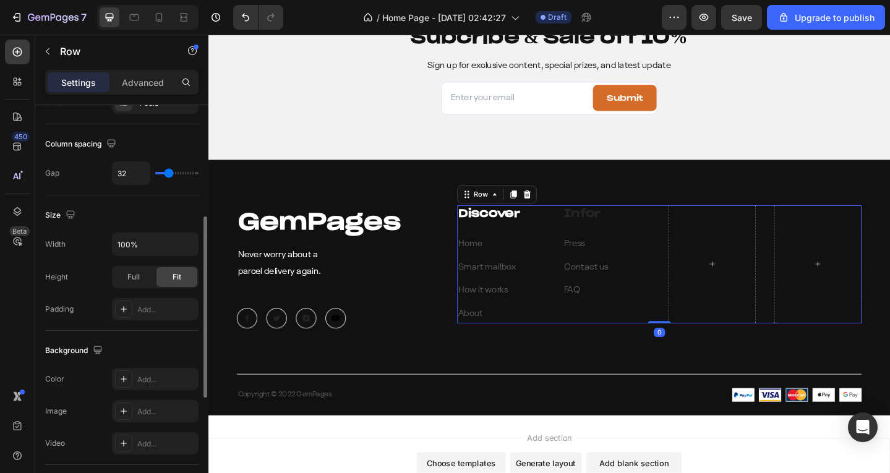
scroll to position [371, 0]
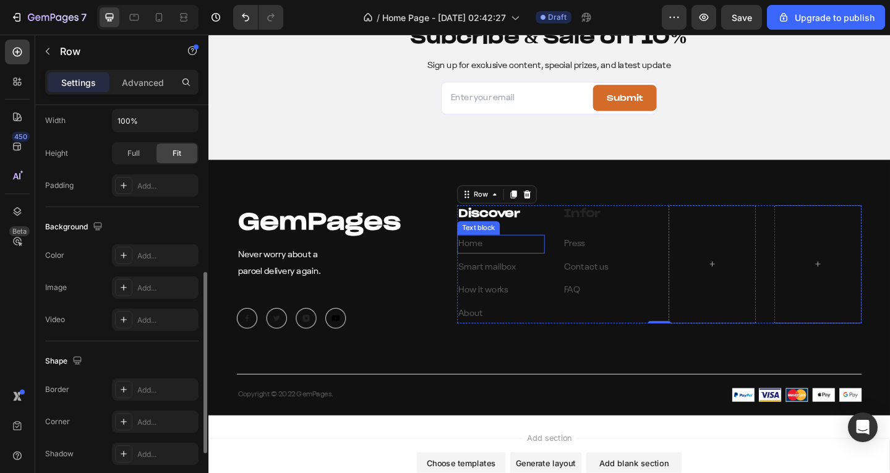
click at [516, 265] on p "Home" at bounding box center [527, 263] width 93 height 18
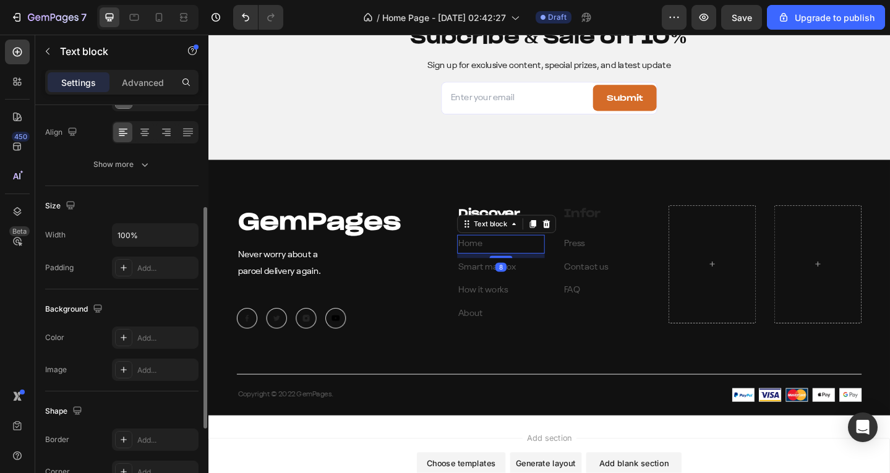
scroll to position [124, 0]
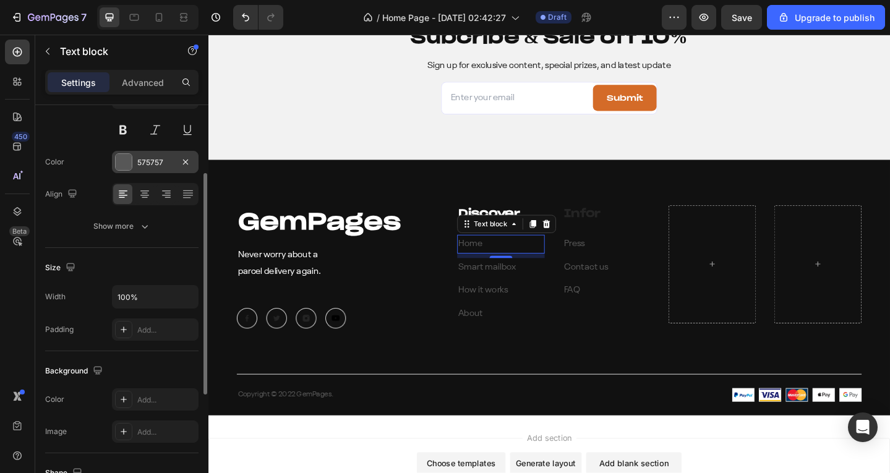
click at [143, 166] on div "575757" at bounding box center [155, 162] width 36 height 11
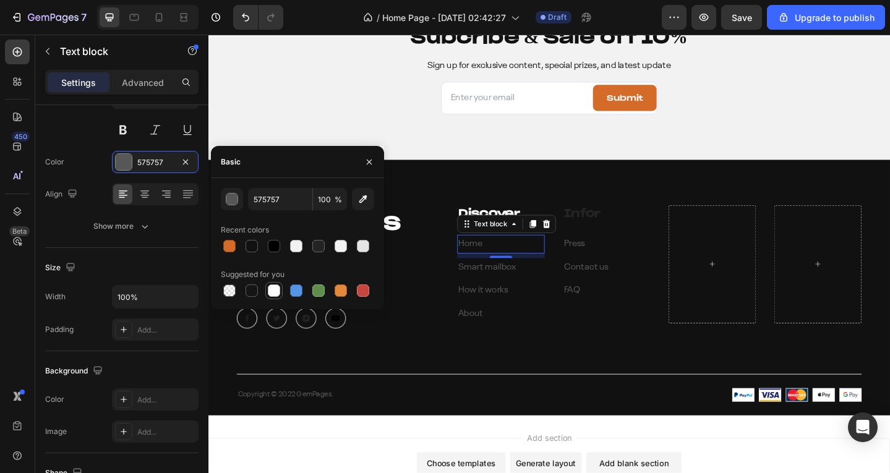
click at [268, 290] on div at bounding box center [274, 291] width 12 height 12
type input "FFFFFF"
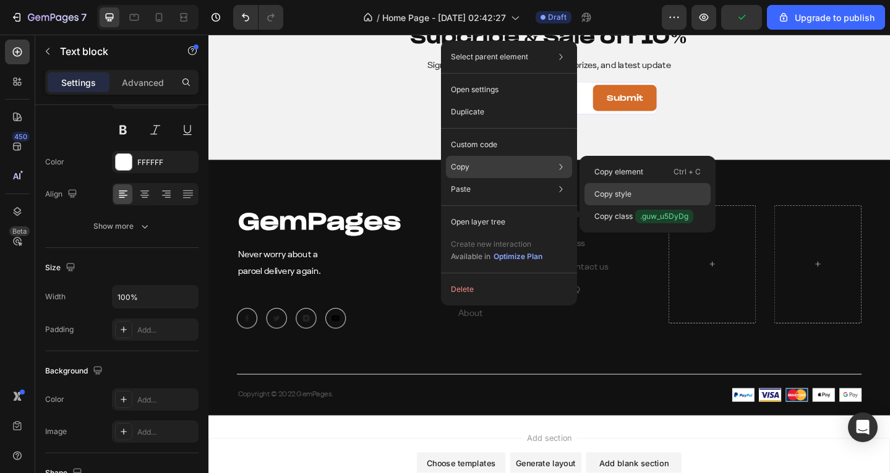
click at [611, 205] on div "Copy style" at bounding box center [648, 216] width 126 height 22
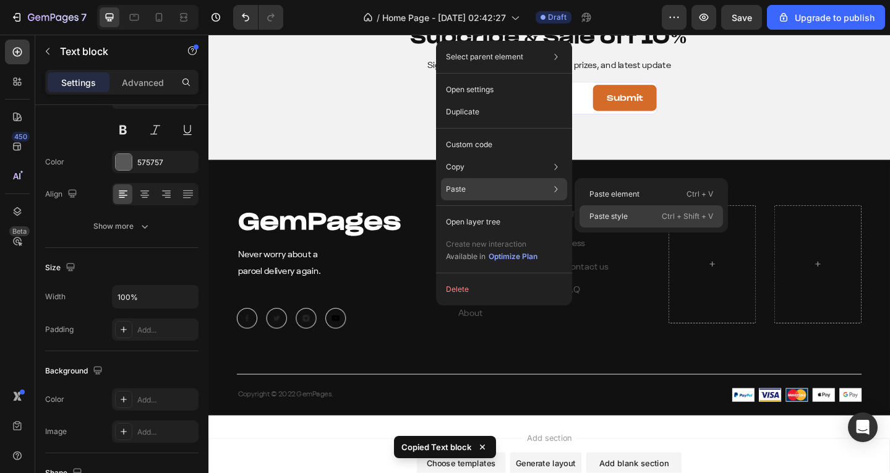
click at [595, 208] on div "Paste style Ctrl + Shift + V" at bounding box center [652, 216] width 144 height 22
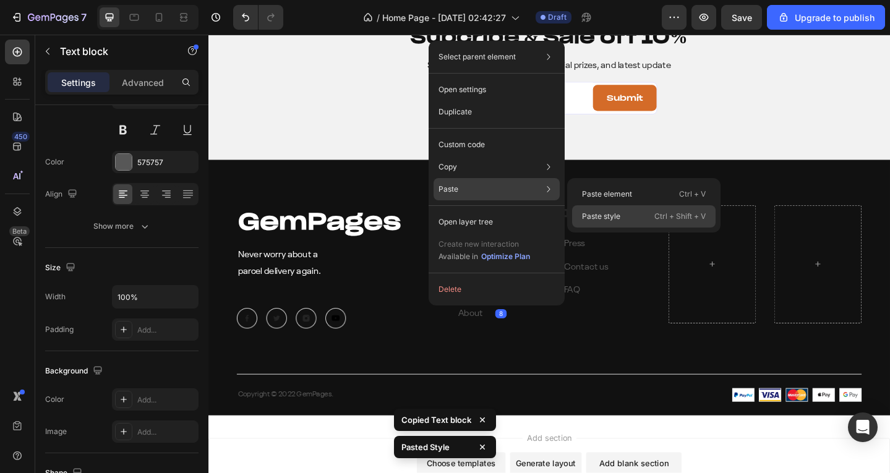
drag, startPoint x: 620, startPoint y: 214, endPoint x: 341, endPoint y: 278, distance: 286.2
click at [620, 214] on p "Paste style" at bounding box center [601, 216] width 38 height 11
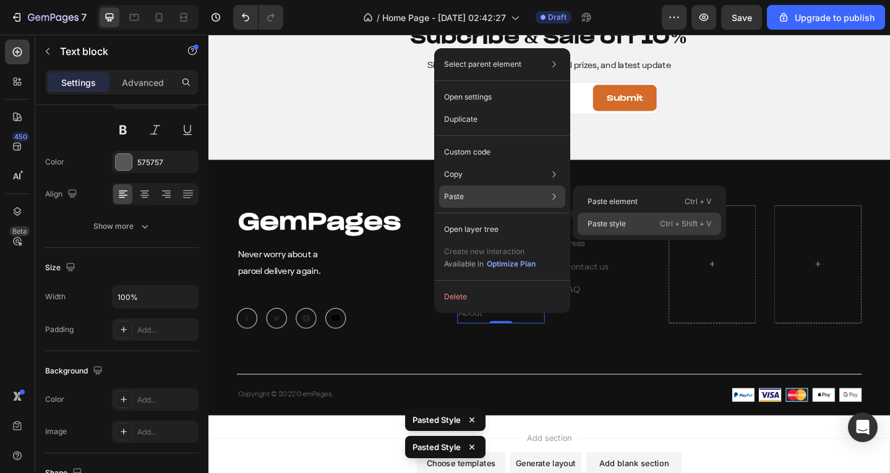
click at [623, 221] on p "Paste style" at bounding box center [607, 223] width 38 height 11
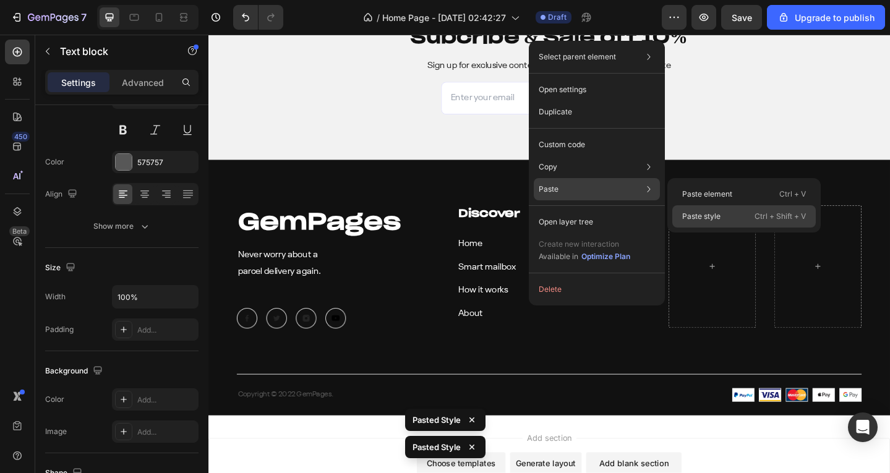
click at [695, 216] on p "Paste style" at bounding box center [701, 216] width 38 height 11
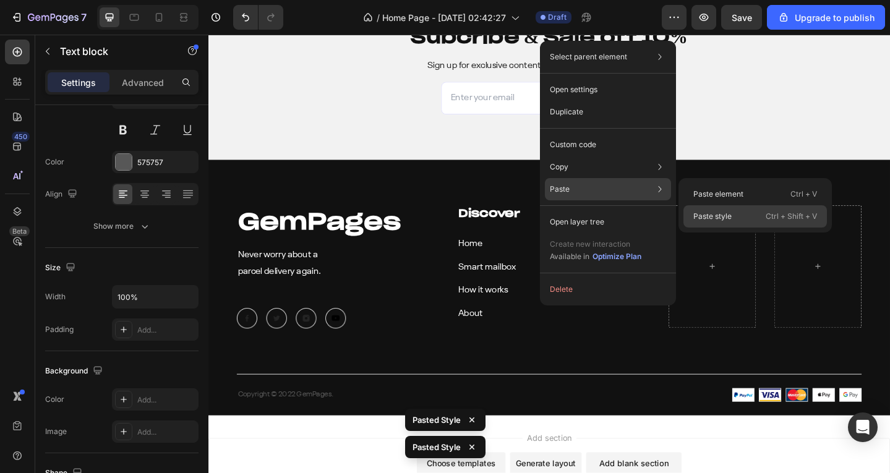
click at [702, 213] on p "Paste style" at bounding box center [712, 216] width 38 height 11
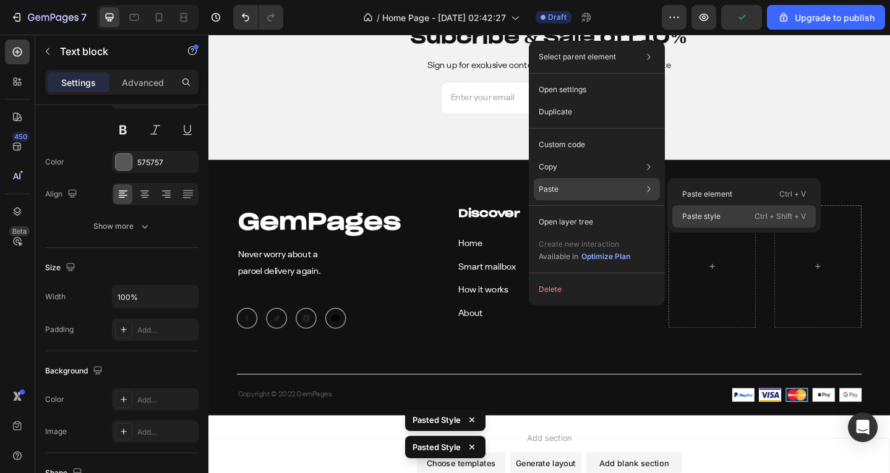
click at [675, 213] on div "Paste style Ctrl + Shift + V" at bounding box center [744, 216] width 144 height 22
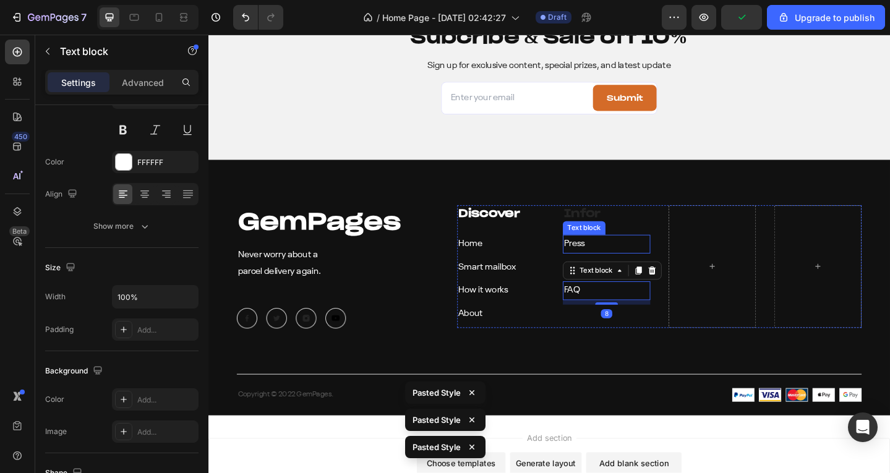
click at [639, 243] on div "Infor Heading Press Text block Contact us Text block FAQ Text block 8" at bounding box center [642, 288] width 95 height 134
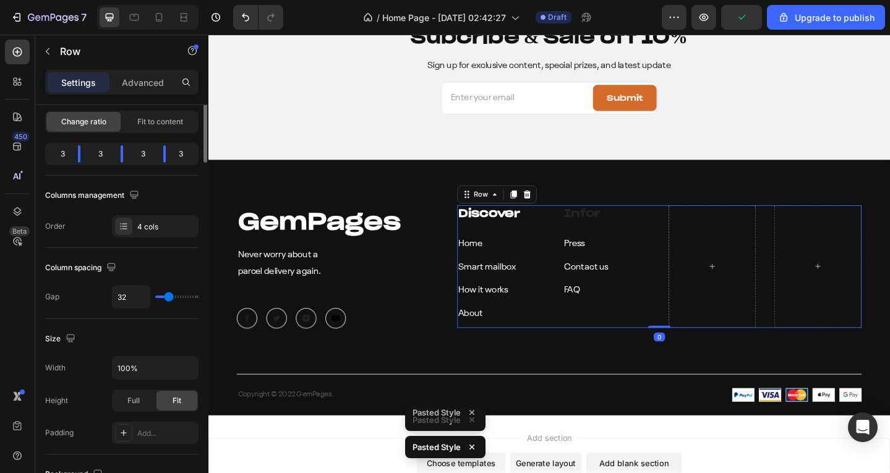
scroll to position [0, 0]
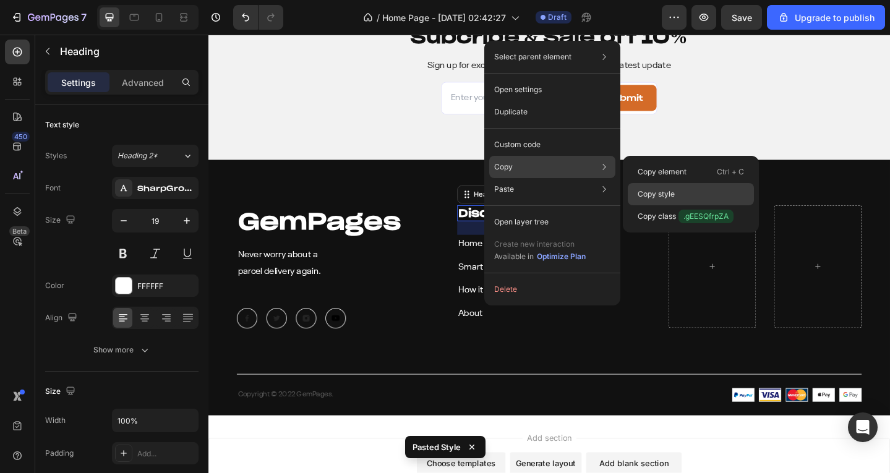
click at [663, 189] on p "Copy style" at bounding box center [656, 194] width 37 height 11
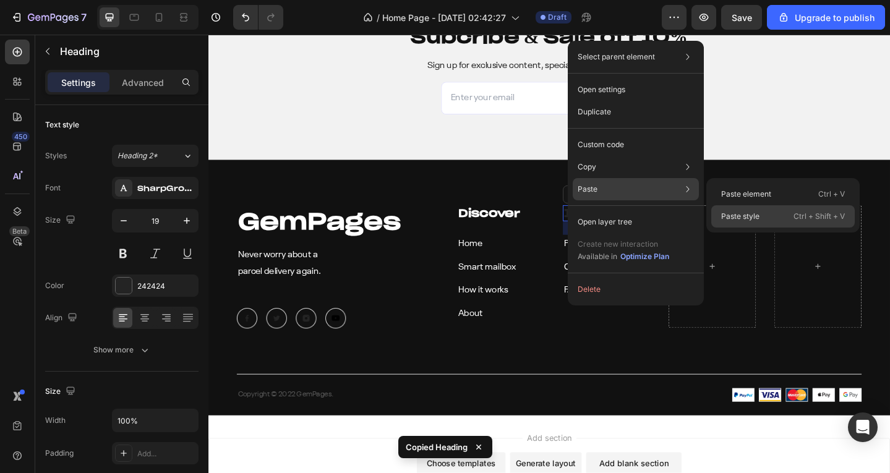
click at [734, 207] on div "Paste style Ctrl + Shift + V" at bounding box center [783, 216] width 144 height 22
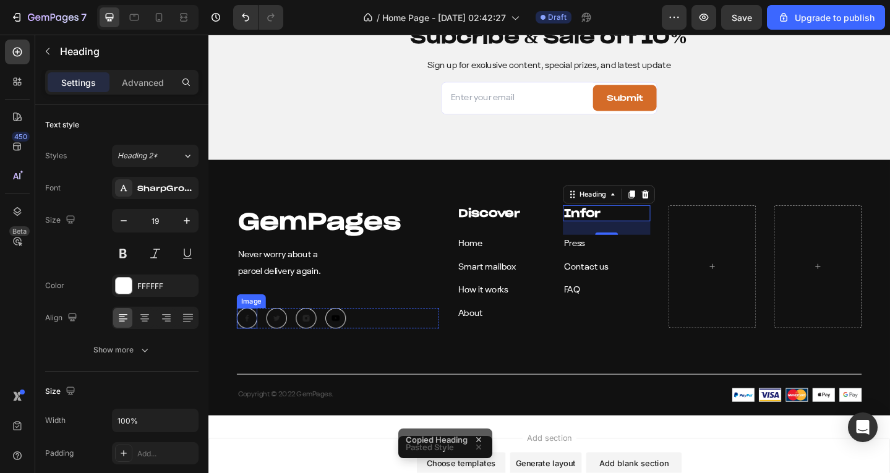
click at [253, 343] on img at bounding box center [250, 344] width 22 height 22
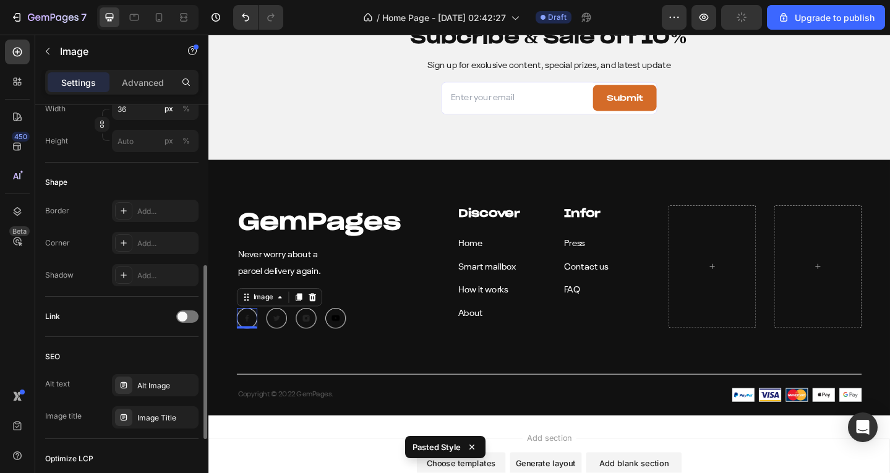
scroll to position [531, 0]
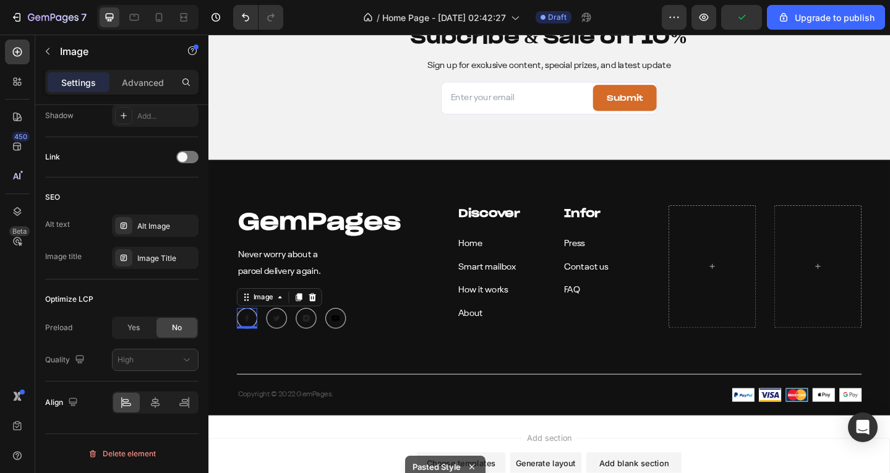
click at [247, 341] on img at bounding box center [250, 344] width 22 height 22
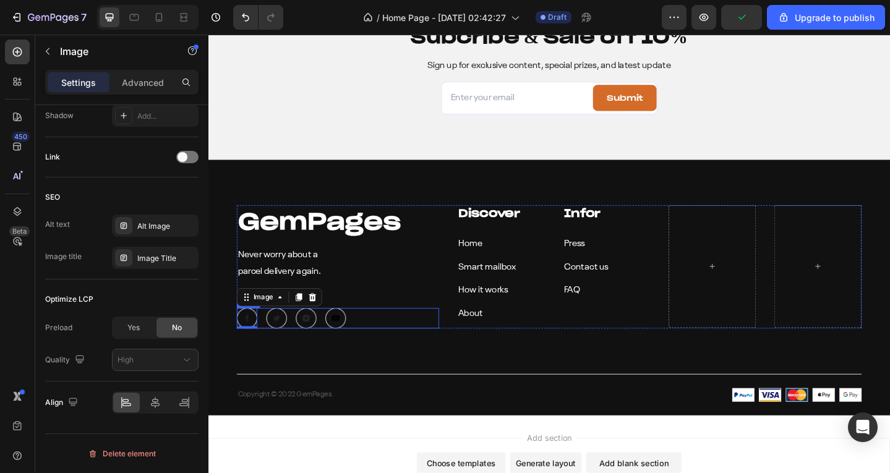
click at [264, 352] on div "Image 0 Image Image Image Row" at bounding box center [349, 344] width 220 height 22
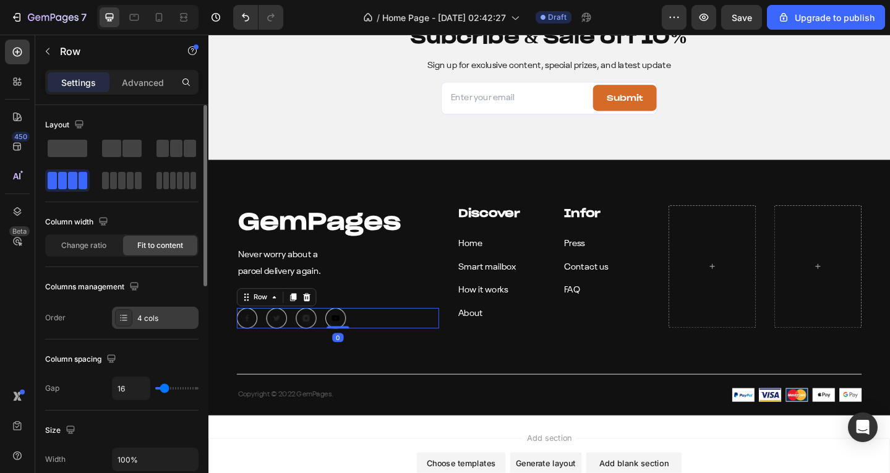
scroll to position [186, 0]
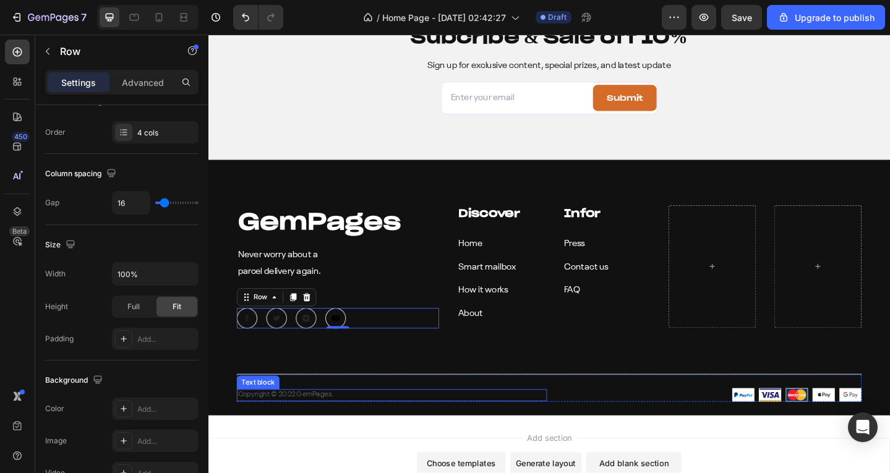
click at [307, 425] on p "Copyright © 2022 GemPages." at bounding box center [408, 428] width 335 height 11
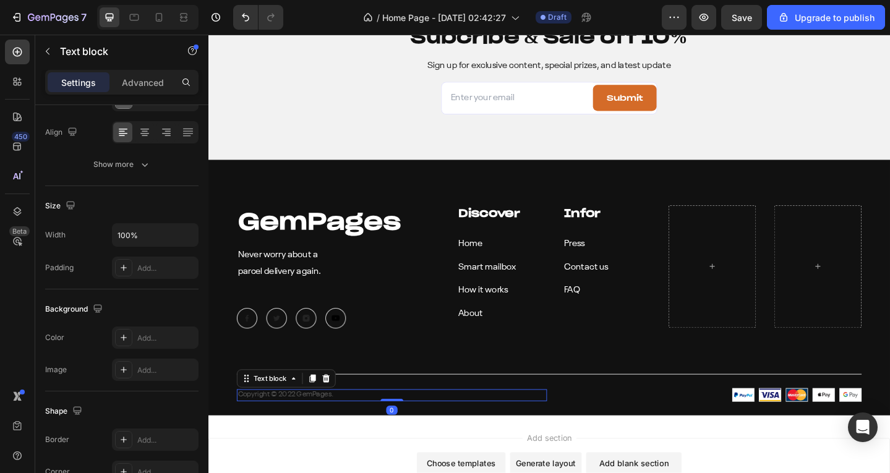
scroll to position [0, 0]
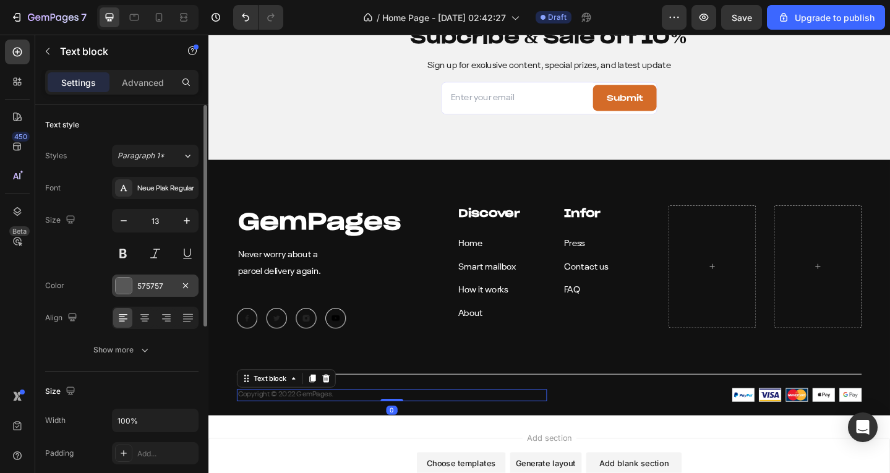
click at [149, 286] on div "575757" at bounding box center [155, 286] width 36 height 11
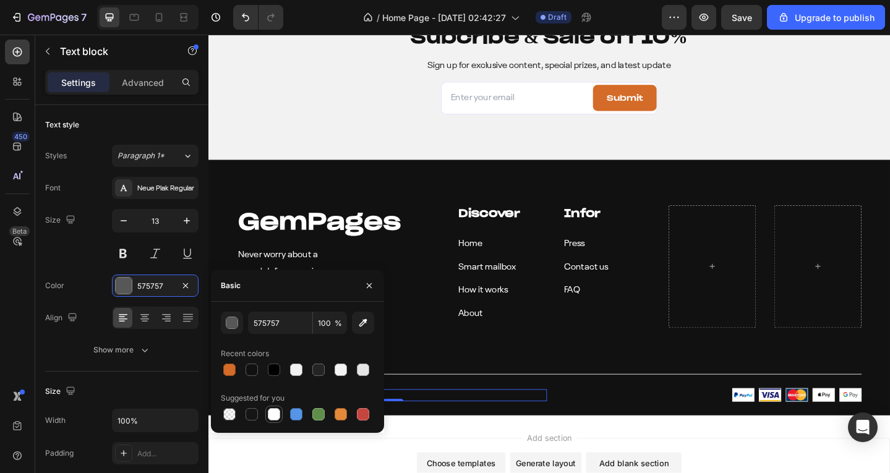
click at [276, 418] on div at bounding box center [274, 414] width 12 height 12
type input "FFFFFF"
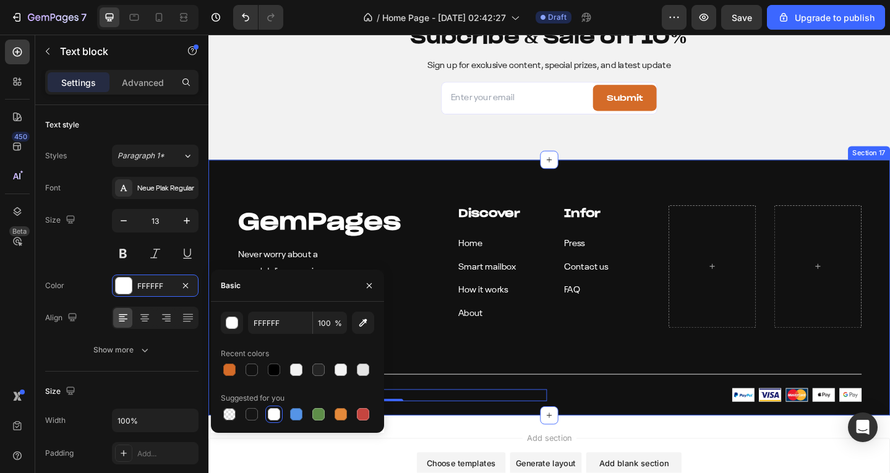
click at [366, 195] on div "GemPages Heading Never worry about a parcel delivery again. Text block Image Im…" at bounding box center [579, 310] width 742 height 279
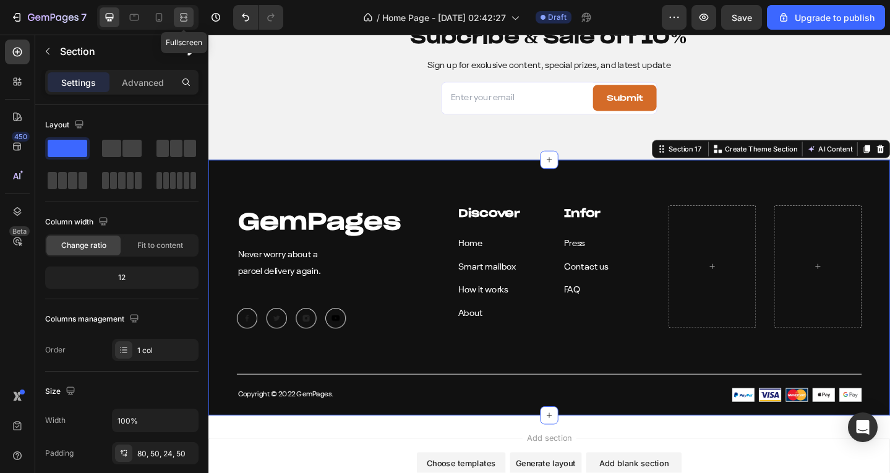
click at [176, 12] on div at bounding box center [184, 17] width 20 height 20
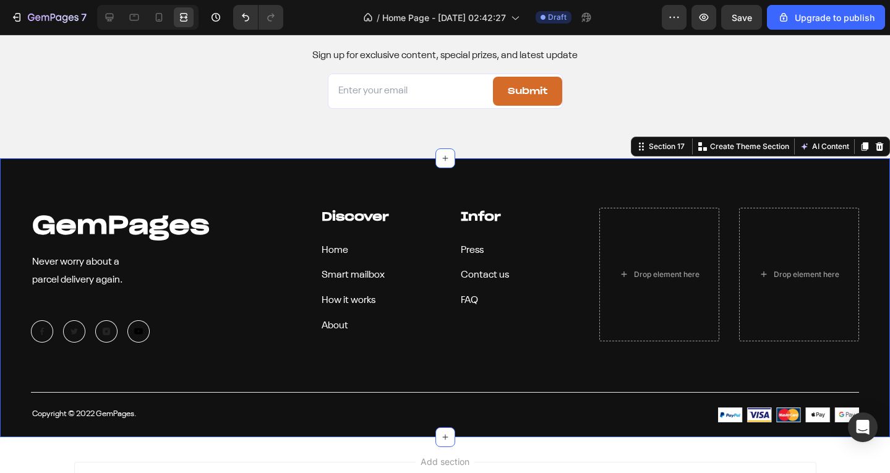
scroll to position [5698, 0]
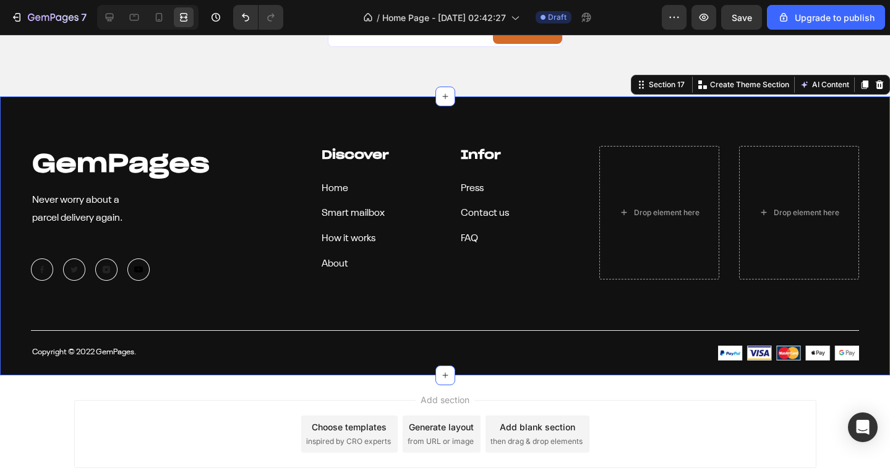
click at [239, 423] on div "Add section Choose templates inspired by CRO experts Generate layout from URL o…" at bounding box center [445, 434] width 742 height 68
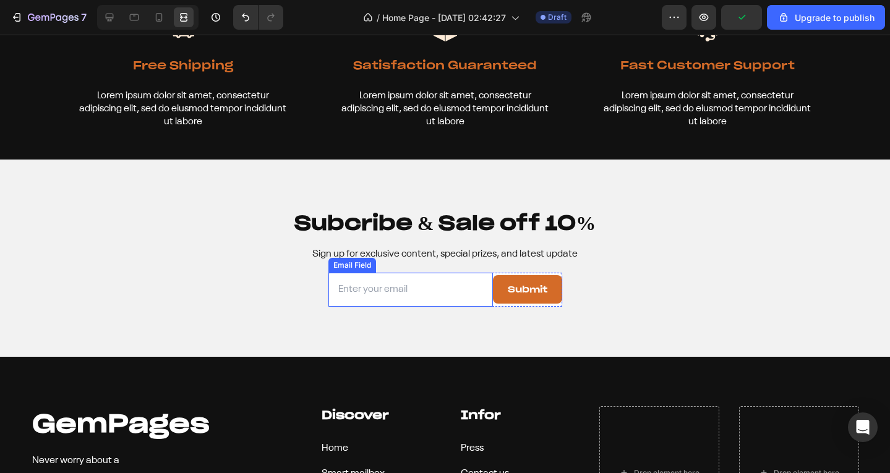
scroll to position [5327, 0]
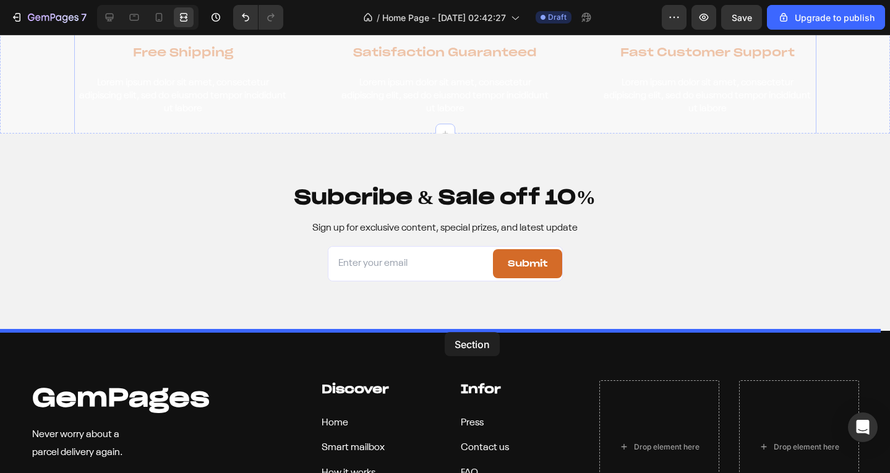
drag, startPoint x: 482, startPoint y: 124, endPoint x: 445, endPoint y: 332, distance: 211.2
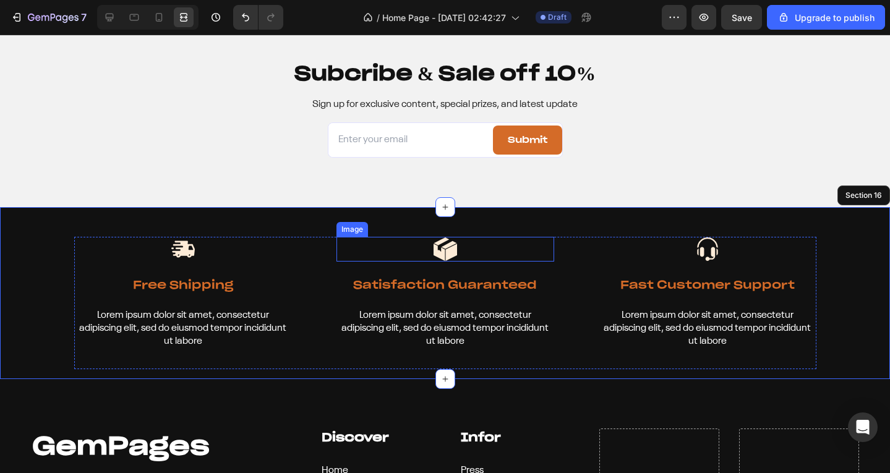
scroll to position [5490, 0]
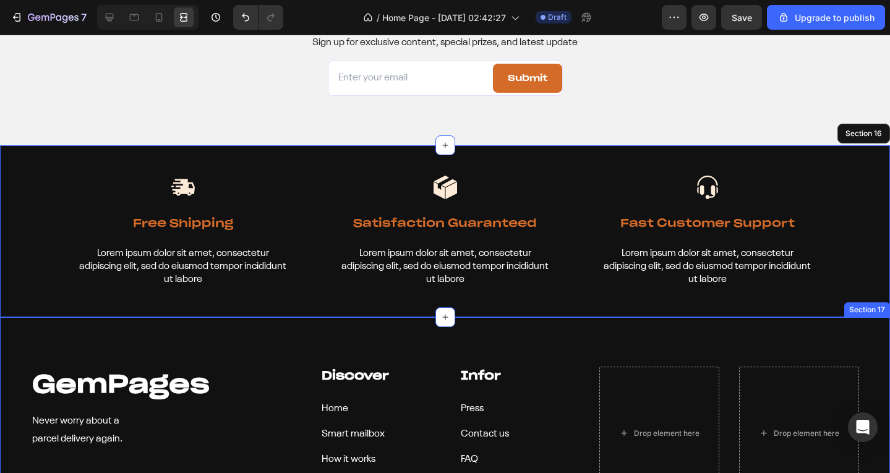
click at [454, 334] on div "GemPages Heading Never worry about a parcel delivery again. Text block Image Im…" at bounding box center [445, 456] width 890 height 279
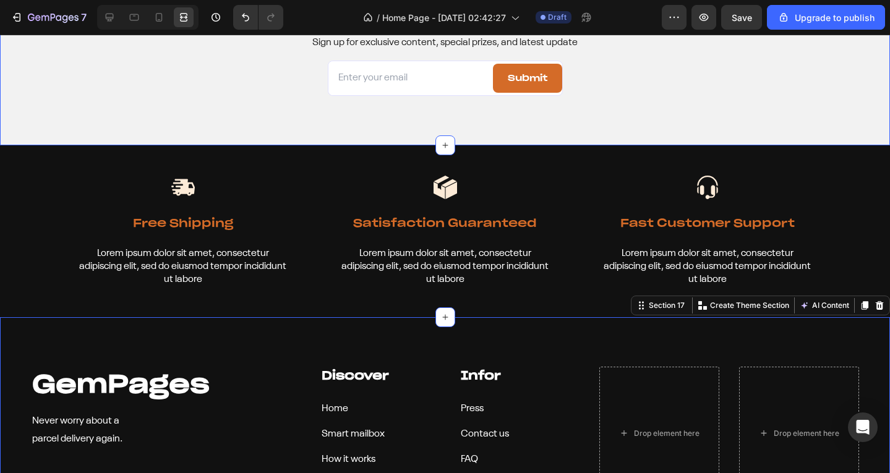
click at [286, 111] on div "Subcribe & Sale off 10% Heading Sign up for exclusive content, special prizes, …" at bounding box center [445, 46] width 890 height 197
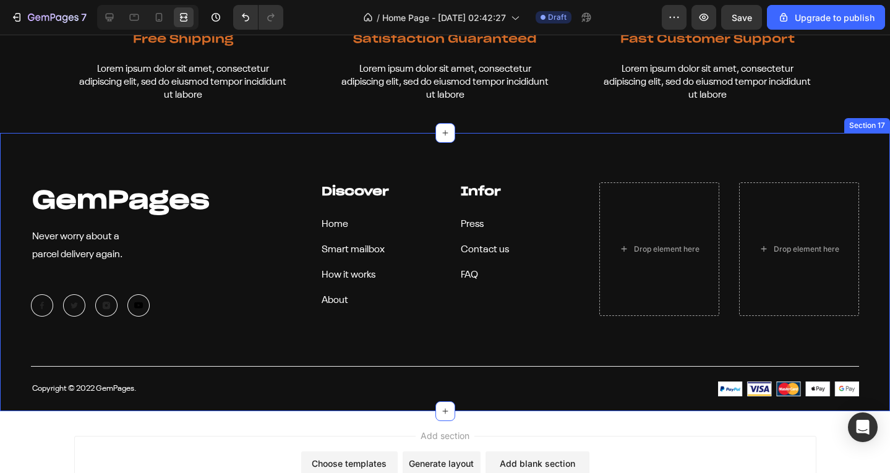
scroll to position [5676, 0]
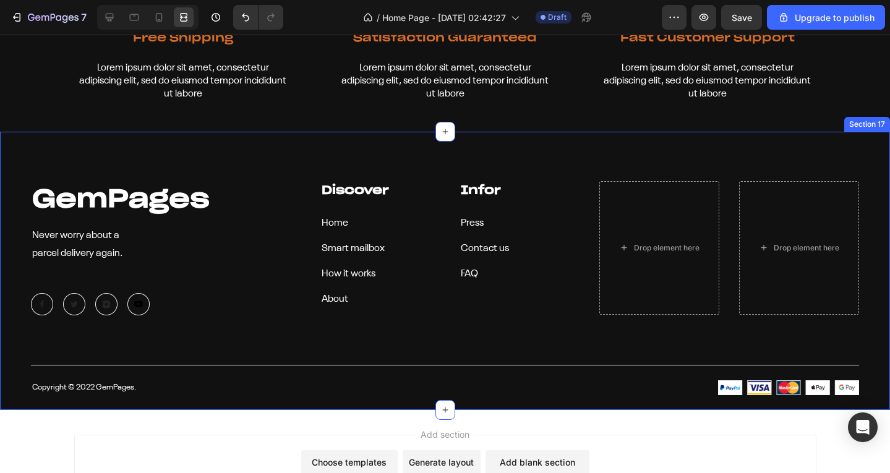
click at [215, 351] on div "GemPages Heading Never worry about a parcel delivery again. Text block Image Im…" at bounding box center [445, 288] width 828 height 215
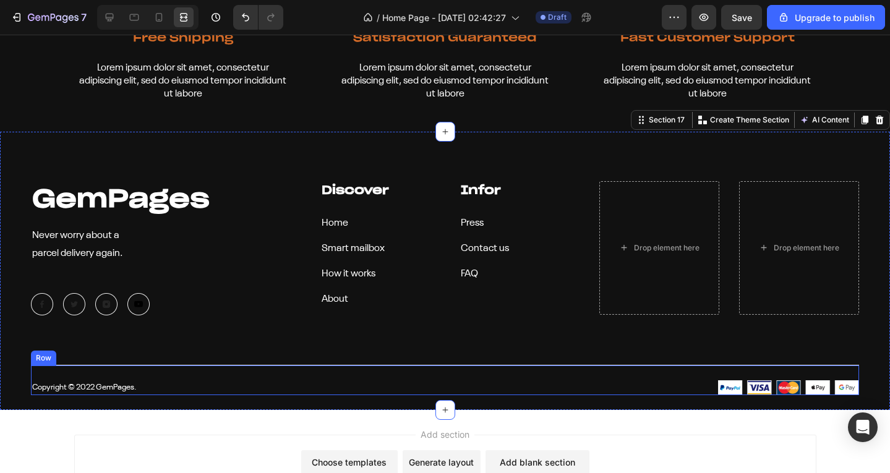
click at [218, 365] on div "Copyright © 2022 GemPages. Text block Image Image Row" at bounding box center [445, 380] width 828 height 30
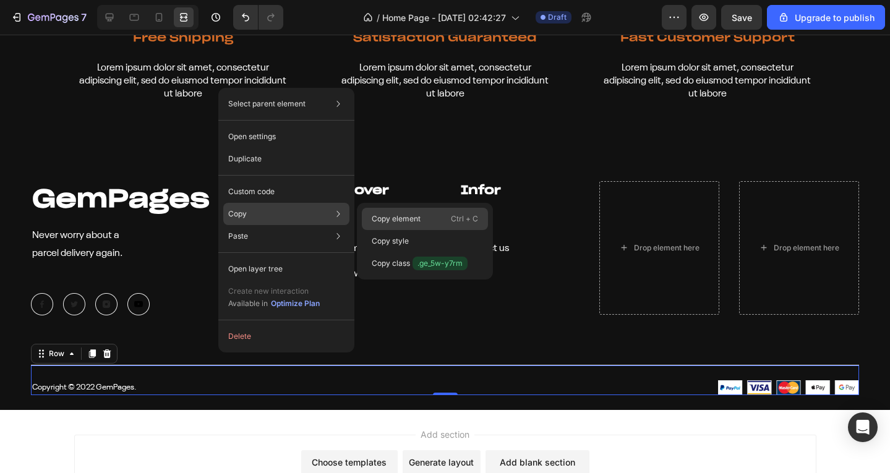
click at [440, 230] on div "Copy element Ctrl + C" at bounding box center [425, 241] width 126 height 22
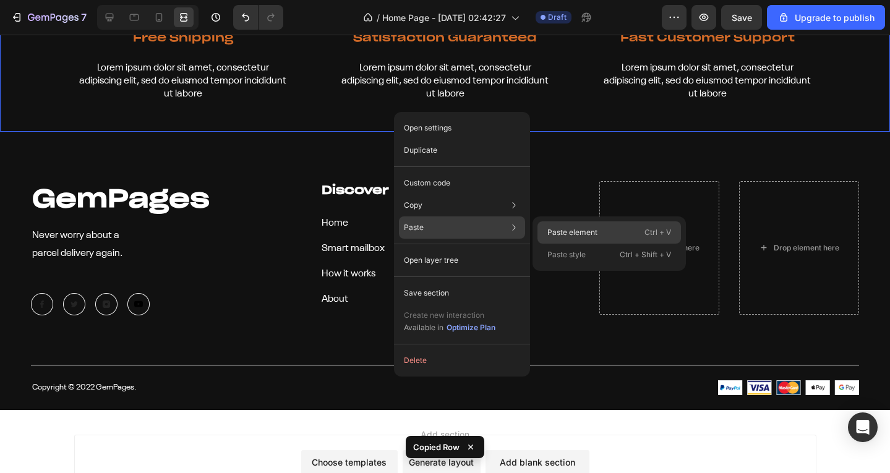
click at [579, 236] on p "Paste element" at bounding box center [572, 232] width 50 height 11
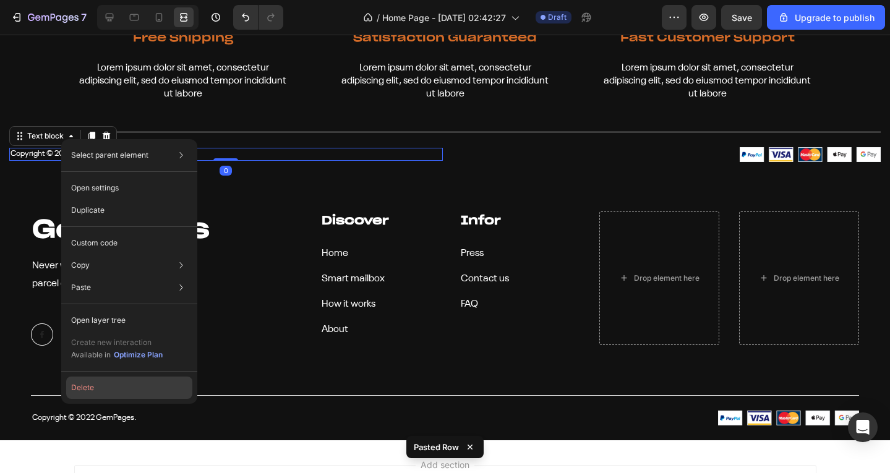
click at [101, 384] on button "Delete" at bounding box center [129, 388] width 126 height 22
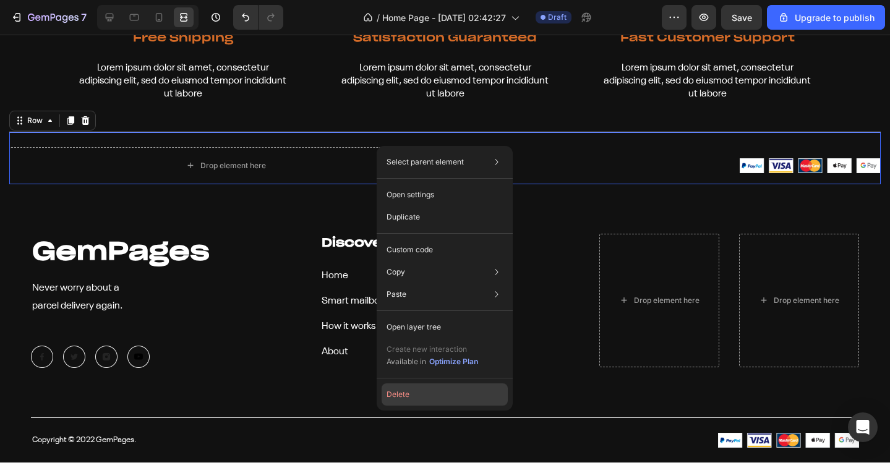
click at [410, 397] on button "Delete" at bounding box center [445, 395] width 126 height 22
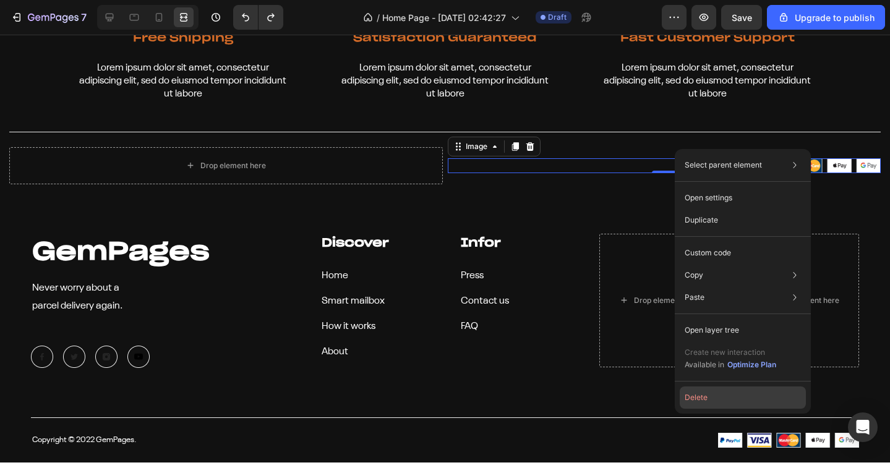
drag, startPoint x: 702, startPoint y: 397, endPoint x: 615, endPoint y: 226, distance: 192.3
click at [702, 397] on button "Delete" at bounding box center [743, 398] width 126 height 22
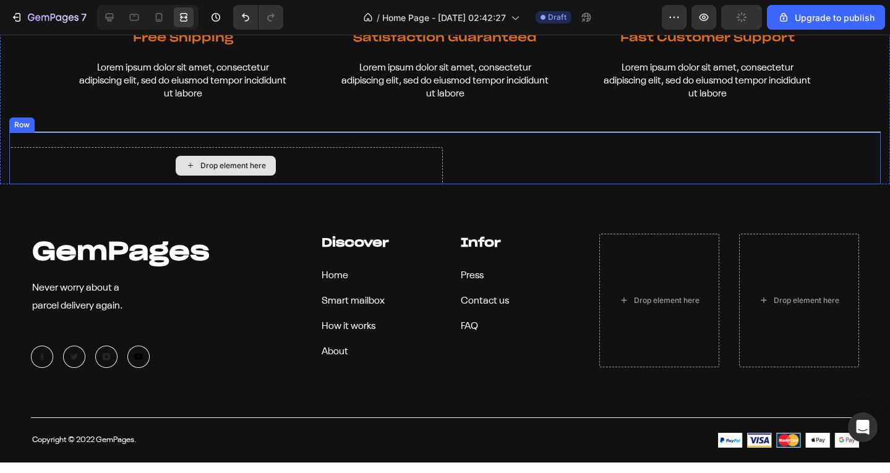
click at [426, 150] on div "Drop element here" at bounding box center [226, 165] width 434 height 37
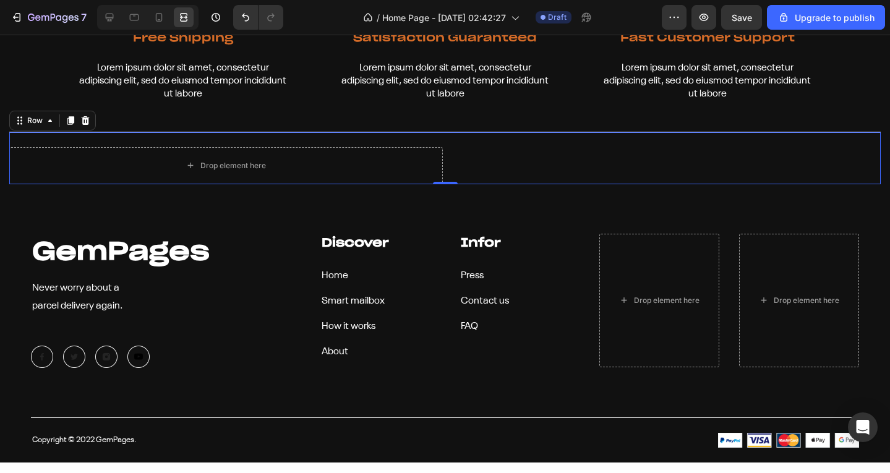
click at [457, 147] on div "Image" at bounding box center [665, 165] width 434 height 37
drag, startPoint x: 106, startPoint y: 17, endPoint x: 164, endPoint y: 135, distance: 131.7
click at [106, 17] on icon at bounding box center [110, 18] width 8 height 8
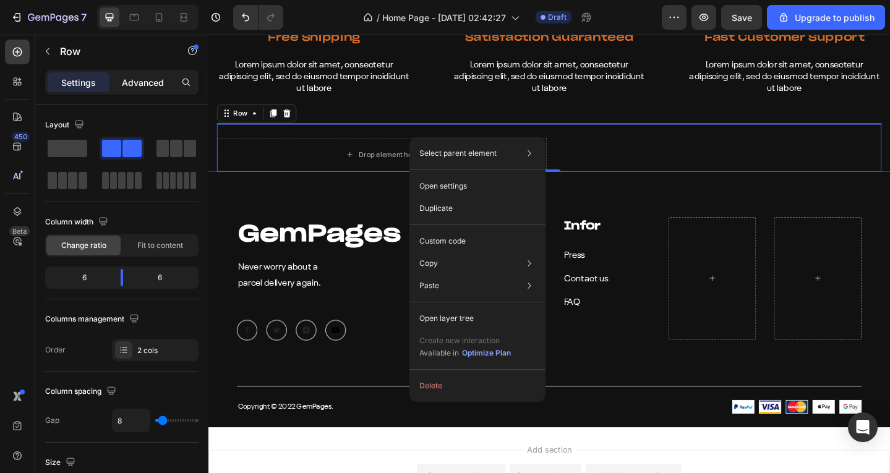
click at [151, 77] on p "Advanced" at bounding box center [143, 82] width 42 height 13
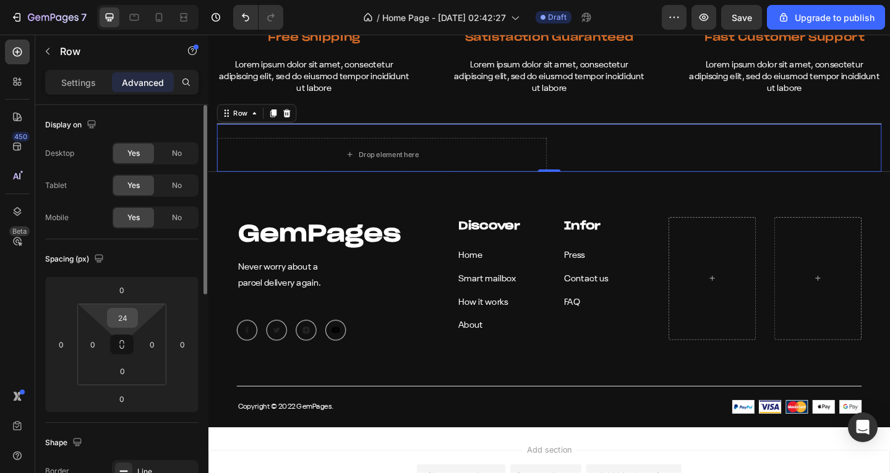
click at [127, 314] on input "24" at bounding box center [122, 318] width 25 height 19
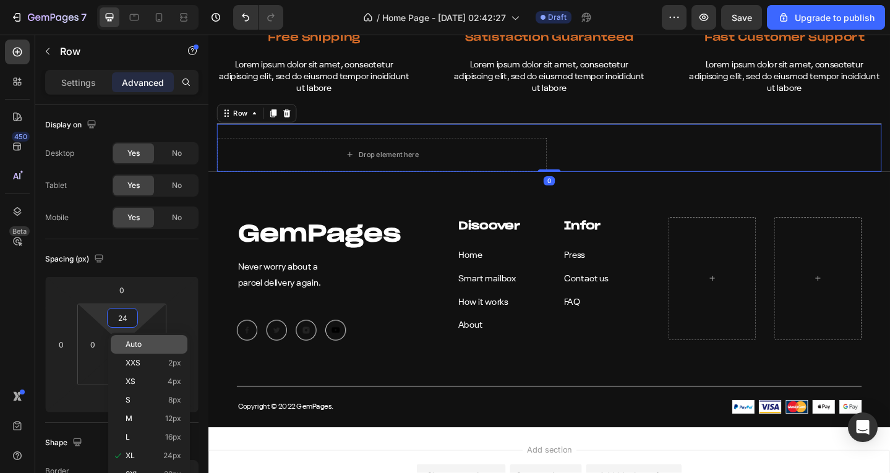
click at [148, 339] on div "Auto" at bounding box center [149, 344] width 77 height 19
type input "Auto"
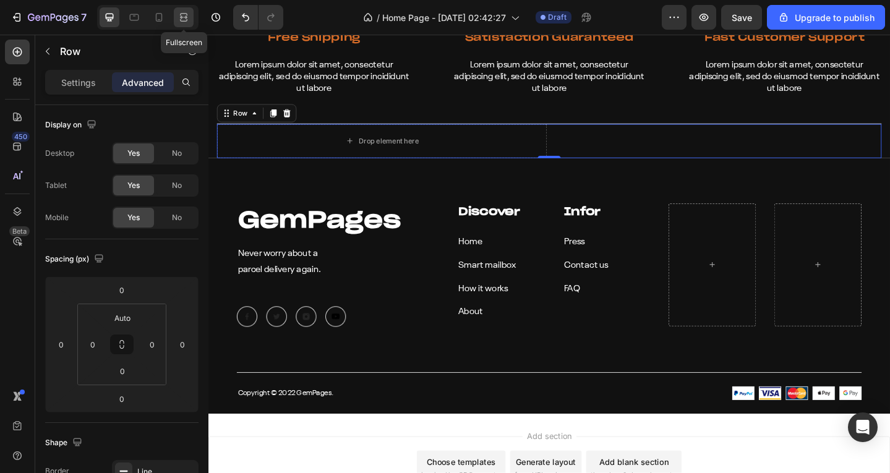
click at [188, 20] on icon at bounding box center [184, 17] width 12 height 12
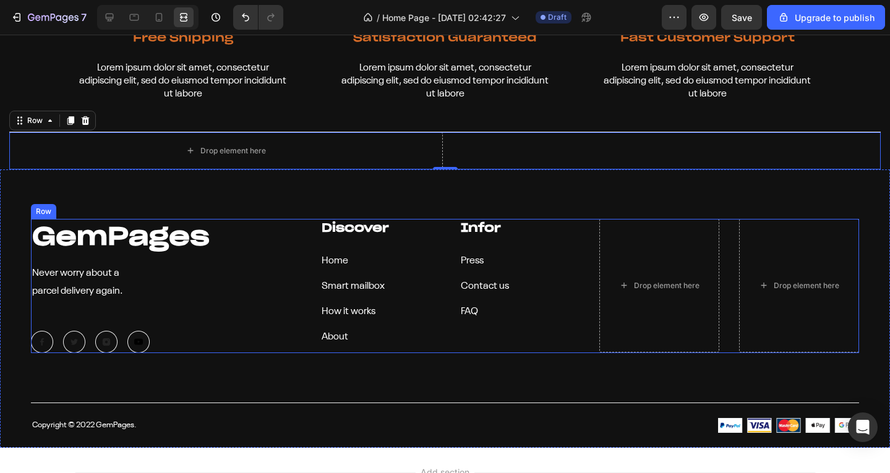
click at [299, 219] on div "GemPages Heading Never worry about a parcel delivery again. Text block Image Im…" at bounding box center [445, 286] width 828 height 135
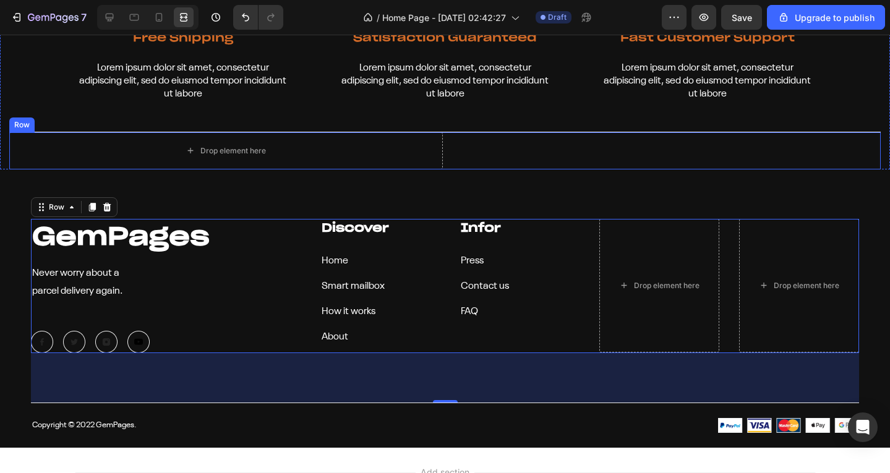
click at [566, 132] on div "Image" at bounding box center [665, 150] width 434 height 37
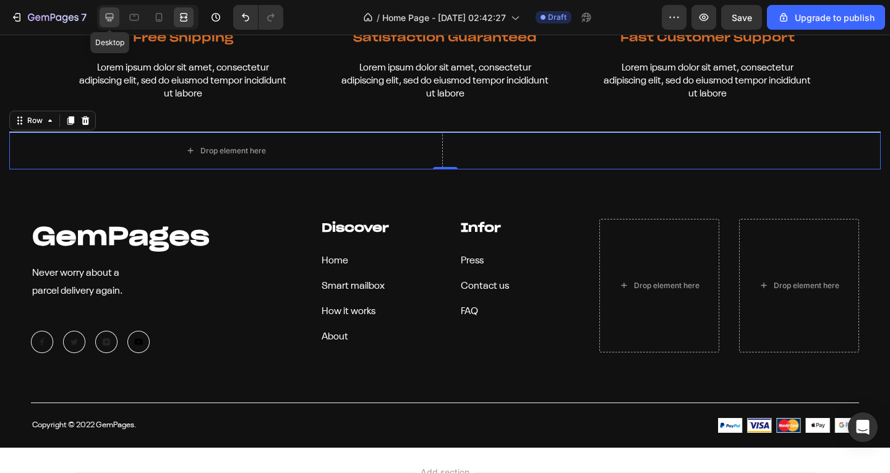
click at [104, 12] on icon at bounding box center [109, 17] width 12 height 12
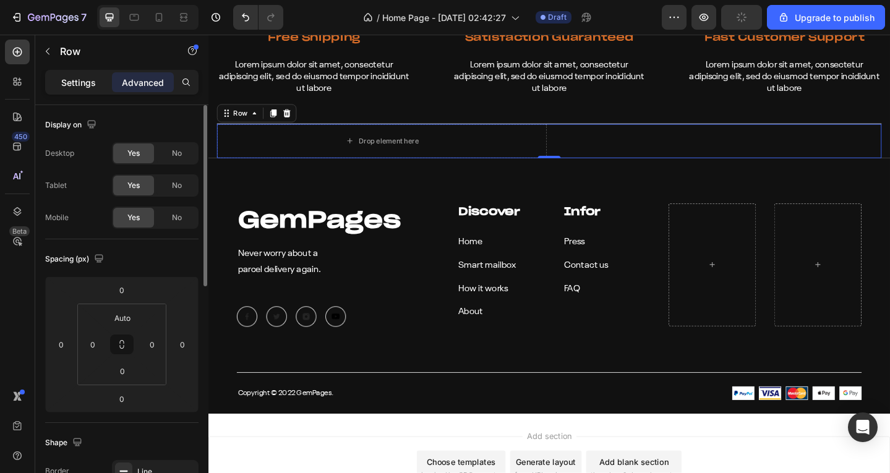
click at [74, 83] on p "Settings" at bounding box center [78, 82] width 35 height 13
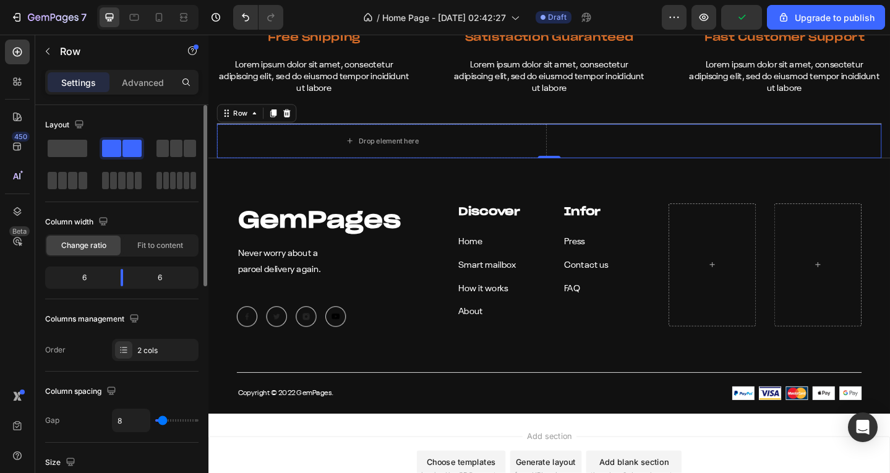
scroll to position [247, 0]
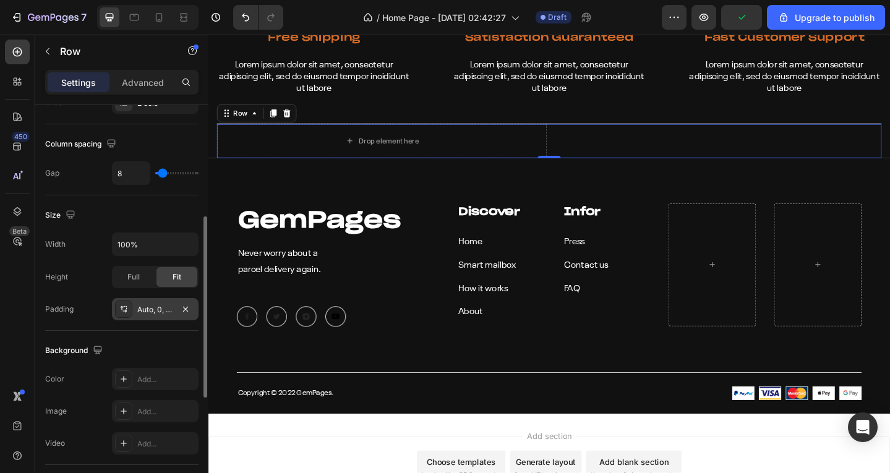
click at [156, 303] on div "Auto, 0, 0, 0" at bounding box center [155, 309] width 87 height 22
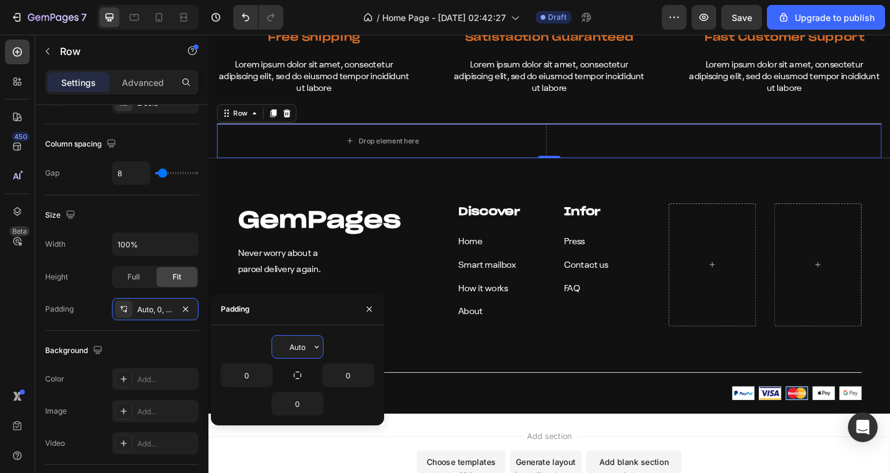
click at [293, 351] on input "Auto" at bounding box center [297, 347] width 51 height 22
click at [314, 345] on icon "button" at bounding box center [317, 347] width 10 height 10
click at [297, 348] on input "Auto" at bounding box center [297, 347] width 51 height 22
type input "0"
click at [160, 334] on div "Background The changes might be hidden by the video. Color Add... Image Add... …" at bounding box center [121, 398] width 153 height 134
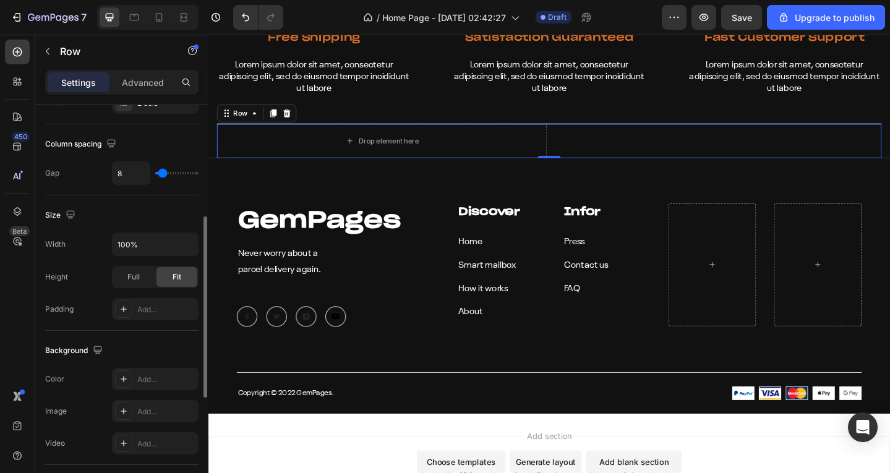
scroll to position [492, 0]
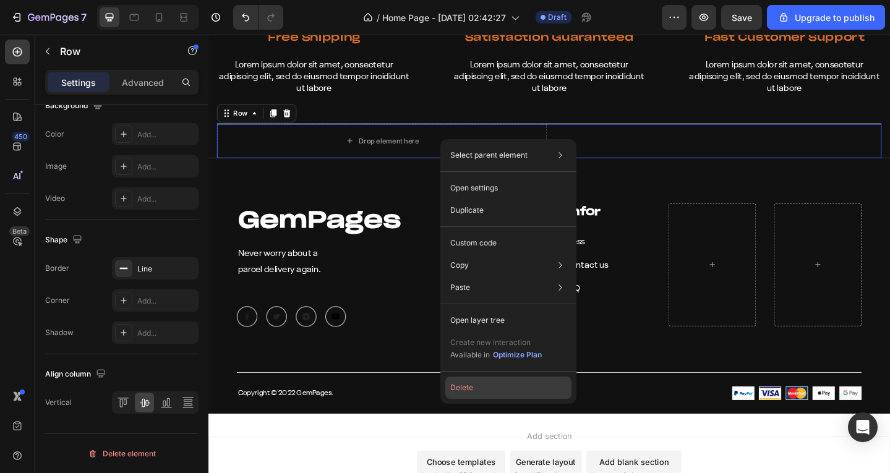
click at [505, 393] on button "Delete" at bounding box center [508, 388] width 126 height 22
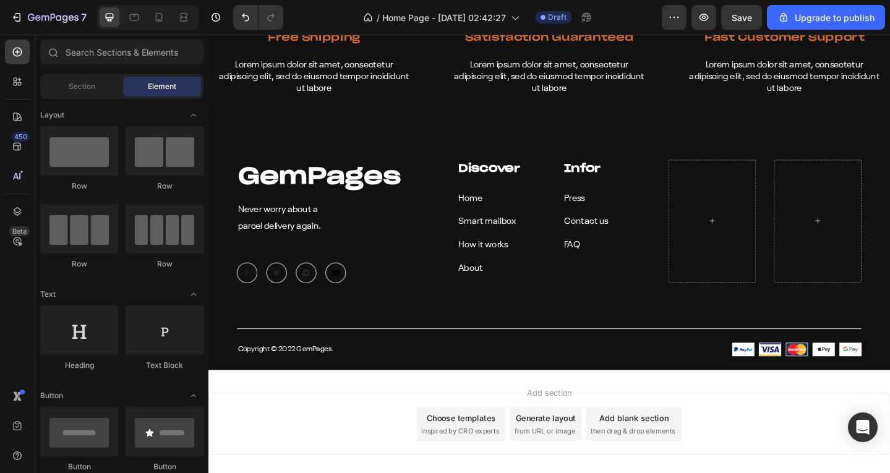
click at [405, 413] on div "Add section Choose templates inspired by CRO experts Generate layout from URL o…" at bounding box center [579, 476] width 742 height 152
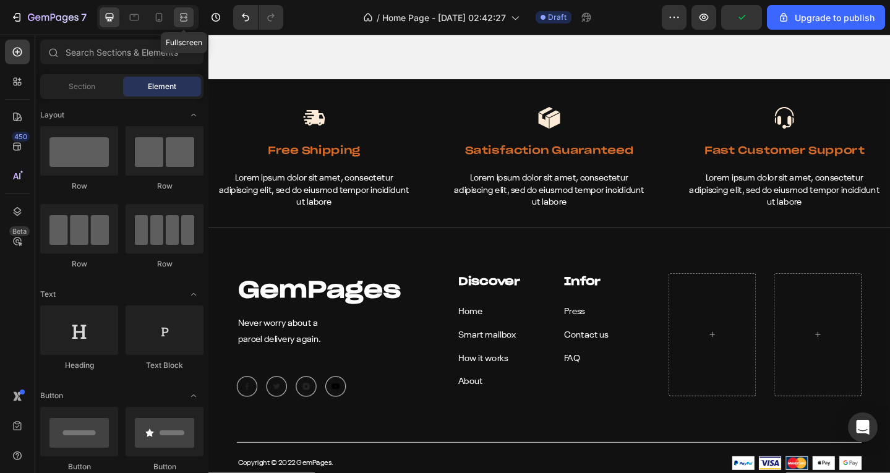
click at [182, 11] on div at bounding box center [184, 17] width 20 height 20
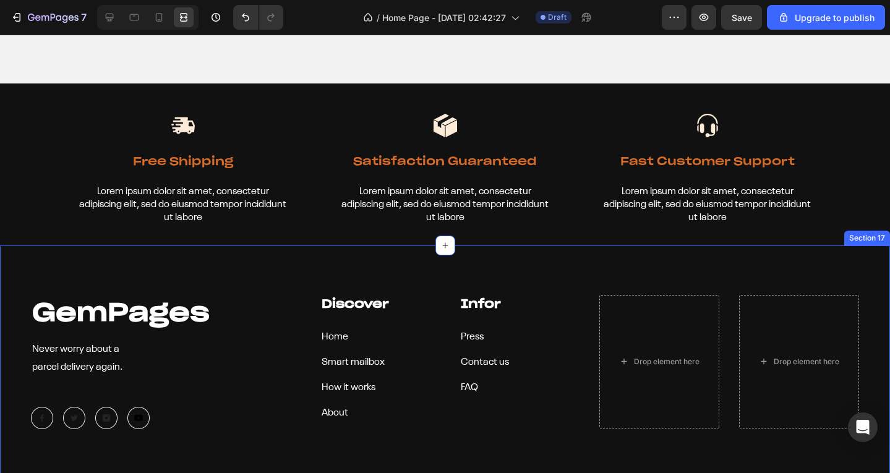
click at [223, 267] on div "GemPages Heading Never worry about a parcel delivery again. Text block Image Im…" at bounding box center [445, 385] width 890 height 279
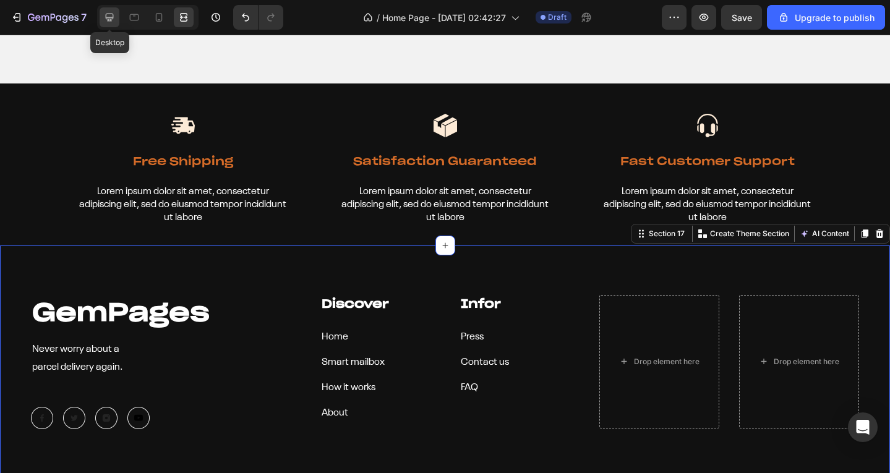
click at [113, 13] on icon at bounding box center [109, 17] width 12 height 12
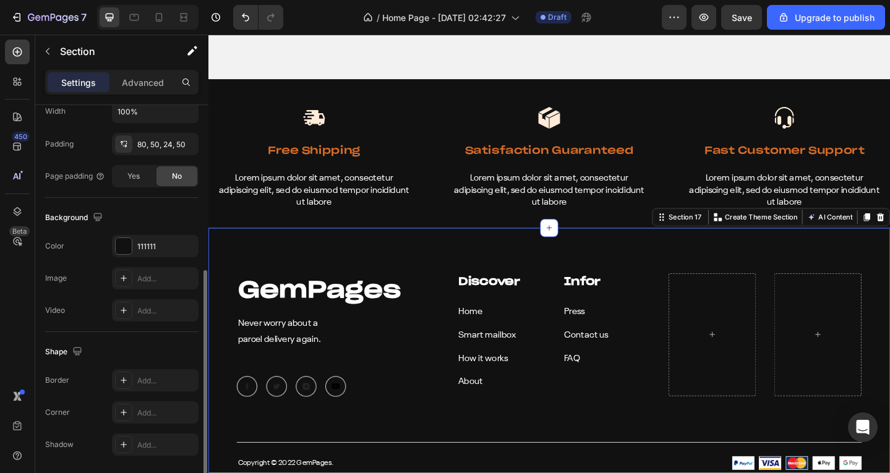
scroll to position [351, 0]
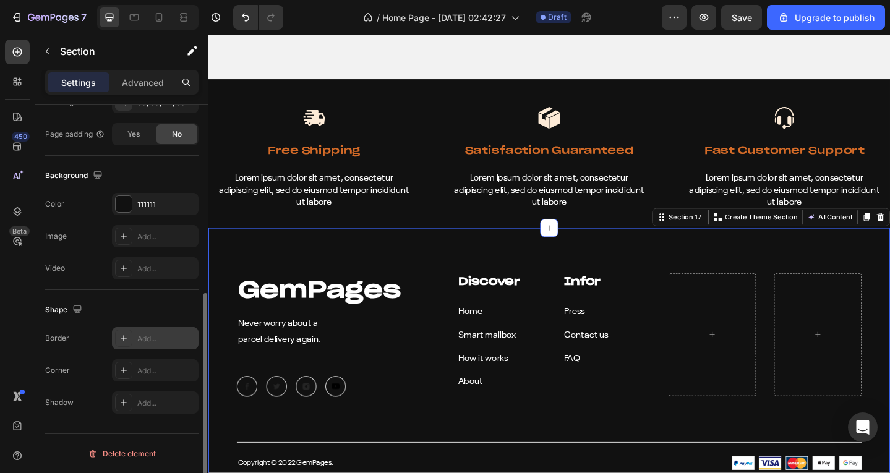
click at [150, 329] on div "Add..." at bounding box center [155, 338] width 87 height 22
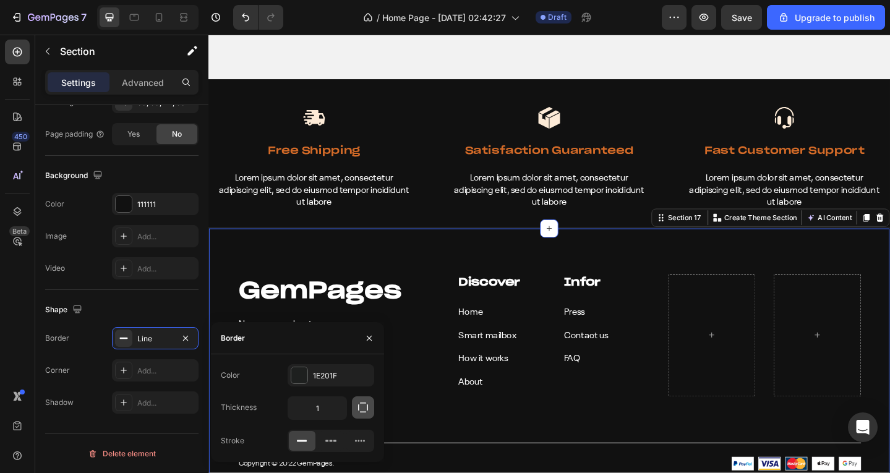
click at [367, 406] on icon "button" at bounding box center [363, 408] width 10 height 10
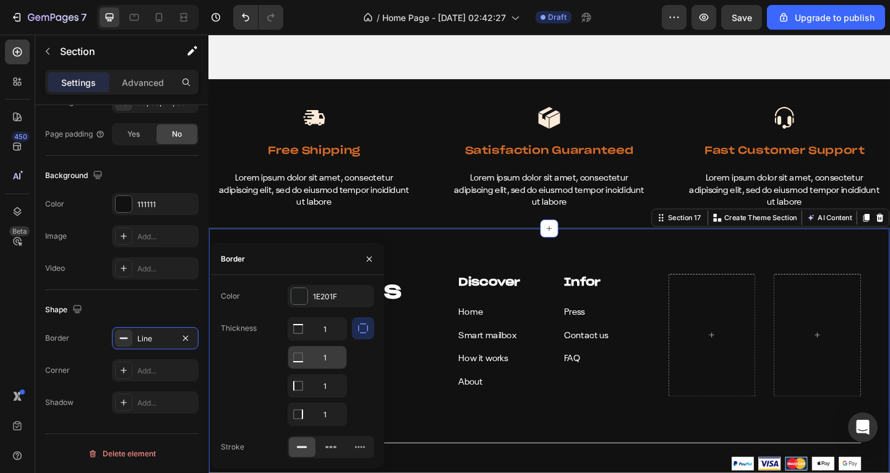
click at [333, 340] on input "1" at bounding box center [317, 329] width 58 height 22
type input "0"
click at [317, 340] on input "1" at bounding box center [317, 329] width 58 height 22
type input "0"
click at [360, 376] on div at bounding box center [363, 371] width 22 height 109
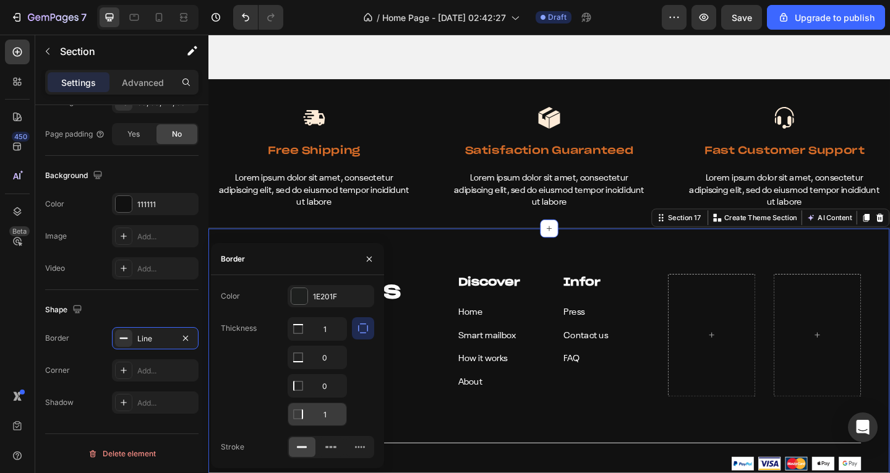
click at [319, 340] on input "1" at bounding box center [317, 329] width 58 height 22
type input "0"
click at [370, 401] on div at bounding box center [363, 371] width 22 height 109
click at [322, 306] on div "1E201F" at bounding box center [331, 296] width 87 height 22
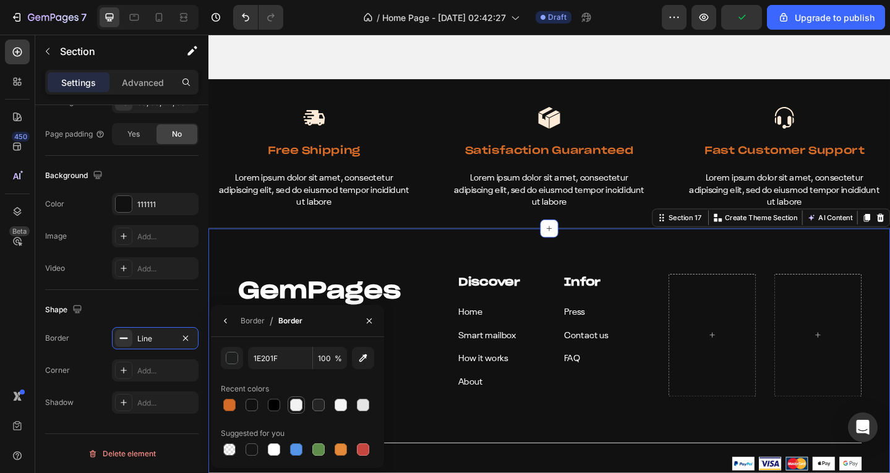
click at [291, 403] on div at bounding box center [296, 405] width 12 height 12
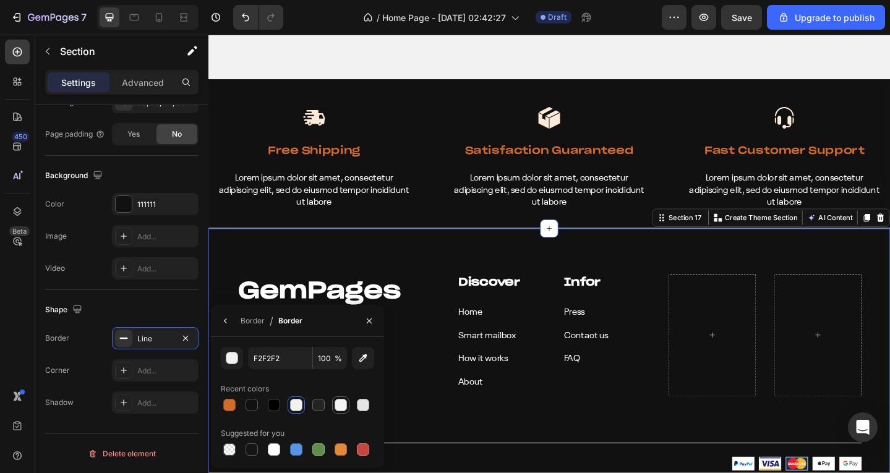
click at [348, 406] on div at bounding box center [340, 405] width 15 height 15
click at [147, 340] on div "Line" at bounding box center [155, 338] width 36 height 11
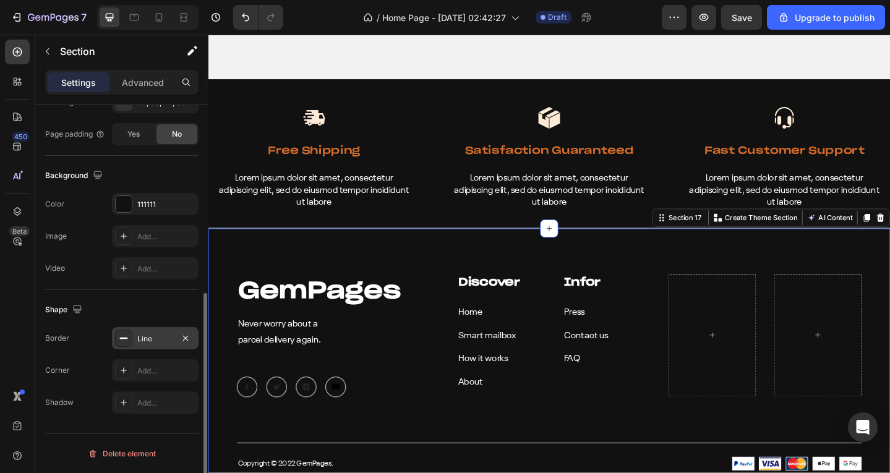
click at [147, 340] on div "Line" at bounding box center [155, 338] width 36 height 11
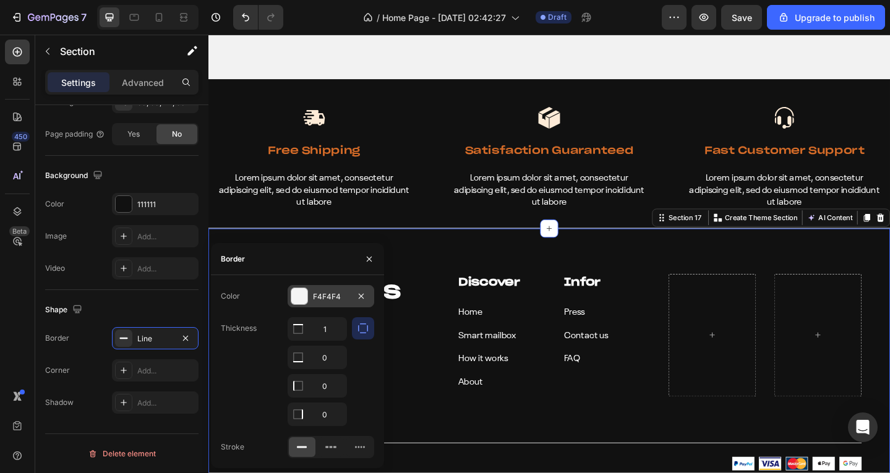
click at [331, 299] on div "F4F4F4" at bounding box center [331, 296] width 36 height 11
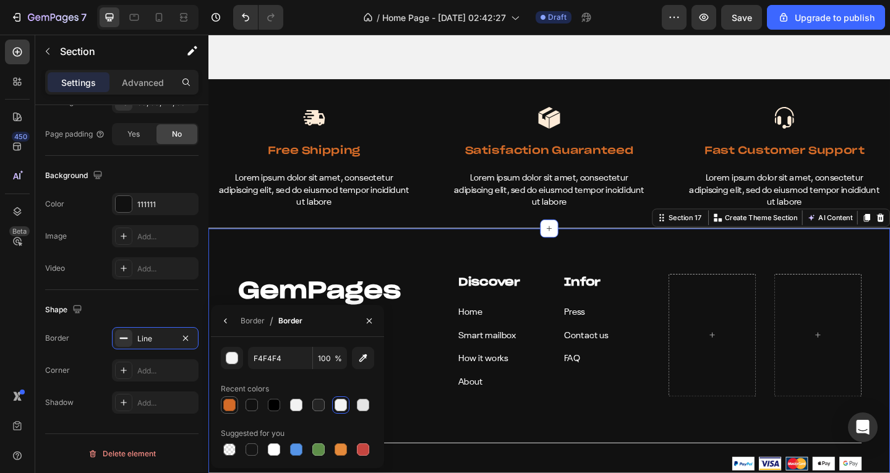
click at [222, 400] on div at bounding box center [229, 405] width 15 height 15
type input "D46B28"
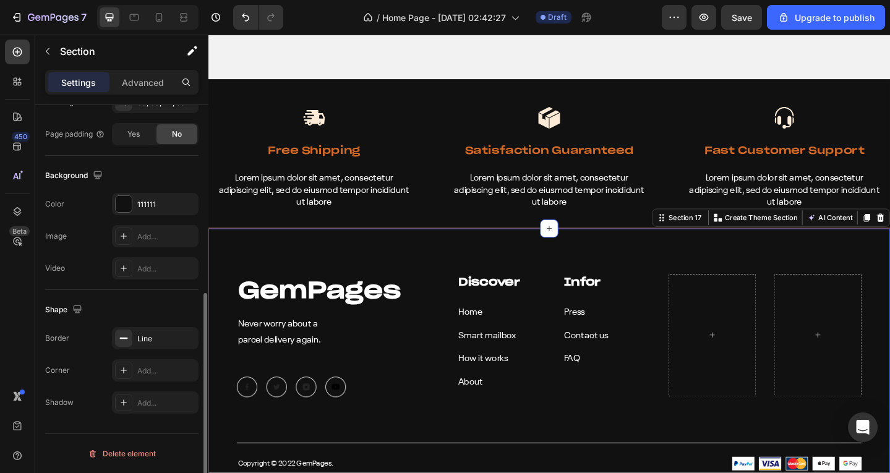
click at [152, 304] on div "Shape" at bounding box center [121, 310] width 153 height 20
click at [186, 15] on icon at bounding box center [184, 17] width 12 height 12
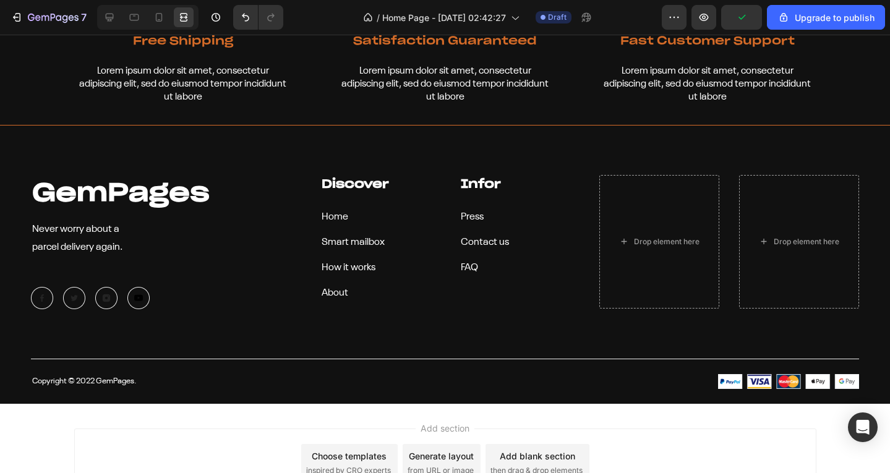
scroll to position [5676, 0]
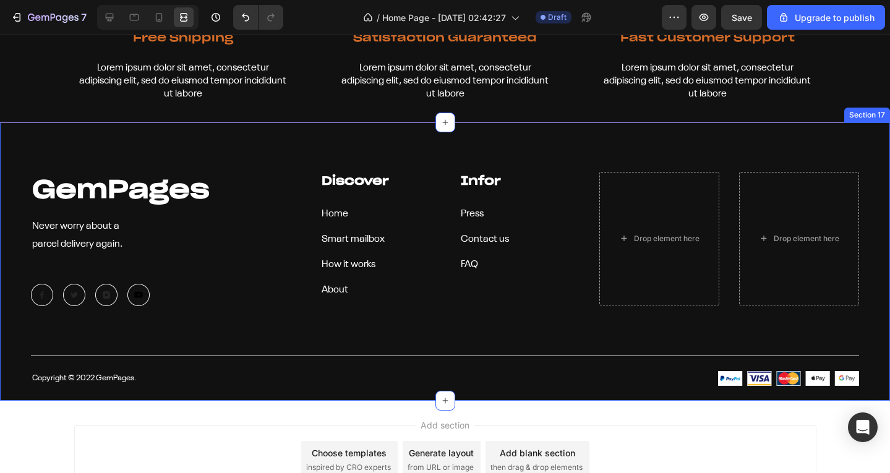
click at [213, 342] on div "GemPages Heading Never worry about a parcel delivery again. Text block Image Im…" at bounding box center [445, 279] width 828 height 215
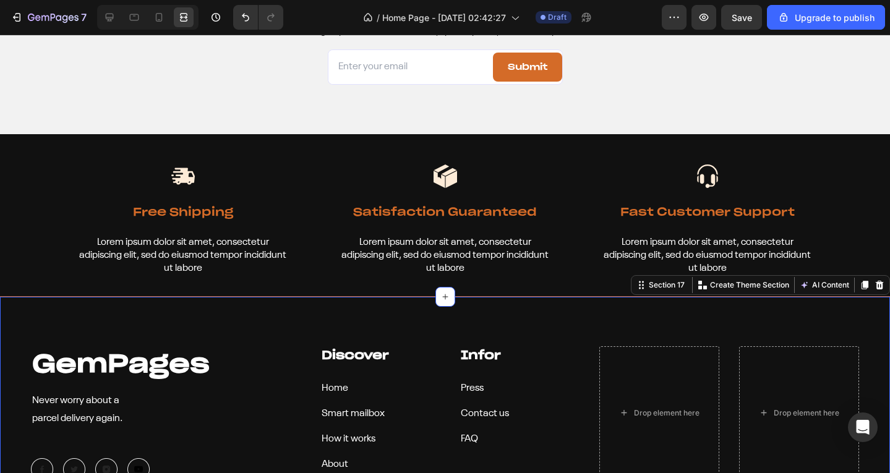
scroll to position [5490, 0]
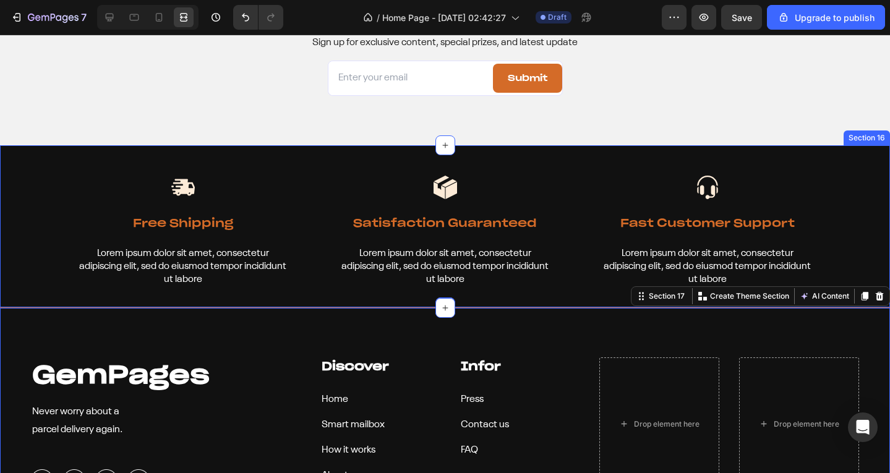
click at [238, 158] on div "Image Free Shipping Text Block Lorem ipsum dolor sit amet, consectetur adipisci…" at bounding box center [445, 226] width 890 height 162
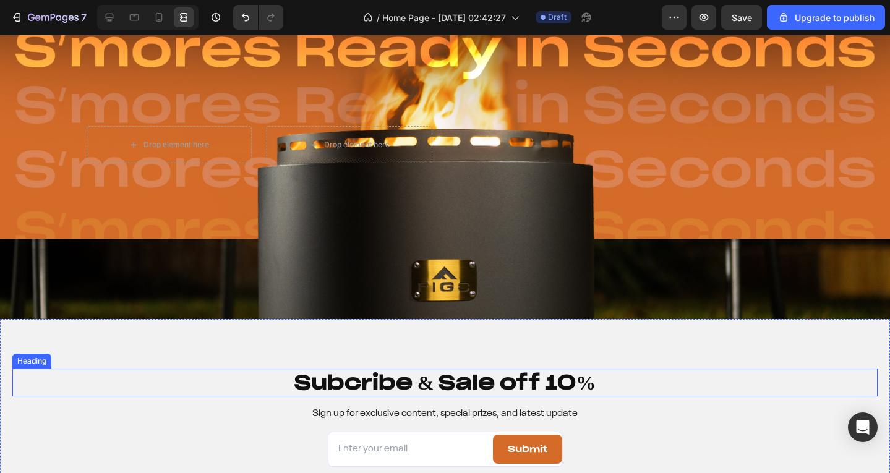
scroll to position [5243, 0]
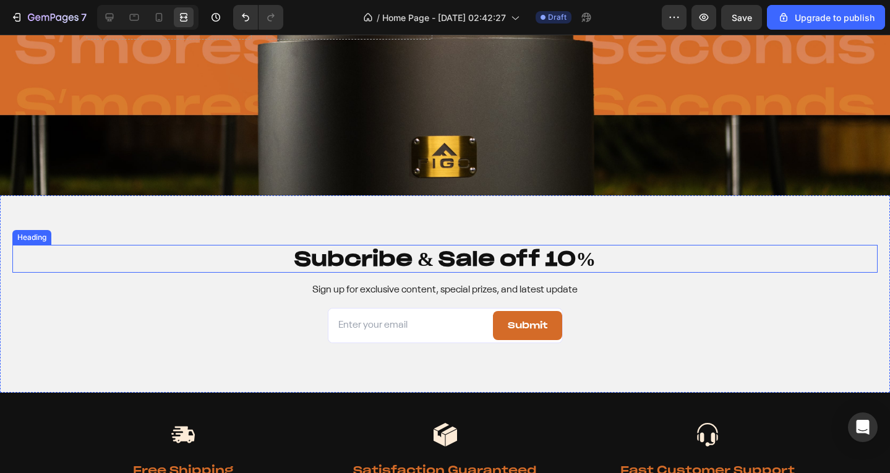
click at [148, 265] on h2 "Subcribe & Sale off 10%" at bounding box center [445, 259] width 742 height 28
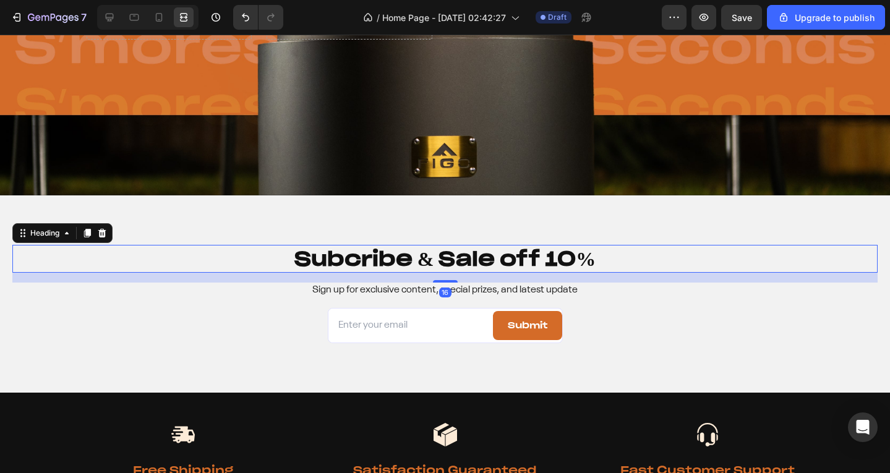
scroll to position [0, 0]
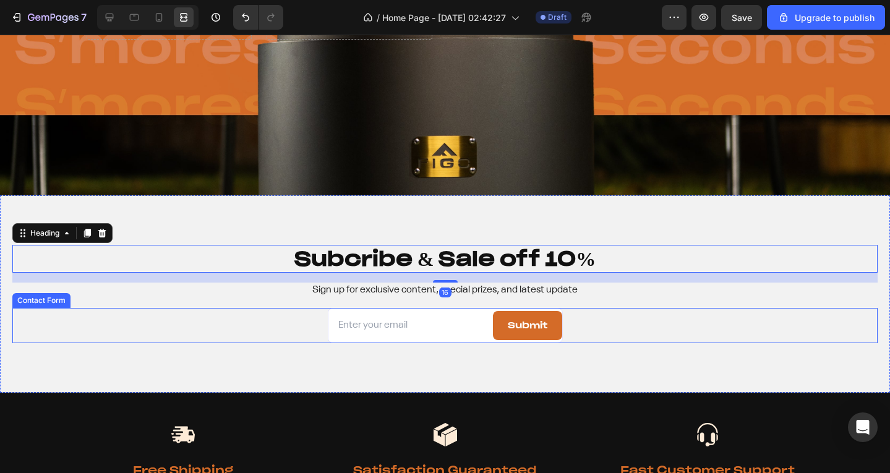
click at [145, 327] on div "Email Field Submit Submit Button Row Contact Form" at bounding box center [444, 325] width 865 height 35
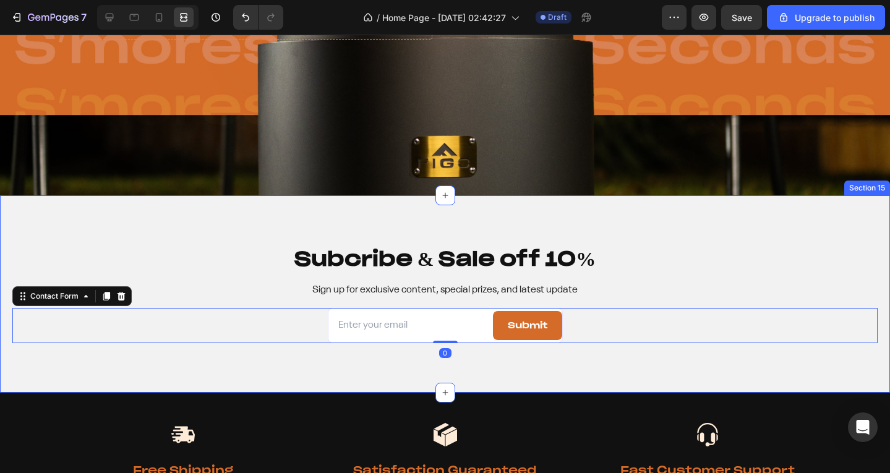
click at [139, 364] on div "Subcribe & Sale off 10% Heading Sign up for exclusive content, special prizes, …" at bounding box center [445, 293] width 890 height 197
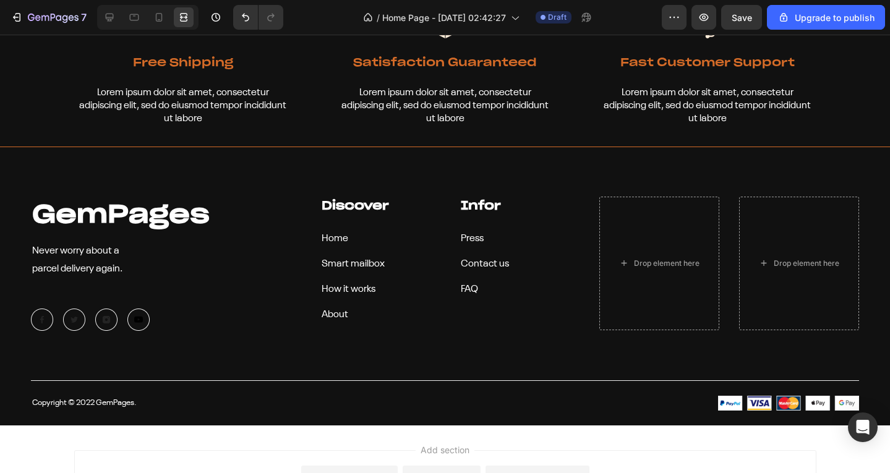
scroll to position [5676, 0]
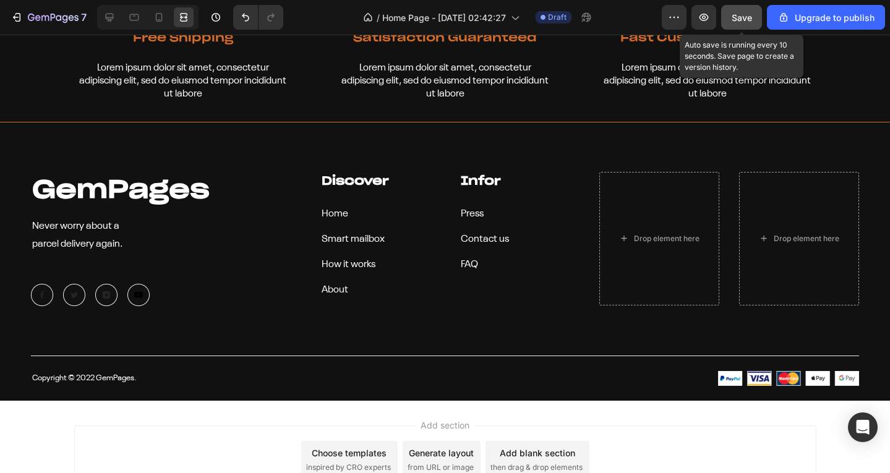
click at [726, 24] on button "Save" at bounding box center [741, 17] width 41 height 25
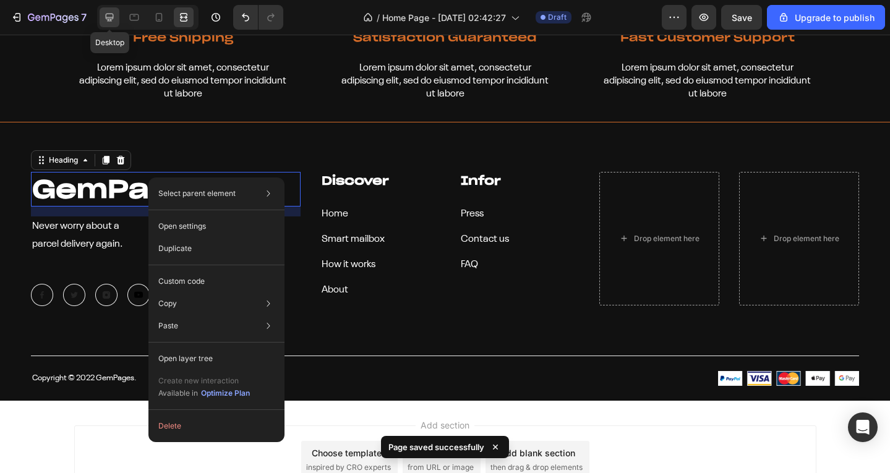
click at [114, 17] on icon at bounding box center [109, 17] width 12 height 12
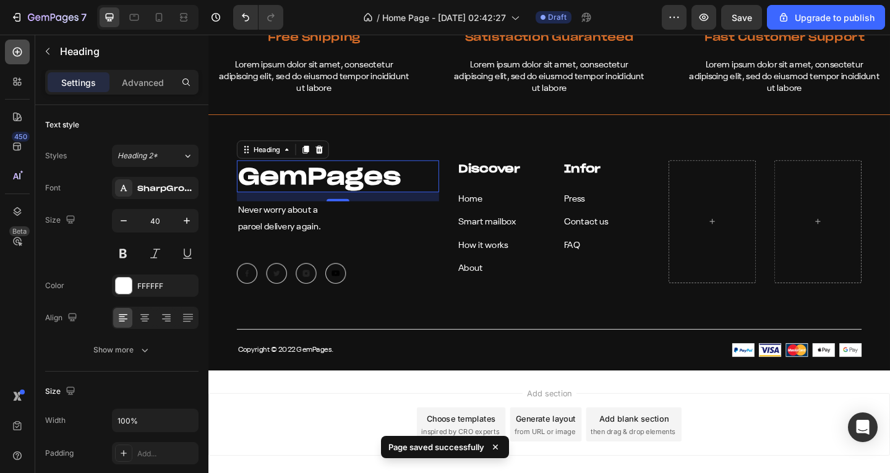
click at [20, 54] on icon at bounding box center [17, 52] width 9 height 9
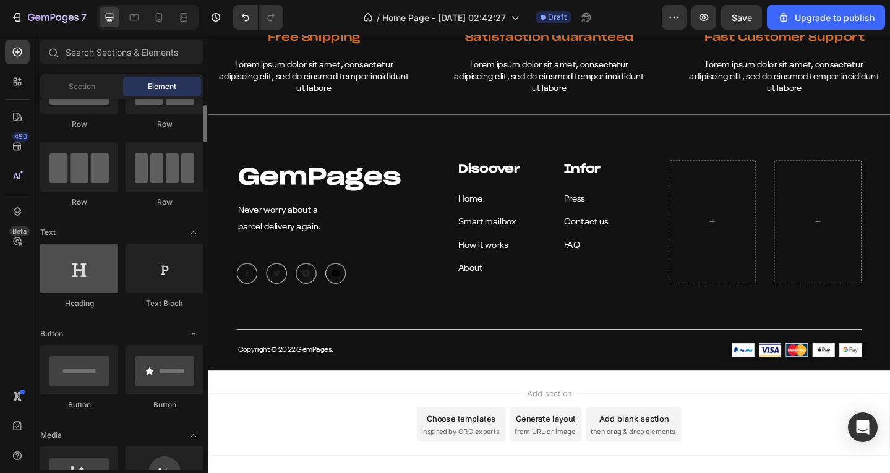
scroll to position [186, 0]
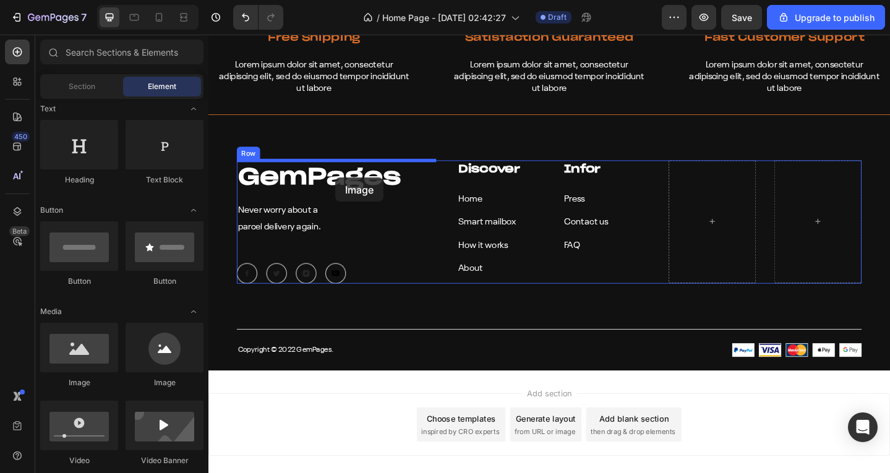
drag, startPoint x: 347, startPoint y: 359, endPoint x: 346, endPoint y: 191, distance: 168.3
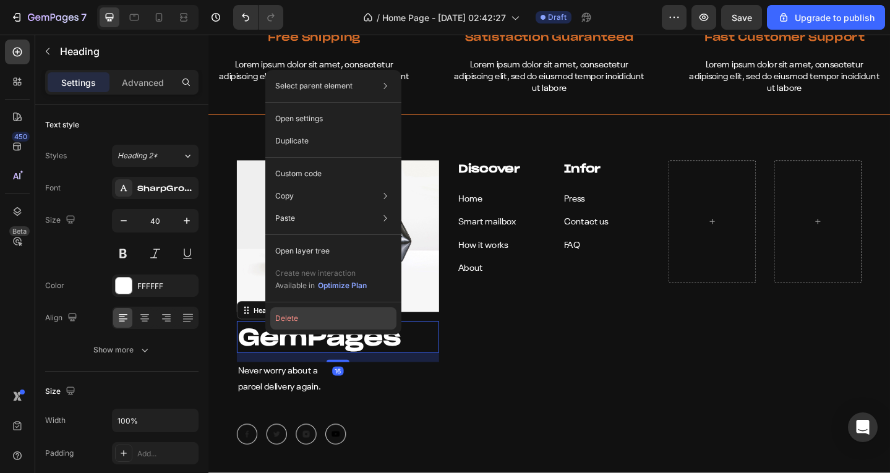
click at [316, 314] on button "Delete" at bounding box center [333, 318] width 126 height 22
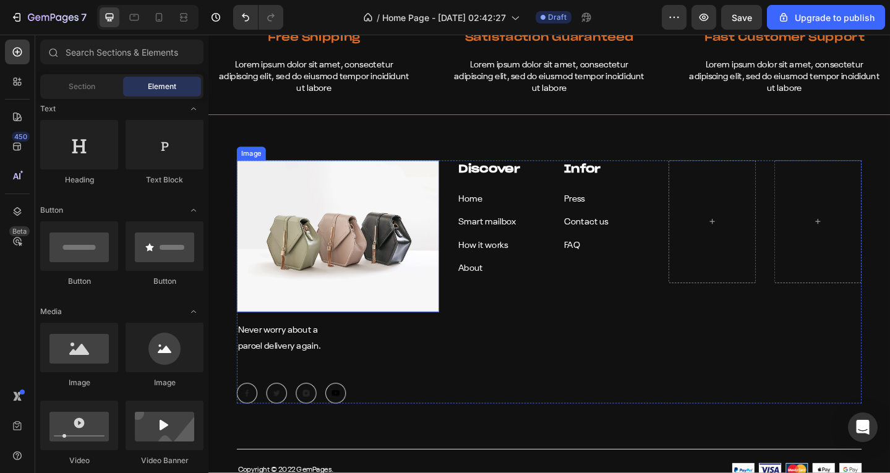
click at [338, 236] on img at bounding box center [349, 254] width 220 height 165
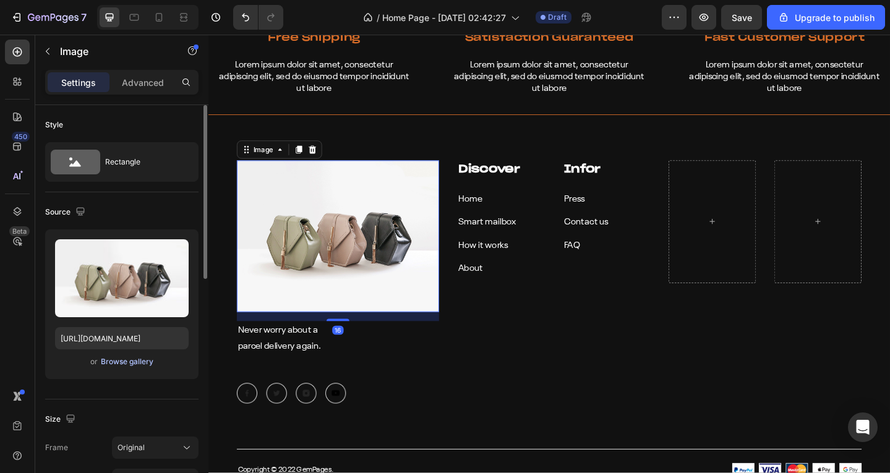
click at [129, 364] on div "Browse gallery" at bounding box center [127, 361] width 53 height 11
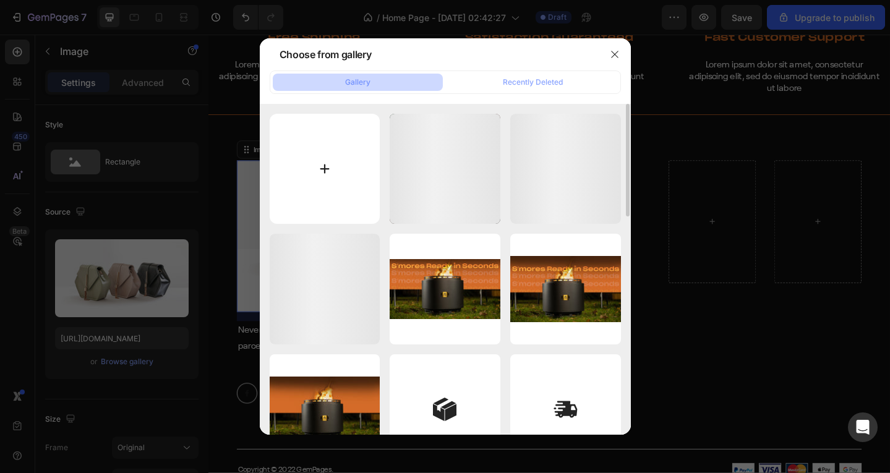
click at [321, 166] on input "file" at bounding box center [325, 169] width 111 height 111
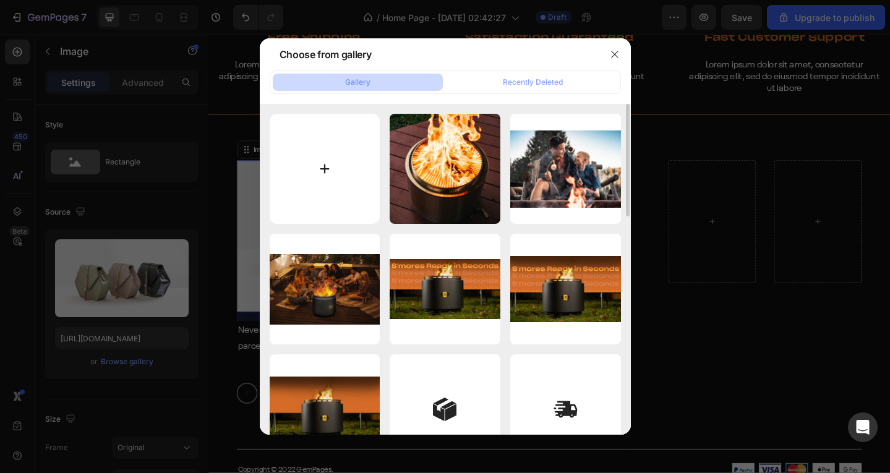
type input "C:\fakepath\FIGOWhite.png"
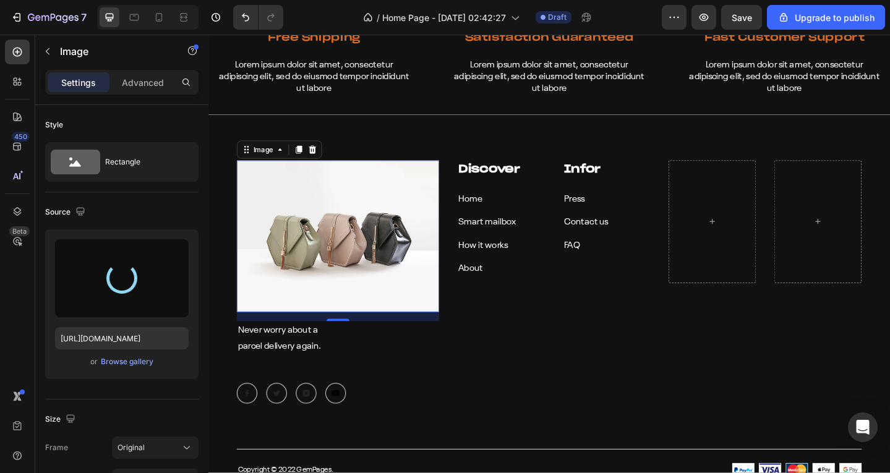
type input "[URL][DOMAIN_NAME]"
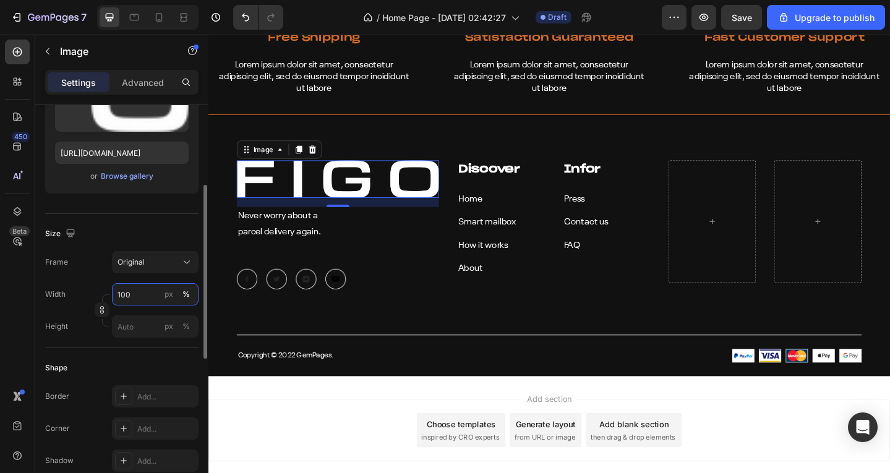
click at [152, 296] on input "100" at bounding box center [155, 294] width 87 height 22
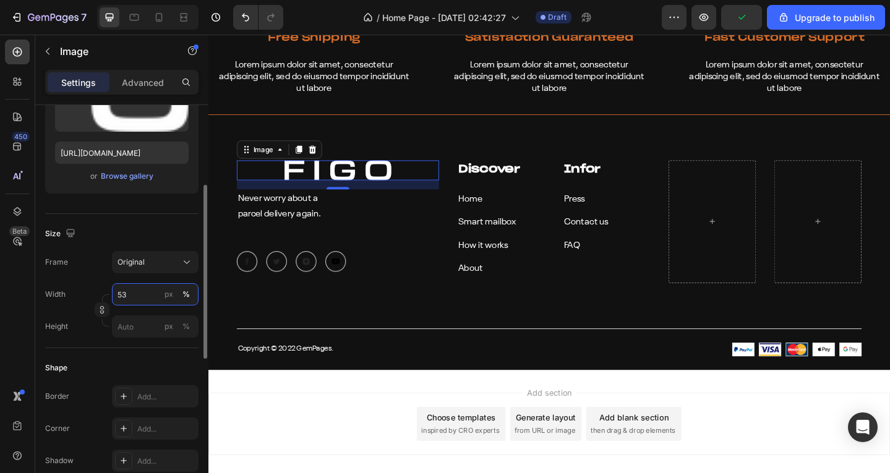
type input "52"
click at [142, 348] on div "Shape Border Add... Corner Add... Shadow Add..." at bounding box center [121, 415] width 153 height 134
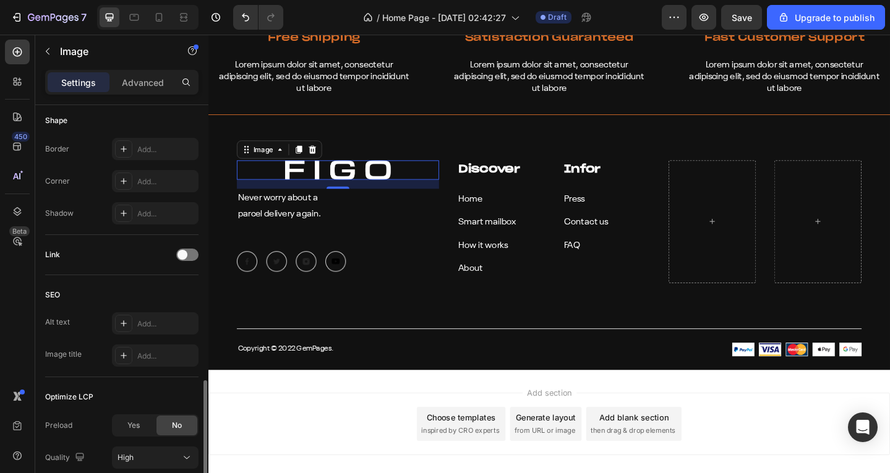
scroll to position [531, 0]
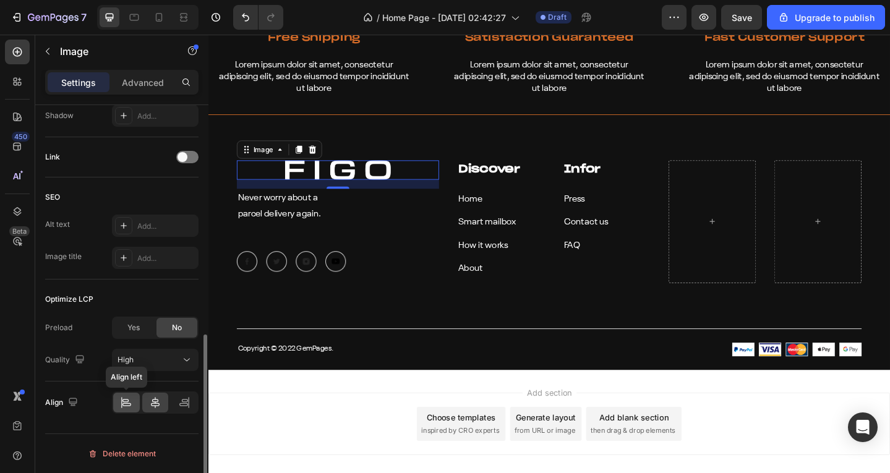
click at [120, 408] on icon at bounding box center [126, 403] width 12 height 12
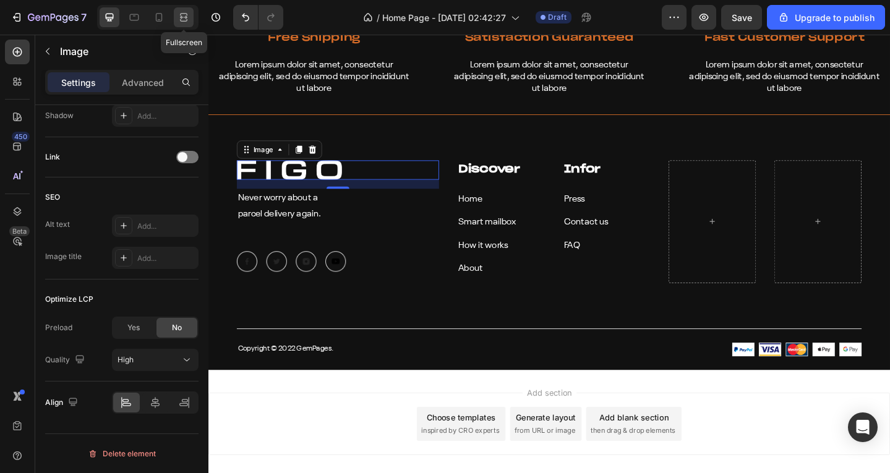
click at [184, 19] on icon at bounding box center [182, 16] width 4 height 3
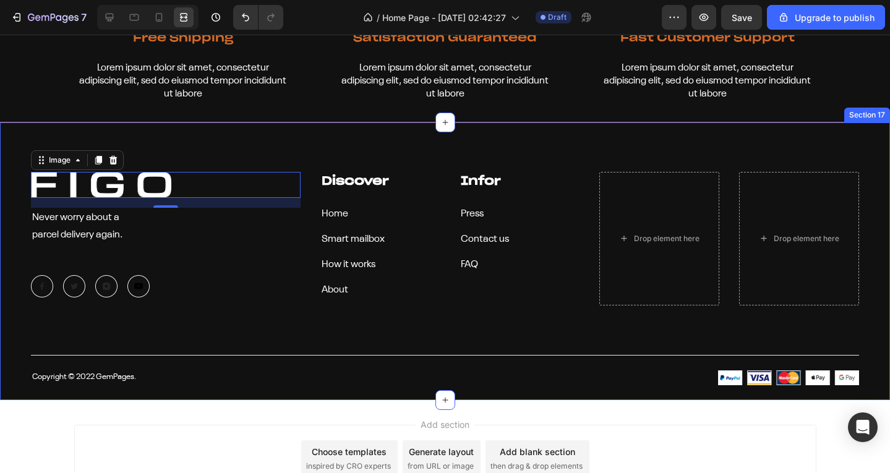
click at [267, 294] on div "Image 16 Never worry about a parcel delivery again. Text block Image Image Imag…" at bounding box center [445, 278] width 828 height 213
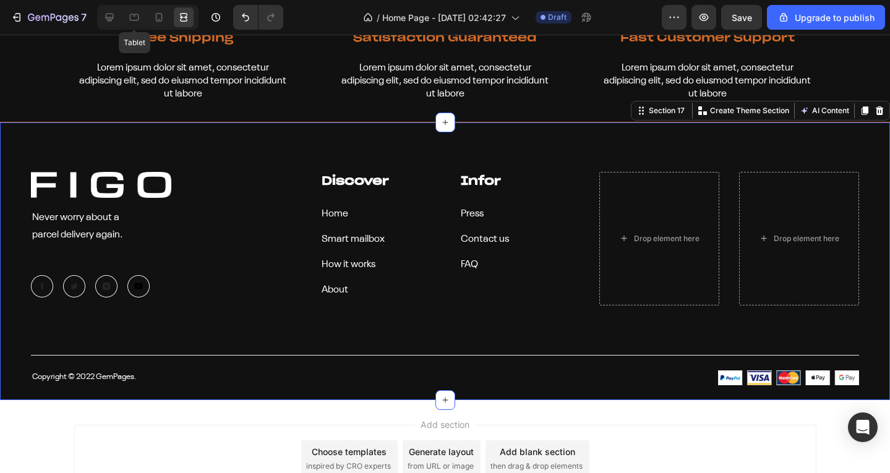
click at [121, 15] on div "Tablet" at bounding box center [147, 17] width 101 height 25
click at [110, 15] on icon at bounding box center [109, 17] width 12 height 12
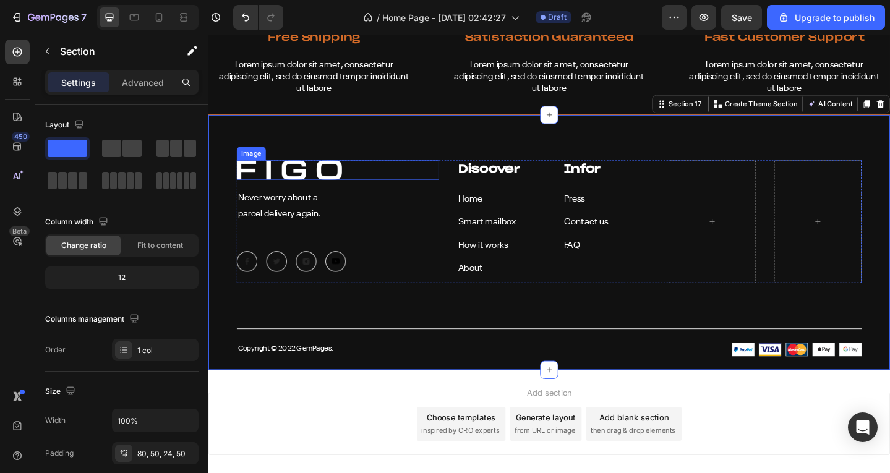
click at [301, 184] on img at bounding box center [296, 182] width 114 height 21
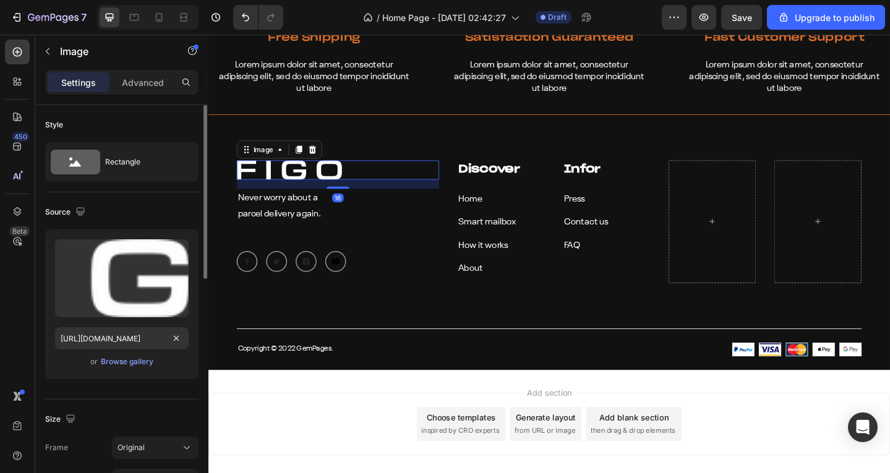
scroll to position [247, 0]
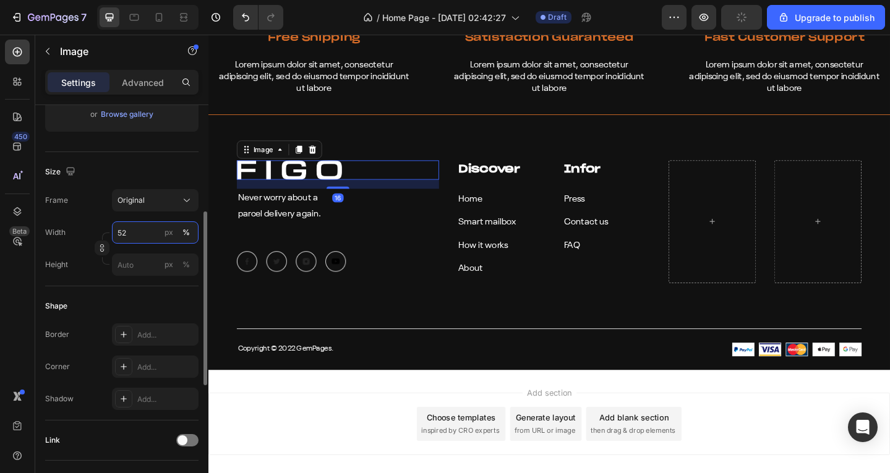
click at [140, 233] on input "52" at bounding box center [155, 232] width 87 height 22
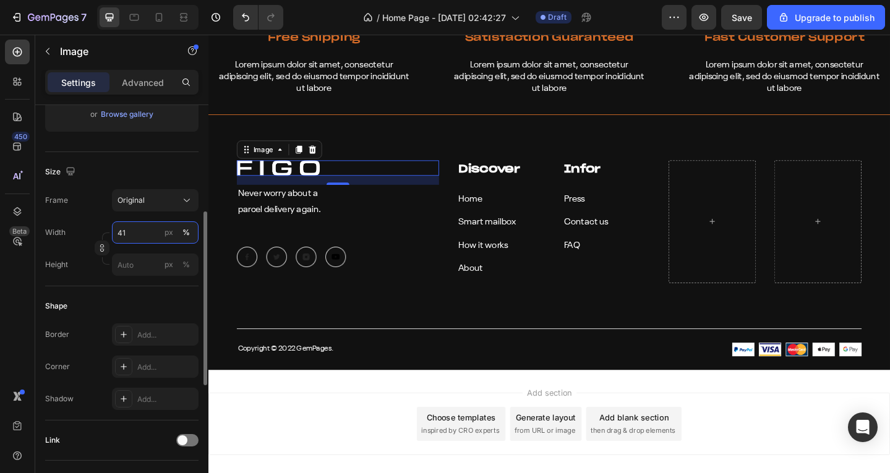
type input "42"
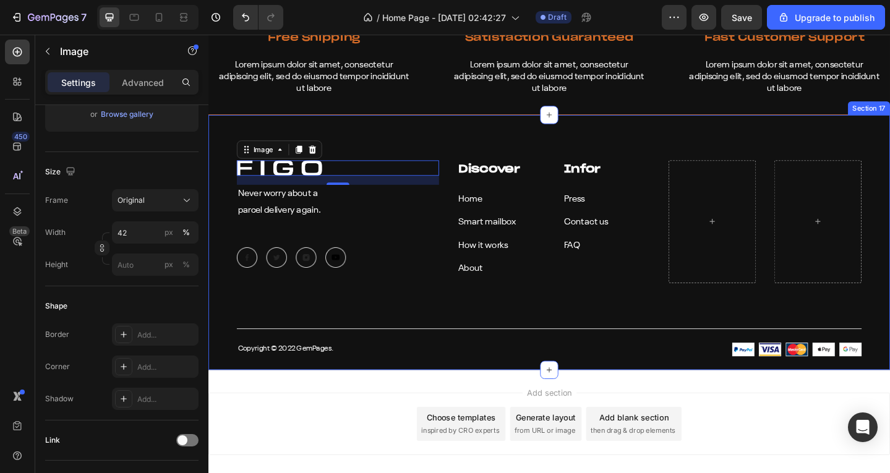
click at [532, 154] on div "Image 16 Never worry about a parcel delivery again. Text block Image Image Imag…" at bounding box center [579, 261] width 742 height 278
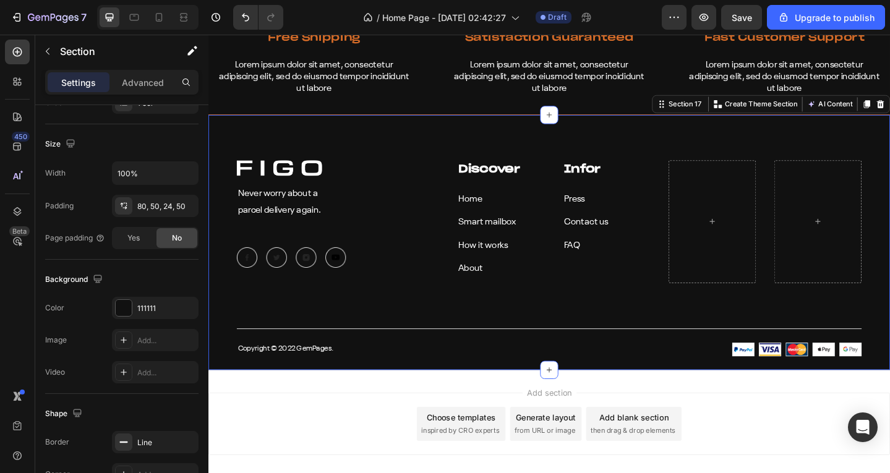
scroll to position [0, 0]
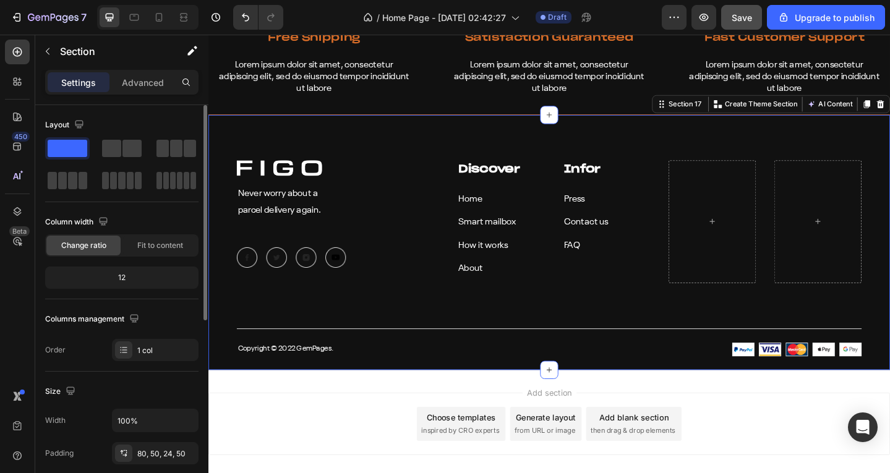
click at [726, 15] on button "Save" at bounding box center [741, 17] width 41 height 25
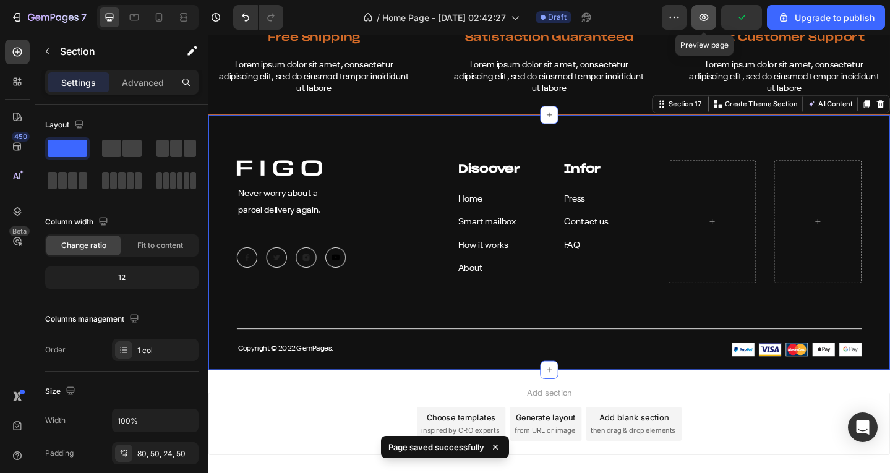
click at [713, 14] on button "button" at bounding box center [704, 17] width 25 height 25
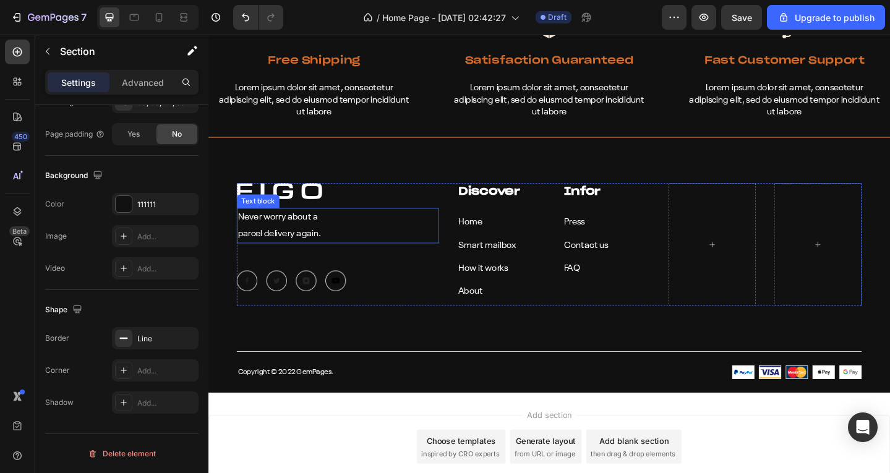
scroll to position [5742, 0]
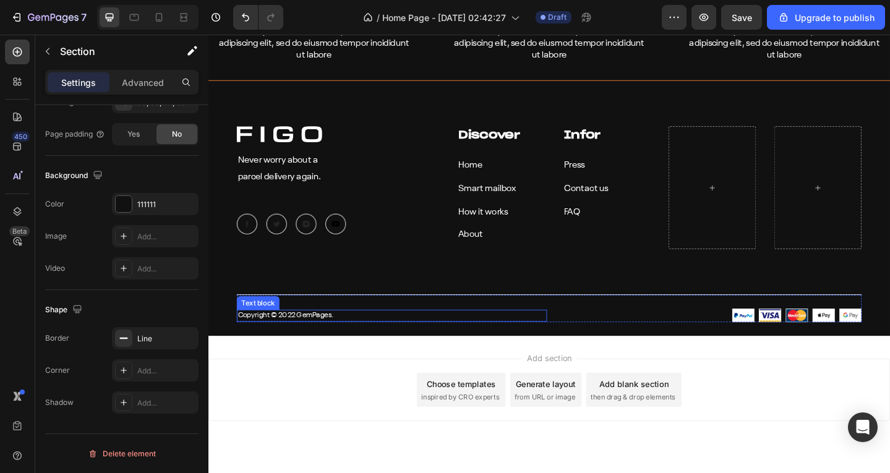
click at [275, 337] on p "Copyright © 2022 GemPages." at bounding box center [408, 341] width 335 height 11
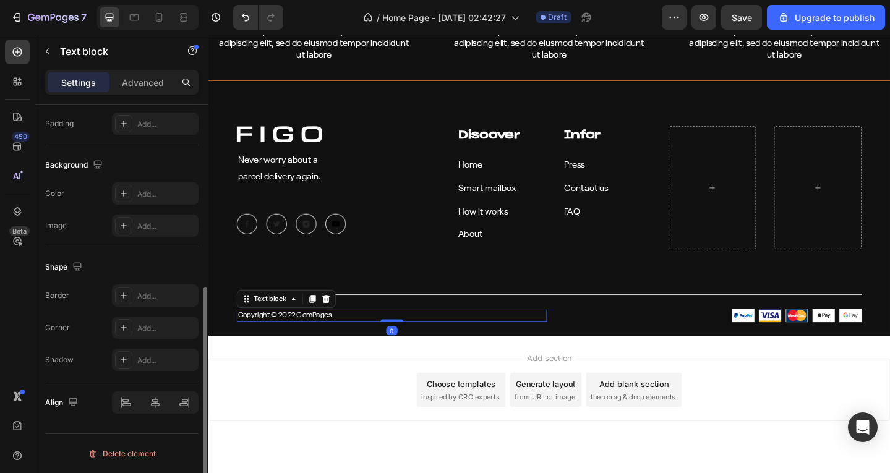
scroll to position [0, 0]
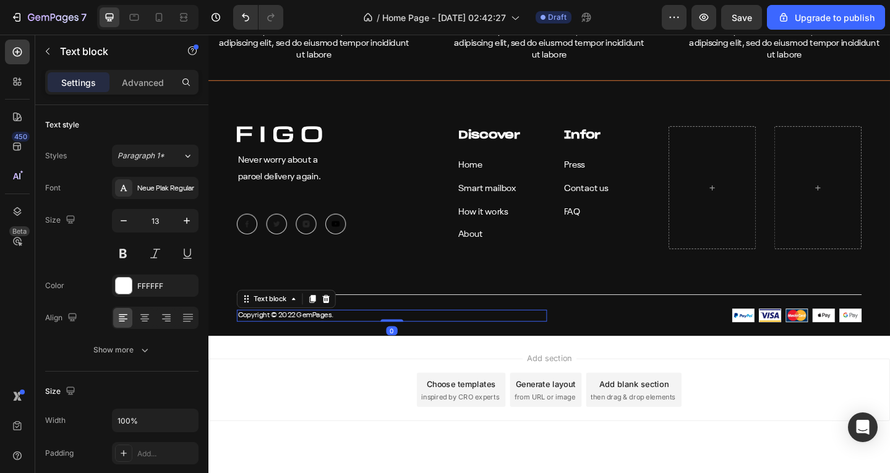
click at [319, 341] on p "Copyright © 2022 GemPages." at bounding box center [408, 341] width 335 height 11
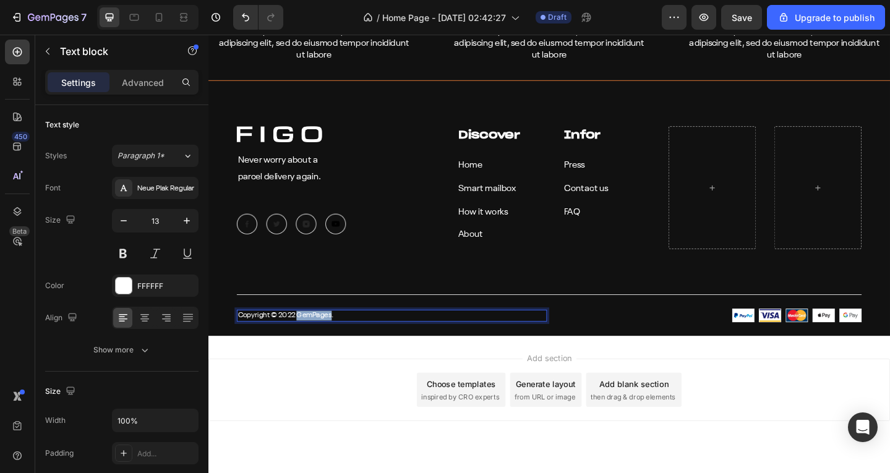
click at [319, 341] on p "Copyright © 2022 GemPages." at bounding box center [408, 341] width 335 height 11
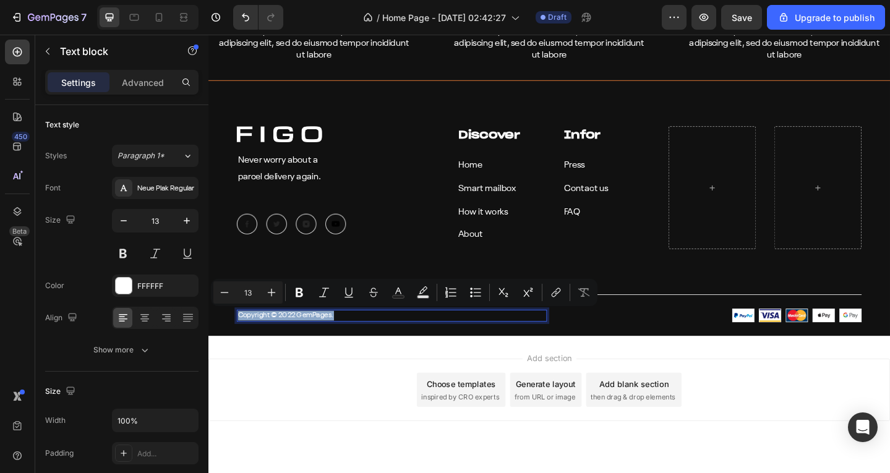
drag, startPoint x: 321, startPoint y: 338, endPoint x: 292, endPoint y: 339, distance: 29.1
click at [292, 339] on p "Copyright © 2022 GemPages." at bounding box center [408, 341] width 335 height 11
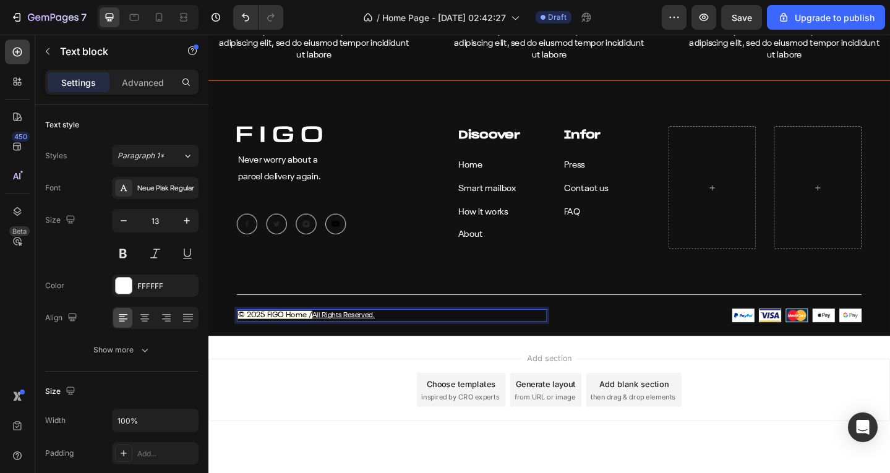
click at [304, 335] on div "© 2025 FIGO Home / All Rights Reserved." at bounding box center [408, 341] width 338 height 14
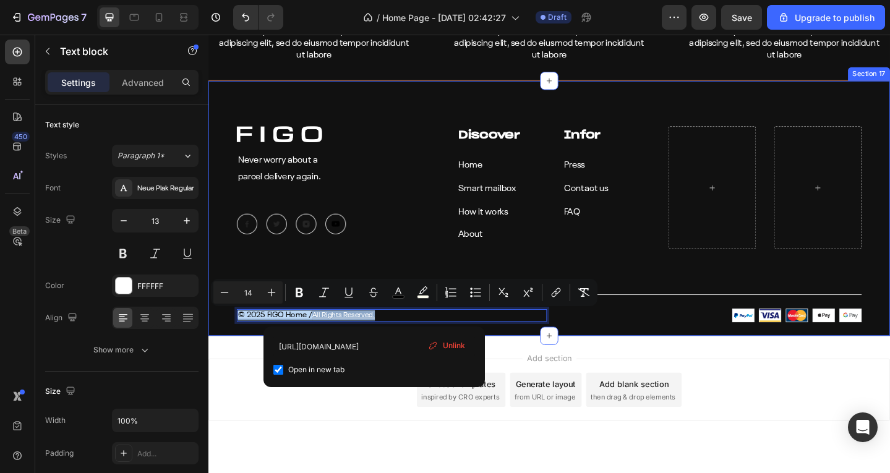
drag, startPoint x: 392, startPoint y: 339, endPoint x: 228, endPoint y: 333, distance: 164.1
click at [228, 333] on div "Image Never worry about a parcel delivery again. Text block Image Image Image I…" at bounding box center [579, 224] width 742 height 278
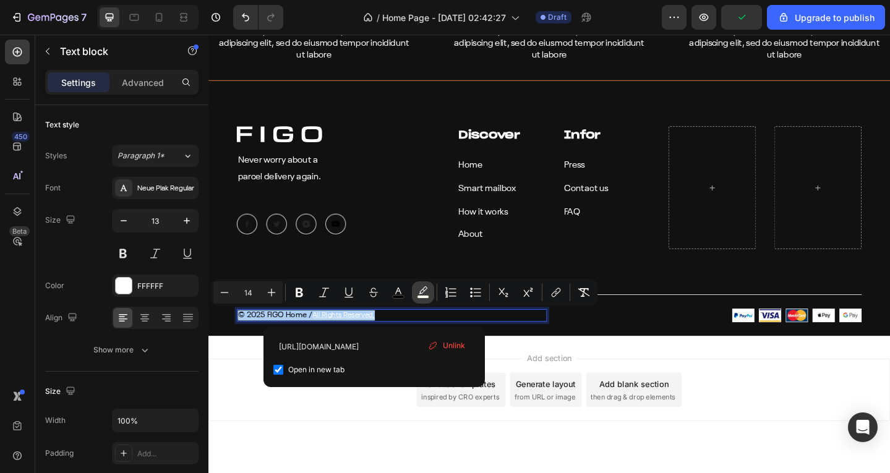
click at [421, 292] on icon "Editor contextual toolbar" at bounding box center [423, 292] width 12 height 12
type input "FFFFF0"
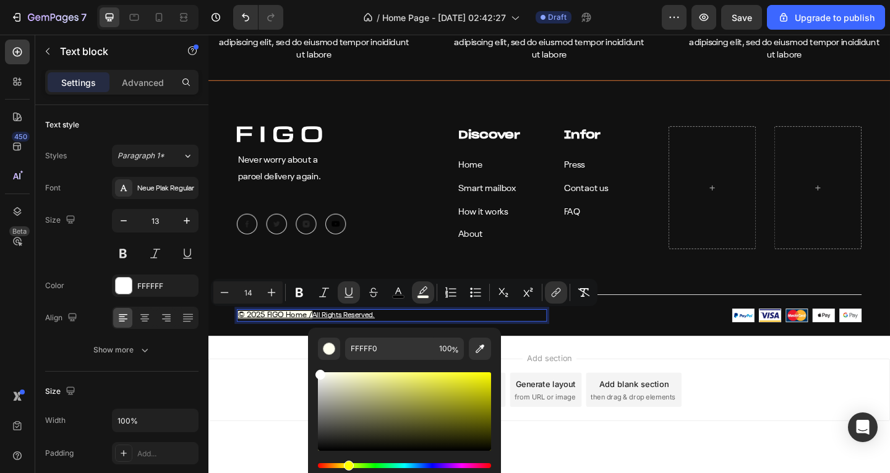
type input "FFFFFF"
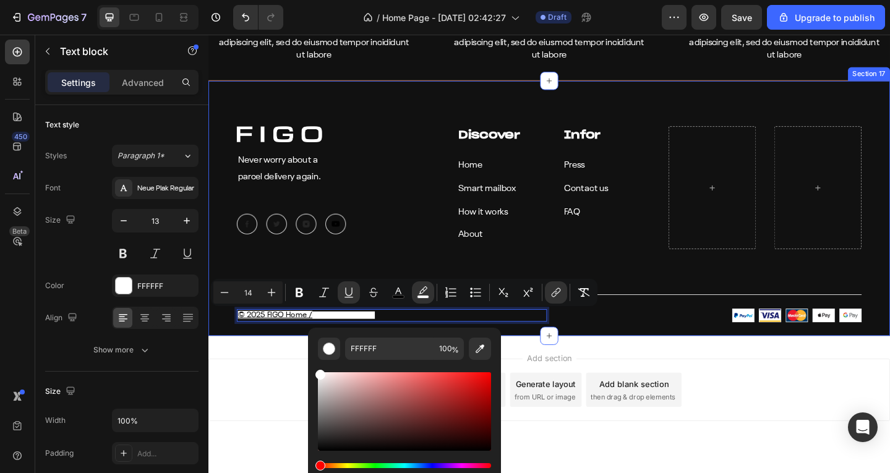
drag, startPoint x: 536, startPoint y: 409, endPoint x: 277, endPoint y: 355, distance: 265.3
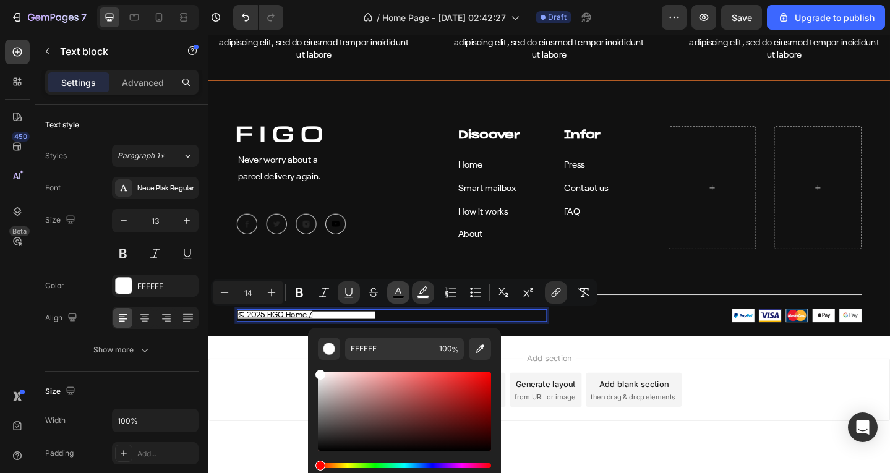
click at [398, 289] on icon "Editor contextual toolbar" at bounding box center [398, 291] width 6 height 7
type input "000000"
click at [445, 352] on input "100" at bounding box center [449, 349] width 30 height 22
type input "0"
click at [265, 397] on div "Add section Choose templates inspired by CRO experts Generate layout from URL o…" at bounding box center [579, 422] width 742 height 68
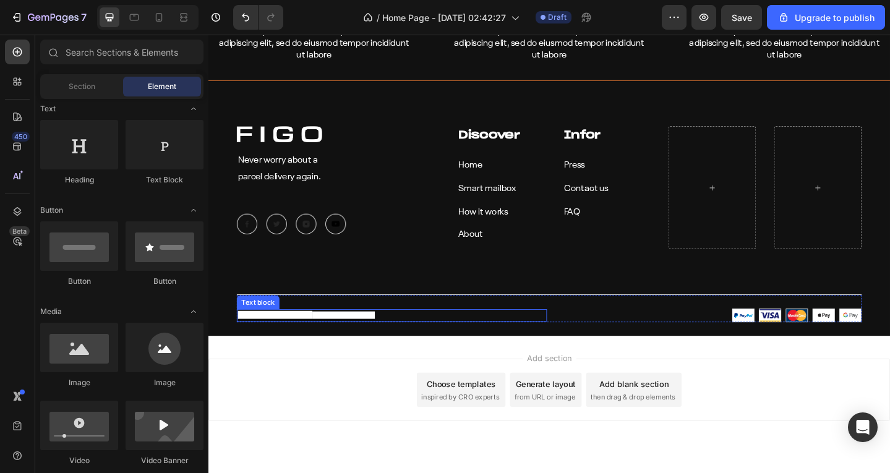
click at [403, 346] on p "© 2025 FIGO Home / All Rights Reserved." at bounding box center [408, 340] width 335 height 11
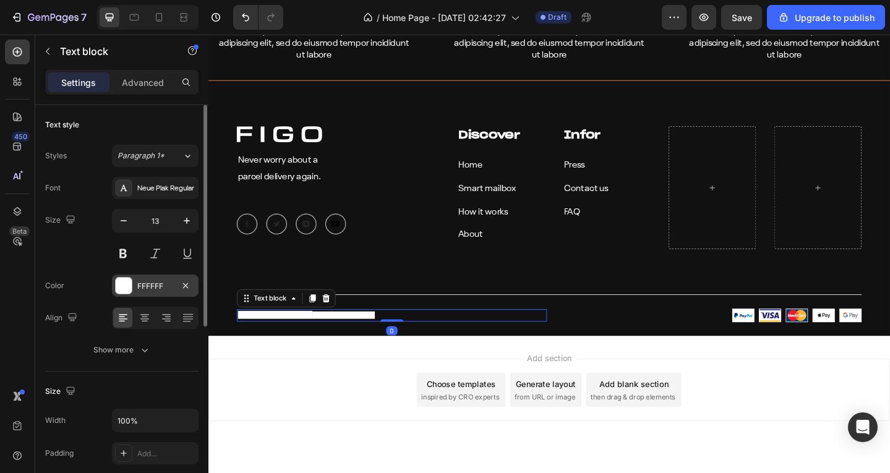
click at [148, 285] on div "FFFFFF" at bounding box center [155, 286] width 36 height 11
click at [76, 254] on div "Size 13" at bounding box center [121, 237] width 153 height 56
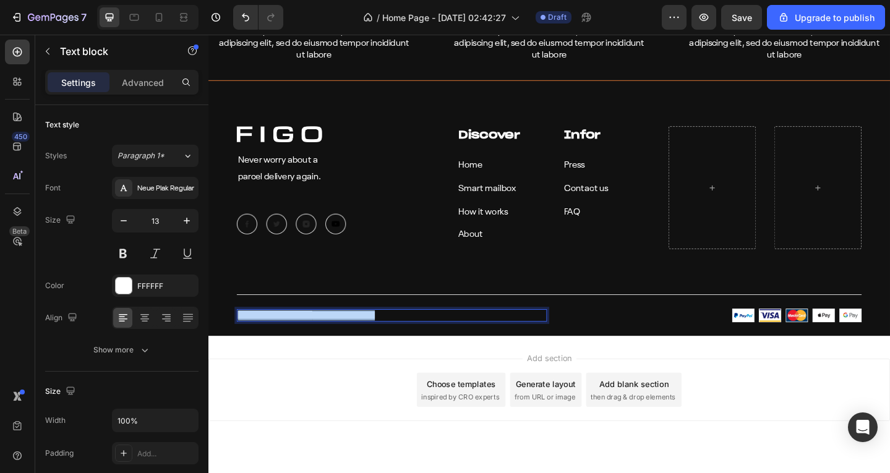
click at [316, 341] on u "© 2025 FIGO Home /" at bounding box center [281, 340] width 81 height 9
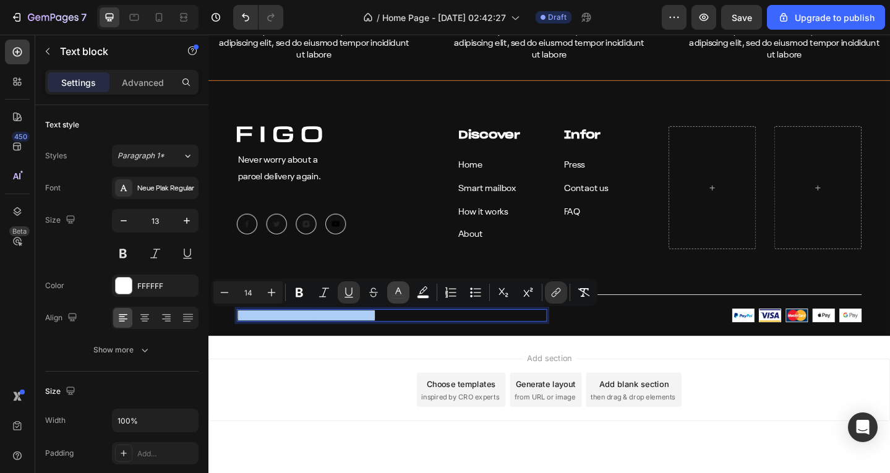
click at [393, 292] on icon "Editor contextual toolbar" at bounding box center [398, 292] width 12 height 12
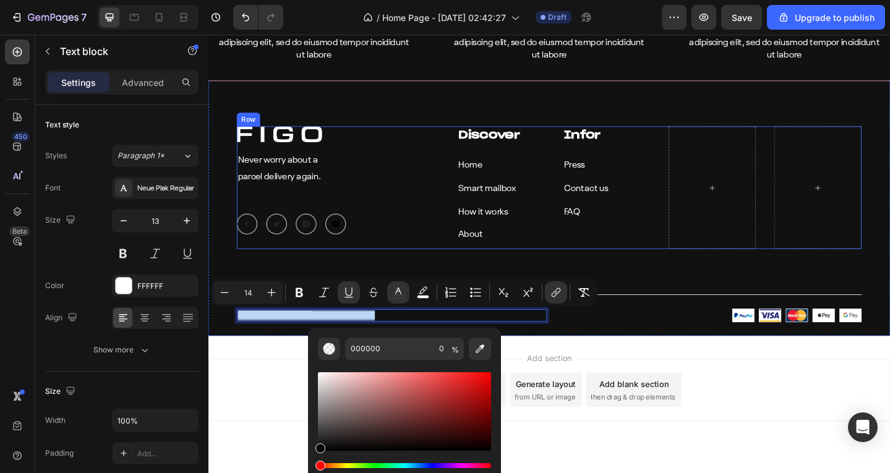
click at [426, 258] on div "Image Never worry about a parcel delivery again. Text block Image Image Image I…" at bounding box center [349, 202] width 220 height 134
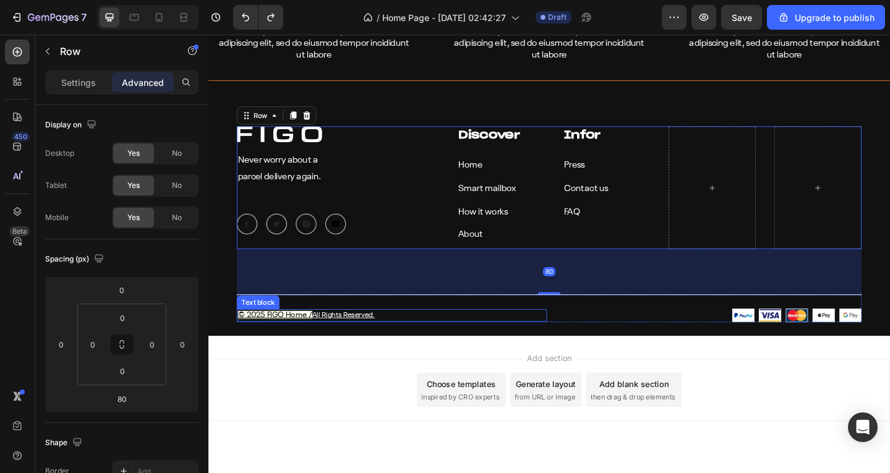
click at [410, 340] on p "© 2025 FIGO Home / All Rights Reserved." at bounding box center [408, 340] width 335 height 11
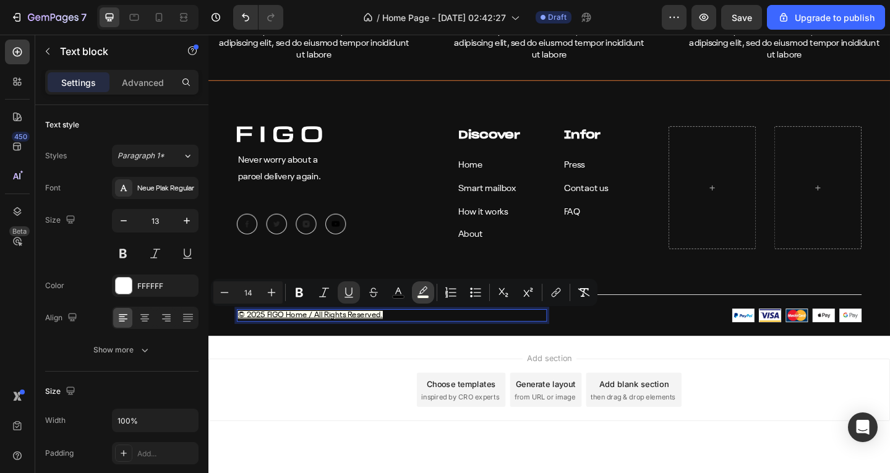
click at [425, 299] on button "color" at bounding box center [423, 292] width 22 height 22
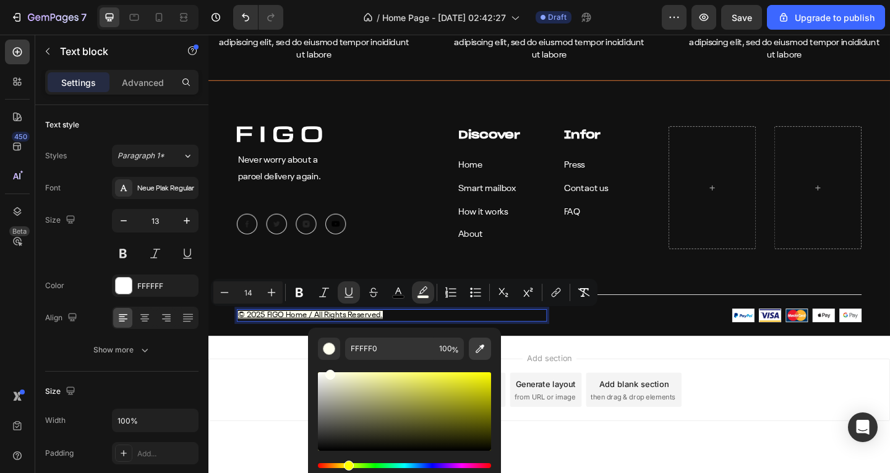
click at [476, 345] on icon "Editor contextual toolbar" at bounding box center [480, 349] width 12 height 12
type input "333333"
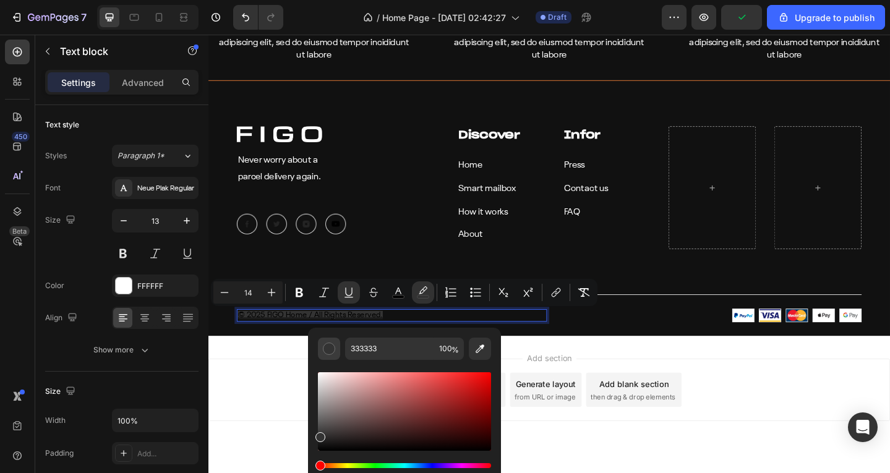
click at [332, 350] on div "Editor contextual toolbar" at bounding box center [329, 349] width 12 height 12
click at [331, 350] on div "Editor contextual toolbar" at bounding box center [329, 349] width 12 height 12
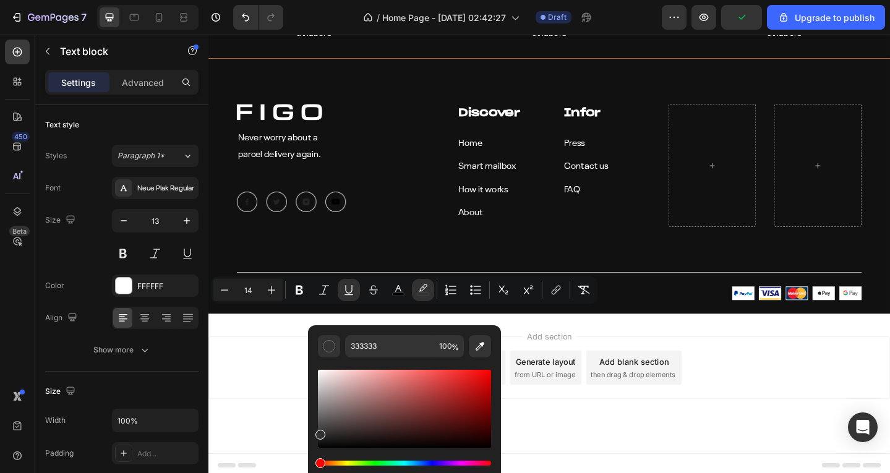
scroll to position [5771, 0]
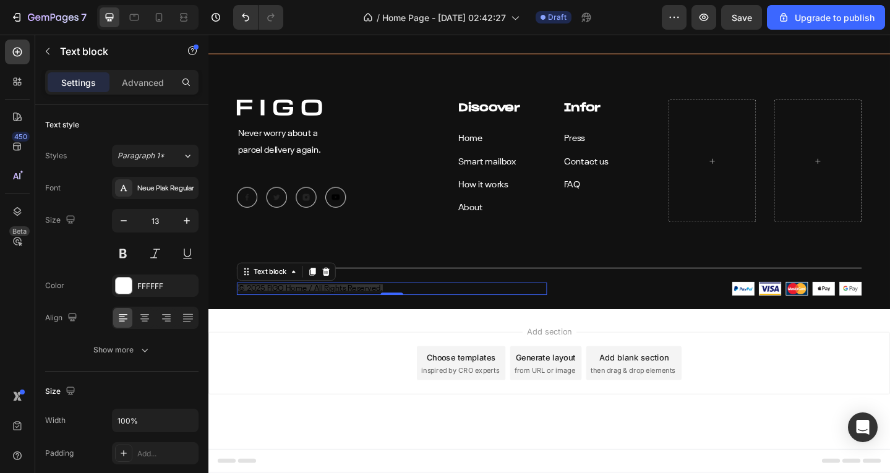
drag, startPoint x: 546, startPoint y: 490, endPoint x: 239, endPoint y: 493, distance: 306.2
click at [390, 309] on u "© 2025 FIGO Home / All Rights Reserved." at bounding box center [320, 311] width 158 height 9
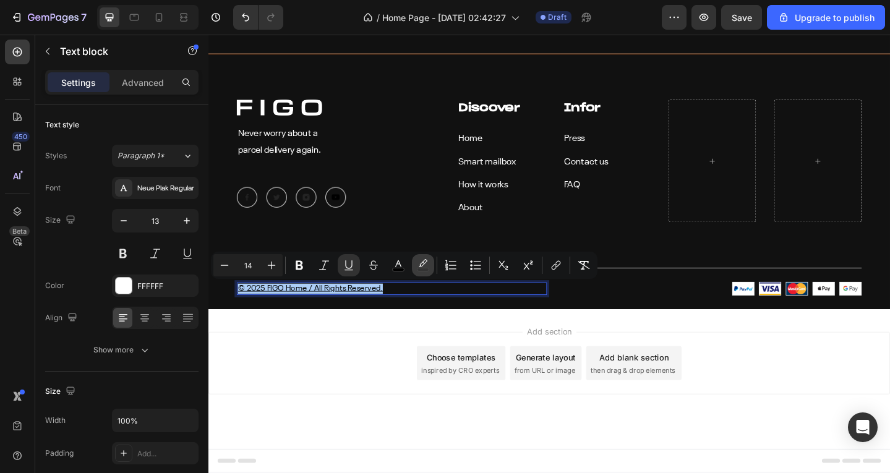
click at [423, 264] on icon "Editor contextual toolbar" at bounding box center [423, 265] width 12 height 12
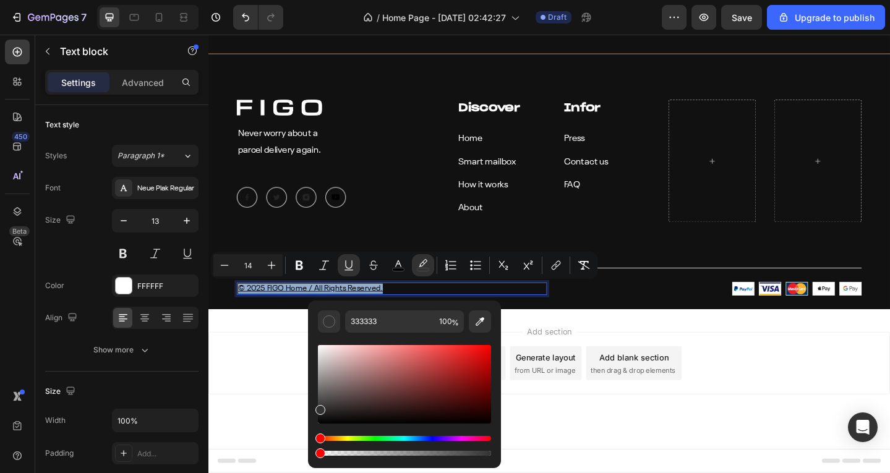
type input "0"
drag, startPoint x: 698, startPoint y: 487, endPoint x: 267, endPoint y: 492, distance: 431.2
click at [397, 261] on icon "Editor contextual toolbar" at bounding box center [398, 265] width 12 height 12
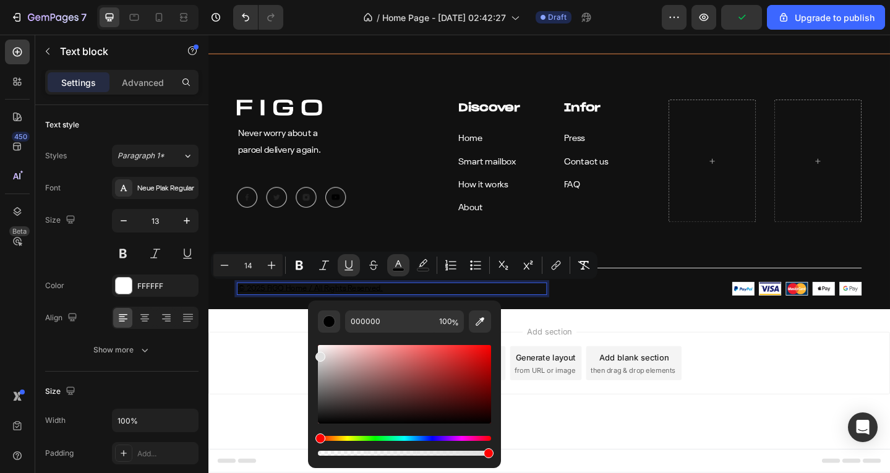
type input "E0E0E0"
drag, startPoint x: 556, startPoint y: 403, endPoint x: 251, endPoint y: 328, distance: 314.0
click at [398, 238] on div "Image Never worry about a parcel delivery again. Text block Image Image Image I…" at bounding box center [349, 173] width 220 height 134
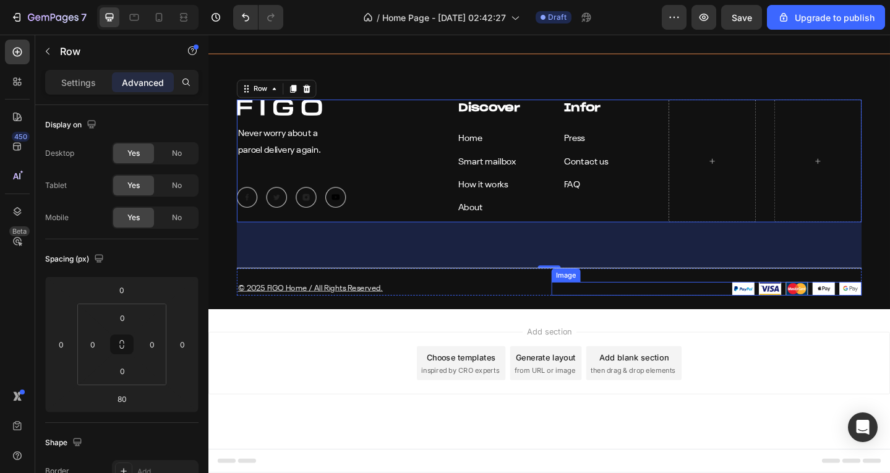
click at [745, 310] on img at bounding box center [823, 311] width 193 height 15
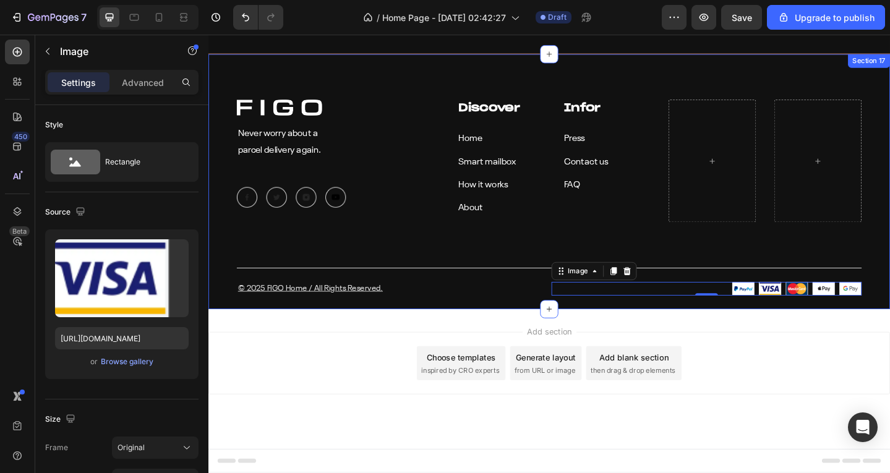
click at [505, 246] on div "Image Never worry about a parcel delivery again. Text block Image Image Image I…" at bounding box center [579, 212] width 681 height 213
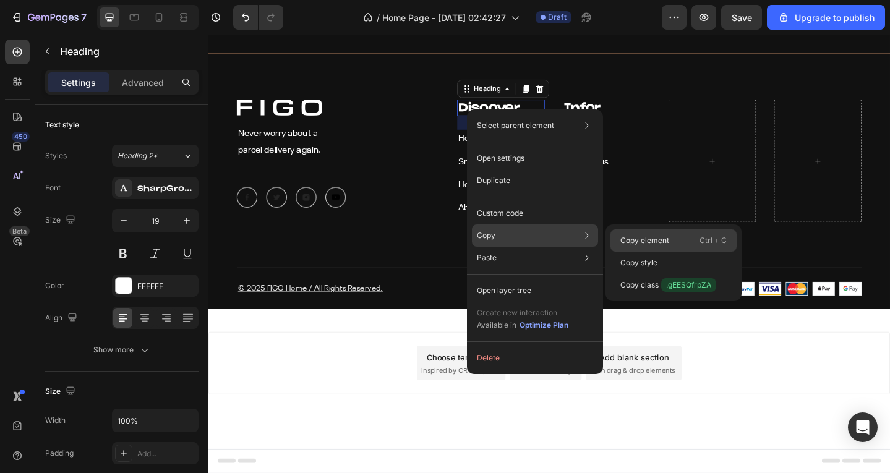
click at [645, 235] on p "Copy element" at bounding box center [644, 240] width 49 height 11
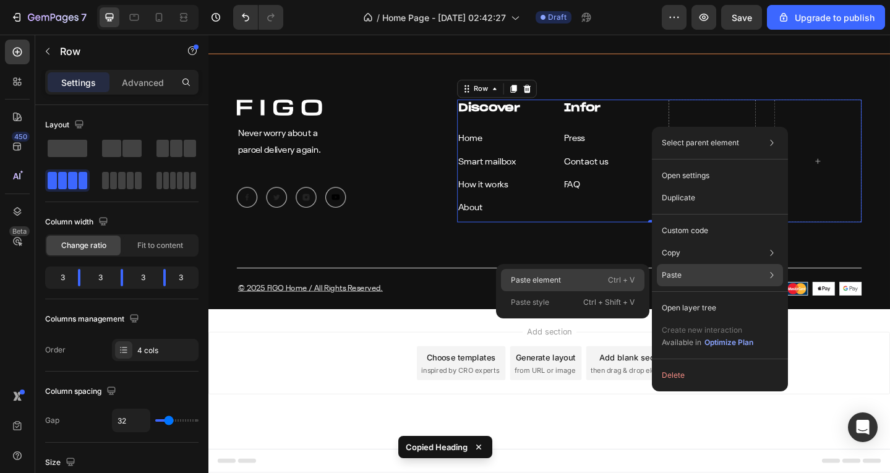
click at [591, 291] on div "Paste element Ctrl + V" at bounding box center [573, 302] width 144 height 22
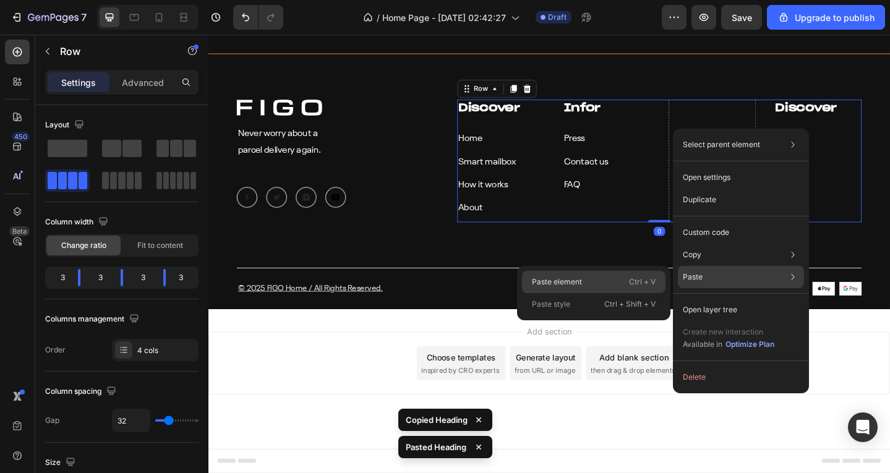
drag, startPoint x: 433, startPoint y: 273, endPoint x: 606, endPoint y: 285, distance: 173.6
click at [606, 293] on div "Paste element Ctrl + V" at bounding box center [594, 304] width 144 height 22
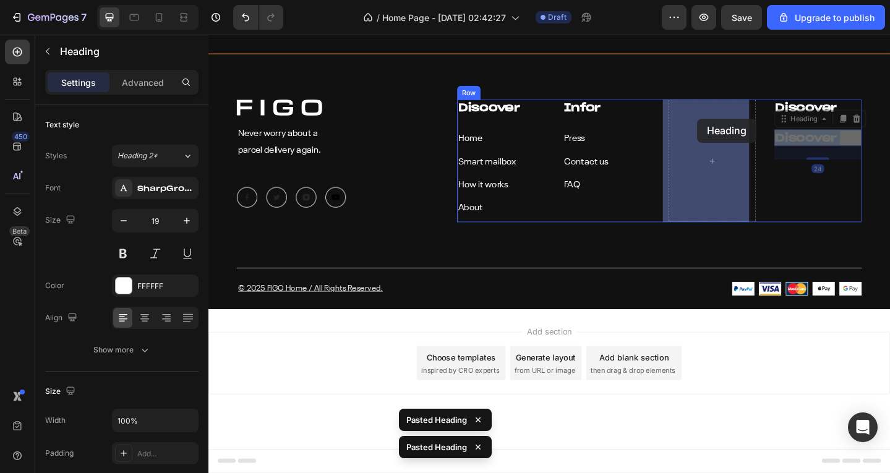
drag, startPoint x: 836, startPoint y: 151, endPoint x: 743, endPoint y: 127, distance: 95.9
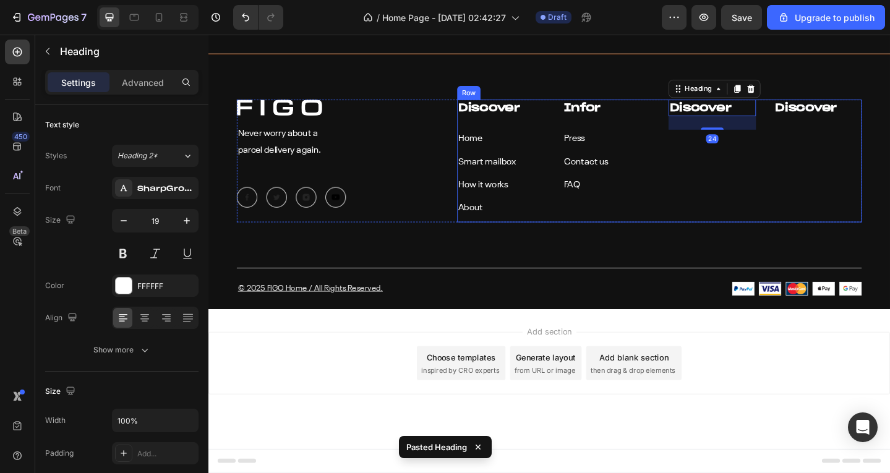
click at [768, 176] on div "Discover Heading 24" at bounding box center [757, 173] width 95 height 134
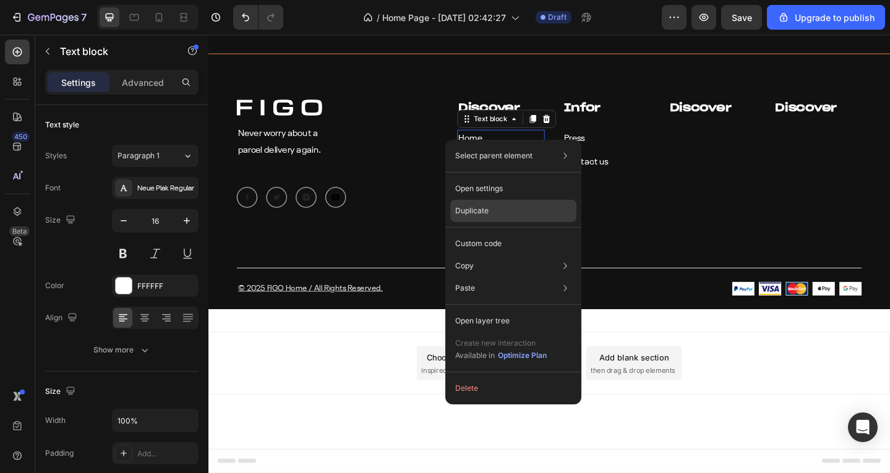
click at [502, 233] on div "Duplicate" at bounding box center [513, 244] width 126 height 22
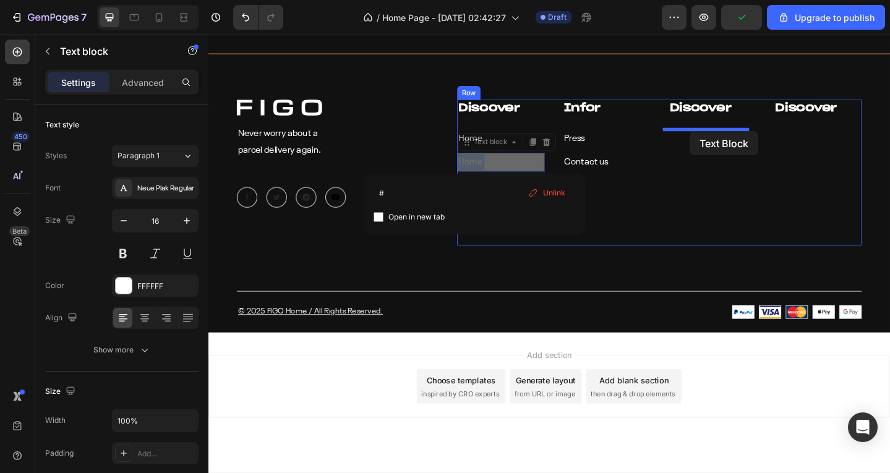
drag, startPoint x: 496, startPoint y: 169, endPoint x: 732, endPoint y: 140, distance: 238.7
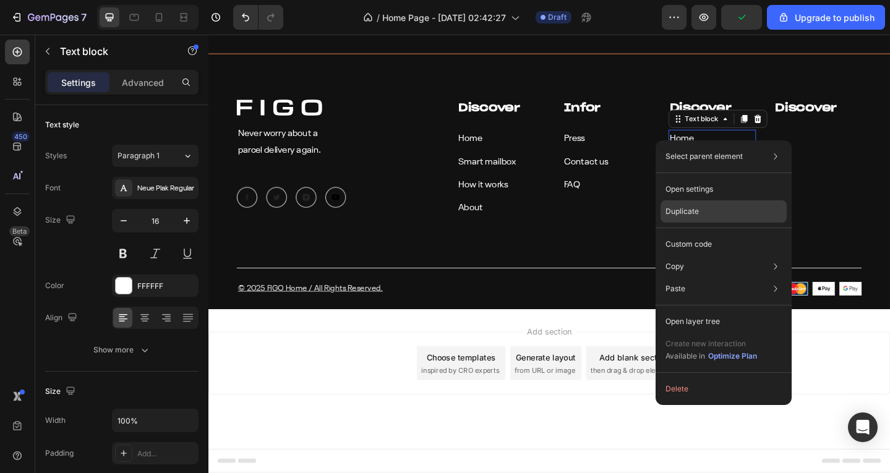
click at [704, 233] on div "Duplicate" at bounding box center [724, 244] width 126 height 22
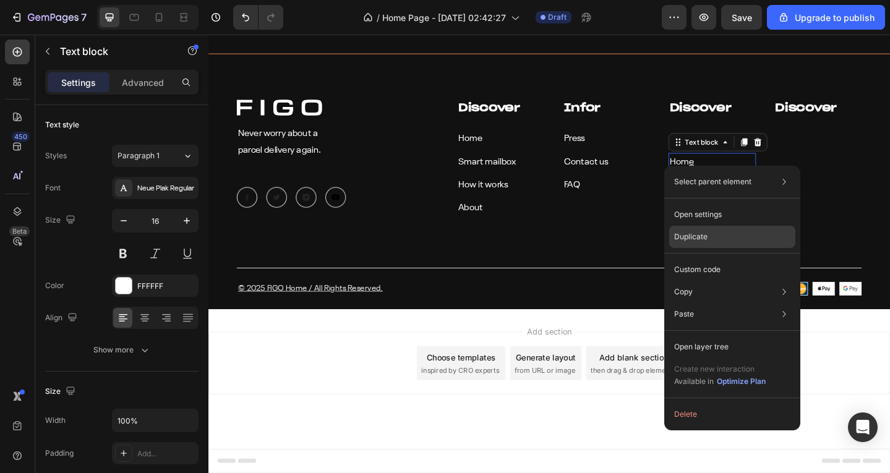
click at [701, 259] on div "Duplicate" at bounding box center [732, 270] width 126 height 22
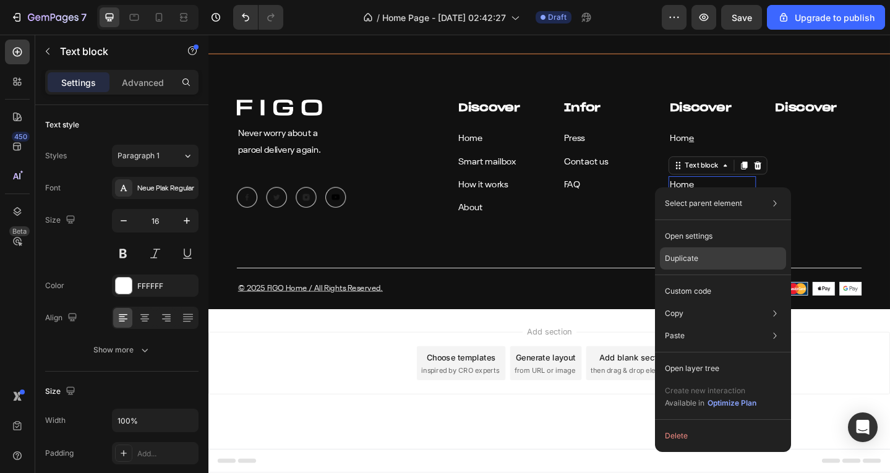
click at [685, 259] on p "Duplicate" at bounding box center [681, 258] width 33 height 11
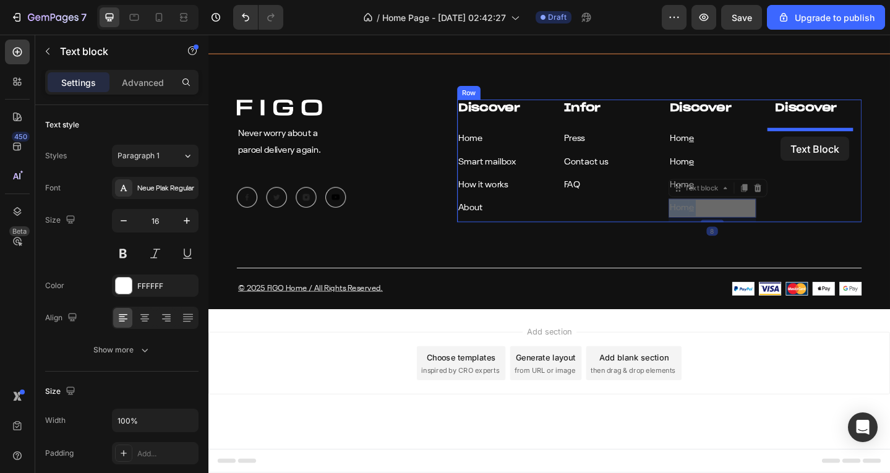
drag, startPoint x: 714, startPoint y: 226, endPoint x: 833, endPoint y: 144, distance: 144.8
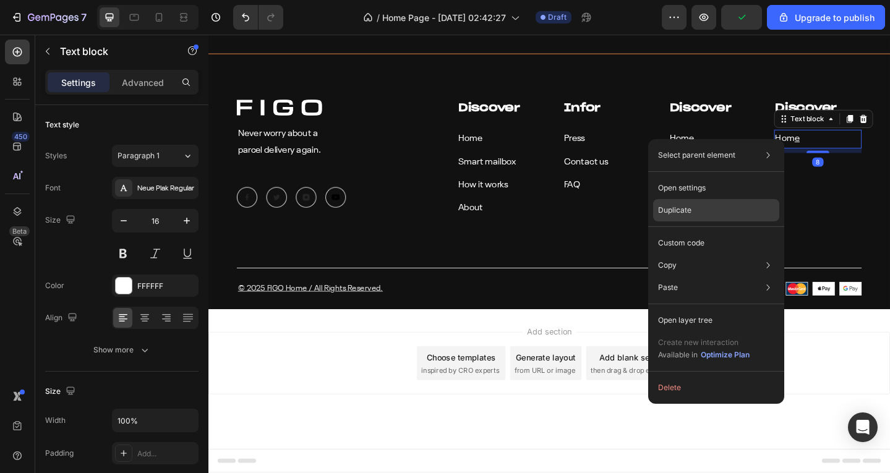
click at [713, 232] on div "Duplicate" at bounding box center [716, 243] width 126 height 22
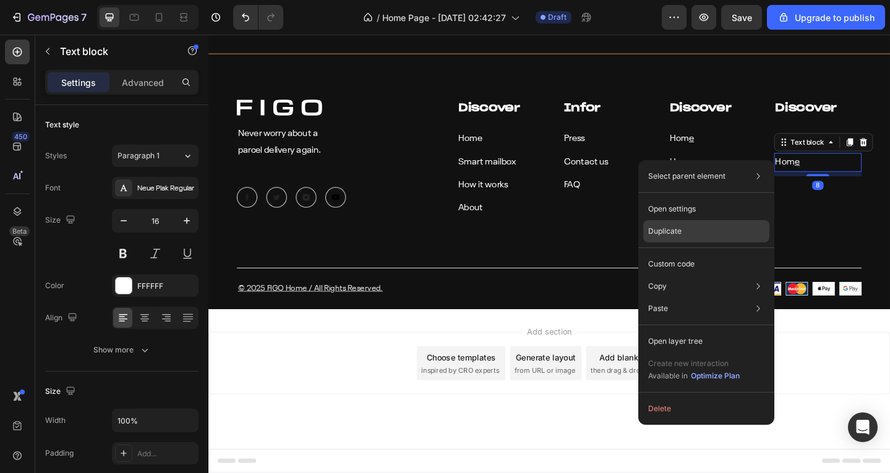
click at [713, 253] on div "Duplicate" at bounding box center [706, 264] width 126 height 22
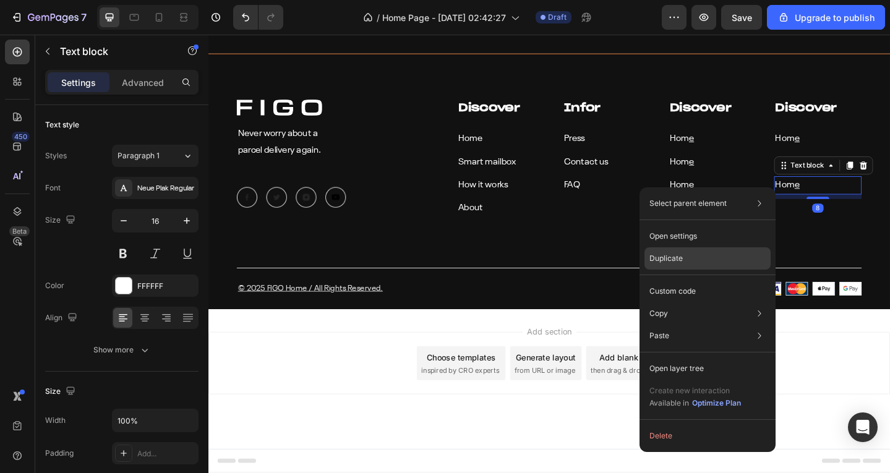
click at [711, 280] on div "Duplicate" at bounding box center [708, 291] width 126 height 22
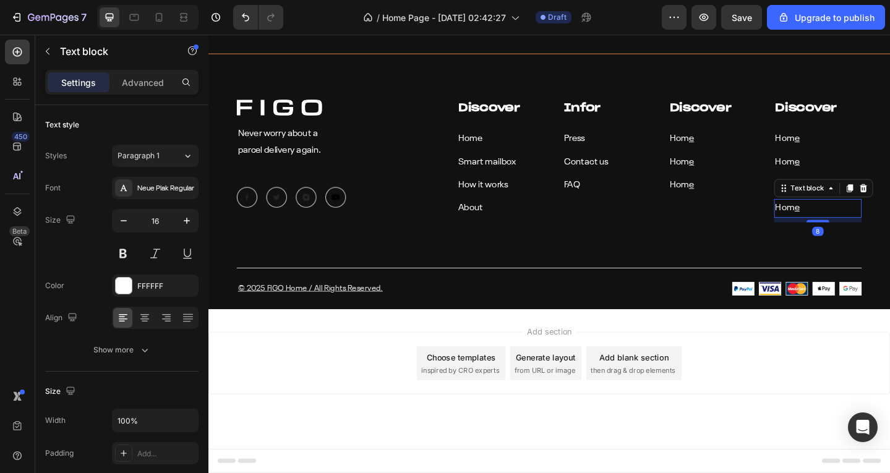
click at [377, 377] on div "Add section Choose templates inspired by CRO experts Generate layout from URL o…" at bounding box center [579, 393] width 742 height 68
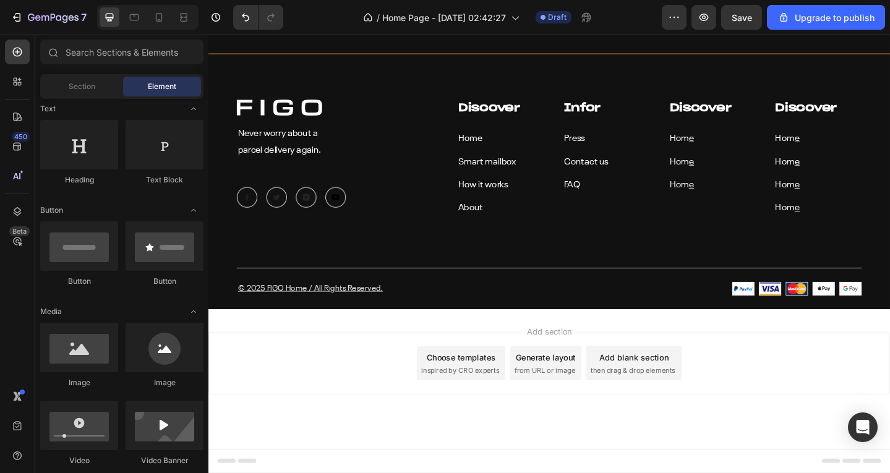
scroll to position [5647, 0]
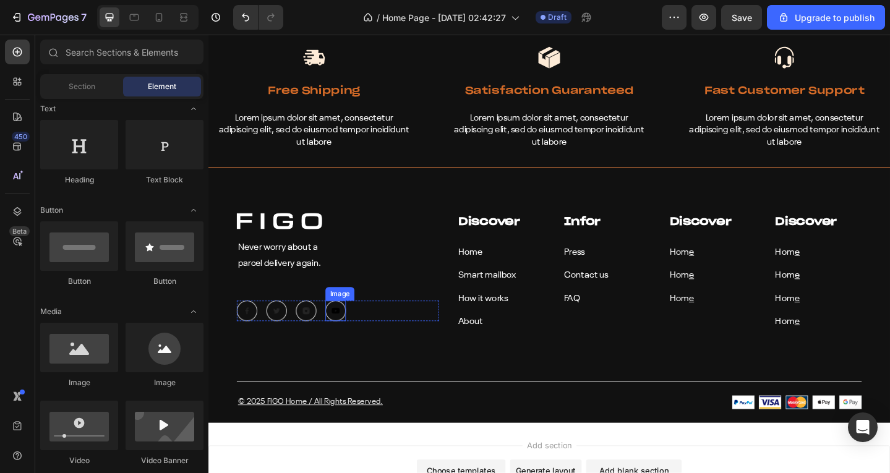
click at [344, 334] on img at bounding box center [347, 336] width 22 height 22
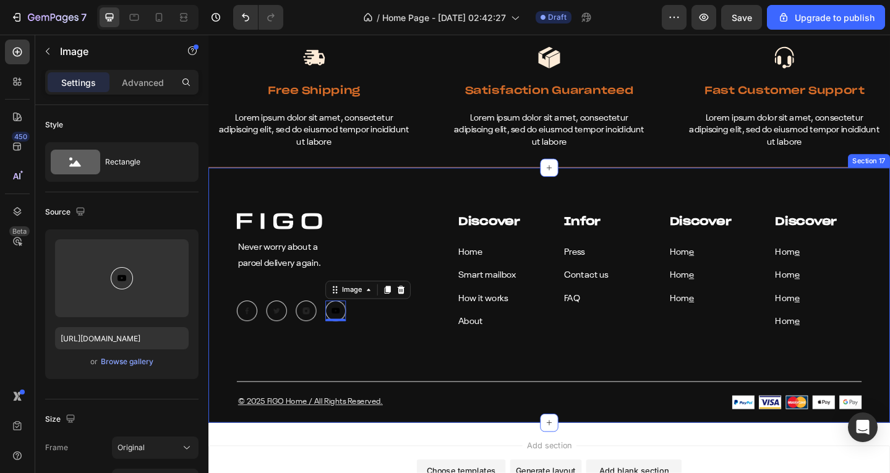
click at [387, 202] on div "Image Never worry about a parcel delivery again. Text block Image Image Image I…" at bounding box center [579, 318] width 742 height 278
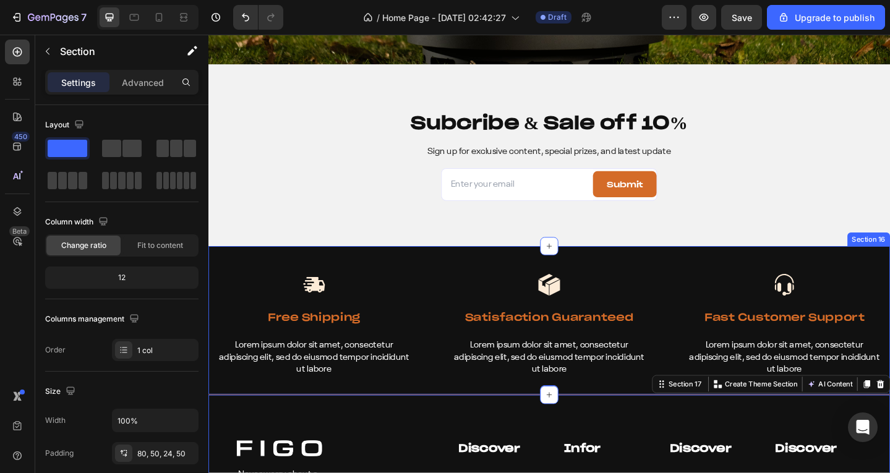
scroll to position [5461, 0]
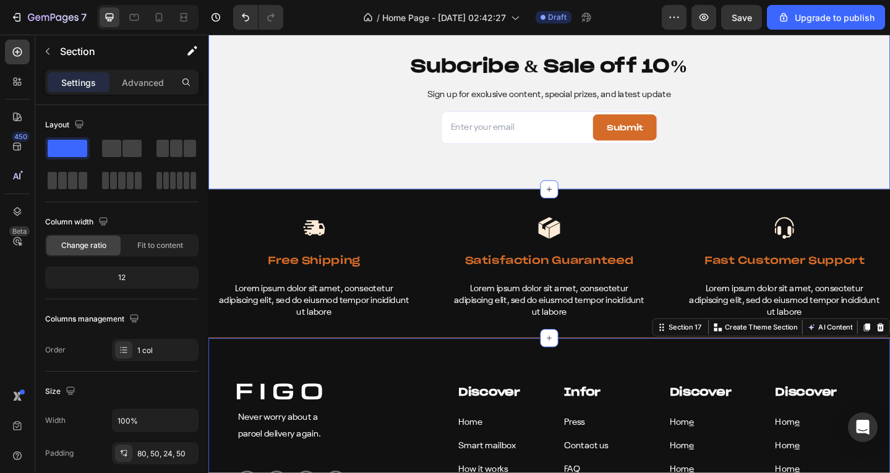
click at [369, 157] on div "Subcribe & Sale off 10% Heading Sign up for exclusive content, special prizes, …" at bounding box center [579, 104] width 742 height 197
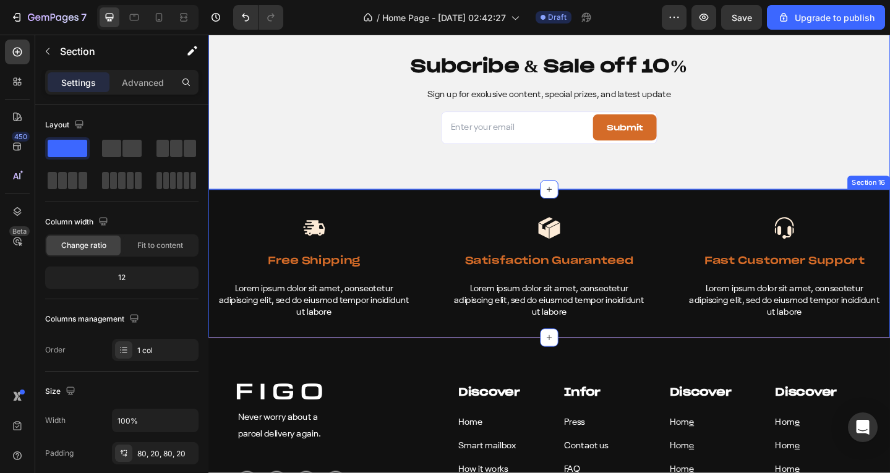
click at [423, 212] on div "Image Free Shipping Text Block Lorem ipsum dolor sit amet, consectetur adipisci…" at bounding box center [579, 285] width 742 height 162
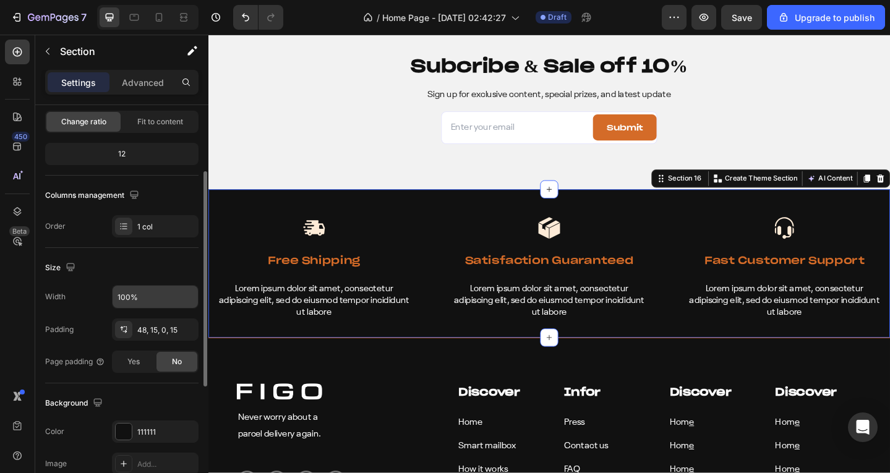
scroll to position [186, 0]
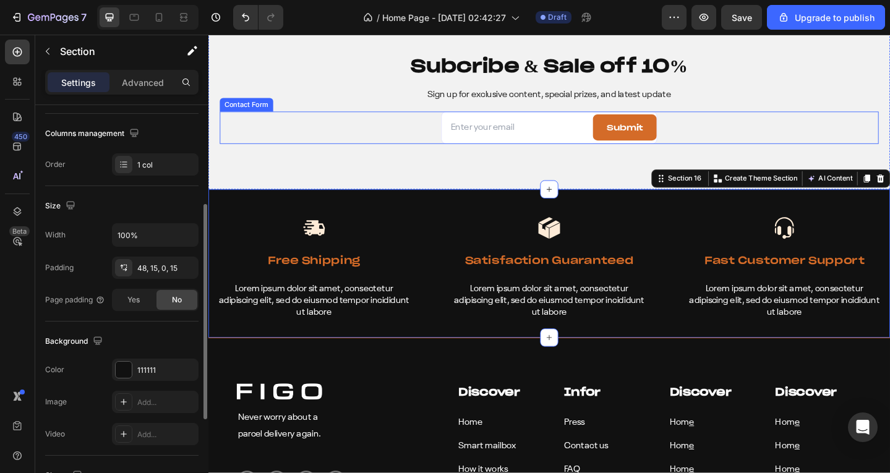
click at [325, 124] on div "Email Field Submit Submit Button Row Contact Form" at bounding box center [580, 136] width 718 height 35
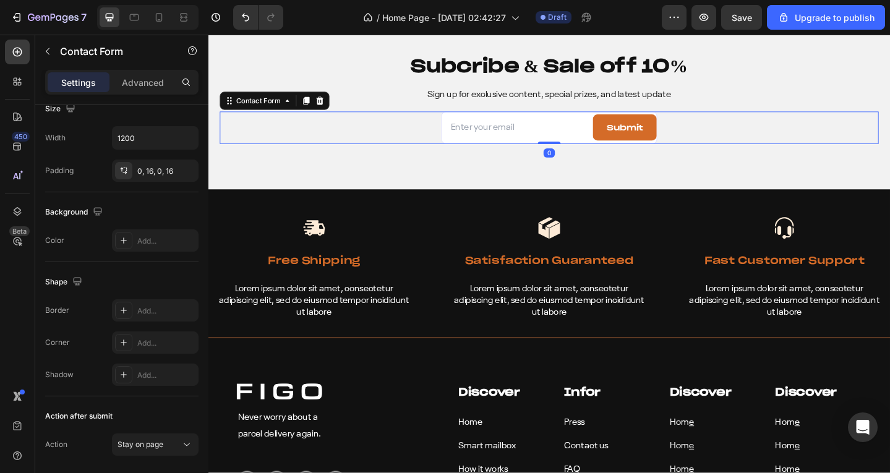
scroll to position [0, 0]
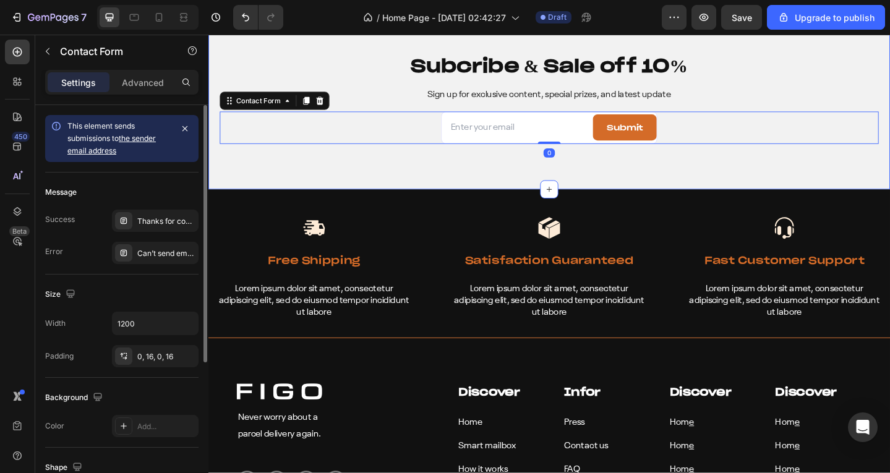
click at [271, 181] on div "Subcribe & Sale off 10% Heading Sign up for exclusive content, special prizes, …" at bounding box center [579, 104] width 742 height 197
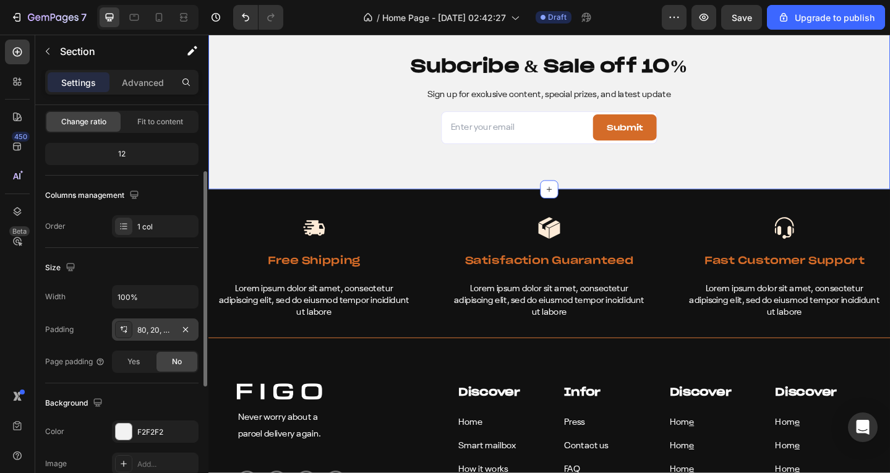
scroll to position [186, 0]
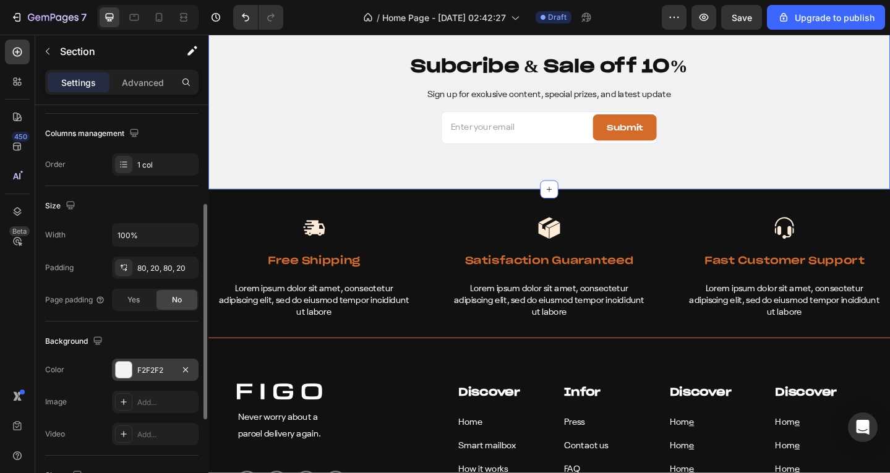
click at [143, 365] on div "F2F2F2" at bounding box center [155, 370] width 36 height 11
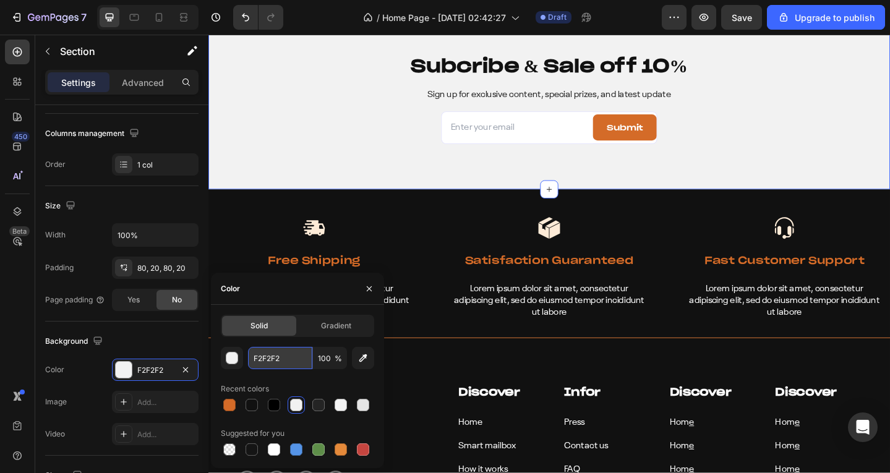
click at [261, 363] on input "F2F2F2" at bounding box center [280, 358] width 64 height 22
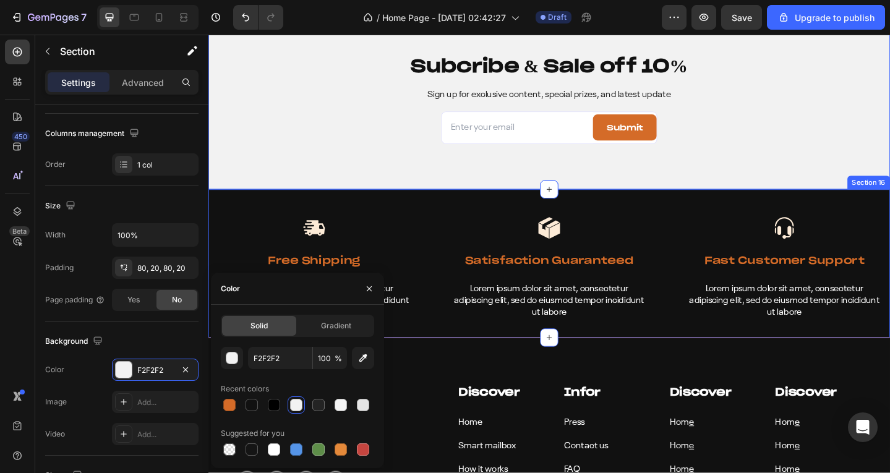
click at [248, 209] on div "Image Free Shipping Text Block Lorem ipsum dolor sit amet, consectetur adipisci…" at bounding box center [579, 285] width 742 height 162
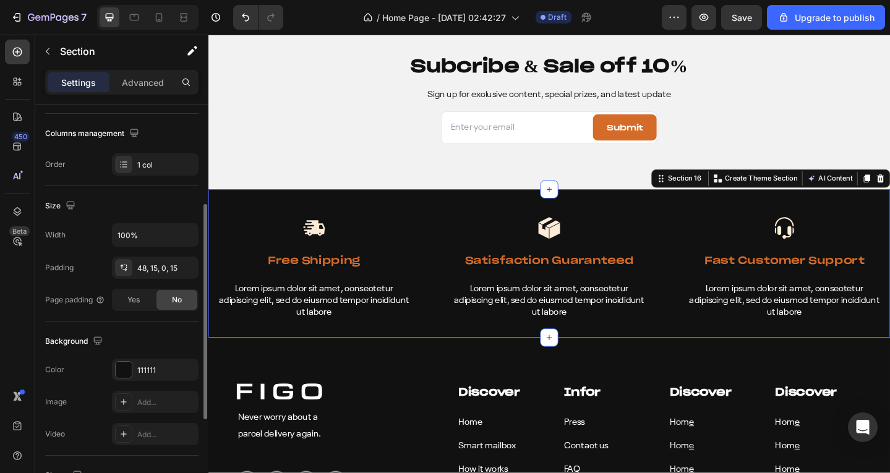
click at [141, 383] on div "The changes might be hidden by the video. Color 111111 Image Add... Video Add..." at bounding box center [121, 402] width 153 height 87
click at [147, 373] on div "111111" at bounding box center [155, 370] width 36 height 11
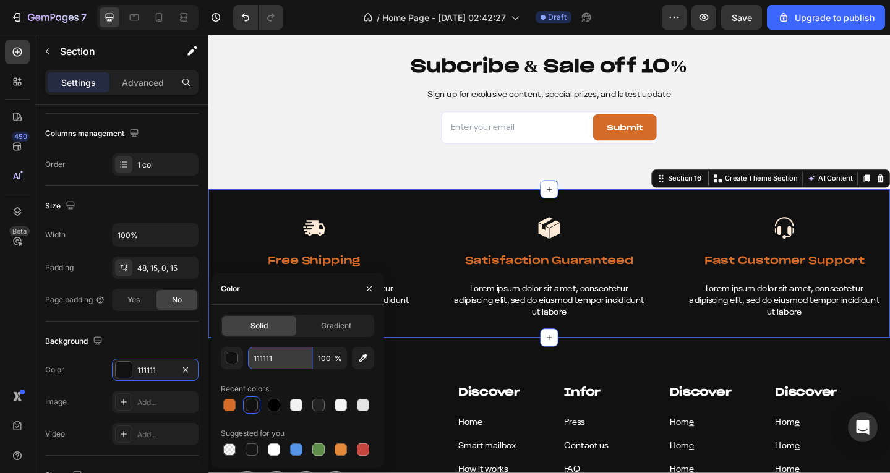
click at [267, 364] on input "111111" at bounding box center [280, 358] width 64 height 22
paste input "F2F2F2"
type input "F2F2F2"
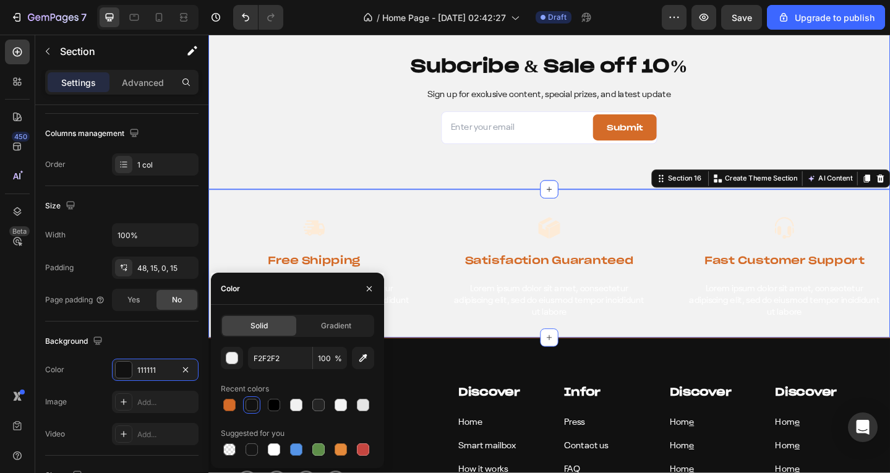
click at [320, 156] on div "Subcribe & Sale off 10% Heading Sign up for exclusive content, special prizes, …" at bounding box center [579, 104] width 742 height 197
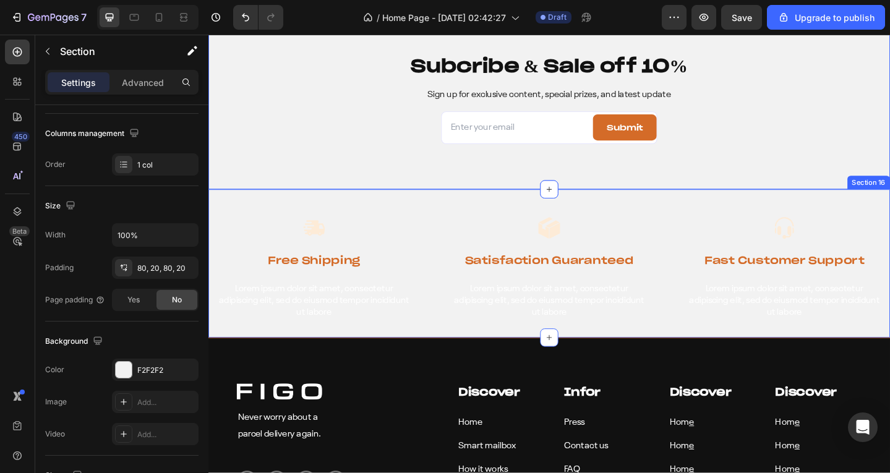
click at [361, 224] on div "Image Free Shipping Text Block Lorem ipsum dolor sit amet, consectetur adipisci…" at bounding box center [579, 285] width 742 height 162
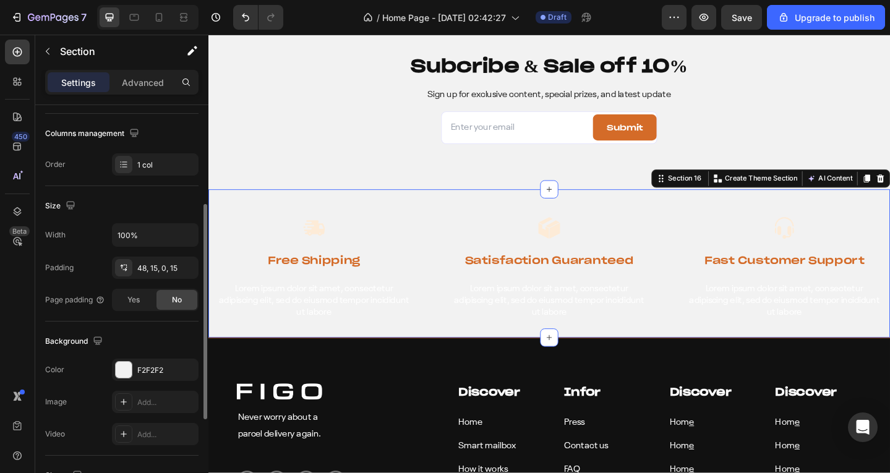
scroll to position [351, 0]
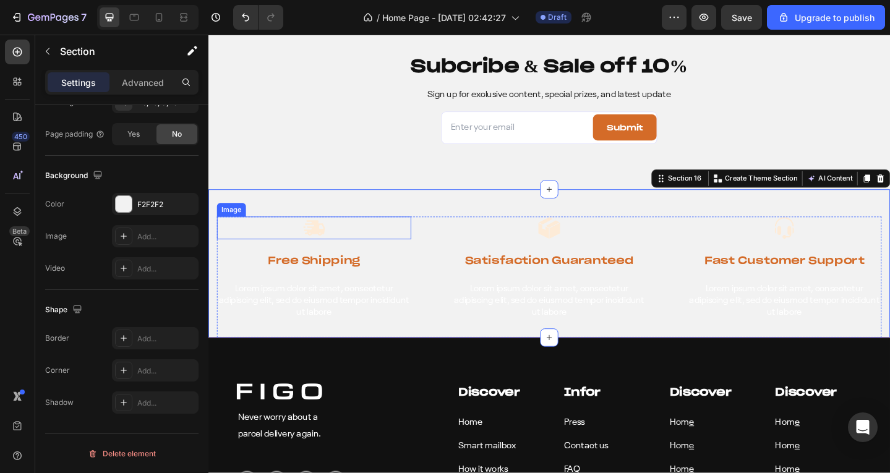
click at [333, 244] on img at bounding box center [323, 245] width 25 height 25
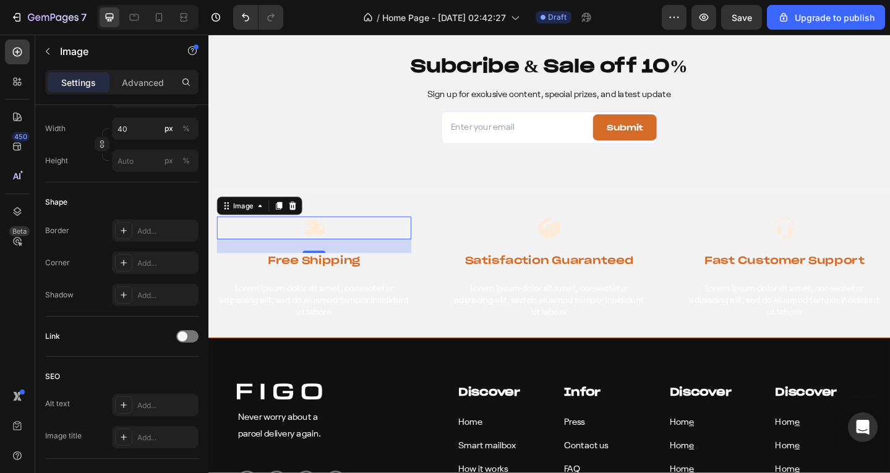
scroll to position [0, 0]
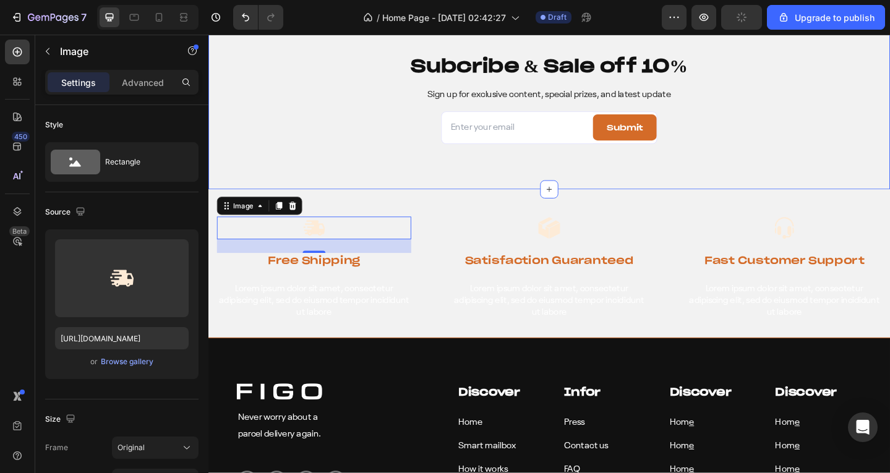
click at [452, 185] on div "Subcribe & Sale off 10% Heading Sign up for exclusive content, special prizes, …" at bounding box center [579, 104] width 742 height 197
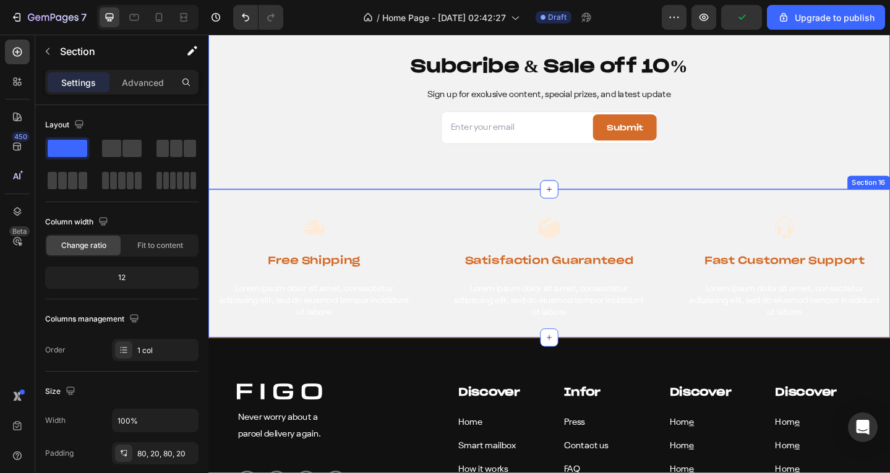
click at [245, 212] on div "Image Free Shipping Text Block Lorem ipsum dolor sit amet, consectetur adipisci…" at bounding box center [579, 285] width 742 height 162
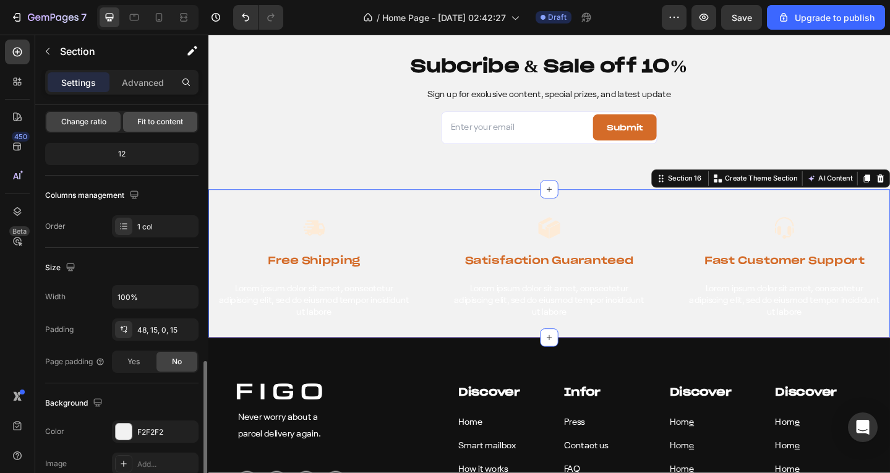
scroll to position [247, 0]
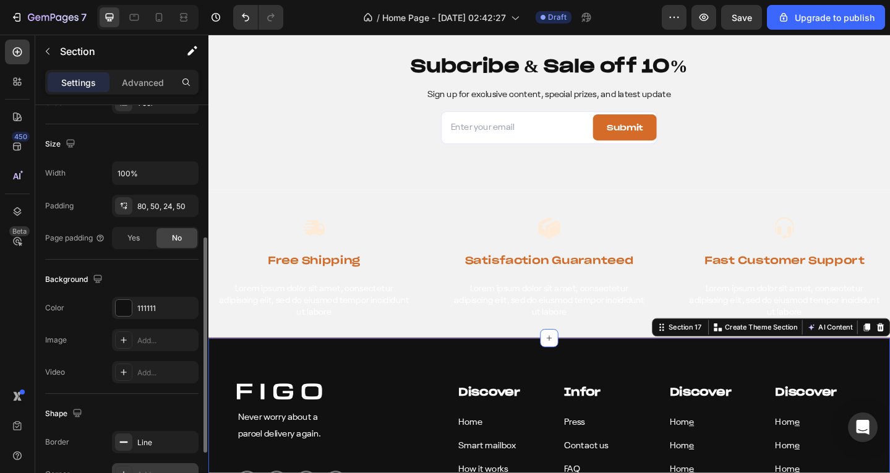
scroll to position [351, 0]
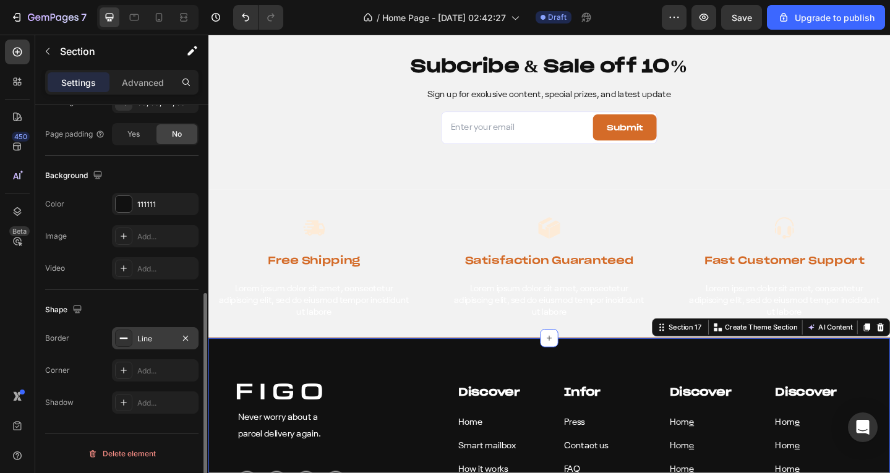
click at [157, 345] on div "Line" at bounding box center [155, 338] width 87 height 22
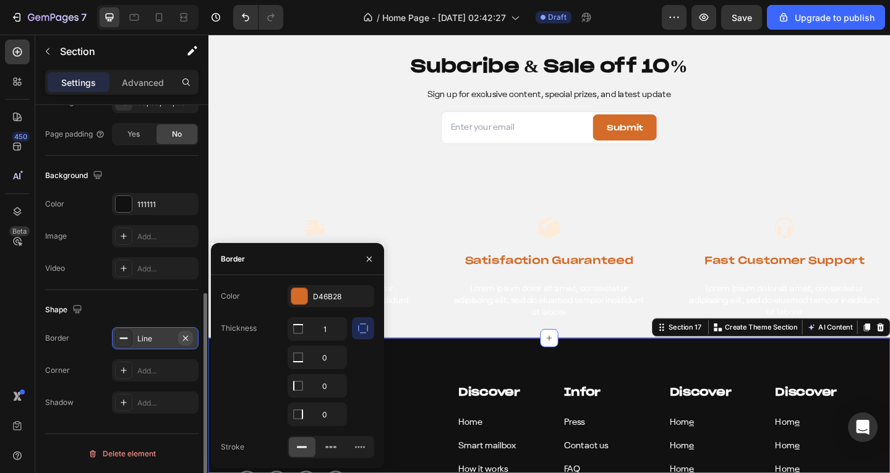
click at [181, 337] on icon "button" at bounding box center [186, 338] width 10 height 10
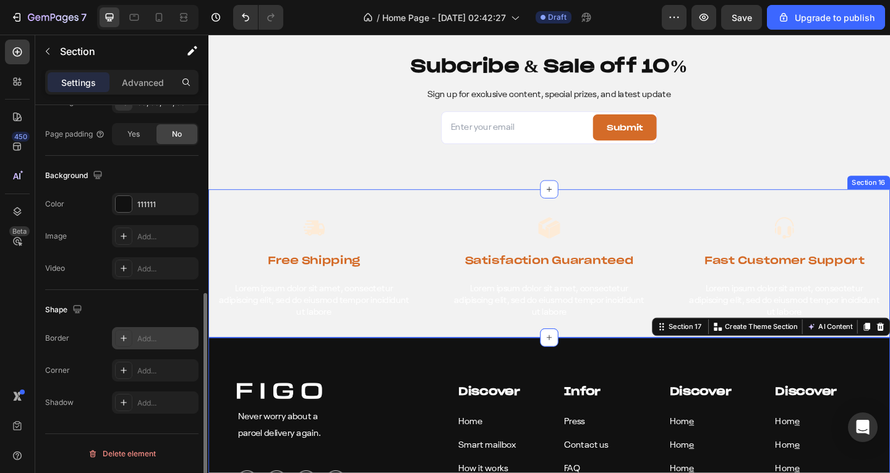
click at [213, 246] on div "Image Free Shipping Text Block Lorem ipsum dolor sit amet, consectetur adipisci…" at bounding box center [579, 285] width 742 height 162
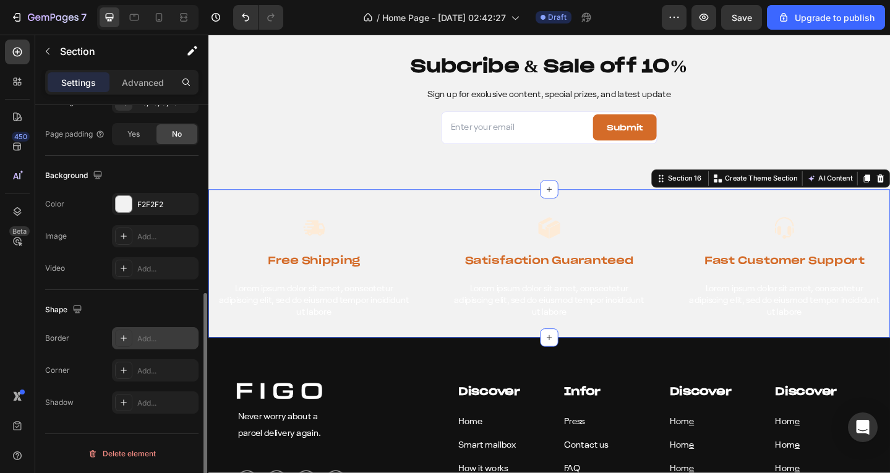
click at [126, 339] on icon at bounding box center [124, 338] width 10 height 10
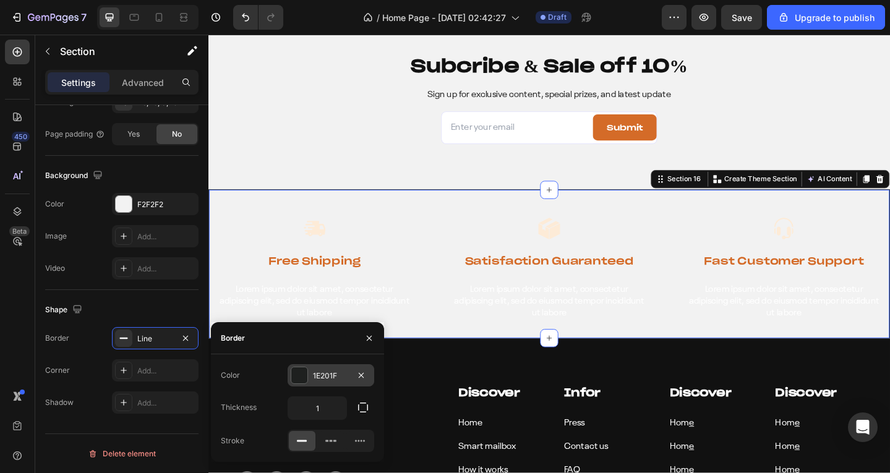
click at [297, 374] on div at bounding box center [299, 375] width 16 height 16
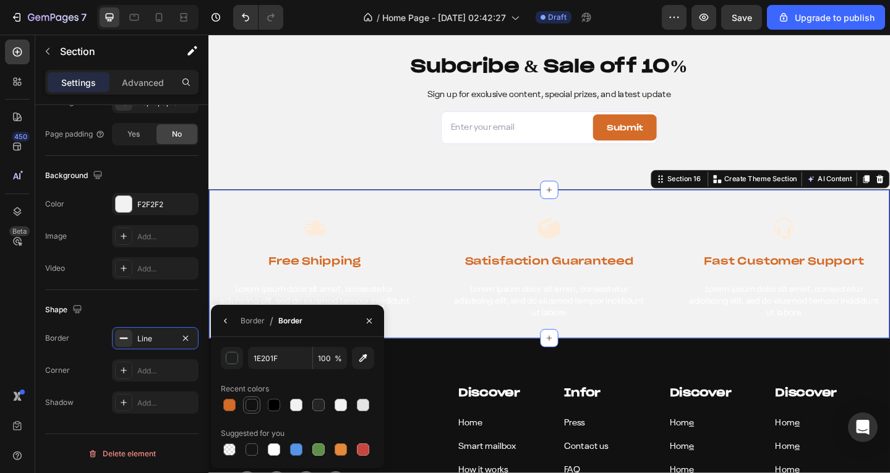
click at [249, 406] on div at bounding box center [252, 405] width 12 height 12
type input "111111"
click at [142, 341] on div "Line" at bounding box center [155, 338] width 36 height 11
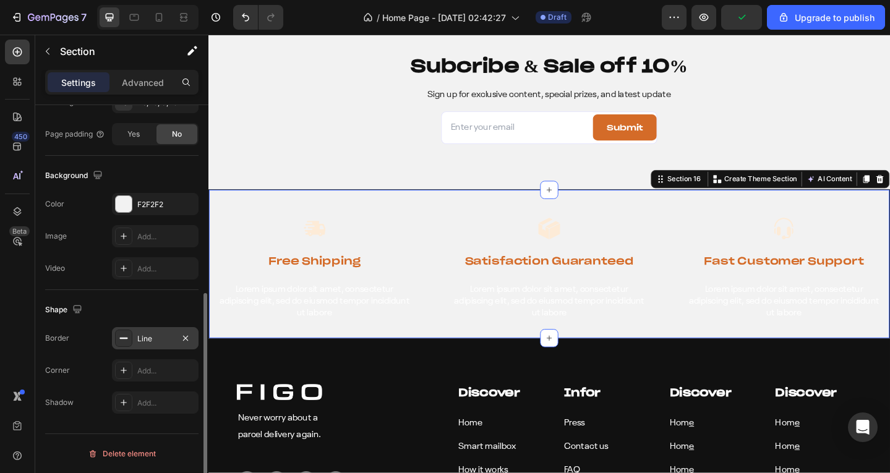
click at [142, 341] on div "Line" at bounding box center [155, 338] width 36 height 11
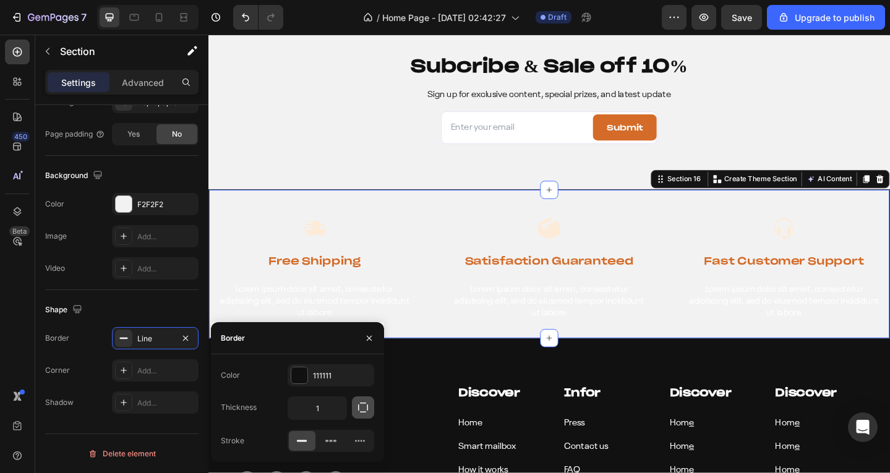
click at [366, 411] on icon "button" at bounding box center [363, 407] width 12 height 12
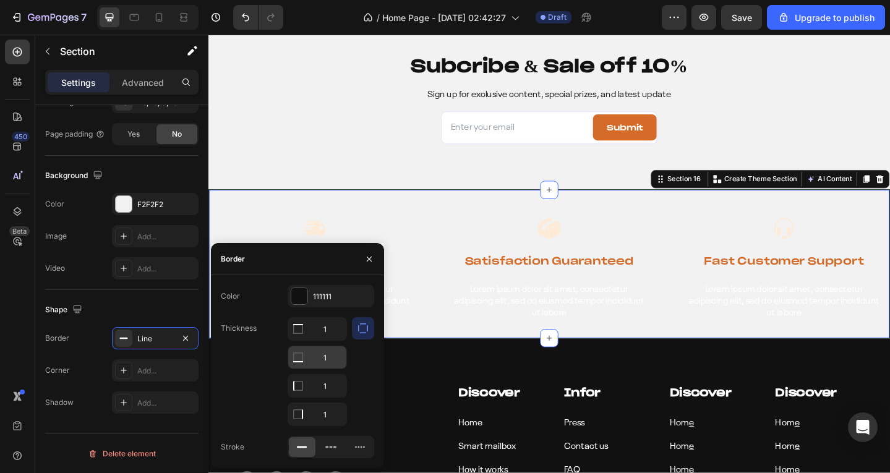
click at [329, 340] on input "1" at bounding box center [317, 329] width 58 height 22
type input "0"
click at [325, 340] on input "1" at bounding box center [317, 329] width 58 height 22
type input "0"
click at [328, 340] on input "1" at bounding box center [317, 329] width 58 height 22
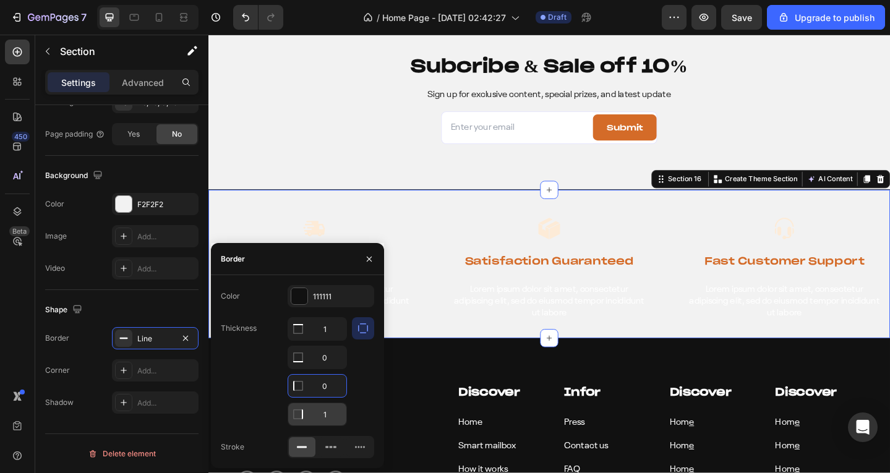
type input "0"
click at [346, 155] on div "Subcribe & Sale off 10% Heading Sign up for exclusive content, special prizes, …" at bounding box center [579, 104] width 742 height 197
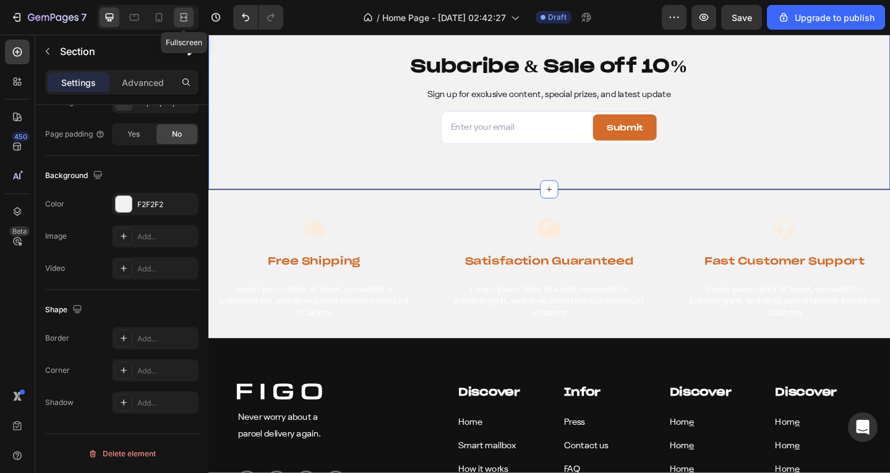
click at [178, 13] on icon at bounding box center [184, 17] width 12 height 12
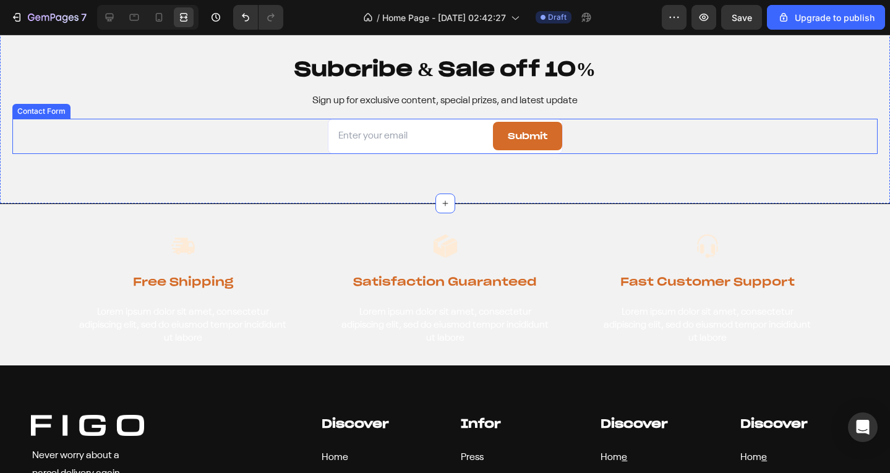
click at [214, 132] on div "Email Field Submit Submit Button Row Contact Form" at bounding box center [444, 136] width 865 height 35
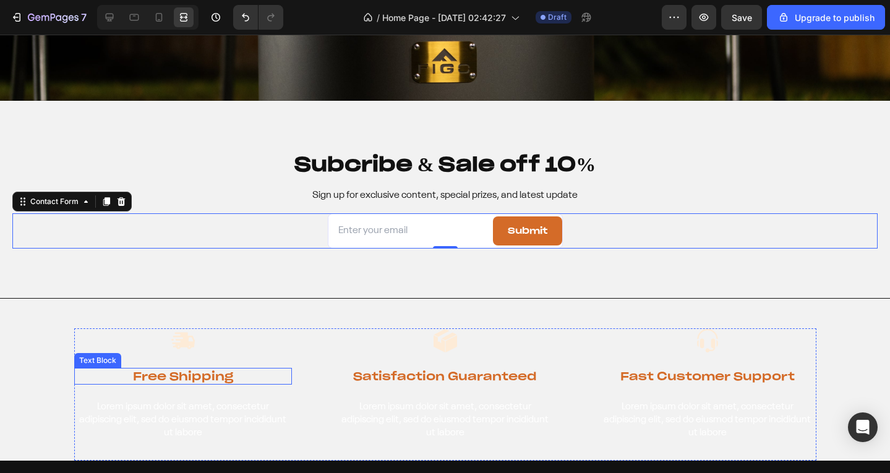
scroll to position [5400, 0]
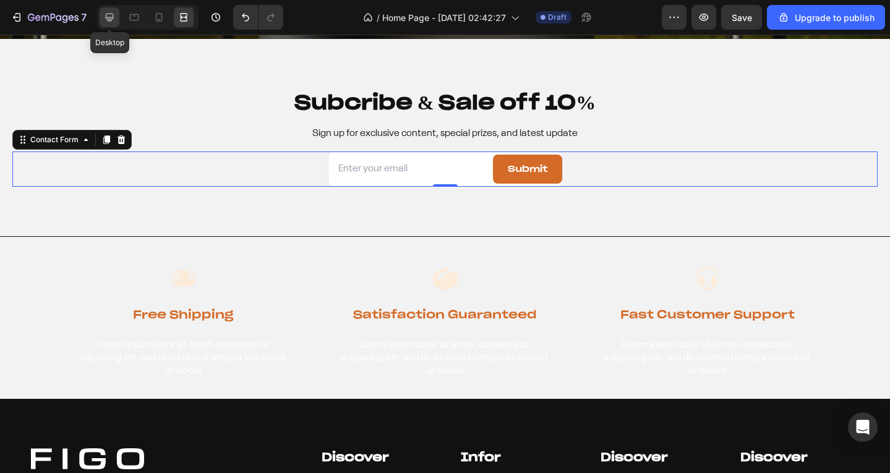
click at [102, 14] on div at bounding box center [110, 17] width 20 height 20
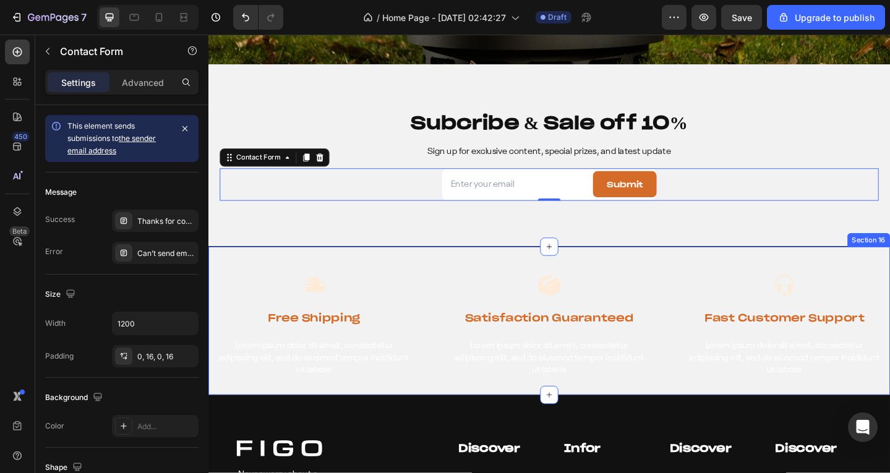
click at [262, 272] on div "Image Free Shipping Text Block Lorem ipsum dolor sit amet, consectetur adipisci…" at bounding box center [579, 346] width 742 height 163
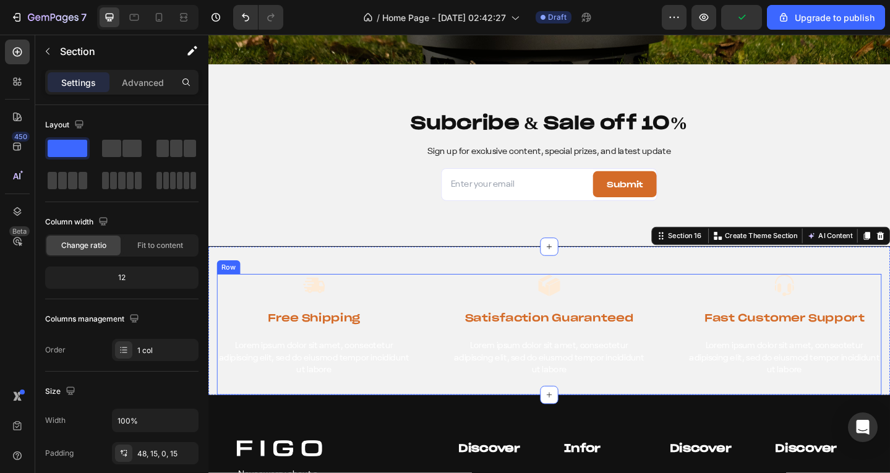
click at [248, 329] on div "Image Free Shipping Text Block Lorem ipsum dolor sit amet, consectetur adipisci…" at bounding box center [324, 362] width 212 height 132
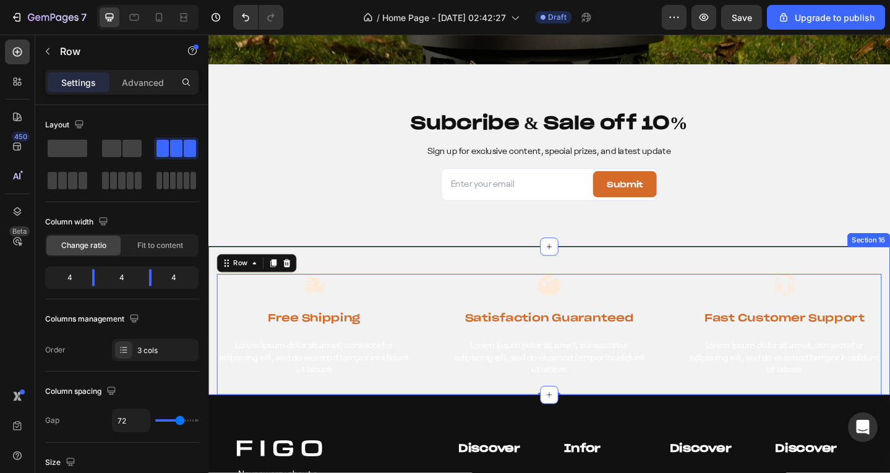
click at [397, 279] on div "Image Free Shipping Text Block Lorem ipsum dolor sit amet, consectetur adipisci…" at bounding box center [579, 346] width 742 height 163
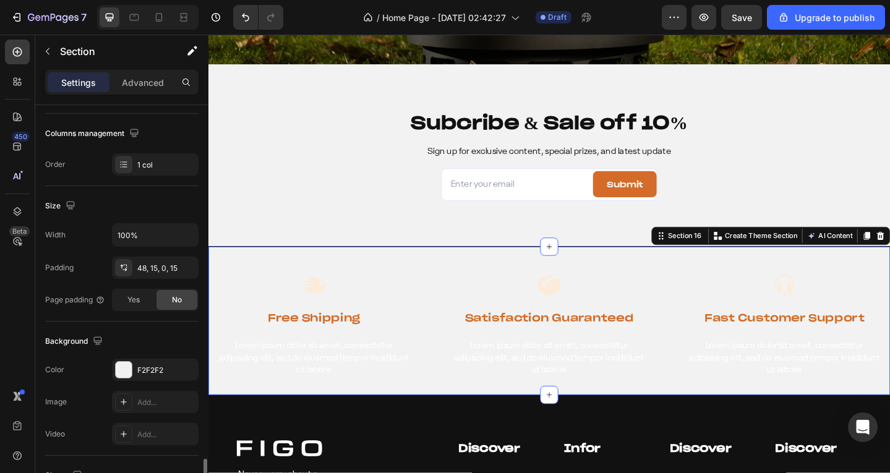
scroll to position [351, 0]
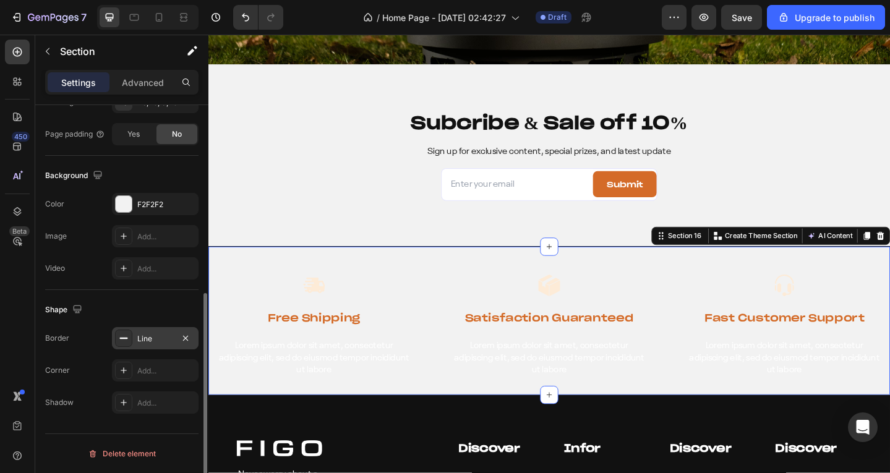
click at [161, 345] on div "Line" at bounding box center [155, 338] width 87 height 22
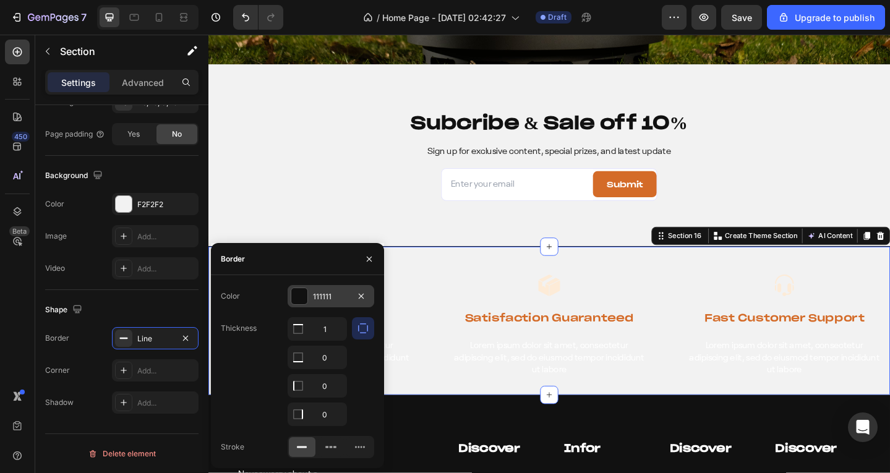
click at [307, 293] on div at bounding box center [299, 296] width 17 height 17
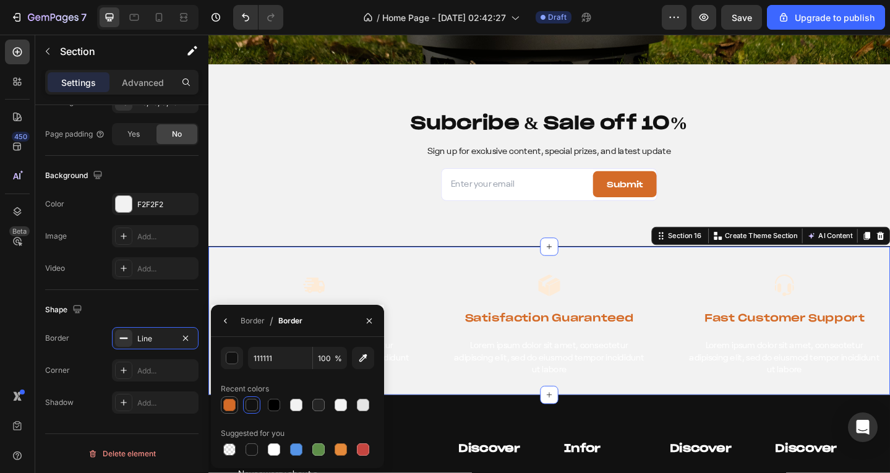
click at [231, 403] on div at bounding box center [229, 405] width 12 height 12
type input "D46B28"
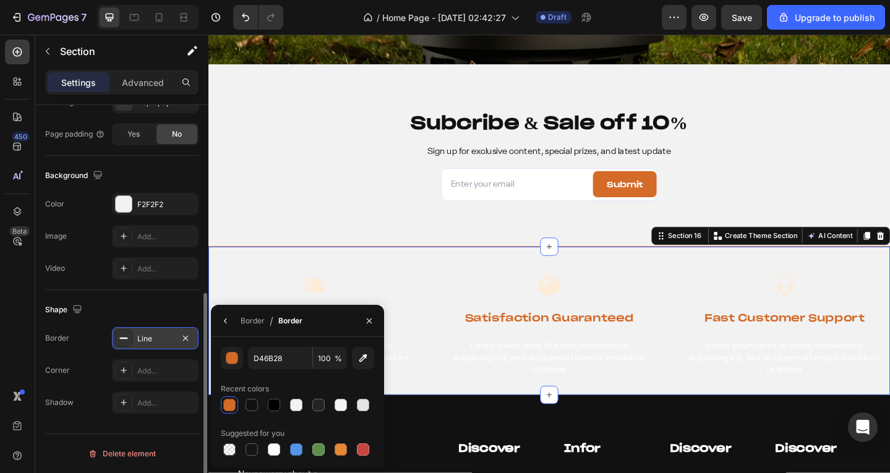
click at [168, 332] on div "Line" at bounding box center [155, 338] width 87 height 22
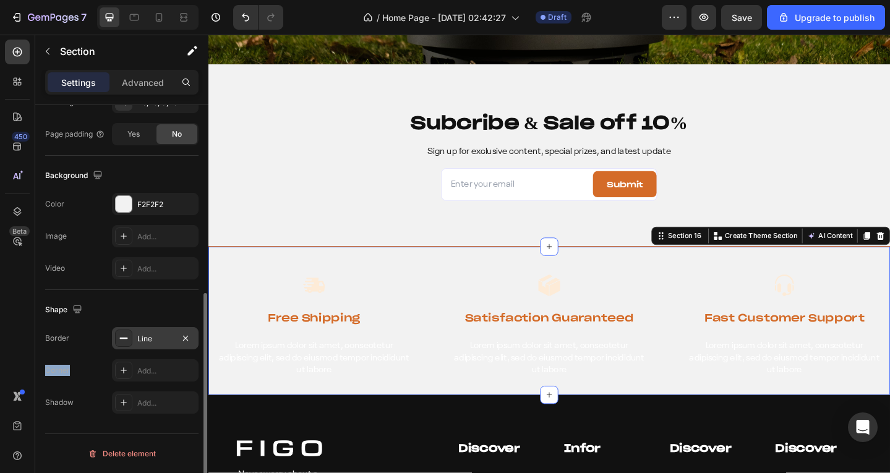
click at [168, 332] on div "Line" at bounding box center [155, 338] width 87 height 22
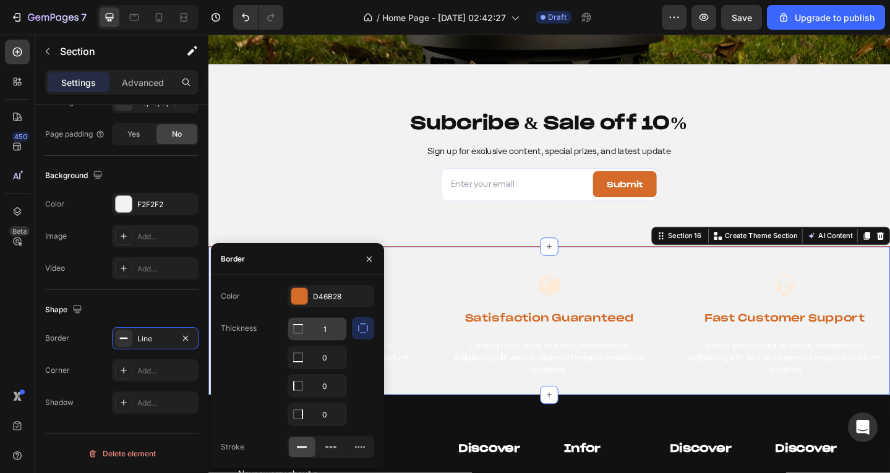
click at [327, 330] on input "1" at bounding box center [317, 329] width 58 height 22
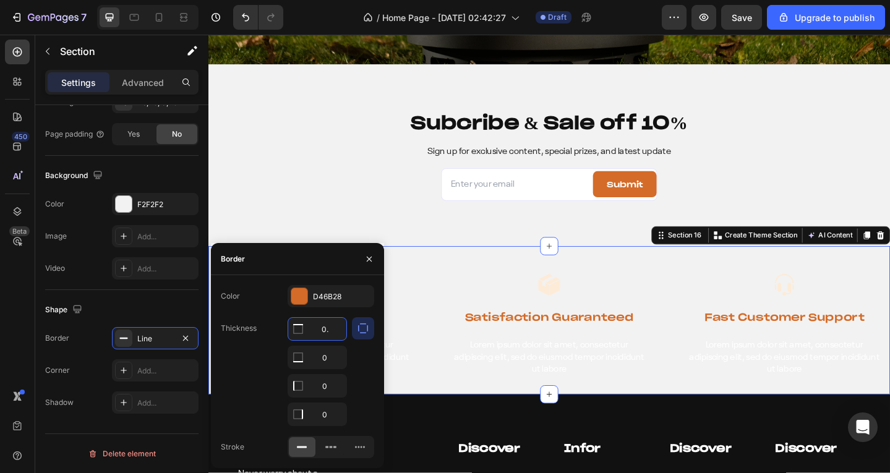
type input "0.5"
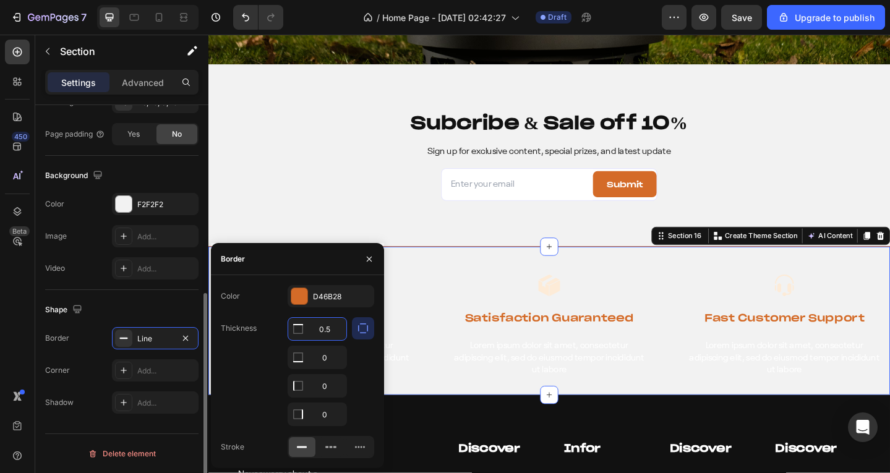
click at [141, 309] on div "Shape" at bounding box center [121, 310] width 153 height 20
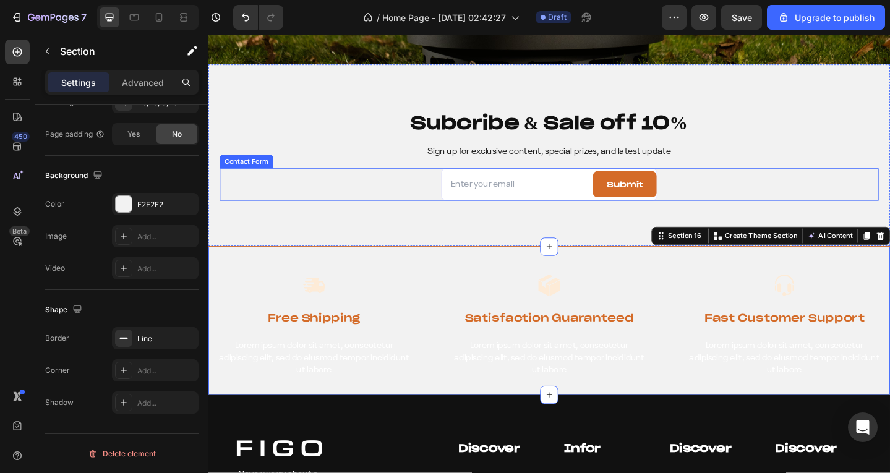
click at [288, 182] on div "Email Field Submit Submit Button Row Contact Form" at bounding box center [580, 198] width 718 height 35
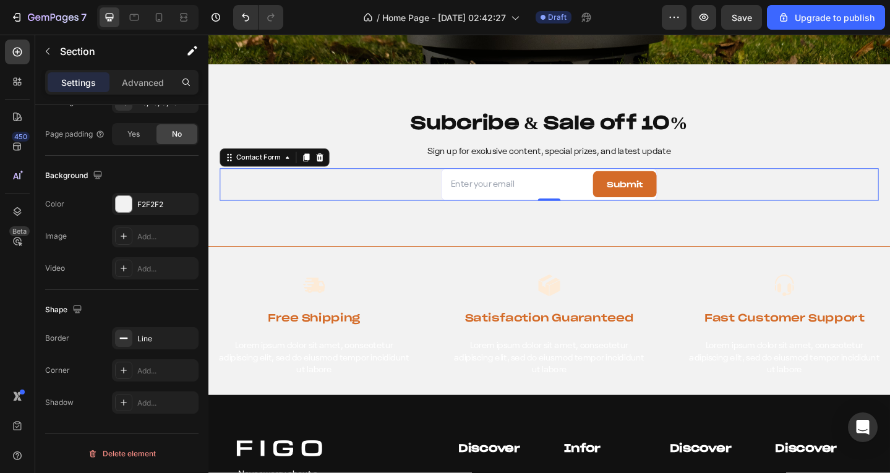
scroll to position [0, 0]
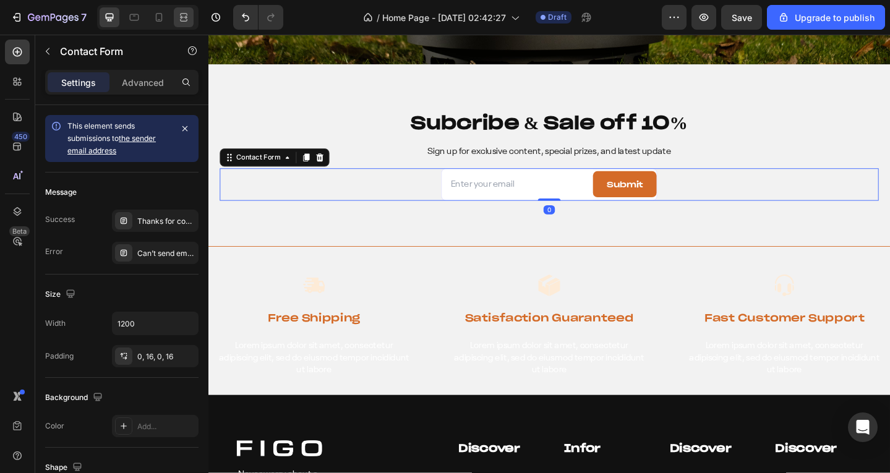
click at [179, 11] on icon at bounding box center [184, 17] width 12 height 12
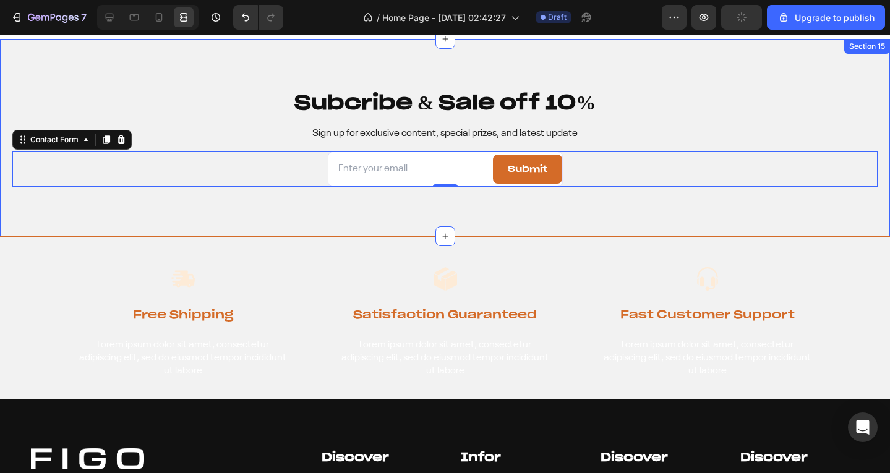
scroll to position [5461, 0]
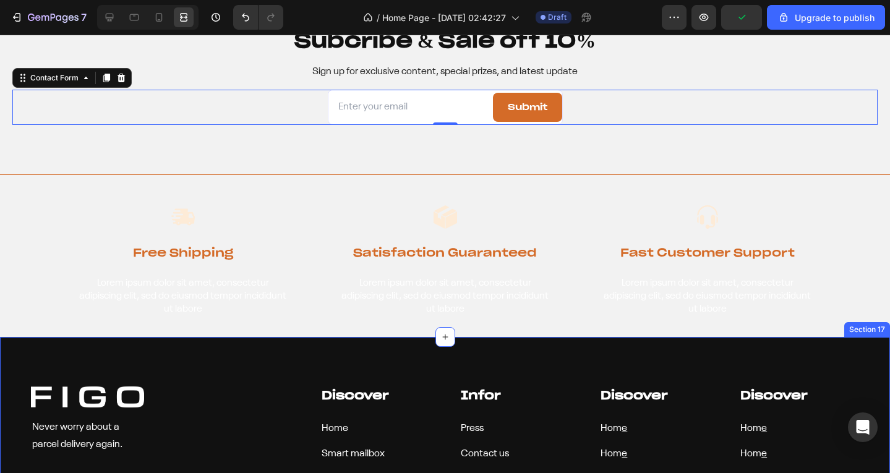
click at [272, 363] on div "Image Never worry about a parcel delivery again. Text block Image Image Image I…" at bounding box center [445, 476] width 890 height 278
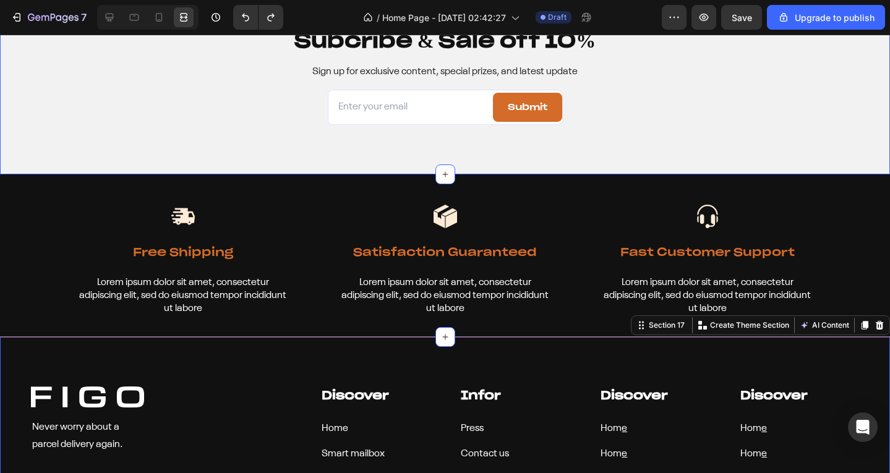
scroll to position [5585, 0]
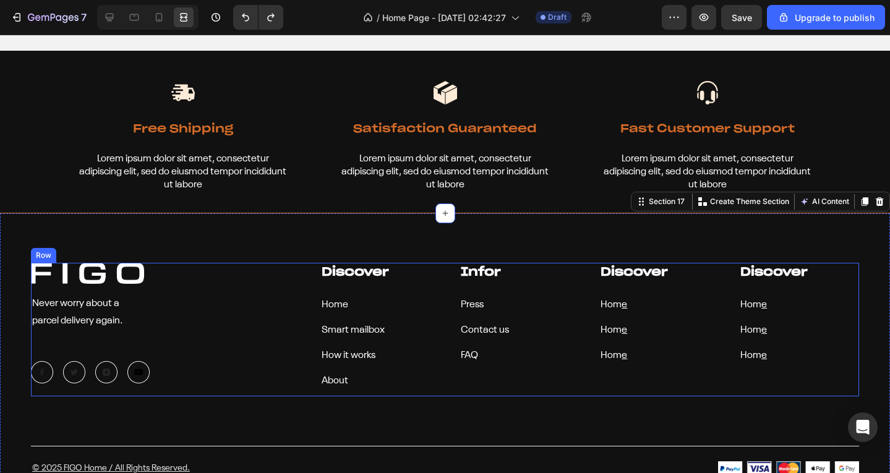
click at [194, 319] on div "Image Never worry about a parcel delivery again. Text block Image Image Image I…" at bounding box center [166, 330] width 270 height 134
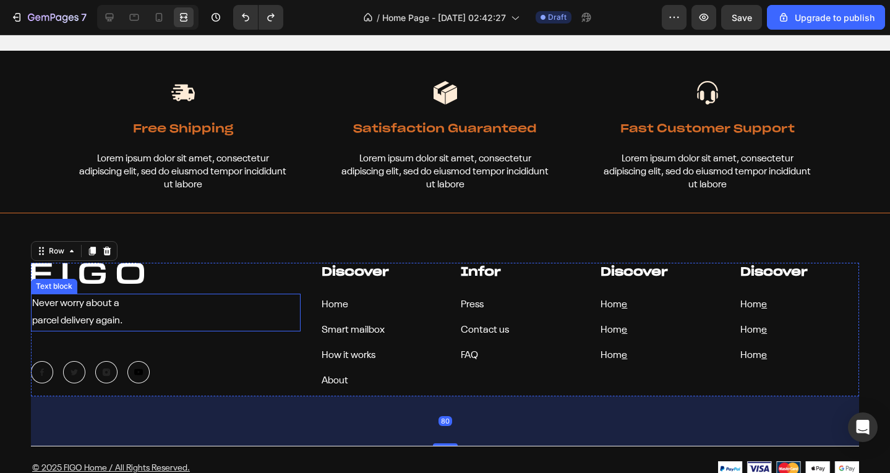
click at [237, 263] on div at bounding box center [166, 273] width 270 height 21
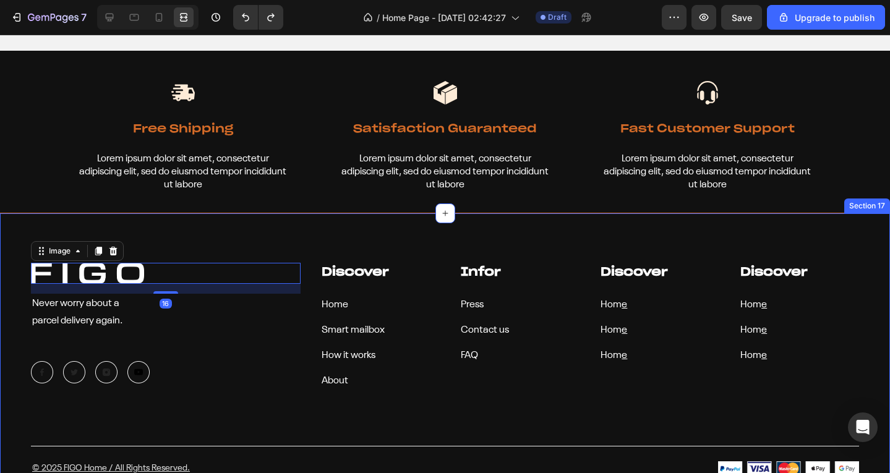
click at [251, 239] on div "Image 16 Never worry about a parcel delivery again. Text block Image Image Imag…" at bounding box center [445, 352] width 890 height 278
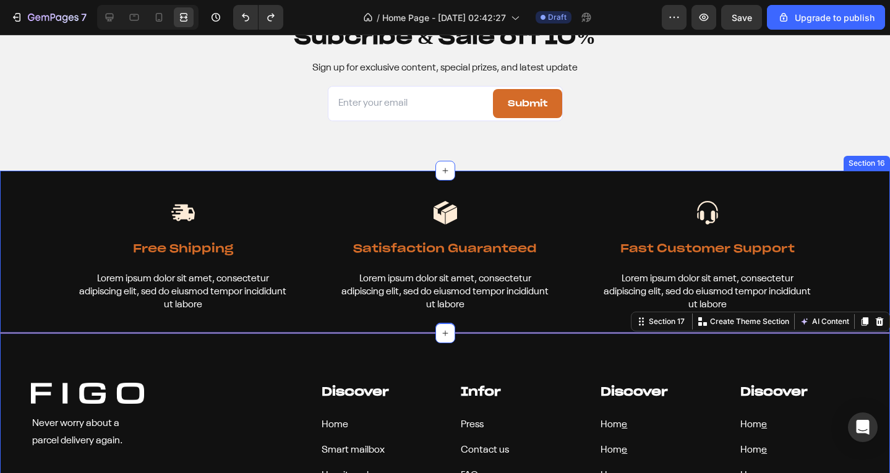
scroll to position [5461, 0]
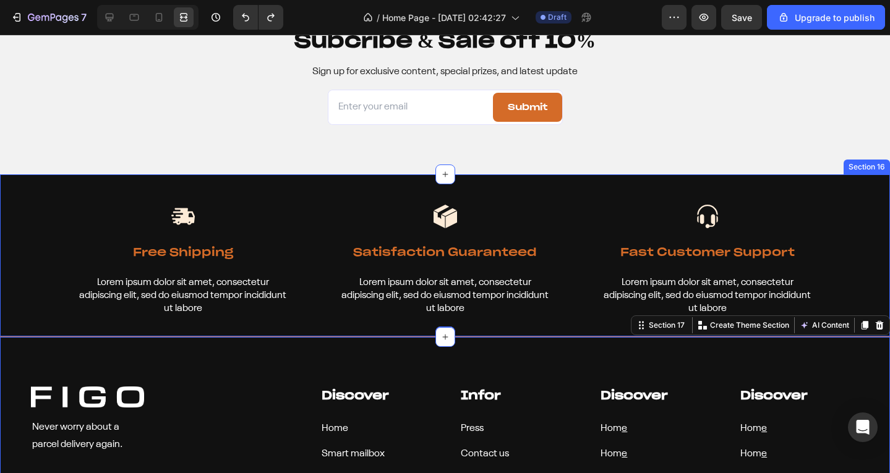
click at [53, 201] on div "Image Free Shipping Text Block Lorem ipsum dolor sit amet, consectetur adipisci…" at bounding box center [445, 255] width 890 height 162
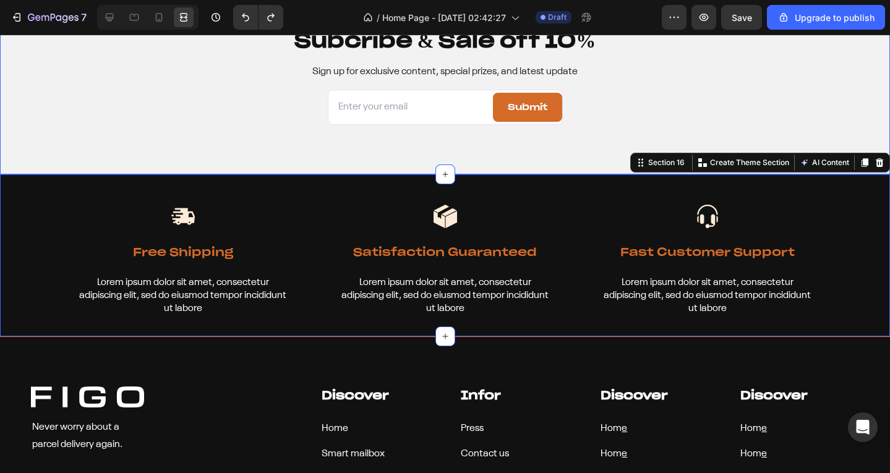
click at [248, 141] on div "Subcribe & Sale off 10% Heading Sign up for exclusive content, special prizes, …" at bounding box center [445, 75] width 890 height 197
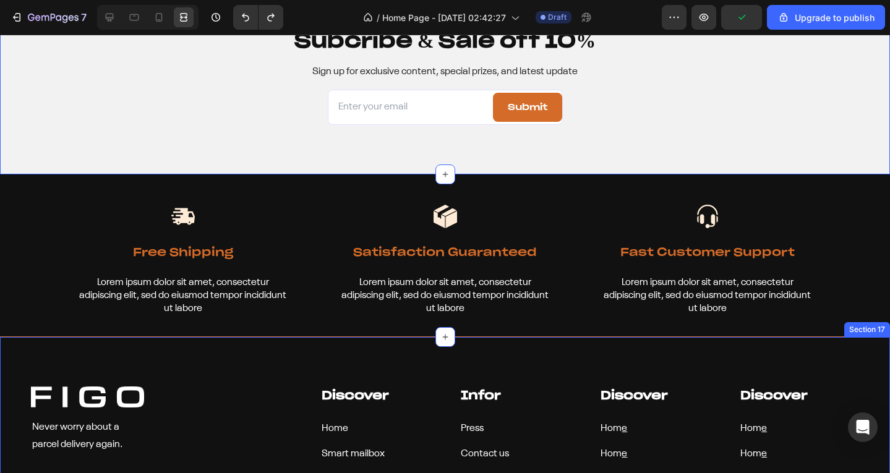
click at [220, 337] on div "Image Never worry about a parcel delivery again. Text block Image Image Image I…" at bounding box center [445, 476] width 890 height 278
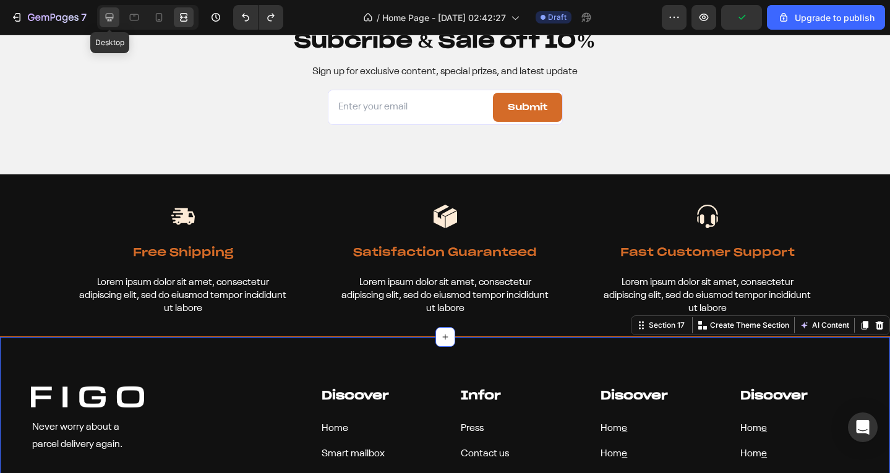
click at [113, 22] on icon at bounding box center [109, 17] width 12 height 12
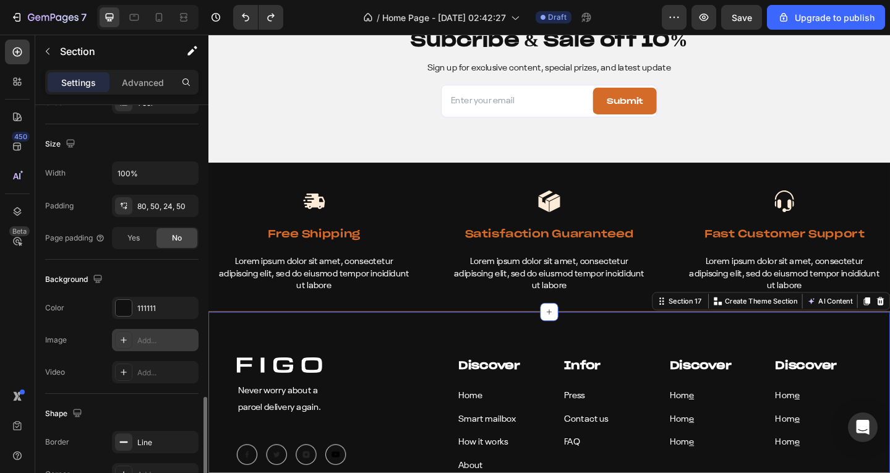
scroll to position [351, 0]
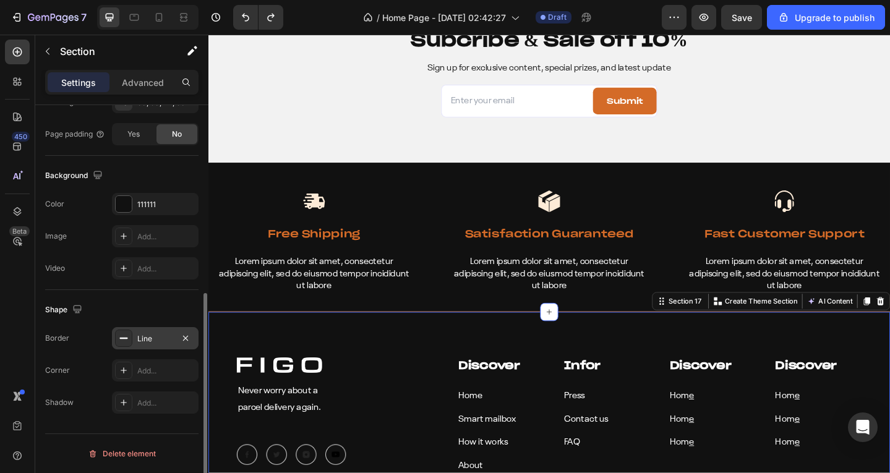
click at [149, 334] on div "Line" at bounding box center [155, 338] width 36 height 11
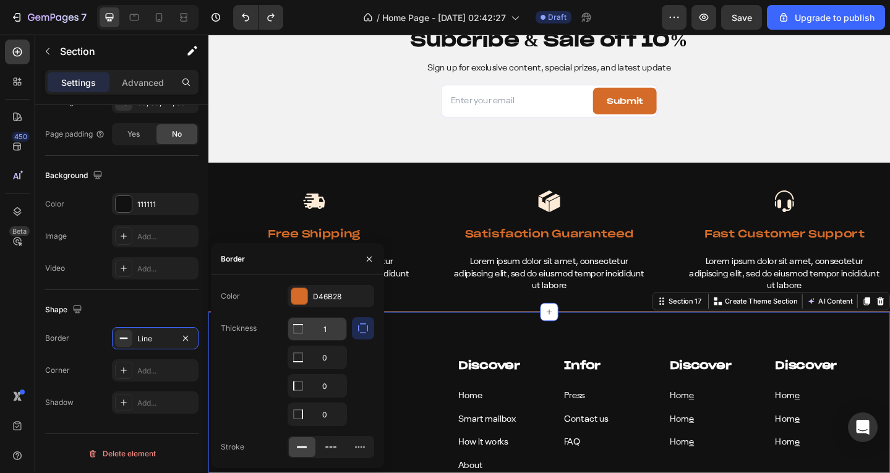
click at [324, 321] on input "1" at bounding box center [317, 329] width 58 height 22
type input "0.5"
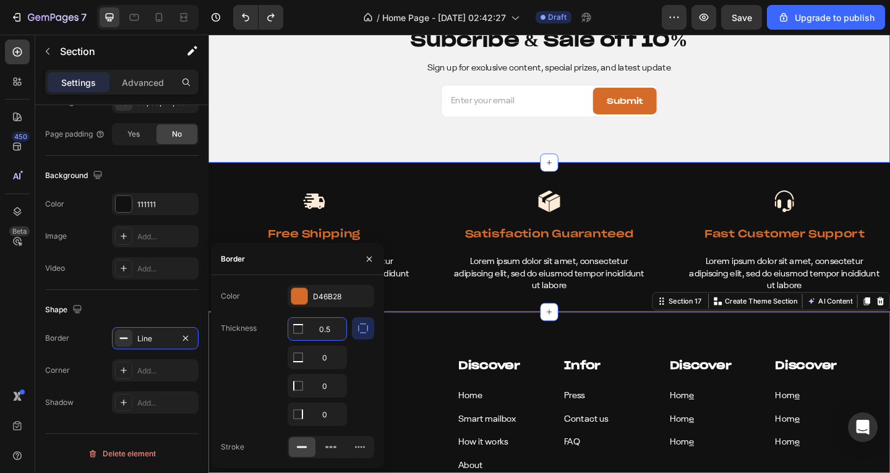
click at [435, 127] on div "Subcribe & Sale off 10% Heading Sign up for exclusive content, special prizes, …" at bounding box center [579, 75] width 742 height 197
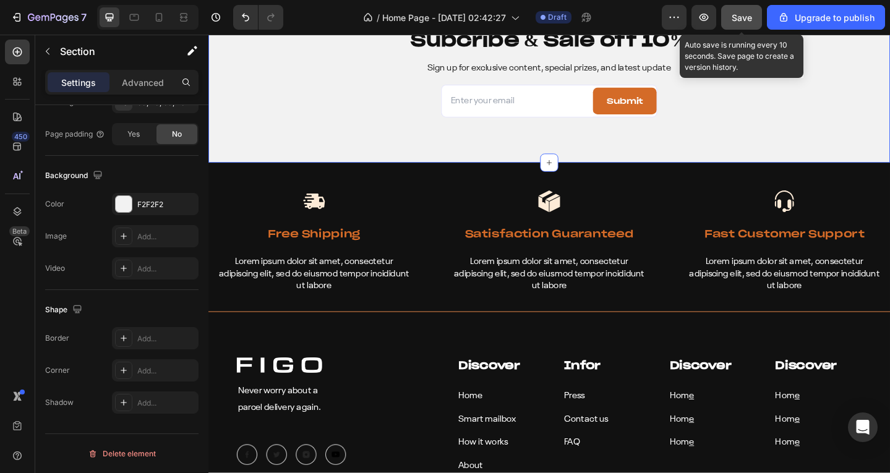
click at [738, 15] on span "Save" at bounding box center [742, 17] width 20 height 11
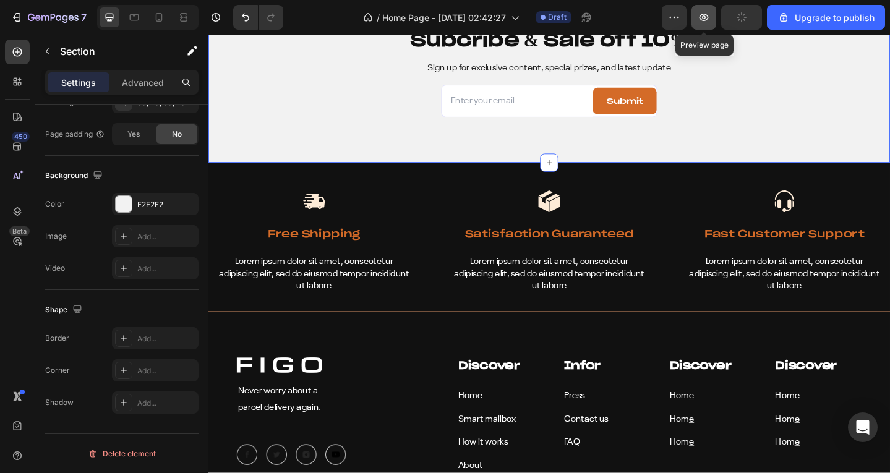
click at [701, 17] on icon "button" at bounding box center [704, 17] width 9 height 7
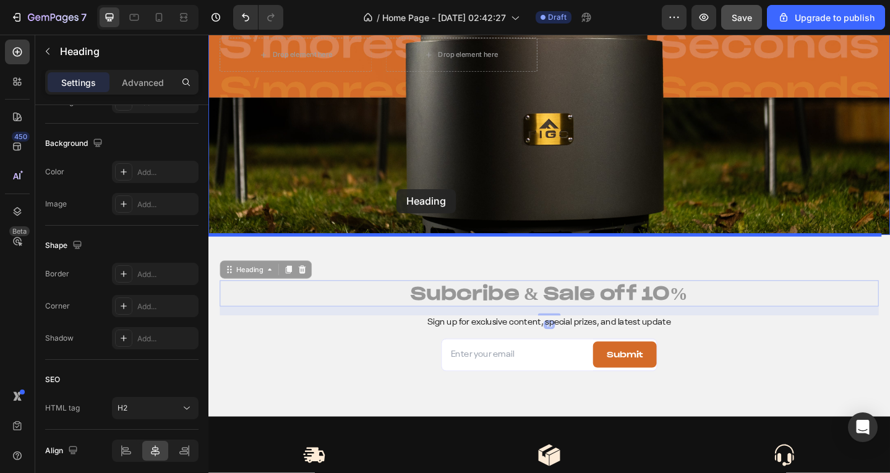
scroll to position [0, 0]
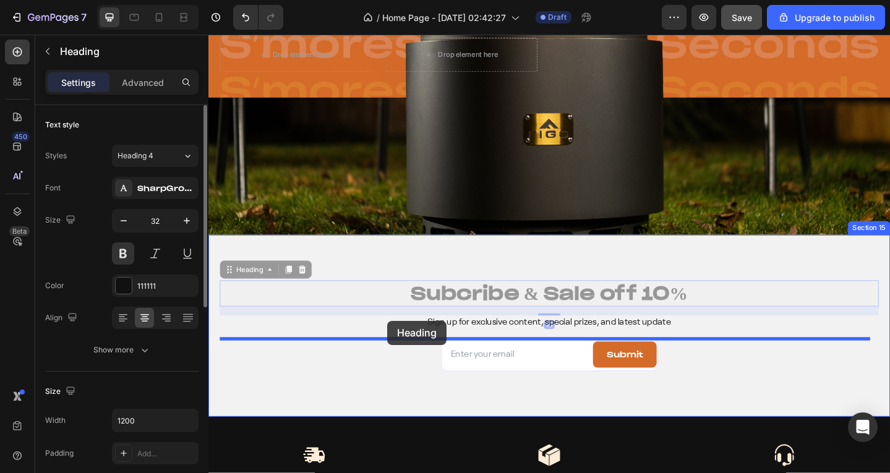
drag, startPoint x: 411, startPoint y: 205, endPoint x: 413, endPoint y: 309, distance: 104.6
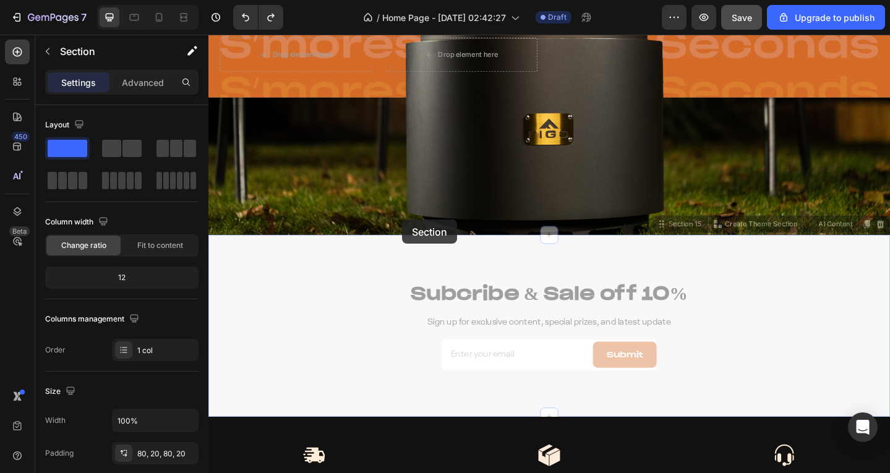
scroll to position [4905, 0]
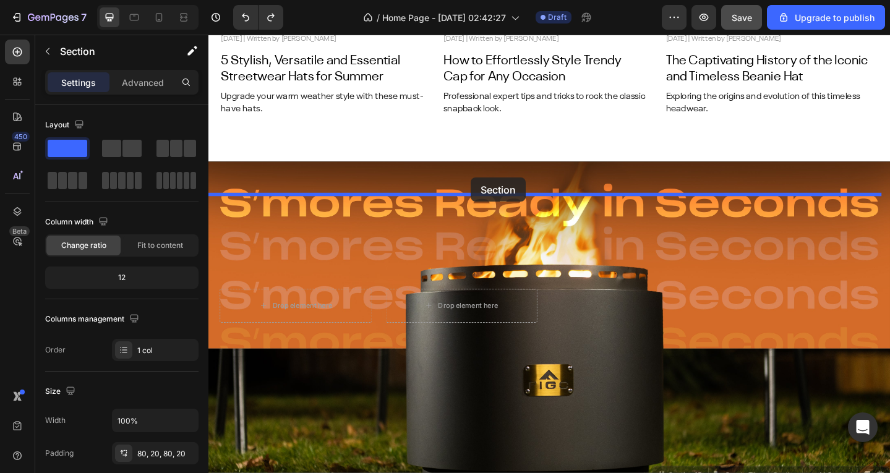
drag, startPoint x: 415, startPoint y: 285, endPoint x: 494, endPoint y: 191, distance: 122.9
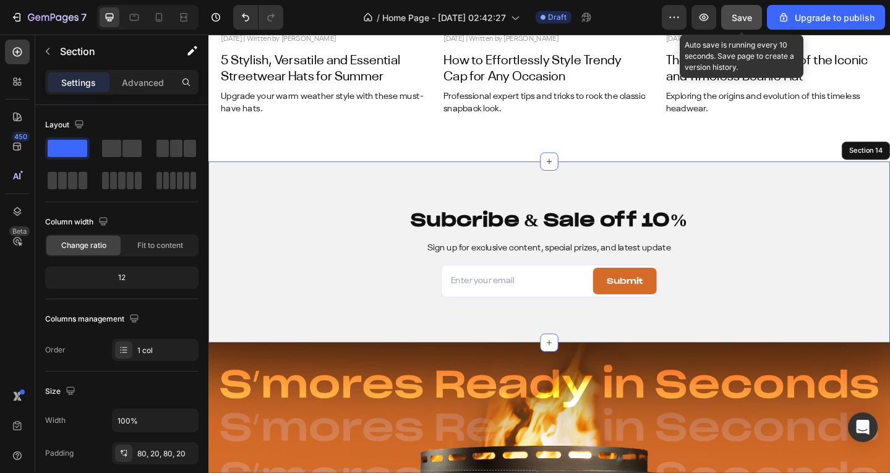
click at [739, 15] on span "Save" at bounding box center [742, 17] width 20 height 11
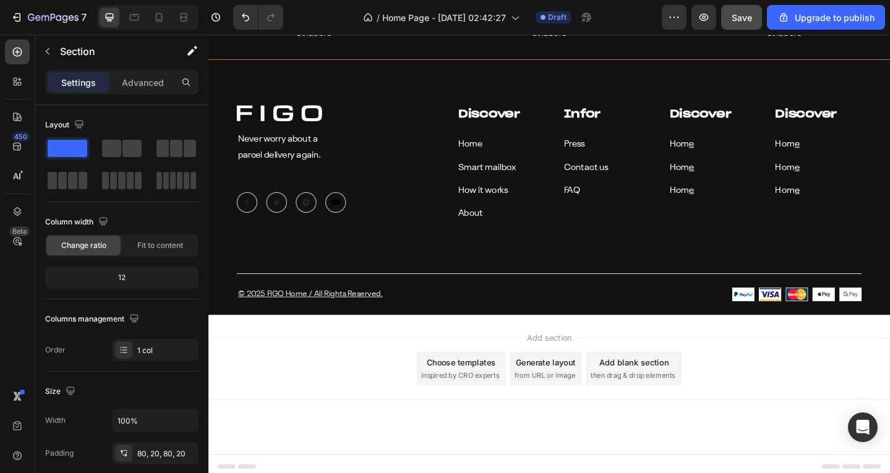
scroll to position [5733, 0]
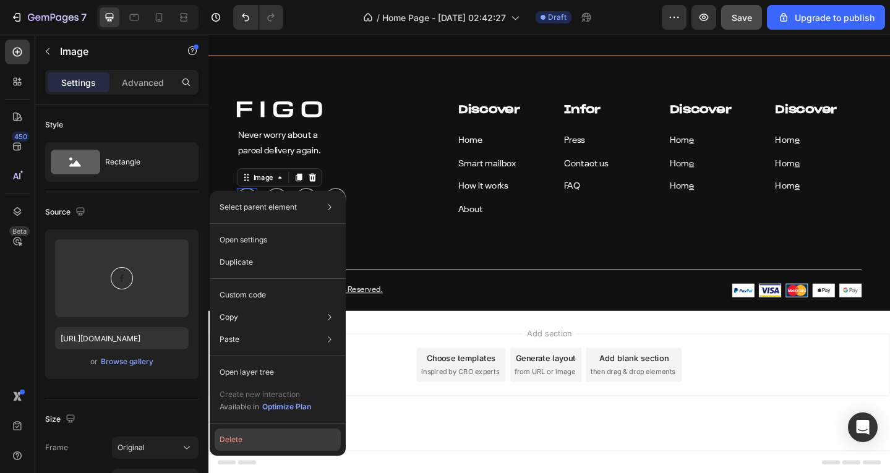
click at [234, 440] on button "Delete" at bounding box center [278, 440] width 126 height 22
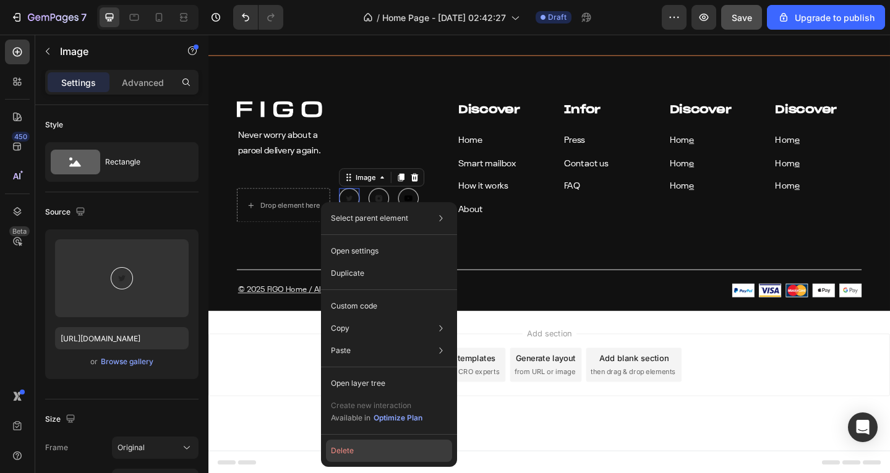
click at [371, 453] on button "Delete" at bounding box center [389, 451] width 126 height 22
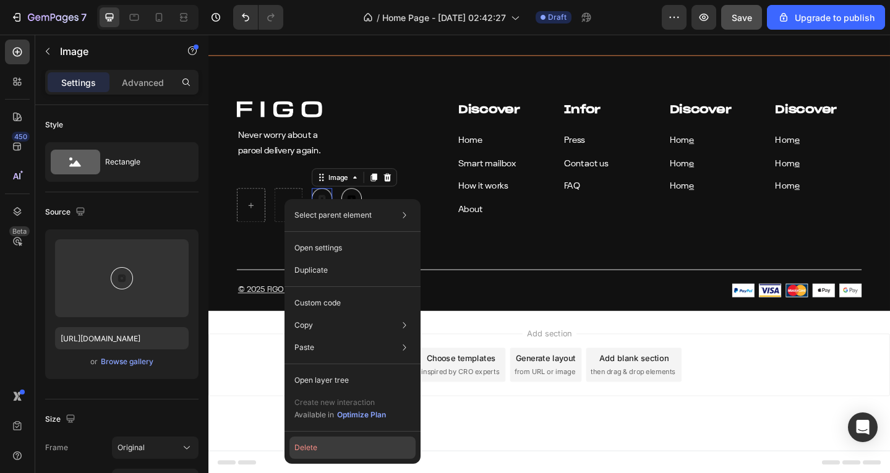
drag, startPoint x: 341, startPoint y: 448, endPoint x: 152, endPoint y: 370, distance: 204.7
click at [341, 448] on button "Delete" at bounding box center [353, 448] width 126 height 22
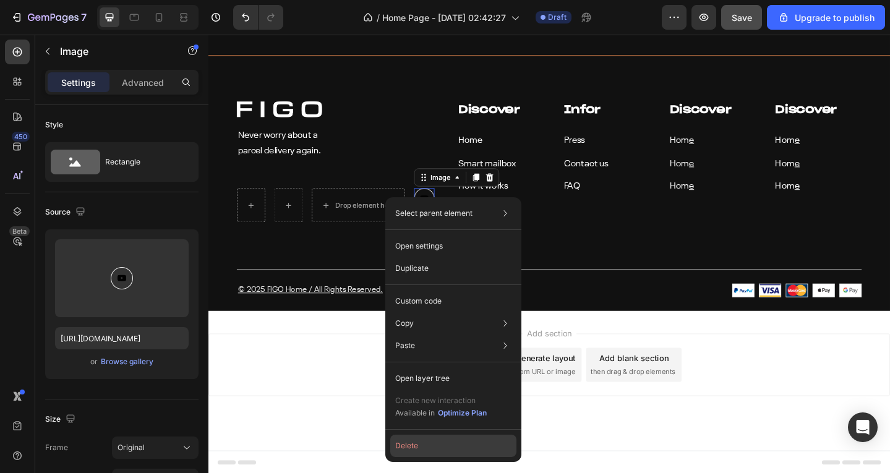
click at [413, 450] on button "Delete" at bounding box center [453, 446] width 126 height 22
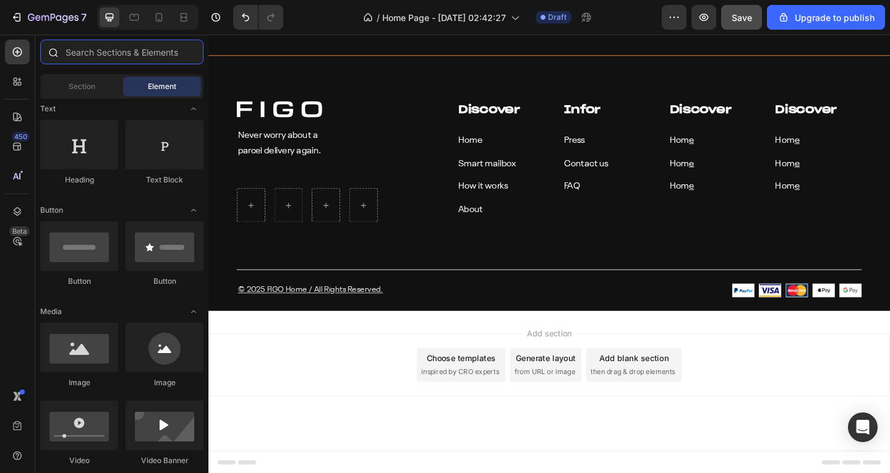
click at [112, 53] on input "text" at bounding box center [121, 52] width 163 height 25
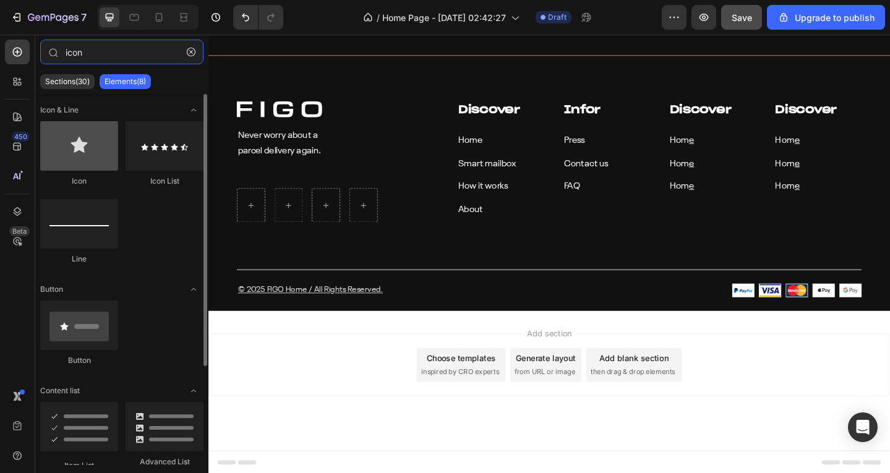
type input "icon"
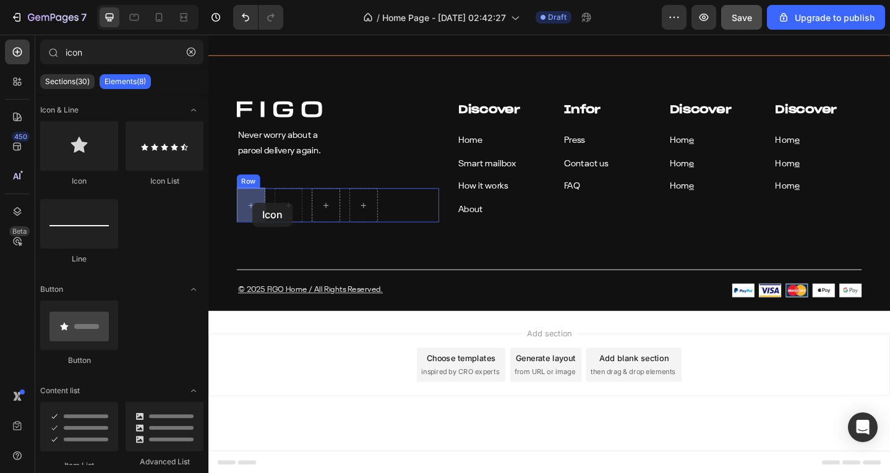
drag, startPoint x: 269, startPoint y: 174, endPoint x: 256, endPoint y: 218, distance: 45.2
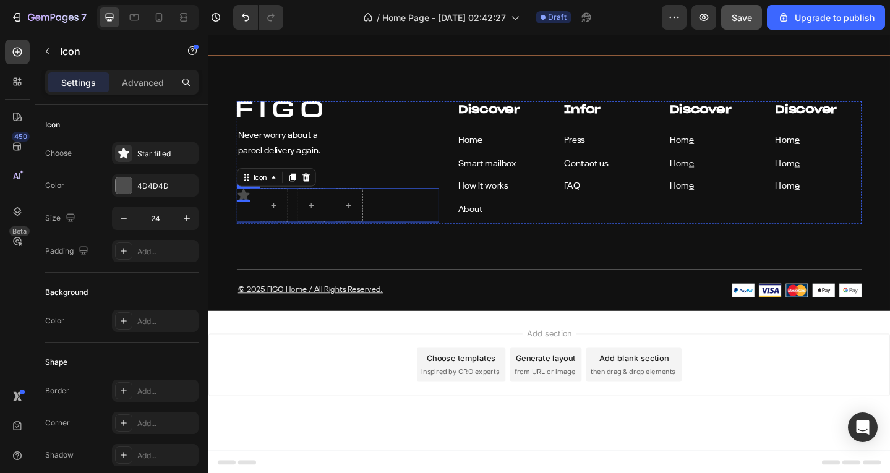
click at [390, 209] on div "Icon 0 Row" at bounding box center [349, 220] width 220 height 37
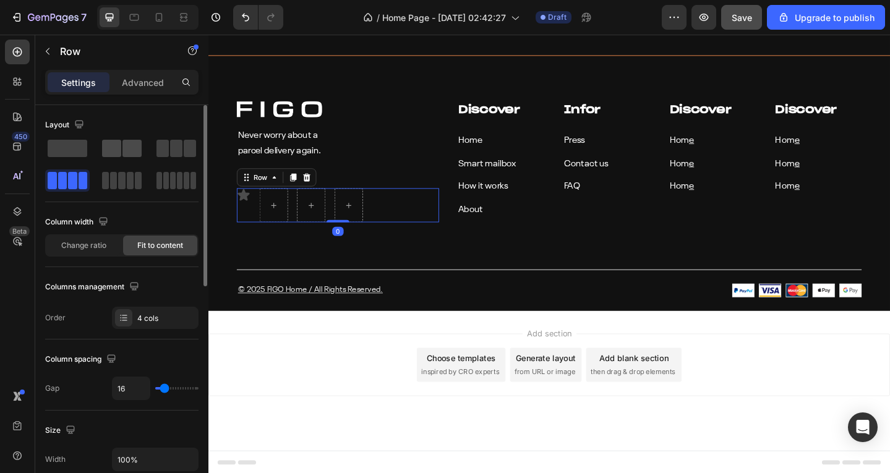
click at [130, 148] on span at bounding box center [131, 148] width 19 height 17
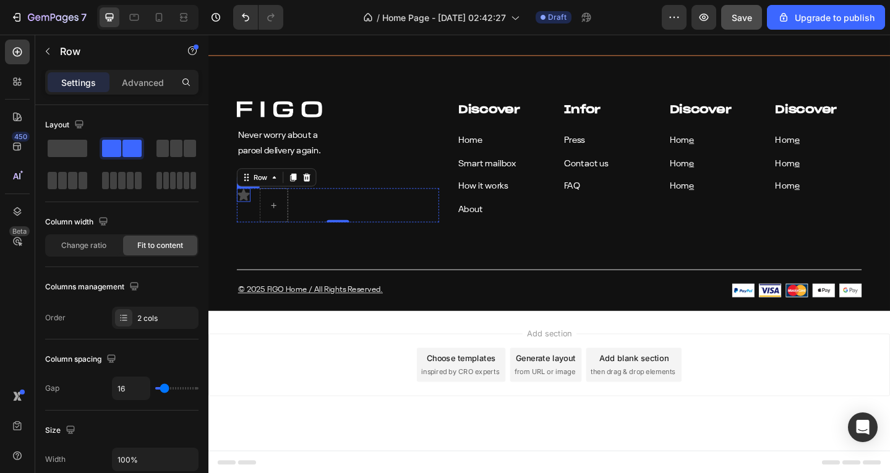
click at [248, 207] on icon at bounding box center [247, 210] width 13 height 12
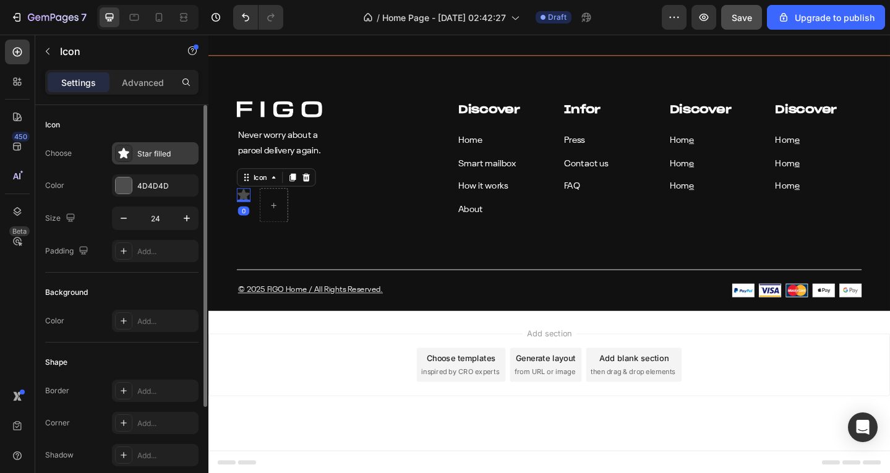
click at [146, 157] on div "Star filled" at bounding box center [166, 153] width 58 height 11
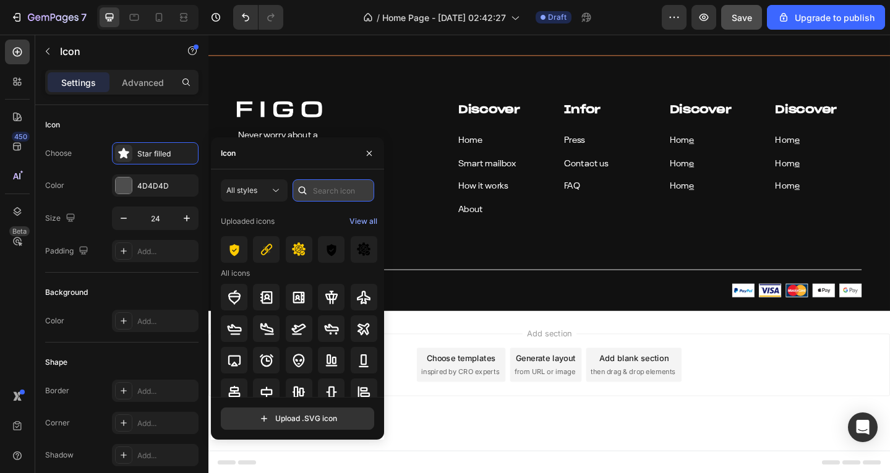
click at [328, 197] on input "text" at bounding box center [334, 190] width 82 height 22
type input "facebook"
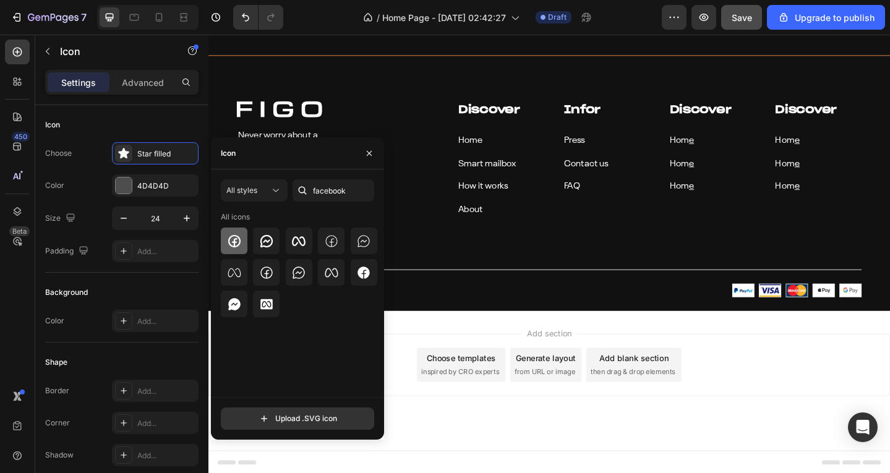
click at [232, 237] on icon at bounding box center [234, 241] width 15 height 15
click at [439, 122] on div at bounding box center [349, 116] width 220 height 17
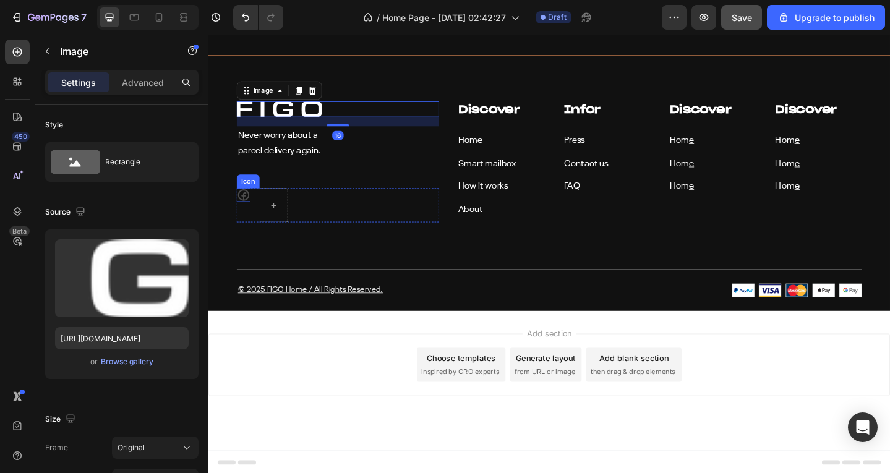
click at [248, 207] on icon at bounding box center [246, 209] width 15 height 15
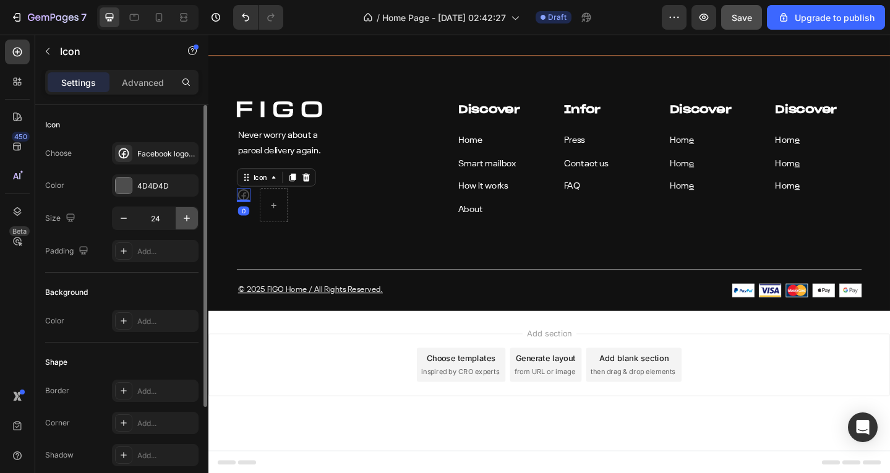
click at [180, 220] on button "button" at bounding box center [187, 218] width 22 height 22
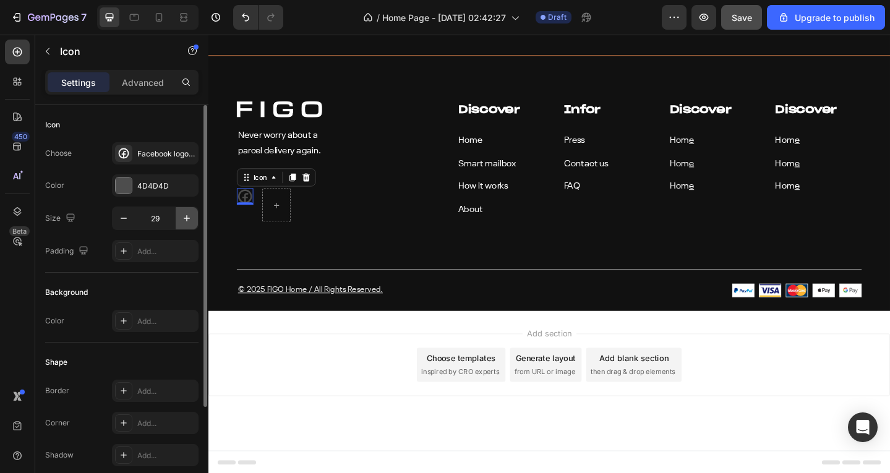
click at [180, 220] on button "button" at bounding box center [187, 218] width 22 height 22
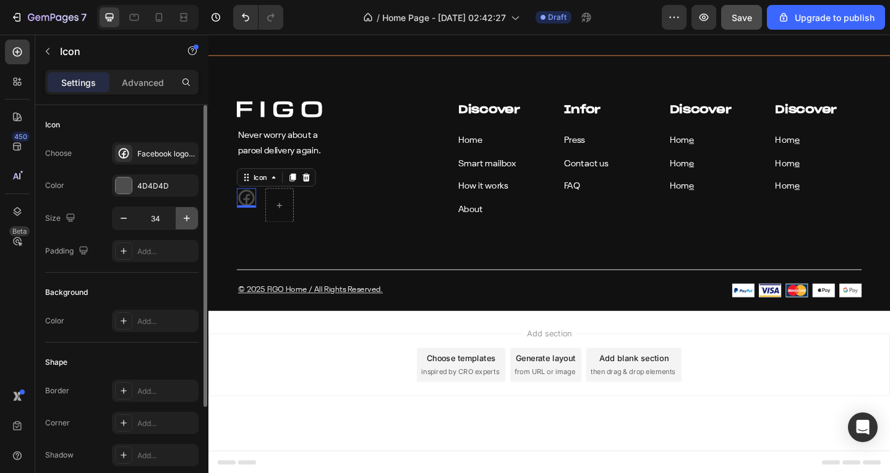
click at [180, 220] on button "button" at bounding box center [187, 218] width 22 height 22
type input "36"
click at [164, 177] on div "4D4D4D" at bounding box center [155, 185] width 87 height 22
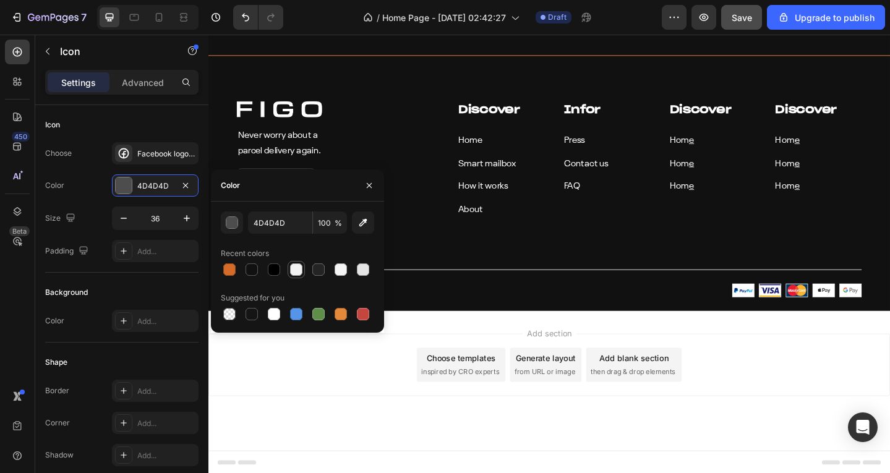
click at [304, 265] on div at bounding box center [296, 269] width 17 height 17
click at [222, 226] on button "button" at bounding box center [232, 223] width 22 height 22
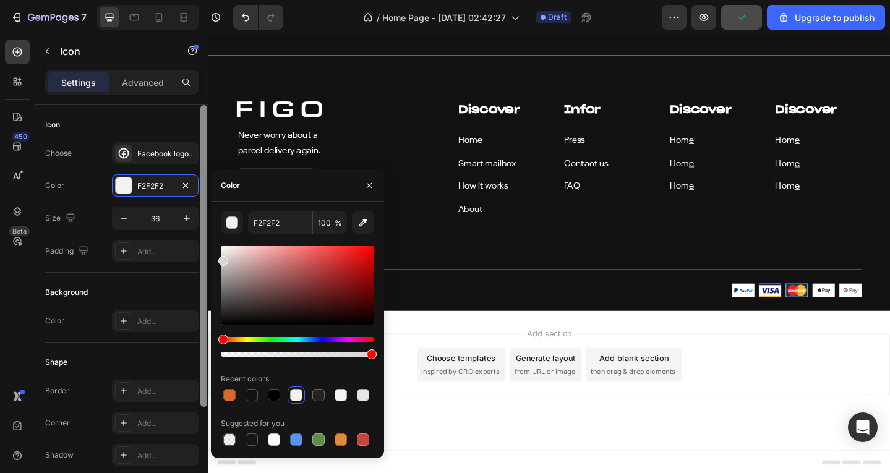
type input "D6D6D6"
drag, startPoint x: 220, startPoint y: 251, endPoint x: 202, endPoint y: 259, distance: 19.1
click at [202, 259] on div "450 Beta icon Sections(30) Elements(8) Icon & Line Icon Icon List Line Button B…" at bounding box center [104, 254] width 208 height 439
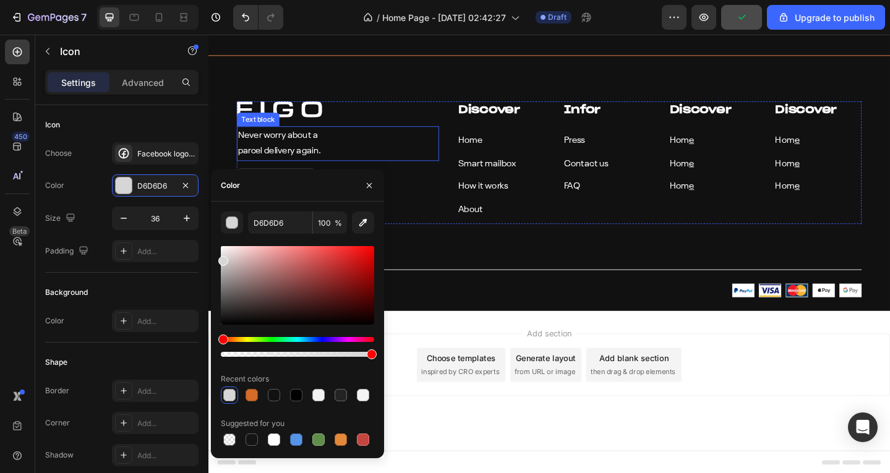
click at [437, 154] on p "parcel delivery again." at bounding box center [350, 162] width 218 height 18
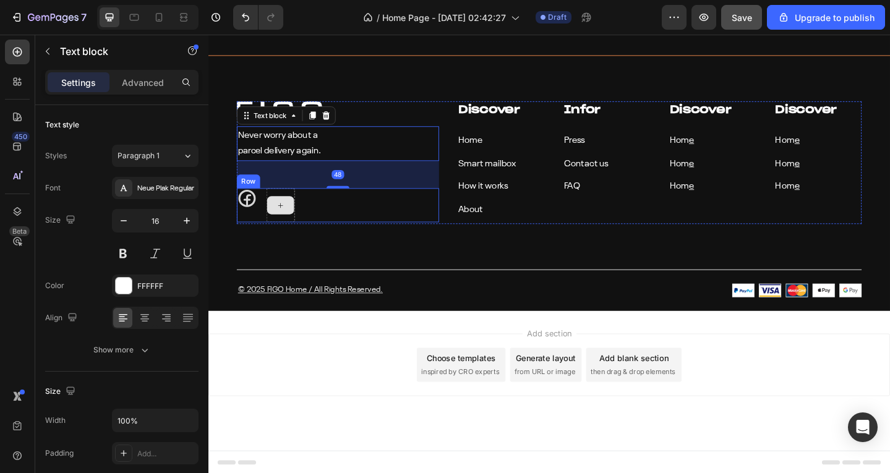
click at [278, 214] on div at bounding box center [287, 221] width 30 height 20
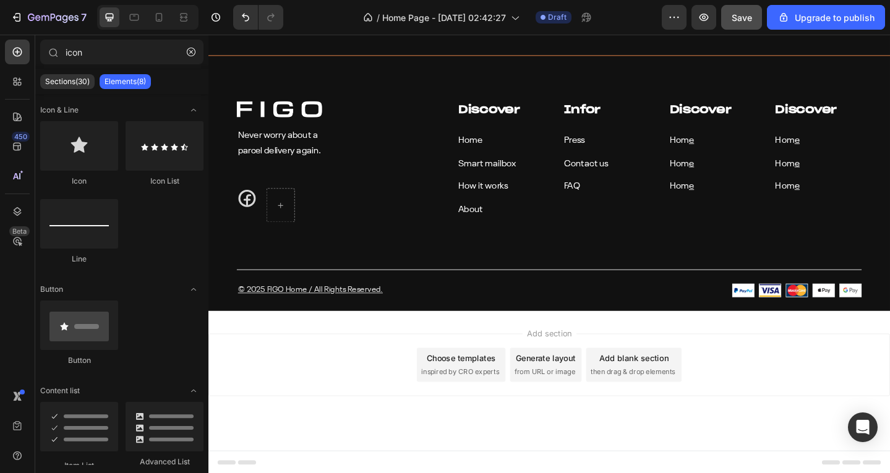
click at [124, 38] on div "icon Sections(30) Elements(8) Icon & Line Icon Icon List Line Button Button Con…" at bounding box center [121, 254] width 173 height 439
drag, startPoint x: 310, startPoint y: 182, endPoint x: 294, endPoint y: 218, distance: 39.9
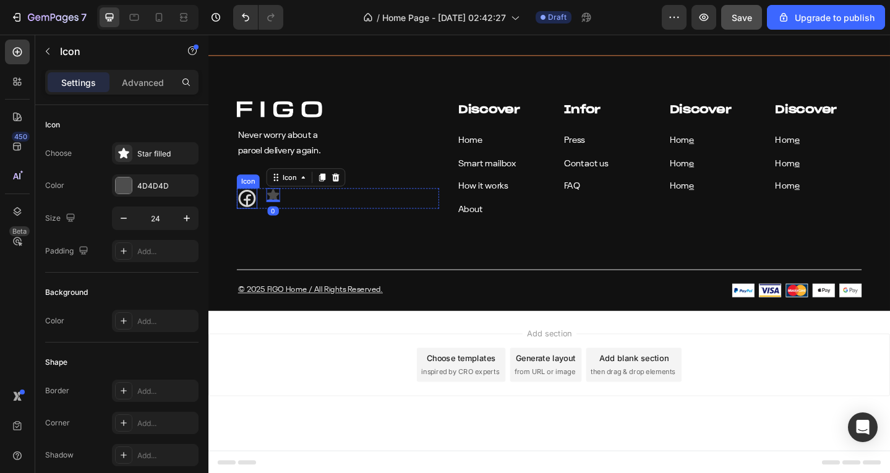
click at [239, 215] on icon at bounding box center [250, 213] width 22 height 22
click at [281, 210] on icon at bounding box center [279, 210] width 13 height 12
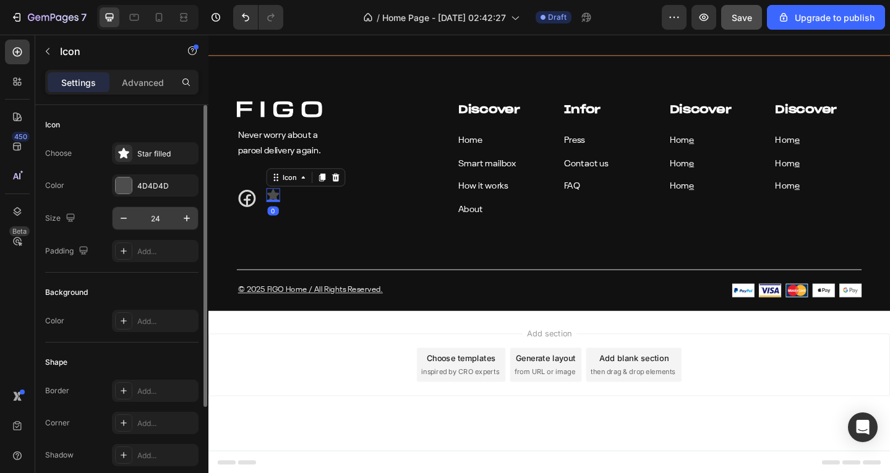
click at [149, 216] on input "24" at bounding box center [155, 218] width 41 height 22
type input "36"
click at [95, 233] on div "Choose Star filled Color 4D4D4D Size 36 Padding Add..." at bounding box center [121, 202] width 153 height 120
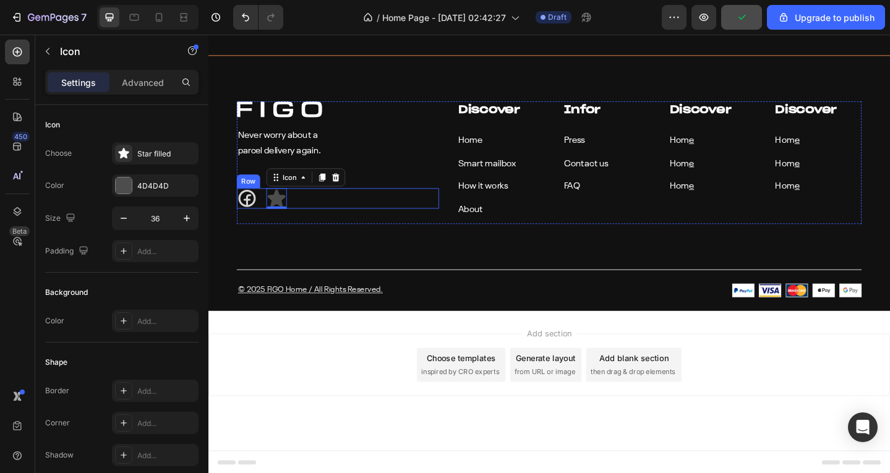
click at [245, 213] on icon at bounding box center [250, 213] width 22 height 22
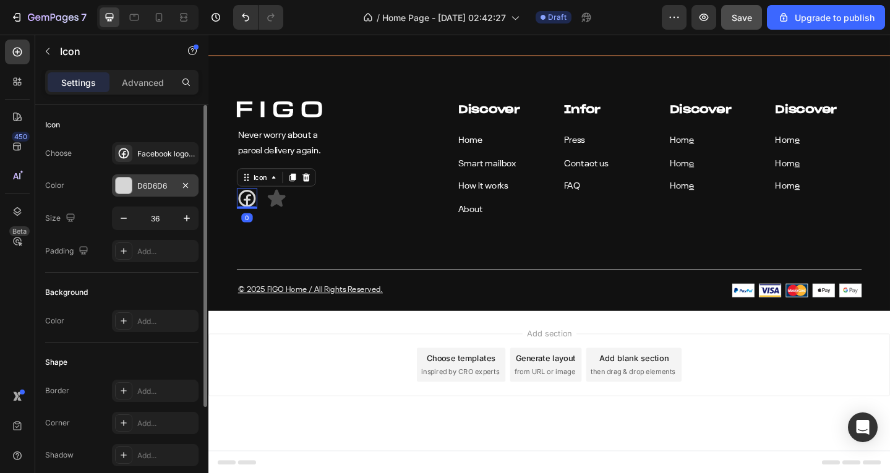
click at [162, 183] on div "D6D6D6" at bounding box center [155, 186] width 36 height 11
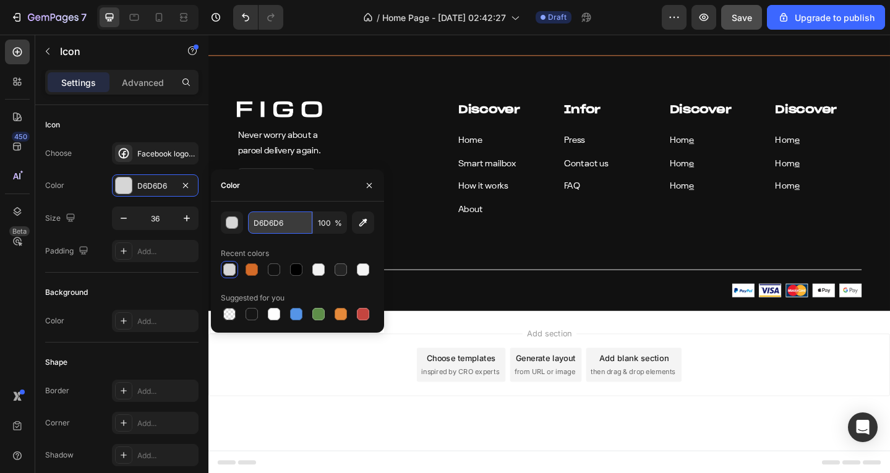
click at [288, 230] on input "D6D6D6" at bounding box center [280, 223] width 64 height 22
click at [406, 172] on div "Image Never worry about a parcel delivery again. Text block Icon 0 Icon Row" at bounding box center [349, 175] width 220 height 134
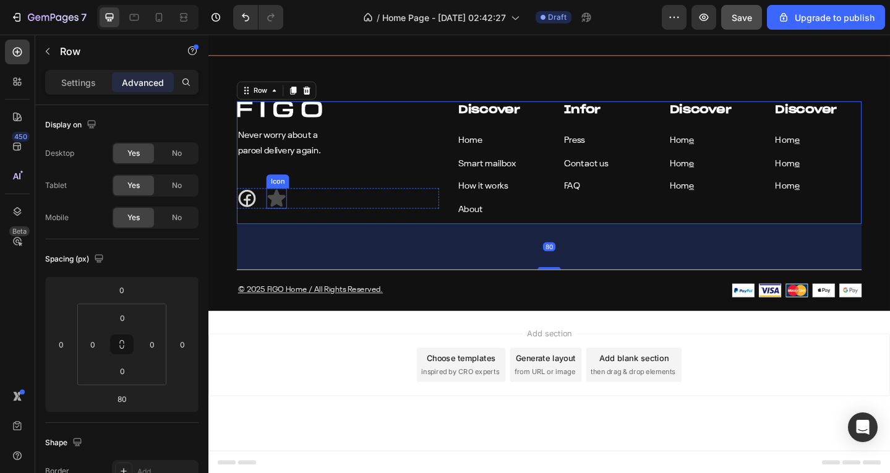
click at [285, 211] on icon at bounding box center [282, 213] width 19 height 19
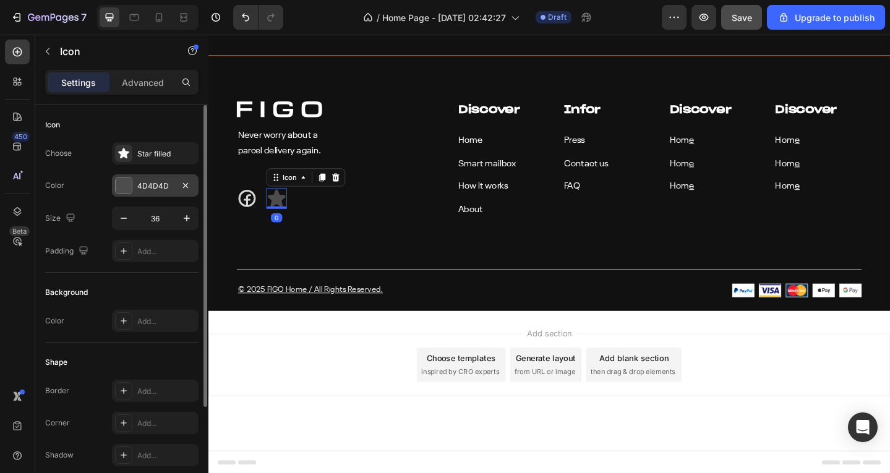
click at [157, 193] on div "4D4D4D" at bounding box center [155, 185] width 87 height 22
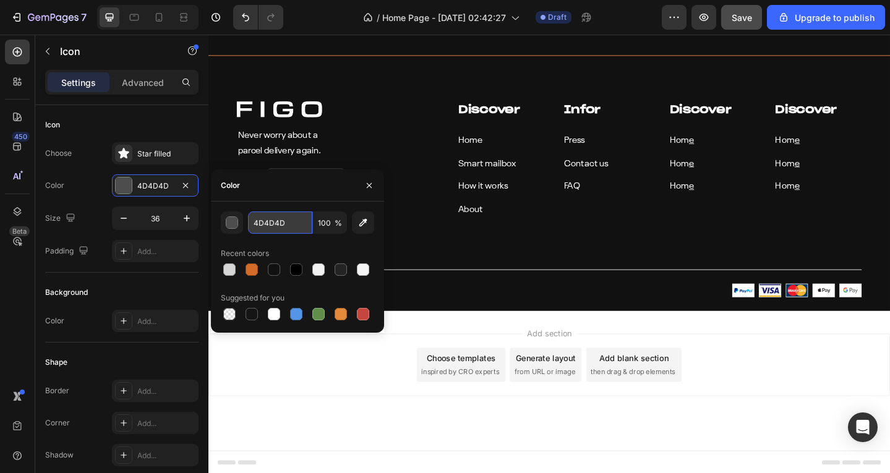
click at [288, 213] on input "4D4D4D" at bounding box center [280, 223] width 64 height 22
paste input "D6D6D6"
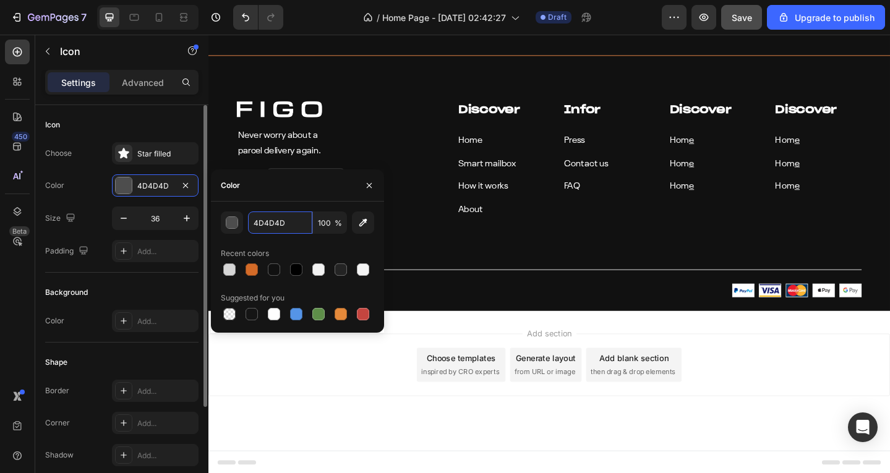
type input "D6D6D6"
click at [77, 192] on div "Color 4D4D4D" at bounding box center [121, 185] width 153 height 22
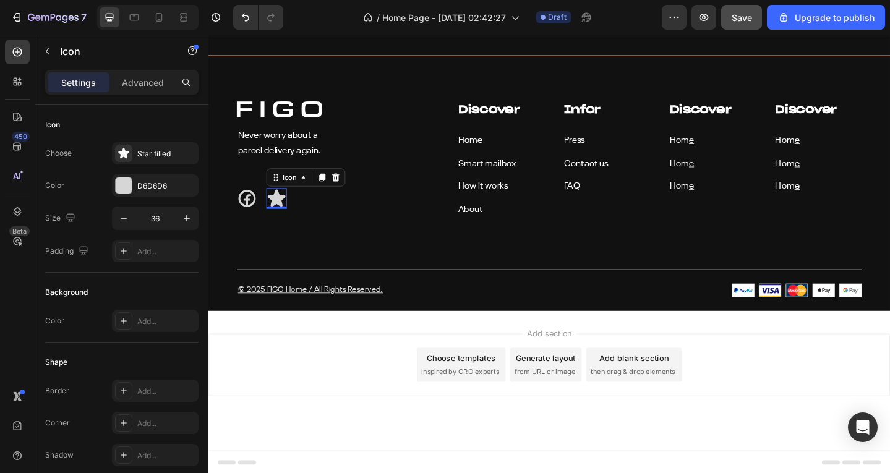
click at [290, 217] on icon at bounding box center [283, 213] width 22 height 22
click at [134, 19] on icon at bounding box center [134, 17] width 12 height 12
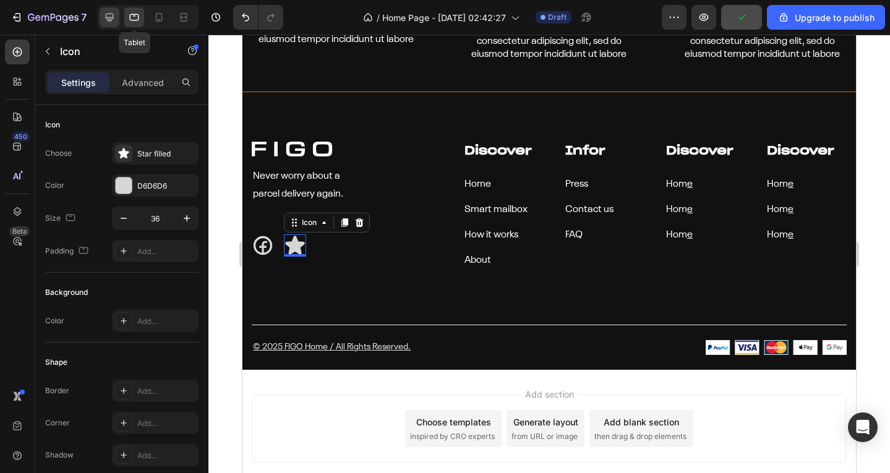
click at [102, 19] on div at bounding box center [110, 17] width 20 height 20
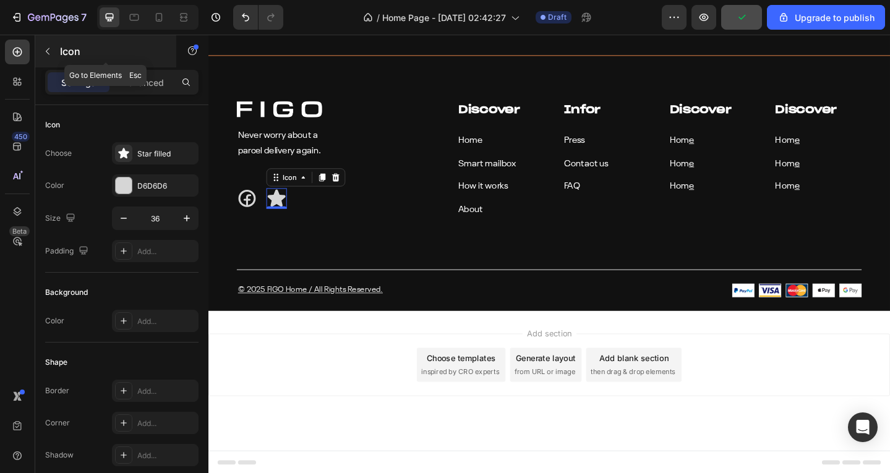
scroll to position [5734, 0]
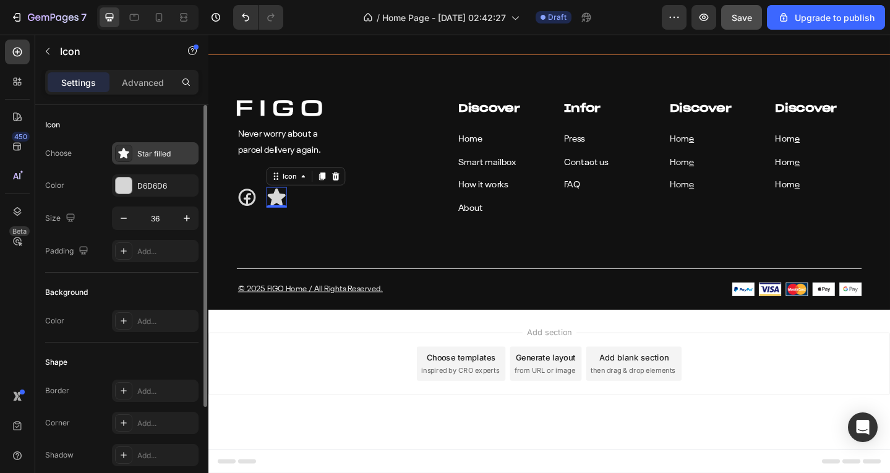
click at [145, 158] on div "Star filled" at bounding box center [166, 153] width 58 height 11
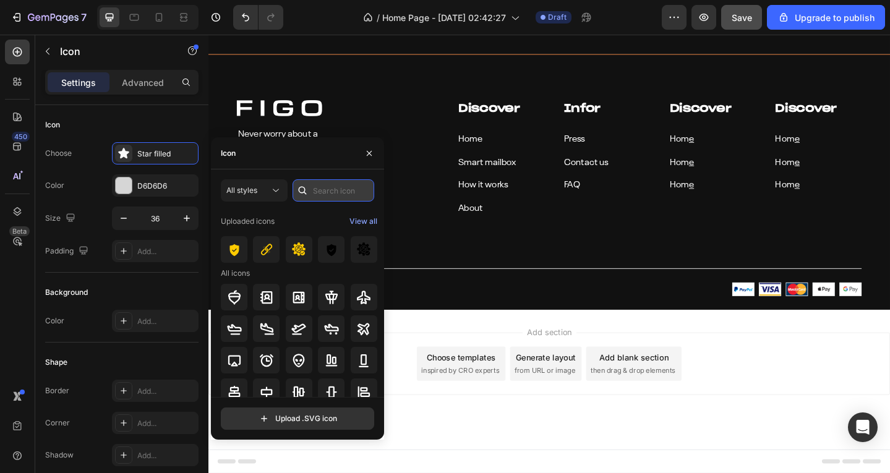
click at [326, 188] on input "text" at bounding box center [334, 190] width 82 height 22
type input "instagram"
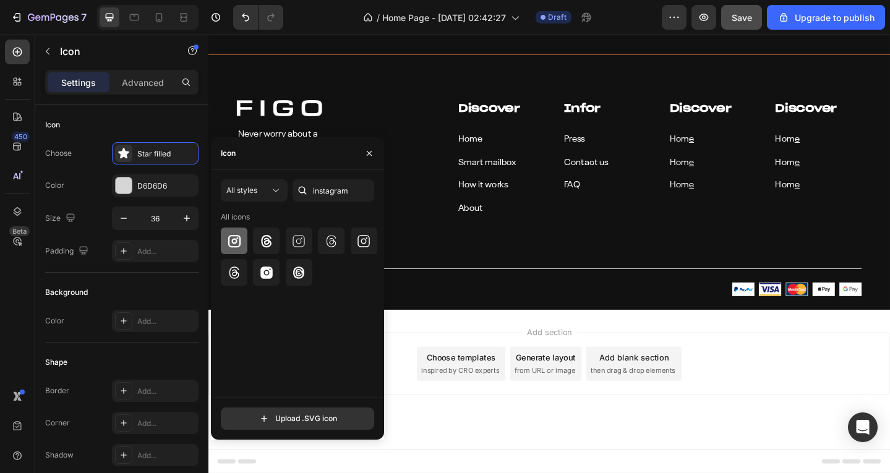
click at [238, 249] on div at bounding box center [234, 241] width 27 height 27
click at [426, 131] on div "Image Never worry about a parcel delivery again. Text block Icon Icon 0 Row" at bounding box center [349, 173] width 220 height 134
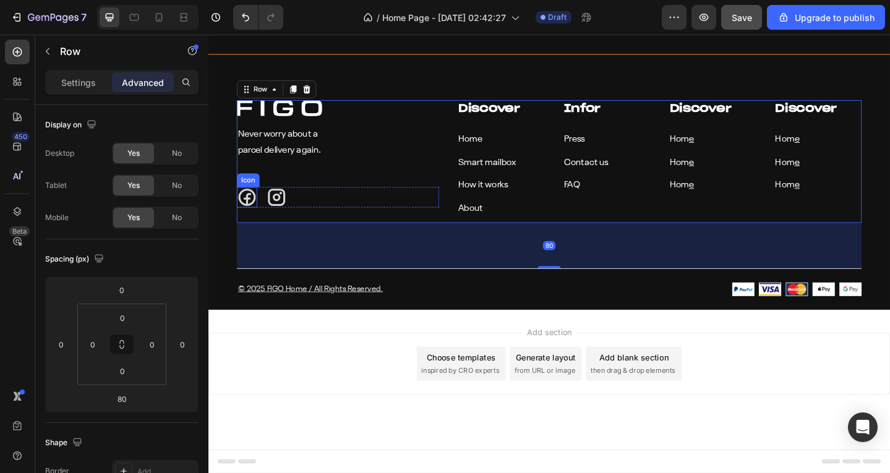
click at [257, 215] on icon at bounding box center [250, 212] width 19 height 19
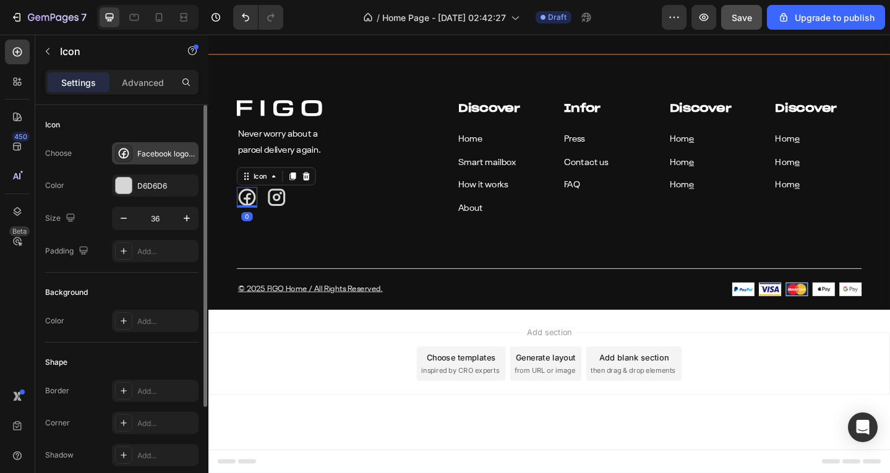
click at [156, 155] on div "Facebook logo bold" at bounding box center [166, 153] width 58 height 11
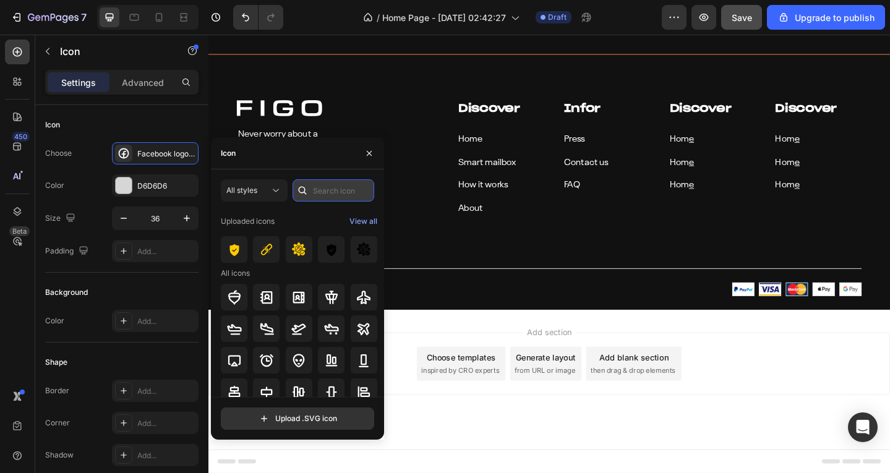
click at [323, 194] on input "text" at bounding box center [334, 190] width 82 height 22
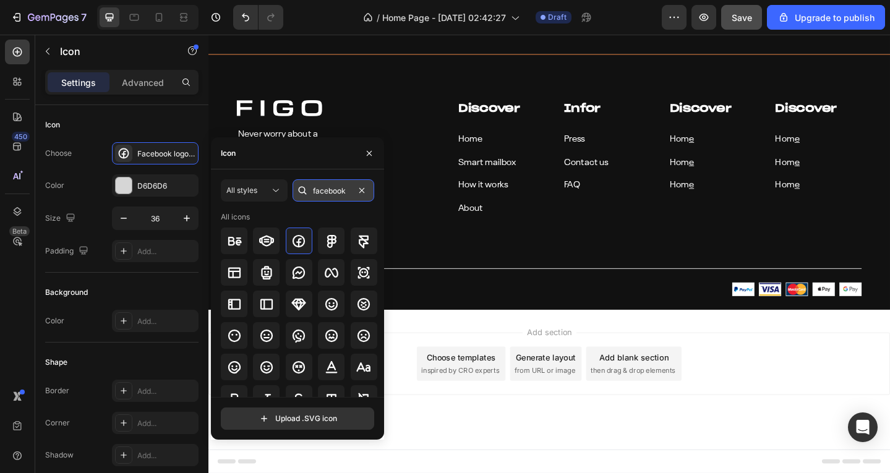
type input "facebook"
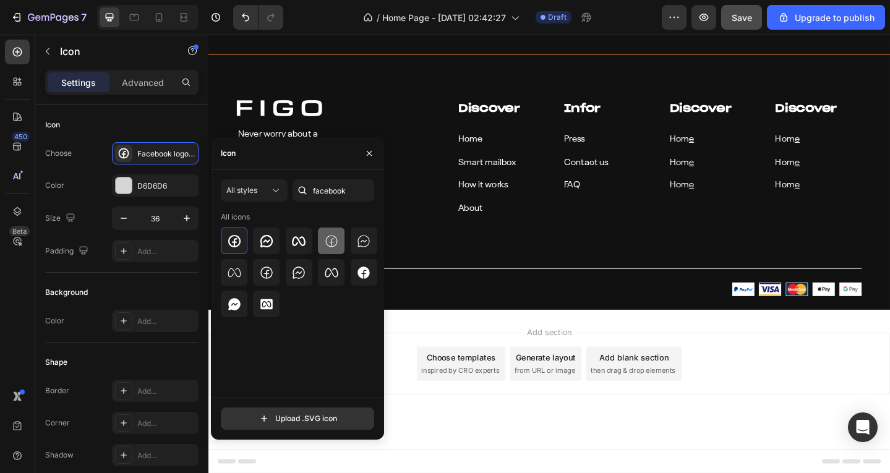
click at [326, 242] on icon at bounding box center [331, 241] width 12 height 12
click at [442, 181] on div "Image Never worry about a parcel delivery again. Text block Icon 0 Icon Row" at bounding box center [349, 173] width 220 height 134
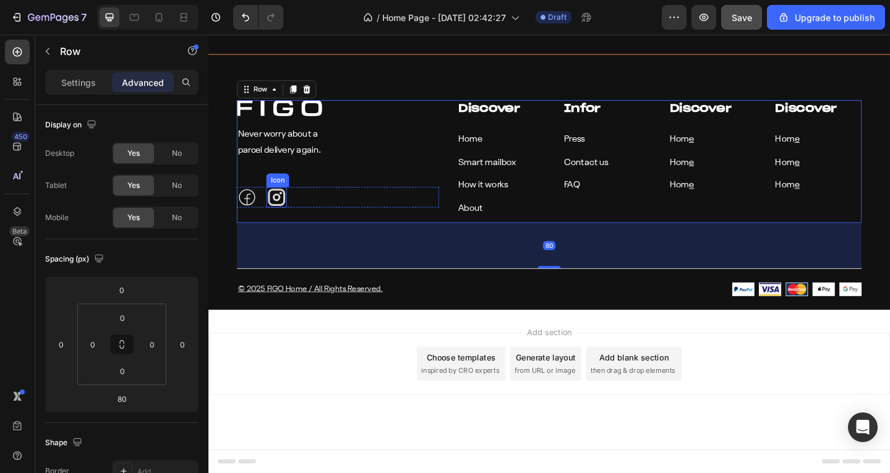
click at [292, 208] on icon at bounding box center [282, 212] width 19 height 19
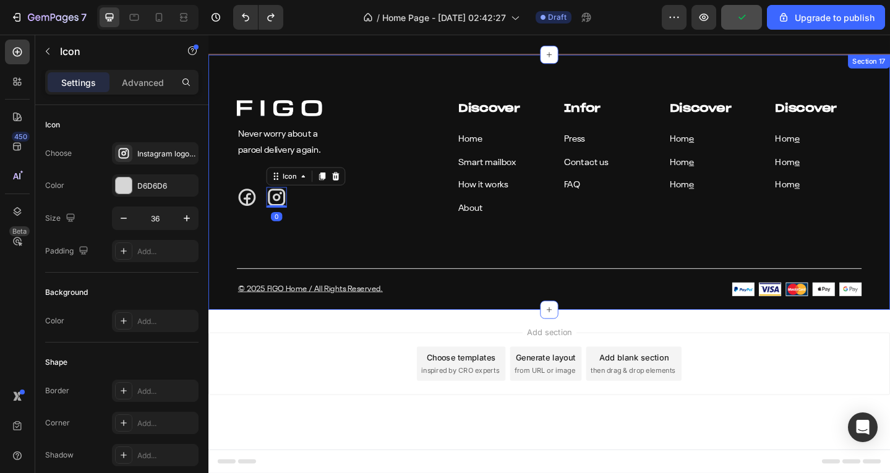
click at [303, 253] on div "Image Never worry about a parcel delivery again. Text block Icon Icon 0 Row Dis…" at bounding box center [579, 212] width 681 height 213
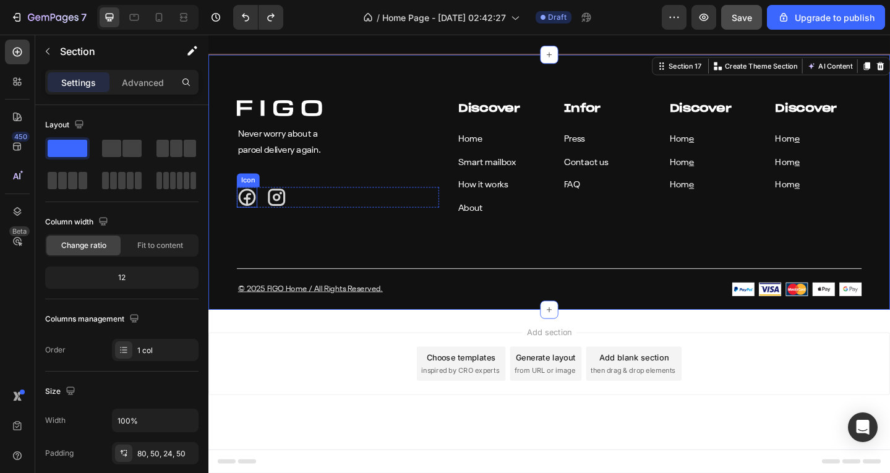
click at [255, 211] on icon at bounding box center [250, 212] width 22 height 22
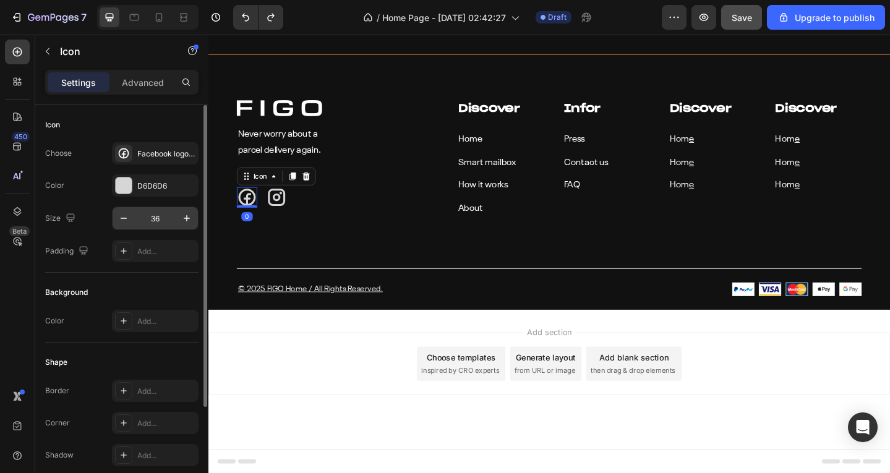
click at [151, 208] on input "36" at bounding box center [155, 218] width 41 height 22
type input "30"
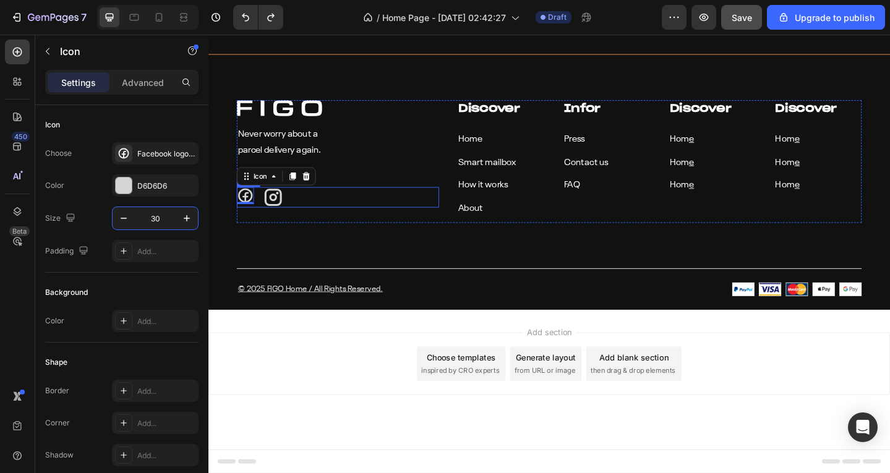
click at [268, 208] on icon at bounding box center [279, 212] width 22 height 22
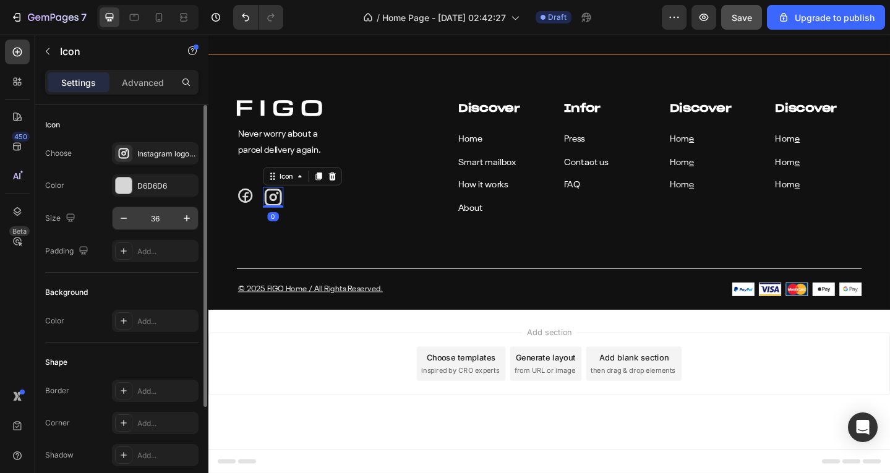
click at [158, 221] on input "36" at bounding box center [155, 218] width 41 height 22
type input "30"
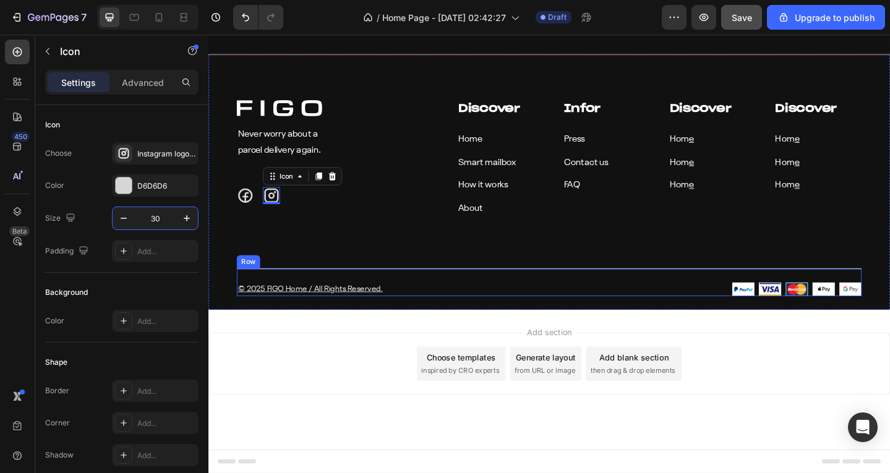
click at [423, 270] on div "Image Never worry about a parcel delivery again. Text block Icon Icon 0 Row Dis…" at bounding box center [579, 212] width 681 height 213
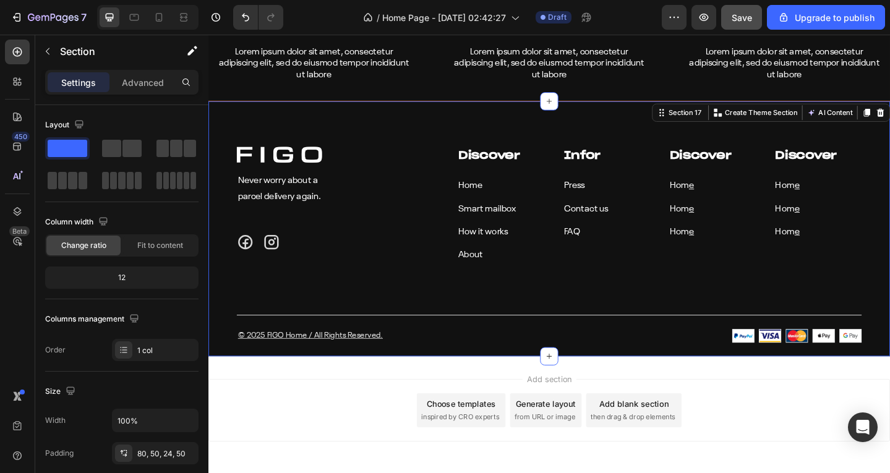
scroll to position [5672, 0]
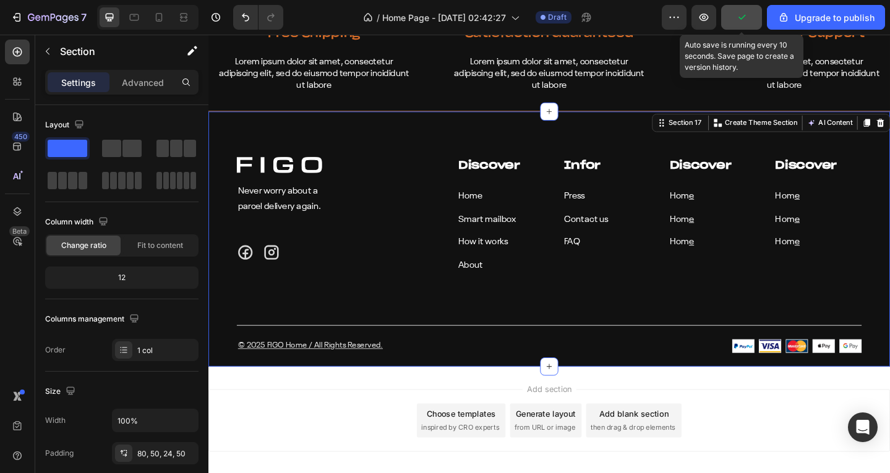
click at [734, 17] on button "button" at bounding box center [741, 17] width 41 height 25
